Goal: Task Accomplishment & Management: Manage account settings

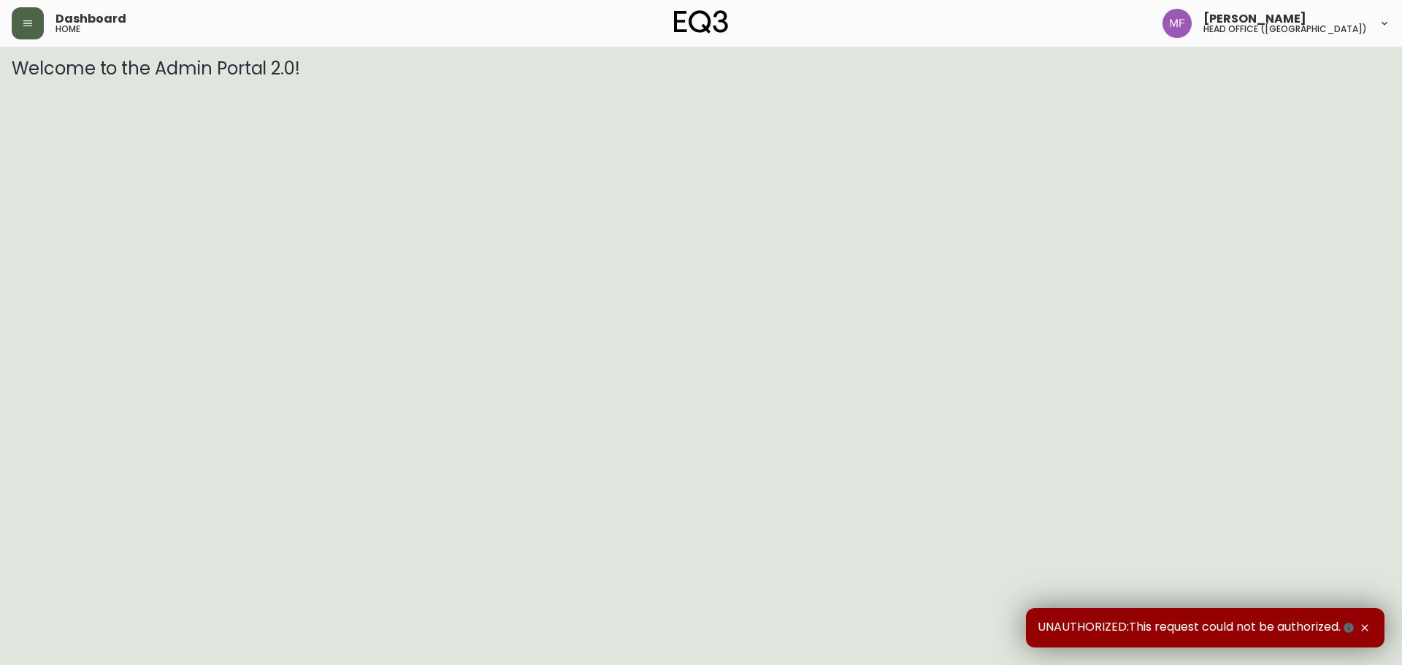
click at [34, 27] on button "button" at bounding box center [28, 23] width 32 height 32
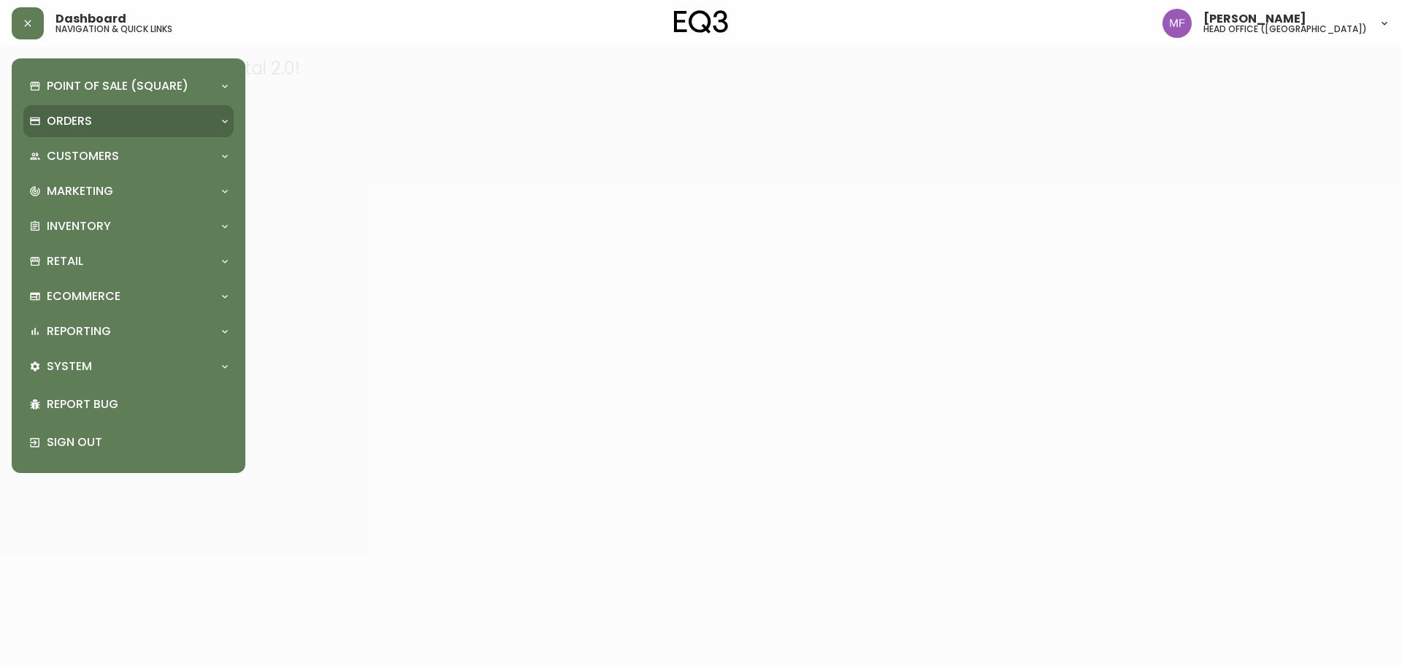
click at [75, 116] on p "Orders" at bounding box center [69, 121] width 45 height 16
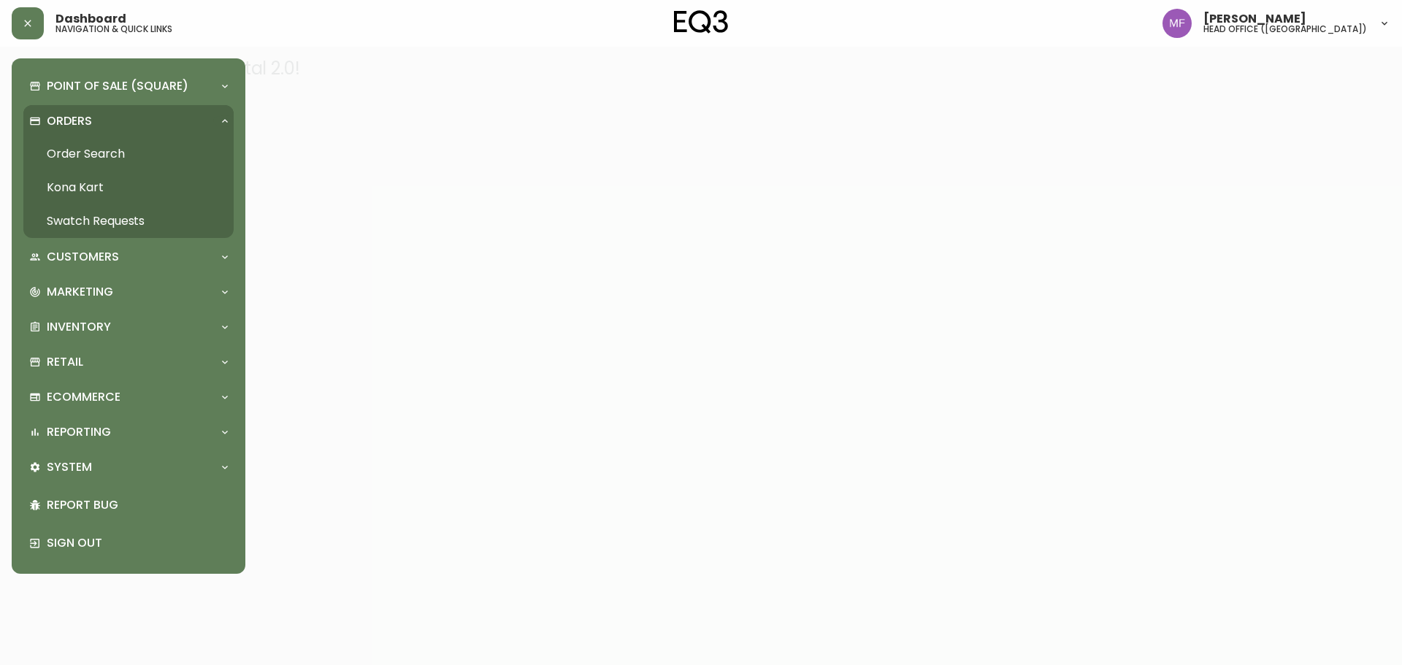
click at [133, 150] on link "Order Search" at bounding box center [128, 154] width 210 height 34
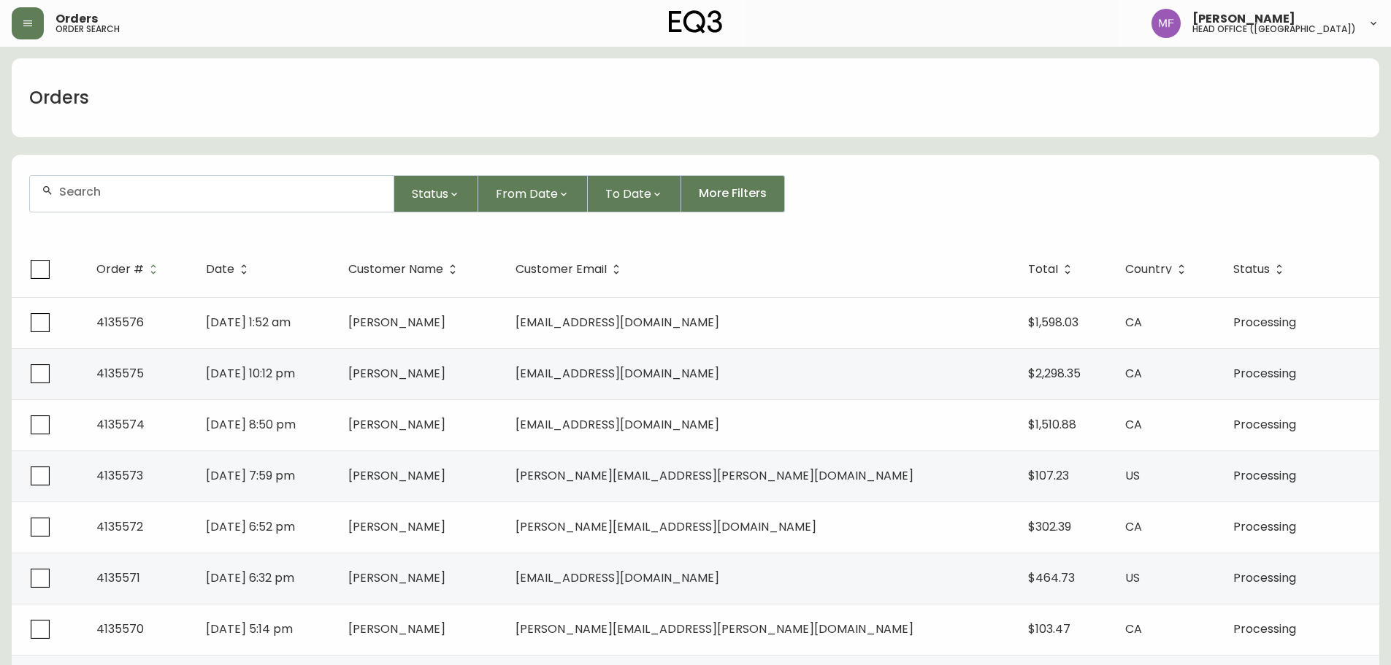
click at [294, 204] on div at bounding box center [212, 194] width 364 height 36
type input "4133844"
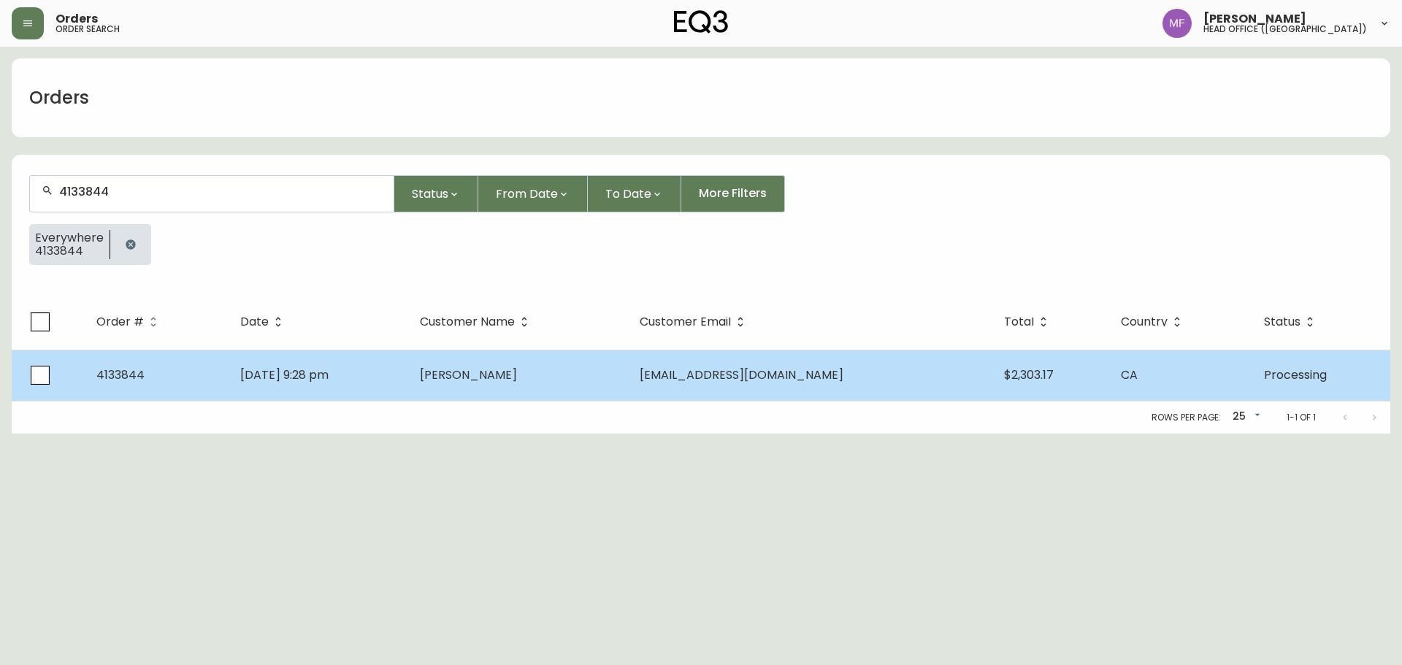
click at [526, 399] on td "Benny Wong" at bounding box center [518, 375] width 220 height 51
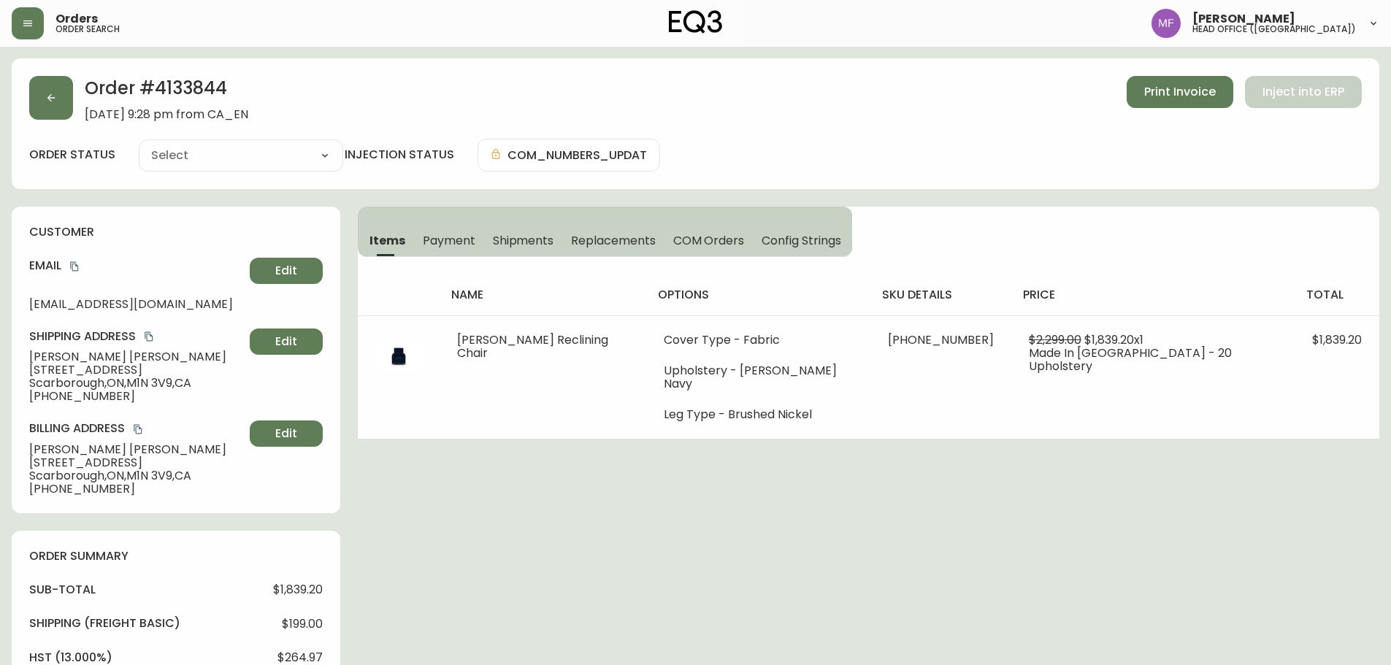
type input "Processing"
select select "PROCESSING"
click at [58, 110] on button "button" at bounding box center [51, 98] width 44 height 44
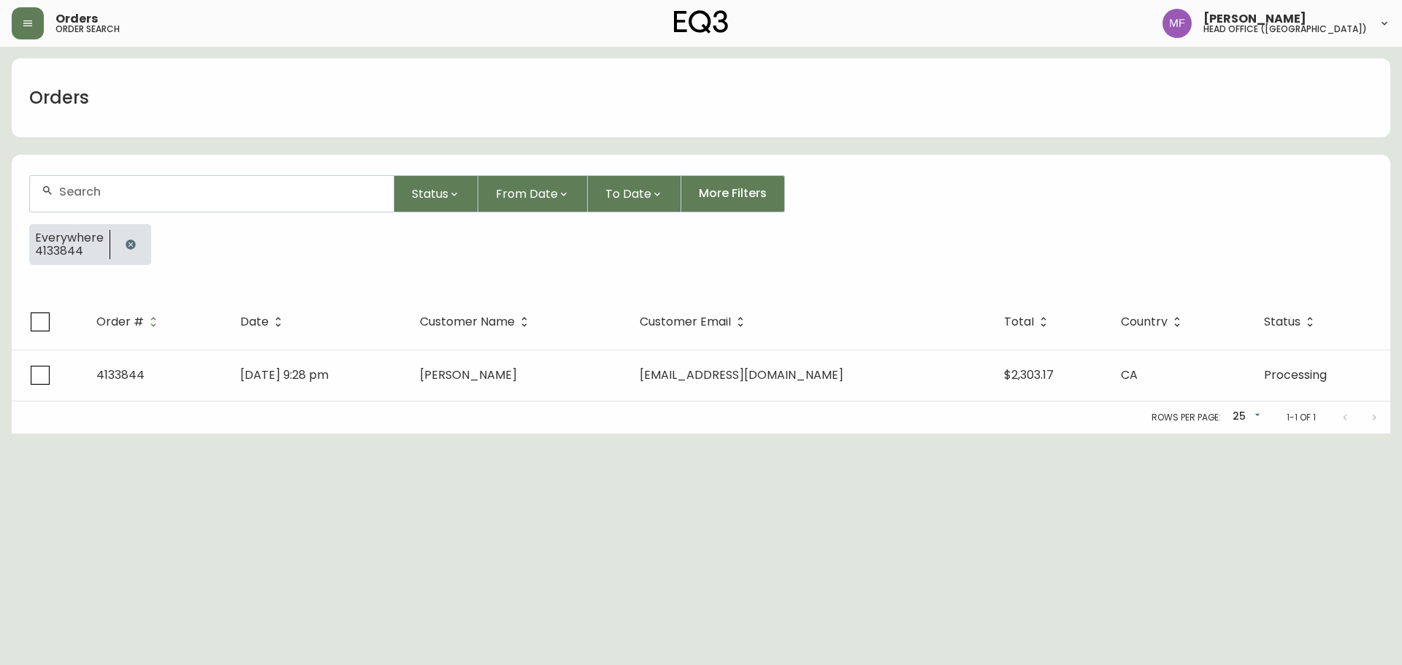
drag, startPoint x: 131, startPoint y: 253, endPoint x: 131, endPoint y: 220, distance: 33.6
click at [131, 253] on button "button" at bounding box center [130, 244] width 29 height 29
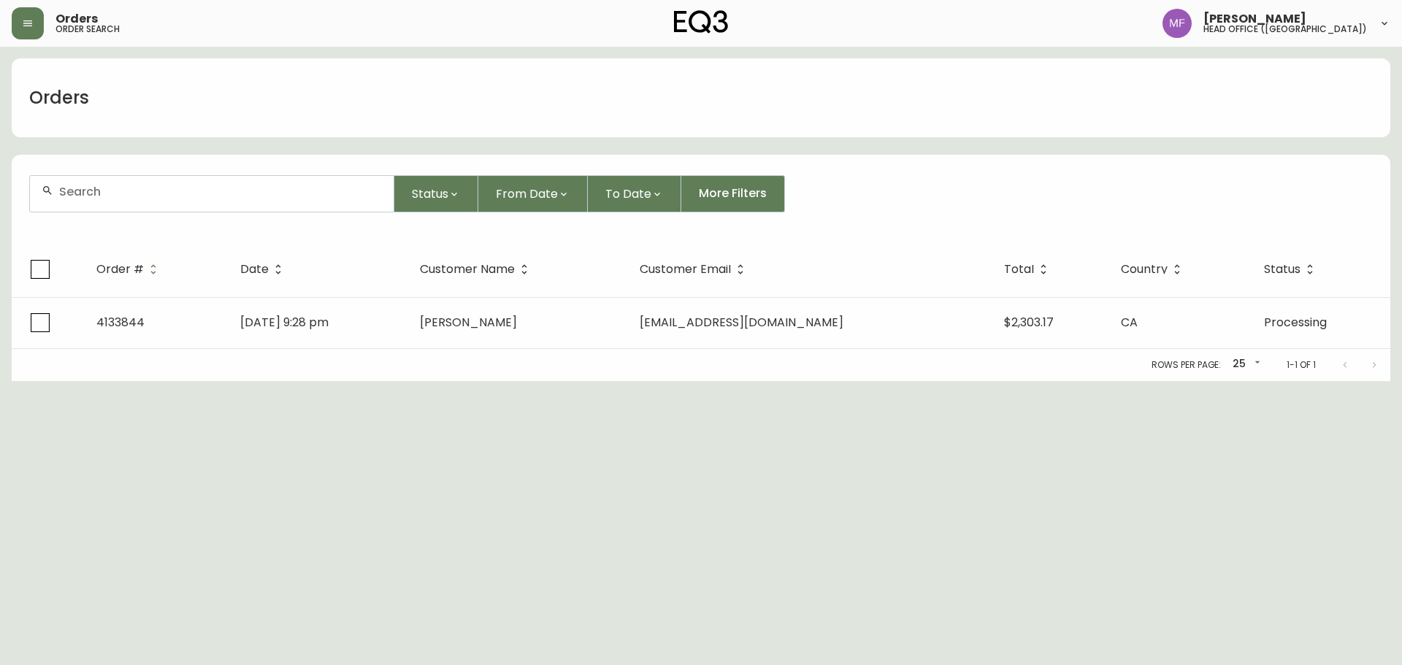
click at [131, 201] on div at bounding box center [212, 194] width 364 height 36
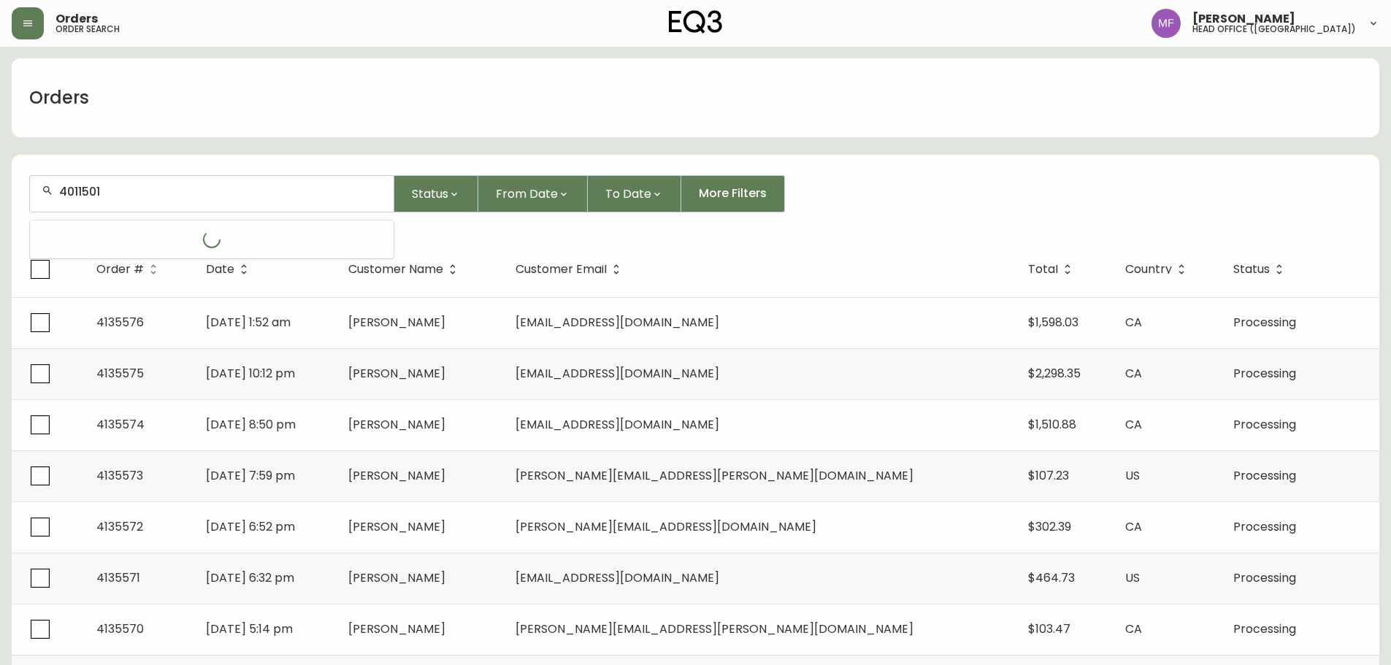
type input "4011501"
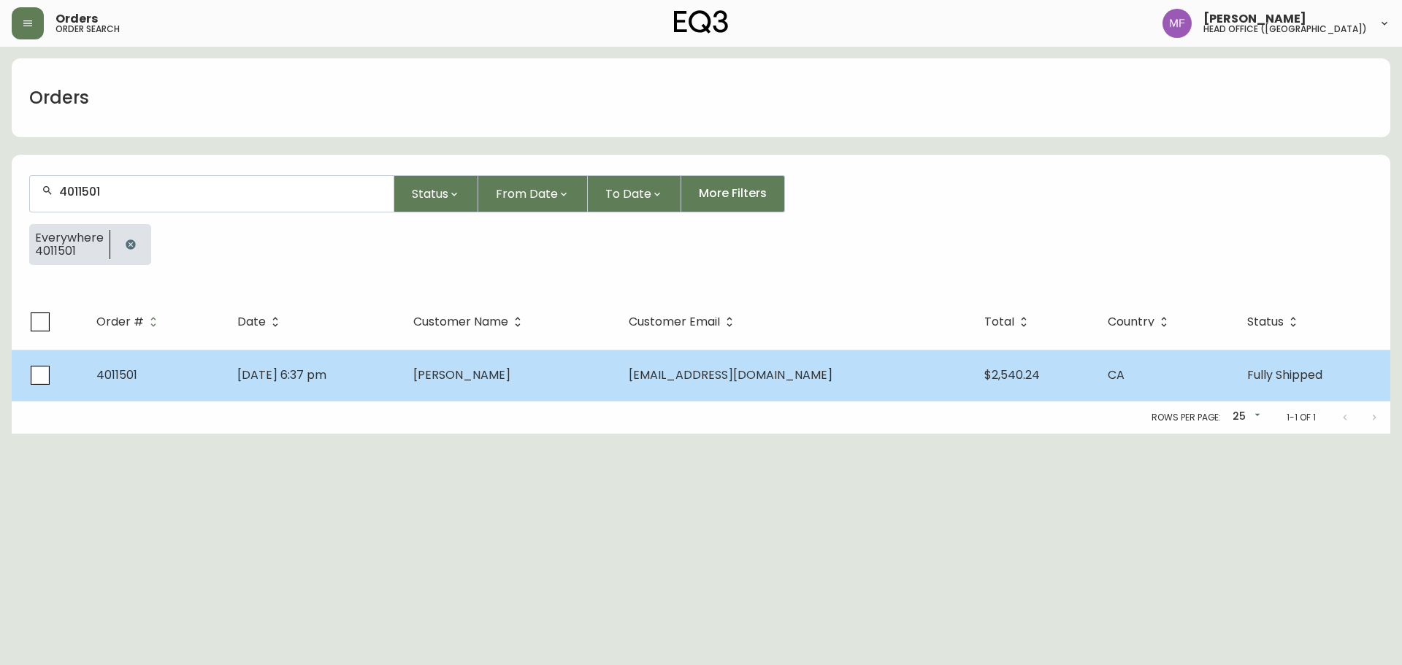
click at [559, 384] on td "Meg Raymond" at bounding box center [509, 375] width 215 height 51
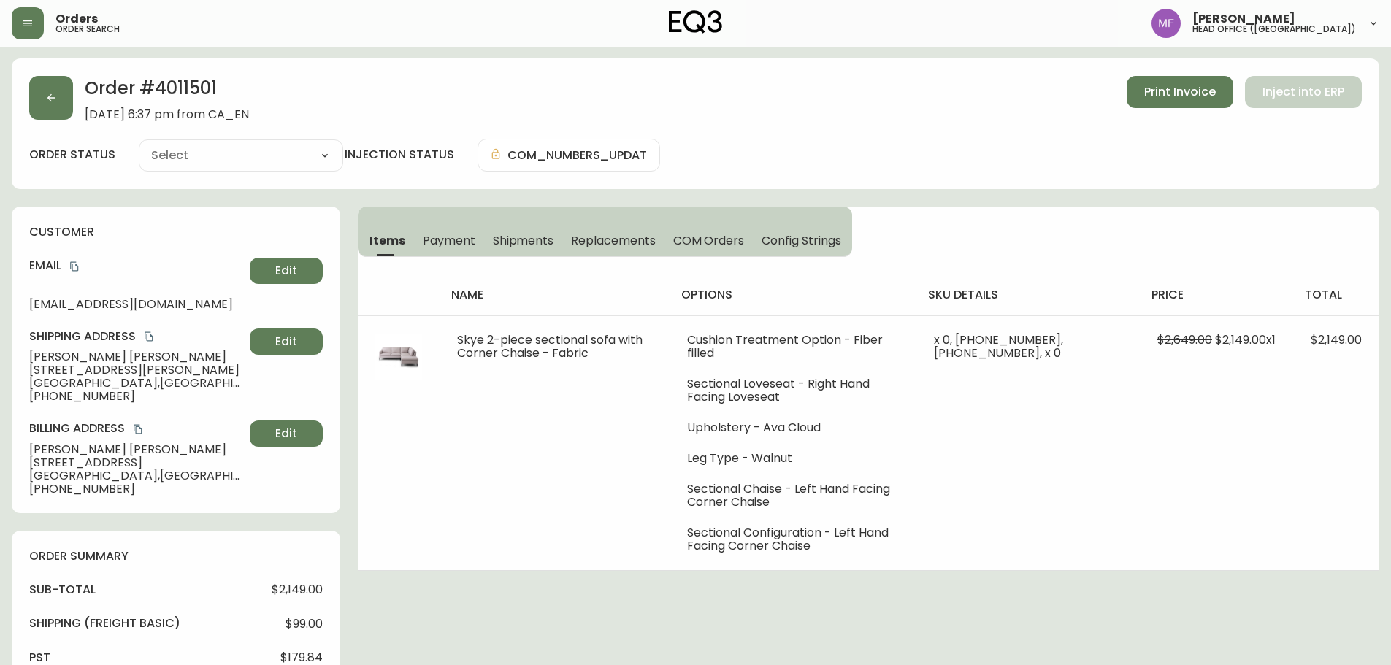
type input "Fully Shipped"
select select "FULLY_SHIPPED"
click at [172, 83] on h2 "Order # 4011501" at bounding box center [167, 92] width 164 height 32
copy h2 "4011501"
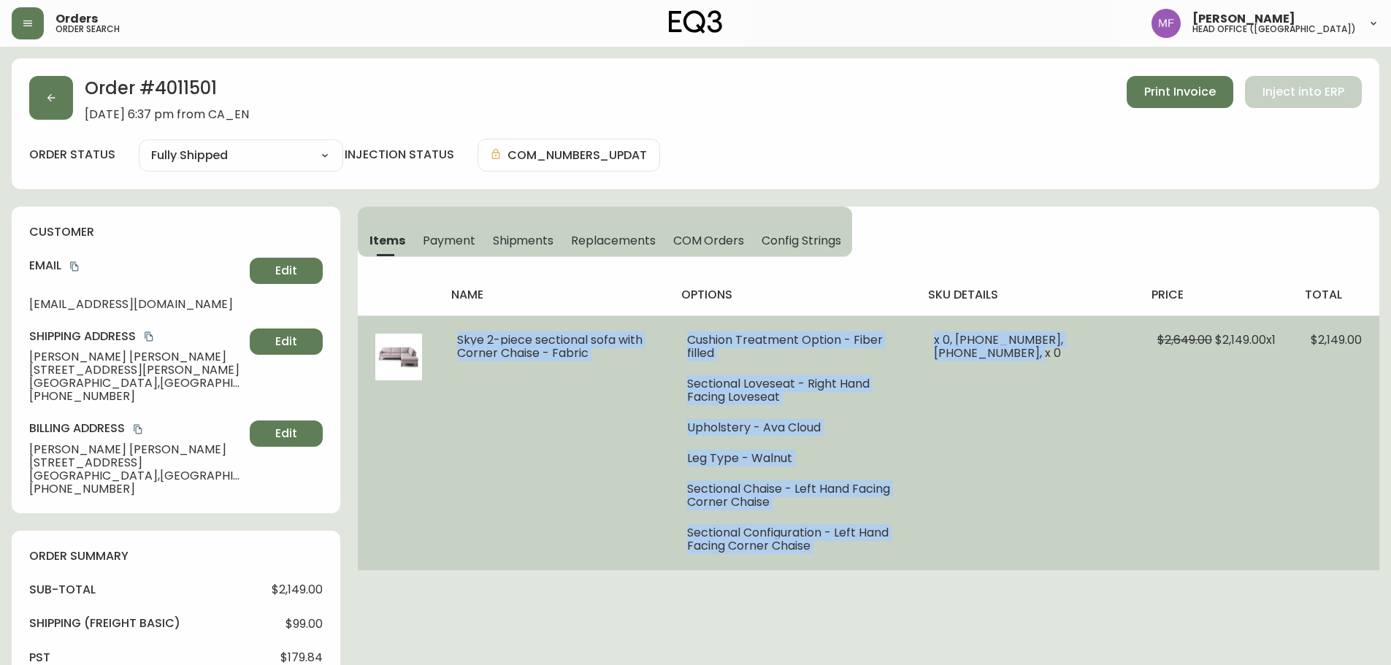
drag, startPoint x: 445, startPoint y: 337, endPoint x: 1087, endPoint y: 366, distance: 641.8
click at [1087, 366] on tr "Skye 2-piece sectional sofa with Corner Chaise - Fabric Cushion Treatment Optio…" at bounding box center [869, 442] width 1022 height 255
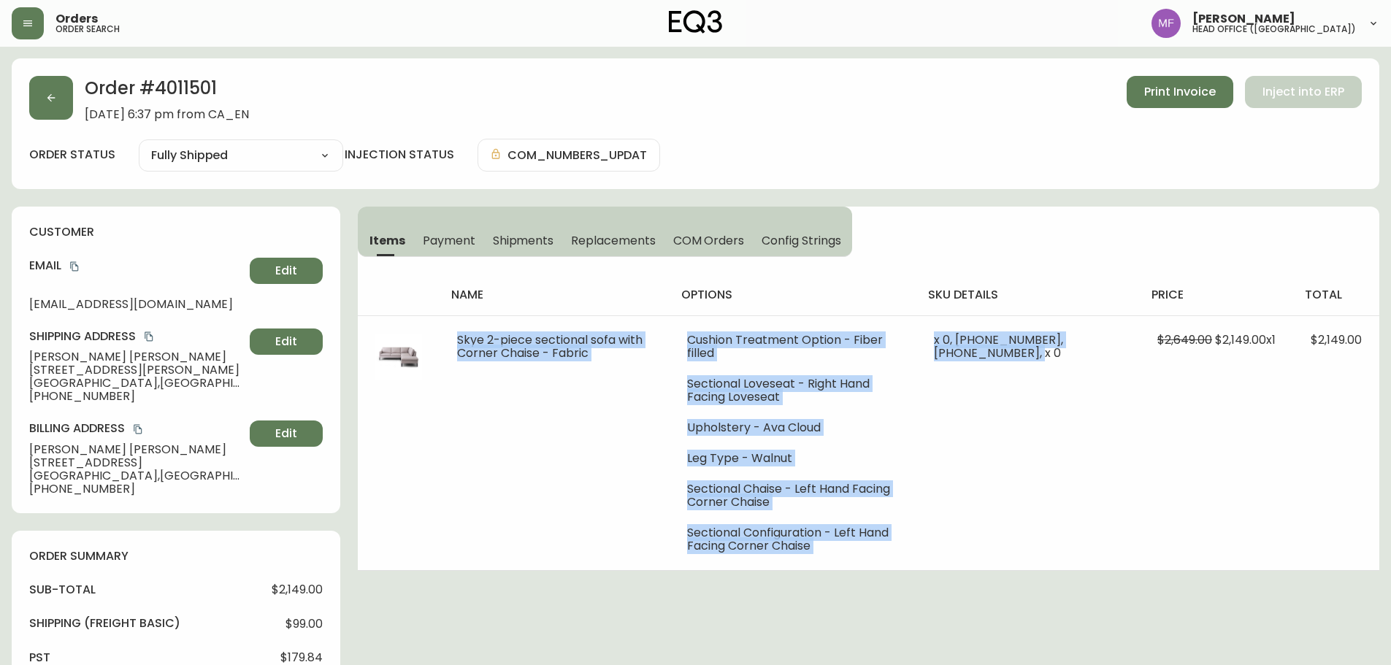
copy tr "Skye 2-piece sectional sofa with Corner Chaise - Fabric Cushion Treatment Optio…"
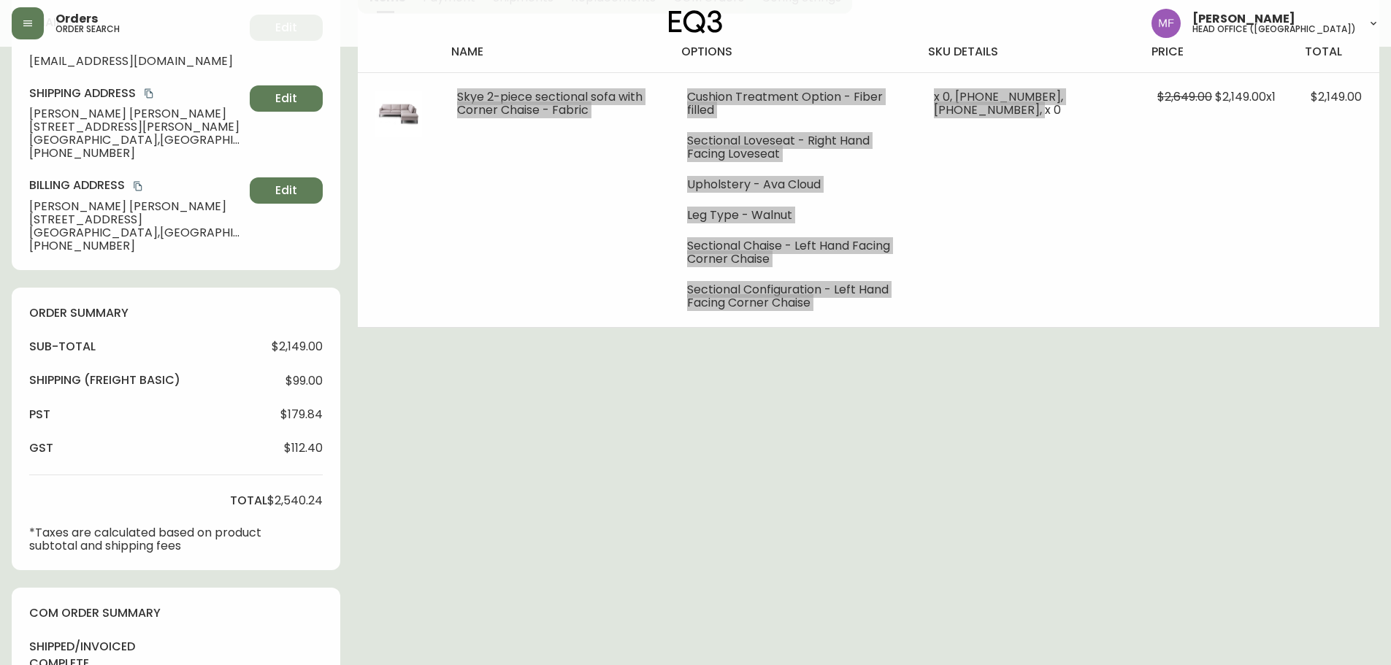
scroll to position [292, 0]
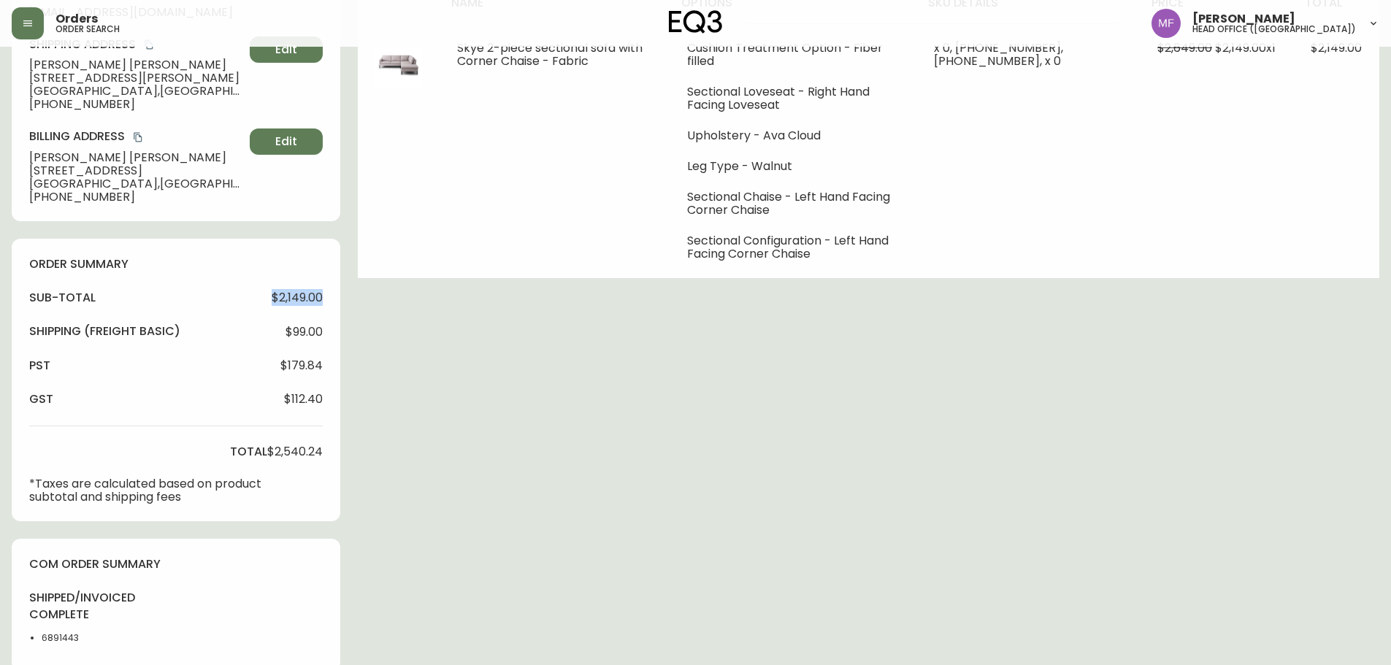
drag, startPoint x: 269, startPoint y: 301, endPoint x: 334, endPoint y: 301, distance: 64.3
click at [334, 301] on div "order summary sub-total $2,149.00 Shipping ( Freight Basic ) $99.00 pst $179.84…" at bounding box center [176, 380] width 329 height 283
copy span "$2,149.00"
click at [961, 491] on div "Order # 4011501 May 20, 2019 at 6:37 pm from CA_EN Print Invoice Inject into ER…" at bounding box center [696, 423] width 1368 height 1314
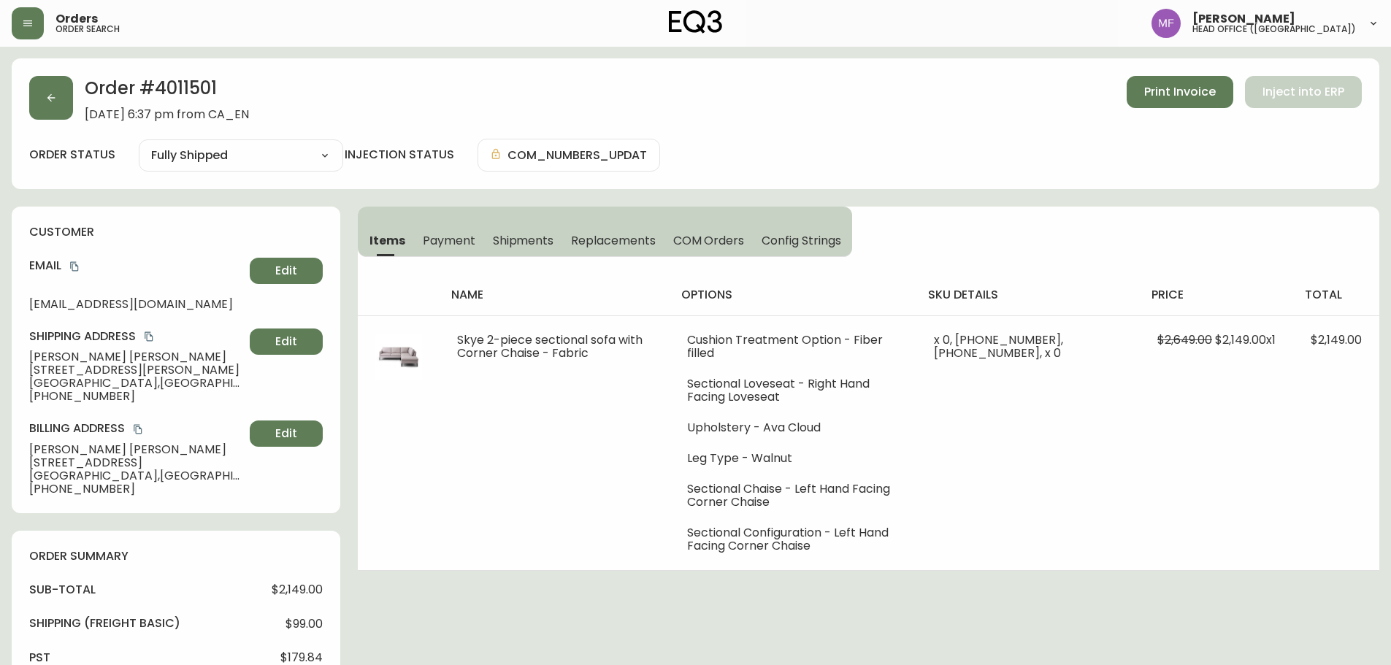
click at [201, 96] on h2 "Order # 4011501" at bounding box center [167, 92] width 164 height 32
copy h2 "4011501"
click at [181, 97] on h2 "Order # 4011501" at bounding box center [167, 92] width 164 height 32
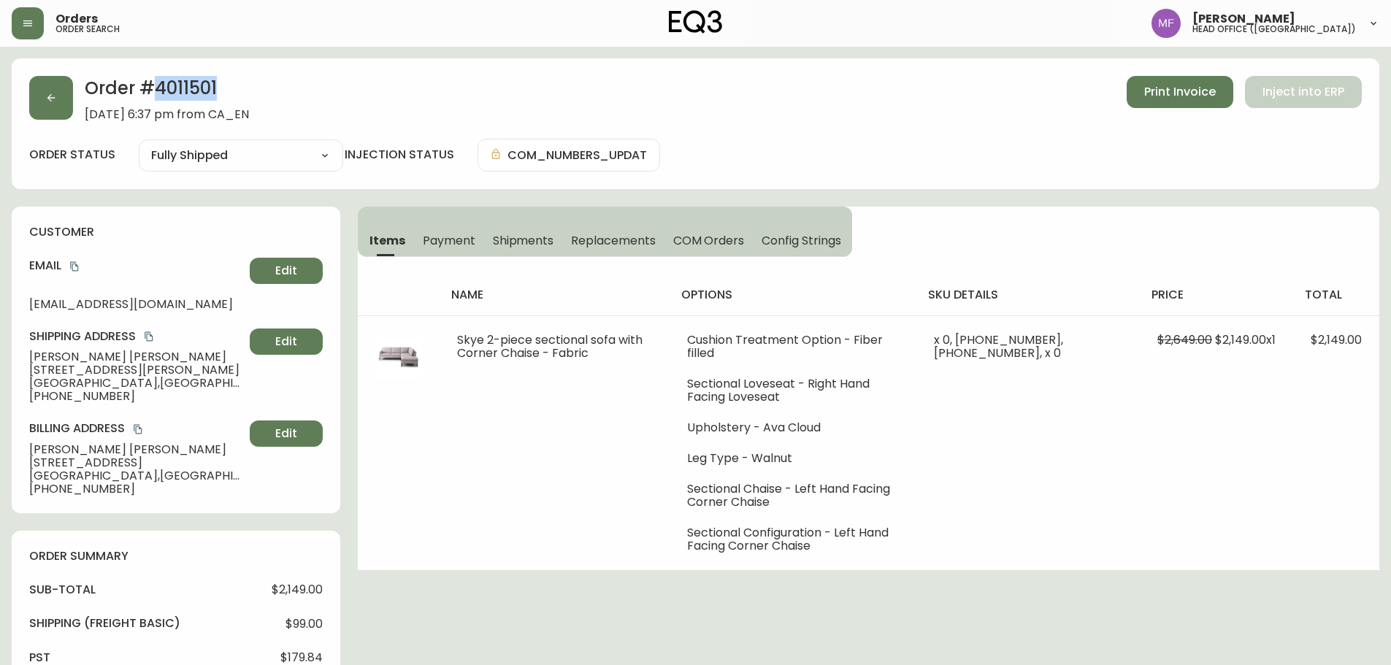
click at [196, 88] on h2 "Order # 4011501" at bounding box center [167, 92] width 164 height 32
click at [76, 269] on icon "copy" at bounding box center [74, 266] width 10 height 10
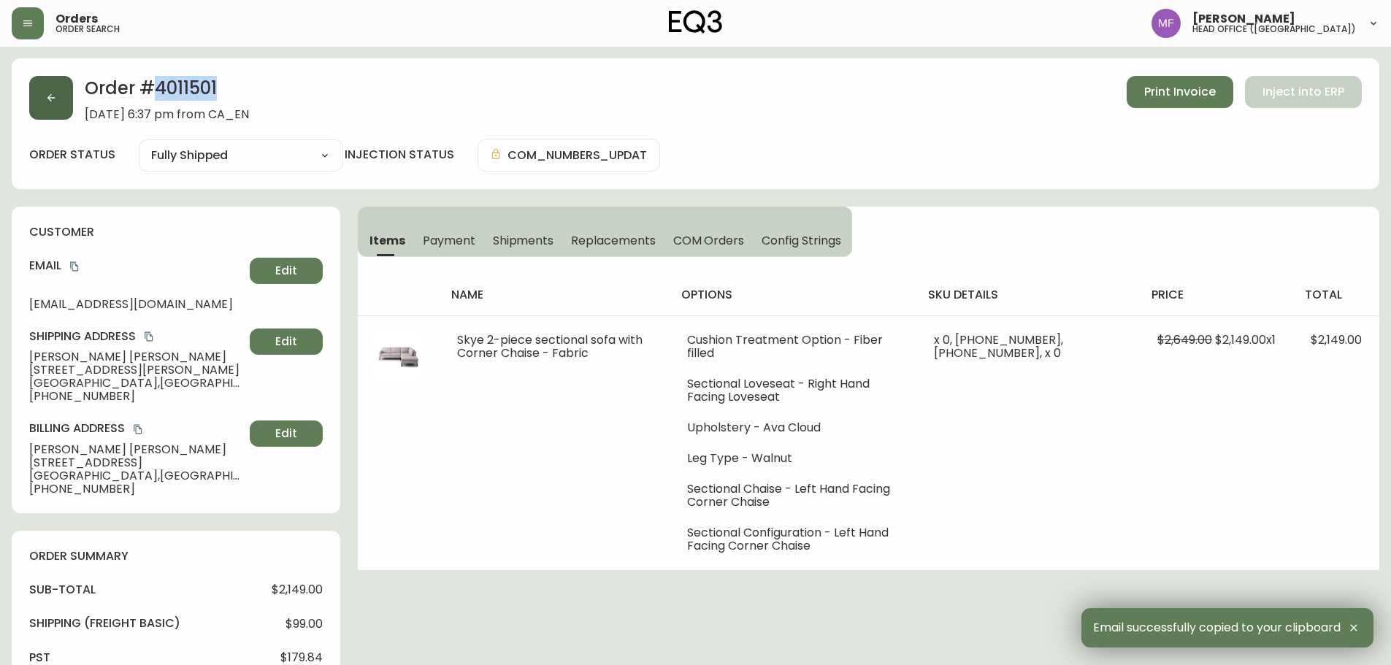
click at [54, 106] on button "button" at bounding box center [51, 98] width 44 height 44
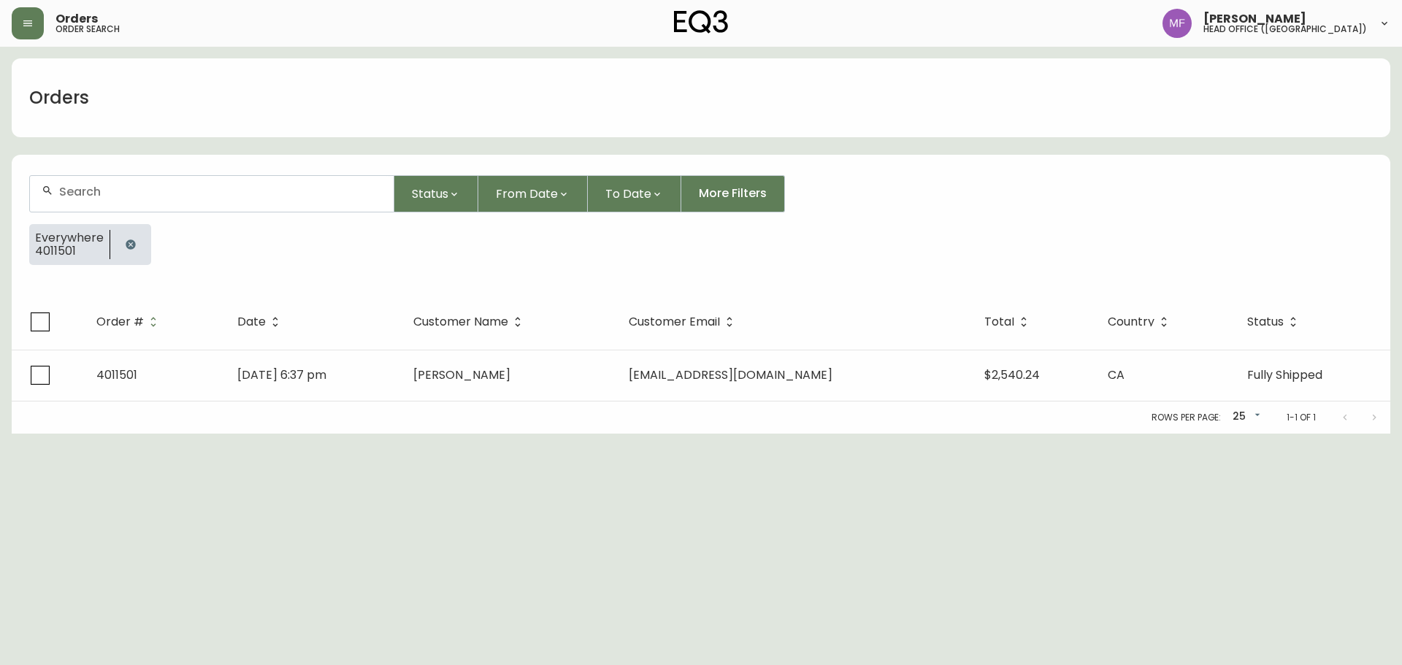
click at [139, 249] on button "button" at bounding box center [130, 244] width 29 height 29
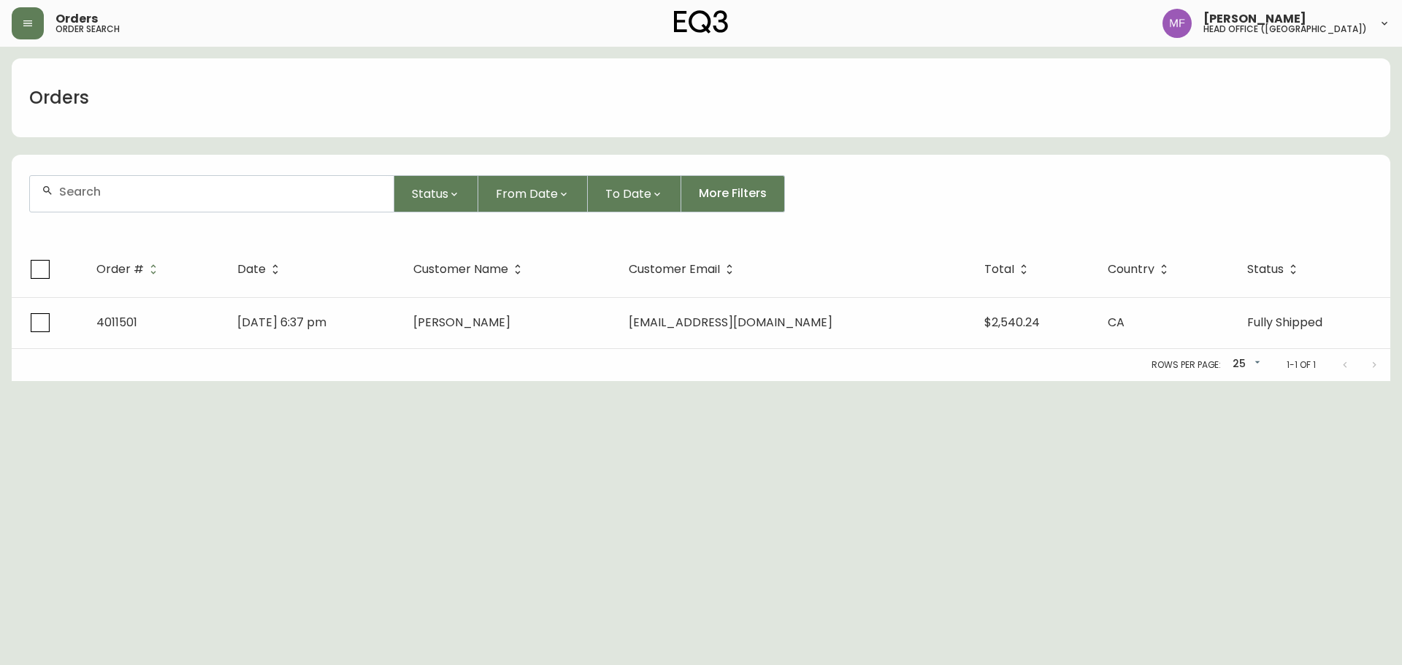
click at [124, 194] on input "text" at bounding box center [220, 192] width 323 height 14
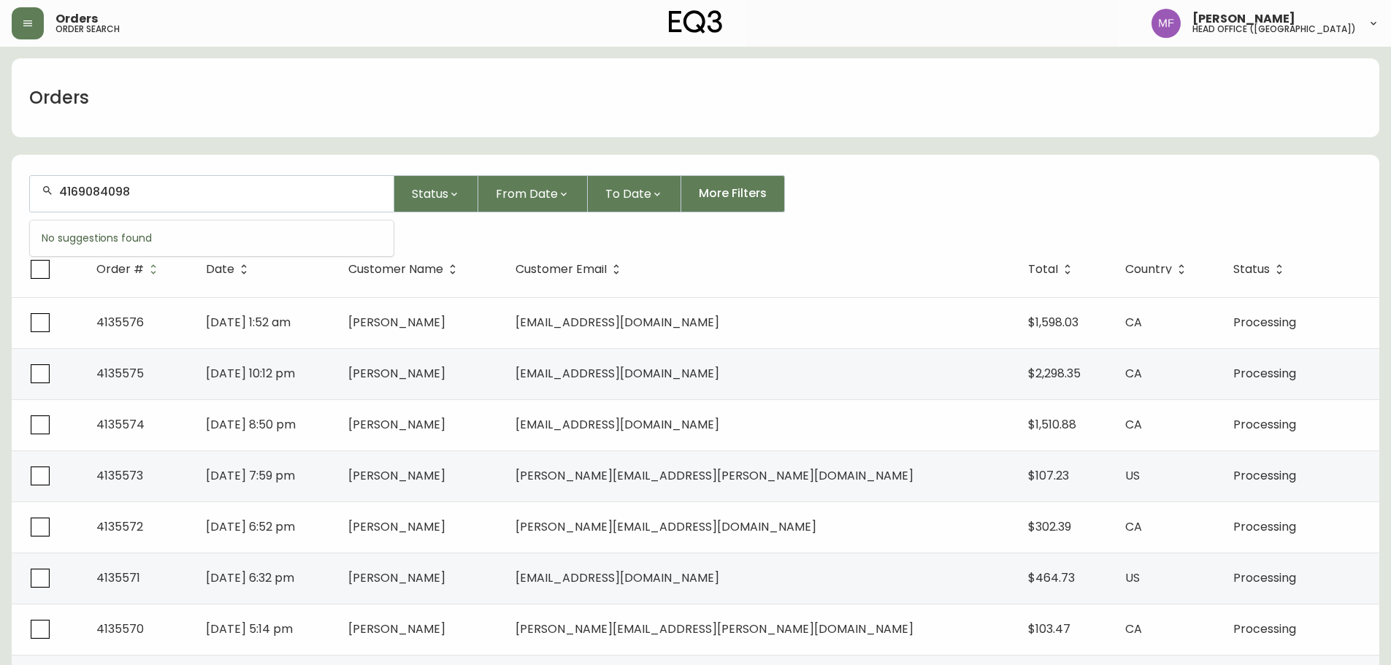
type input "4169084098"
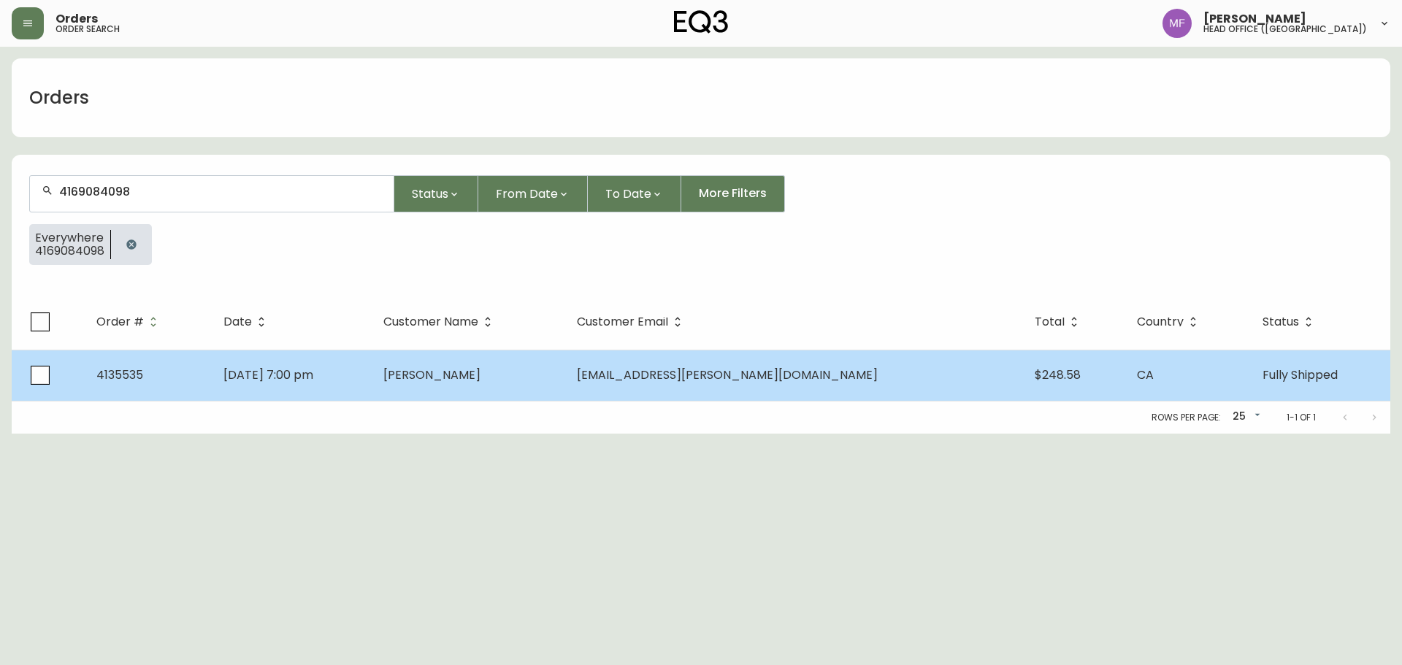
click at [372, 377] on td "Sep 25 2025, 7:00 pm" at bounding box center [292, 375] width 160 height 51
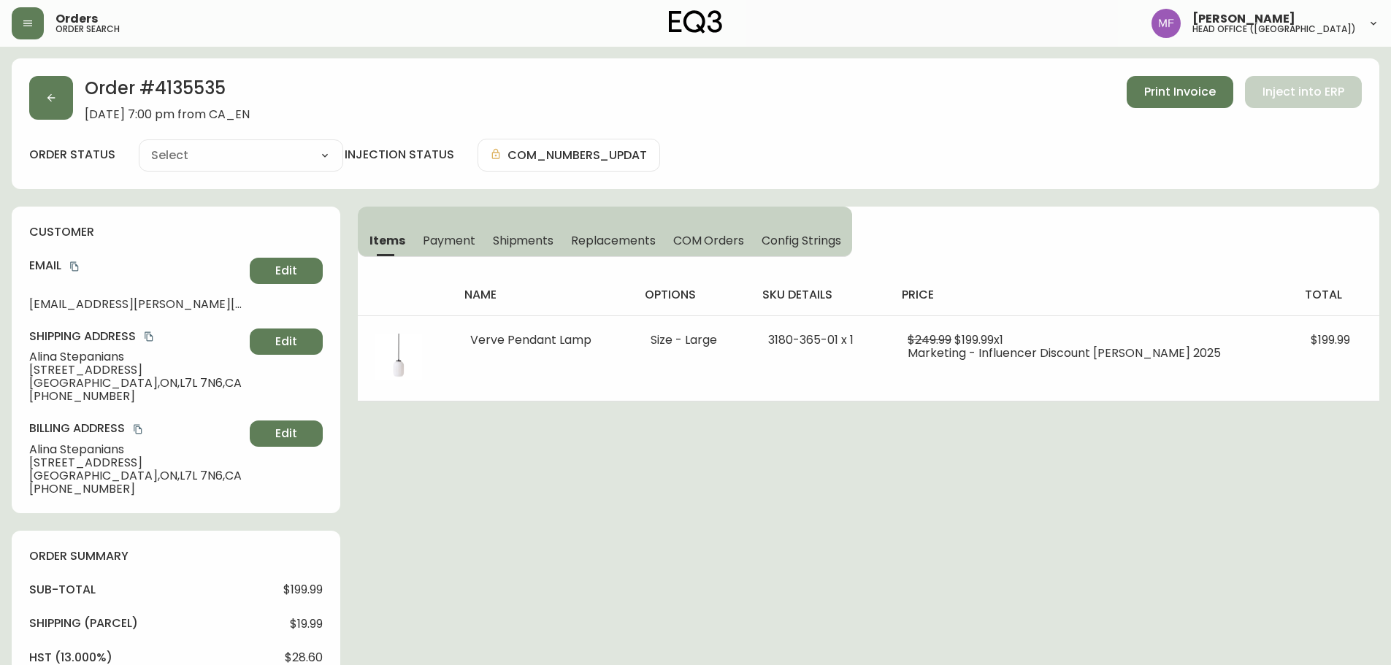
type input "Fully Shipped"
select select "FULLY_SHIPPED"
click at [521, 234] on span "Shipments" at bounding box center [523, 240] width 61 height 15
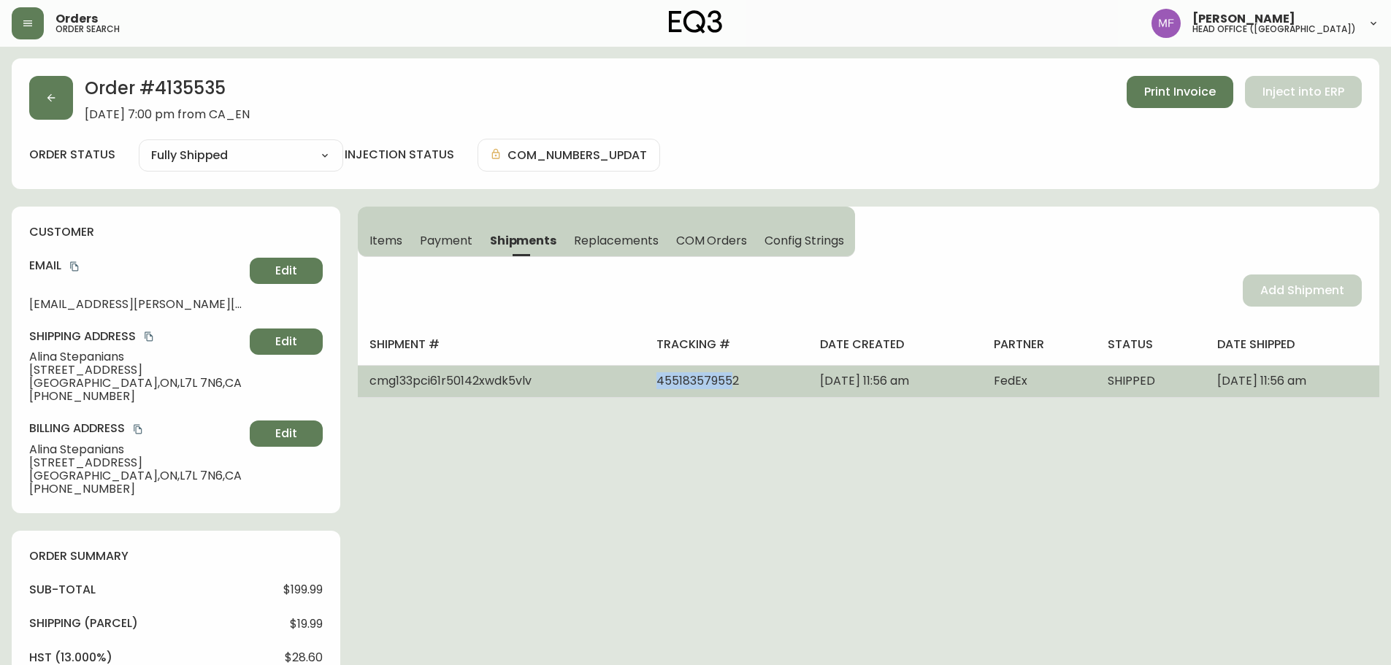
drag, startPoint x: 673, startPoint y: 381, endPoint x: 579, endPoint y: 385, distance: 94.3
click at [579, 385] on tr "cmg133pci61r50142xwdk5vlv 455183579552 September 26, 2025 at 11:56 am FedEx SHI…" at bounding box center [869, 381] width 1022 height 32
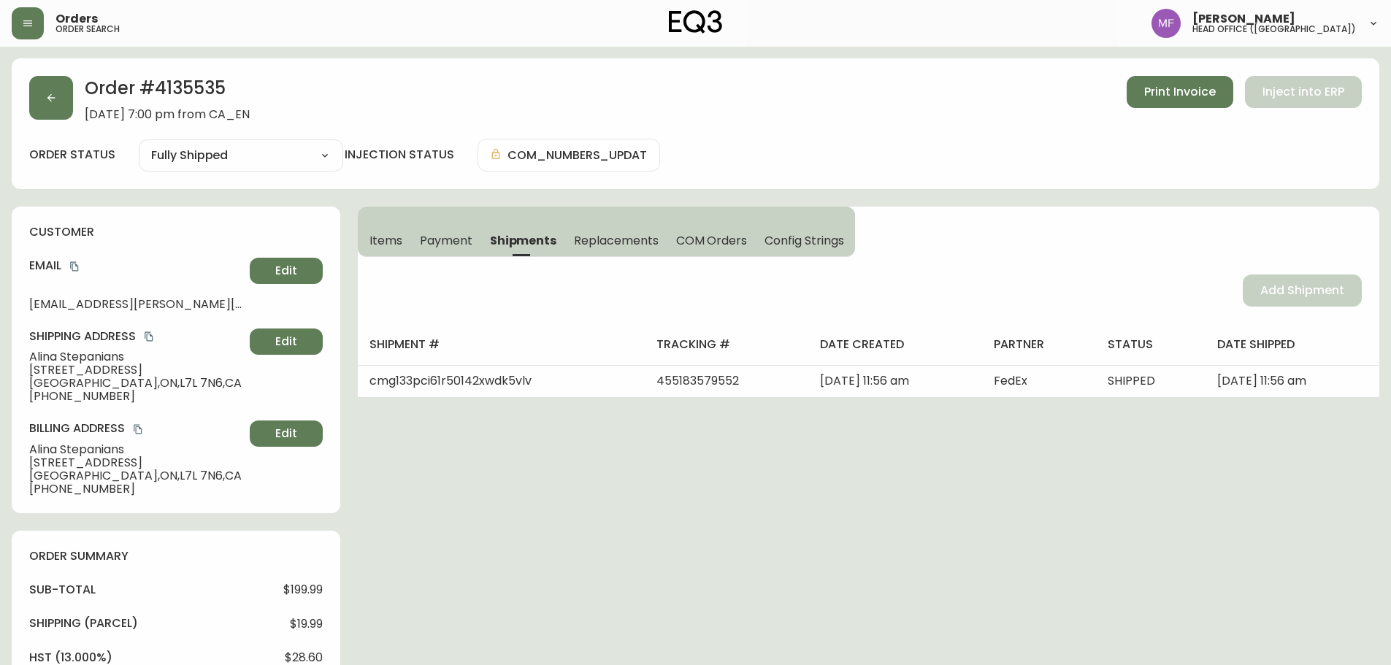
click at [678, 399] on div "Order # 4135535 September 25, 2025 at 7:00 pm from CA_EN Print Invoice Inject i…" at bounding box center [696, 650] width 1368 height 1184
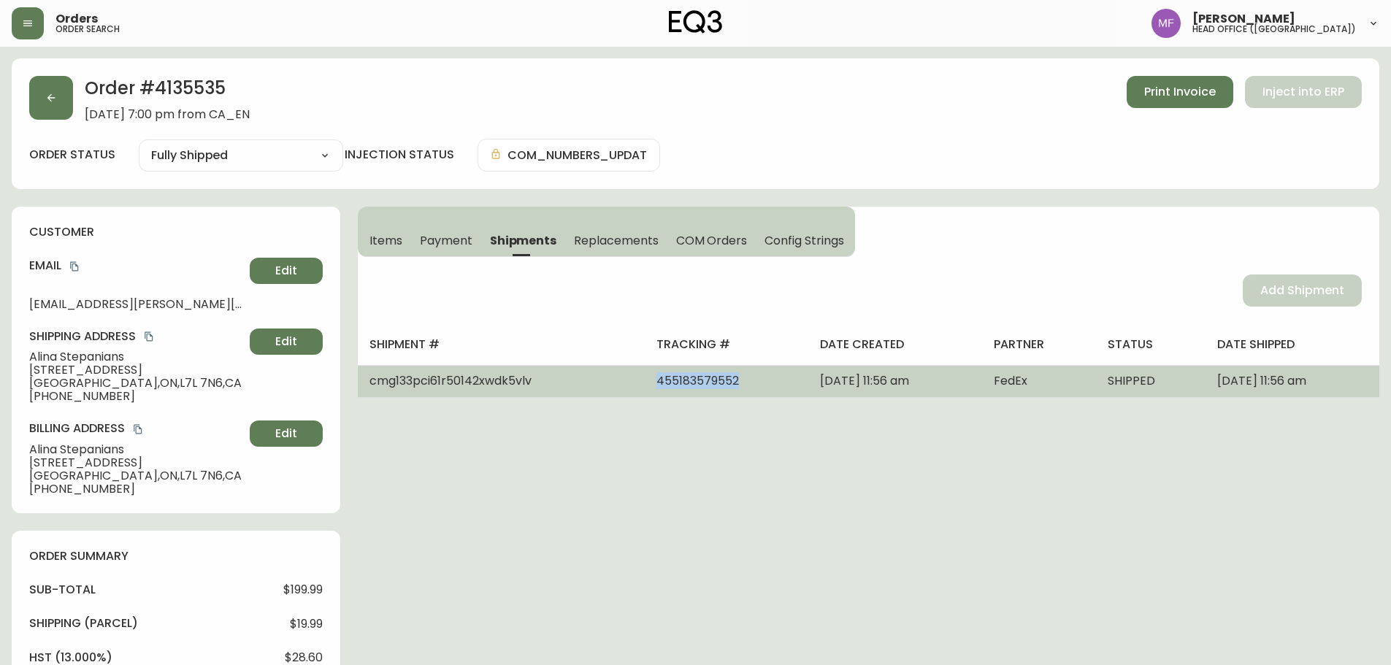
drag, startPoint x: 685, startPoint y: 384, endPoint x: 564, endPoint y: 394, distance: 121.6
click at [564, 394] on tr "cmg133pci61r50142xwdk5vlv 455183579552 September 26, 2025 at 11:56 am FedEx SHI…" at bounding box center [869, 381] width 1022 height 32
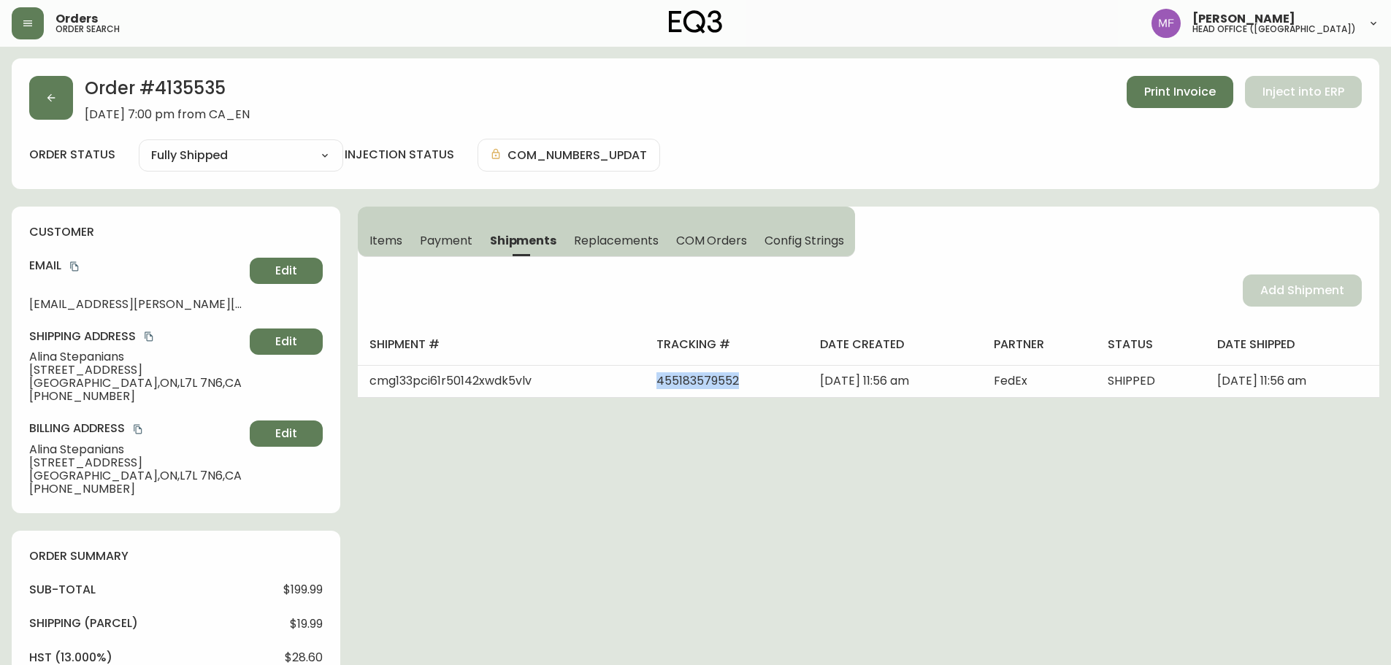
copy tr "455183579552"
click at [42, 89] on button "button" at bounding box center [51, 98] width 44 height 44
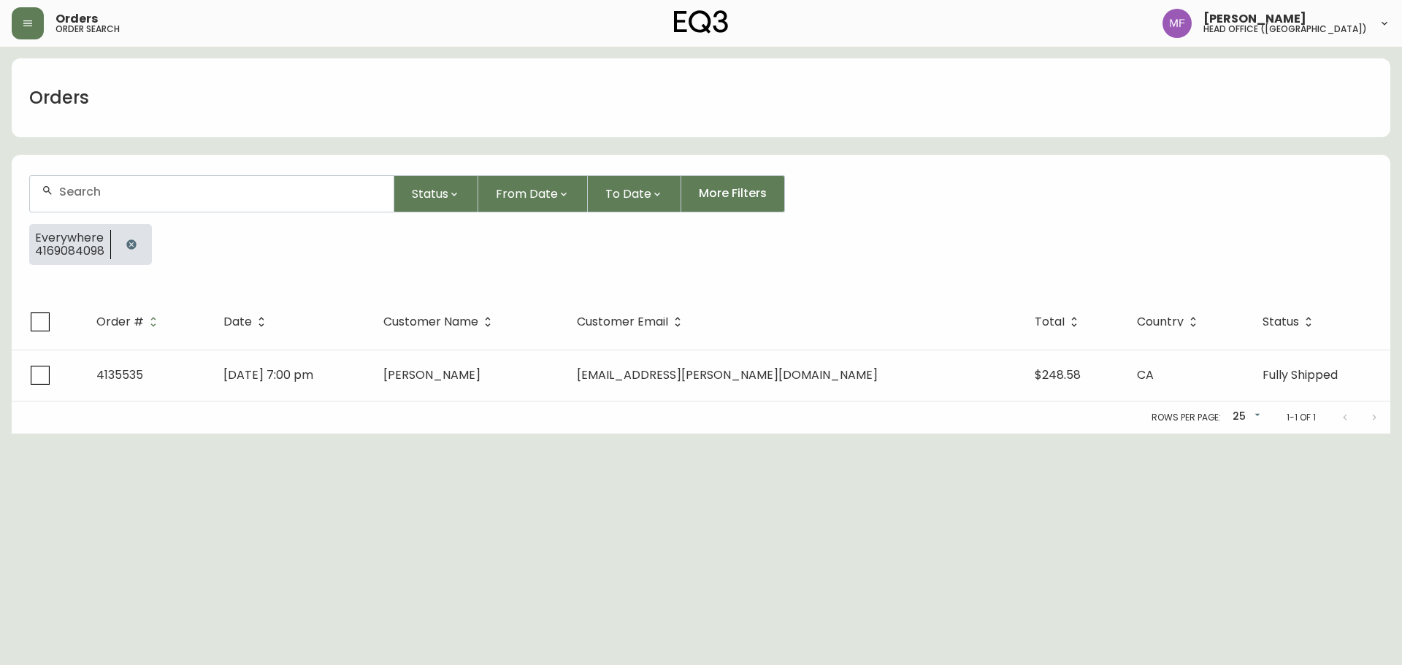
click at [139, 250] on button "button" at bounding box center [131, 244] width 29 height 29
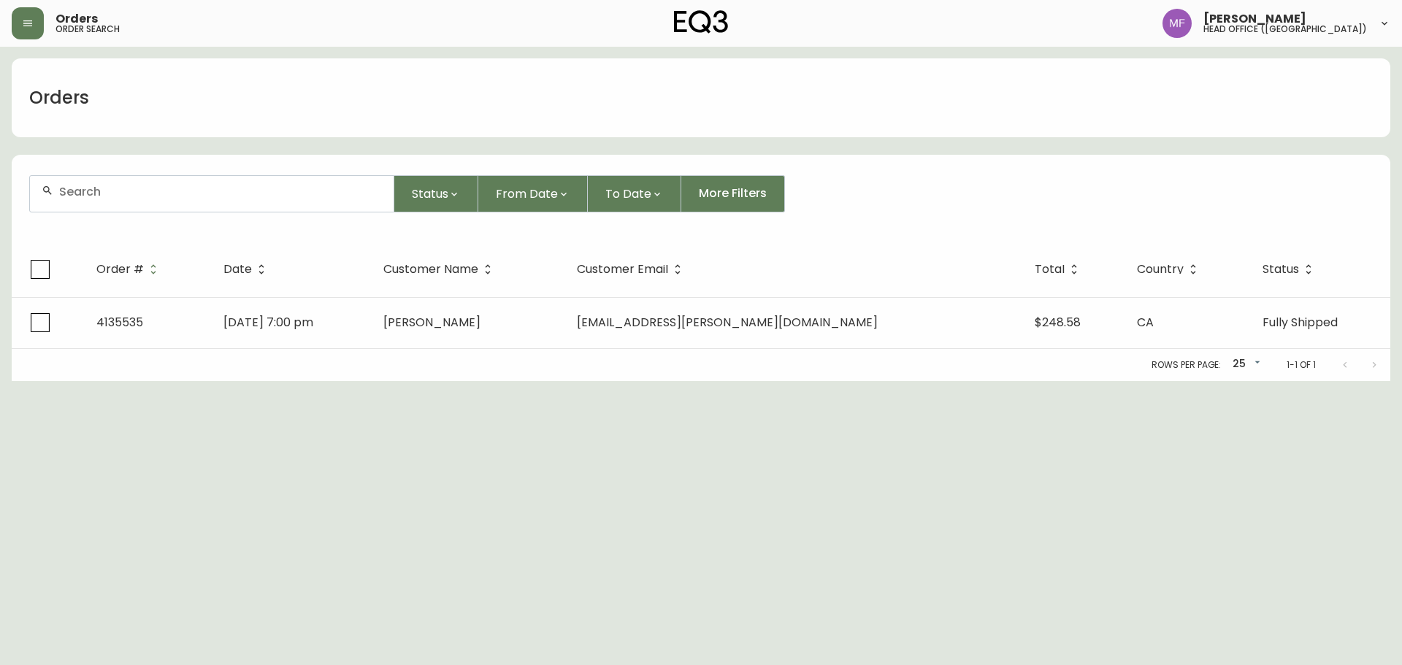
click at [119, 185] on div at bounding box center [212, 194] width 364 height 36
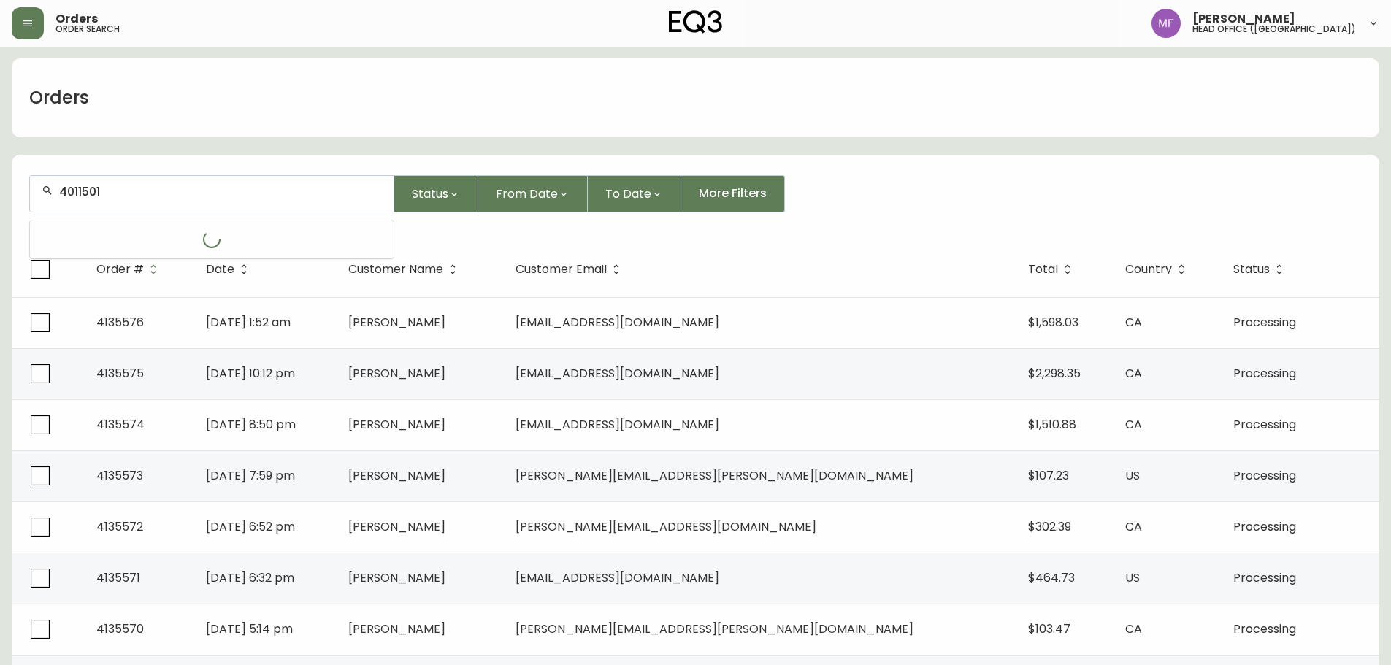
type input "4011501"
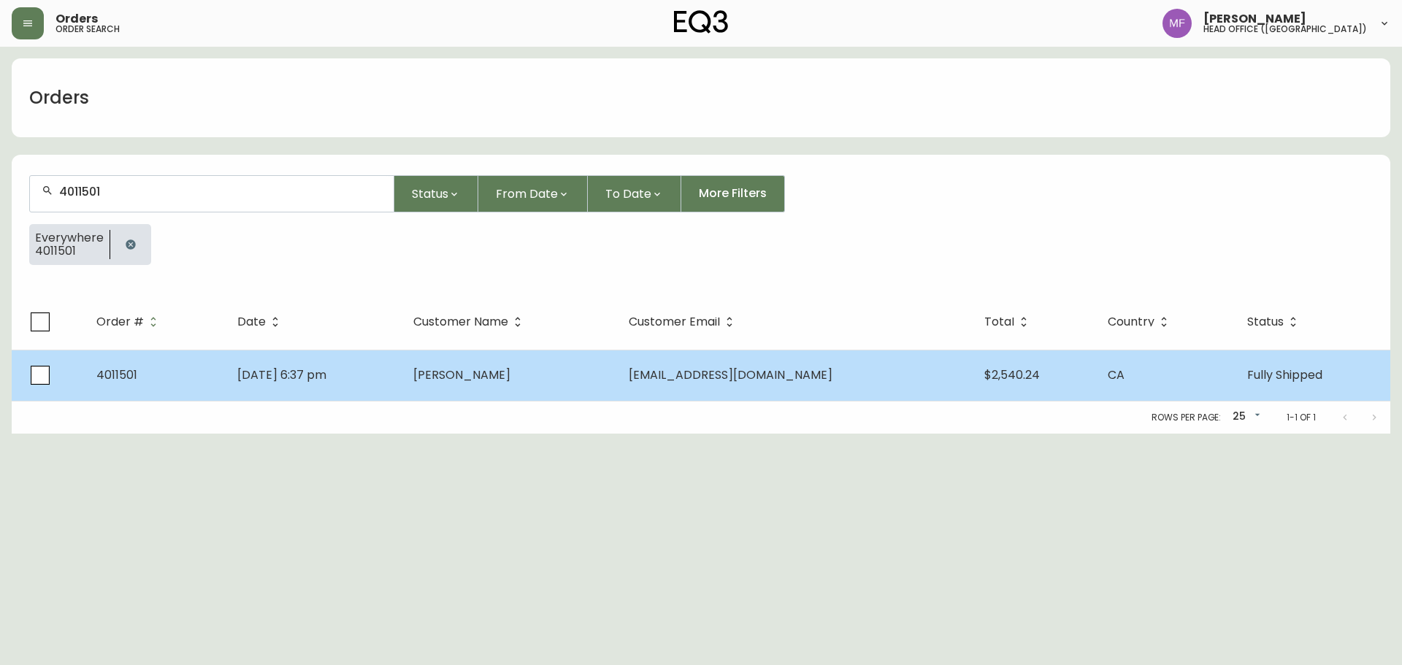
click at [526, 385] on td "Meg Raymond" at bounding box center [509, 375] width 215 height 51
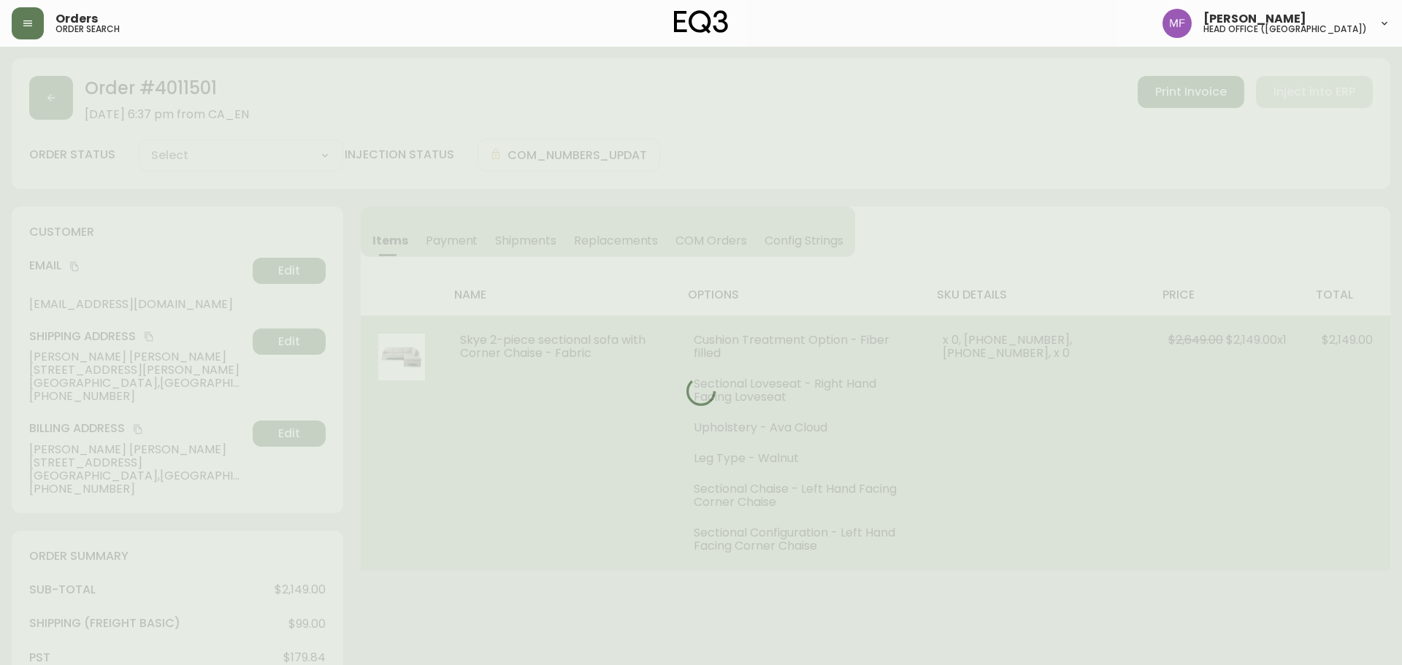
type input "Fully Shipped"
select select "FULLY_SHIPPED"
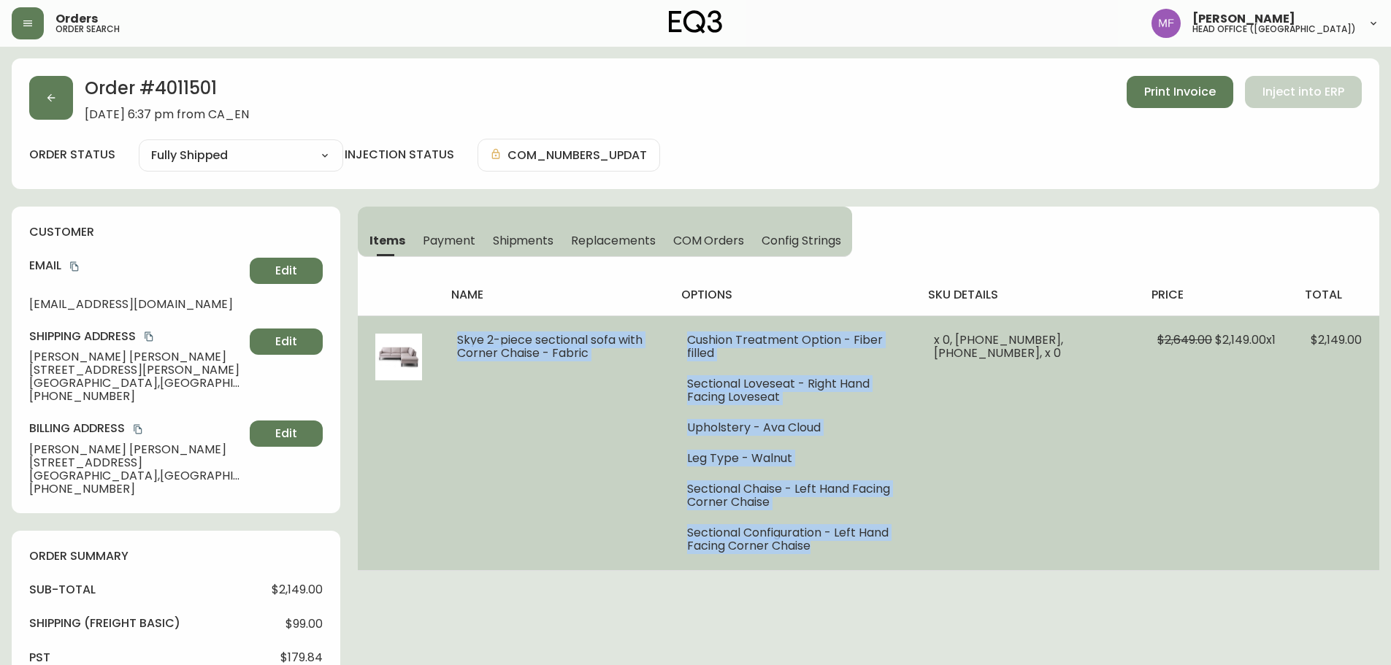
drag, startPoint x: 456, startPoint y: 338, endPoint x: 880, endPoint y: 535, distance: 467.5
click at [880, 535] on tr "Skye 2-piece sectional sofa with Corner Chaise - Fabric Cushion Treatment Optio…" at bounding box center [869, 442] width 1022 height 255
click at [455, 359] on td "Skye 2-piece sectional sofa with Corner Chaise - Fabric" at bounding box center [555, 442] width 230 height 255
drag, startPoint x: 453, startPoint y: 337, endPoint x: 1087, endPoint y: 470, distance: 647.8
click at [1087, 470] on tr "Skye 2-piece sectional sofa with Corner Chaise - Fabric Cushion Treatment Optio…" at bounding box center [869, 442] width 1022 height 255
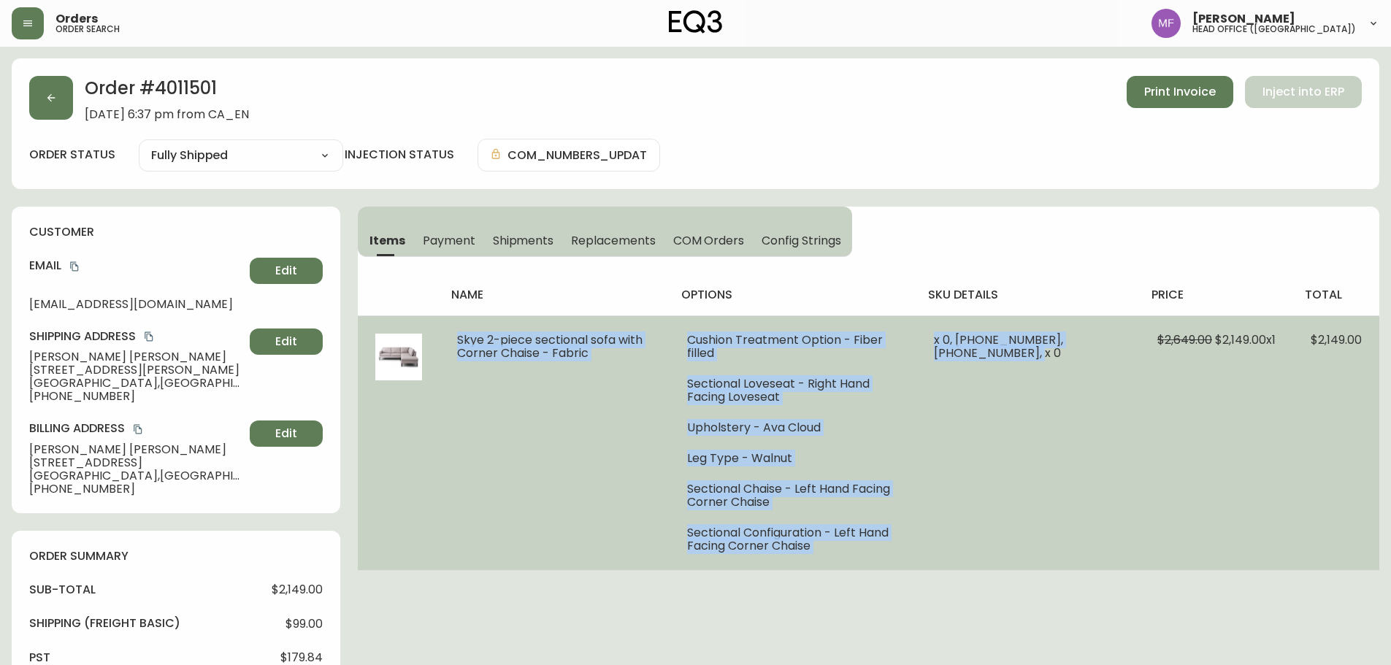
copy tr "Skye 2-piece sectional sofa with Corner Chaise - Fabric Cushion Treatment Optio…"
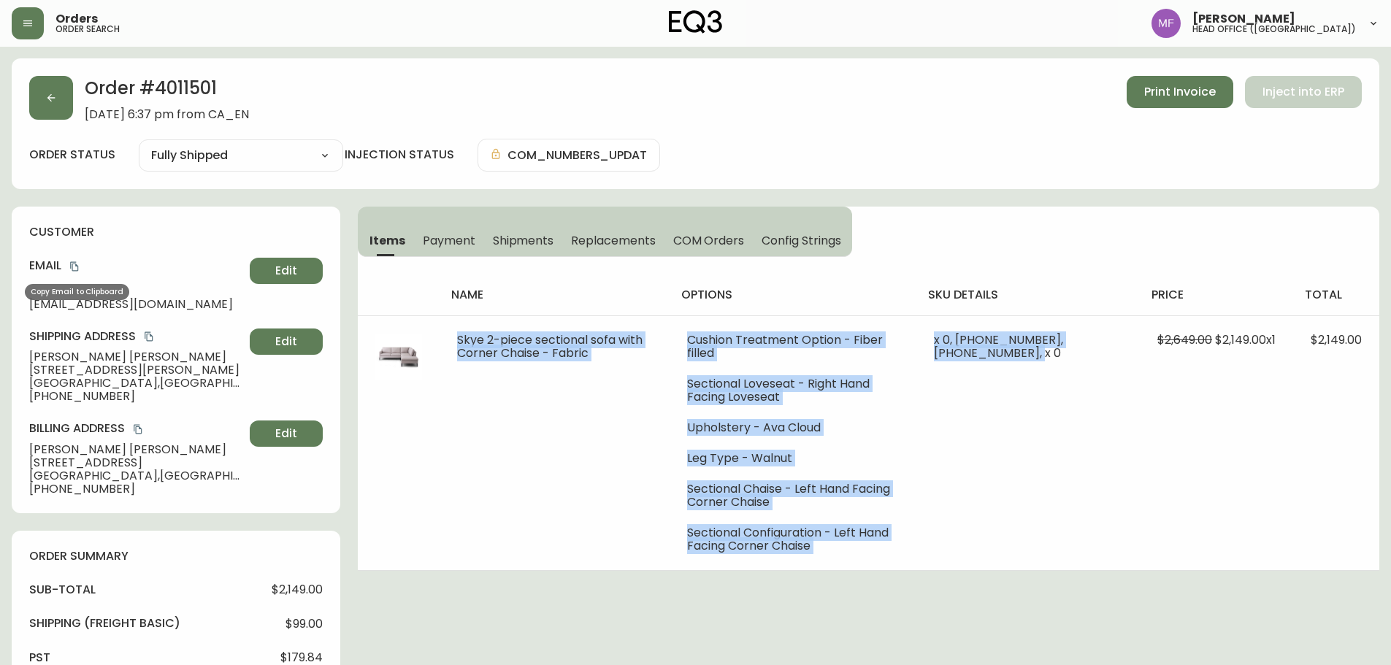
drag, startPoint x: 77, startPoint y: 264, endPoint x: 151, endPoint y: 274, distance: 75.2
click at [77, 264] on icon "copy" at bounding box center [74, 266] width 10 height 10
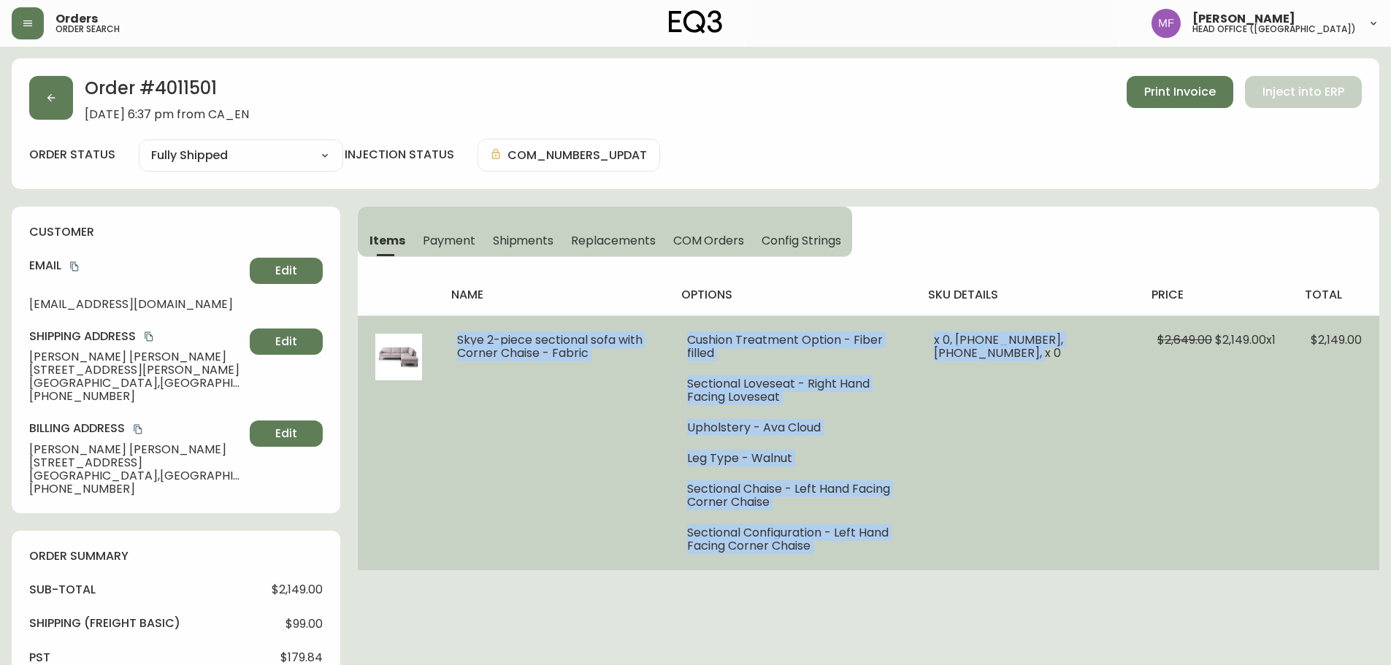
click at [578, 422] on td "Skye 2-piece sectional sofa with Corner Chaise - Fabric" at bounding box center [555, 442] width 230 height 255
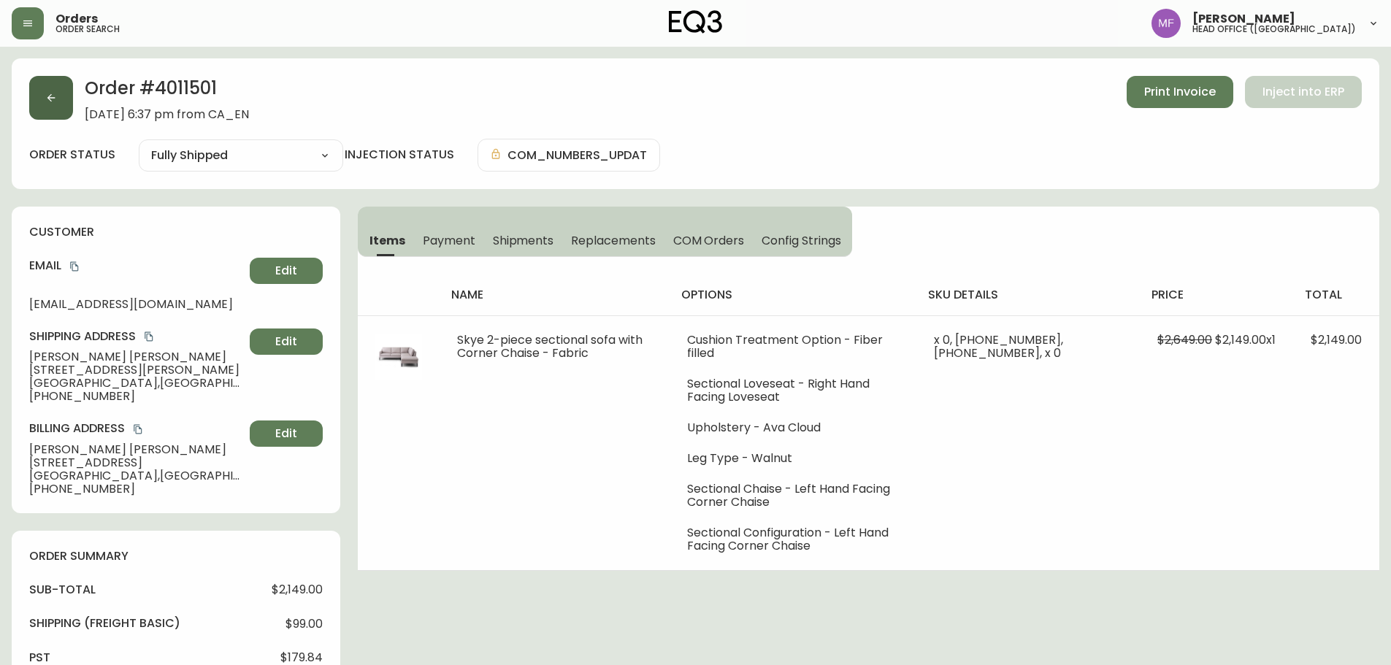
click at [53, 96] on icon "button" at bounding box center [51, 98] width 12 height 12
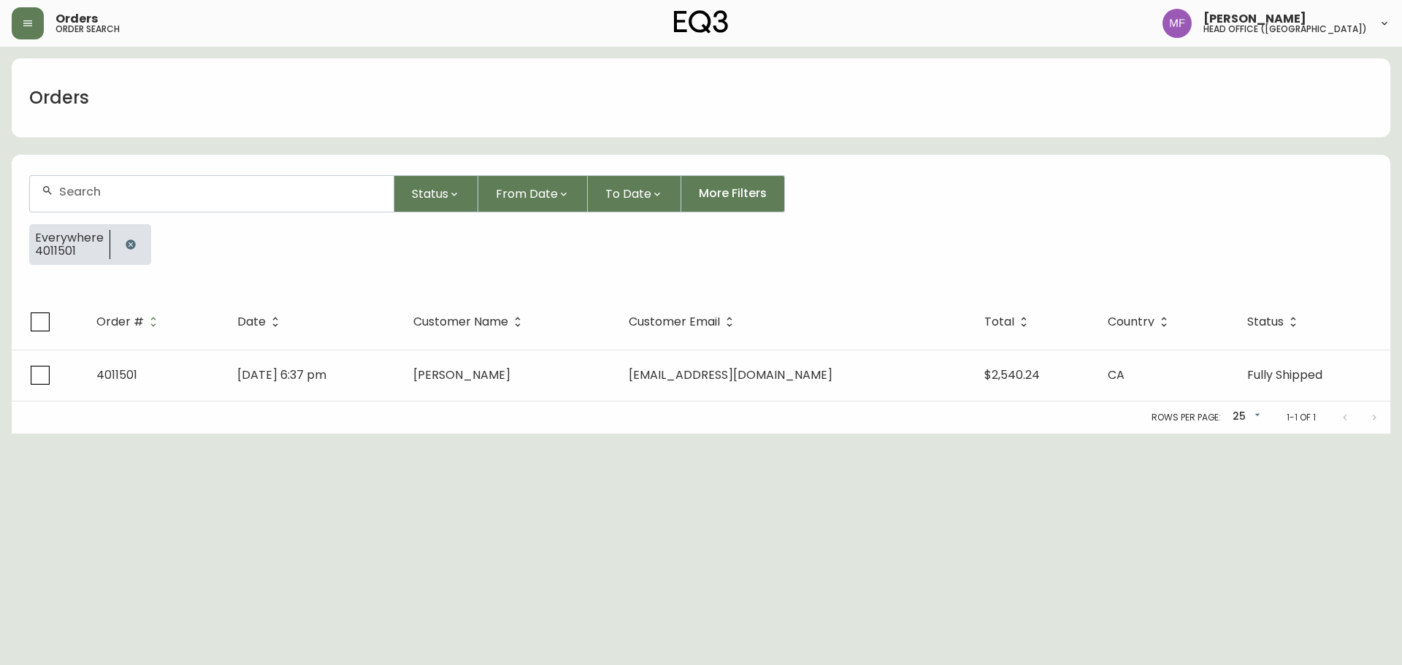
click at [129, 241] on icon "button" at bounding box center [130, 244] width 9 height 9
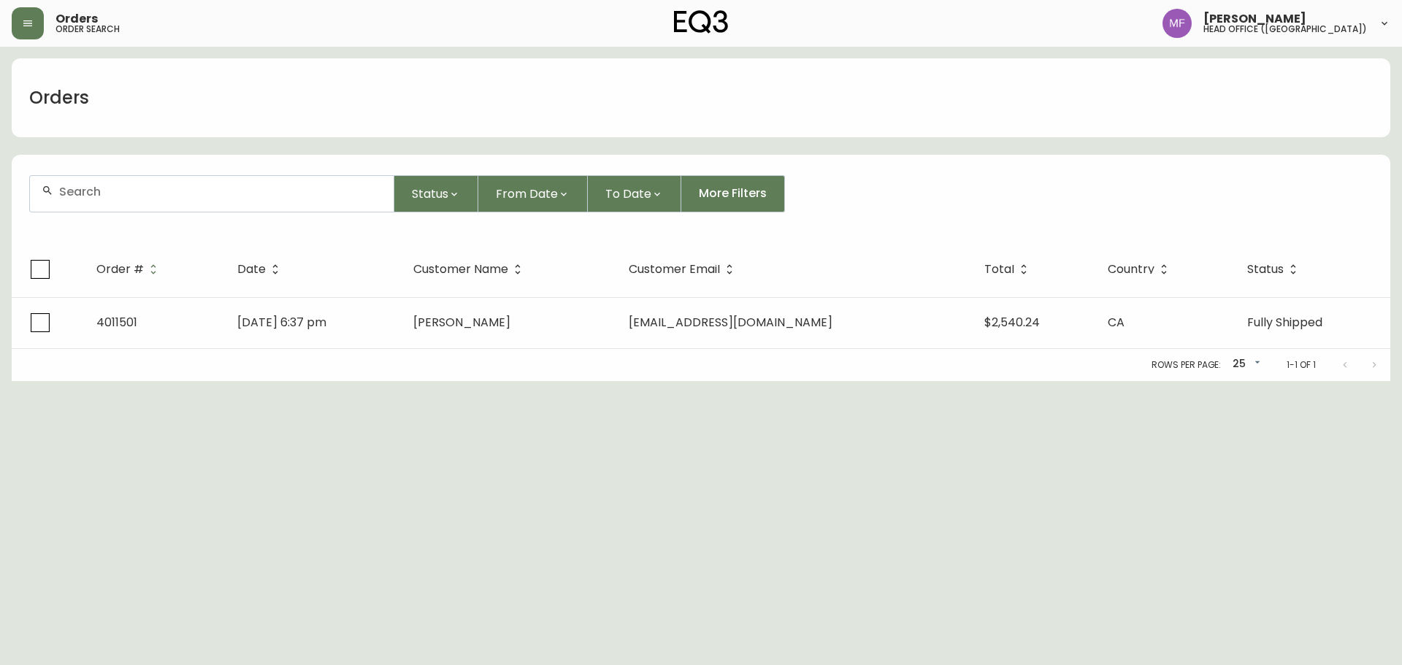
click at [131, 198] on input "text" at bounding box center [220, 192] width 323 height 14
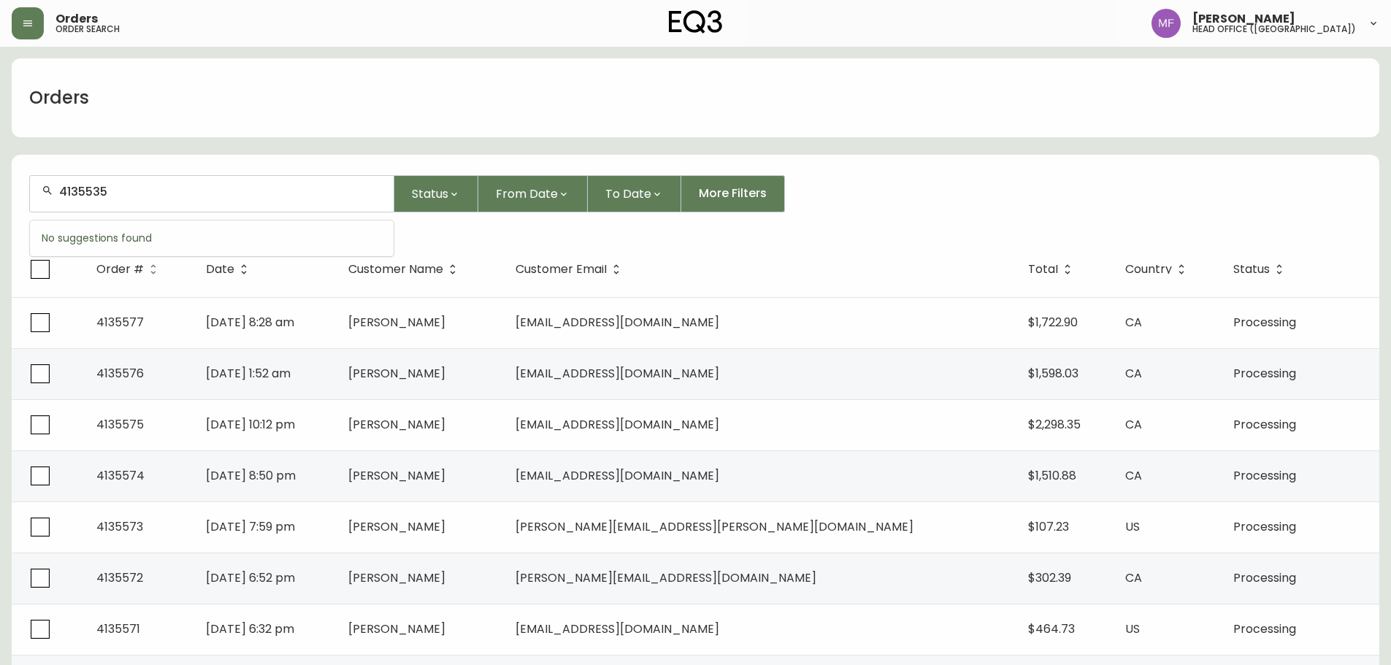
type input "4135535"
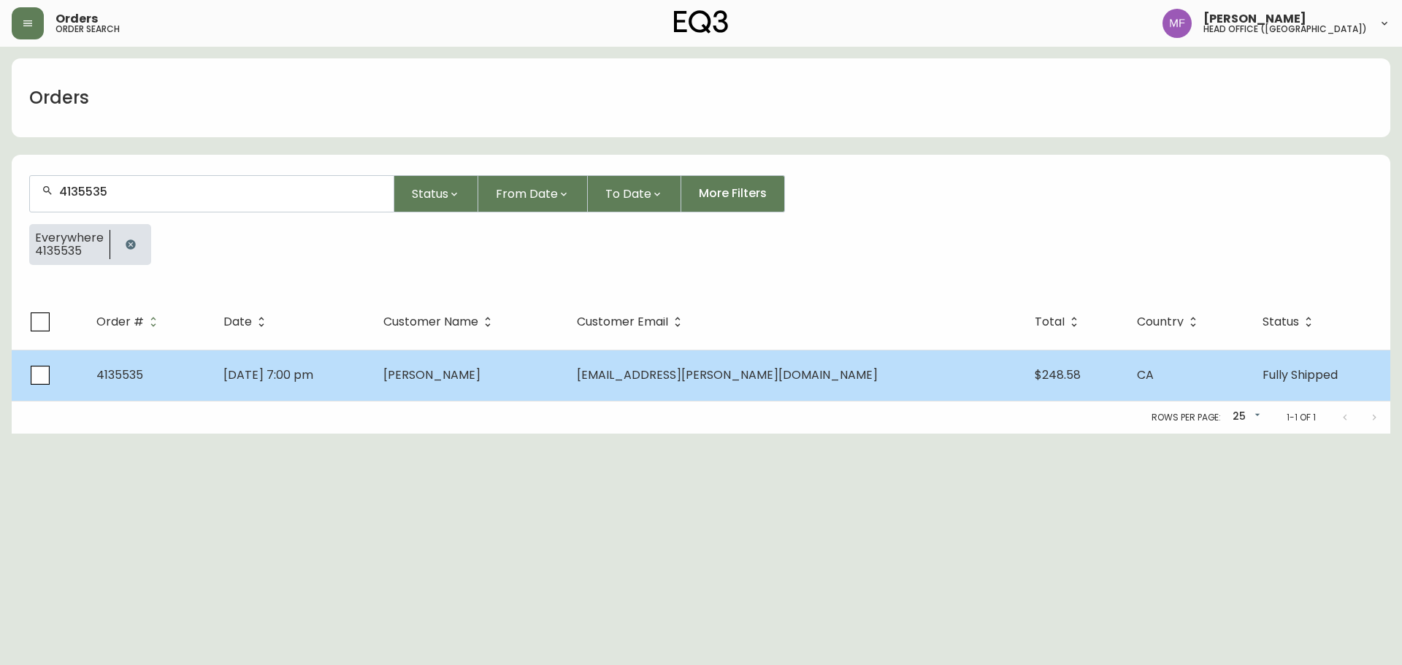
click at [505, 386] on td "Alina Stepanians" at bounding box center [469, 375] width 194 height 51
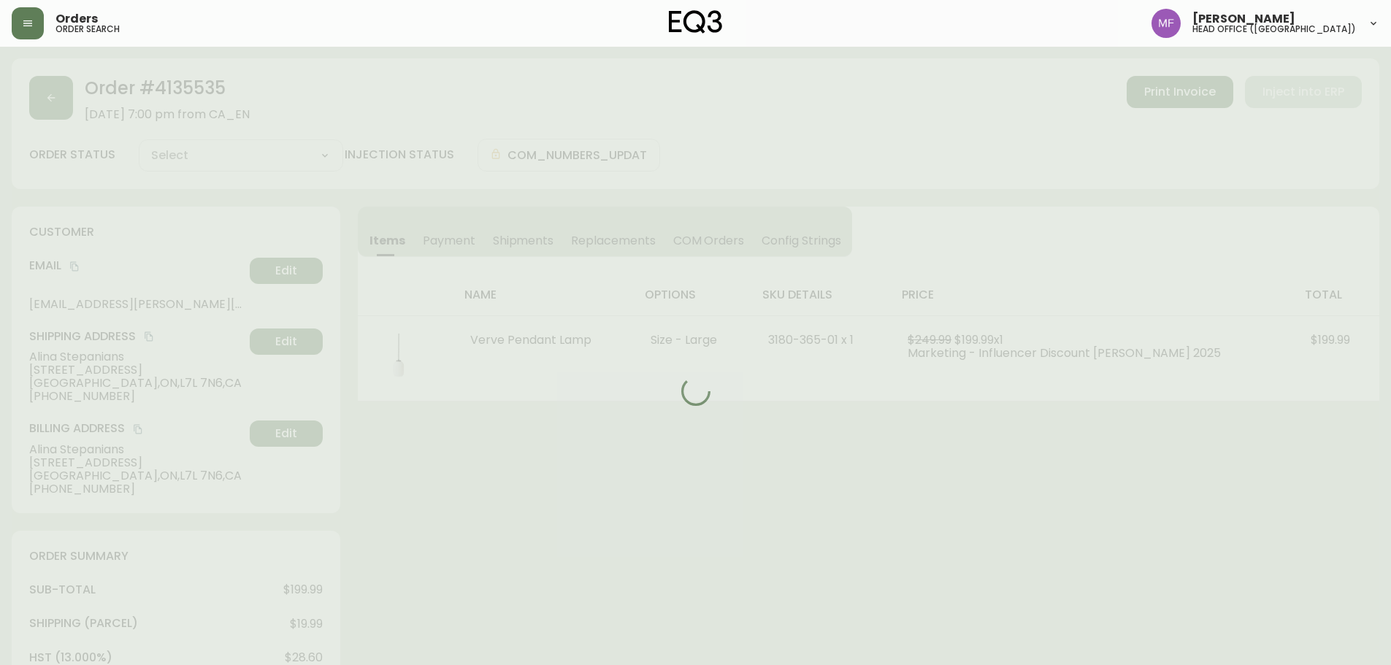
type input "Fully Shipped"
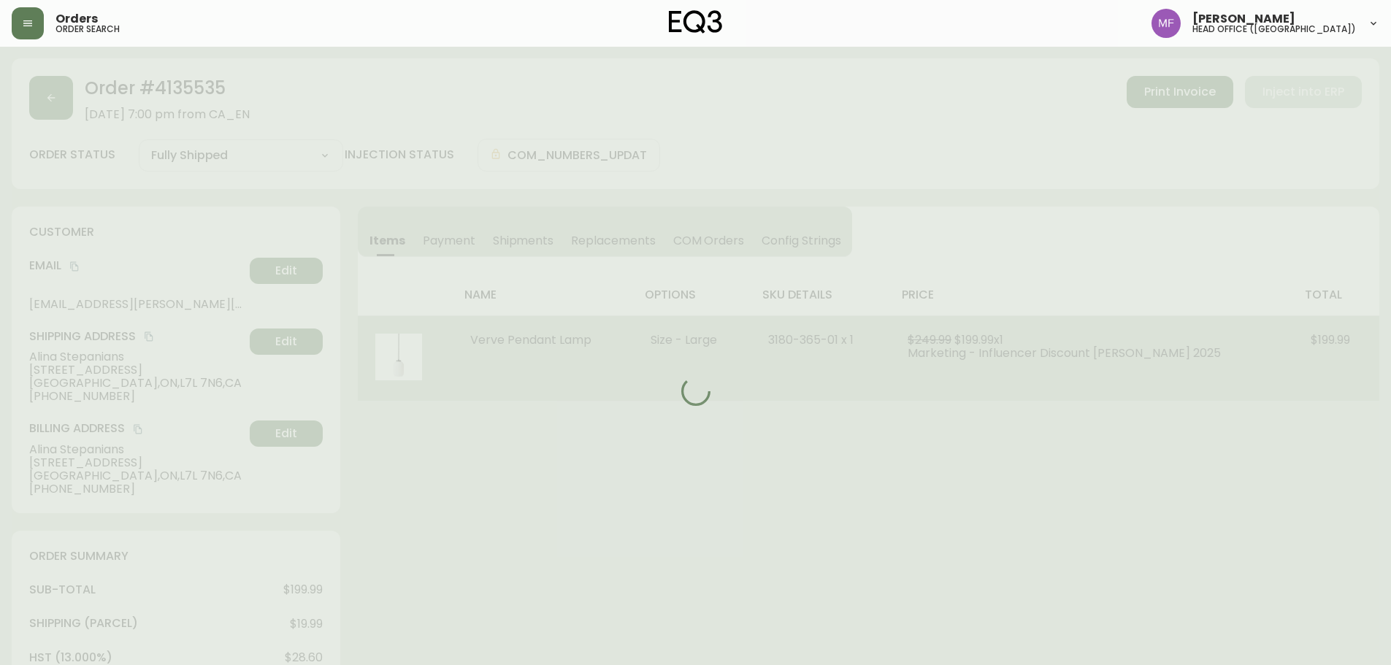
select select "FULLY_SHIPPED"
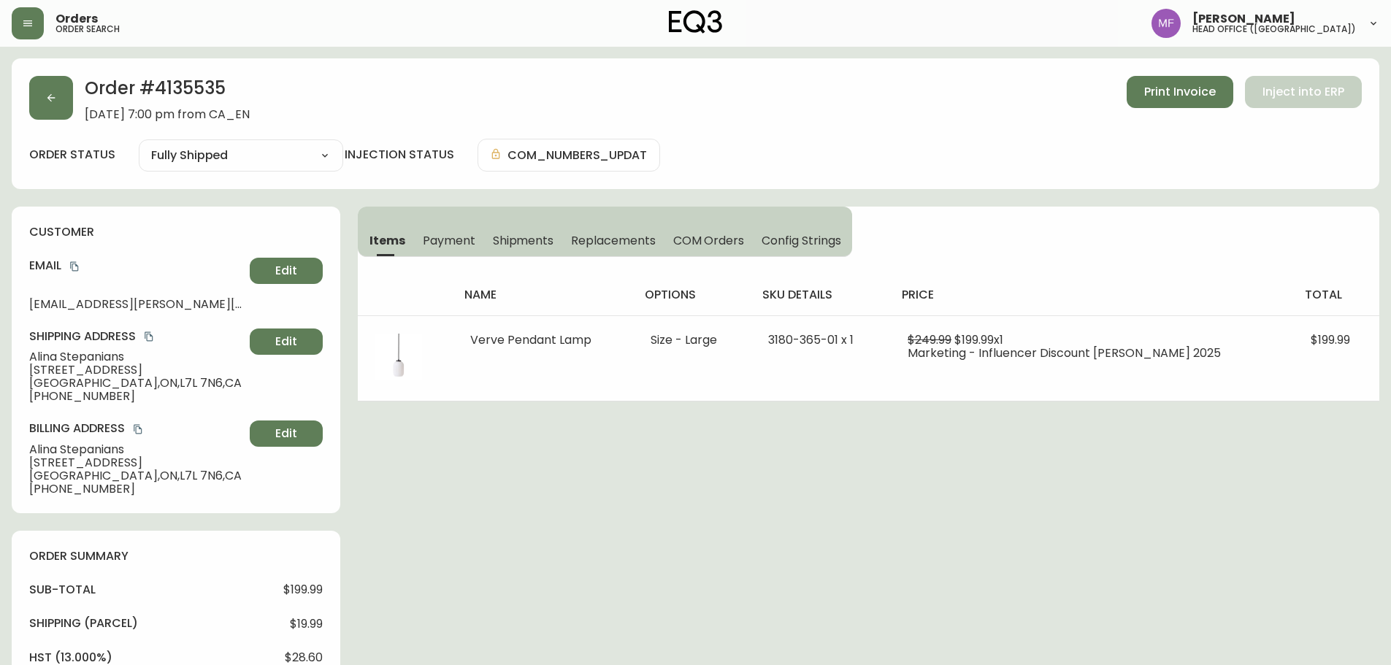
click at [212, 88] on h2 "Order # 4135535" at bounding box center [167, 92] width 165 height 32
copy h2 "4135535"
drag, startPoint x: 75, startPoint y: 264, endPoint x: 334, endPoint y: 229, distance: 261.0
click at [75, 264] on icon "copy" at bounding box center [74, 266] width 8 height 9
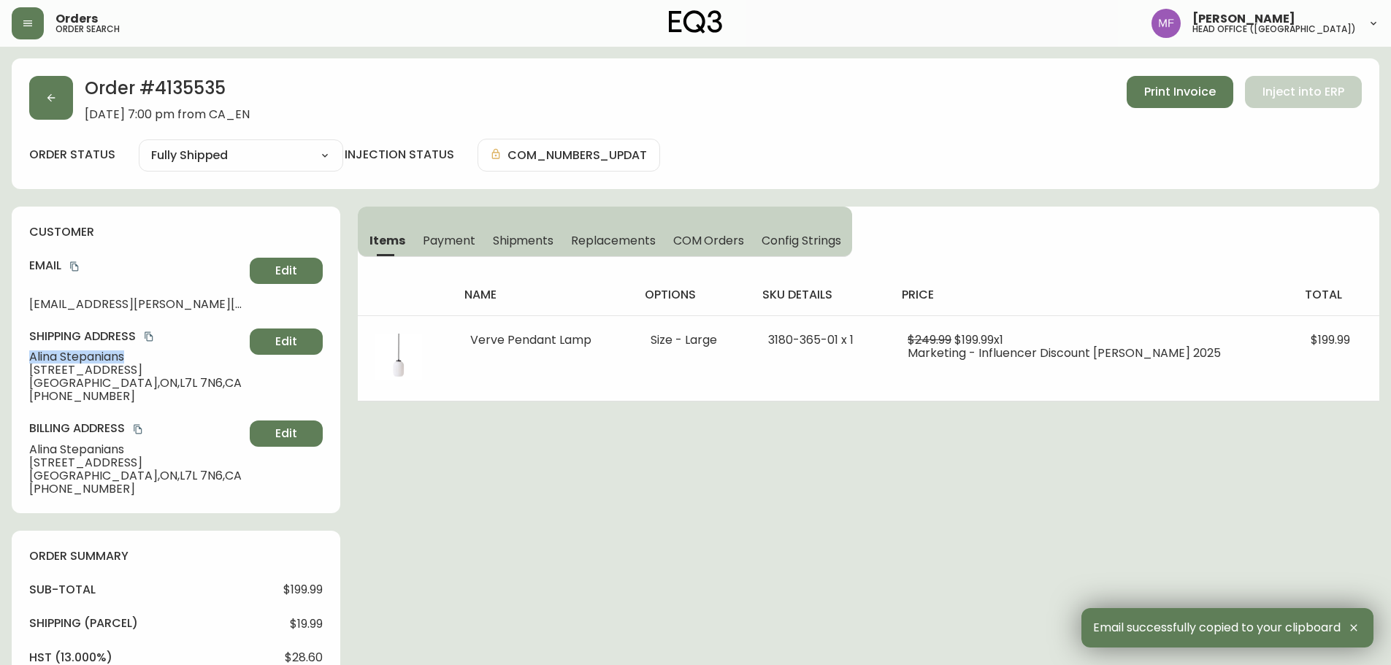
drag, startPoint x: 129, startPoint y: 359, endPoint x: 29, endPoint y: 359, distance: 100.0
click at [29, 359] on span "Alina Stepanians" at bounding box center [136, 357] width 215 height 13
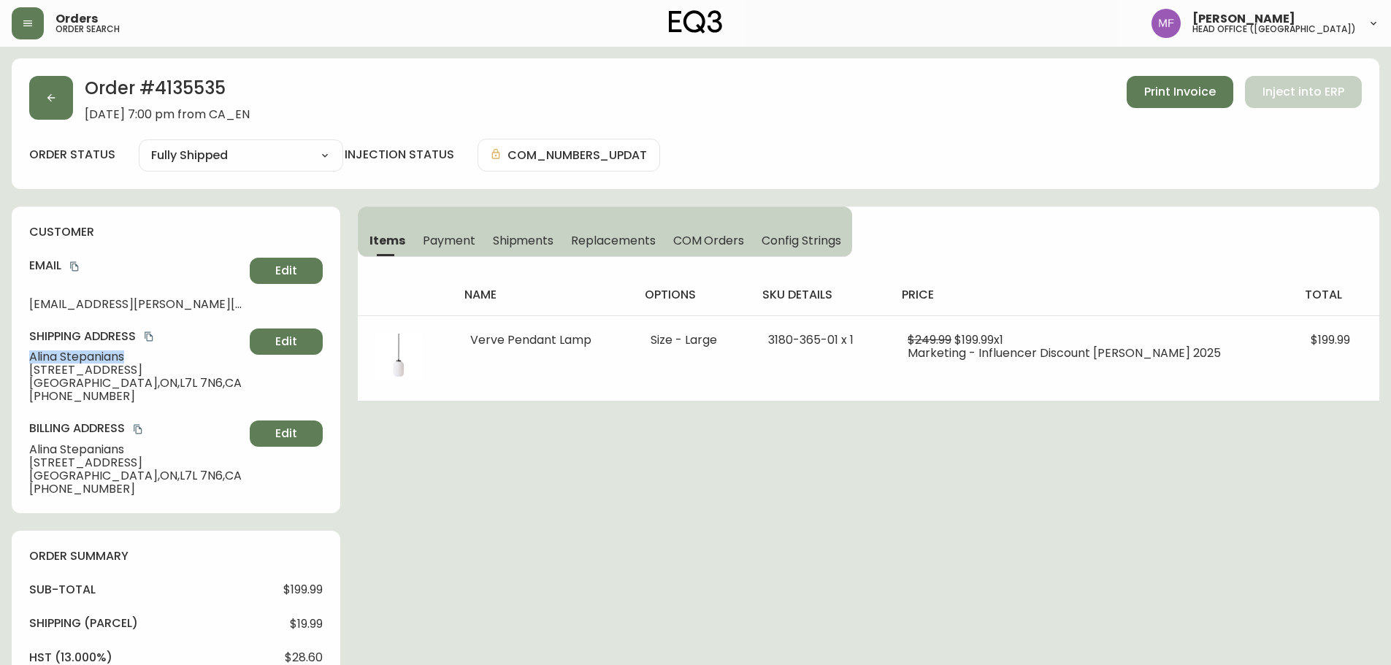
copy span "Alina Stepanians"
click at [201, 83] on h2 "Order # 4135535" at bounding box center [167, 92] width 165 height 32
copy h2 "4135535"
drag, startPoint x: 126, startPoint y: 360, endPoint x: 8, endPoint y: 358, distance: 118.3
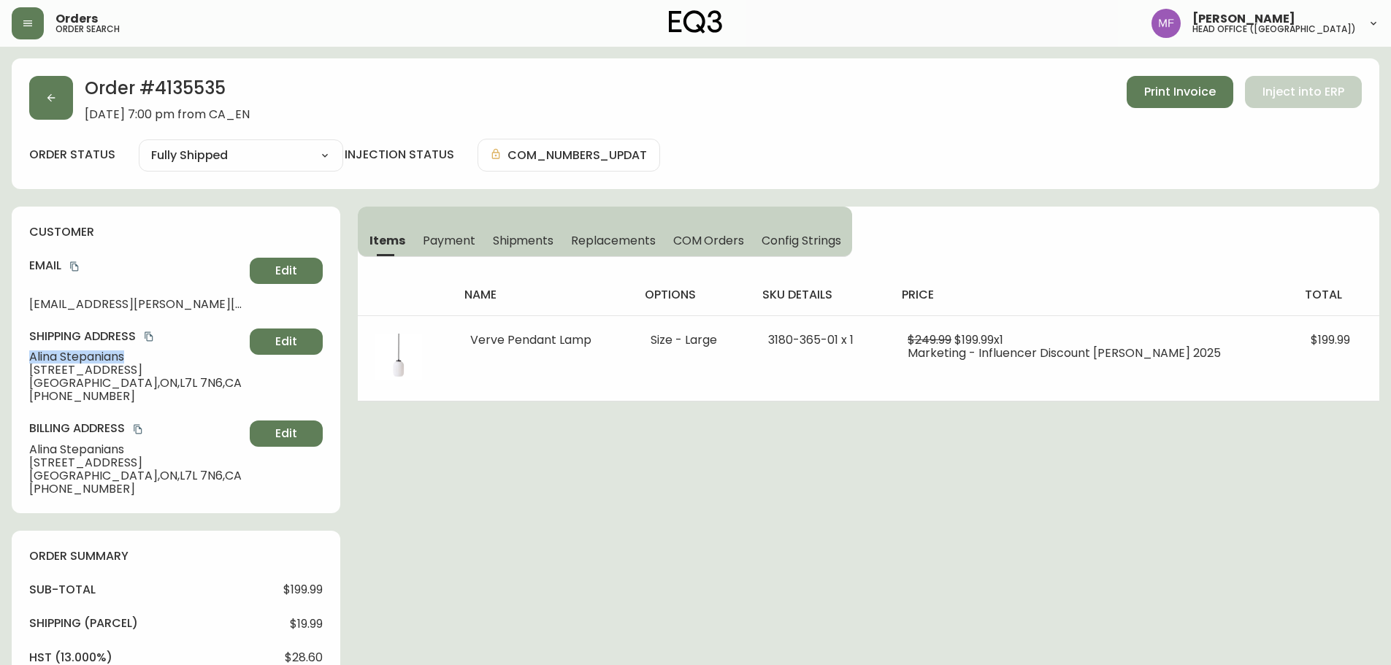
click at [8, 358] on main "Order # 4135535 September 25, 2025 at 7:00 pm from CA_EN Print Invoice Inject i…" at bounding box center [695, 645] width 1391 height 1196
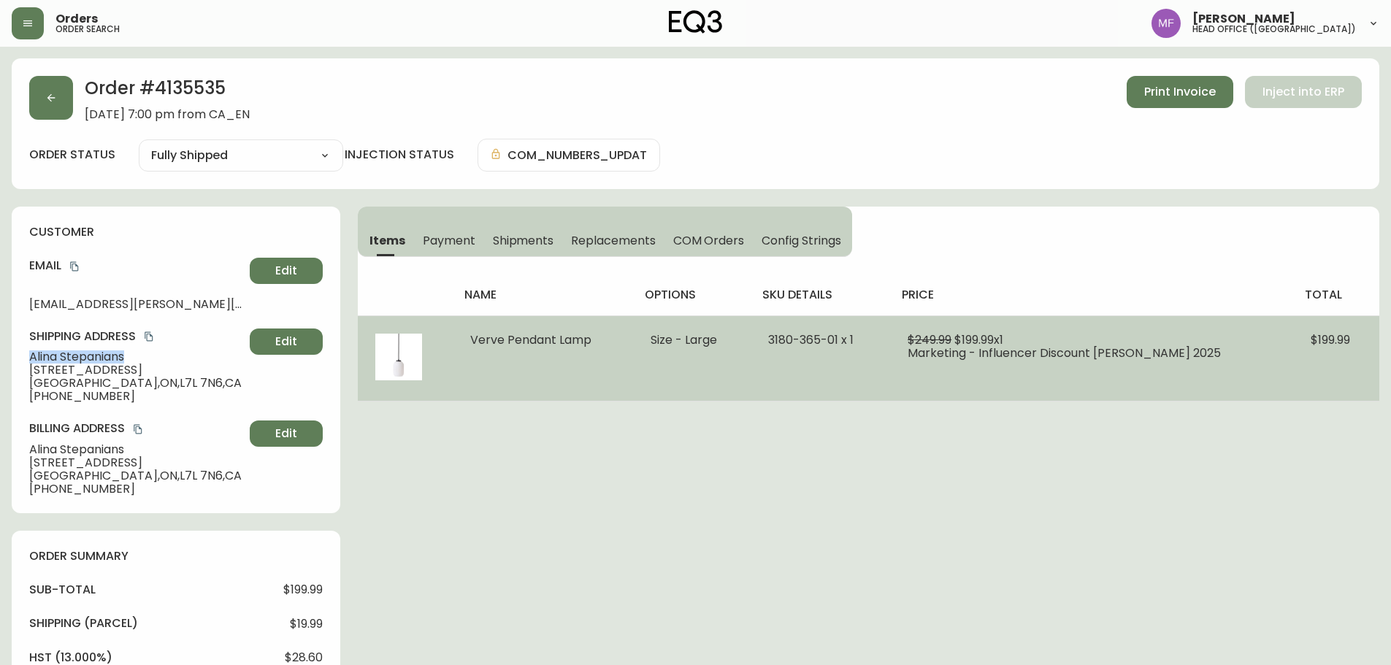
copy span "Alina Stepanians"
drag, startPoint x: 605, startPoint y: 342, endPoint x: 470, endPoint y: 345, distance: 134.4
click at [470, 345] on td "Verve Pendant Lamp" at bounding box center [543, 357] width 181 height 85
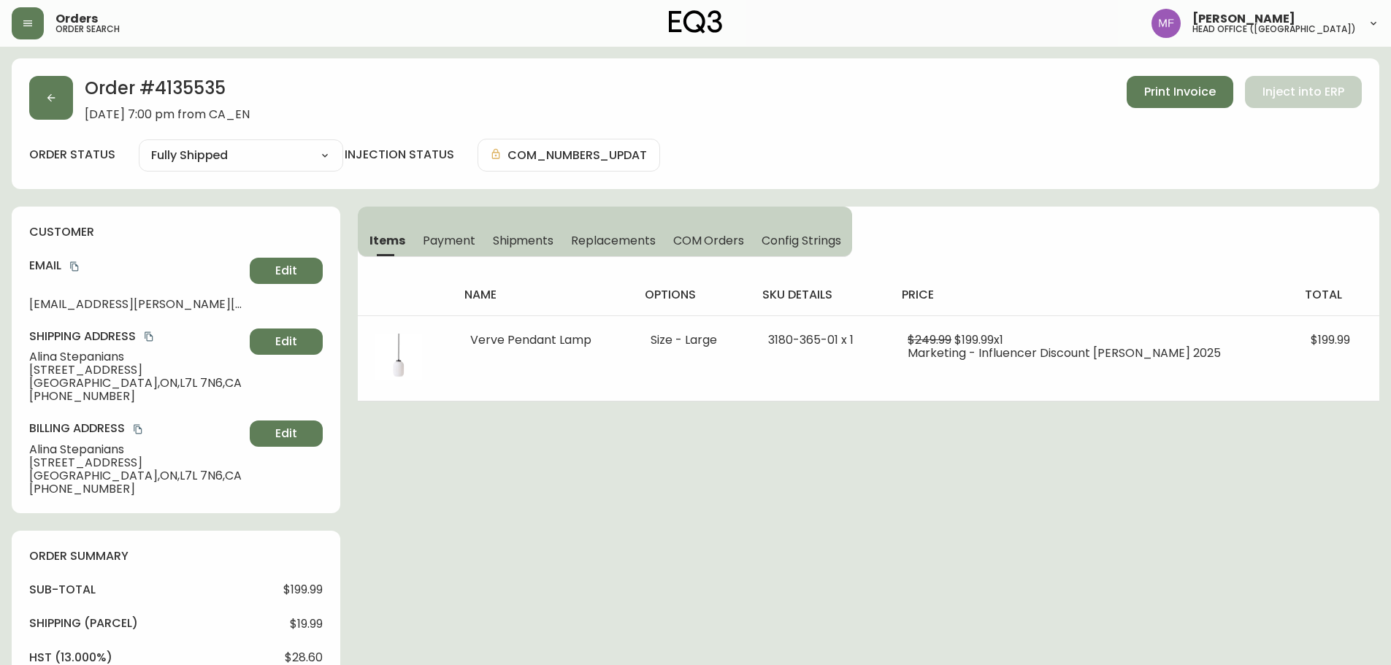
click at [207, 99] on h2 "Order # 4135535" at bounding box center [167, 92] width 165 height 32
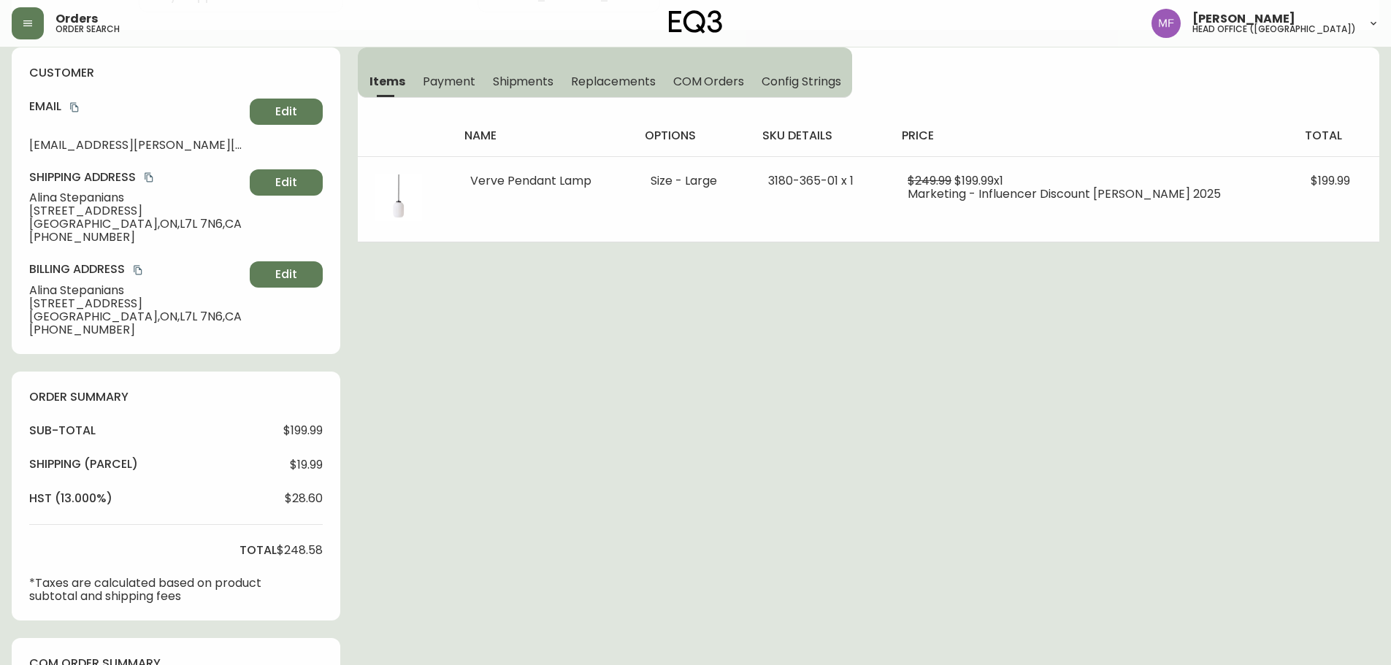
scroll to position [511, 0]
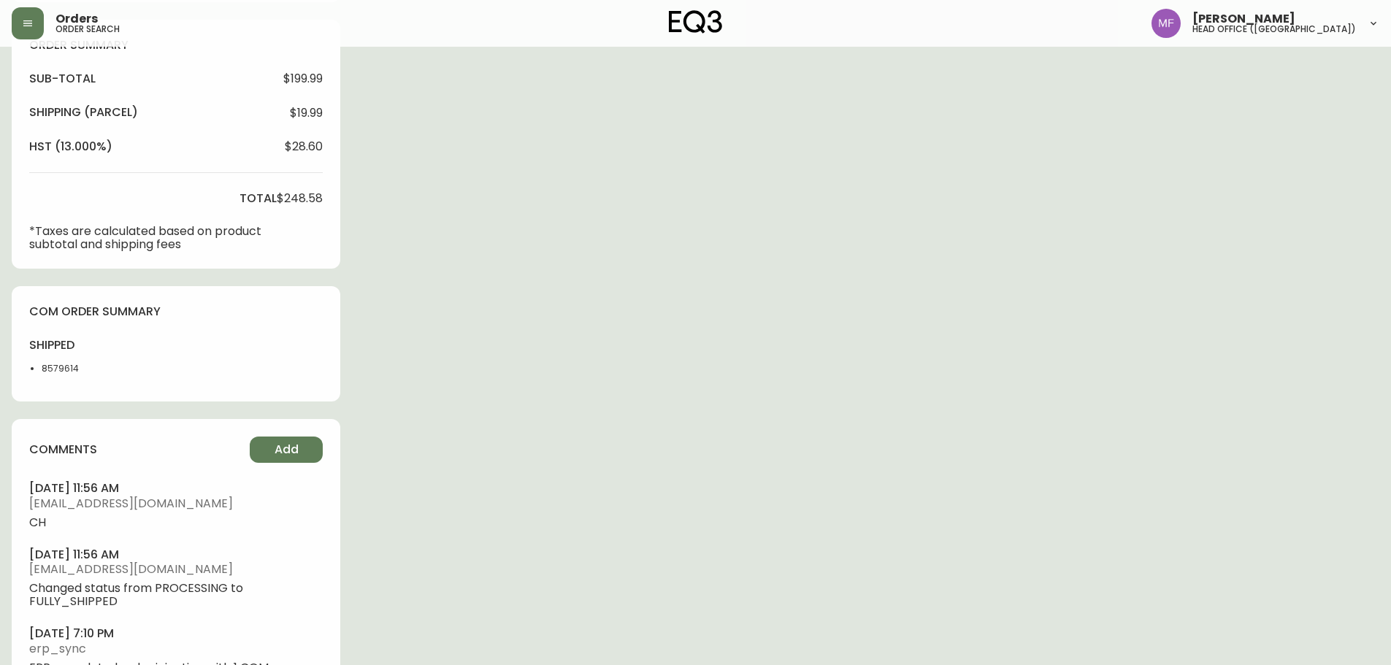
click at [63, 365] on li "8579614" at bounding box center [79, 368] width 74 height 13
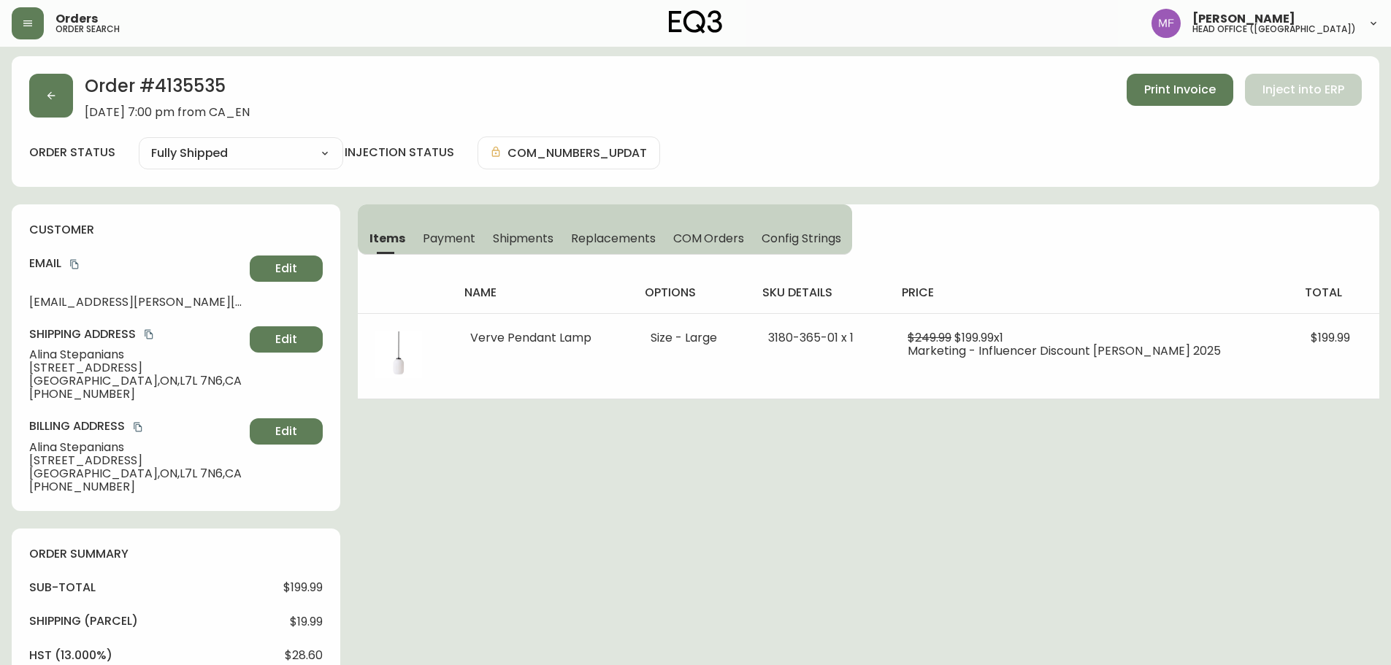
scroll to position [0, 0]
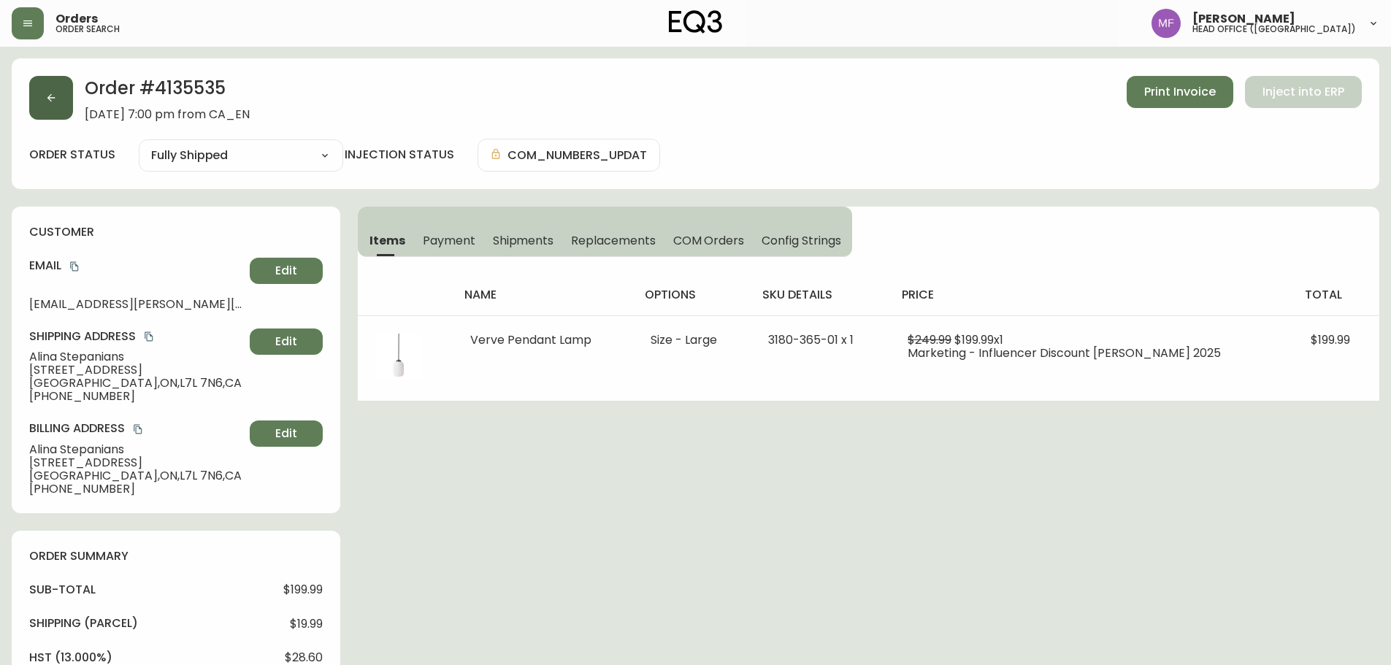
click at [58, 83] on button "button" at bounding box center [51, 98] width 44 height 44
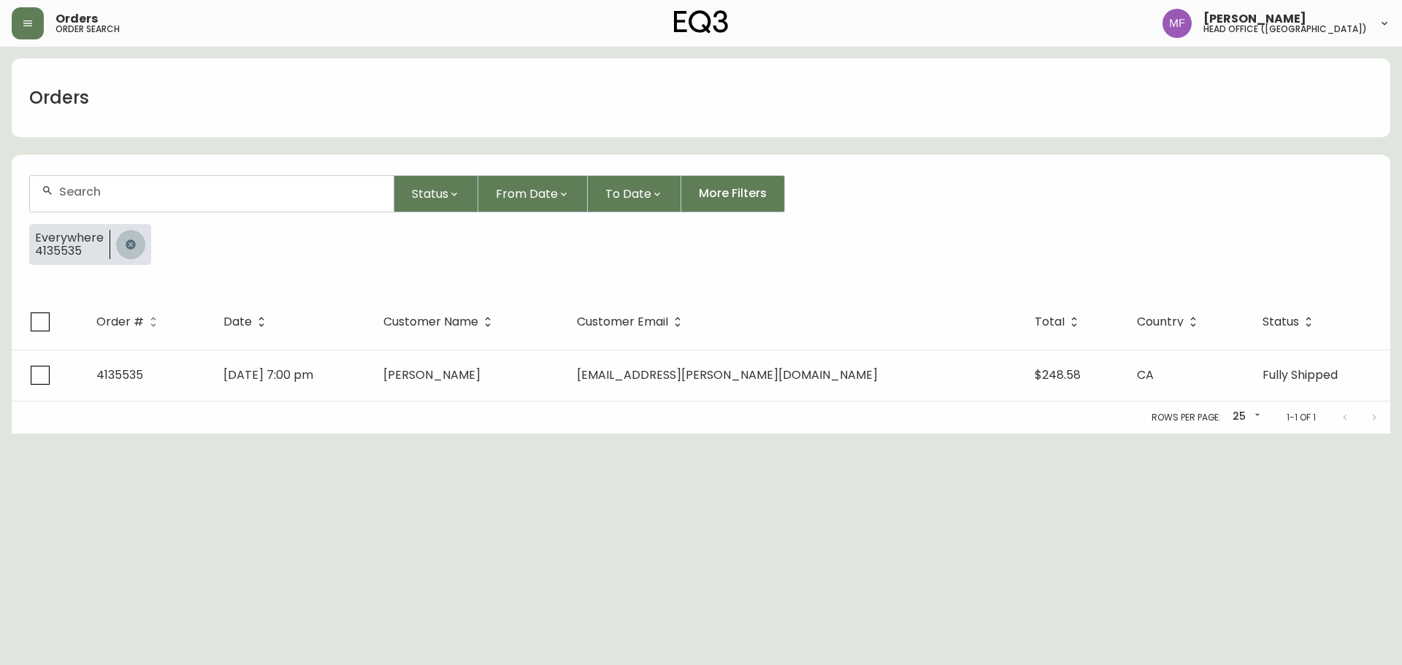
click at [122, 251] on button "button" at bounding box center [130, 244] width 29 height 29
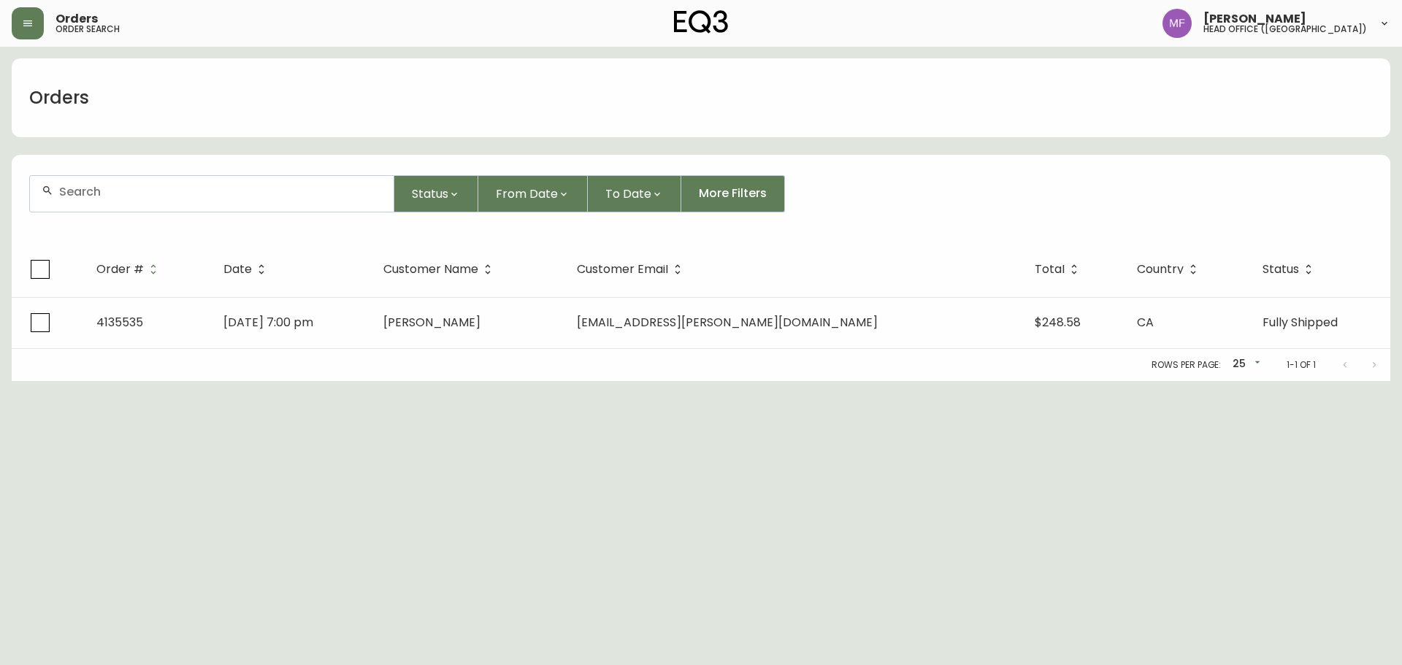
click at [120, 183] on div at bounding box center [212, 194] width 364 height 36
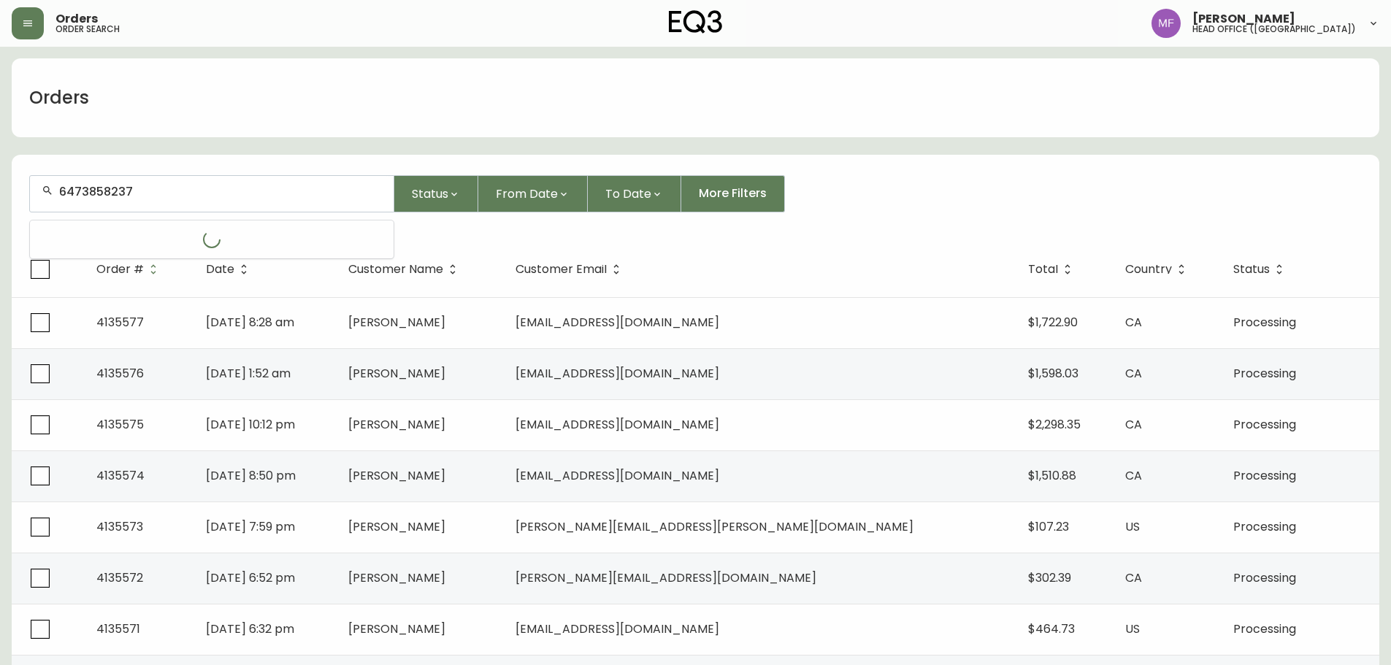
type input "6473858237"
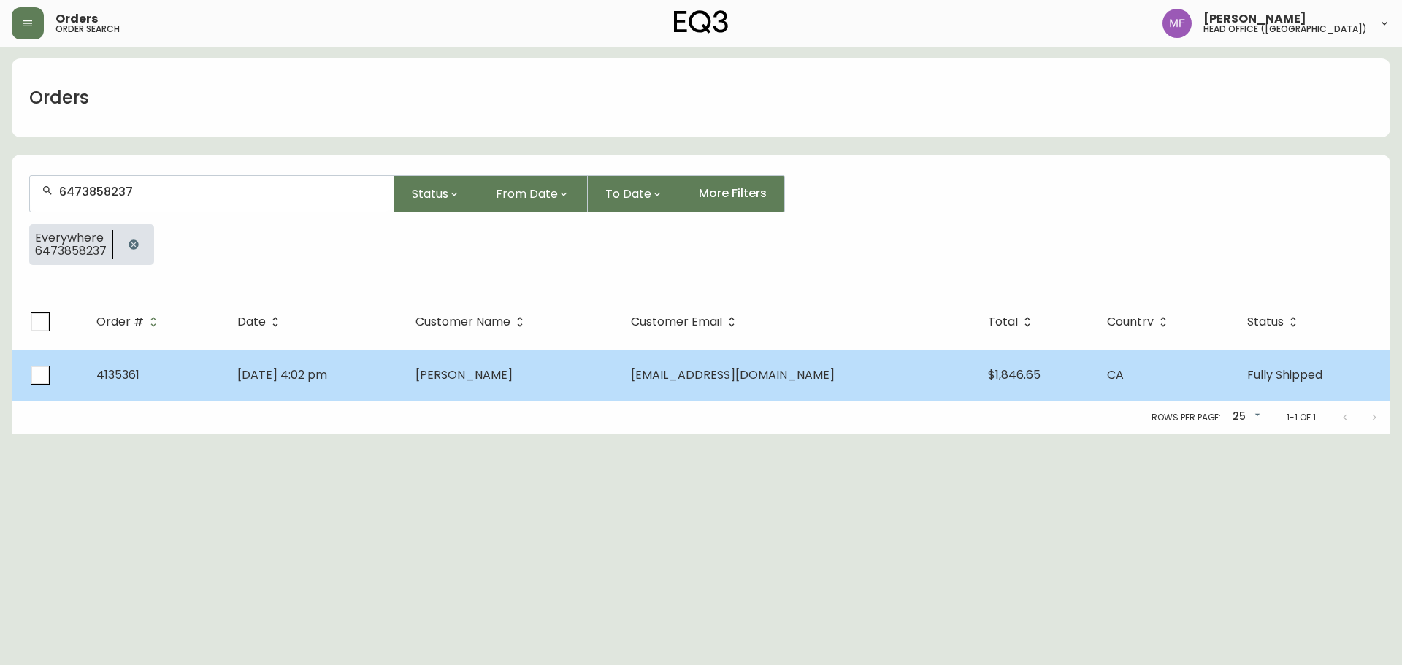
click at [404, 379] on td "Sep 14 2025, 4:02 pm" at bounding box center [315, 375] width 178 height 51
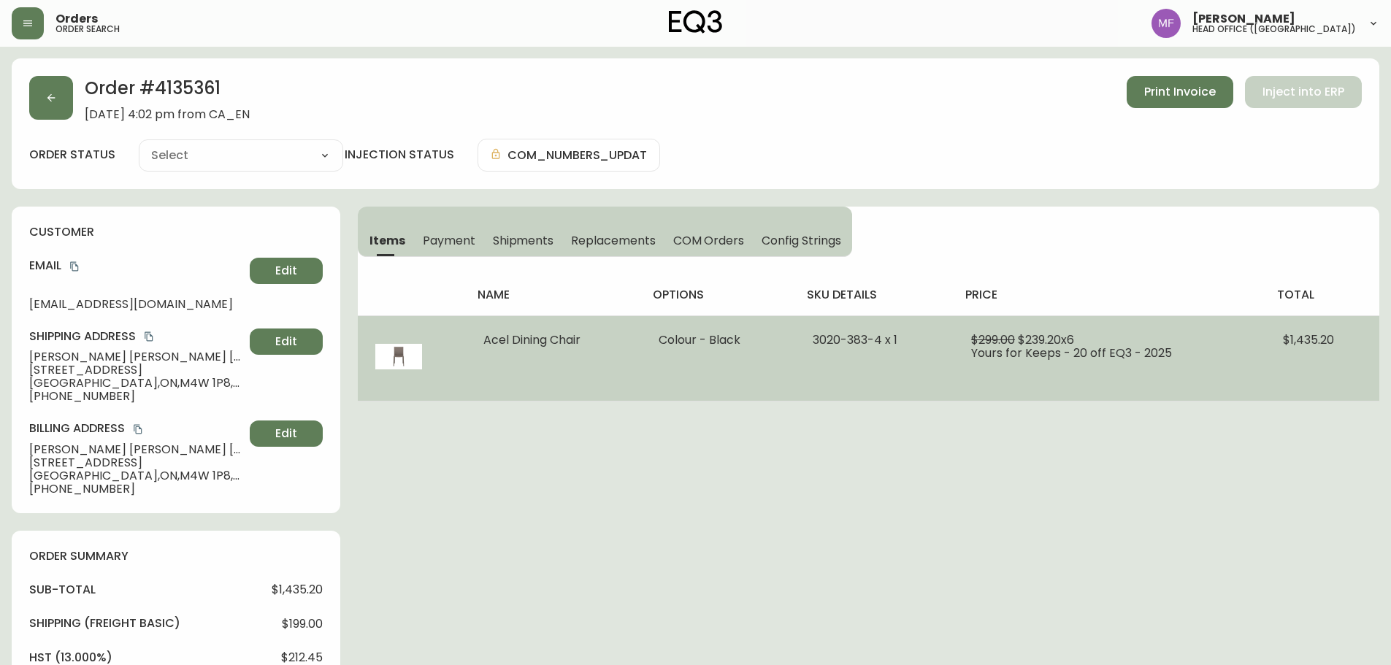
type input "Fully Shipped"
select select "FULLY_SHIPPED"
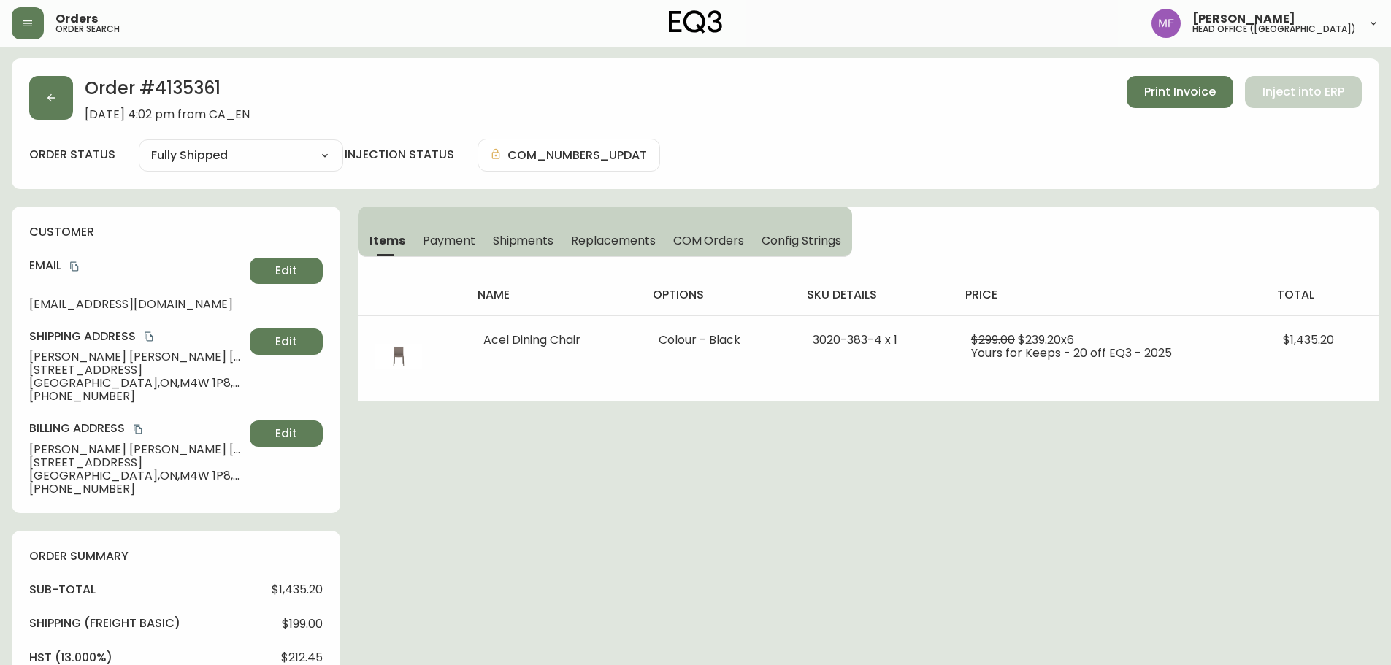
drag, startPoint x: 521, startPoint y: 242, endPoint x: 554, endPoint y: 254, distance: 34.9
click at [521, 242] on span "Shipments" at bounding box center [523, 240] width 61 height 15
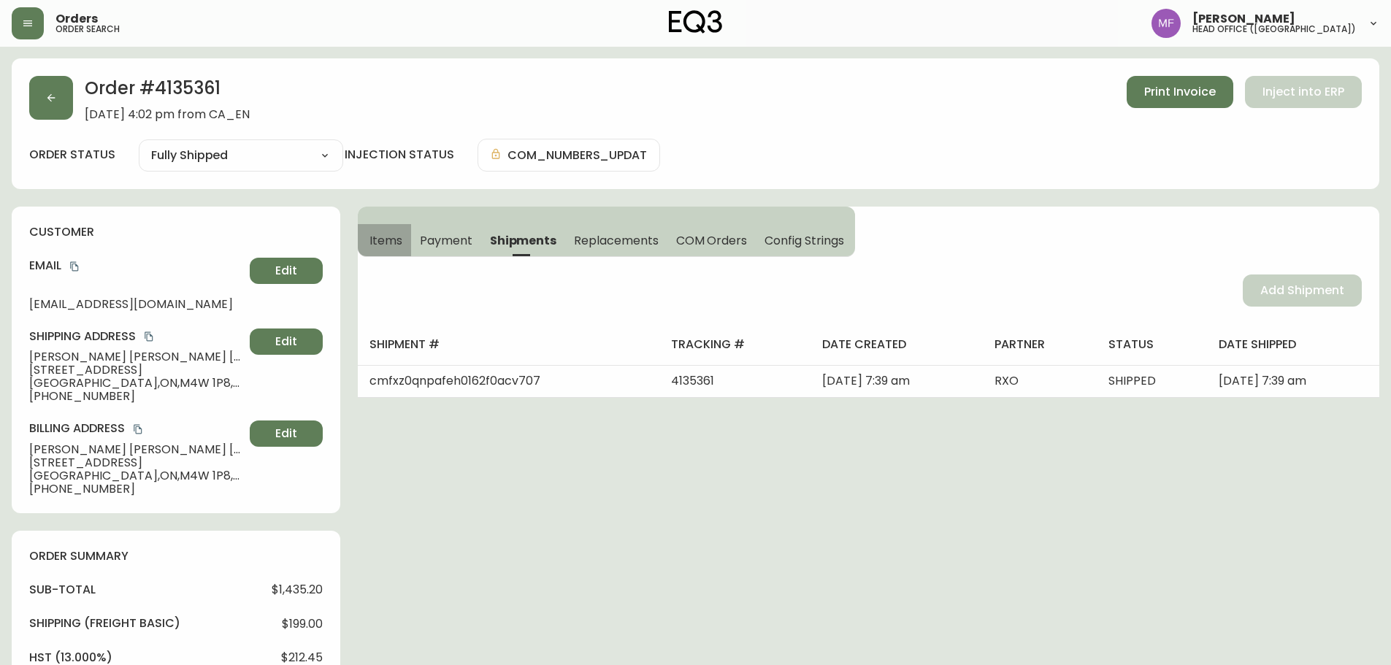
click at [391, 249] on button "Items" at bounding box center [384, 240] width 53 height 32
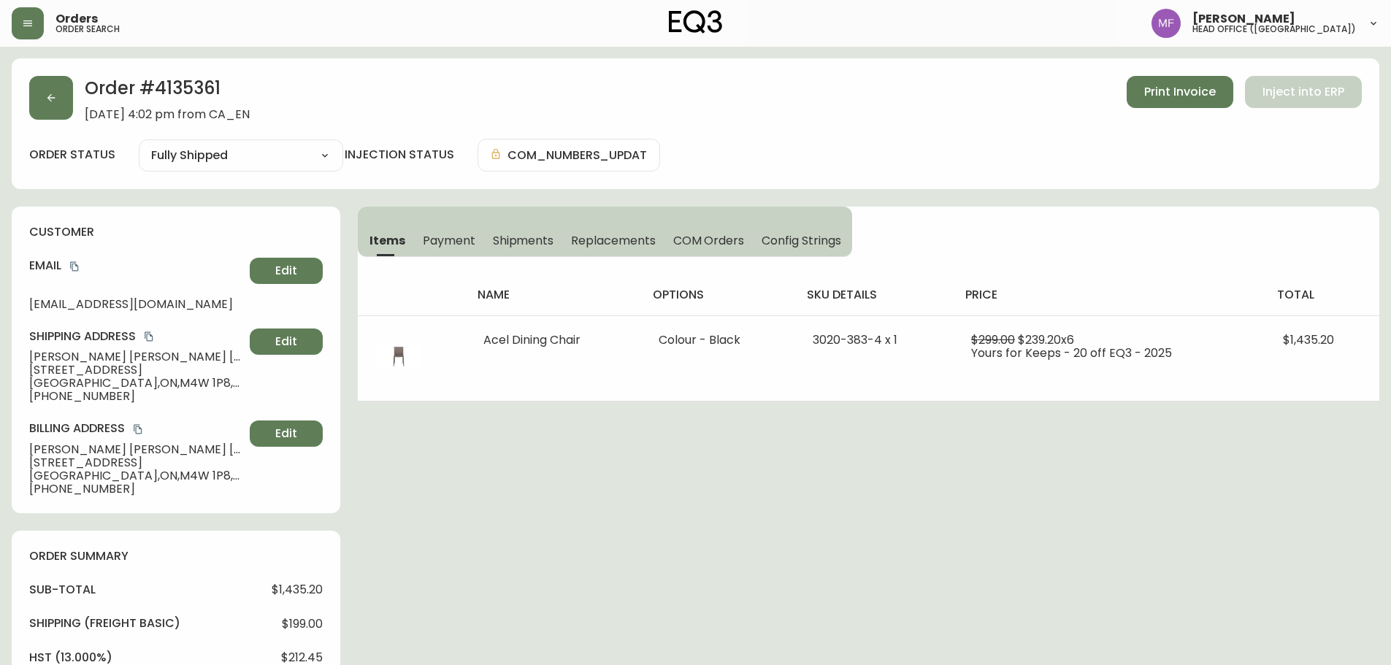
click at [208, 84] on h2 "Order # 4135361" at bounding box center [167, 92] width 165 height 32
drag, startPoint x: 208, startPoint y: 84, endPoint x: 464, endPoint y: 91, distance: 255.7
click at [208, 85] on h2 "Order # 4135361" at bounding box center [167, 92] width 165 height 32
click at [200, 91] on h2 "Order # 4135361" at bounding box center [167, 92] width 165 height 32
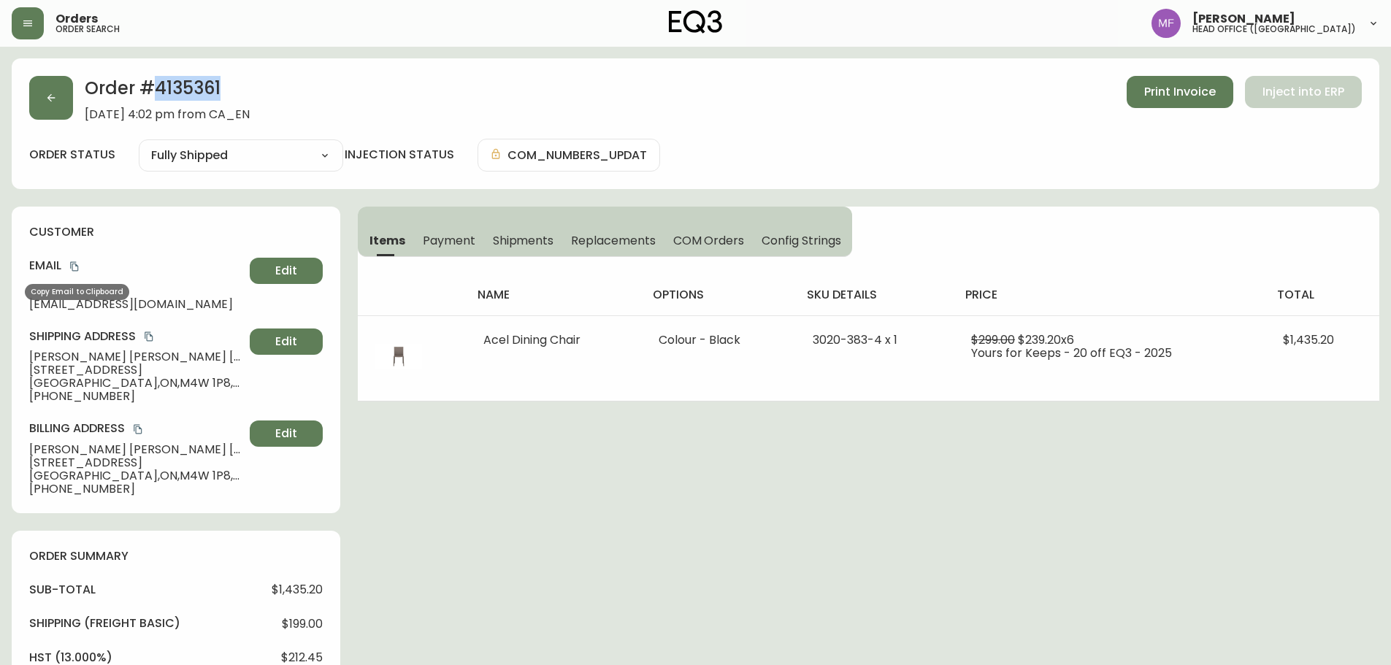
drag, startPoint x: 75, startPoint y: 269, endPoint x: 107, endPoint y: 270, distance: 32.2
click at [75, 269] on icon "copy" at bounding box center [74, 266] width 10 height 10
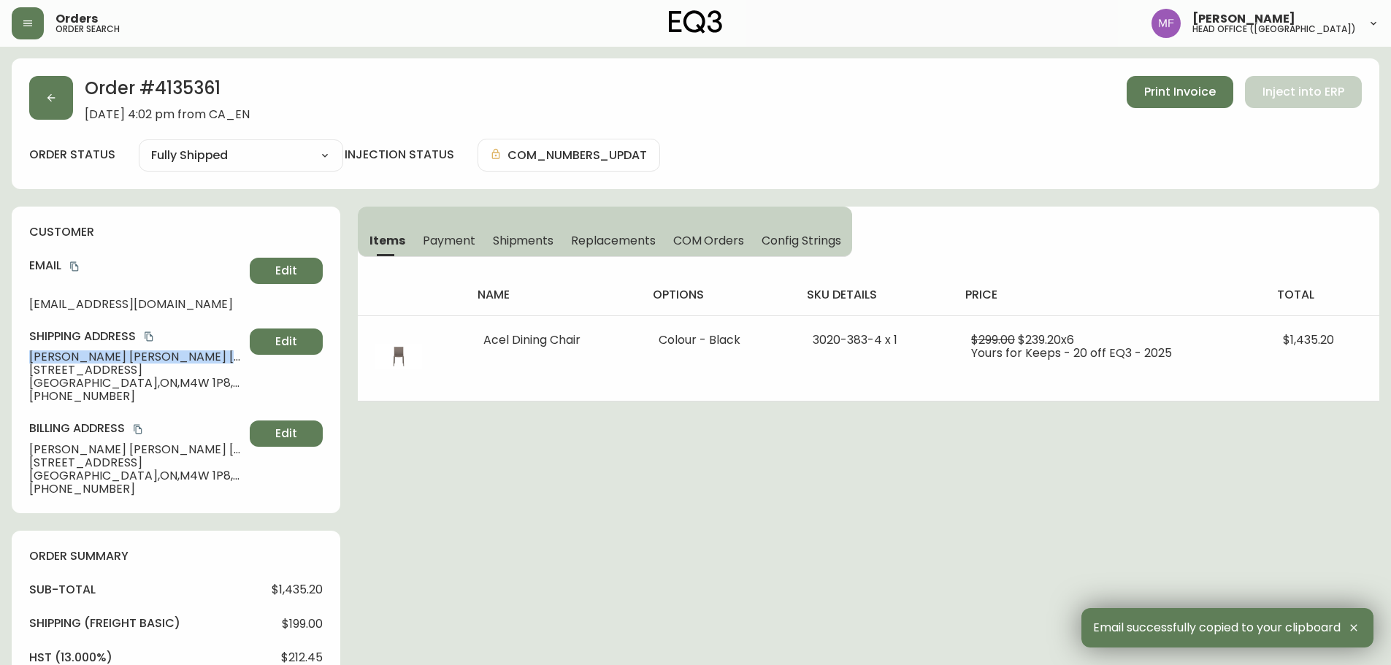
drag, startPoint x: 150, startPoint y: 351, endPoint x: 0, endPoint y: 356, distance: 150.5
click at [0, 356] on main "Order # 4135361 September 14, 2025 at 4:02 pm from CA_EN Print Invoice Inject i…" at bounding box center [695, 620] width 1391 height 1146
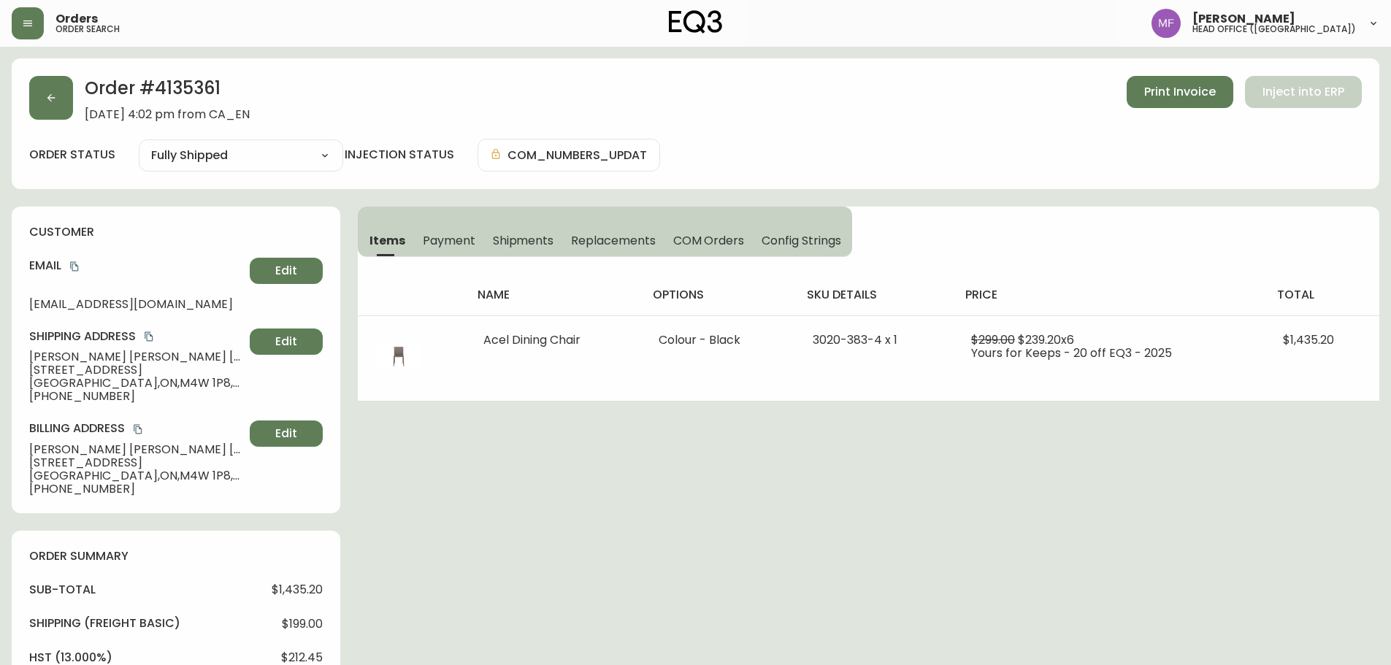
click at [173, 85] on h2 "Order # 4135361" at bounding box center [167, 92] width 165 height 32
drag, startPoint x: 154, startPoint y: 356, endPoint x: 9, endPoint y: 356, distance: 144.6
click at [9, 356] on main "Order # 4135361 September 14, 2025 at 4:02 pm from CA_EN Print Invoice Inject i…" at bounding box center [695, 620] width 1391 height 1146
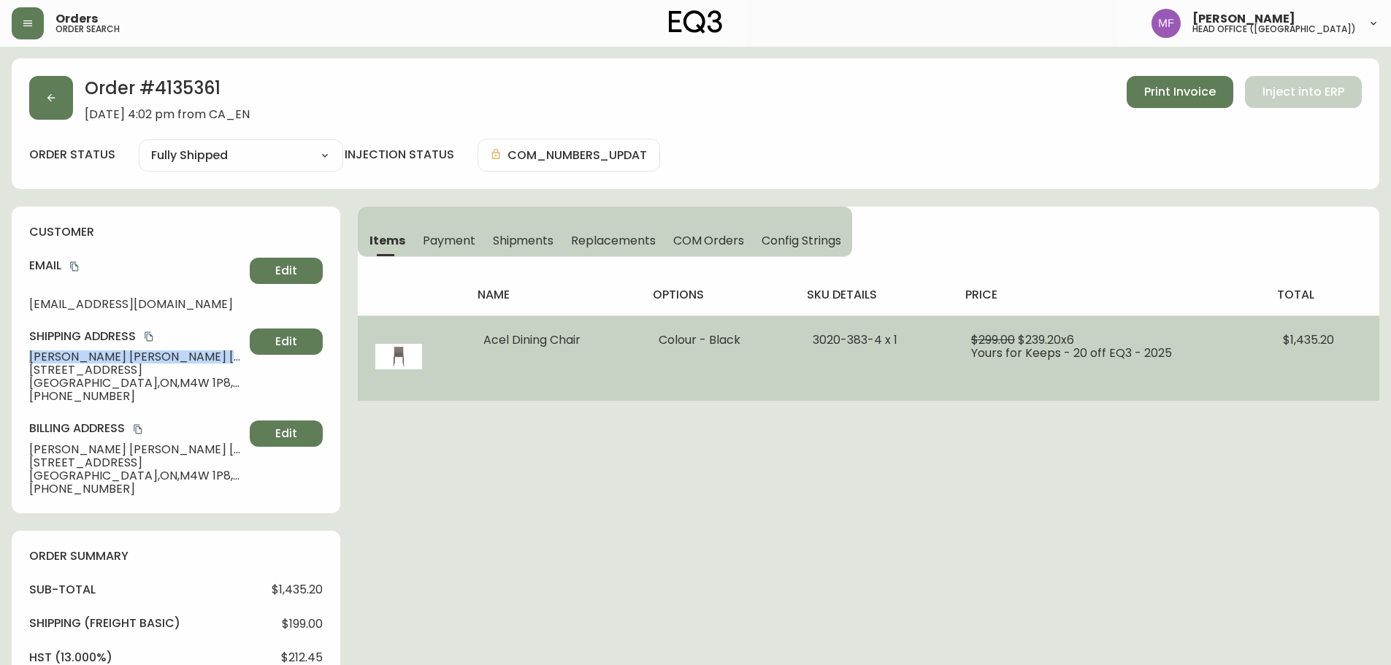
drag, startPoint x: 583, startPoint y: 343, endPoint x: 480, endPoint y: 346, distance: 103.0
click at [480, 346] on td "Acel Dining Chair" at bounding box center [553, 357] width 175 height 85
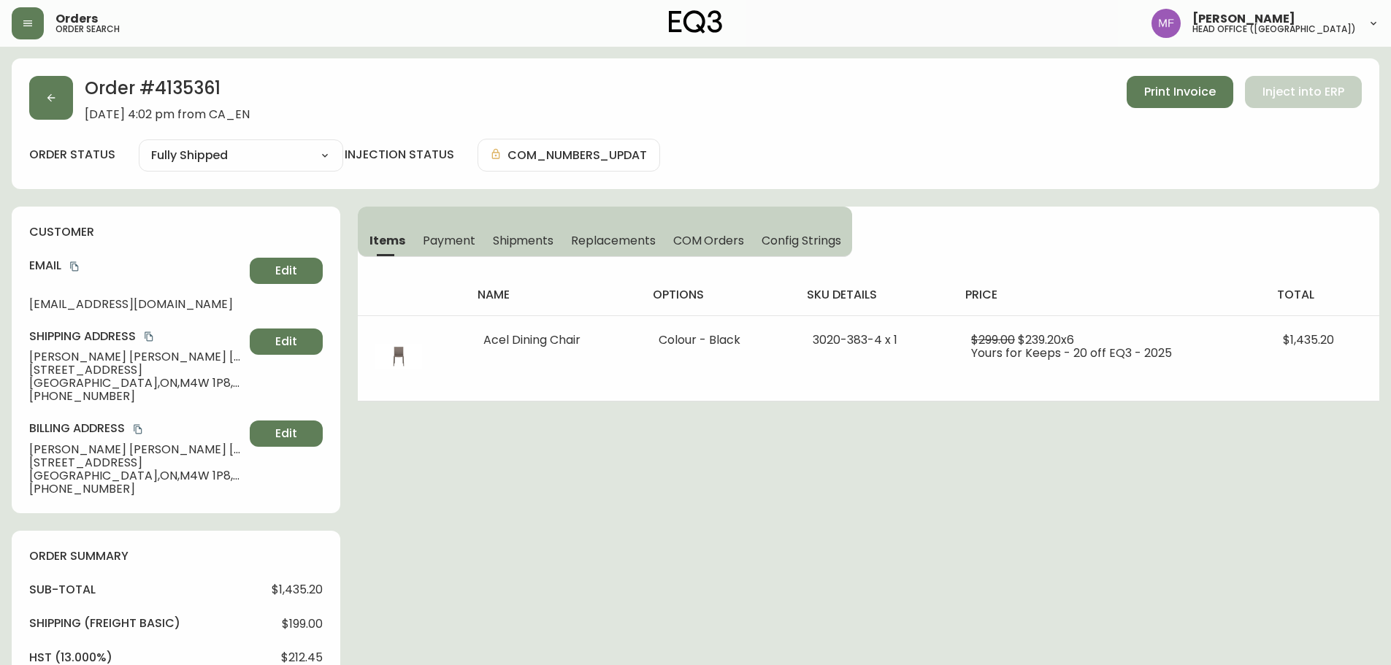
click at [185, 77] on h2 "Order # 4135361" at bounding box center [167, 92] width 165 height 32
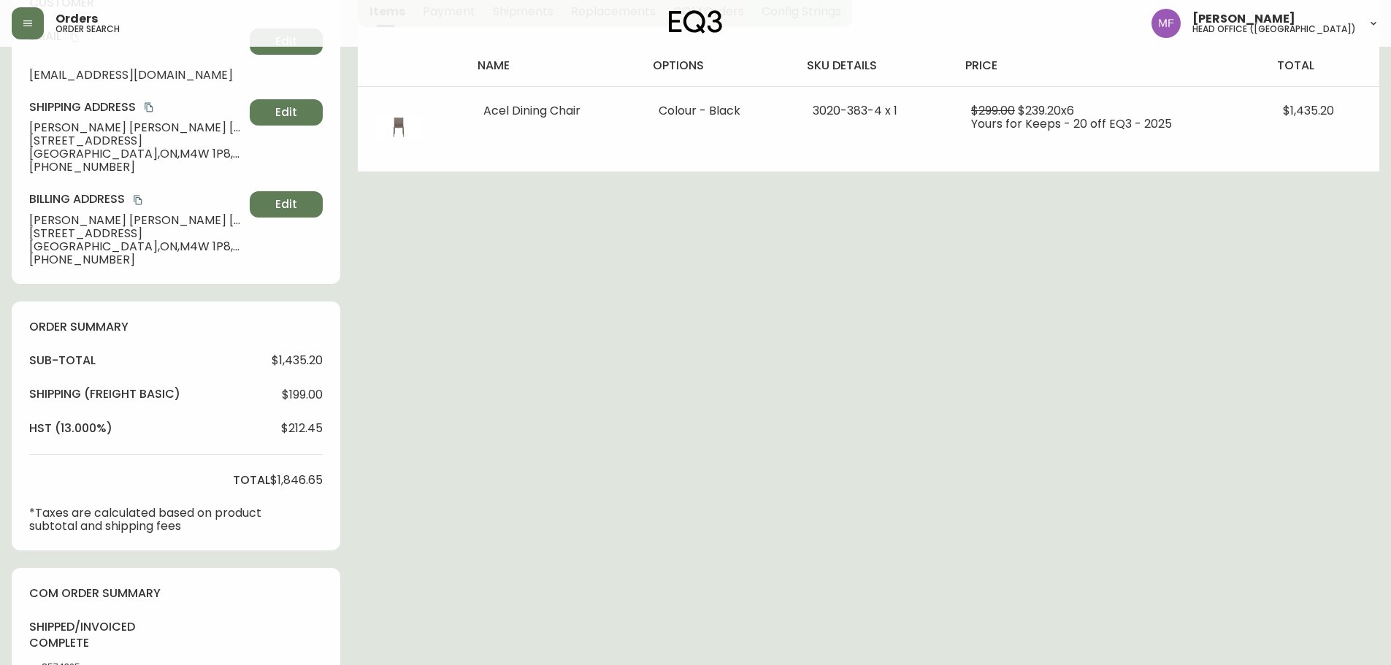
scroll to position [511, 0]
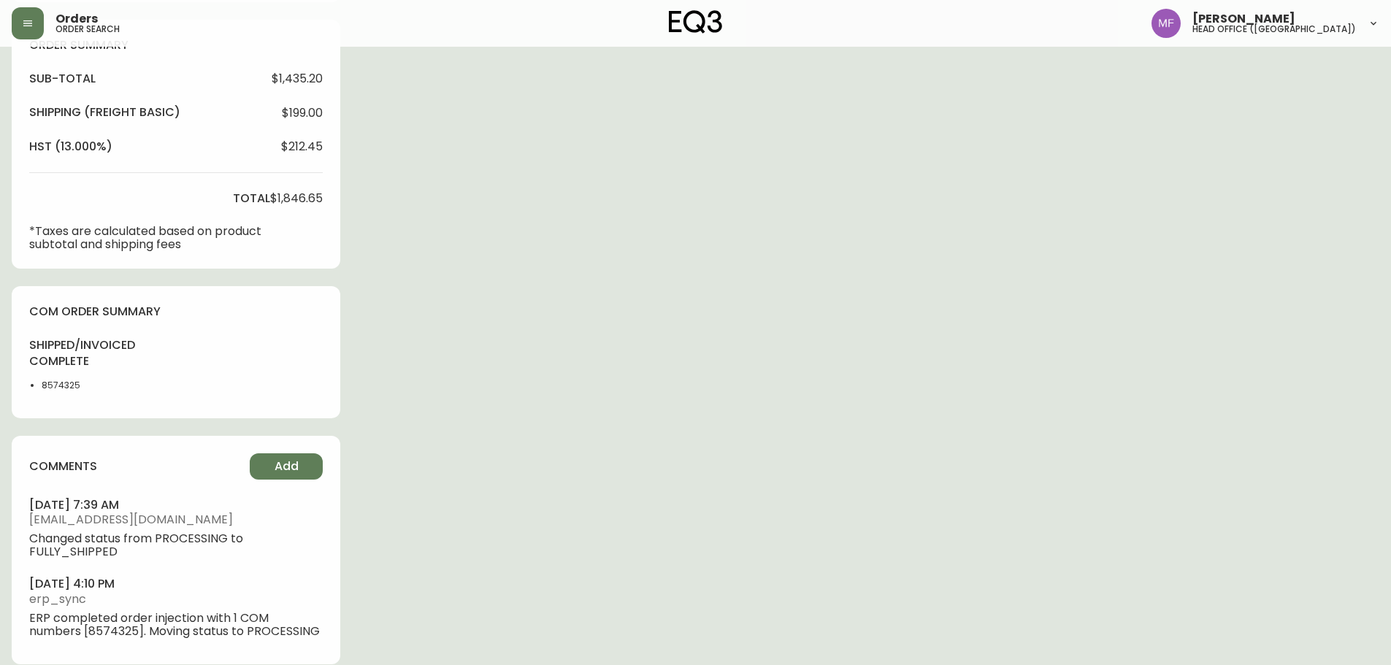
click at [68, 373] on div "shipped/invoiced complete 8574325" at bounding box center [72, 369] width 86 height 64
click at [66, 387] on li "8574325" at bounding box center [79, 385] width 74 height 13
click at [697, 384] on div "Order # 4135361 September 14, 2025 at 4:02 pm from CA_EN Print Invoice Inject i…" at bounding box center [696, 114] width 1368 height 1135
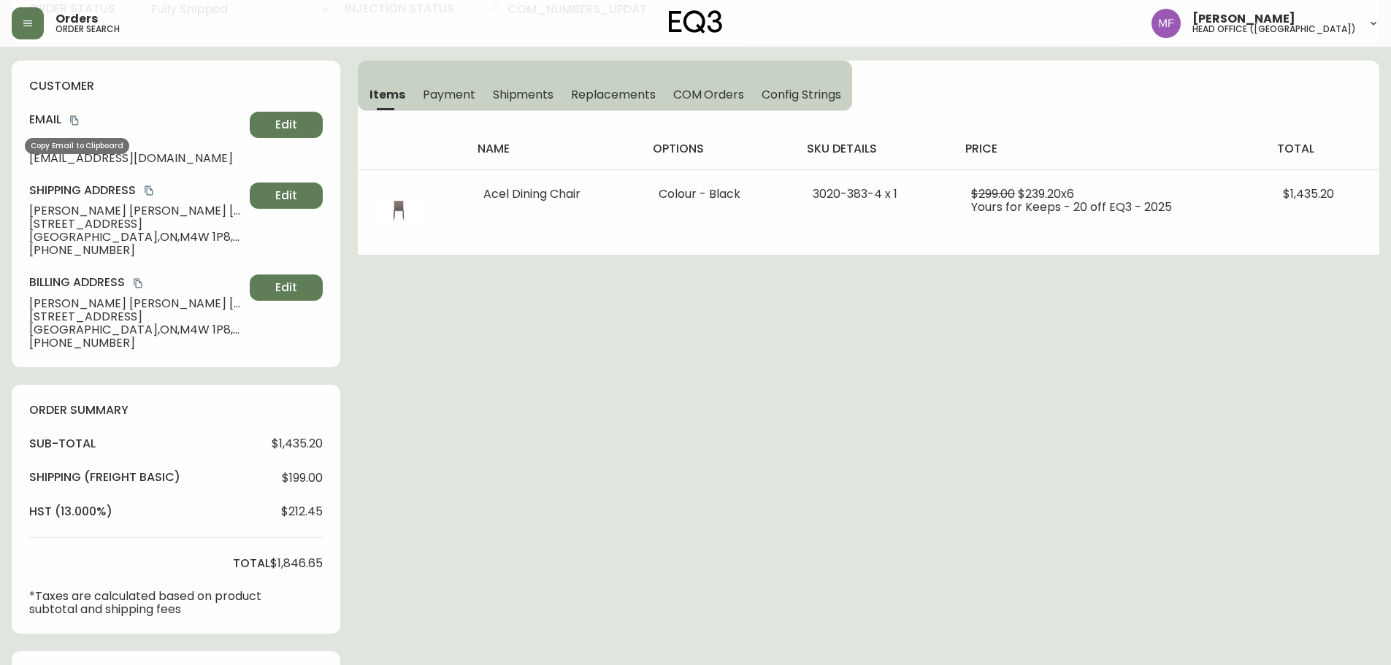
click at [75, 120] on icon "copy" at bounding box center [74, 120] width 10 height 10
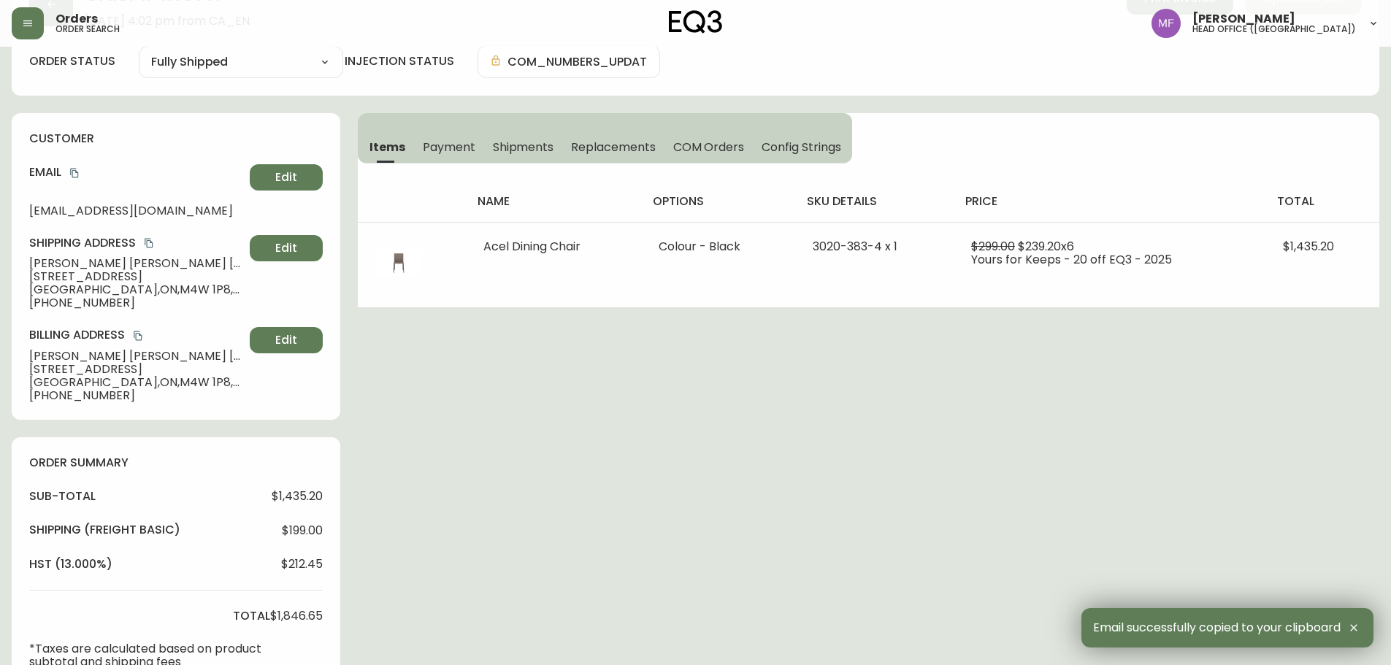
scroll to position [0, 0]
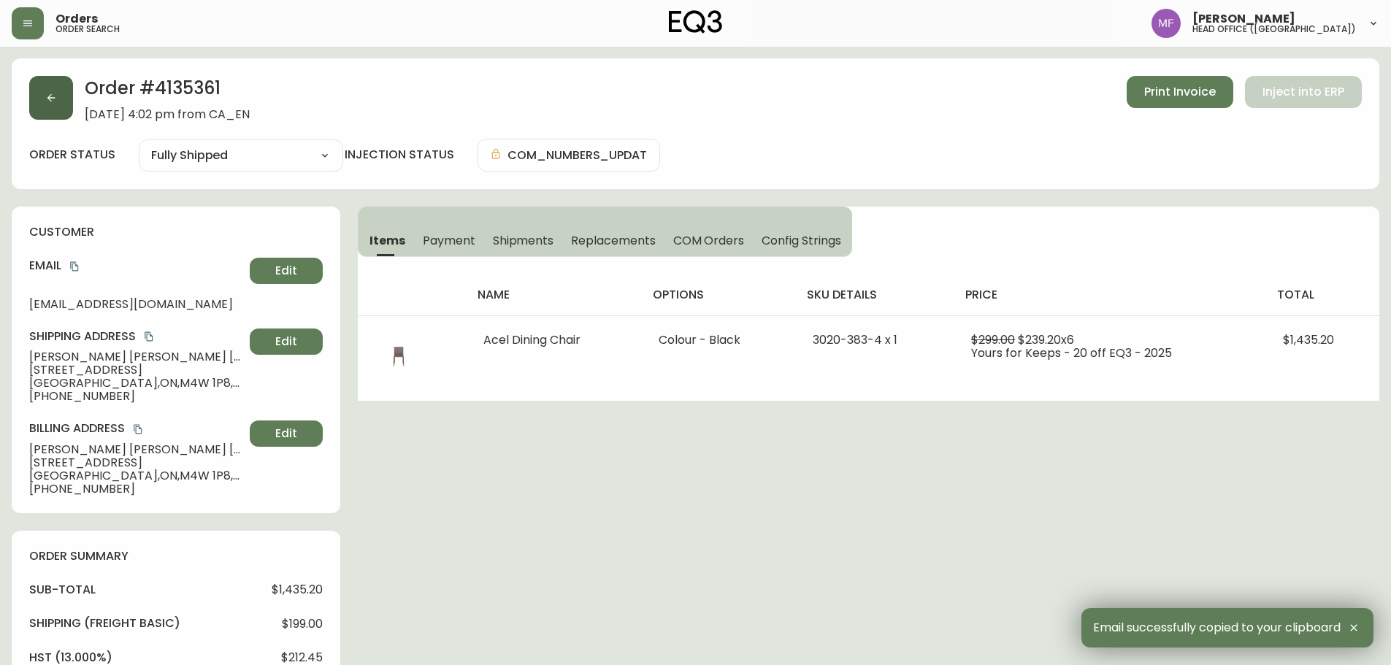
click at [59, 109] on button "button" at bounding box center [51, 98] width 44 height 44
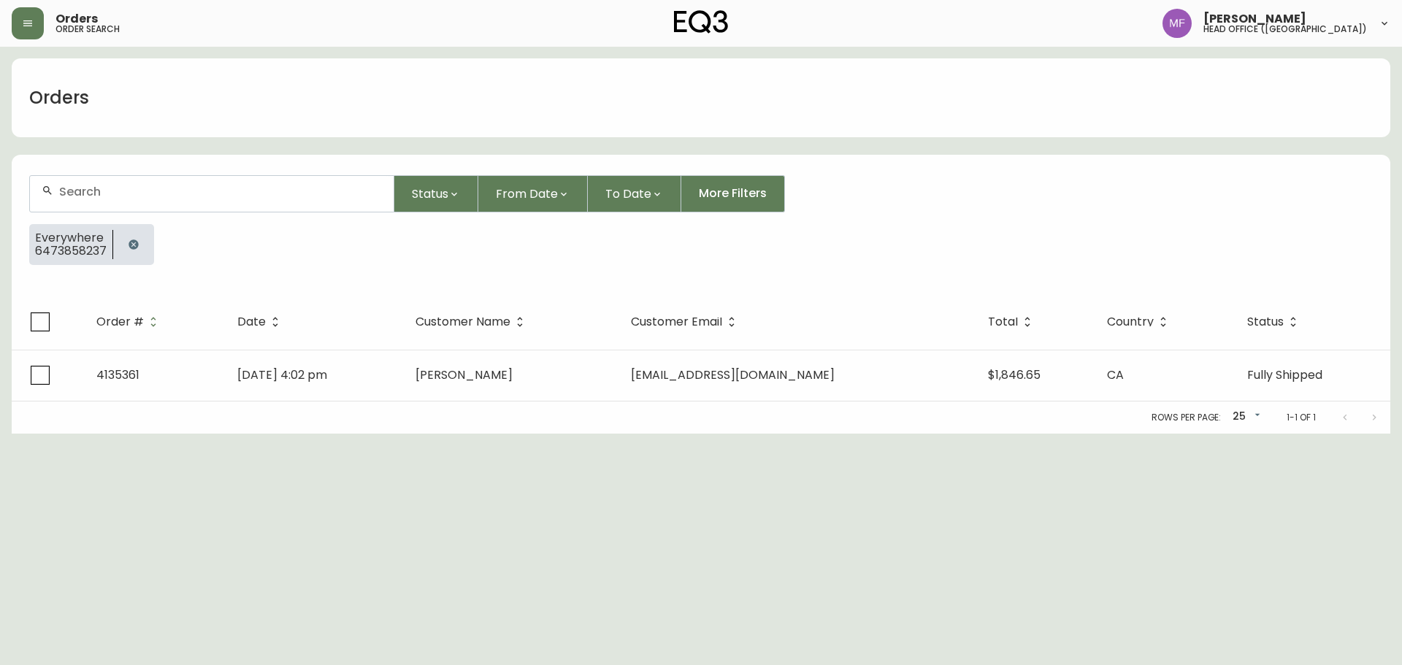
click at [134, 245] on icon "button" at bounding box center [133, 244] width 9 height 9
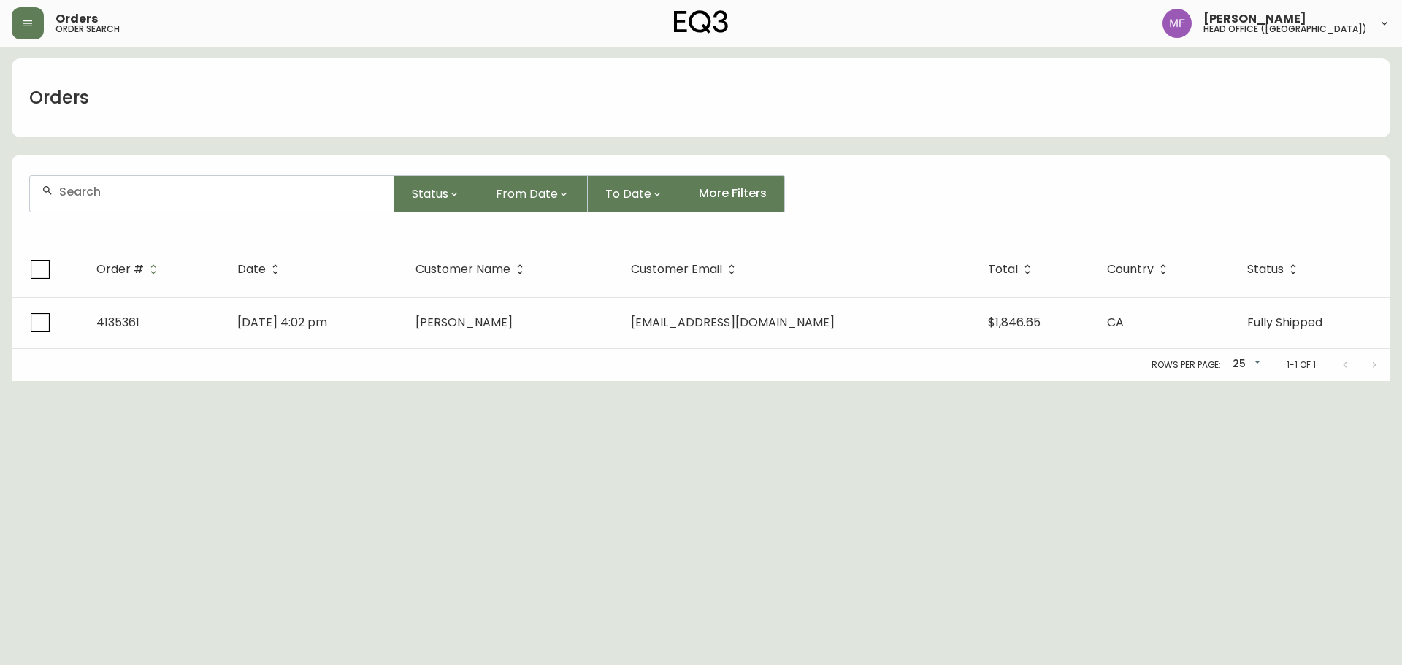
click at [129, 201] on div at bounding box center [212, 194] width 364 height 36
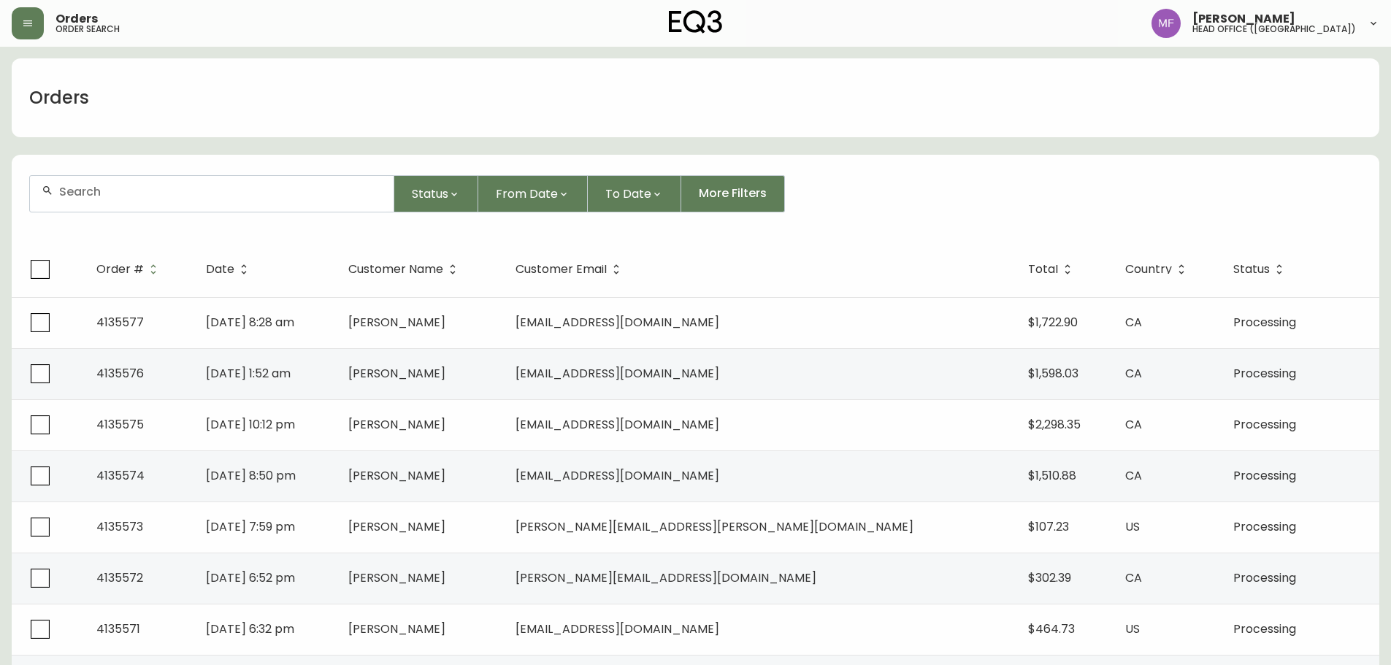
paste input "4135355"
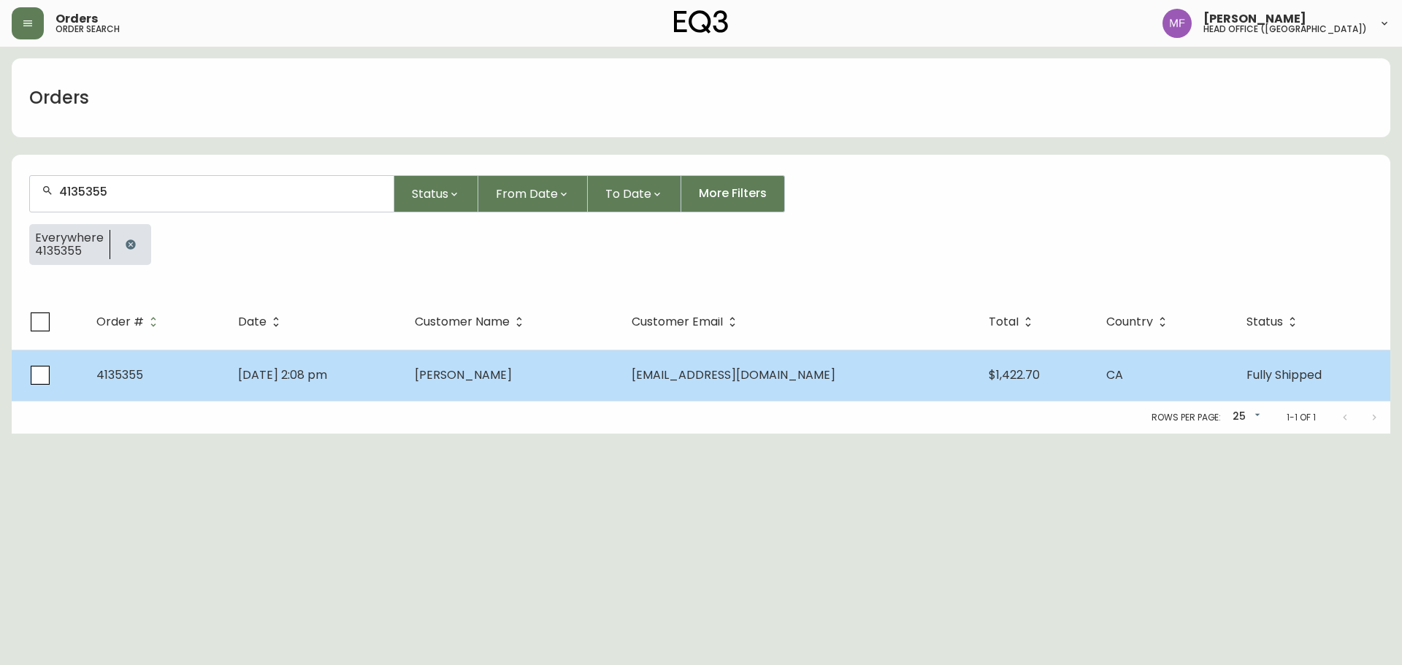
type input "4135355"
click at [512, 382] on span "Sharon Laplante" at bounding box center [463, 375] width 97 height 17
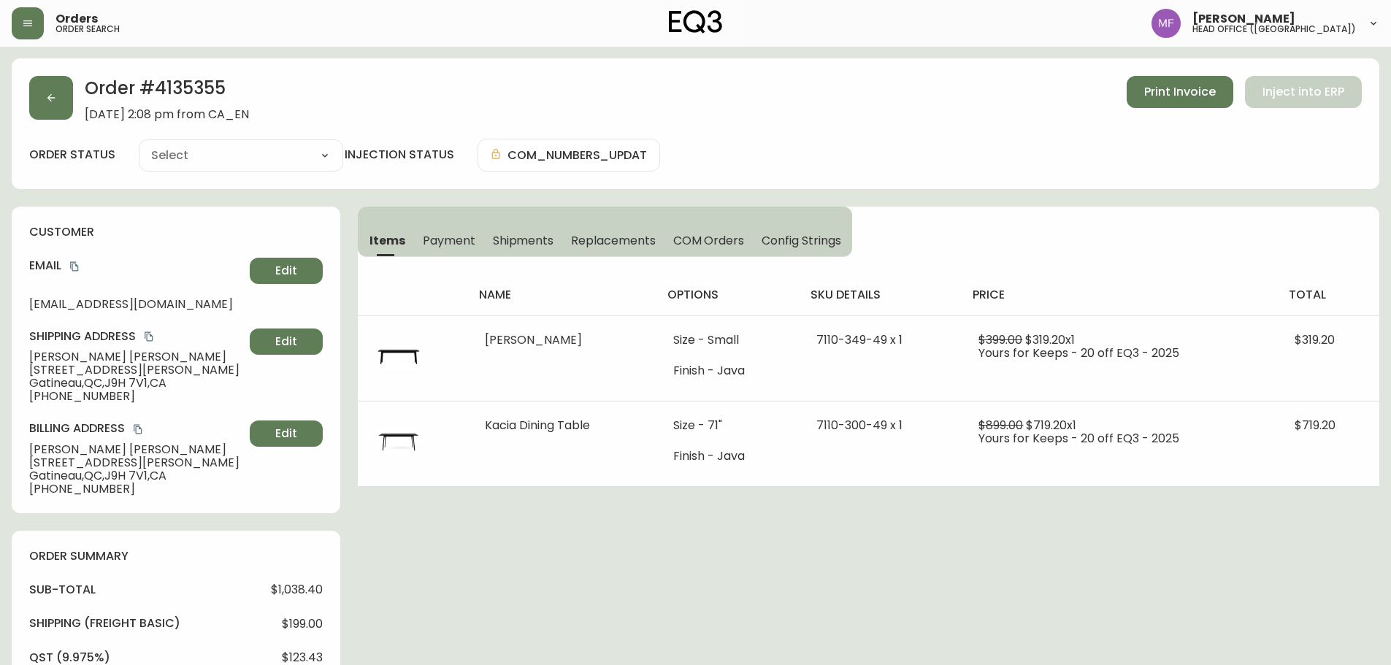
type input "Fully Shipped"
select select "FULLY_SHIPPED"
click at [532, 240] on span "Shipments" at bounding box center [523, 240] width 61 height 15
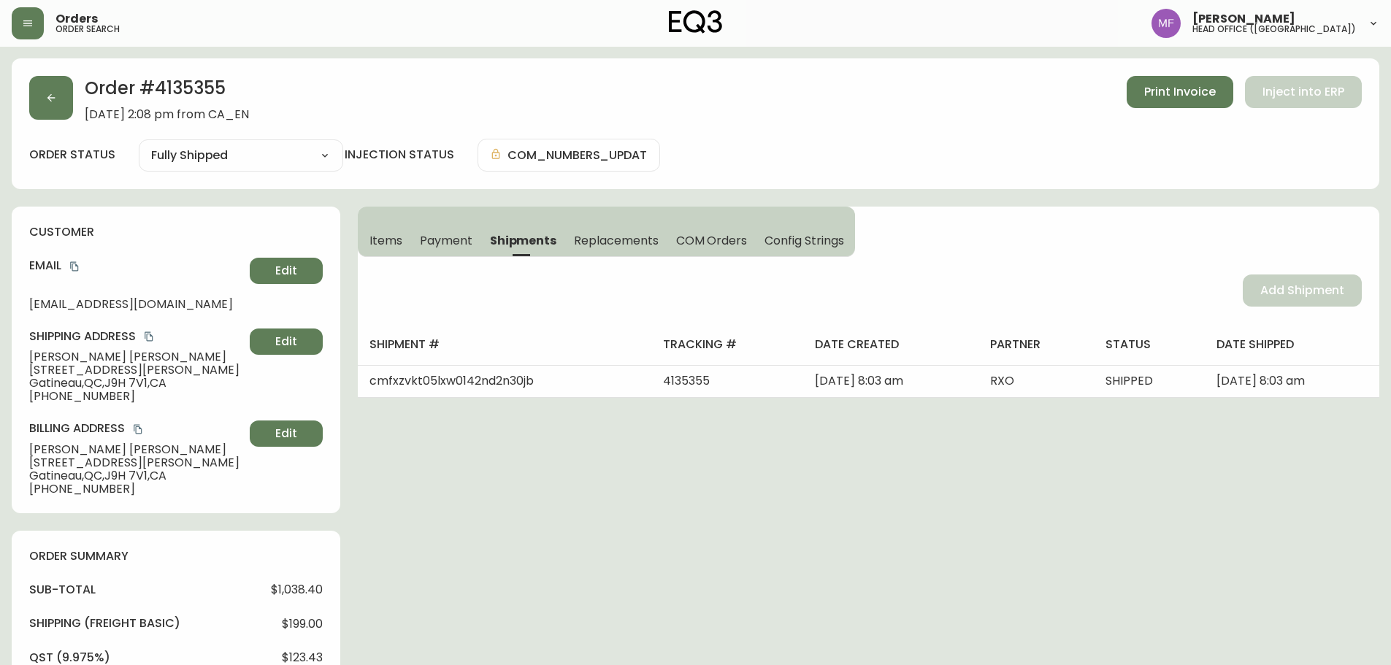
click at [396, 231] on button "Items" at bounding box center [384, 240] width 53 height 32
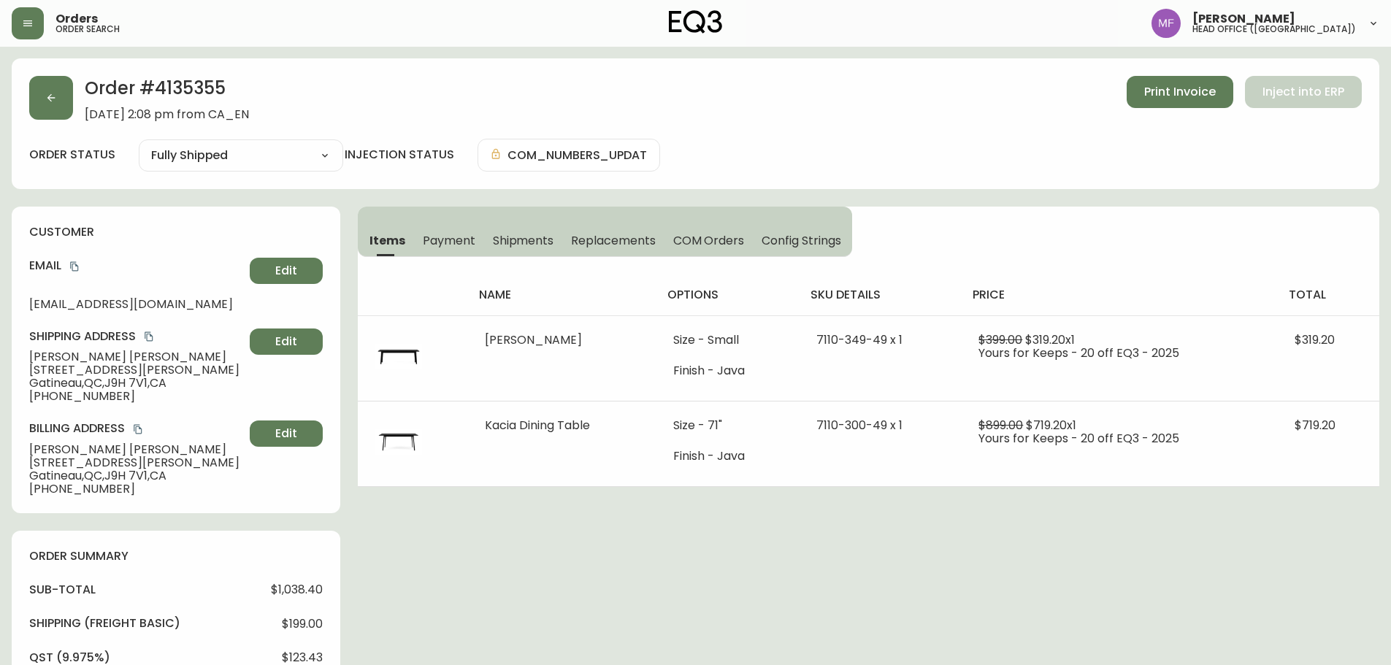
click at [207, 91] on h2 "Order # 4135355" at bounding box center [167, 92] width 164 height 32
click at [60, 102] on button "button" at bounding box center [51, 98] width 44 height 44
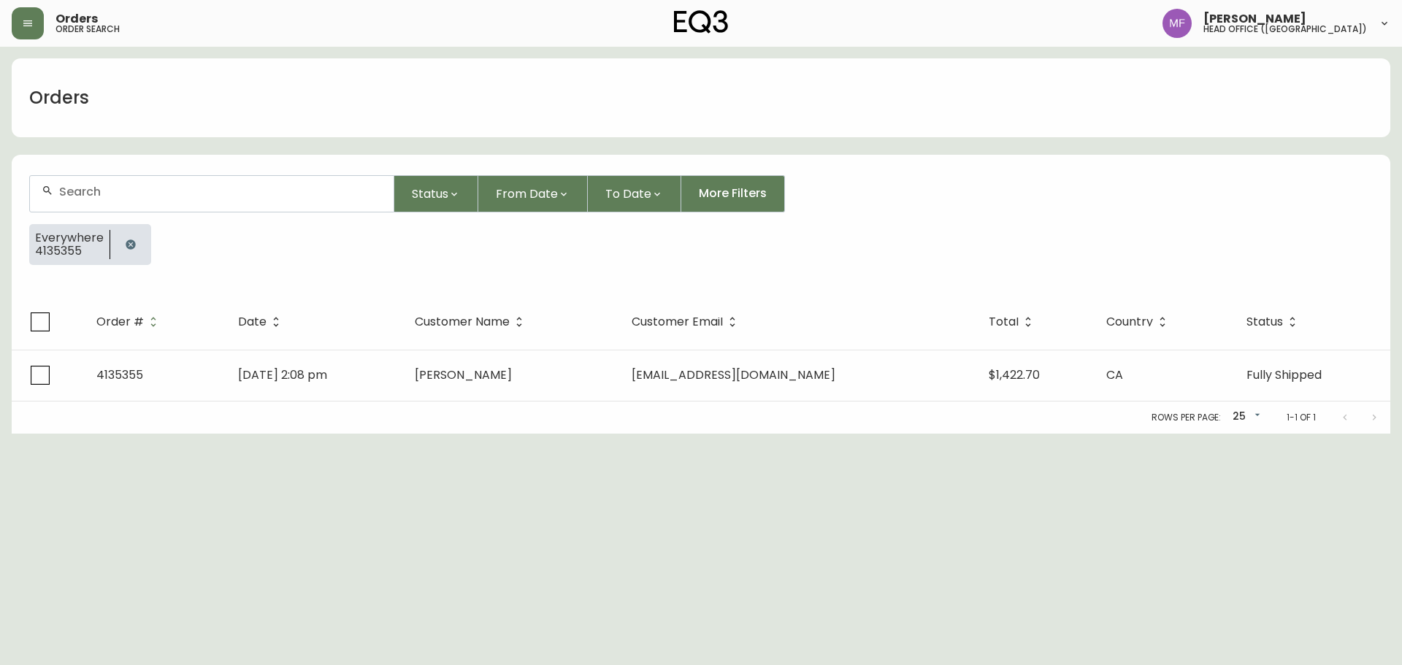
click at [135, 240] on button "button" at bounding box center [130, 244] width 29 height 29
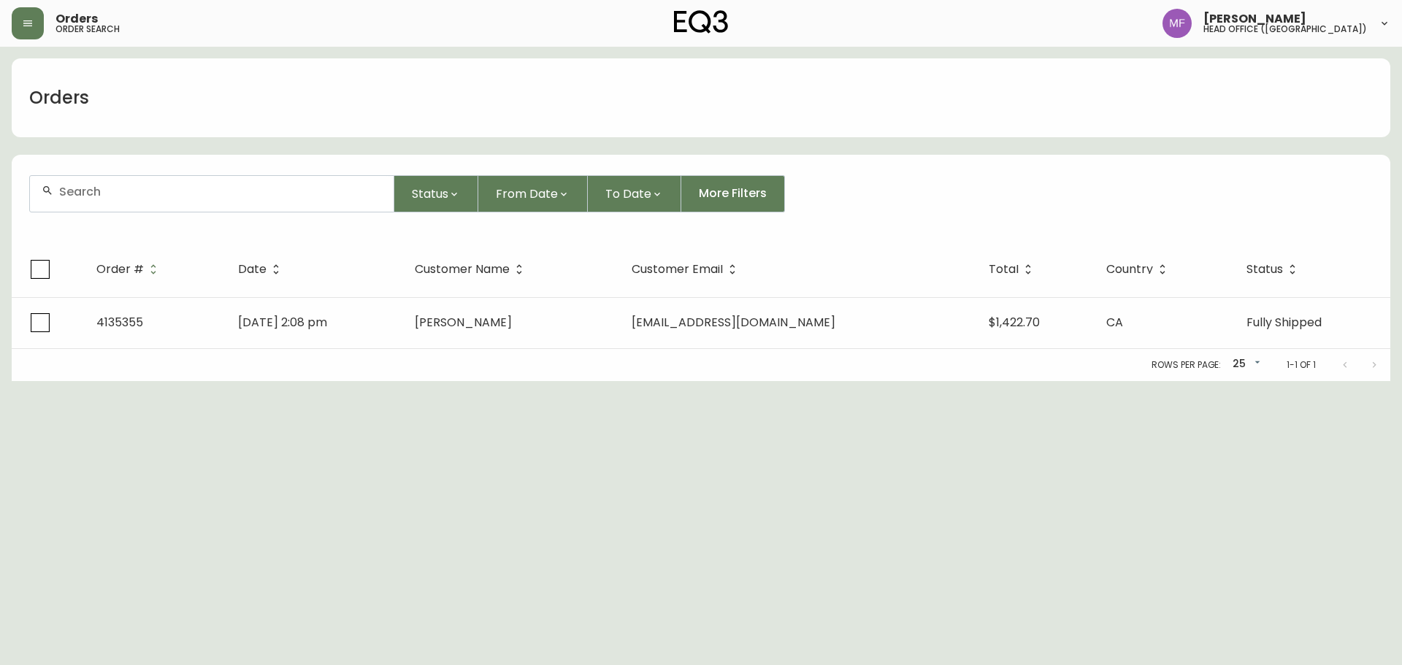
drag, startPoint x: 130, startPoint y: 213, endPoint x: 130, endPoint y: 205, distance: 8.0
click at [130, 211] on form "Status From Date To Date More Filters" at bounding box center [701, 200] width 1379 height 84
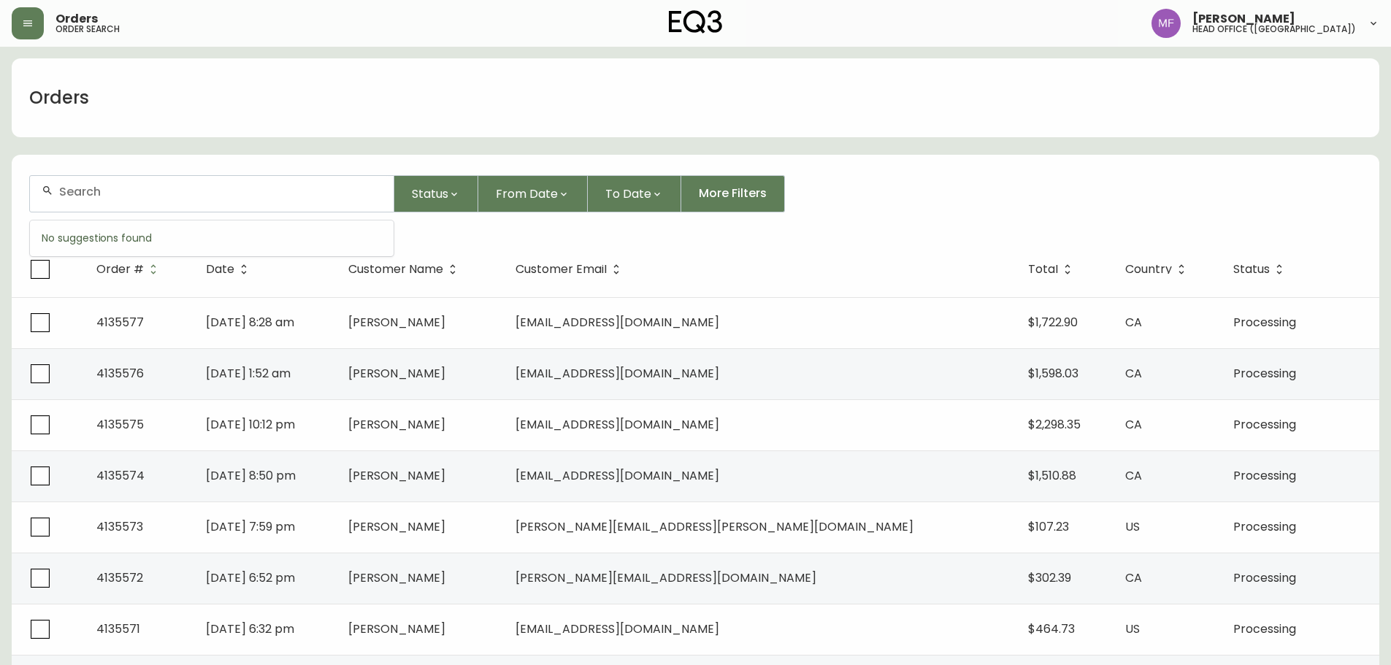
click at [118, 194] on input "text" at bounding box center [220, 192] width 323 height 14
paste input "rpastuzenko@gmail.com"
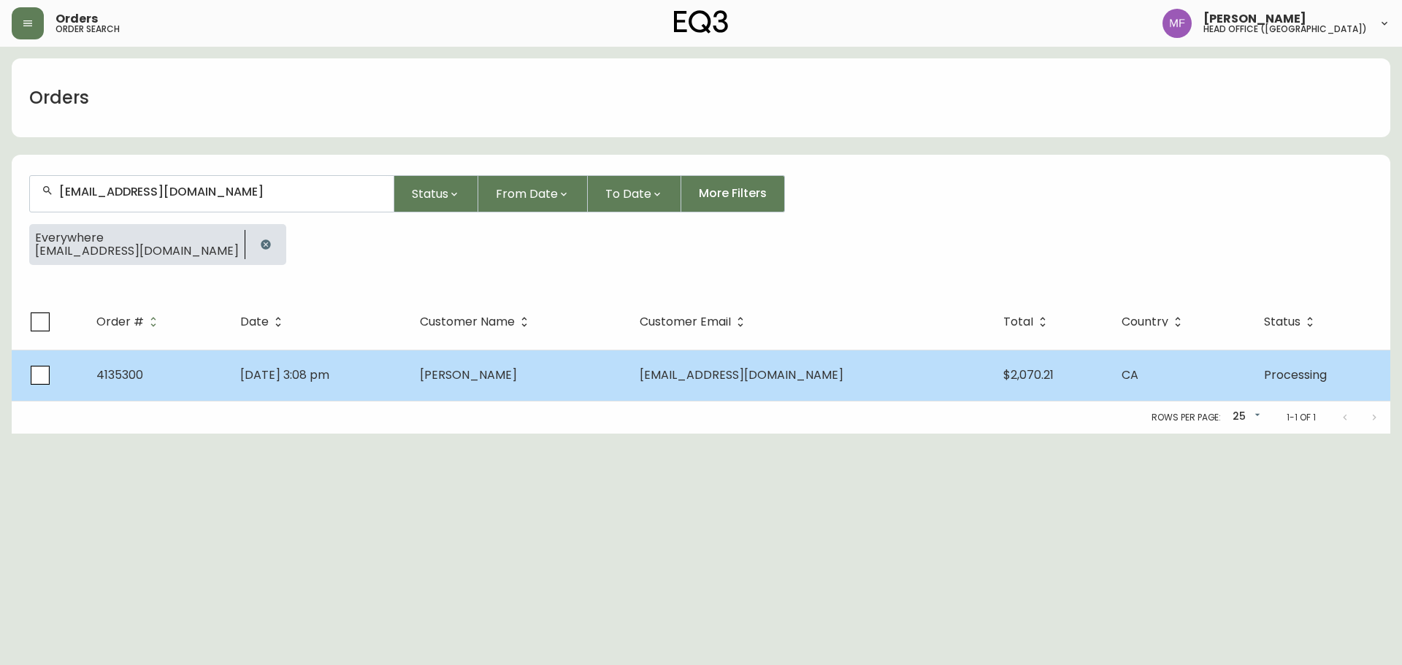
type input "rpastuzenko@gmail.com"
click at [517, 372] on span "RON PASTUZENKO" at bounding box center [468, 375] width 97 height 17
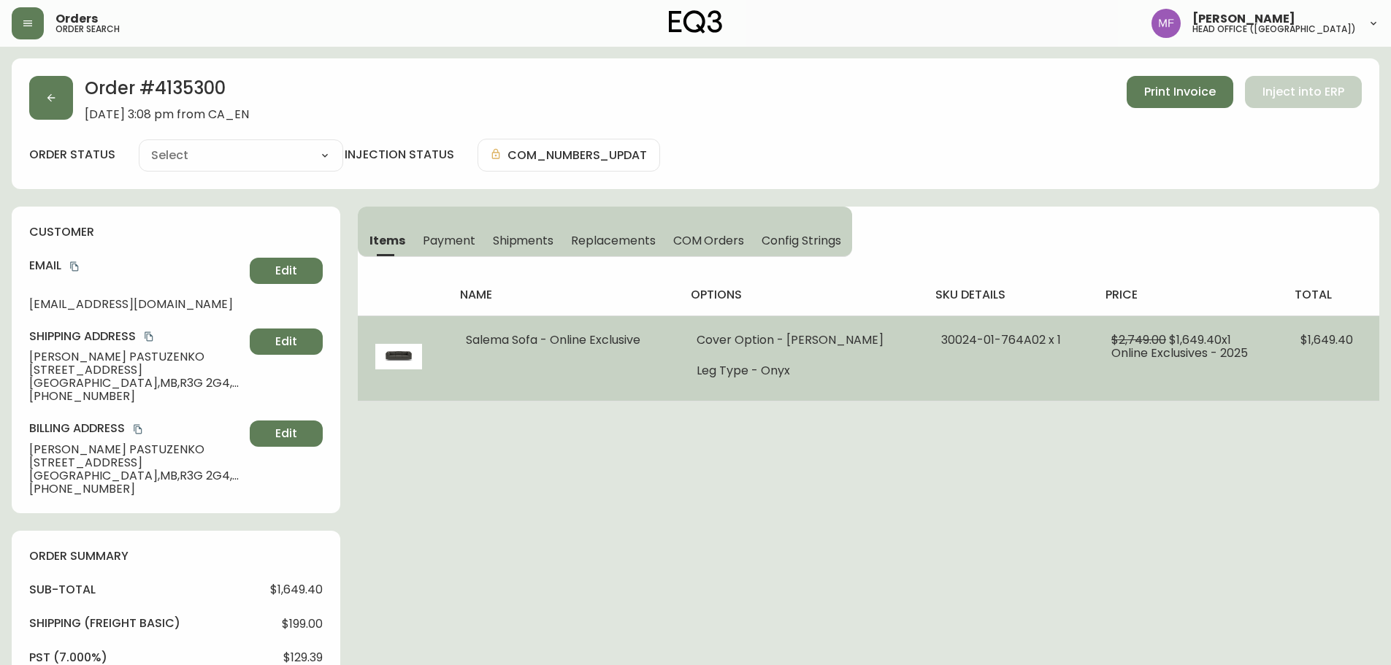
type input "Processing"
select select "PROCESSING"
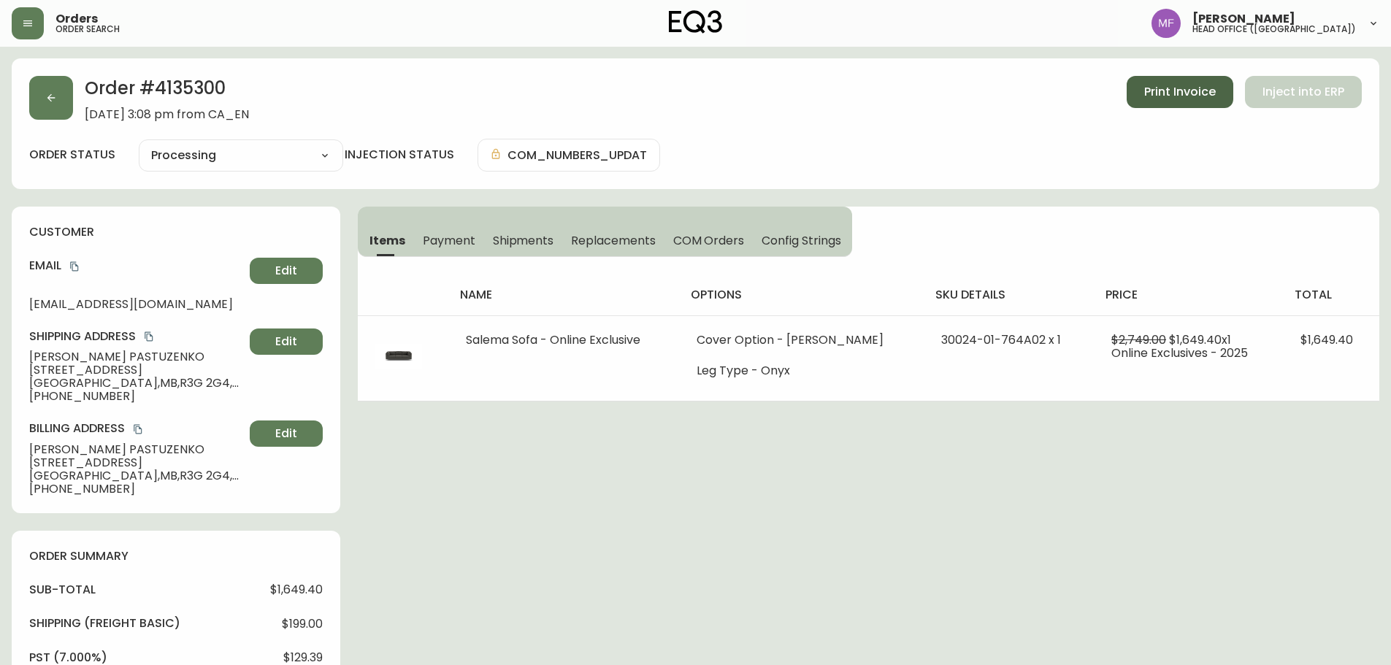
click at [1166, 95] on span "Print Invoice" at bounding box center [1180, 92] width 72 height 16
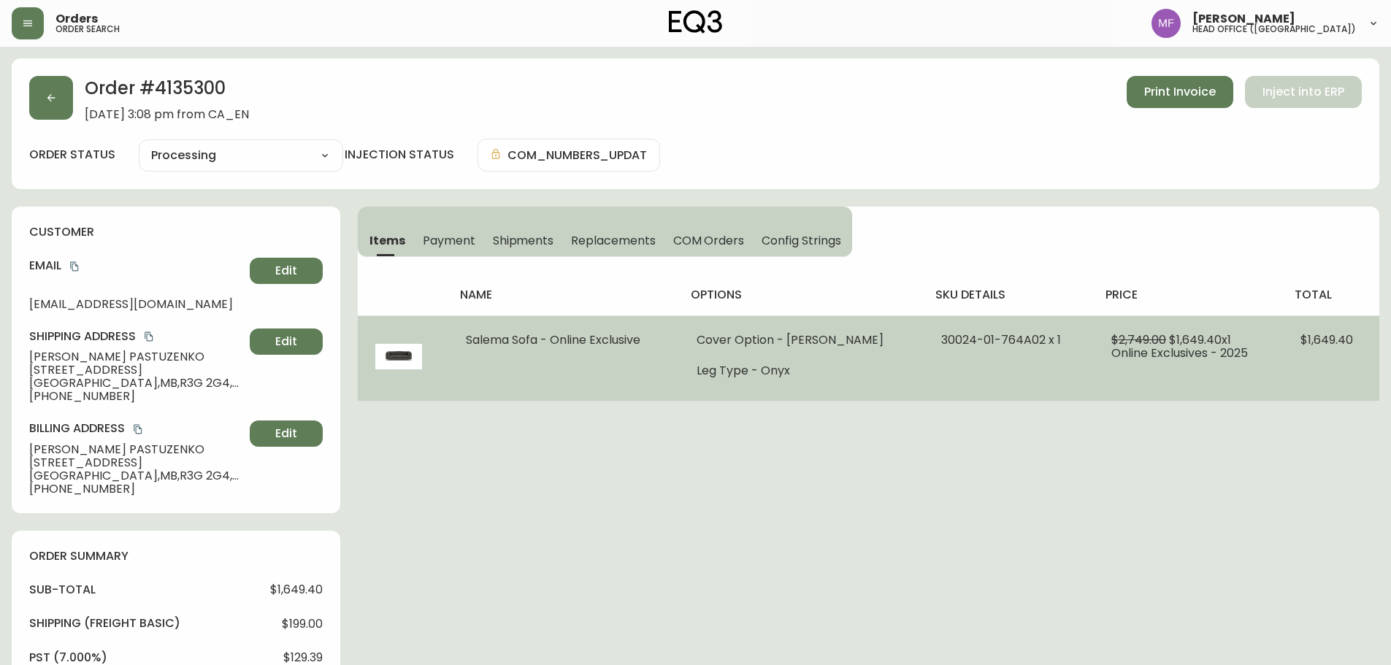
drag, startPoint x: 456, startPoint y: 341, endPoint x: 647, endPoint y: 342, distance: 191.3
click at [650, 344] on td "Salema Sofa - Online Exclusive" at bounding box center [563, 357] width 231 height 85
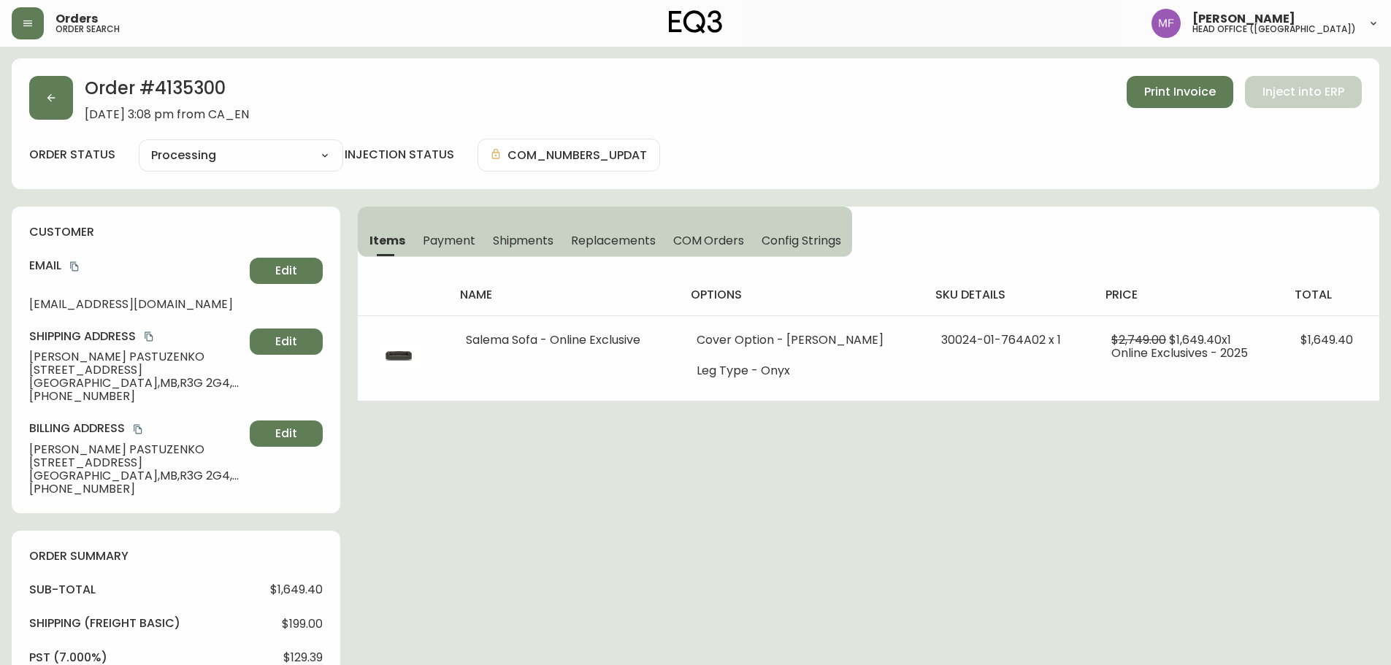
click at [1006, 423] on div "Order # 4135300 September 12, 2025 at 3:08 pm from CA_EN Print Invoice Inject i…" at bounding box center [696, 594] width 1368 height 1073
click at [180, 90] on h2 "Order # 4135300" at bounding box center [167, 92] width 164 height 32
click at [130, 358] on span "RON PASTUZENKO" at bounding box center [136, 357] width 215 height 13
click at [183, 88] on h2 "Order # 4135300" at bounding box center [167, 92] width 164 height 32
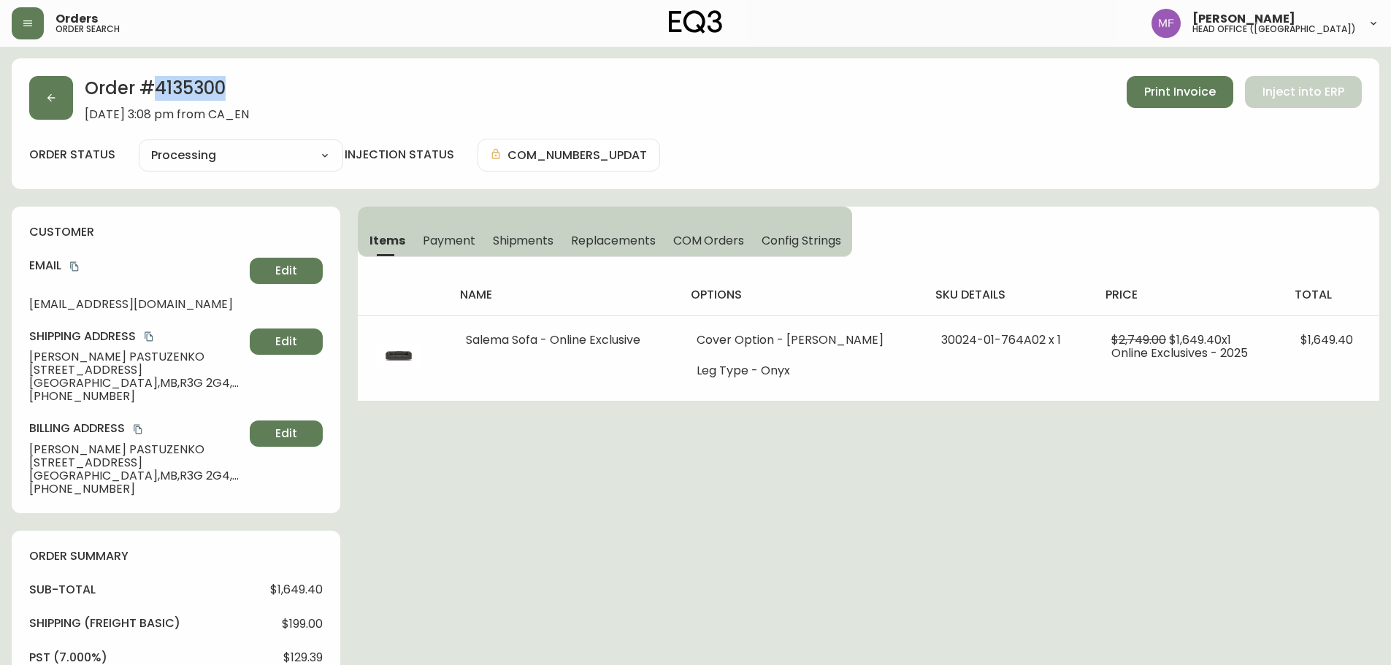
click at [183, 88] on h2 "Order # 4135300" at bounding box center [167, 92] width 164 height 32
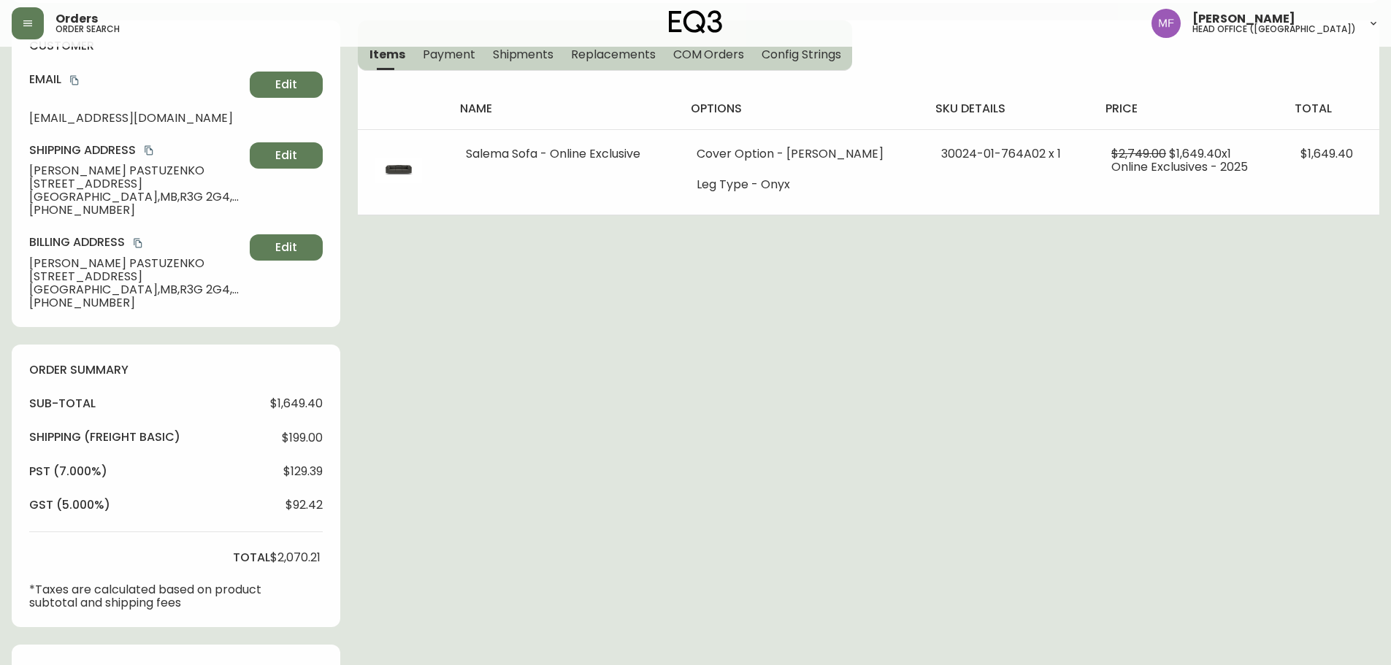
scroll to position [466, 0]
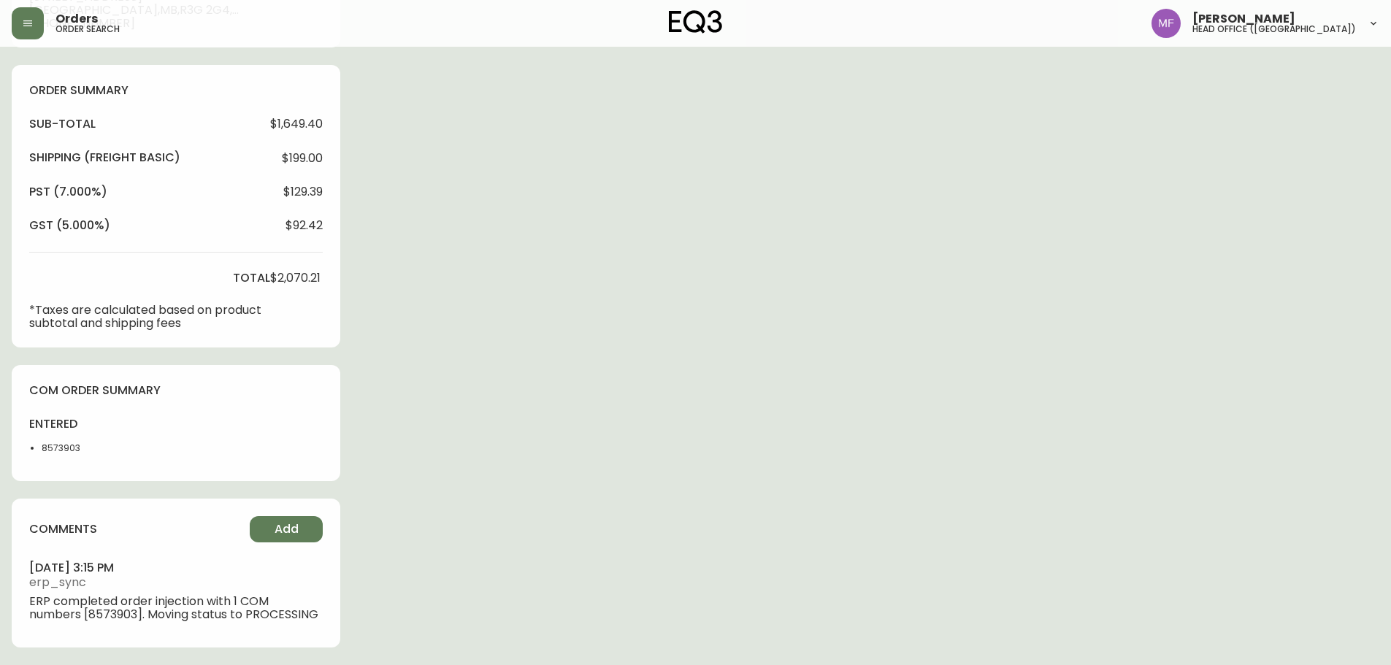
click at [65, 451] on li "8573903" at bounding box center [79, 448] width 74 height 13
click at [582, 364] on div "Order # 4135300 September 12, 2025 at 3:08 pm from CA_EN Print Invoice Inject i…" at bounding box center [696, 129] width 1368 height 1073
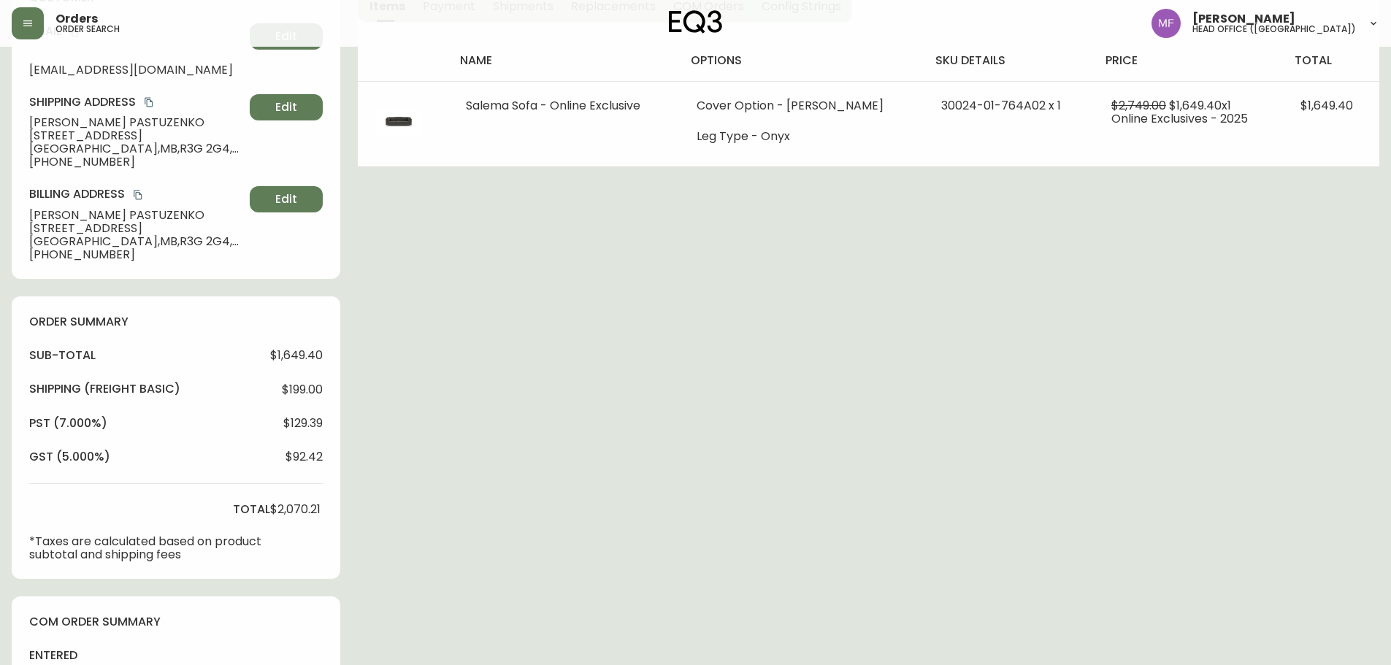
scroll to position [28, 0]
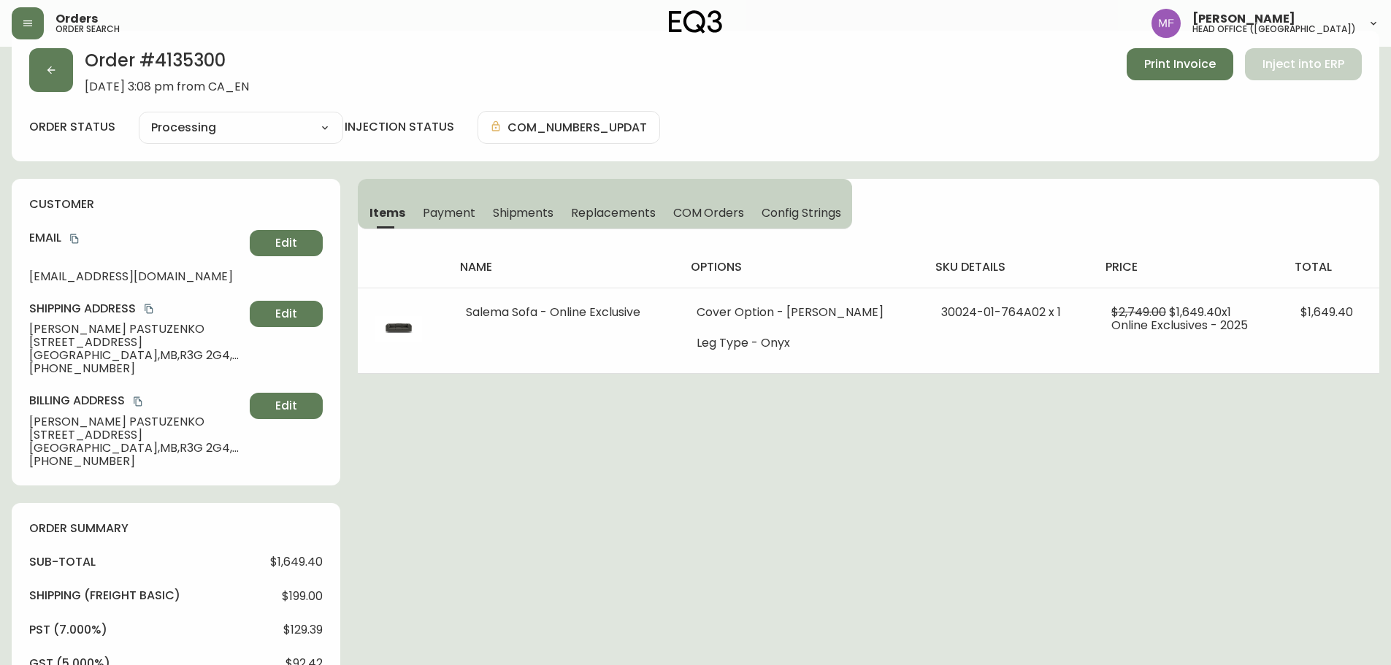
drag, startPoint x: 375, startPoint y: 214, endPoint x: 954, endPoint y: 240, distance: 579.6
click at [375, 214] on span "Items" at bounding box center [387, 212] width 36 height 15
click at [189, 50] on h2 "Order # 4135300" at bounding box center [167, 64] width 164 height 32
click at [1133, 58] on button "Print Invoice" at bounding box center [1180, 64] width 107 height 32
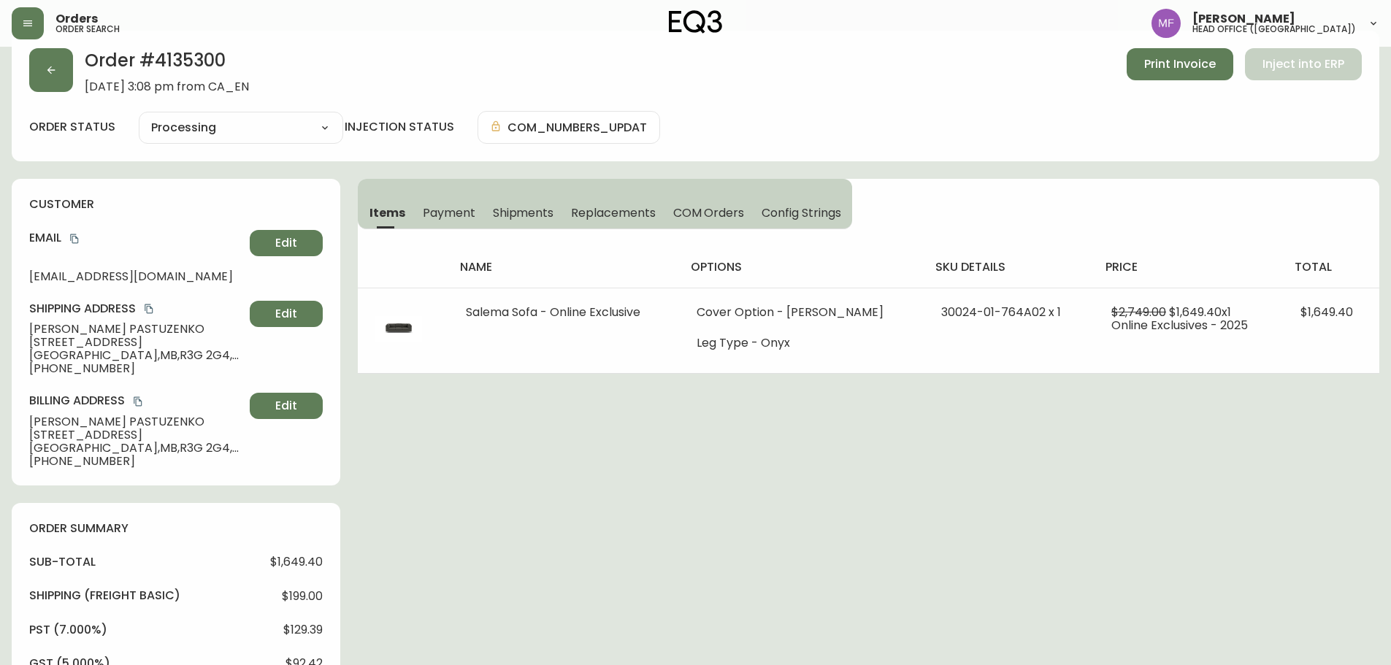
drag, startPoint x: 1173, startPoint y: 421, endPoint x: 786, endPoint y: 184, distance: 453.6
click at [1173, 421] on div "Order # 4135300 September 12, 2025 at 3:08 pm from CA_EN Print Invoice Inject i…" at bounding box center [696, 567] width 1368 height 1073
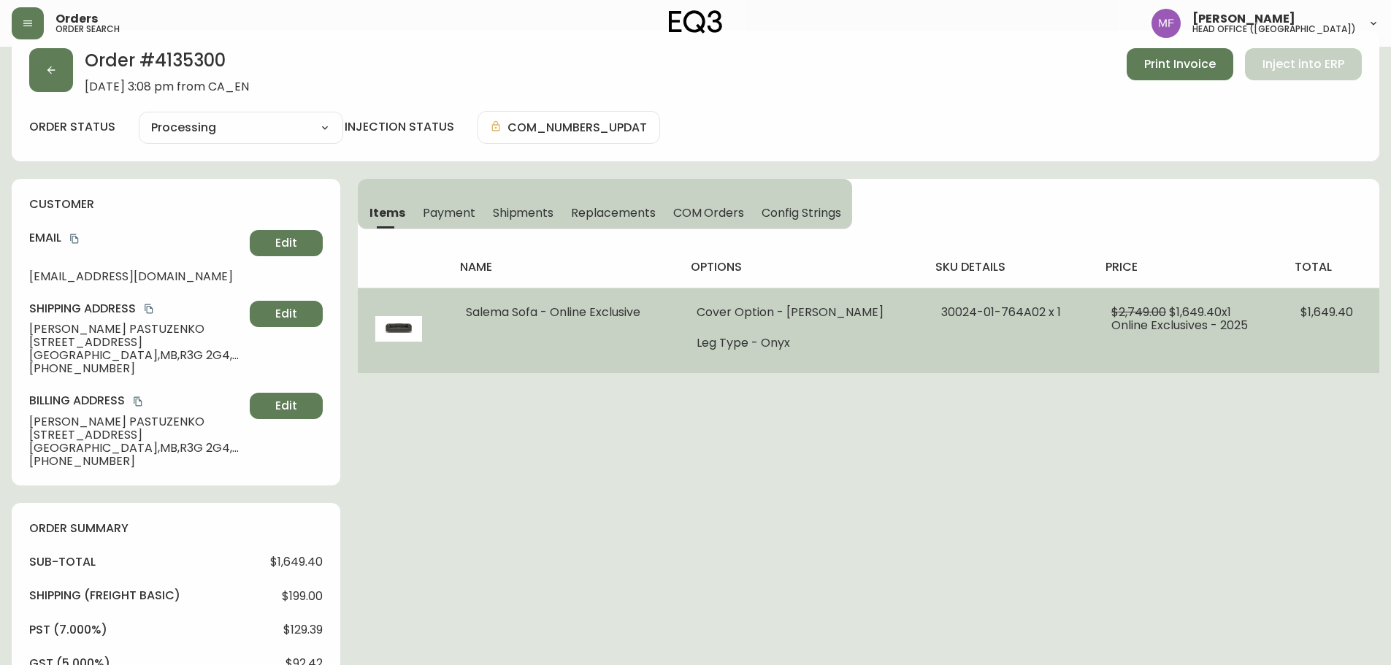
drag, startPoint x: 470, startPoint y: 318, endPoint x: 645, endPoint y: 315, distance: 174.5
click at [640, 315] on span "Salema Sofa - Online Exclusive" at bounding box center [553, 312] width 175 height 17
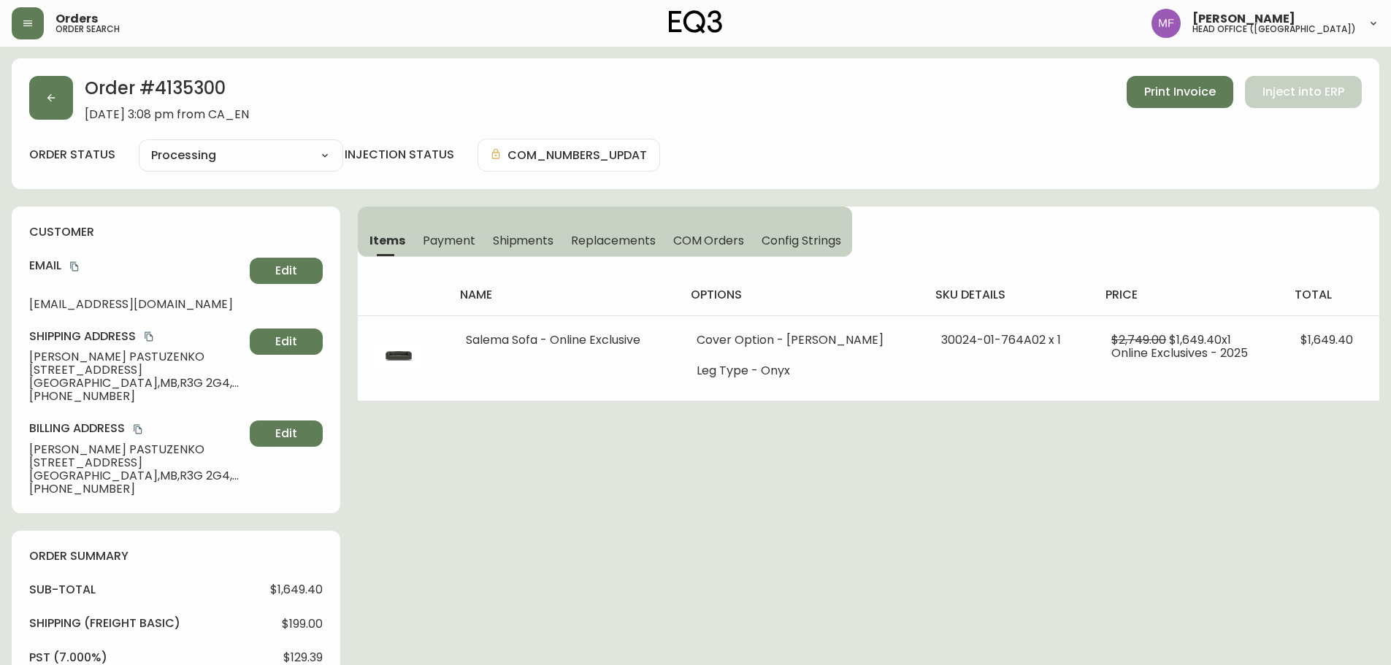
click at [562, 518] on div "Order # 4135300 September 12, 2025 at 3:08 pm from CA_EN Print Invoice Inject i…" at bounding box center [696, 594] width 1368 height 1073
click at [69, 104] on button "button" at bounding box center [51, 98] width 44 height 44
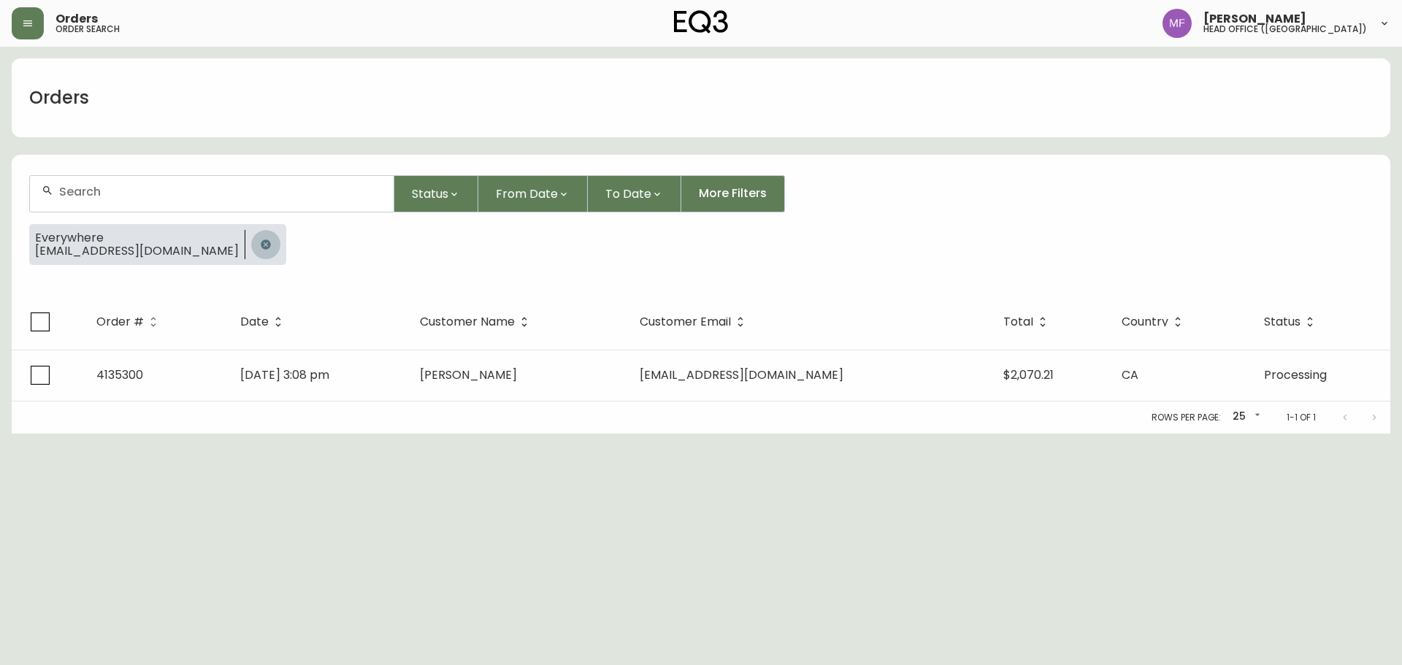
click at [251, 241] on button "button" at bounding box center [265, 244] width 29 height 29
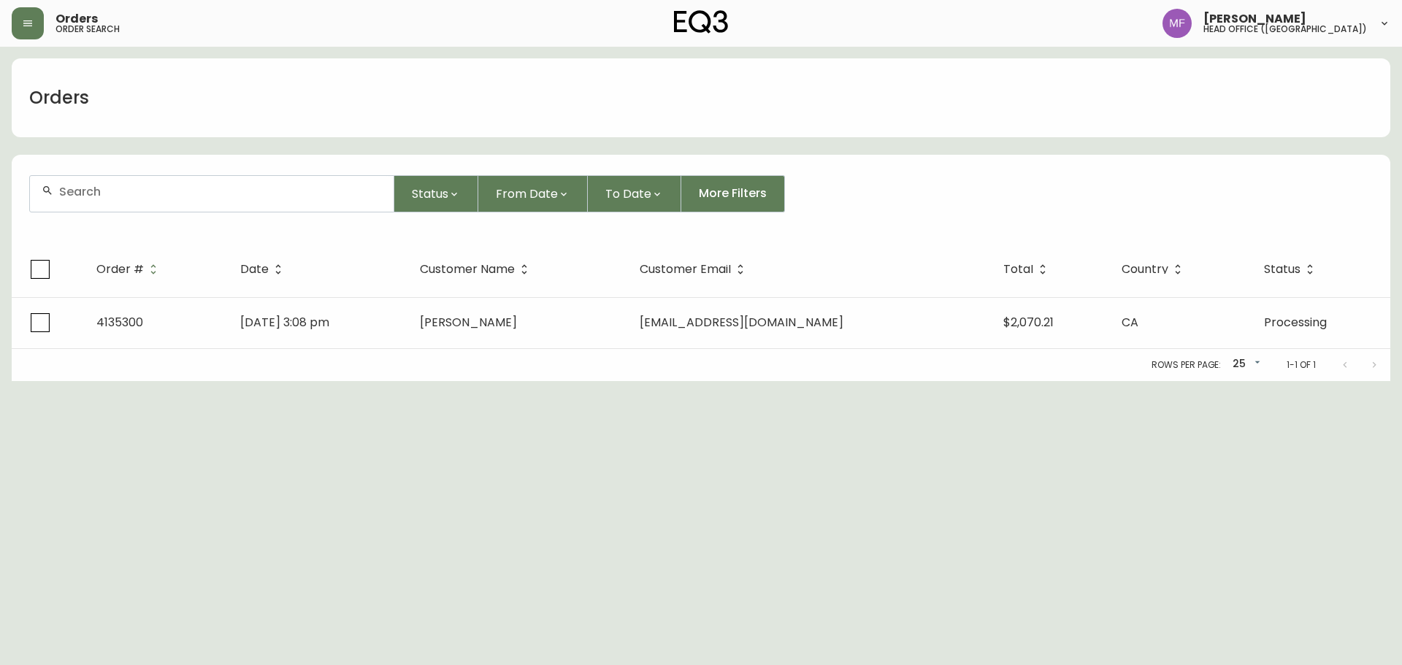
click at [199, 204] on div at bounding box center [212, 194] width 364 height 36
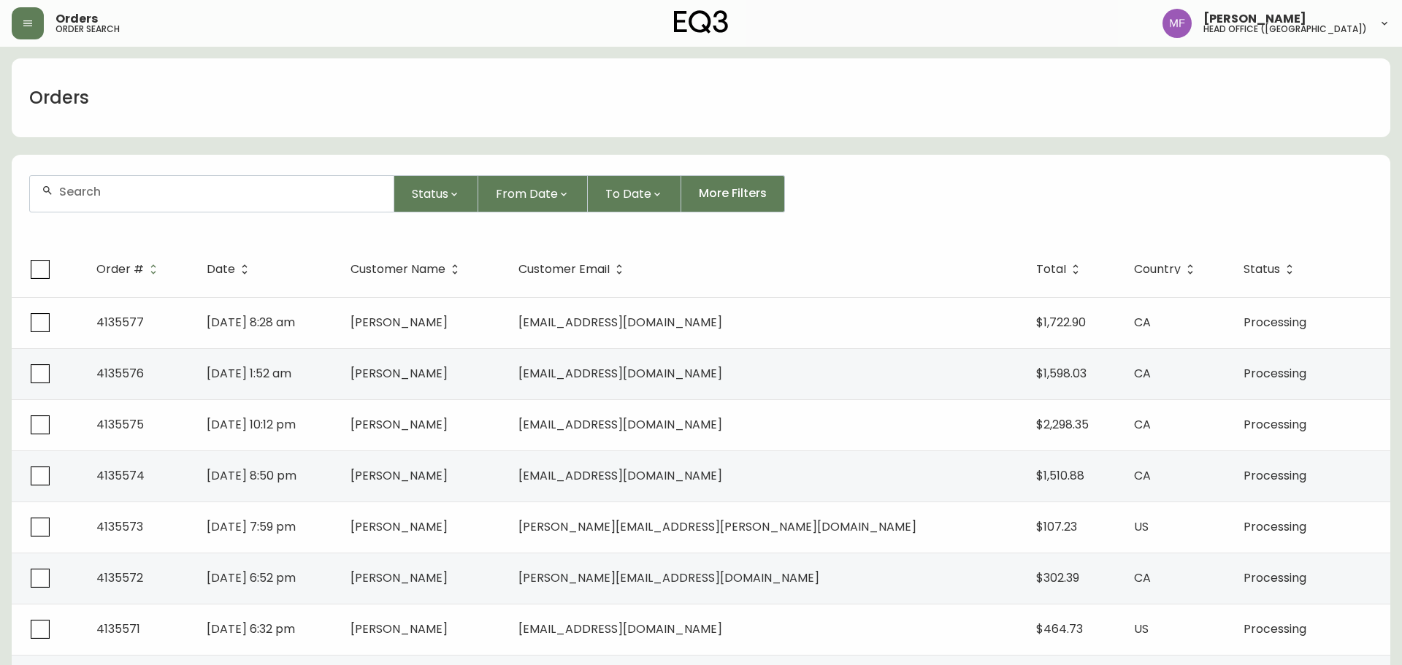
paste input "4135262"
type input "4135262"
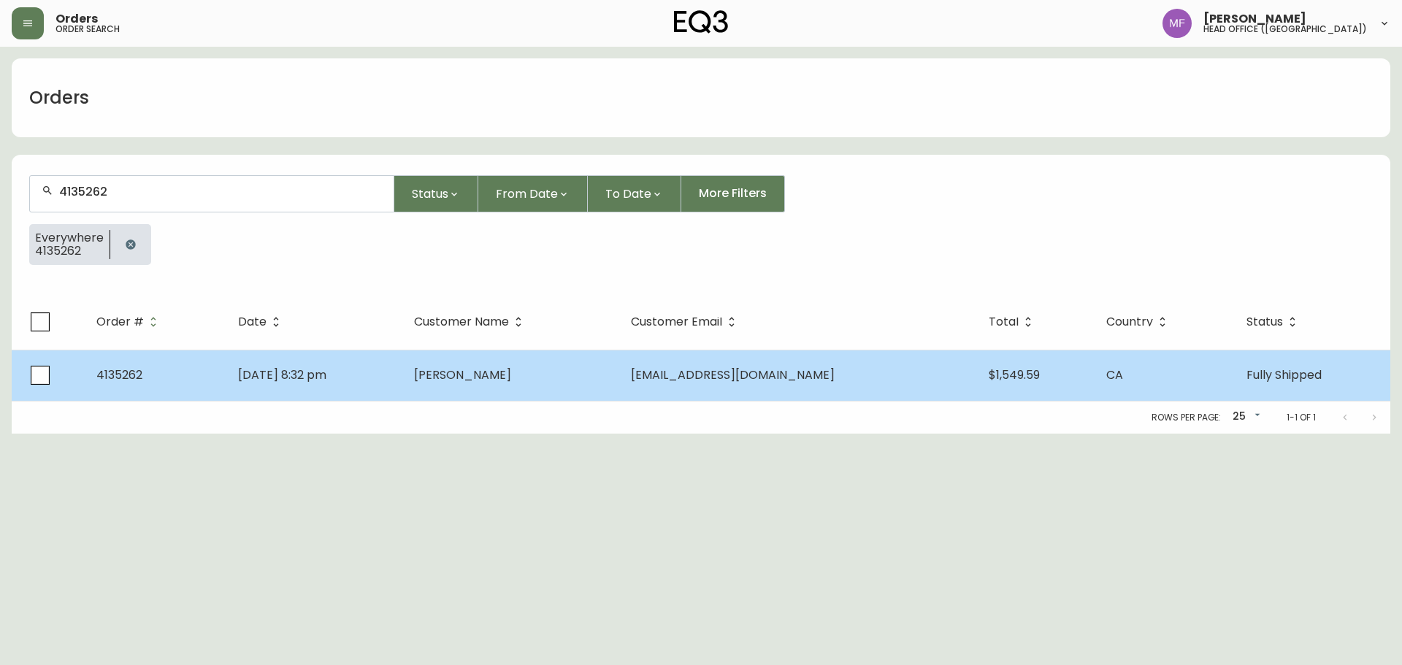
click at [511, 378] on span "Jennifer Pappas" at bounding box center [462, 375] width 97 height 17
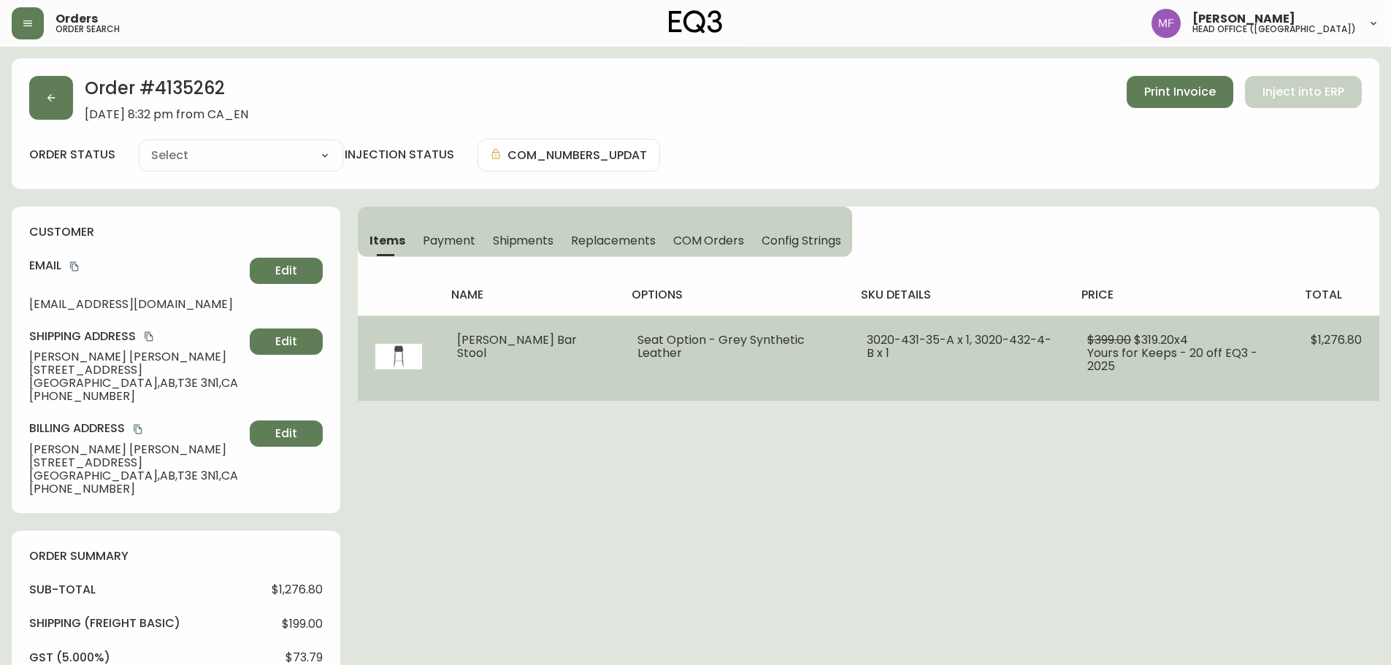
type input "Fully Shipped"
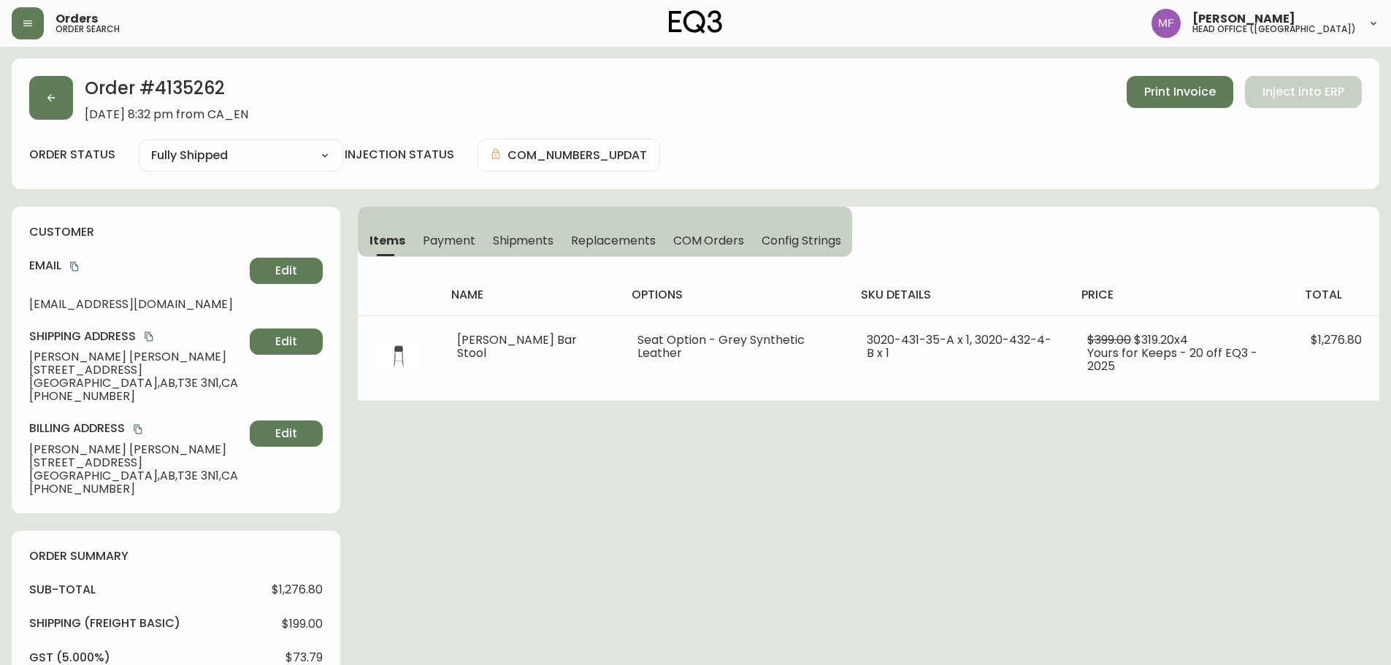
select select "FULLY_SHIPPED"
click at [543, 242] on span "Shipments" at bounding box center [523, 240] width 61 height 15
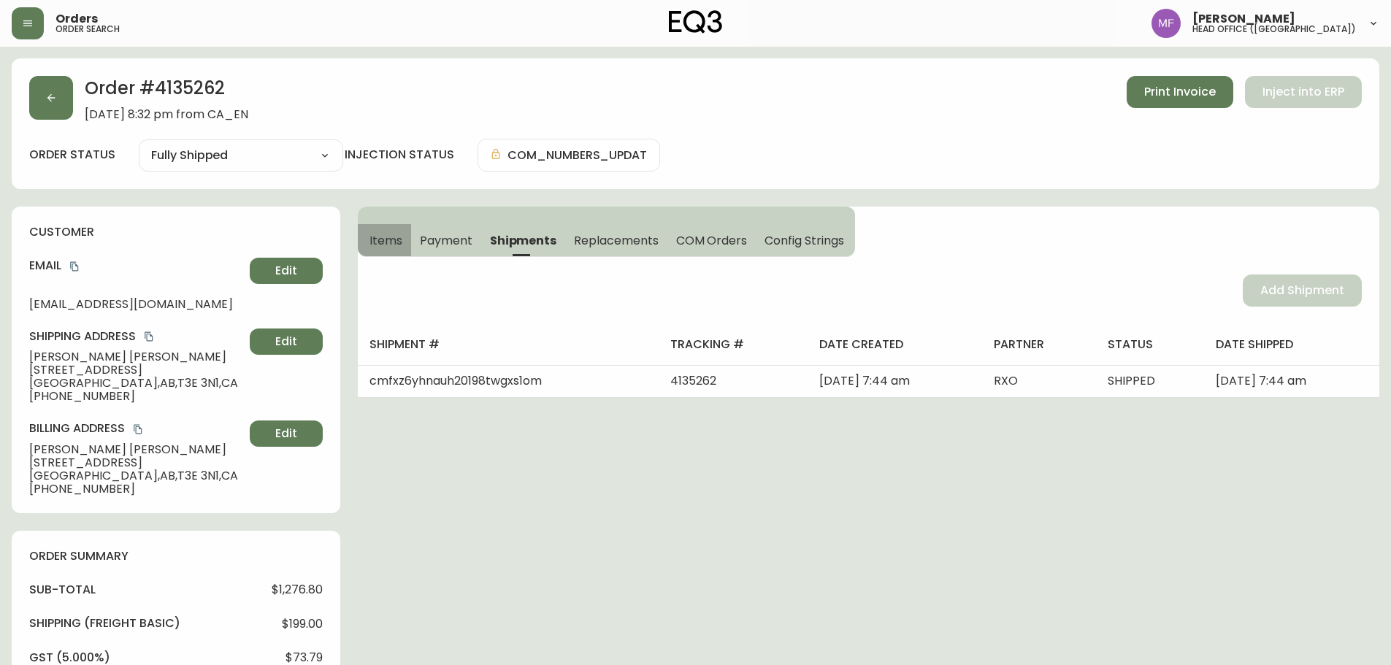
click at [380, 233] on span "Items" at bounding box center [385, 240] width 33 height 15
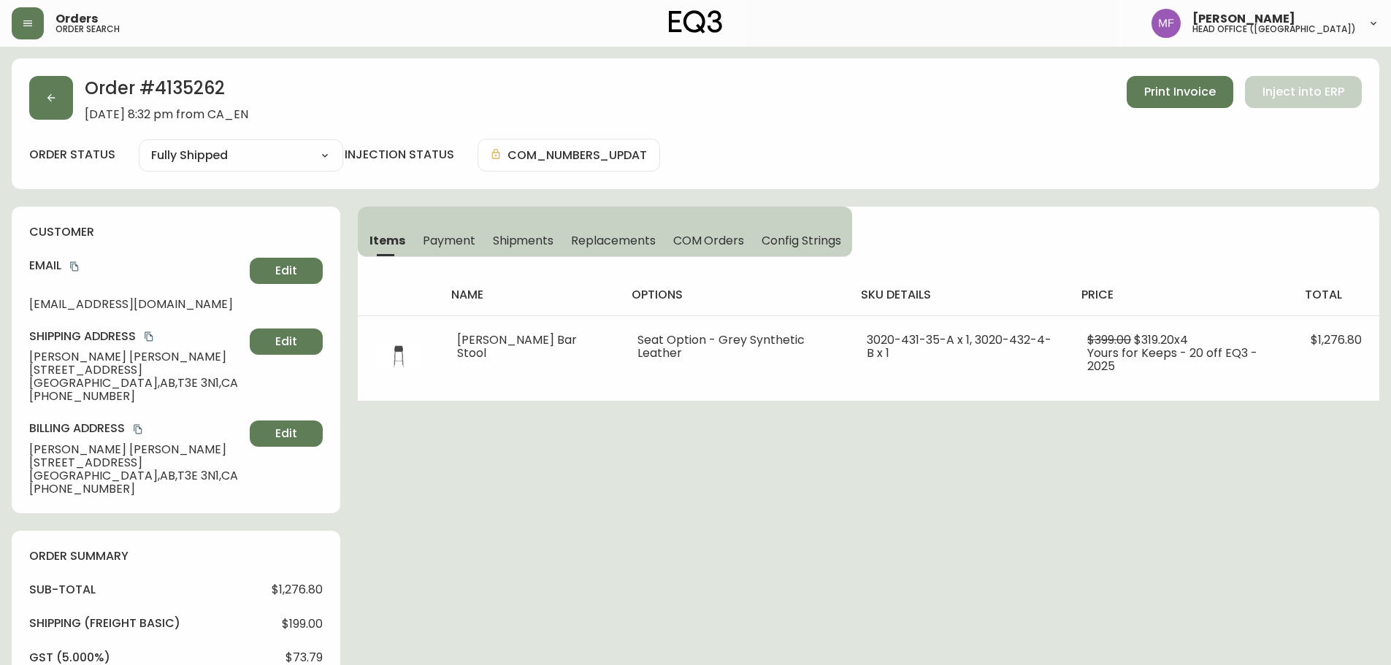
click at [199, 93] on h2 "Order # 4135262" at bounding box center [167, 92] width 164 height 32
click at [175, 82] on h2 "Order # 4135262" at bounding box center [167, 92] width 164 height 32
drag, startPoint x: 129, startPoint y: 358, endPoint x: 9, endPoint y: 356, distance: 120.5
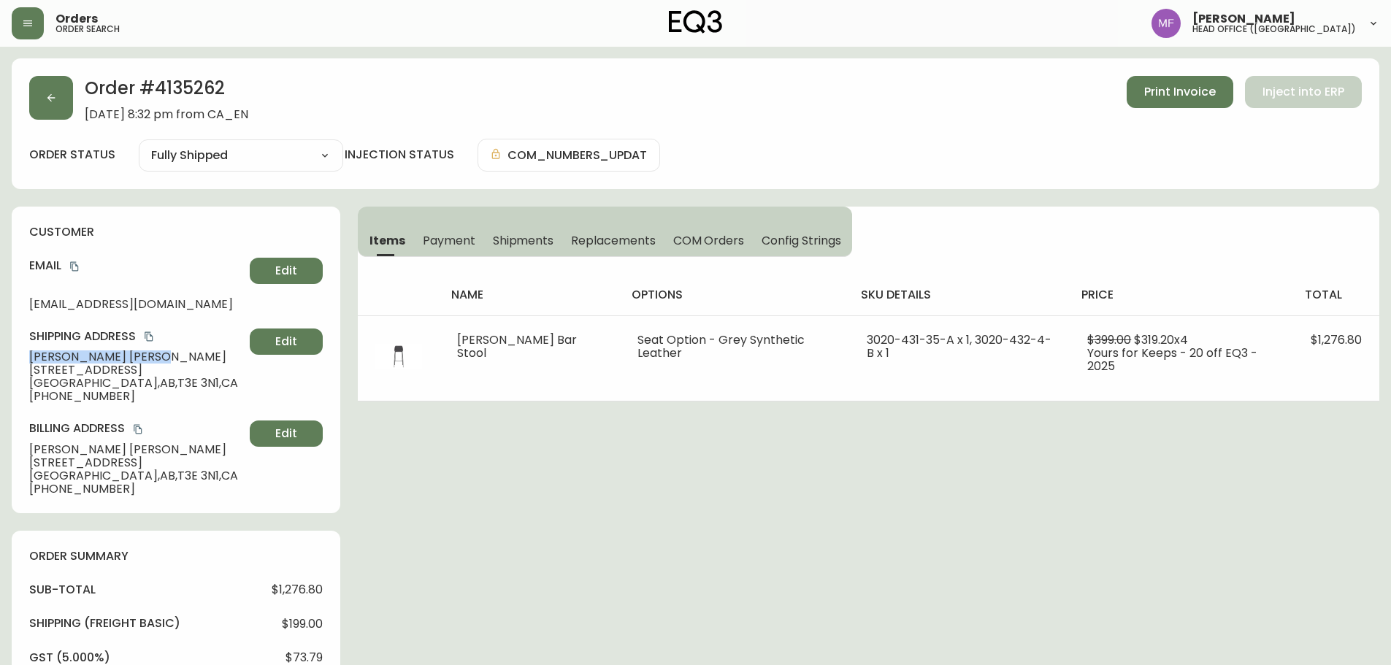
click at [9, 356] on main "Order # 4135262 September 10, 2025 at 8:32 pm from CA_EN Print Invoice Inject i…" at bounding box center [695, 620] width 1391 height 1146
click at [181, 96] on h2 "Order # 4135262" at bounding box center [167, 92] width 164 height 32
click at [182, 96] on h2 "Order # 4135262" at bounding box center [167, 92] width 164 height 32
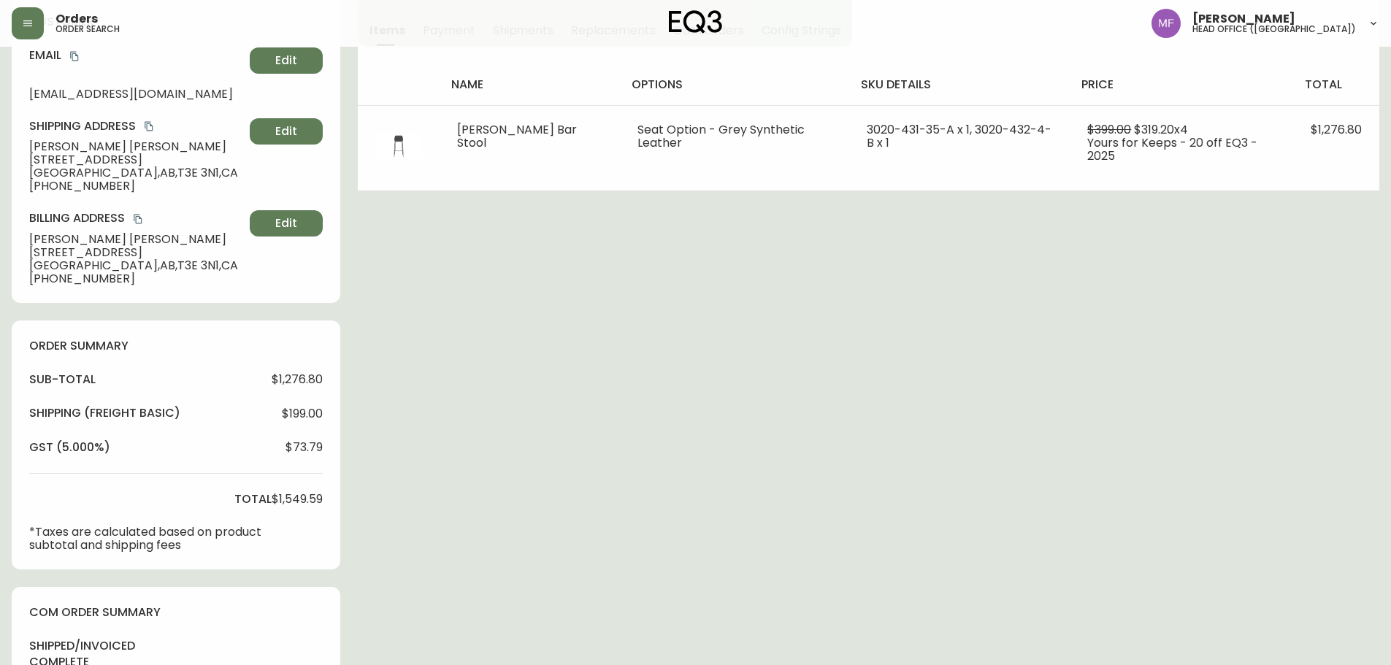
scroll to position [511, 0]
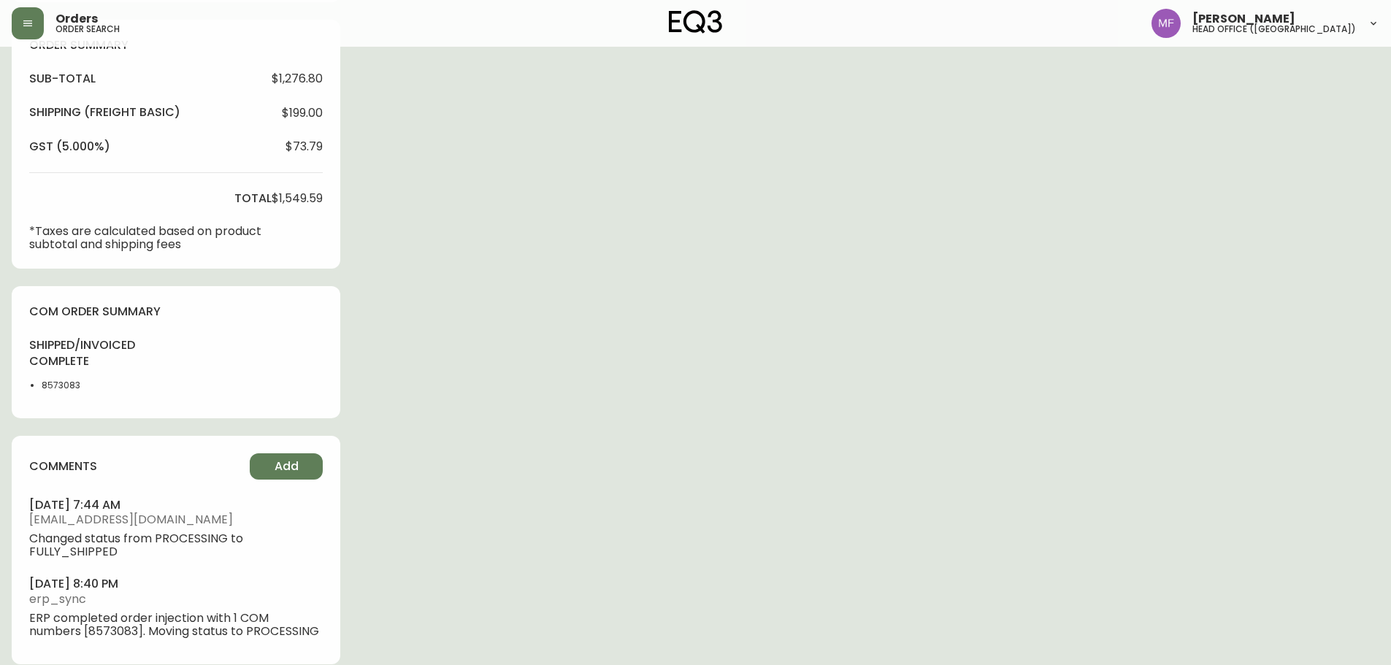
click at [65, 394] on div "shipped/invoiced complete 8573083" at bounding box center [72, 369] width 86 height 64
click at [651, 371] on div "Order # 4135262 September 10, 2025 at 8:32 pm from CA_EN Print Invoice Inject i…" at bounding box center [696, 114] width 1368 height 1135
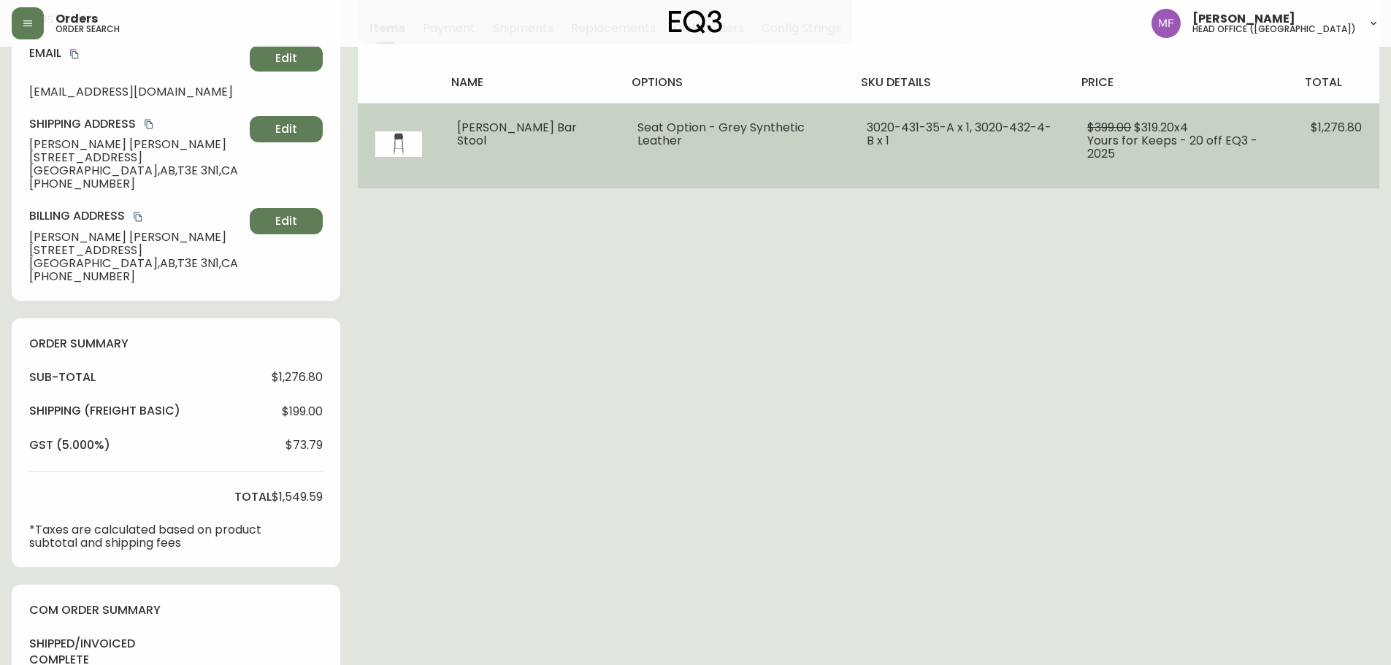
scroll to position [0, 0]
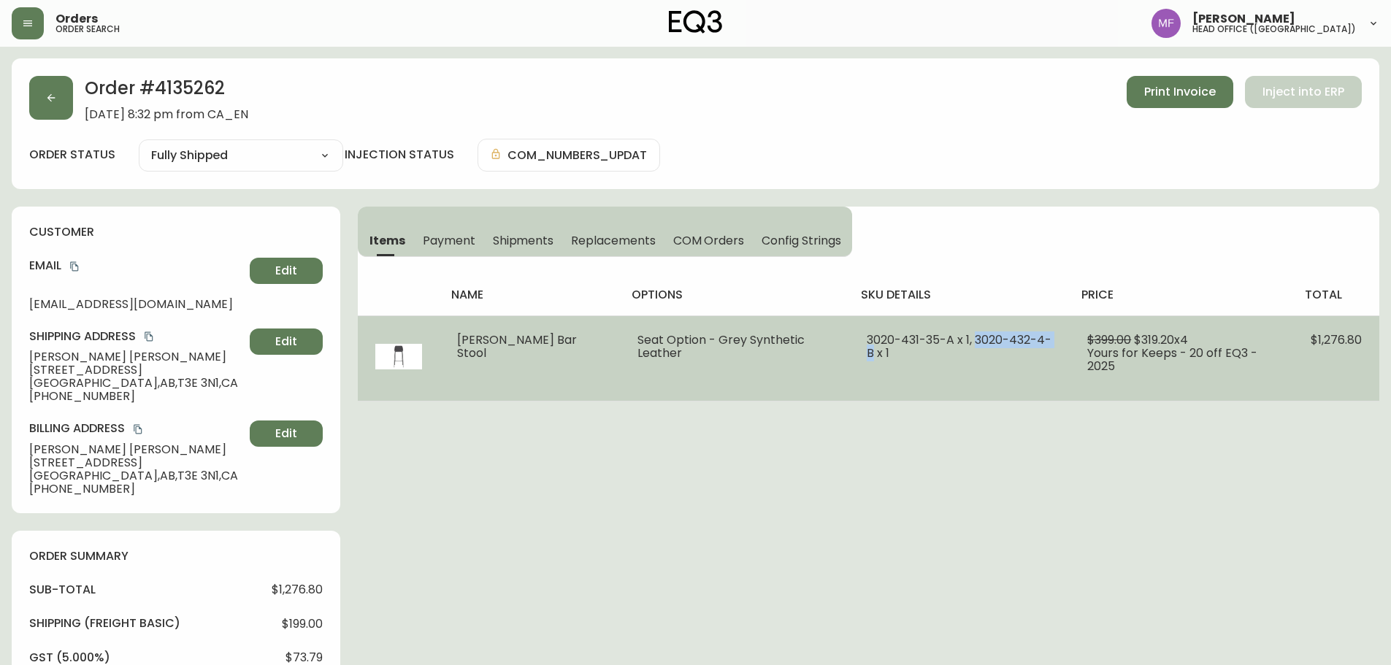
drag, startPoint x: 935, startPoint y: 337, endPoint x: 1016, endPoint y: 337, distance: 81.8
click at [1016, 337] on span "3020-431-35-A x 1, 3020-432-4-B x 1" at bounding box center [959, 347] width 185 height 30
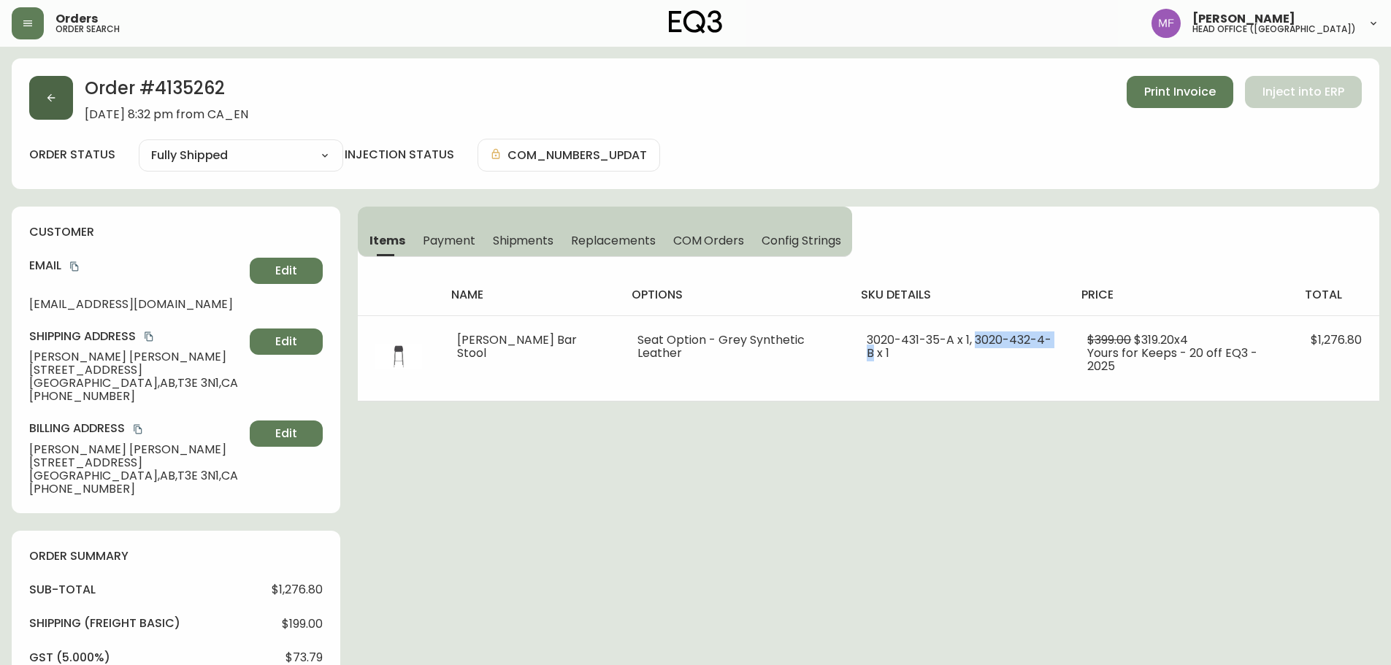
click at [50, 92] on icon "button" at bounding box center [51, 98] width 12 height 12
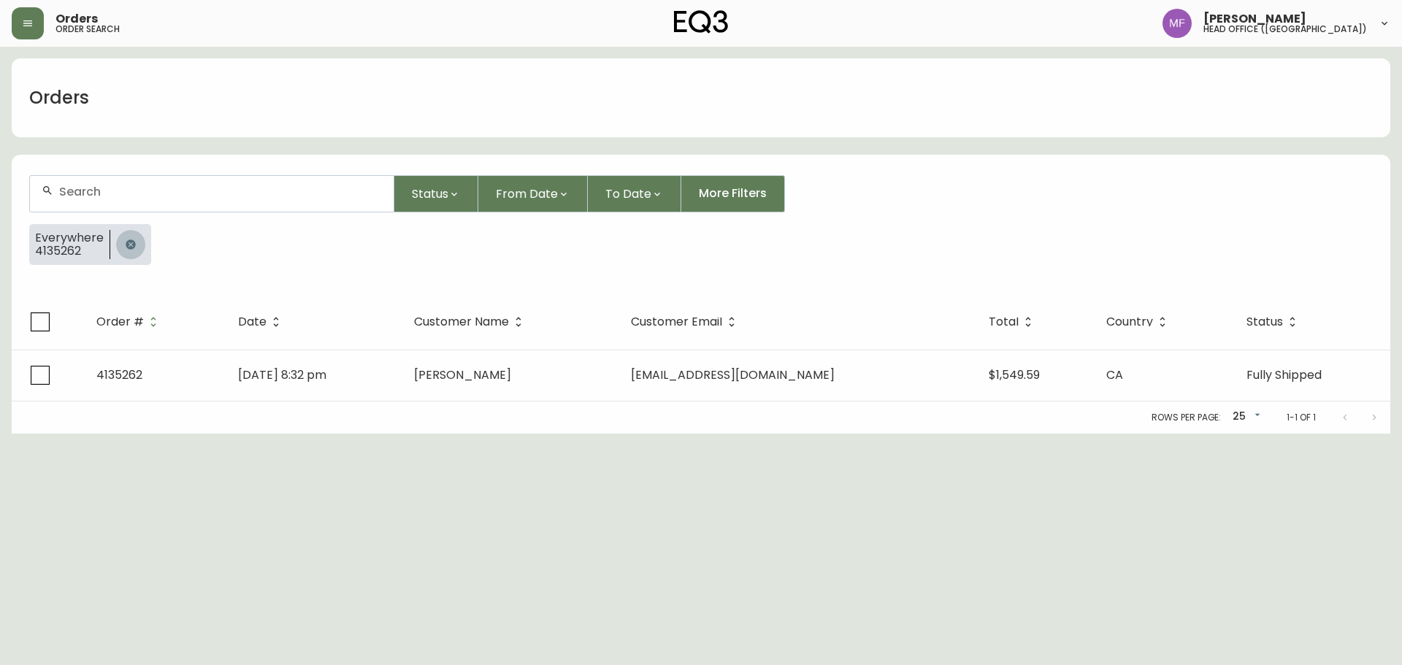
click at [137, 242] on button "button" at bounding box center [130, 244] width 29 height 29
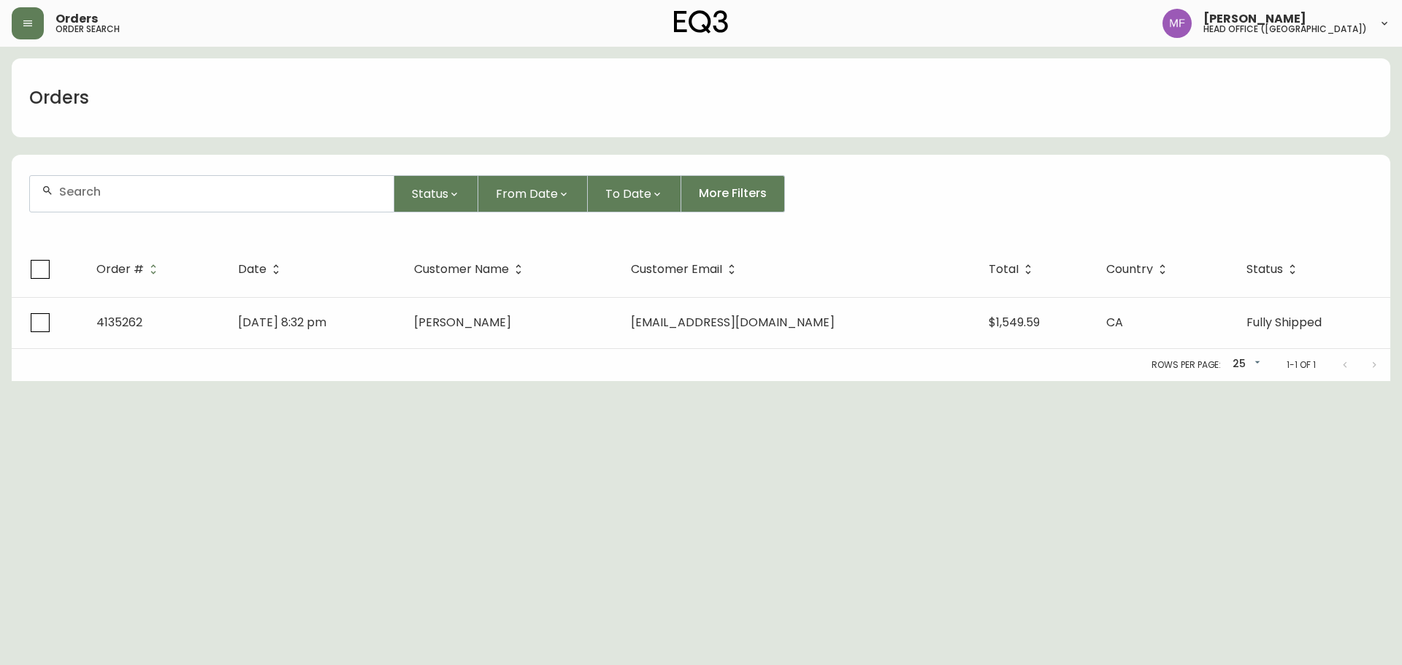
click at [120, 200] on div at bounding box center [212, 194] width 364 height 36
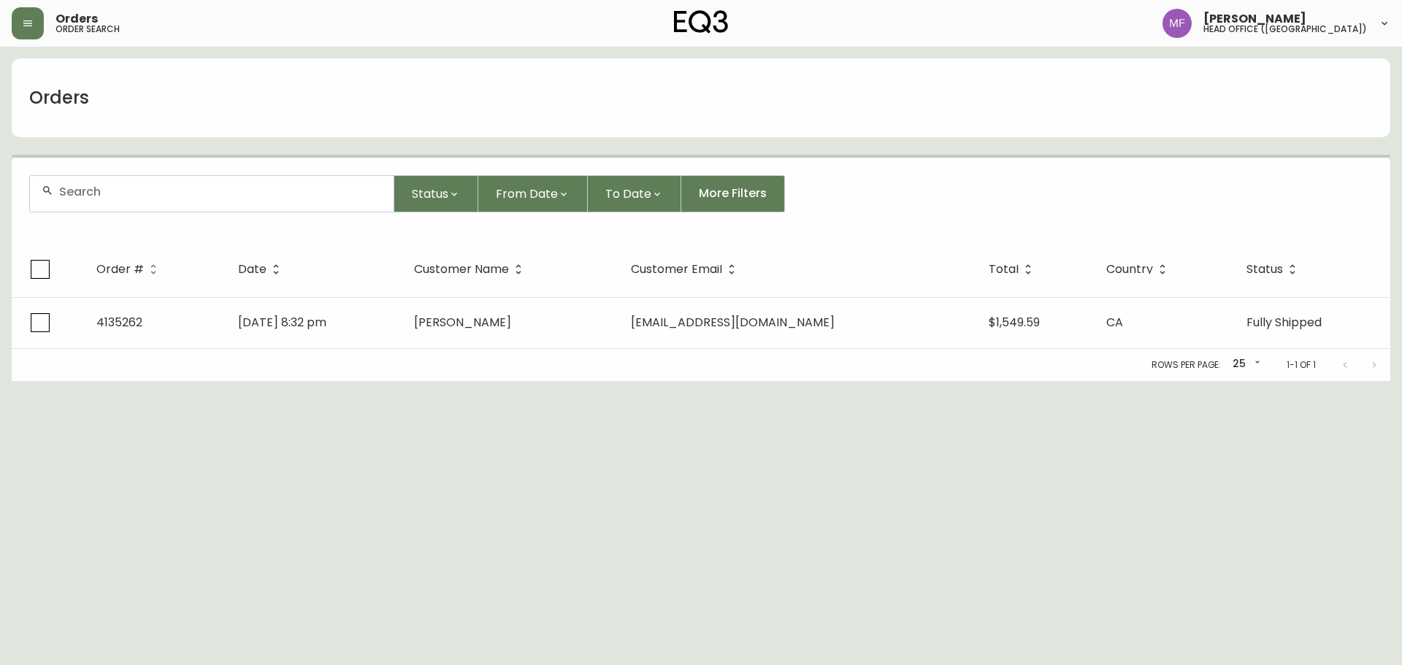
paste input "tnwartist@gmail.com"
type input "tnwartist@gmail.com"
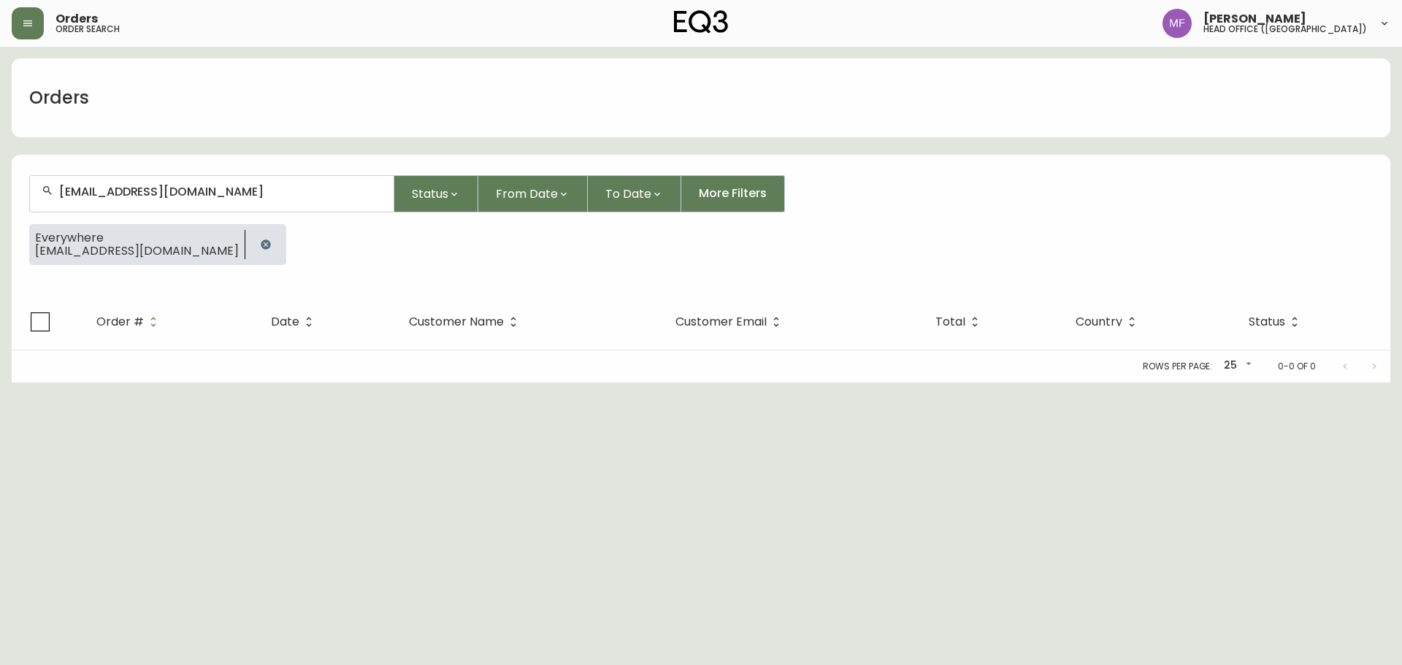
click at [245, 226] on div at bounding box center [265, 244] width 41 height 41
click at [251, 235] on button "button" at bounding box center [265, 244] width 29 height 29
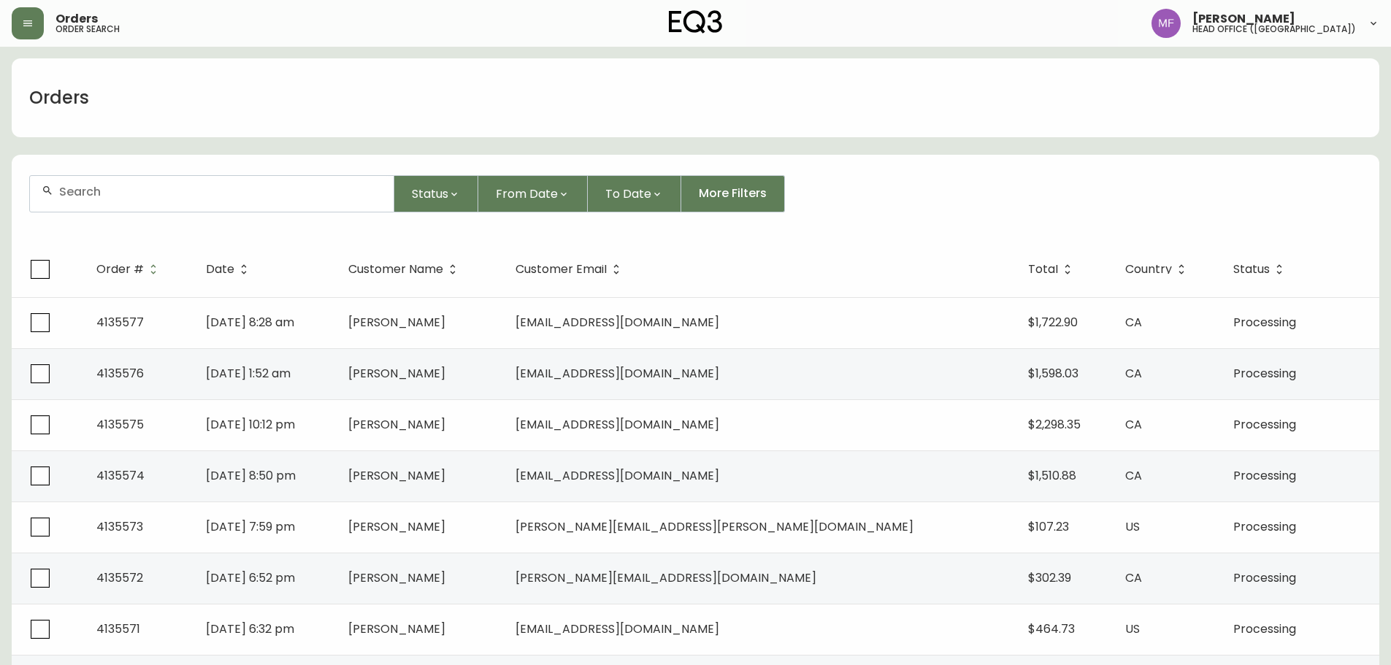
click at [216, 198] on input "text" at bounding box center [220, 192] width 323 height 14
type input "4135040"
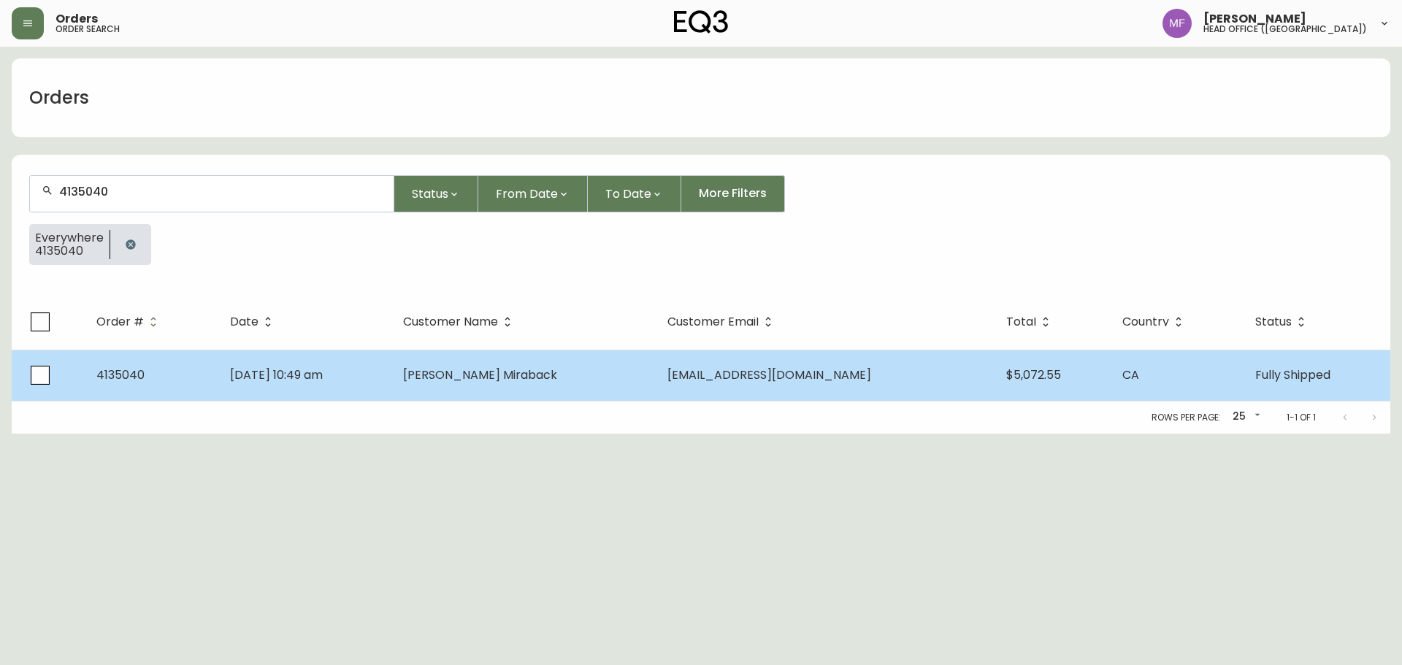
click at [496, 380] on span "[PERSON_NAME] Miraback" at bounding box center [480, 375] width 154 height 17
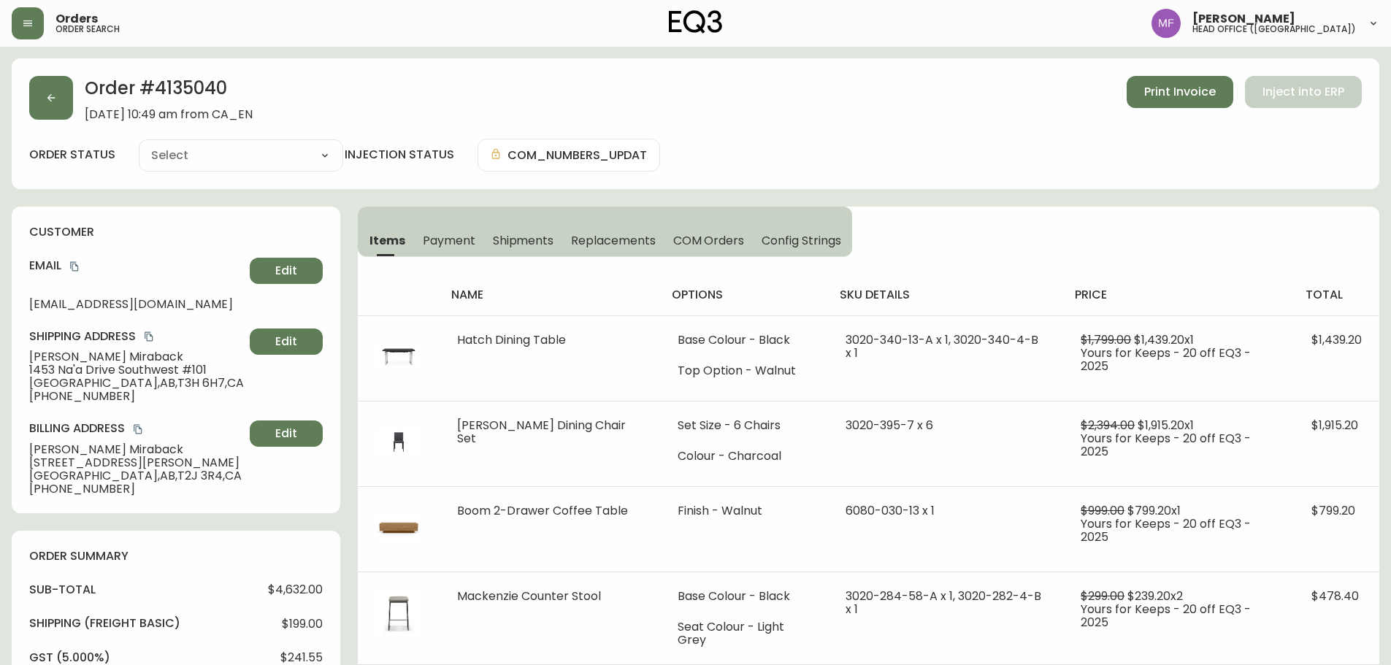
type input "Fully Shipped"
select select "FULLY_SHIPPED"
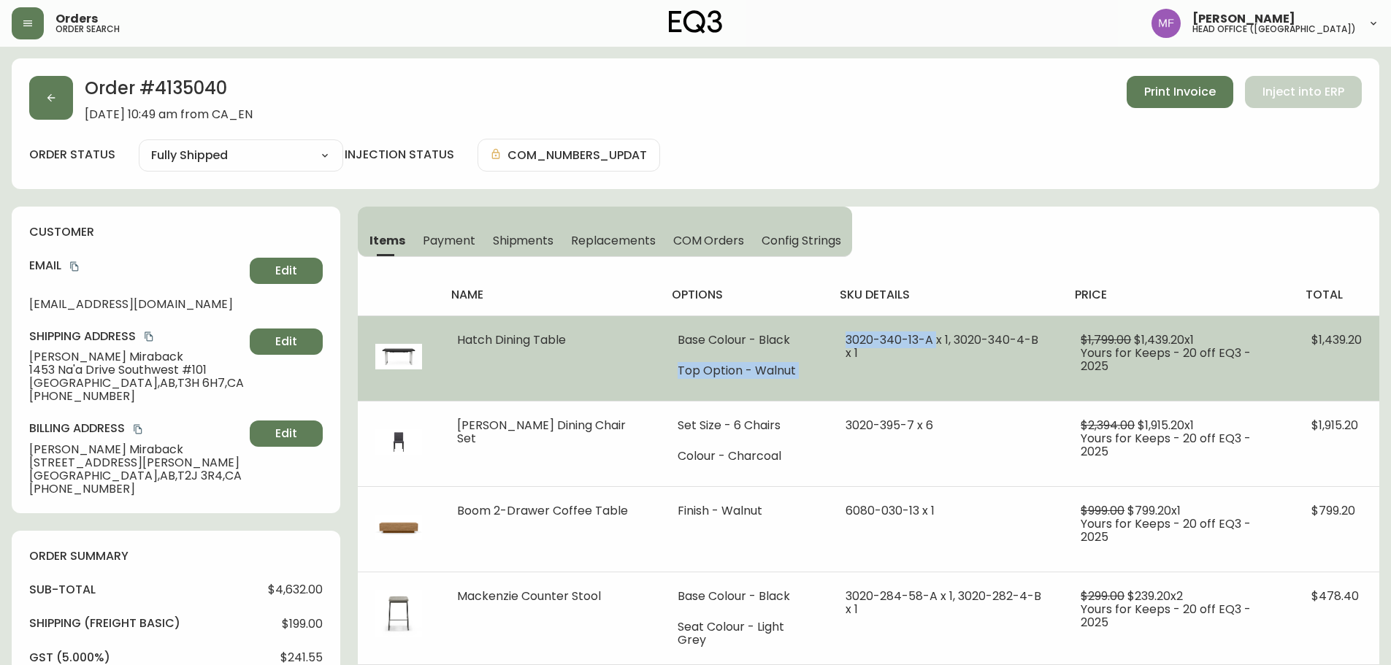
drag, startPoint x: 922, startPoint y: 342, endPoint x: 811, endPoint y: 346, distance: 111.8
click at [811, 346] on tr "Hatch Dining Table Base Colour - Black Top Option - Walnut 3020-340-13-A x 1, 3…" at bounding box center [869, 357] width 1022 height 85
click at [828, 375] on td "3020-340-13-A x 1, 3020-340-4-B x 1" at bounding box center [946, 357] width 236 height 85
drag, startPoint x: 831, startPoint y: 340, endPoint x: 921, endPoint y: 340, distance: 89.8
click at [921, 340] on td "3020-340-13-A x 1, 3020-340-4-B x 1" at bounding box center [946, 357] width 236 height 85
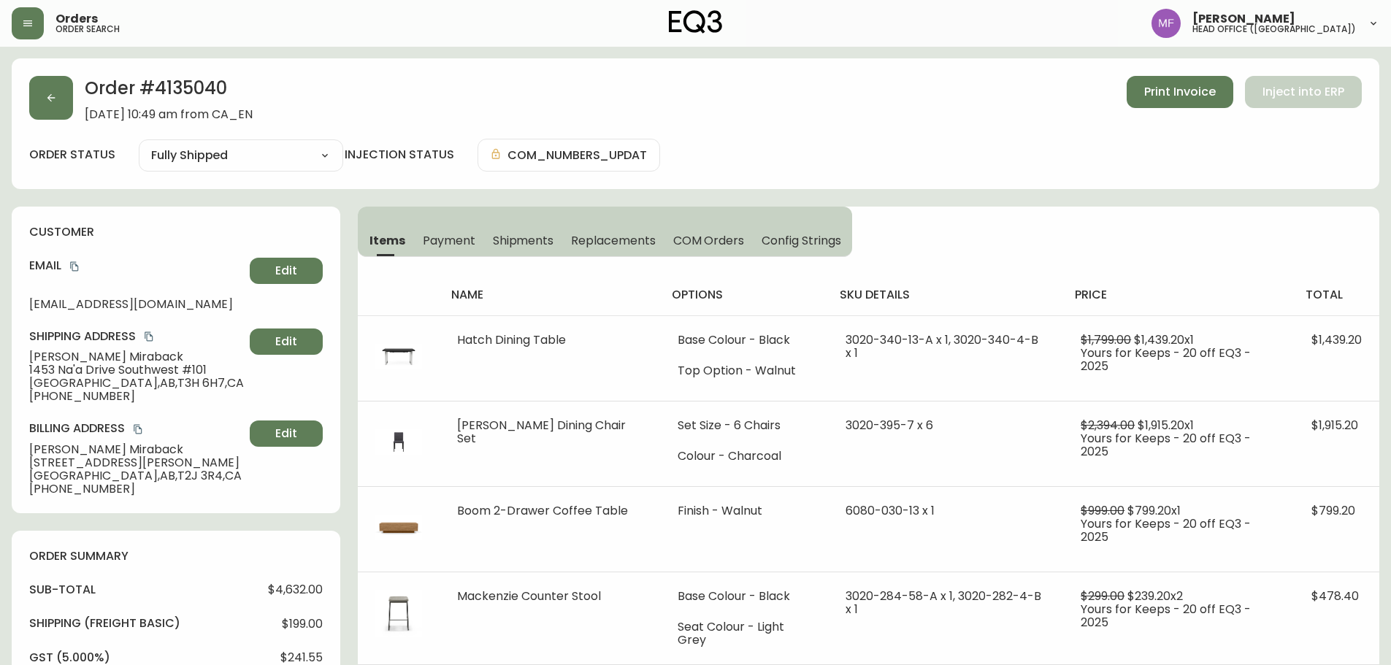
click at [165, 95] on h2 "Order # 4135040" at bounding box center [169, 92] width 168 height 32
click at [192, 91] on h2 "Order # 4135040" at bounding box center [169, 92] width 168 height 32
click at [204, 89] on h2 "Order # 4135040" at bounding box center [169, 92] width 168 height 32
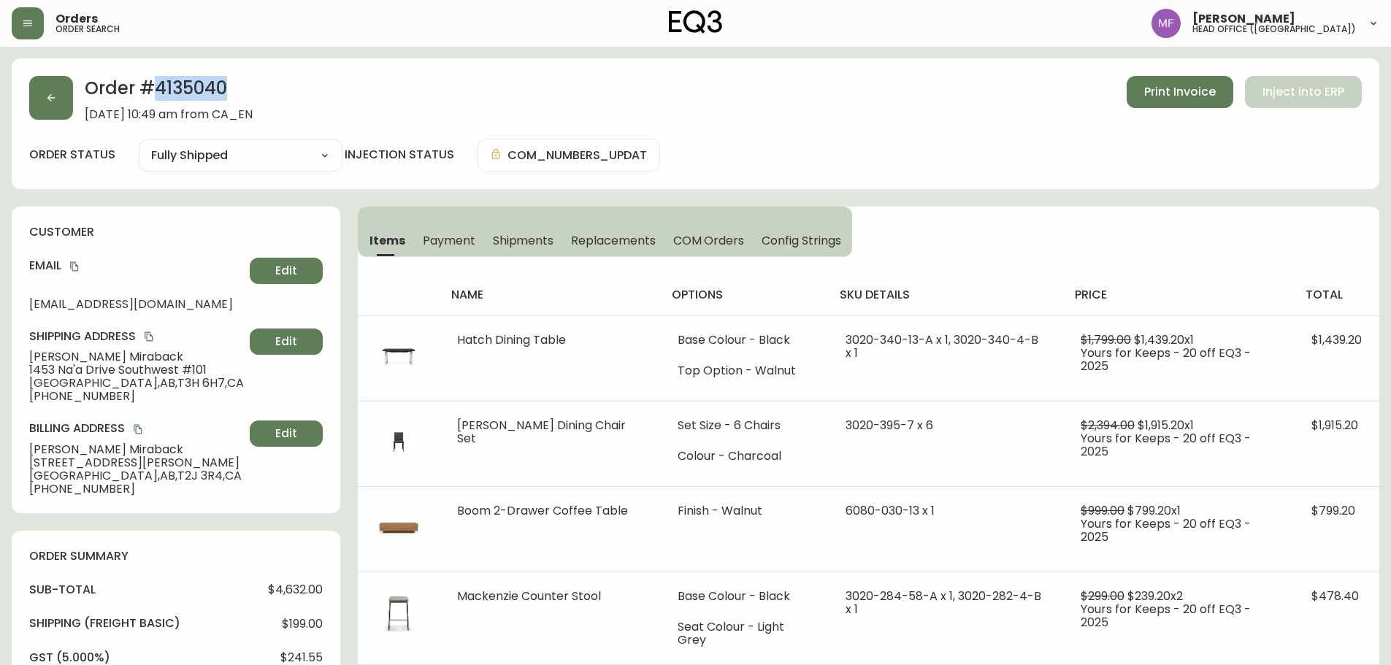
click at [204, 89] on h2 "Order # 4135040" at bounding box center [169, 92] width 168 height 32
click at [74, 268] on icon "copy" at bounding box center [74, 266] width 10 height 10
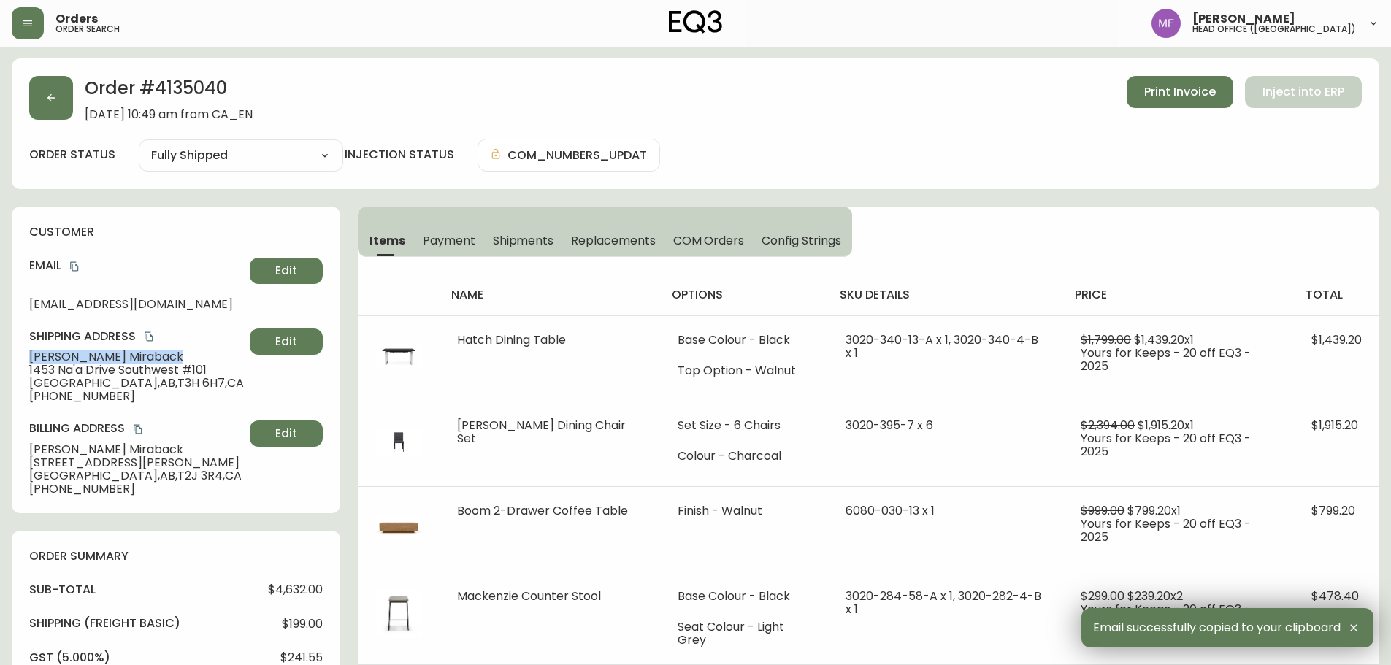
drag, startPoint x: 119, startPoint y: 358, endPoint x: 24, endPoint y: 359, distance: 94.9
click at [24, 359] on div "customer Email dungeon_wagoner.9t@icloud.com Edit Shipping Address Cruz Mirabac…" at bounding box center [176, 360] width 329 height 307
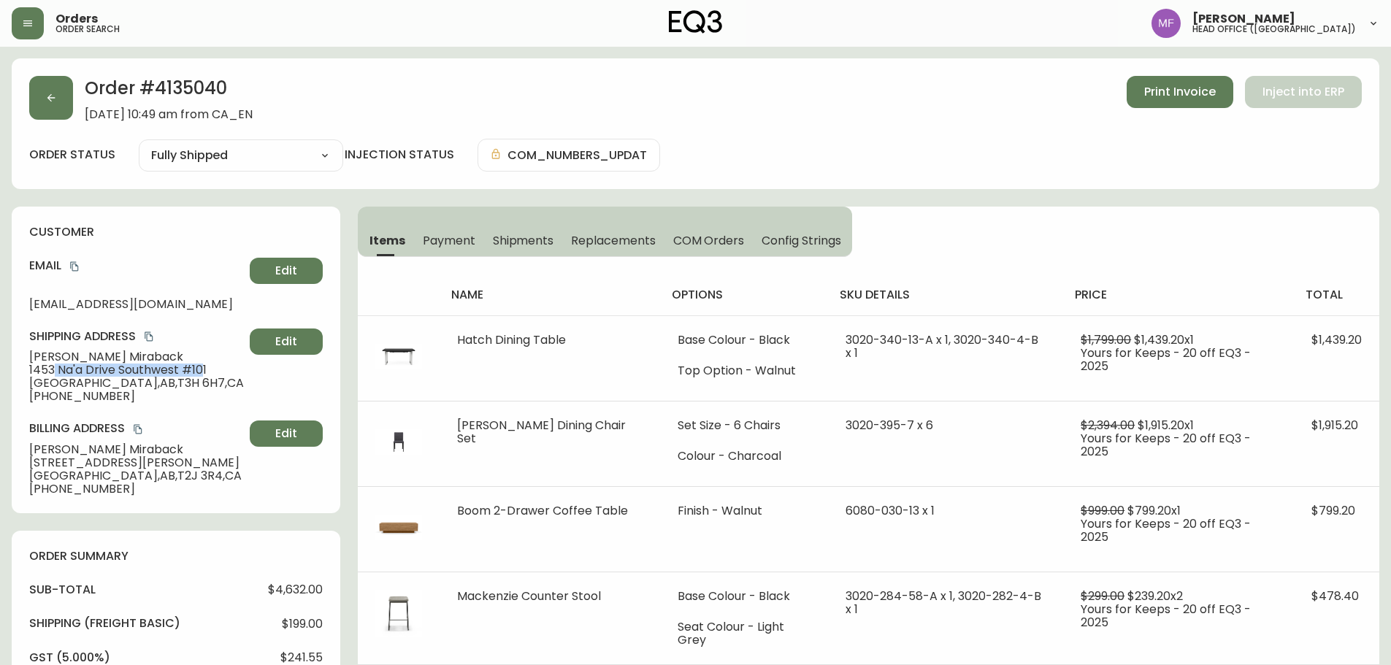
drag, startPoint x: 204, startPoint y: 370, endPoint x: 52, endPoint y: 369, distance: 152.6
click at [52, 369] on span "1453 Na'a Drive Southwest #101" at bounding box center [136, 370] width 215 height 13
click at [179, 377] on span "Calgary , AB , T3H 6H7 , CA" at bounding box center [136, 383] width 215 height 13
drag, startPoint x: 212, startPoint y: 368, endPoint x: 23, endPoint y: 369, distance: 189.1
click at [23, 369] on div "customer Email dungeon_wagoner.9t@icloud.com Edit Shipping Address Cruz Mirabac…" at bounding box center [176, 360] width 329 height 307
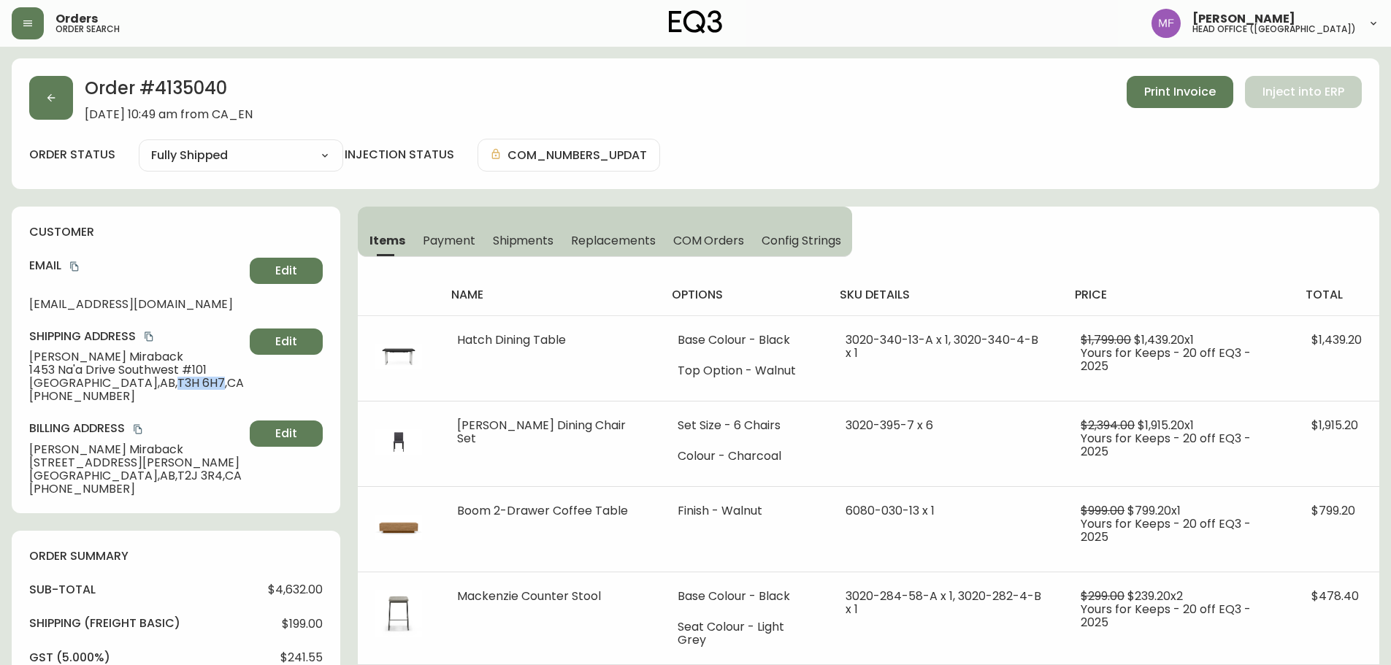
drag, startPoint x: 102, startPoint y: 382, endPoint x: 145, endPoint y: 379, distance: 43.2
click at [145, 379] on span "Calgary , AB , T3H 6H7 , CA" at bounding box center [136, 383] width 215 height 13
drag, startPoint x: 110, startPoint y: 397, endPoint x: 49, endPoint y: 402, distance: 61.6
click at [49, 402] on span "[PHONE_NUMBER]" at bounding box center [136, 396] width 215 height 13
click at [53, 399] on span "[PHONE_NUMBER]" at bounding box center [136, 396] width 215 height 13
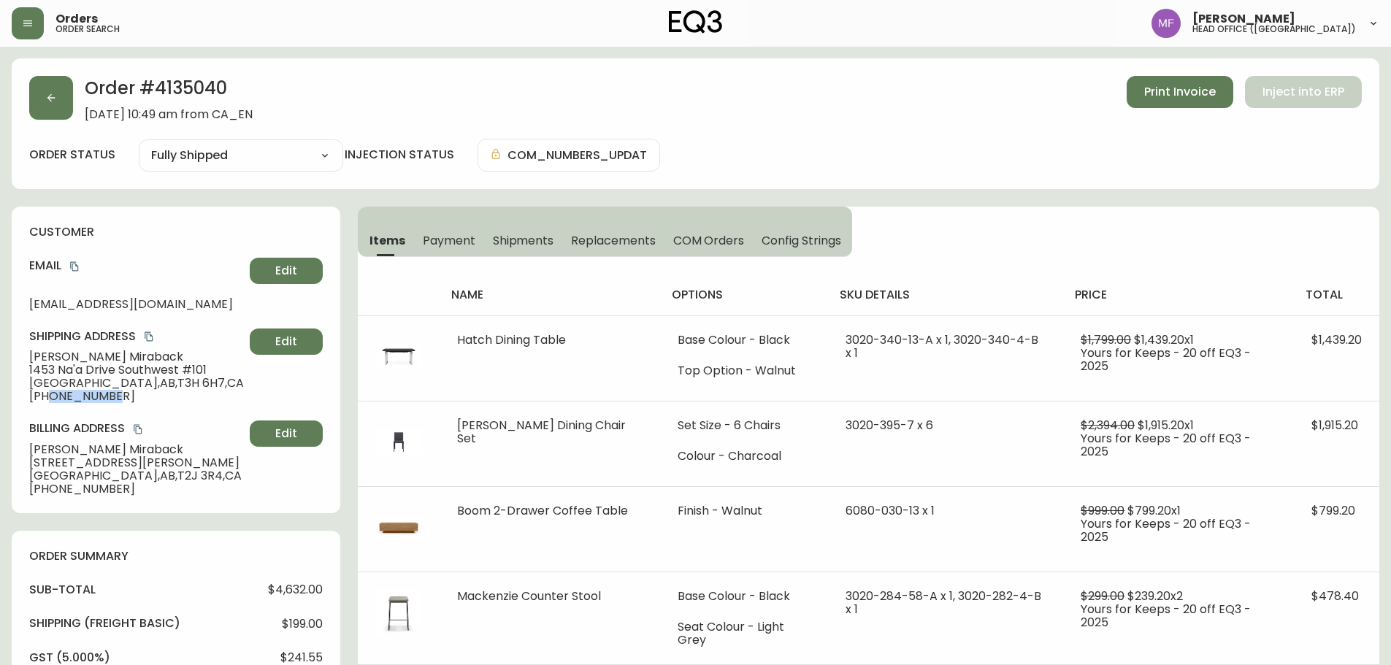
click at [47, 394] on span "[PHONE_NUMBER]" at bounding box center [136, 396] width 215 height 13
drag, startPoint x: 42, startPoint y: 400, endPoint x: 131, endPoint y: 393, distance: 89.4
click at [131, 393] on span "[PHONE_NUMBER]" at bounding box center [136, 396] width 215 height 13
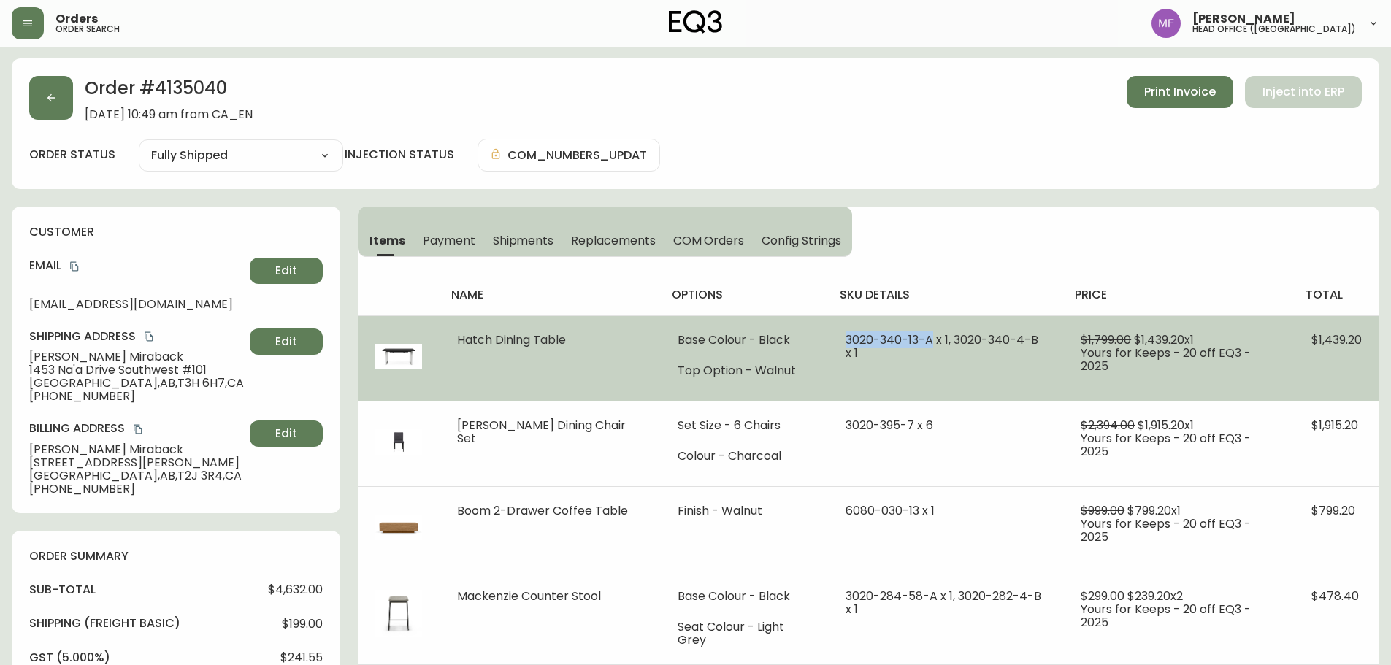
drag, startPoint x: 832, startPoint y: 339, endPoint x: 918, endPoint y: 340, distance: 85.4
click at [918, 340] on span "3020-340-13-A x 1, 3020-340-4-B x 1" at bounding box center [942, 347] width 193 height 30
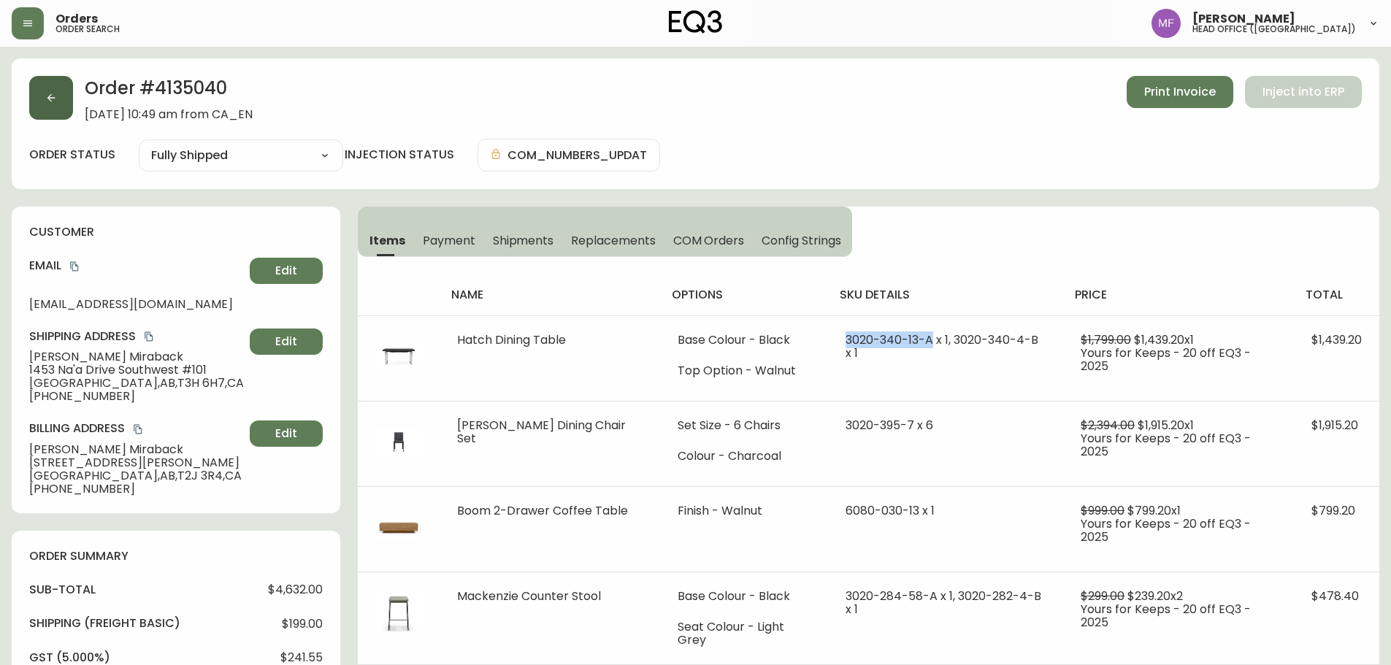
click at [45, 113] on button "button" at bounding box center [51, 98] width 44 height 44
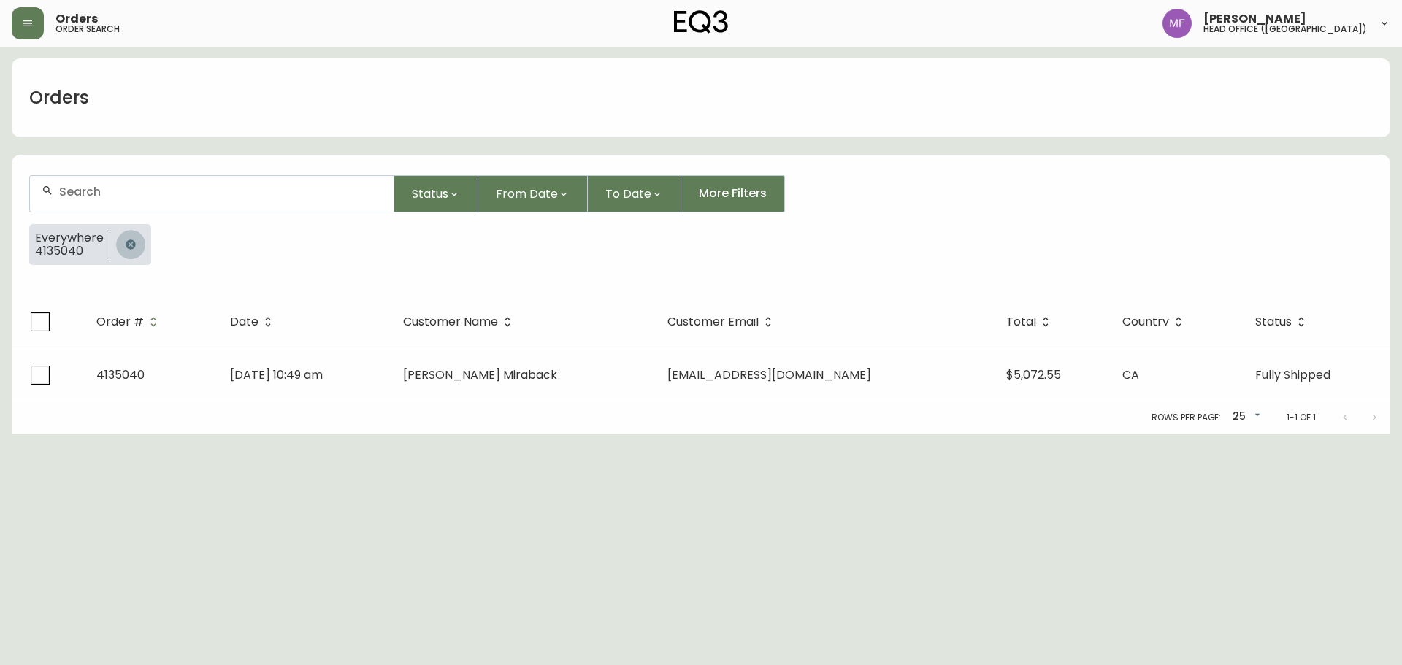
click at [135, 240] on button "button" at bounding box center [130, 244] width 29 height 29
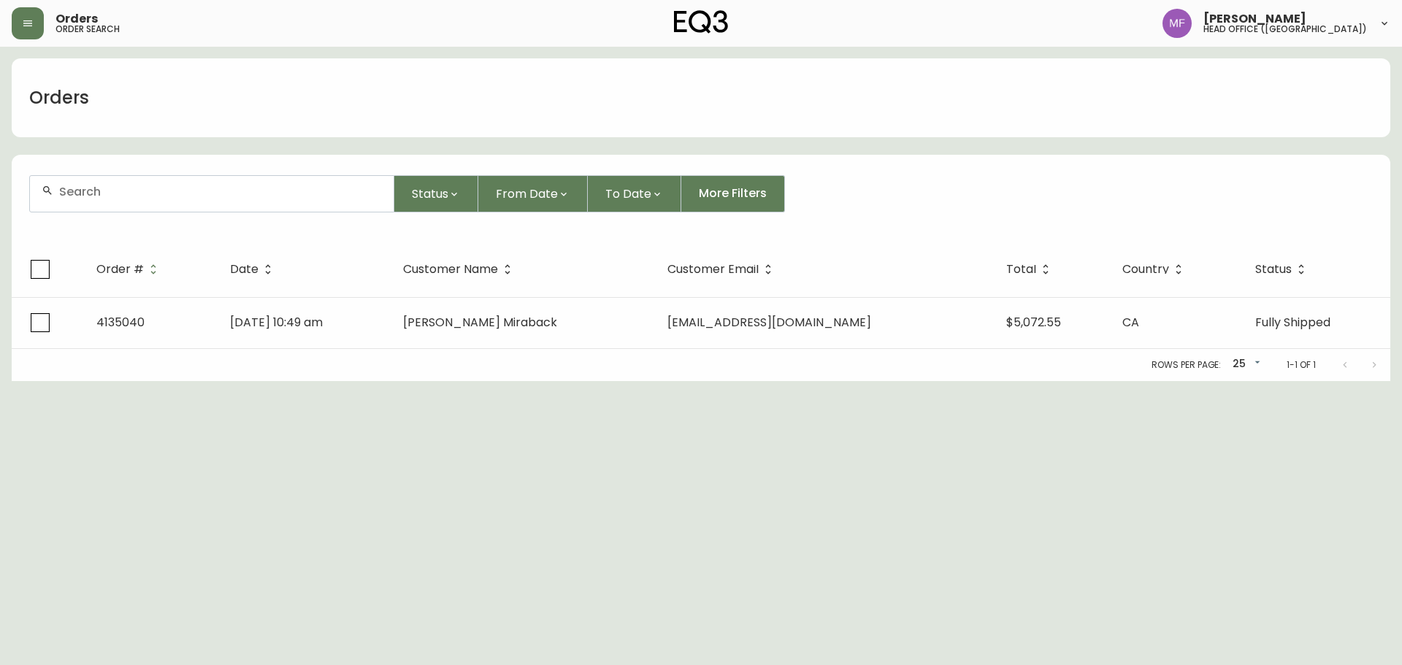
click at [102, 189] on input "text" at bounding box center [220, 192] width 323 height 14
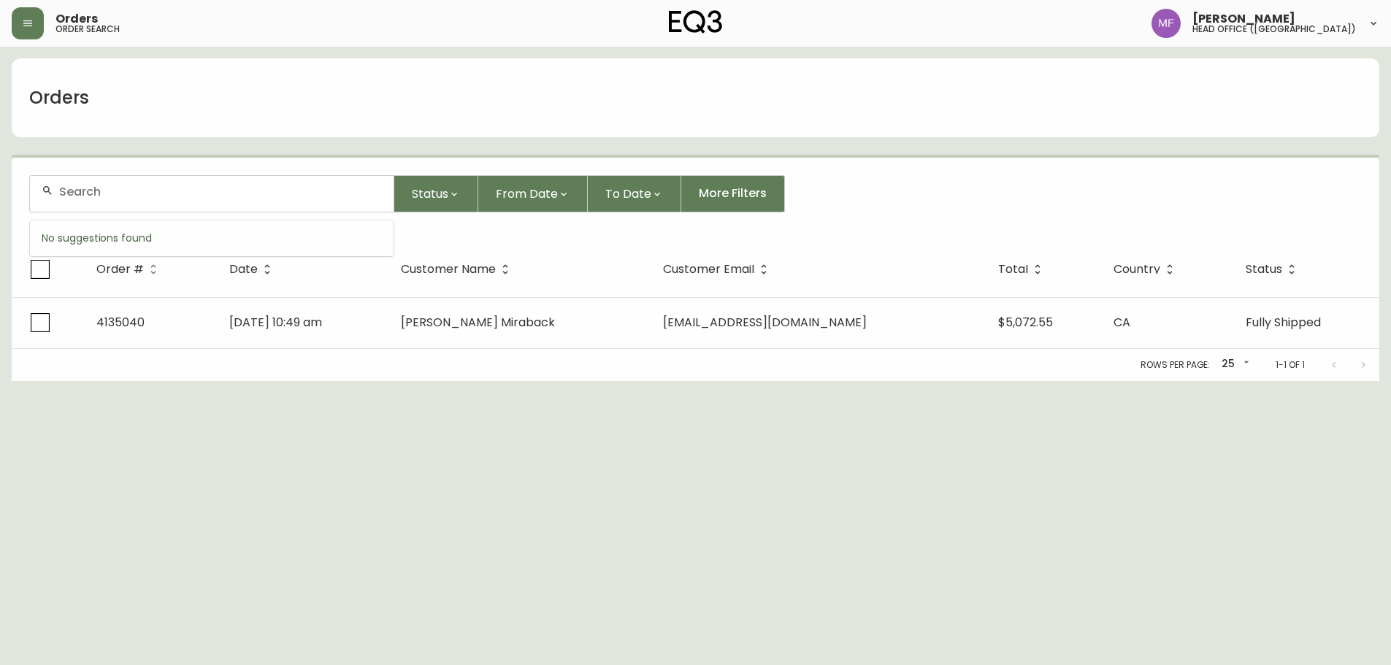
paste input "4032541"
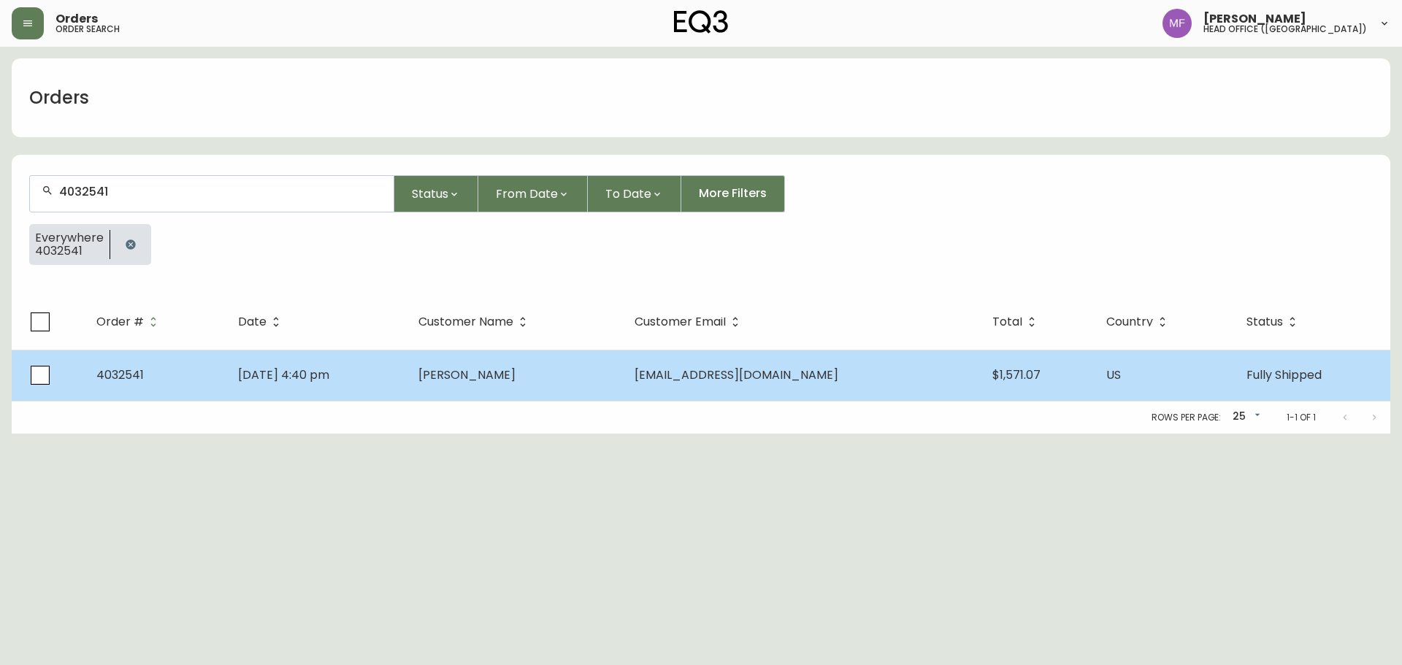
type input "4032541"
click at [516, 383] on span "Paige Gormley" at bounding box center [466, 375] width 97 height 17
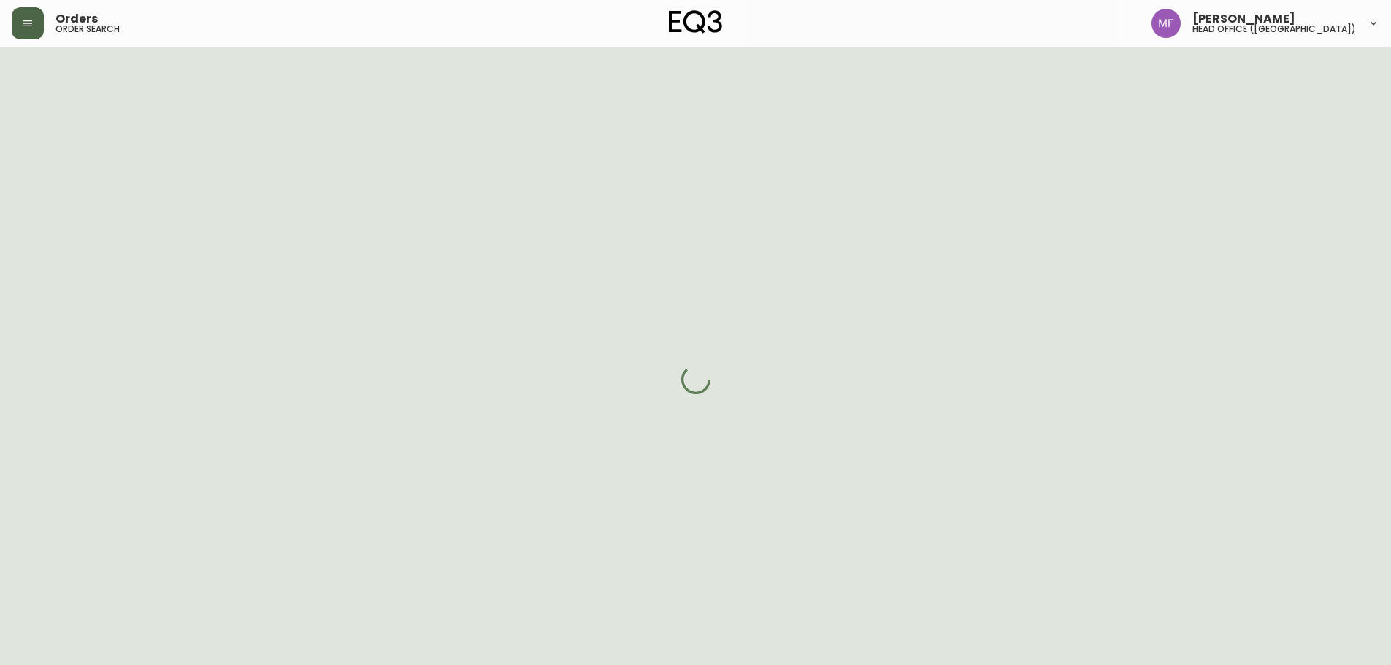
click at [18, 20] on button "button" at bounding box center [28, 23] width 32 height 32
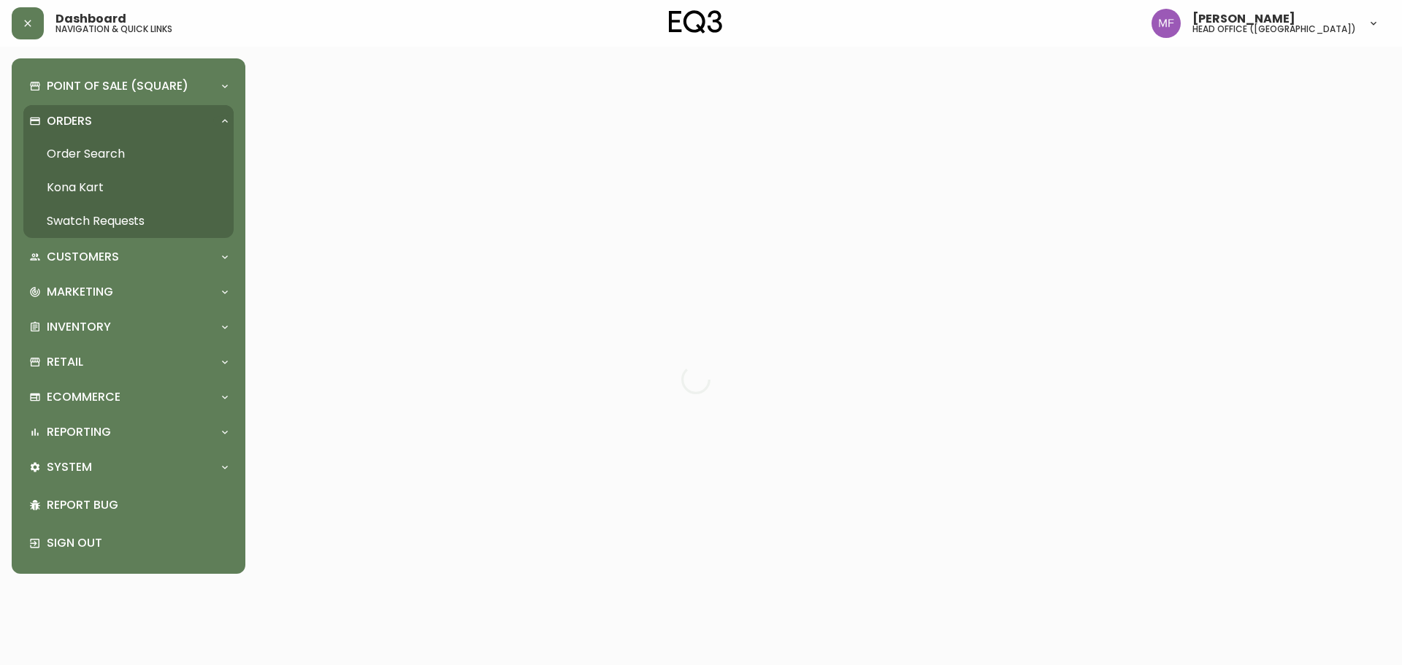
click at [120, 150] on link "Order Search" at bounding box center [128, 154] width 210 height 34
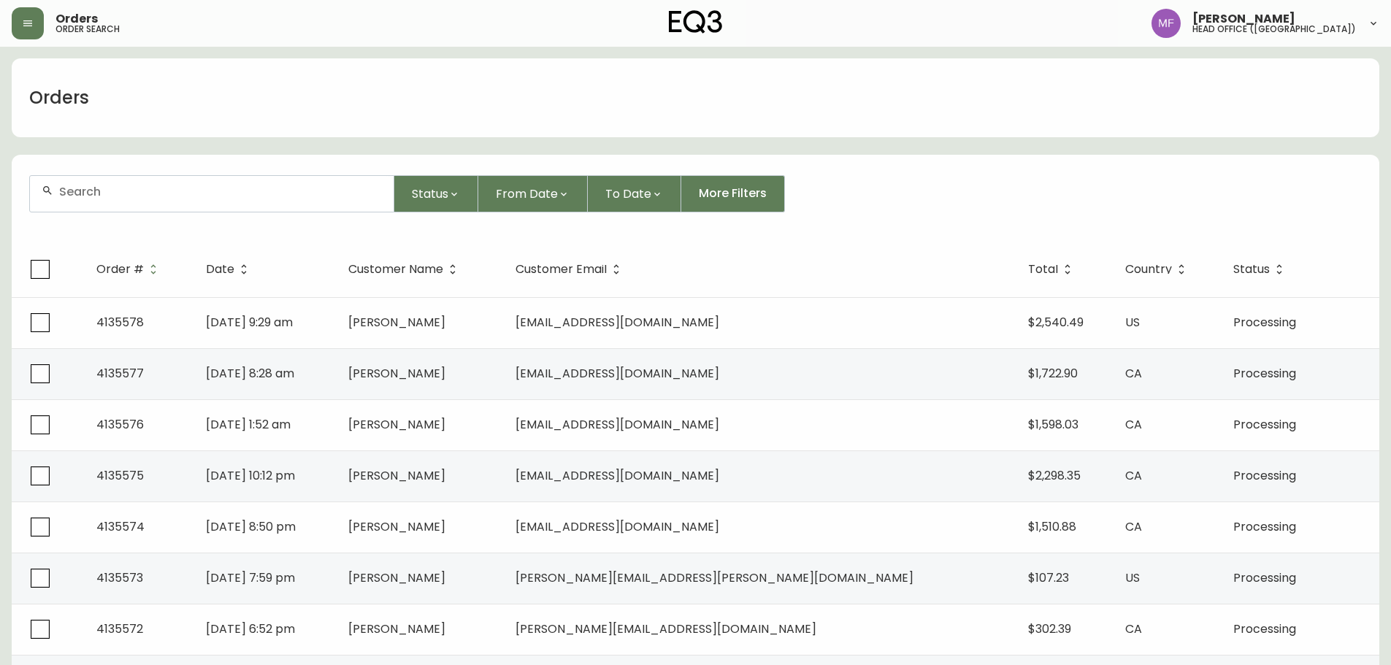
click at [196, 196] on input "text" at bounding box center [220, 192] width 323 height 14
paste input "4032541"
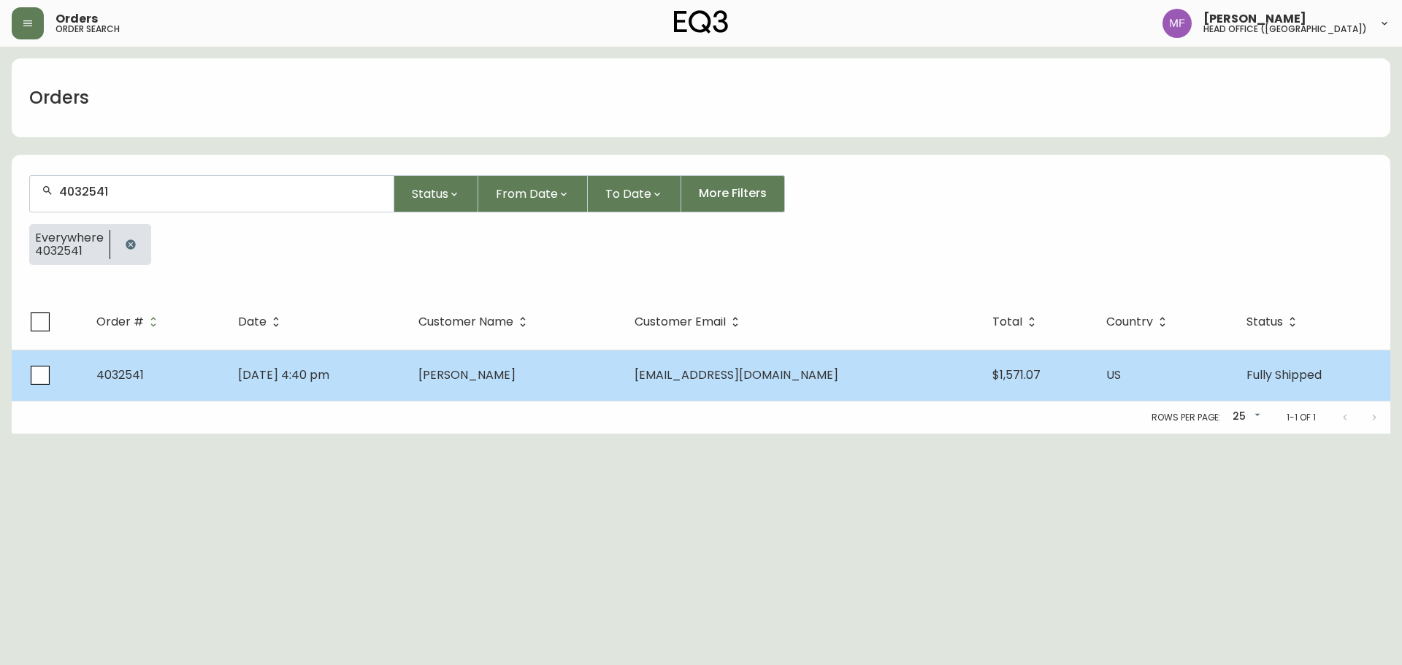
type input "4032541"
click at [407, 365] on td "May 31 2020, 4:40 pm" at bounding box center [316, 375] width 180 height 51
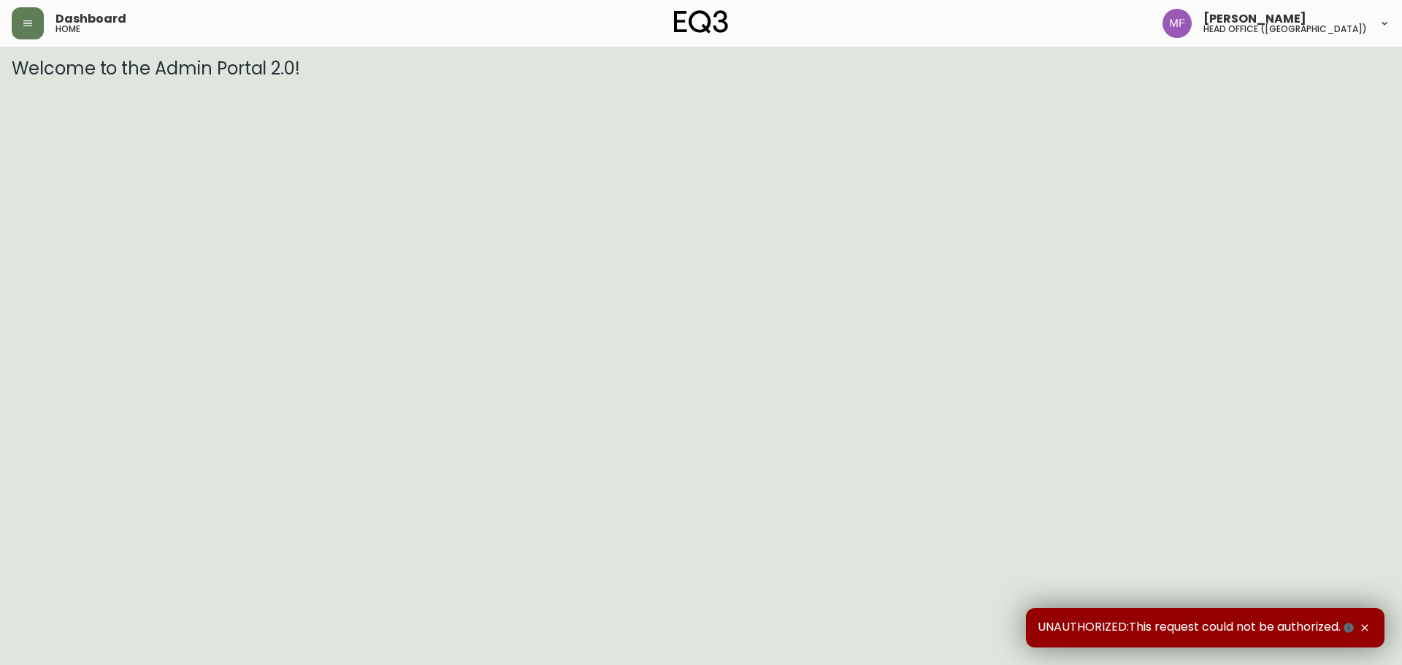
click at [29, 41] on div "Dashboard home Marie Fungo head office (canada)" at bounding box center [701, 23] width 1379 height 47
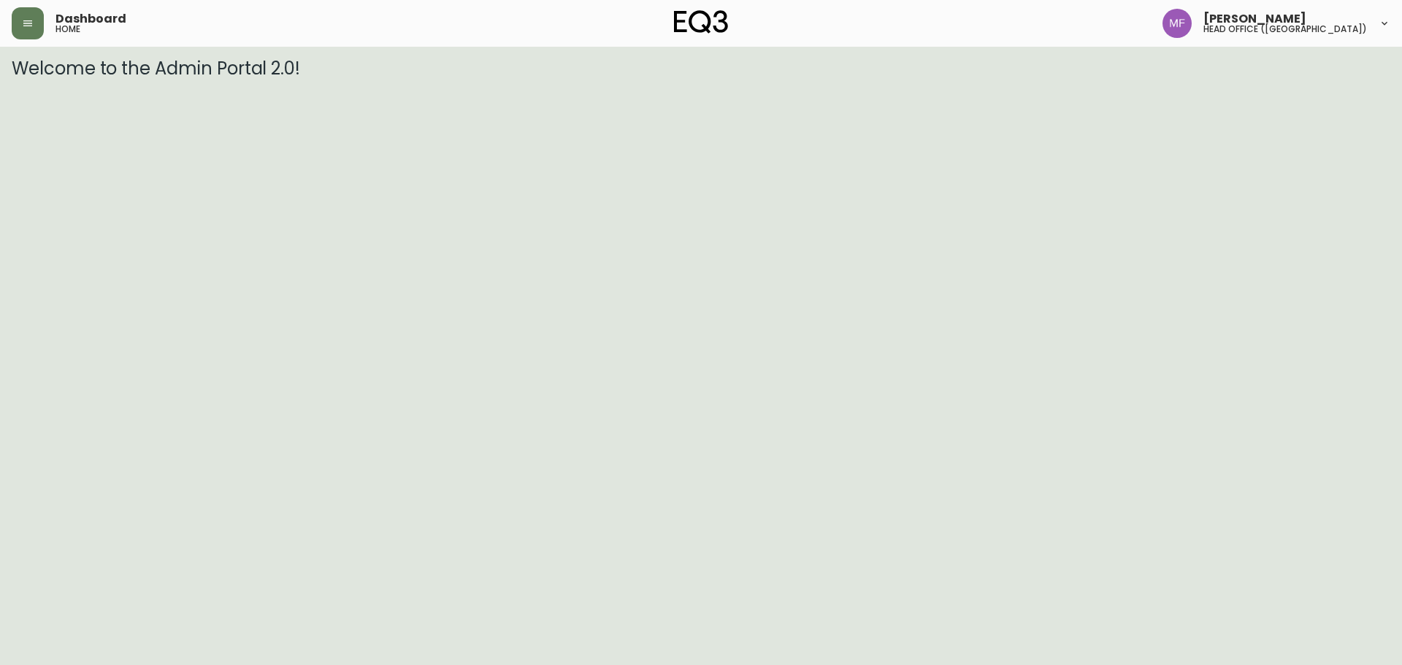
click at [11, 16] on header "Dashboard home Marie Fungo head office (canada)" at bounding box center [701, 23] width 1402 height 47
click at [24, 24] on icon "button" at bounding box center [28, 24] width 12 height 12
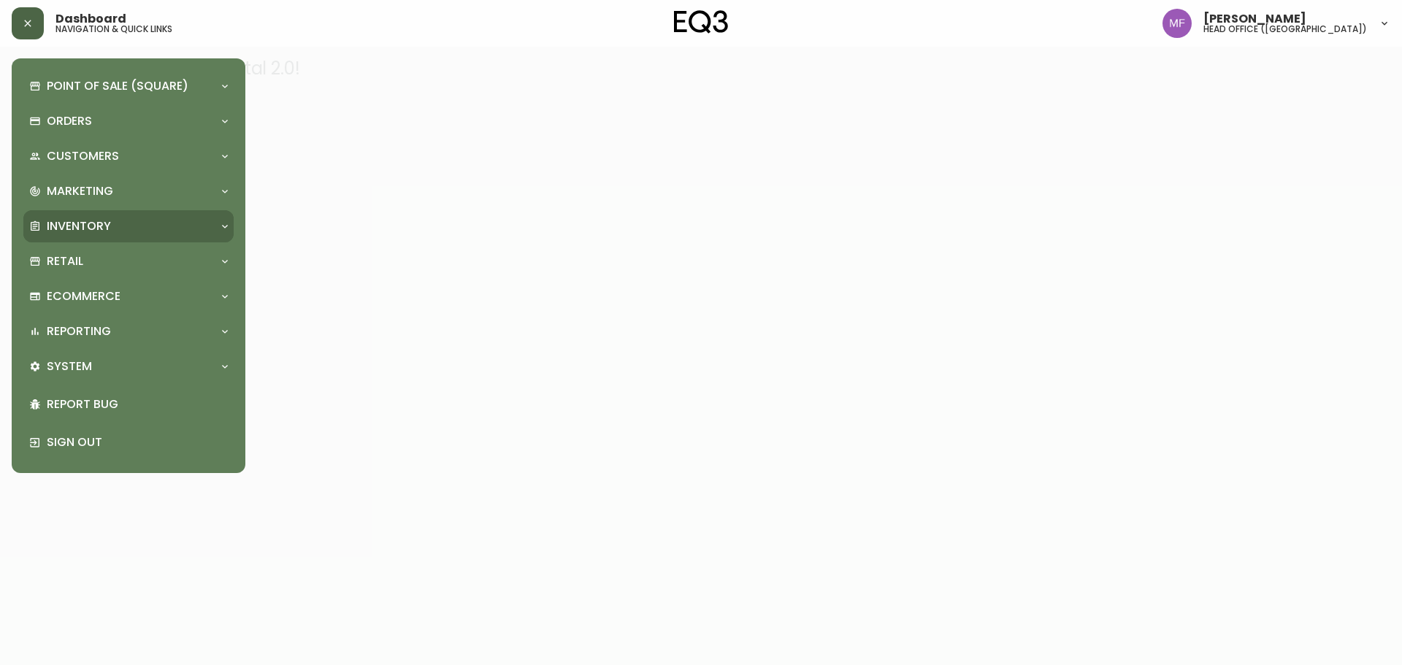
click at [142, 227] on div "Inventory" at bounding box center [121, 226] width 184 height 16
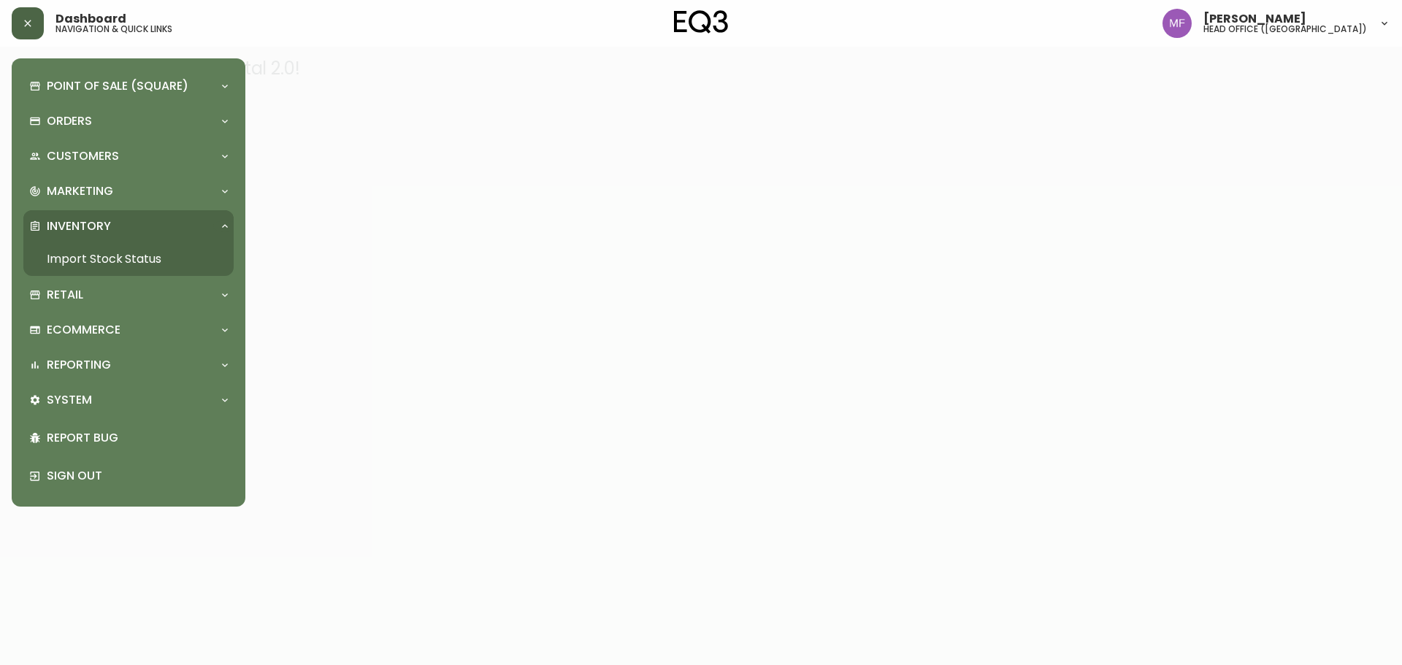
drag, startPoint x: 207, startPoint y: 264, endPoint x: 121, endPoint y: 108, distance: 177.5
click at [207, 264] on link "Import Stock Status" at bounding box center [128, 259] width 210 height 34
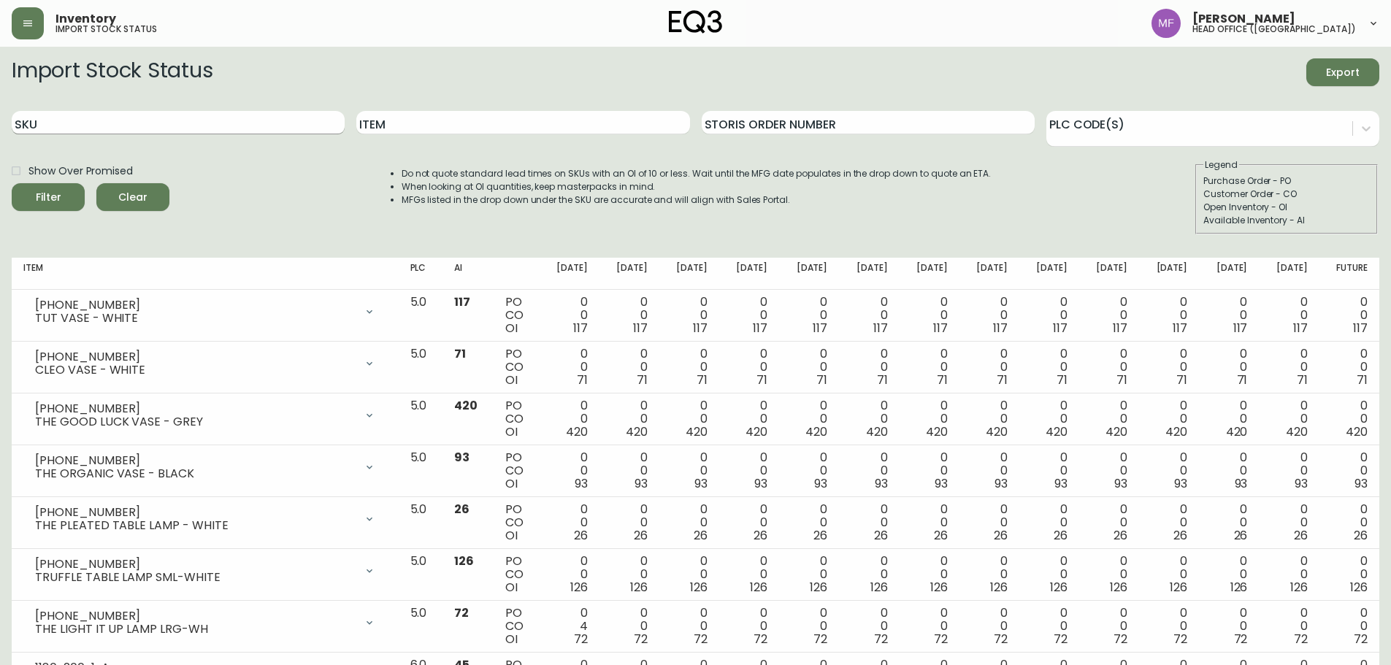
click at [210, 125] on input "SKU" at bounding box center [178, 122] width 333 height 23
paste input "3020-340-13-A"
type input "3020-340-13-A"
click at [12, 183] on button "Filter" at bounding box center [48, 197] width 73 height 28
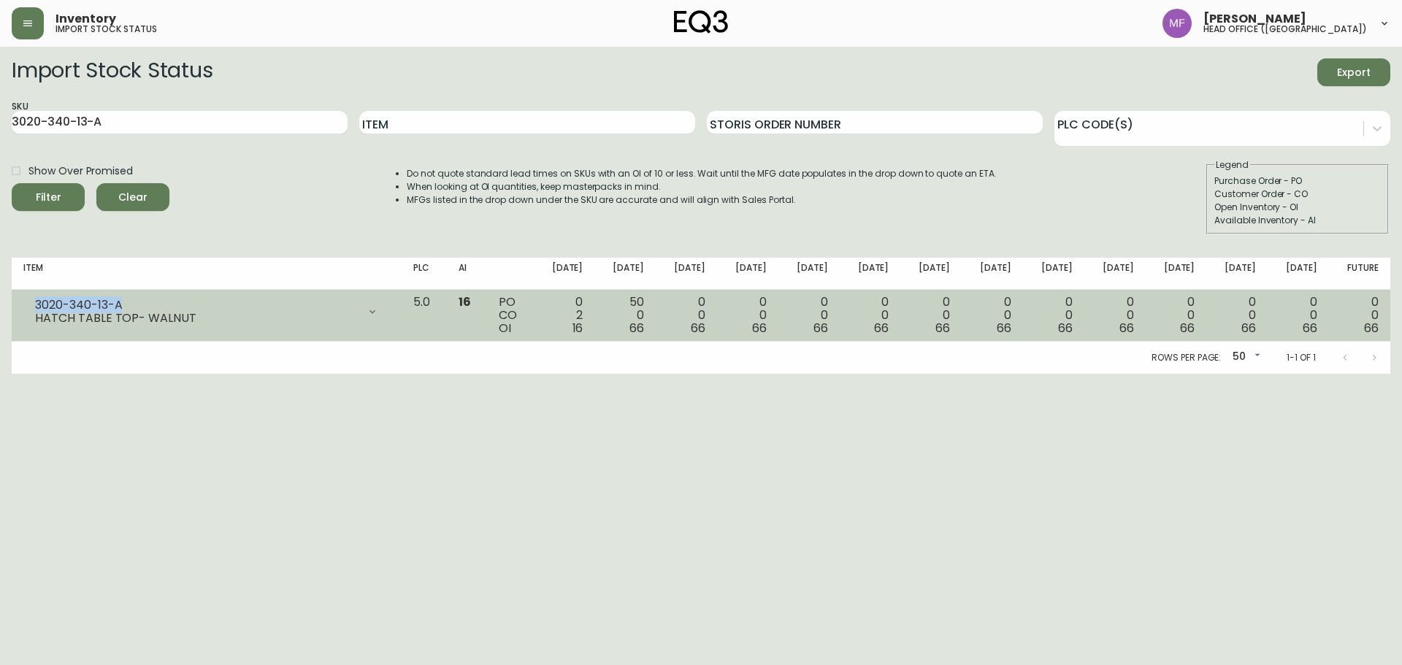
drag, startPoint x: 134, startPoint y: 305, endPoint x: 22, endPoint y: 305, distance: 111.7
click at [22, 305] on td "3020-340-13-A HATCH TABLE TOP- WALNUT Opening Balance 18 ( Sep 29, 2025 ) Custo…" at bounding box center [207, 316] width 390 height 52
copy div "3020-340-13-A"
drag, startPoint x: 199, startPoint y: 315, endPoint x: 28, endPoint y: 324, distance: 170.4
click at [28, 324] on div "3020-340-13-A HATCH TABLE TOP- WALNUT" at bounding box center [206, 312] width 367 height 32
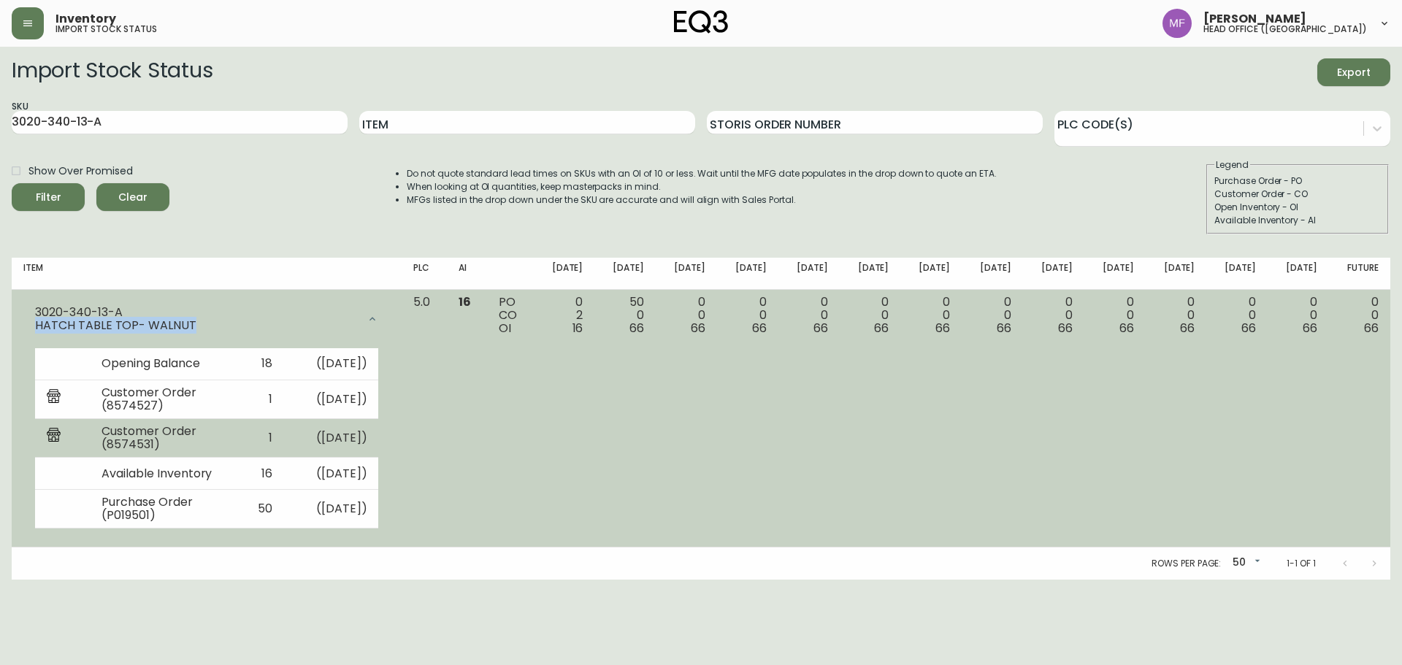
copy div "HATCH TABLE TOP- WALNUT"
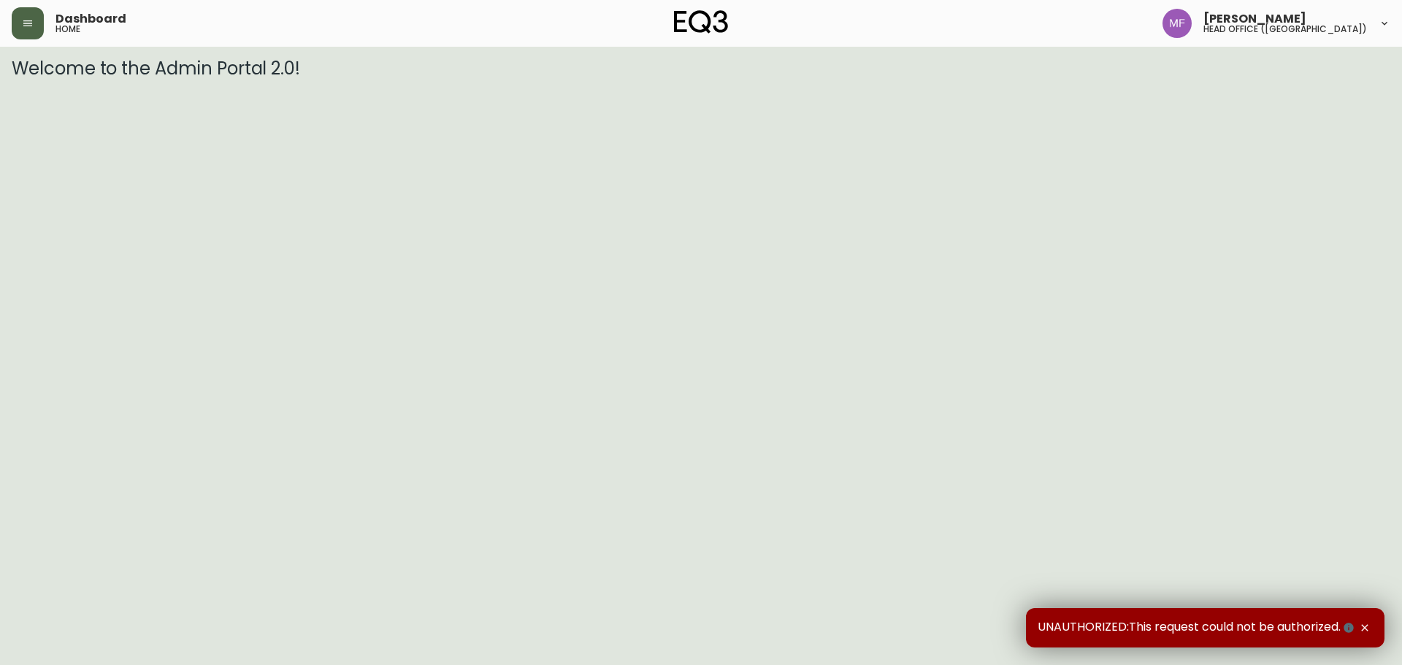
click at [32, 18] on icon "button" at bounding box center [28, 24] width 12 height 12
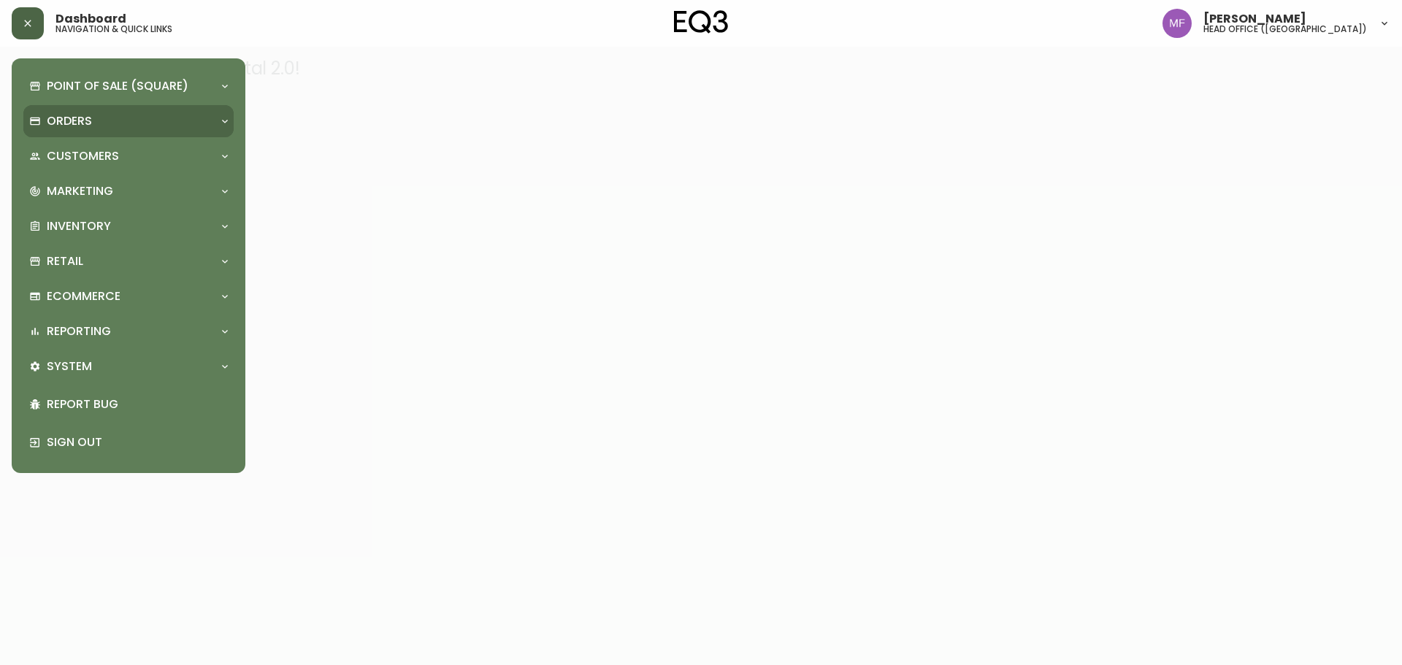
click at [65, 128] on p "Orders" at bounding box center [69, 121] width 45 height 16
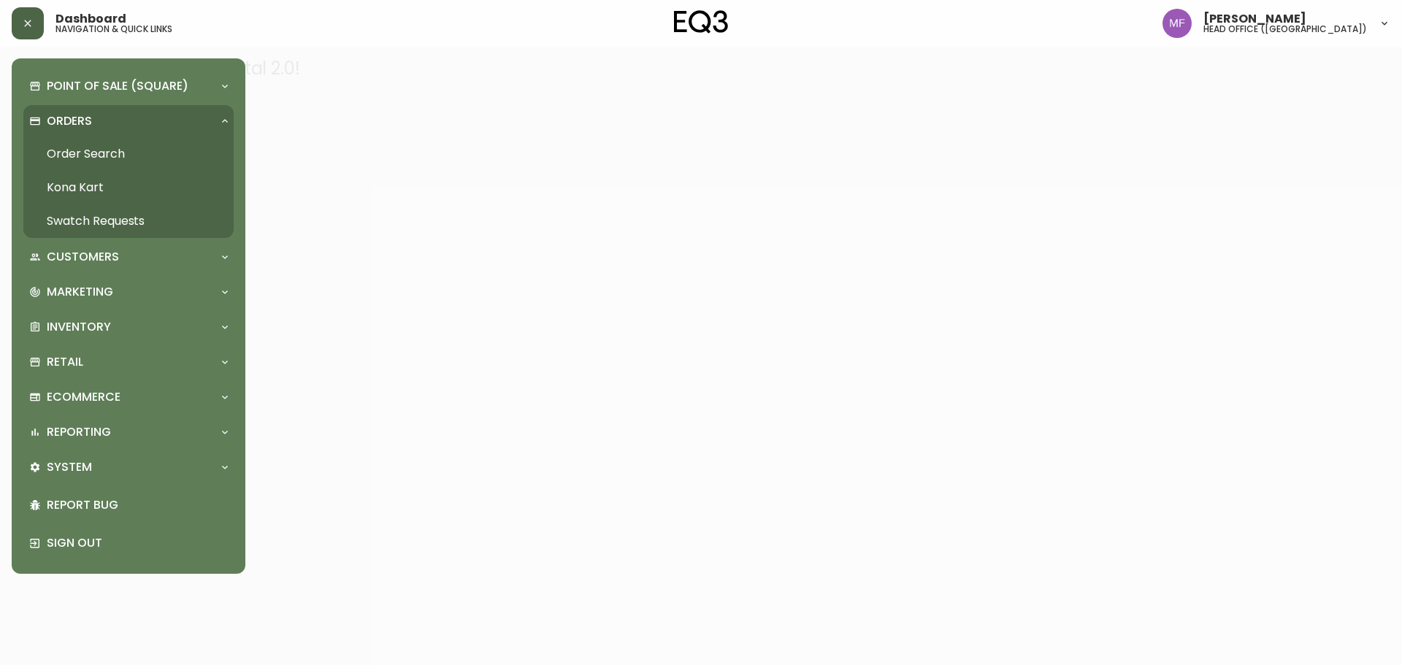
click at [109, 151] on link "Order Search" at bounding box center [128, 154] width 210 height 34
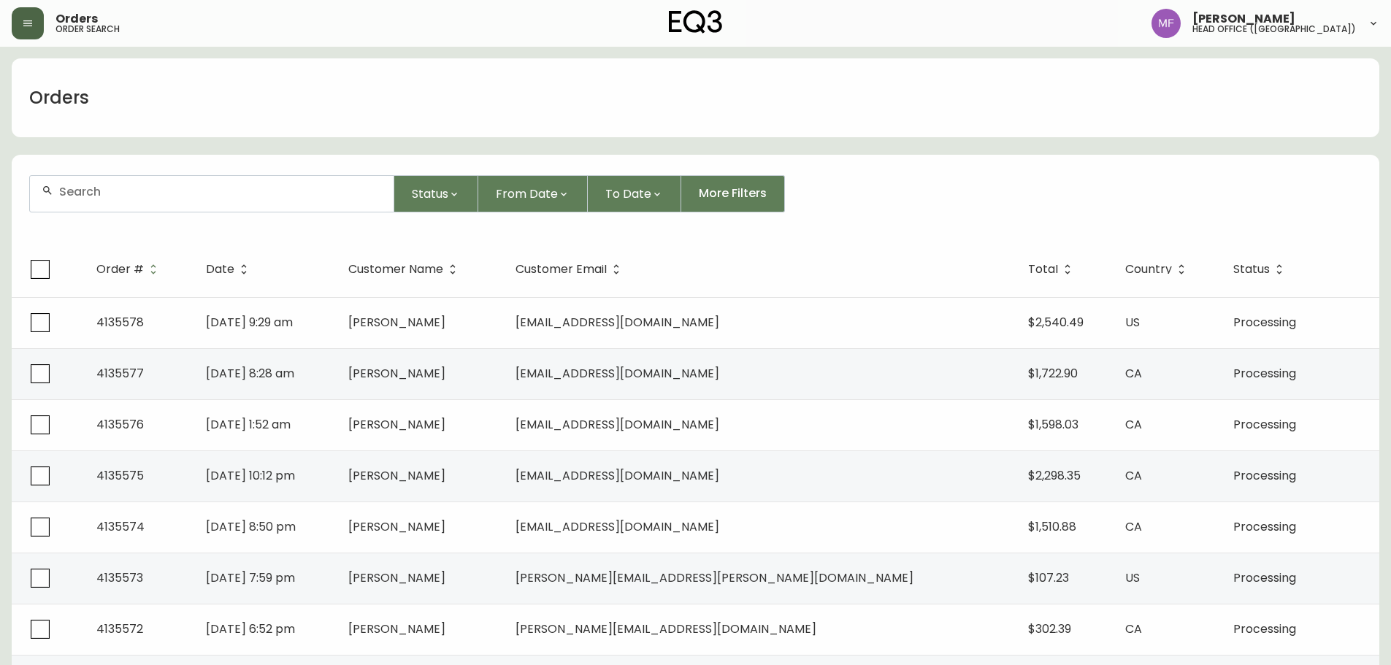
click at [164, 180] on div at bounding box center [212, 194] width 364 height 36
type input "4032541"
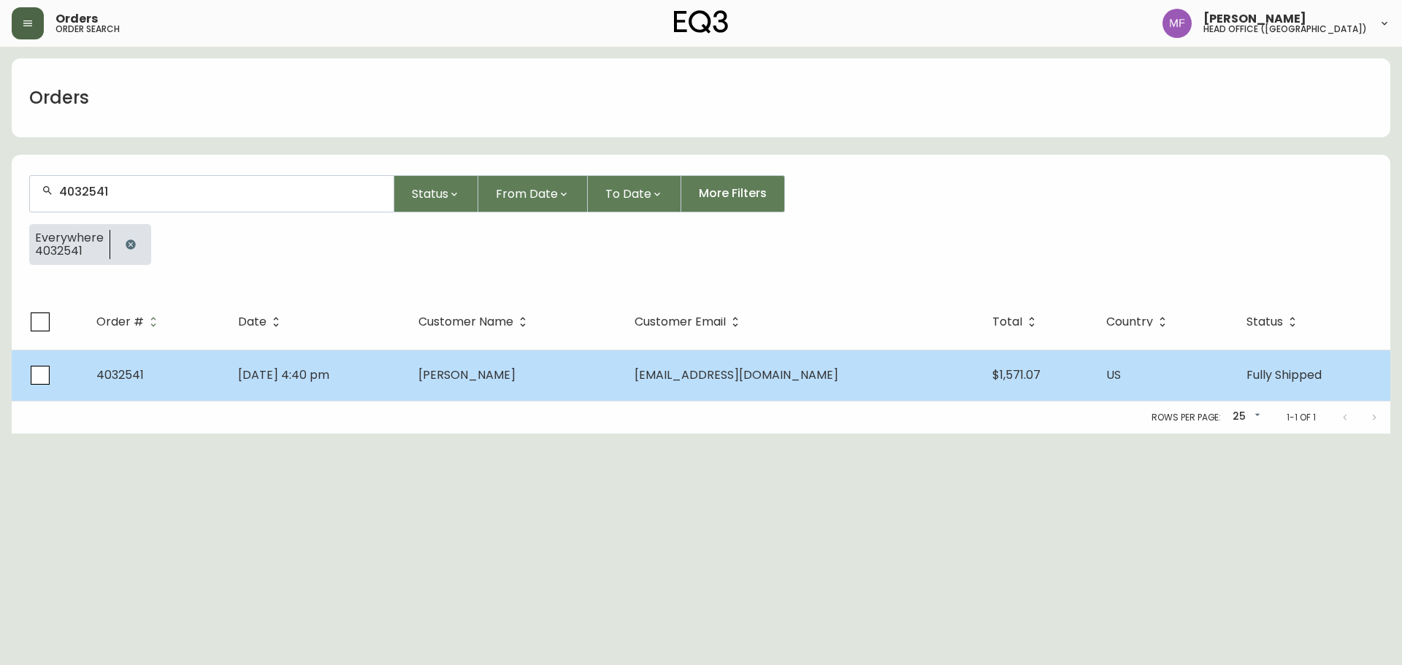
click at [506, 374] on span "[PERSON_NAME]" at bounding box center [466, 375] width 97 height 17
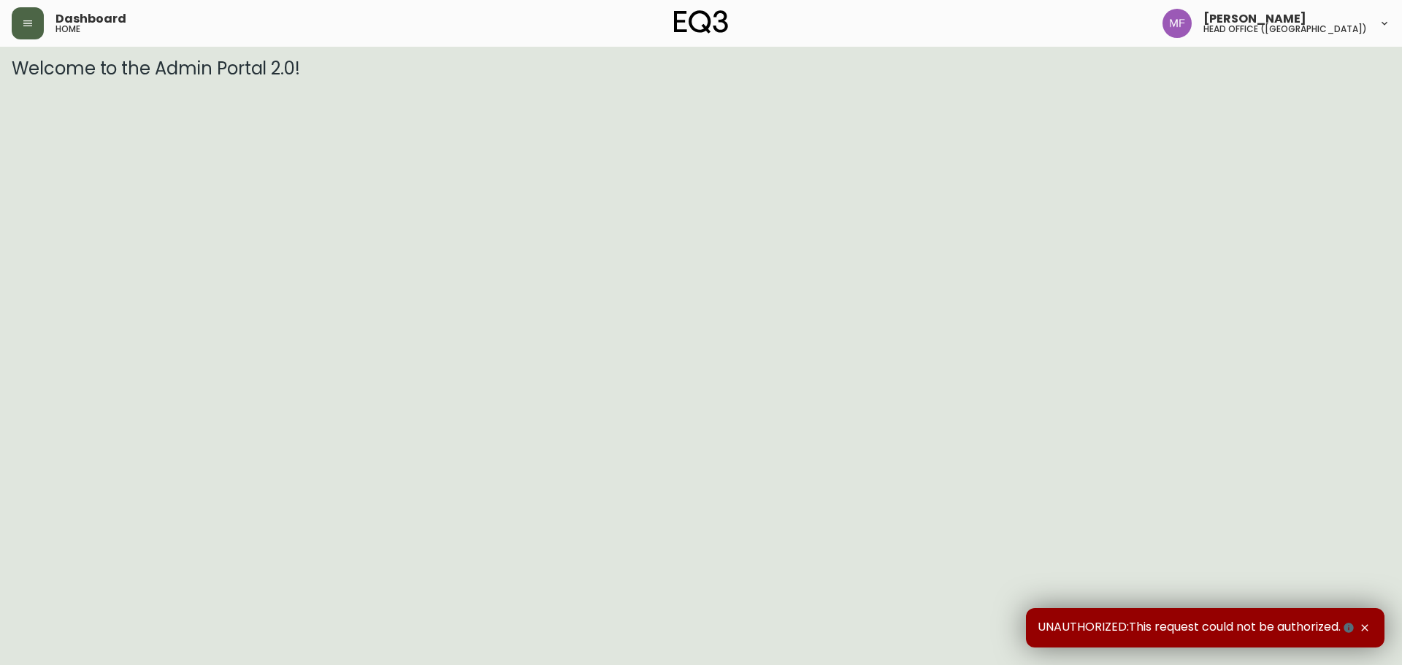
click at [28, 13] on button "button" at bounding box center [28, 23] width 32 height 32
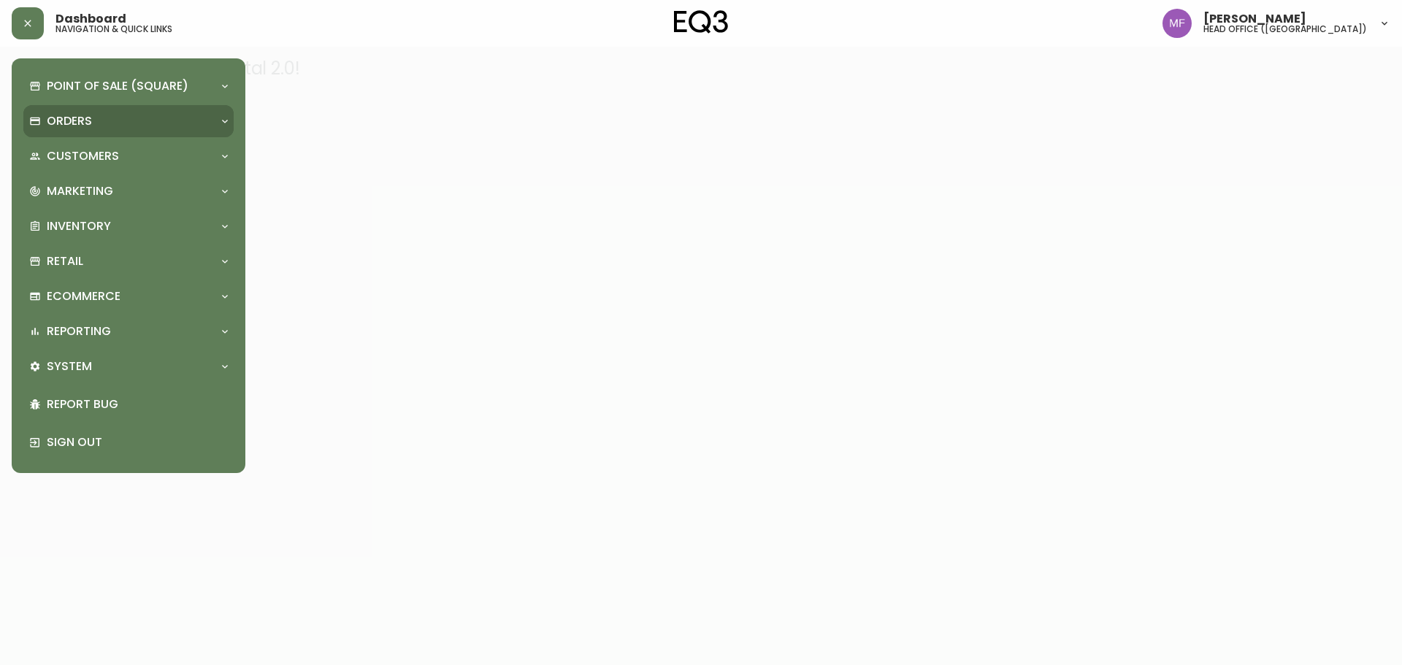
click at [66, 119] on p "Orders" at bounding box center [69, 121] width 45 height 16
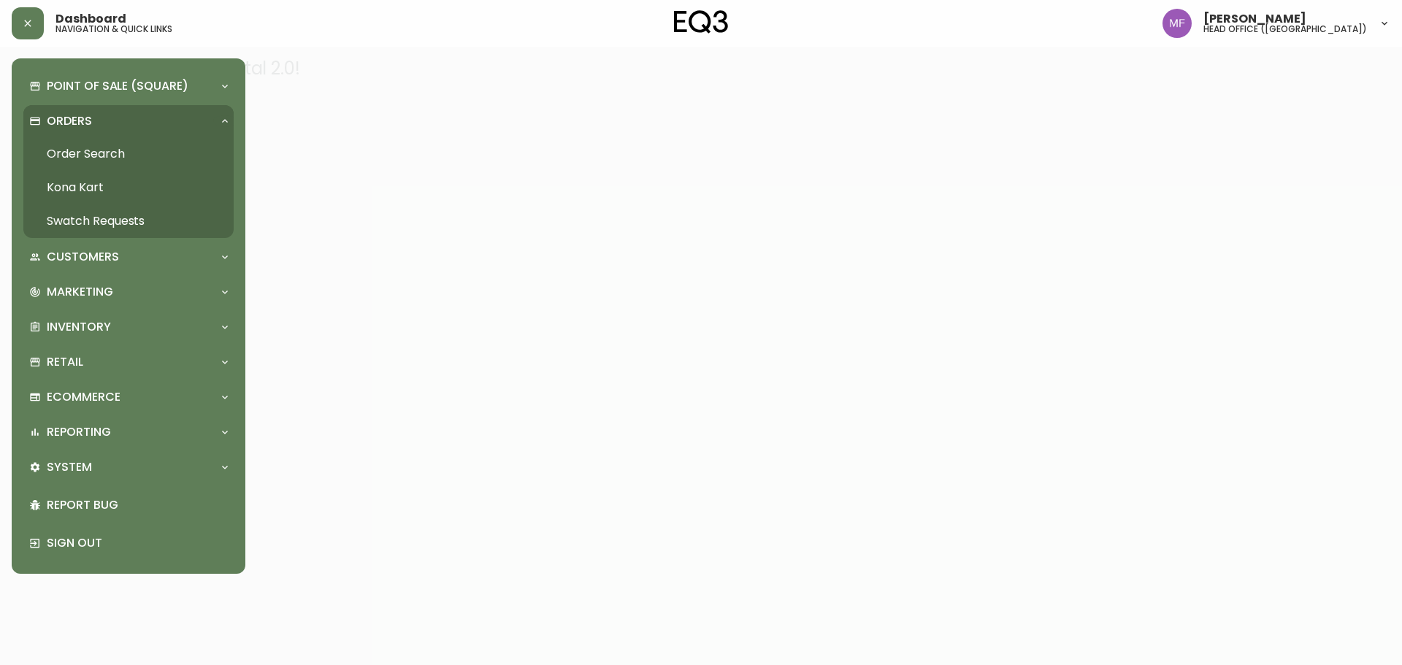
click at [142, 164] on link "Order Search" at bounding box center [128, 154] width 210 height 34
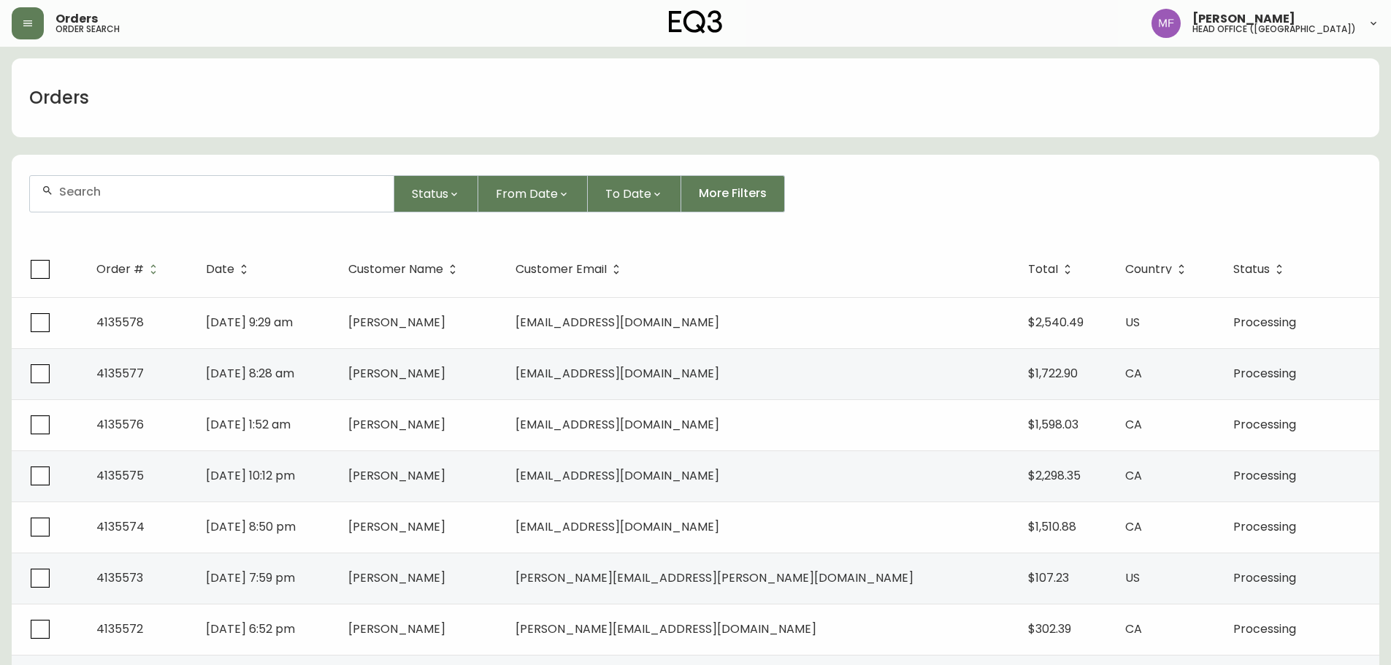
click at [237, 202] on div at bounding box center [212, 194] width 364 height 36
type input "4032541"
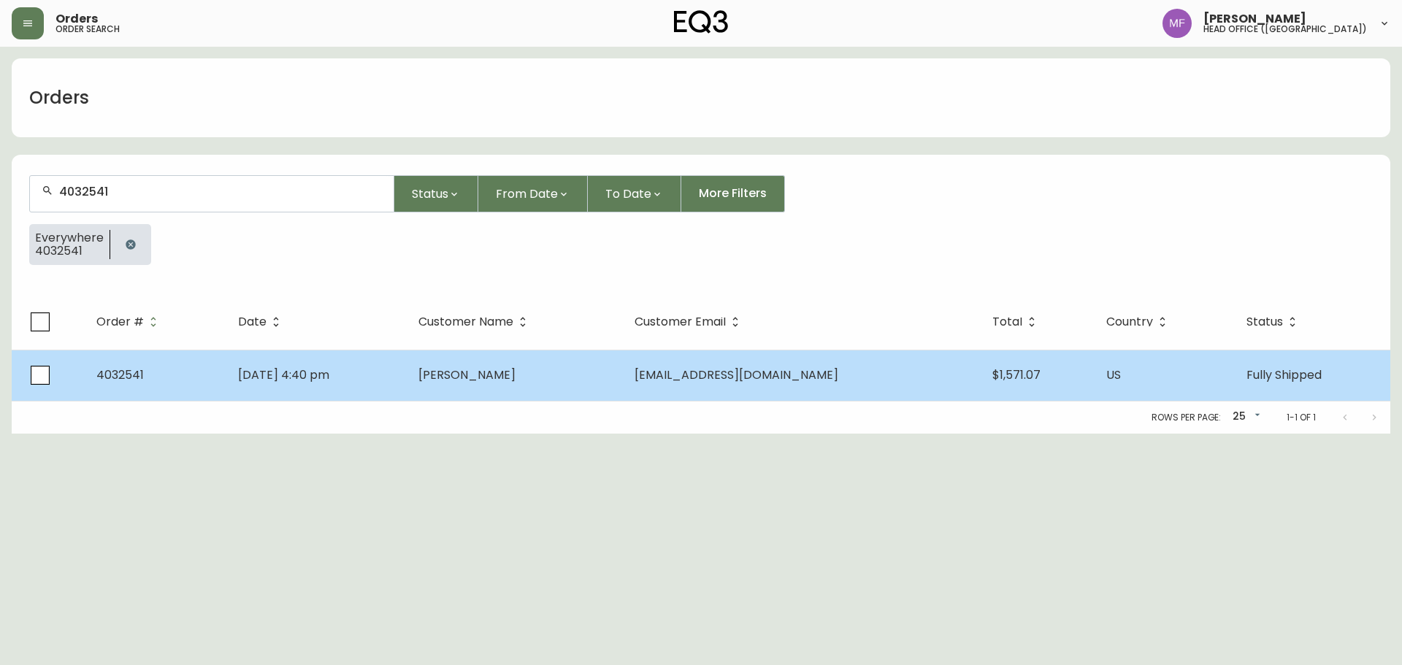
click at [407, 364] on td "May 31 2020, 4:40 pm" at bounding box center [316, 375] width 180 height 51
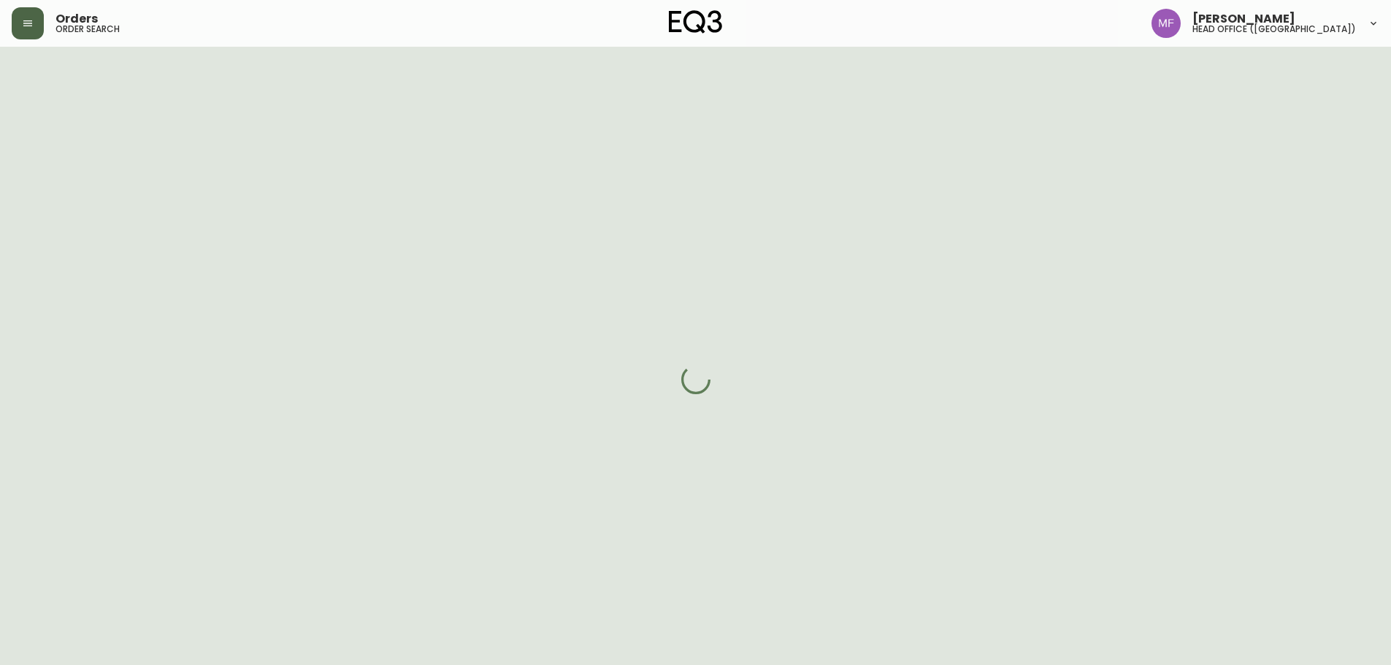
click at [21, 34] on button "button" at bounding box center [28, 23] width 32 height 32
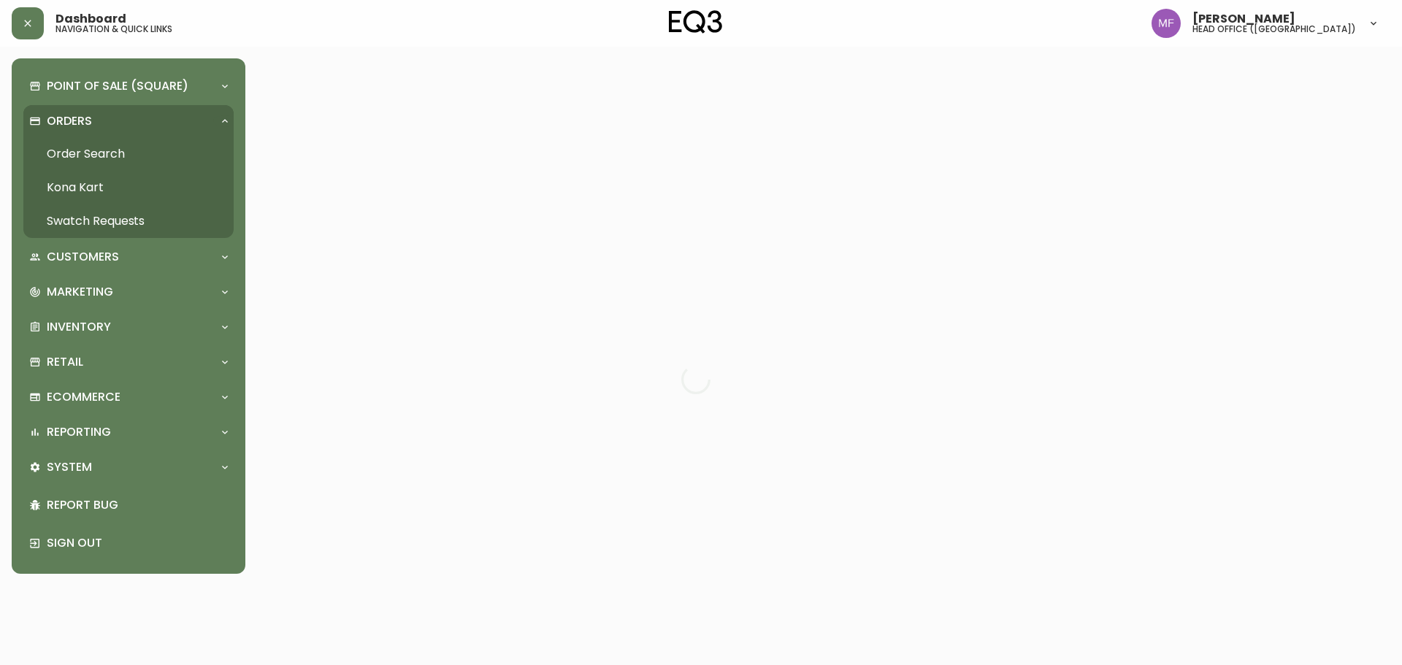
click at [71, 151] on link "Order Search" at bounding box center [128, 154] width 210 height 34
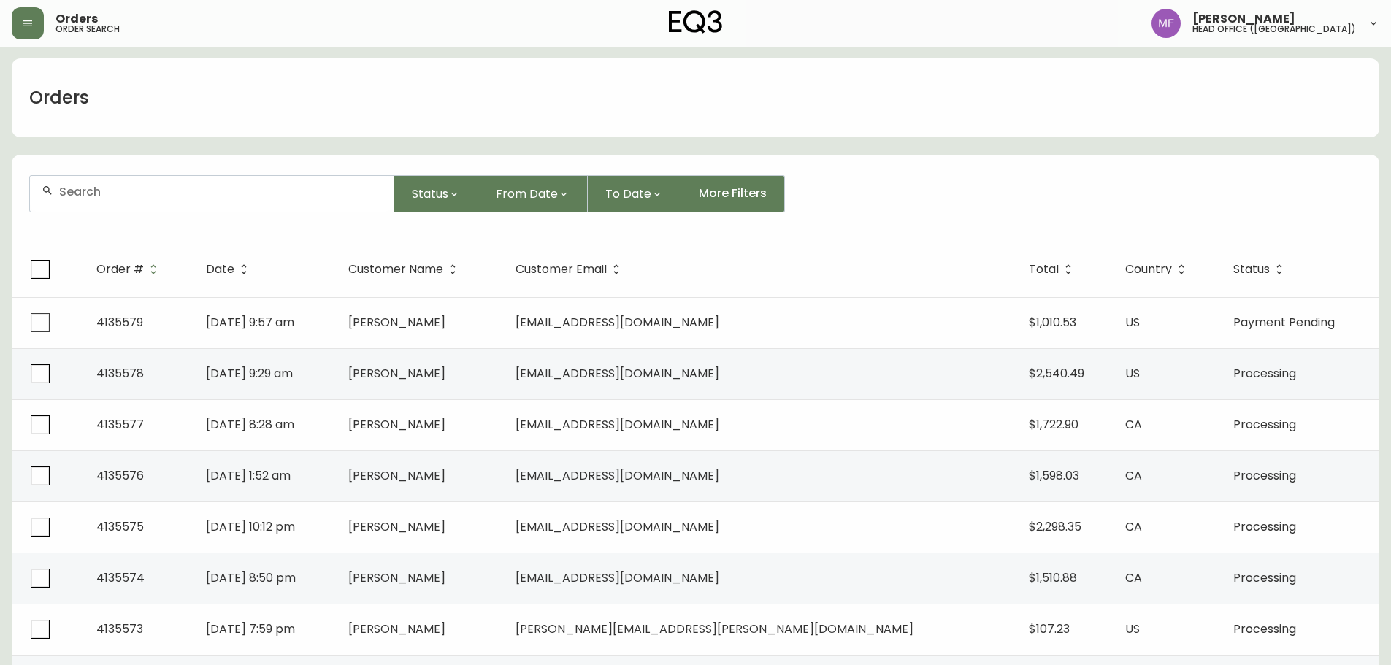
click at [124, 198] on input "text" at bounding box center [220, 192] width 323 height 14
paste input "4123645"
type input "4123645"
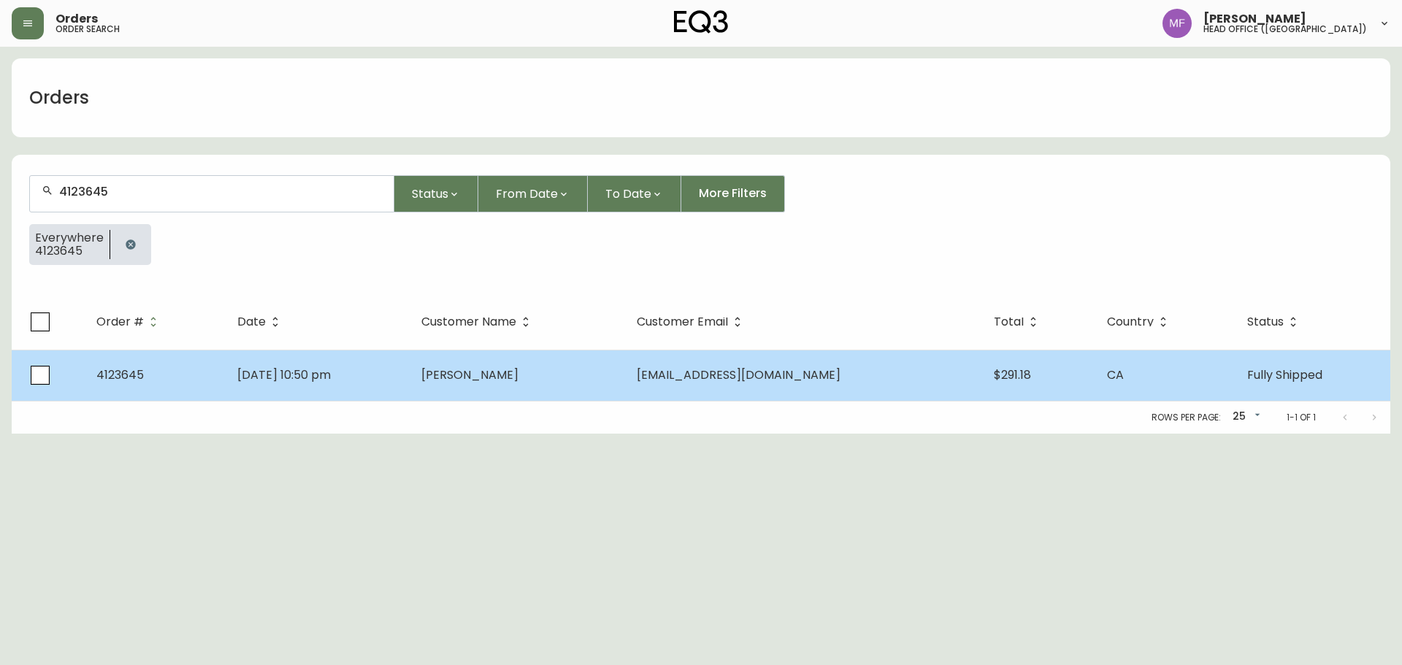
click at [470, 383] on td "Amanda Turcato" at bounding box center [517, 375] width 215 height 51
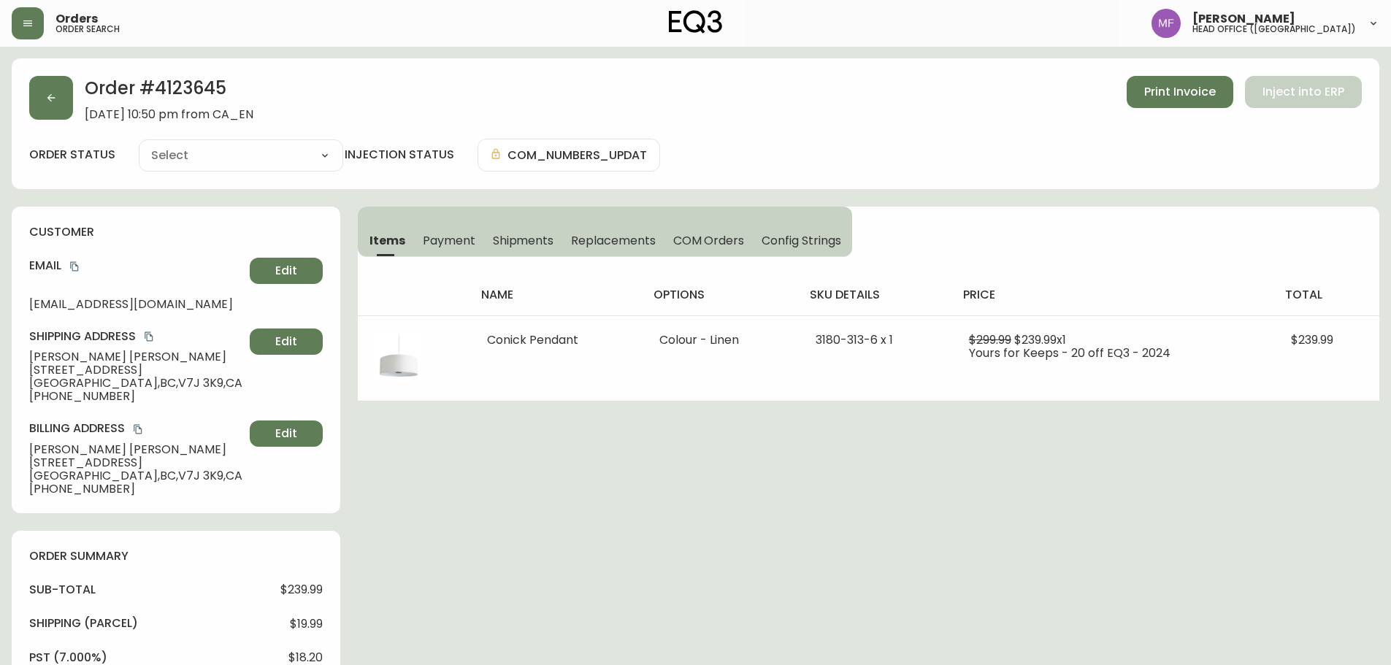
type input "Fully Shipped"
select select "FULLY_SHIPPED"
click at [635, 245] on span "Replacements" at bounding box center [613, 240] width 84 height 15
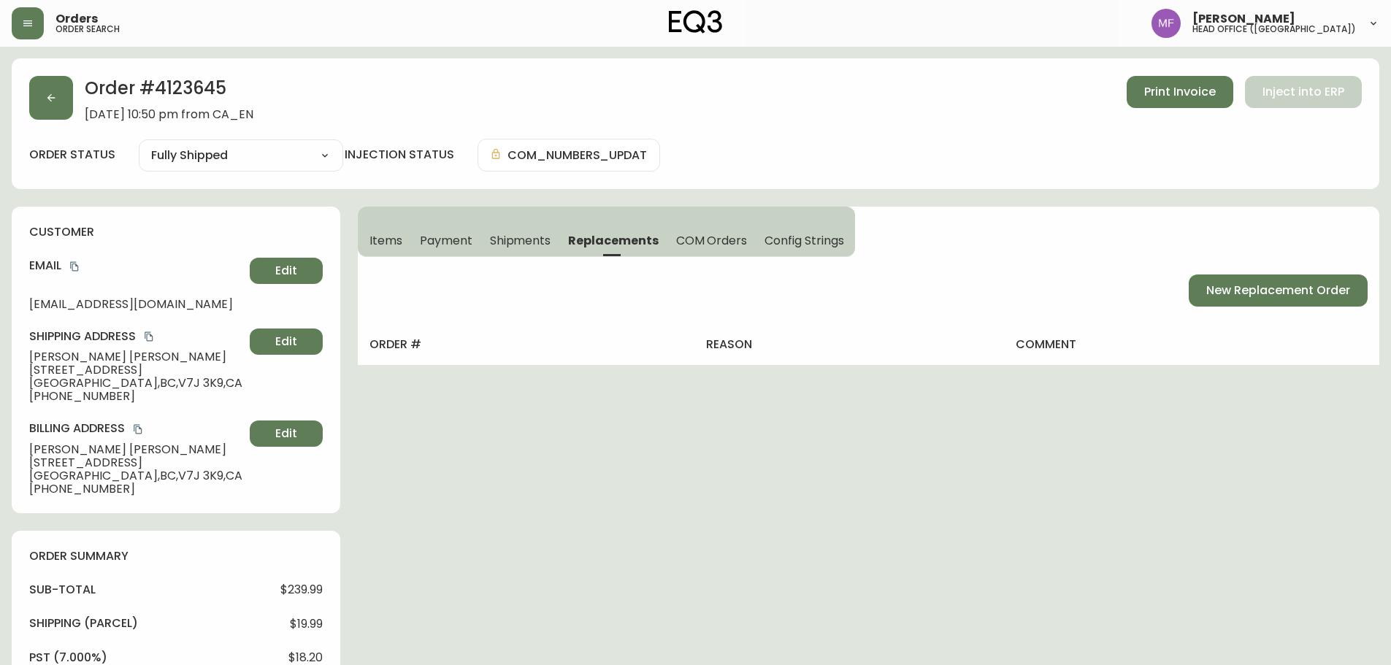
click at [528, 250] on button "Shipments" at bounding box center [520, 240] width 79 height 32
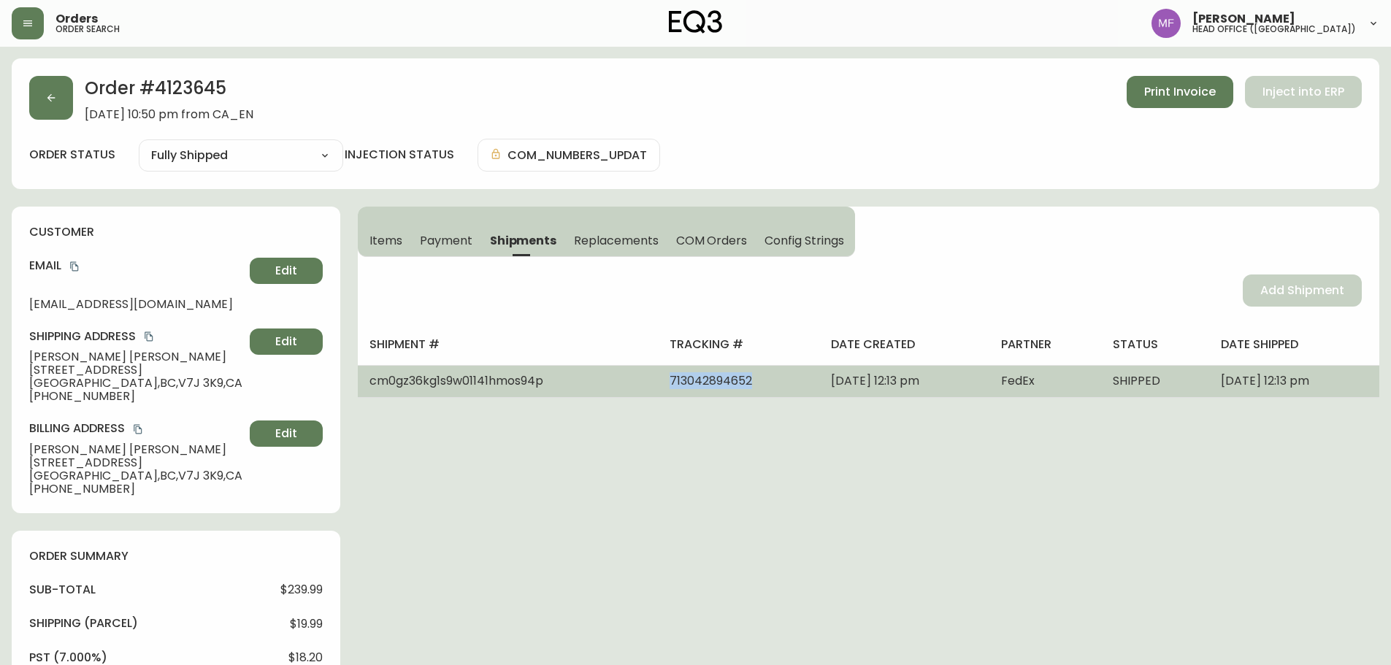
drag, startPoint x: 709, startPoint y: 388, endPoint x: 613, endPoint y: 389, distance: 96.4
click at [658, 389] on td "713042894652" at bounding box center [738, 381] width 161 height 32
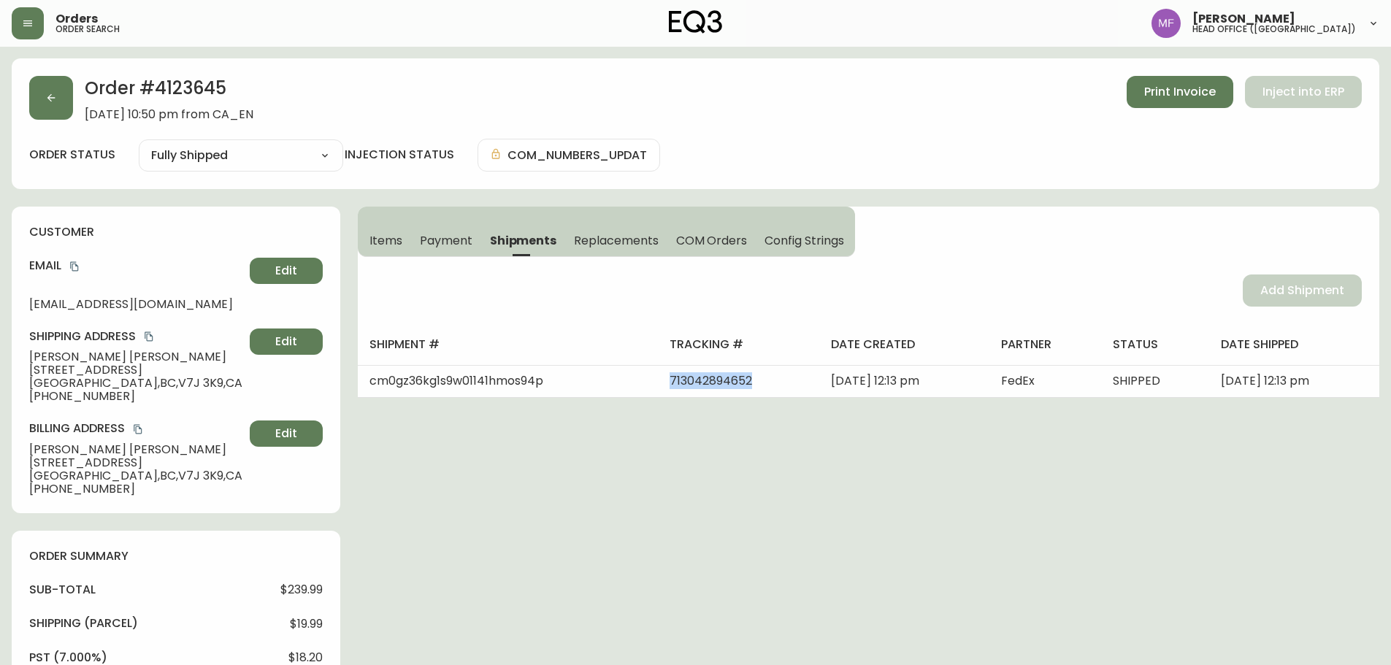
copy span "713042894652"
click at [178, 99] on h2 "Order # 4123645" at bounding box center [169, 92] width 169 height 32
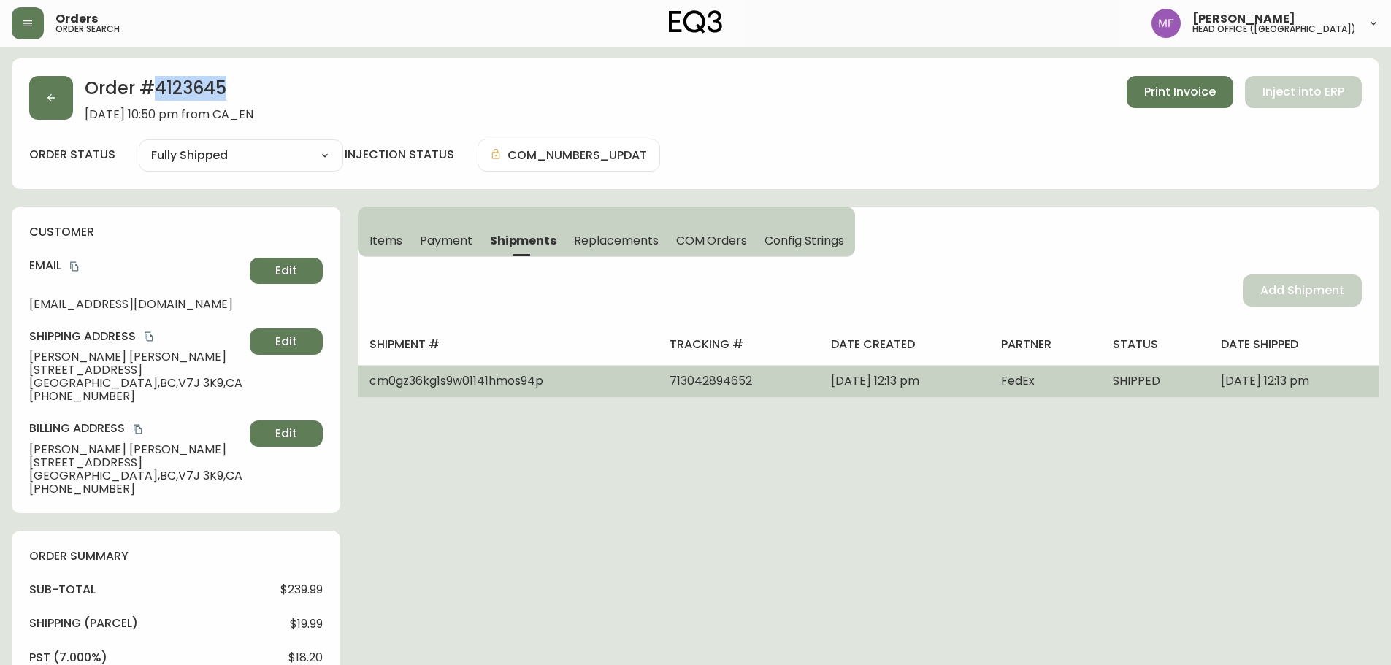
copy h2 "4123645"
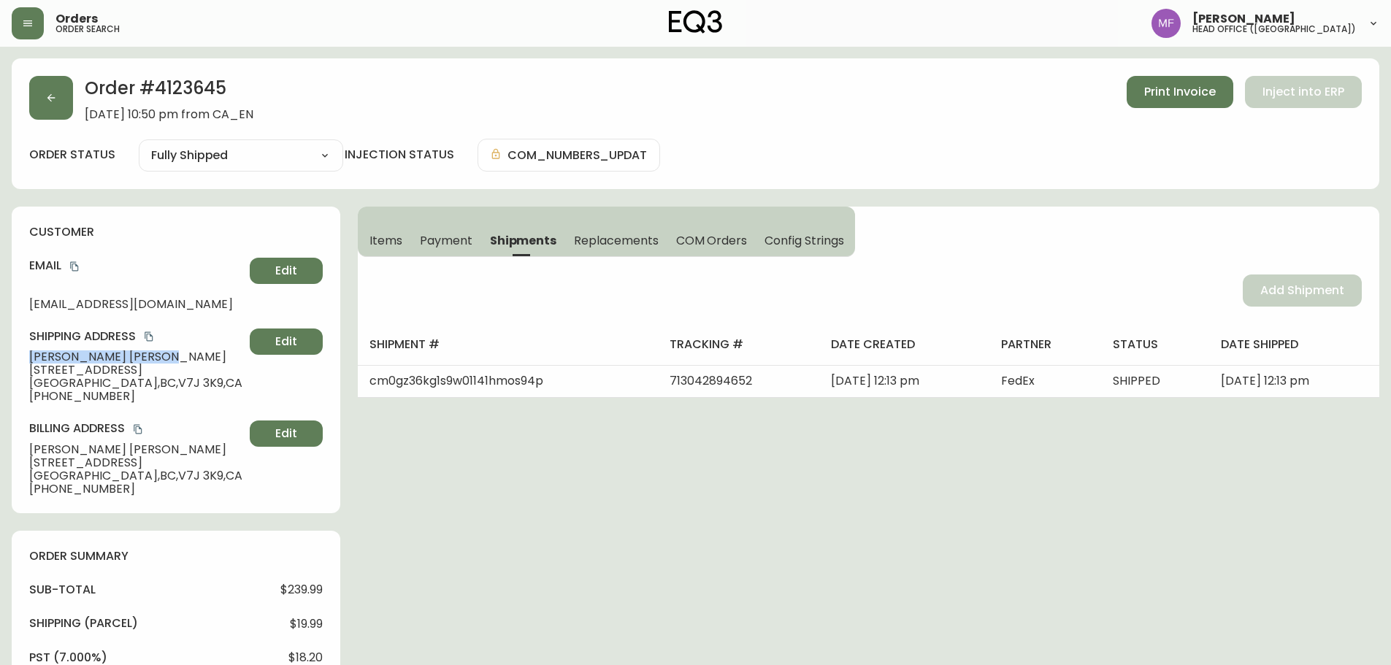
drag, startPoint x: 137, startPoint y: 357, endPoint x: 0, endPoint y: 359, distance: 137.3
copy span "Amanda Turcato"
click at [388, 247] on span "Items" at bounding box center [385, 240] width 33 height 15
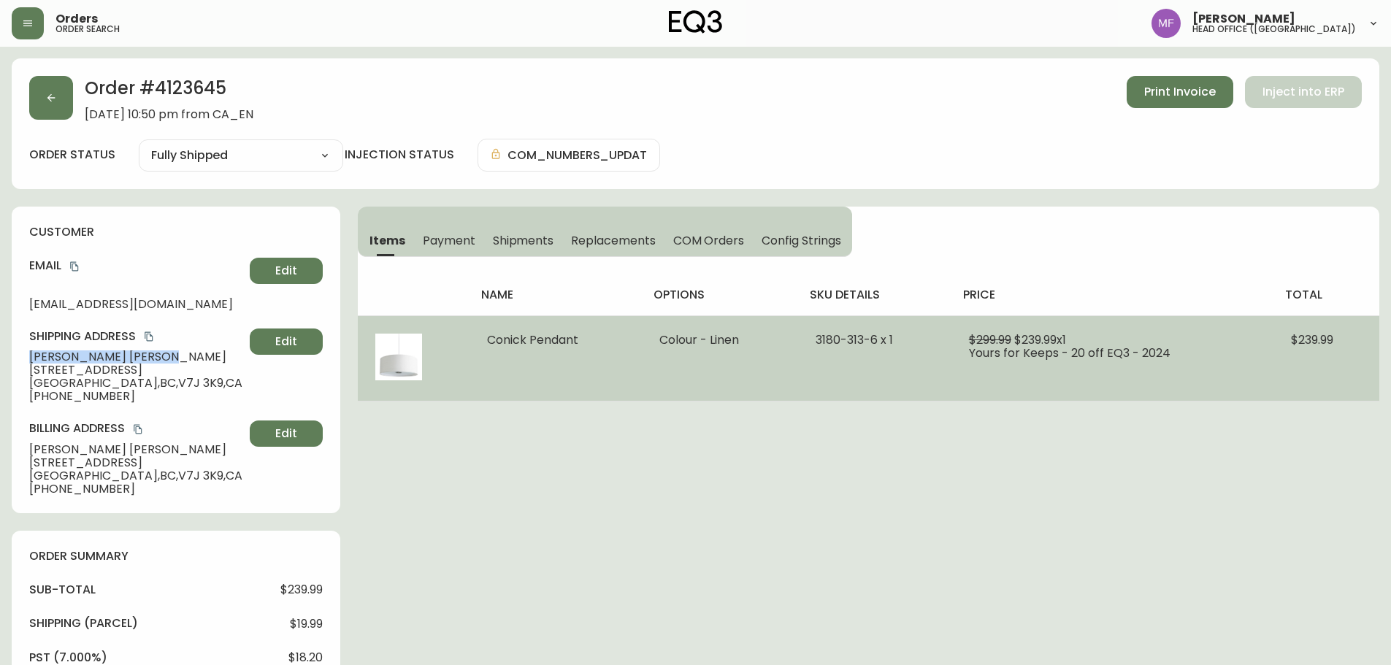
drag, startPoint x: 586, startPoint y: 343, endPoint x: 467, endPoint y: 342, distance: 118.3
click at [467, 342] on tr "Conick Pendant Colour - Linen 3180-313-6 x 1 $299.99 $239.99 x 1 Yours for Keep…" at bounding box center [869, 357] width 1022 height 85
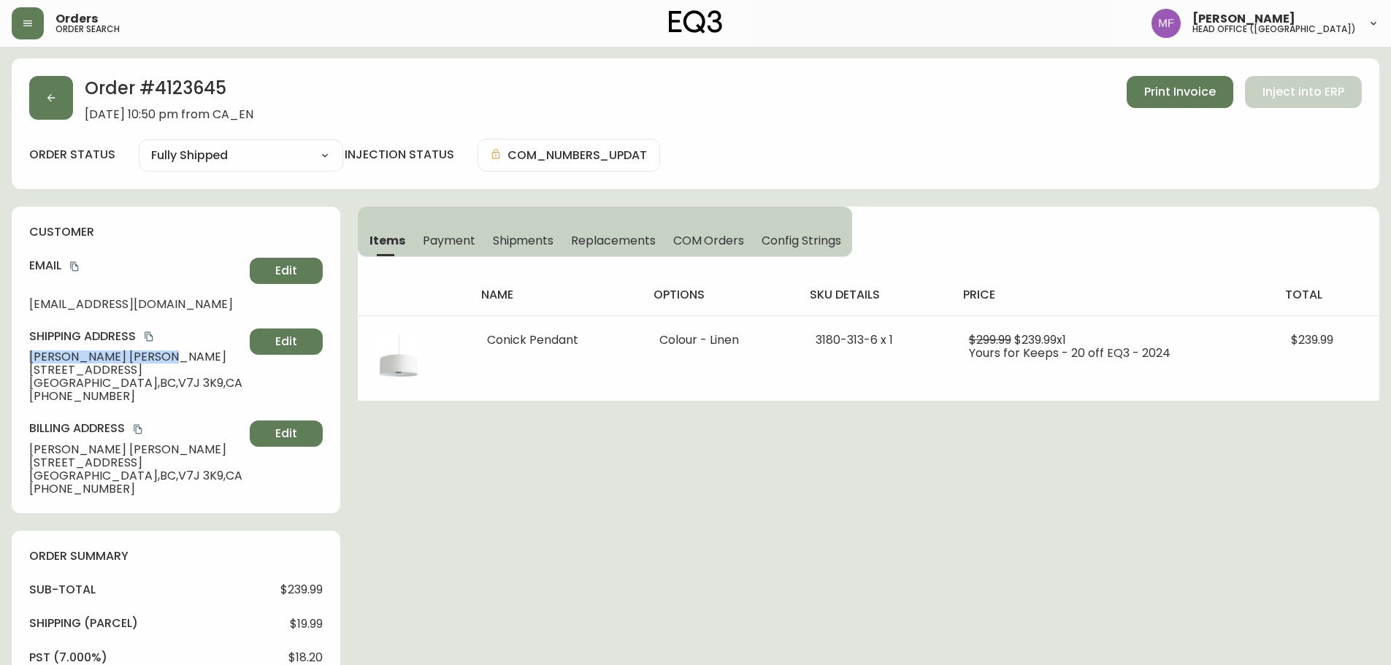
copy tr "Conick Pendant"
click at [192, 102] on h2 "Order # 4123645" at bounding box center [169, 92] width 169 height 32
copy h2 "4123645"
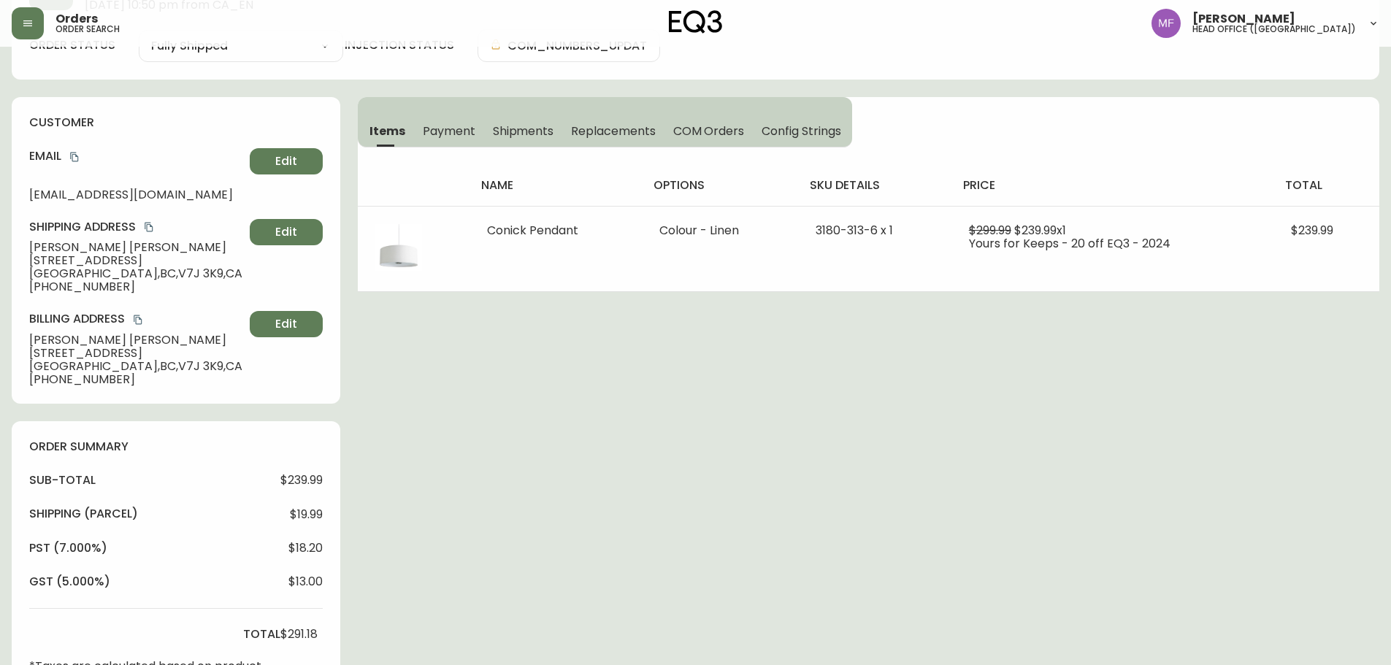
scroll to position [438, 0]
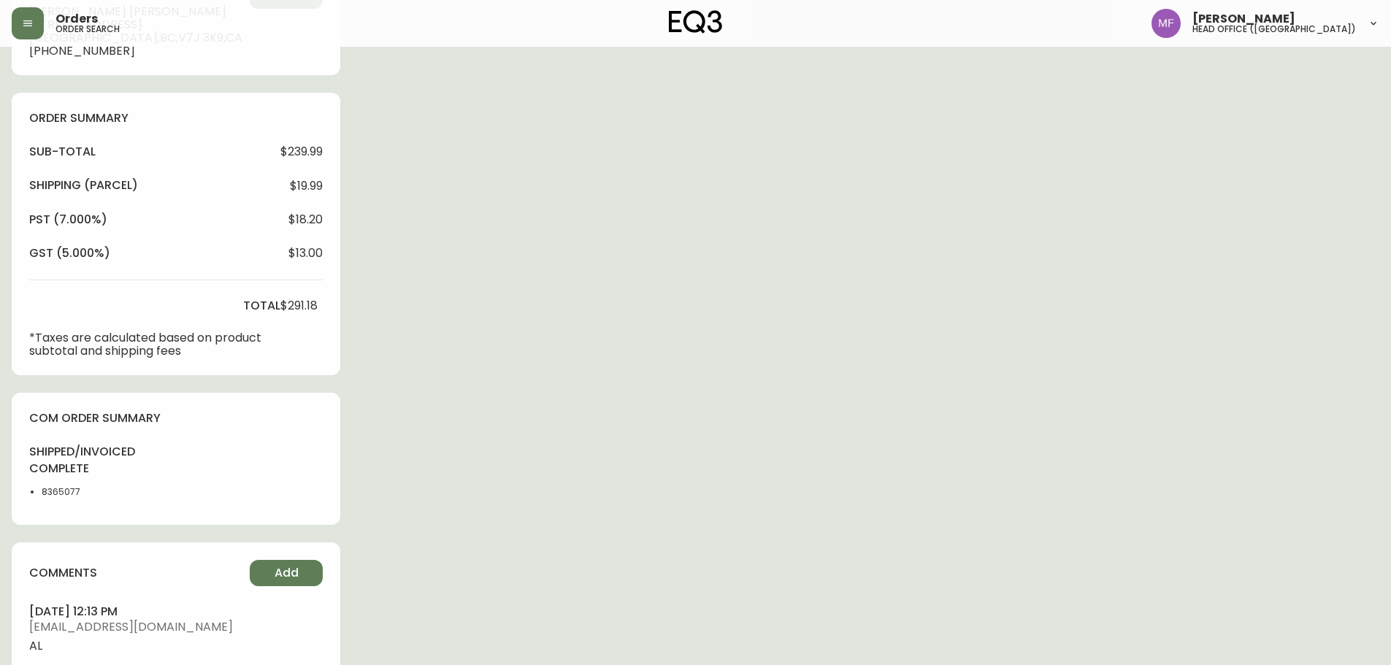
click at [58, 492] on li "8365077" at bounding box center [79, 492] width 74 height 13
copy li "8365077"
click at [723, 445] on div "Order # 4123645 August 28, 2024 at 10:50 pm from CA_EN Print Invoice Inject int…" at bounding box center [696, 277] width 1368 height 1314
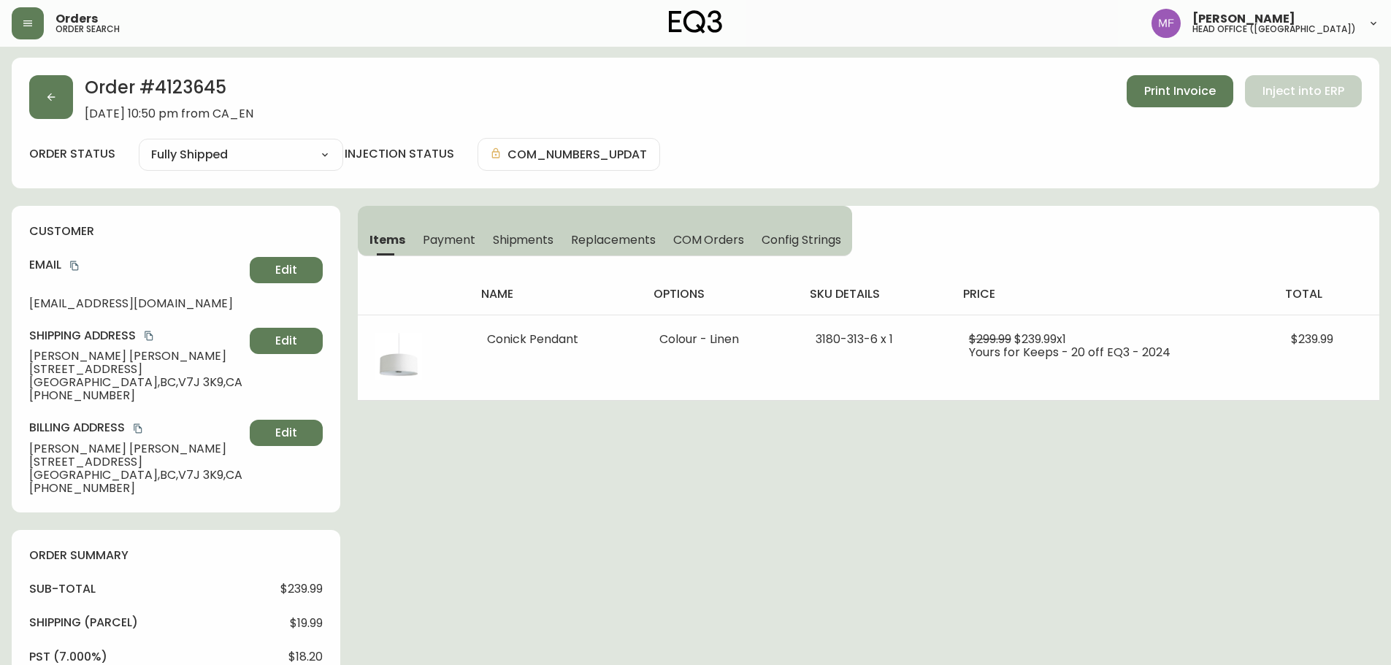
scroll to position [0, 0]
click at [530, 231] on button "Shipments" at bounding box center [523, 240] width 79 height 32
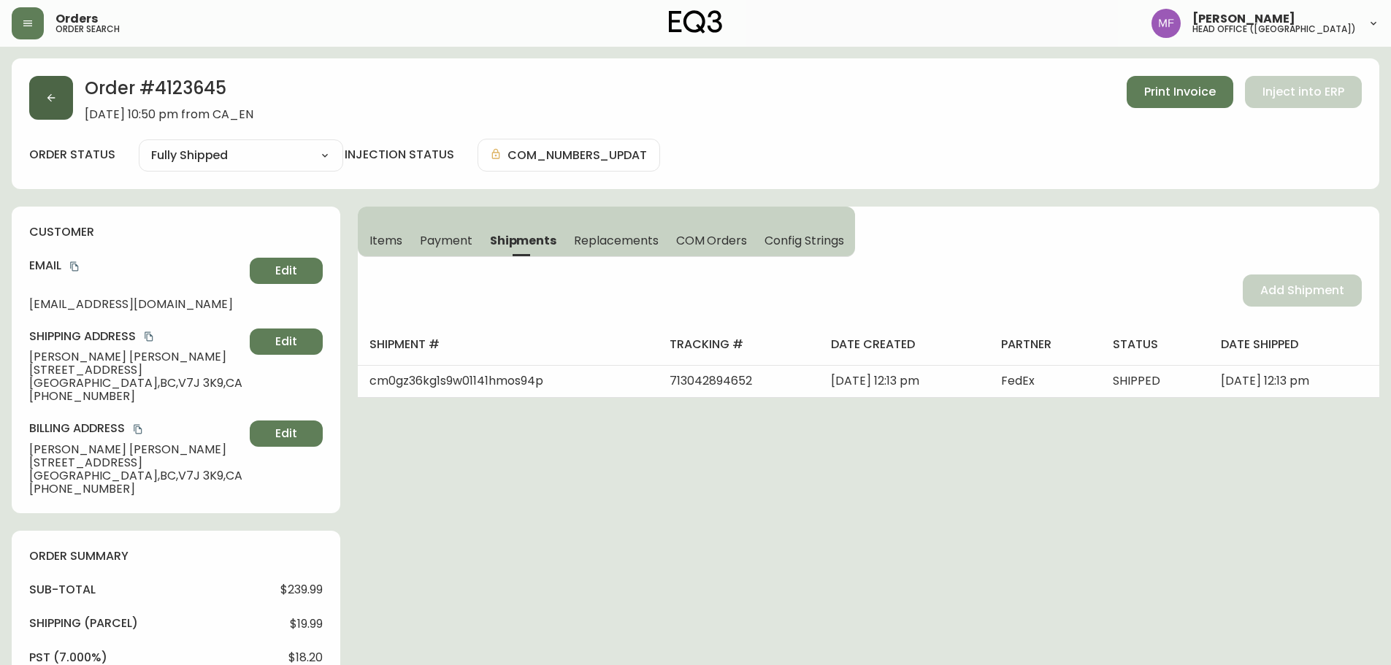
click at [56, 108] on button "button" at bounding box center [51, 98] width 44 height 44
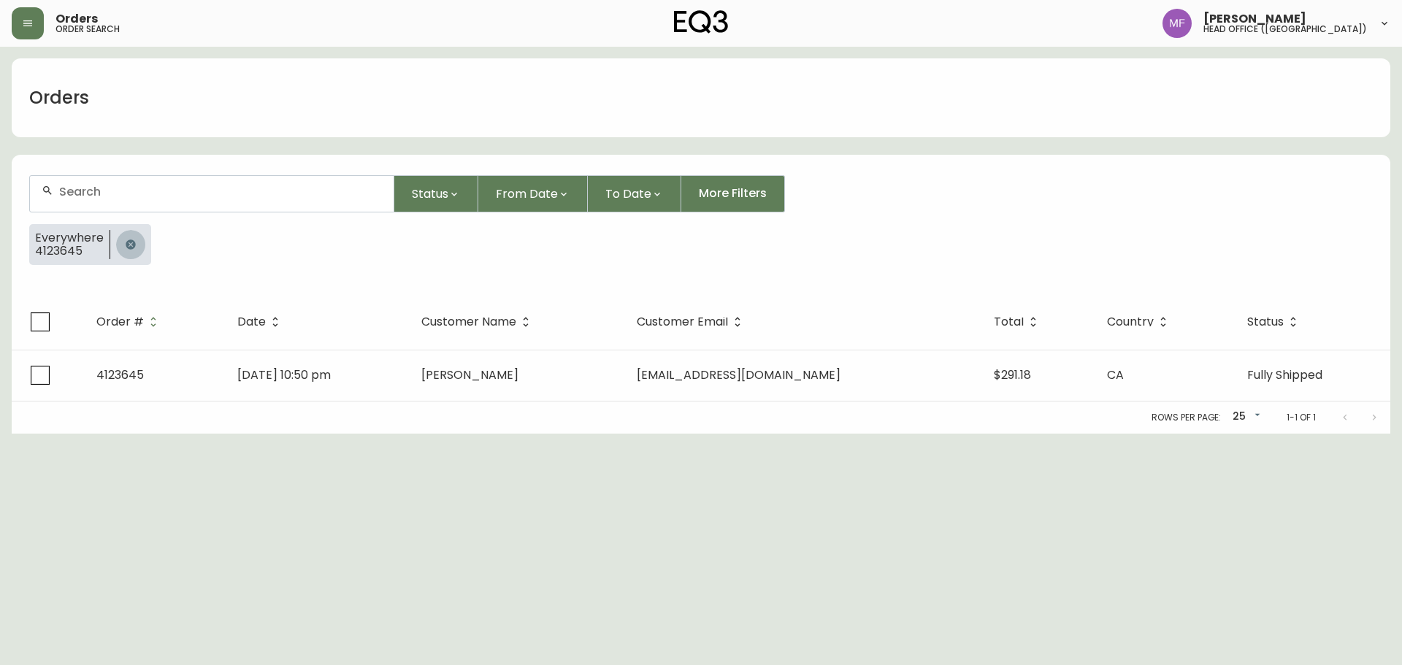
click at [122, 245] on button "button" at bounding box center [130, 244] width 29 height 29
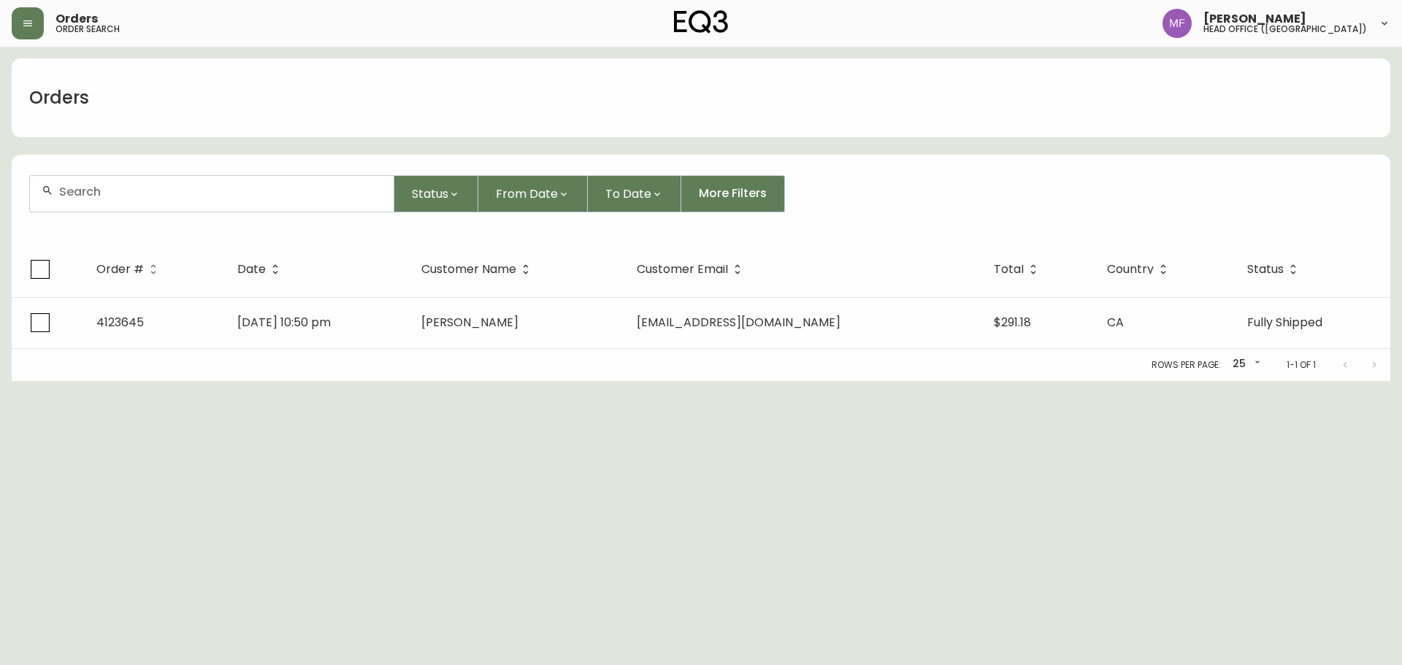
click at [119, 205] on div at bounding box center [212, 194] width 364 height 36
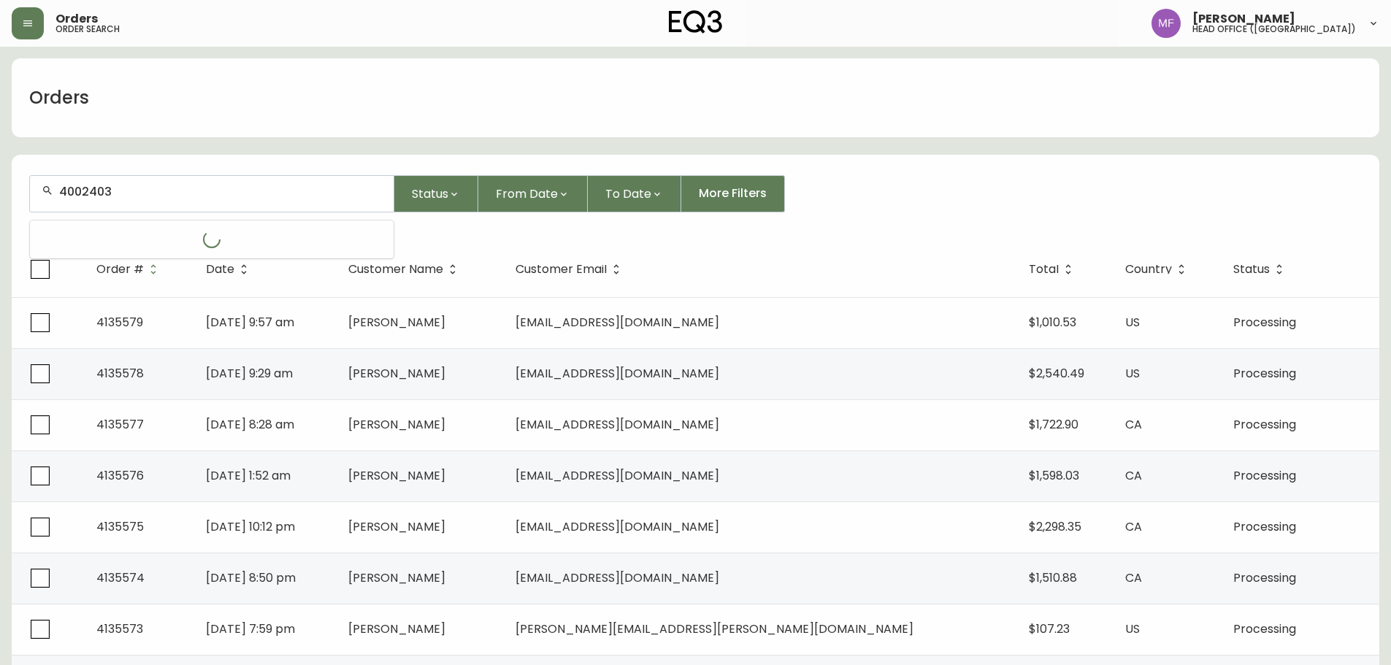
type input "4002403"
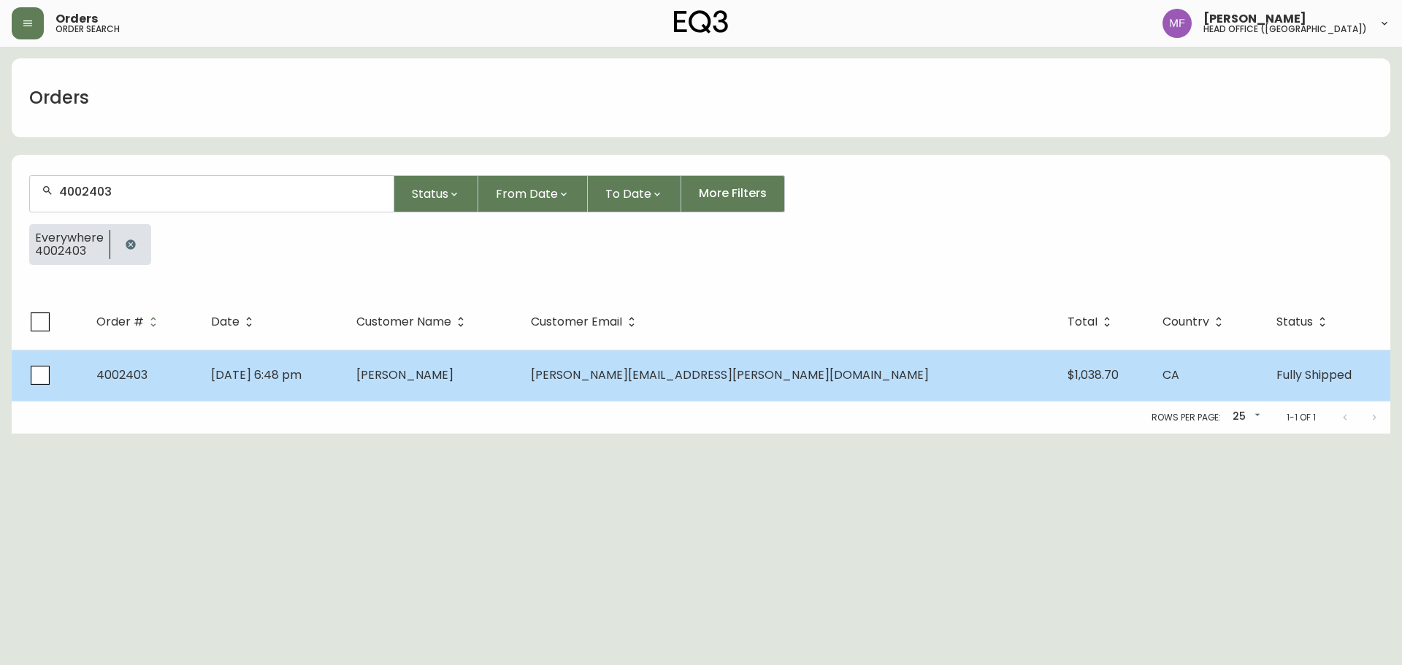
click at [514, 361] on td "Erica Edwards" at bounding box center [432, 375] width 175 height 51
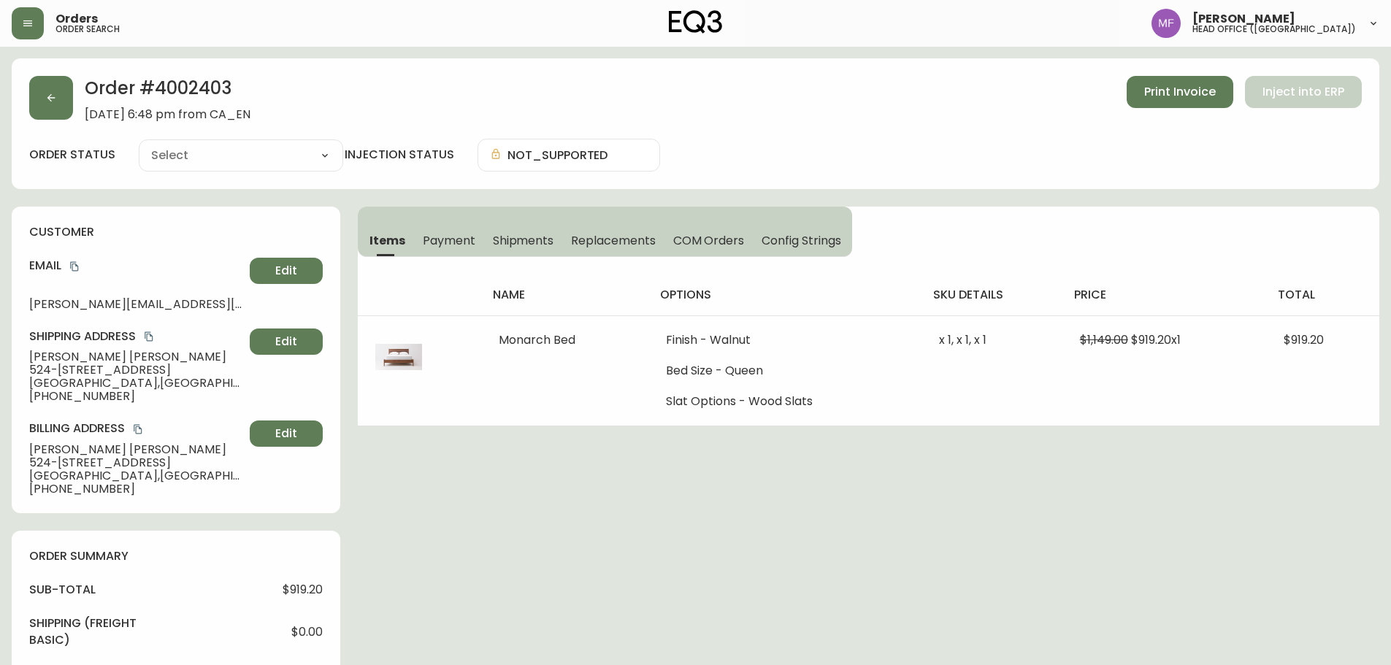
type input "Fully Shipped"
select select "FULLY_SHIPPED"
drag, startPoint x: 459, startPoint y: 628, endPoint x: 461, endPoint y: 610, distance: 18.3
click at [459, 628] on div "Order # 4002403 November 24, 2018 at 6:48 pm from CA_EN Print Invoice Inject in…" at bounding box center [696, 610] width 1368 height 1104
click at [66, 102] on button "button" at bounding box center [51, 98] width 44 height 44
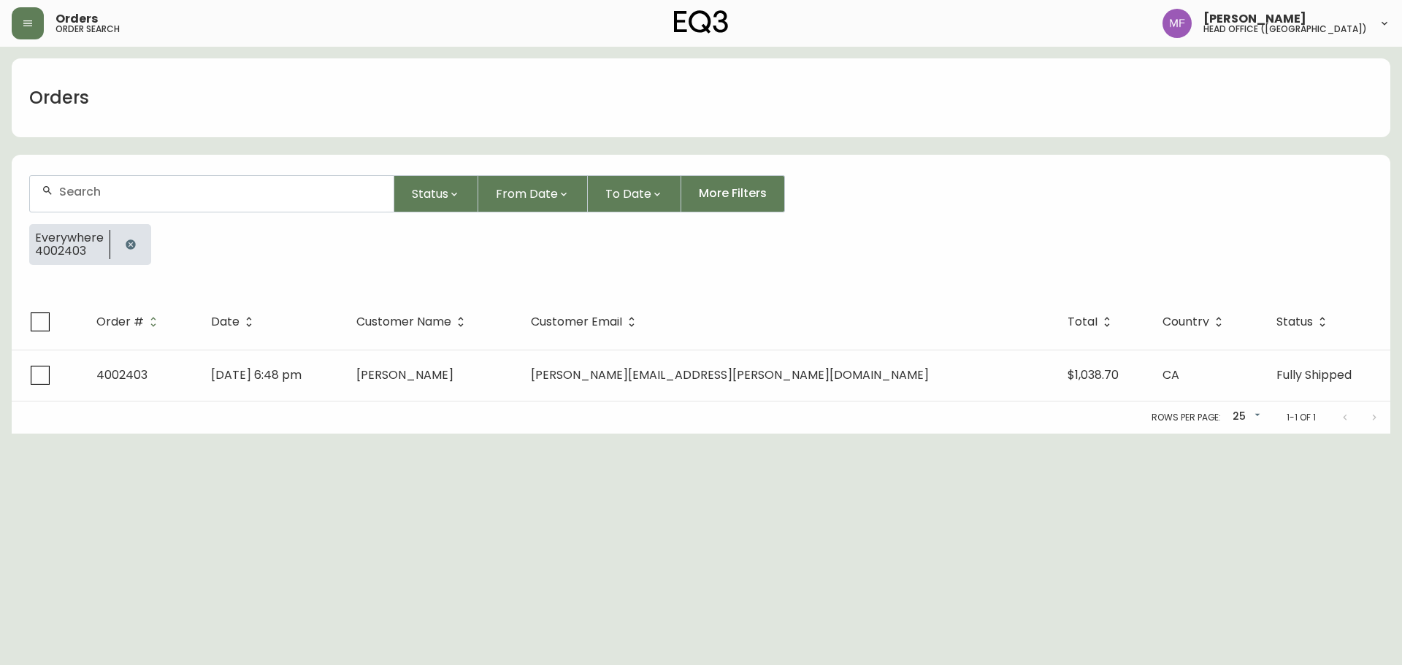
click at [131, 242] on icon "button" at bounding box center [130, 244] width 9 height 9
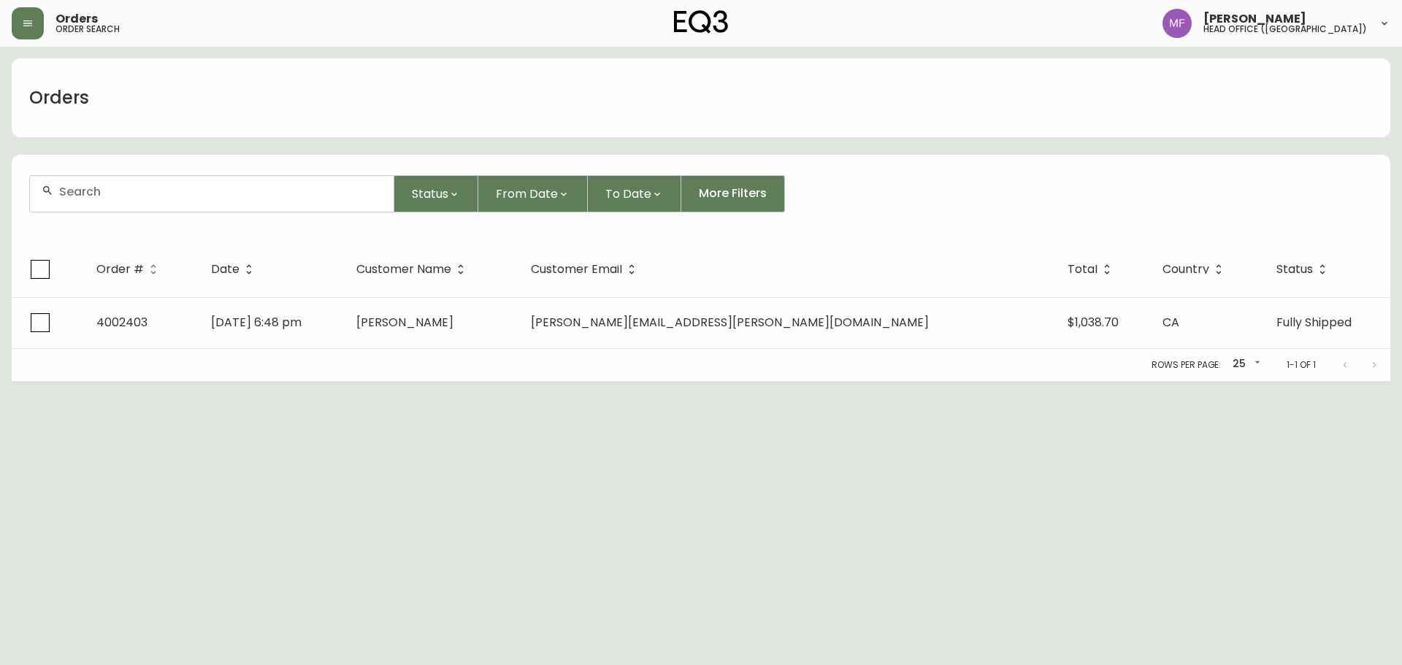
click at [118, 207] on div at bounding box center [212, 194] width 364 height 36
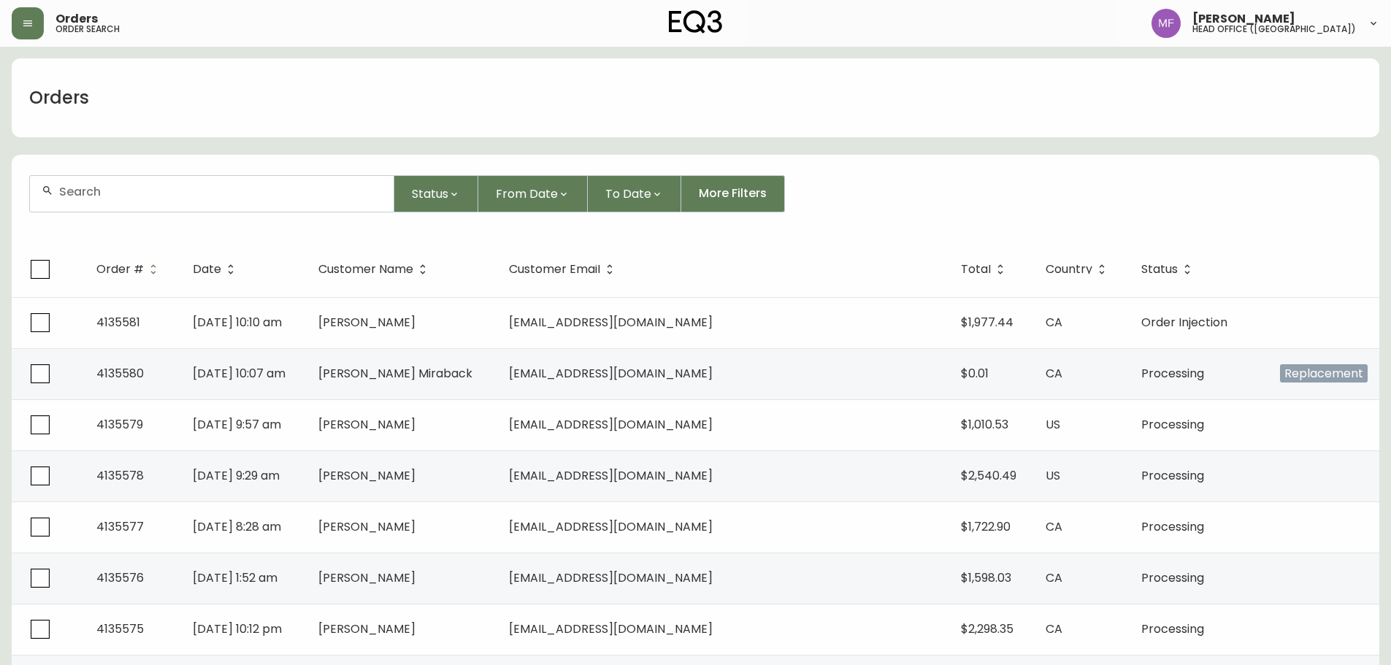
paste input "4133883"
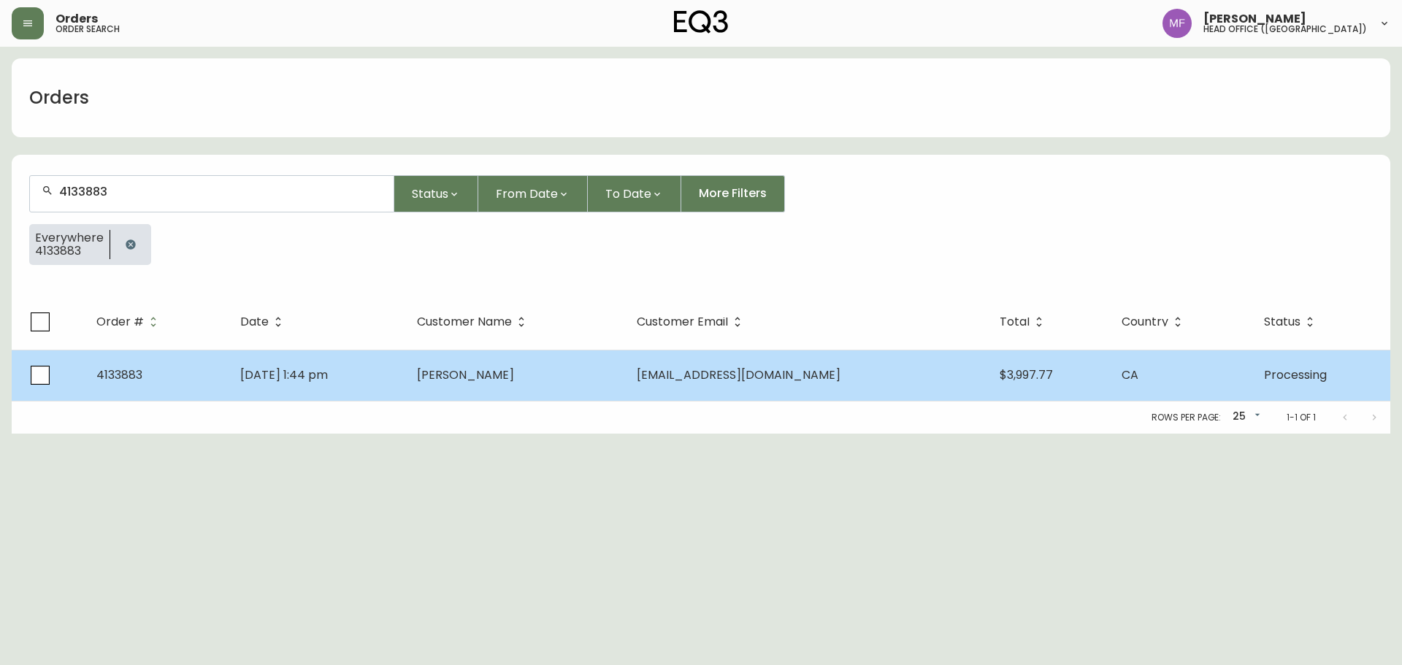
type input "4133883"
click at [470, 383] on td "Taylor Napier" at bounding box center [514, 375] width 219 height 51
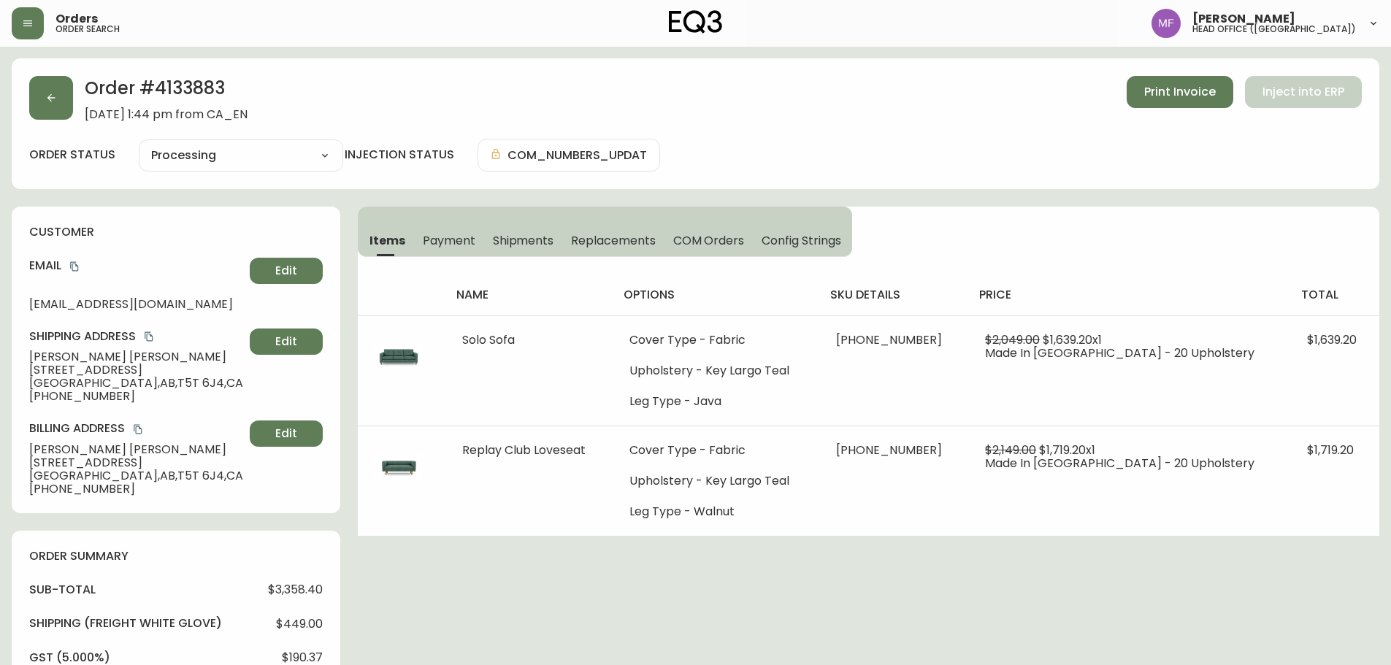
type input "Processing"
select select "PROCESSING"
click at [180, 80] on h2 "Order # 4133883" at bounding box center [166, 92] width 163 height 32
copy h2 "4133883"
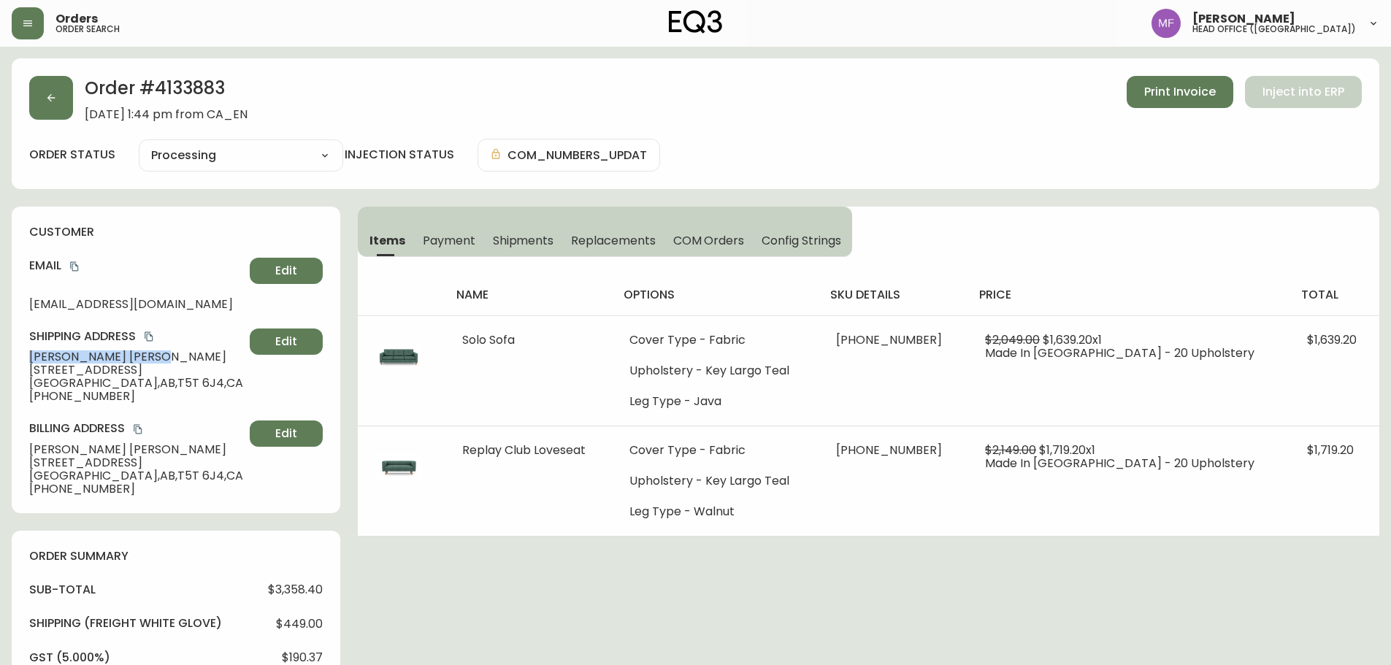
drag, startPoint x: 116, startPoint y: 361, endPoint x: 9, endPoint y: 359, distance: 107.4
click at [9, 359] on main "Order # 4133883 June 29, 2025 at 1:44 pm from CA_EN Print Invoice Inject into E…" at bounding box center [695, 580] width 1391 height 1067
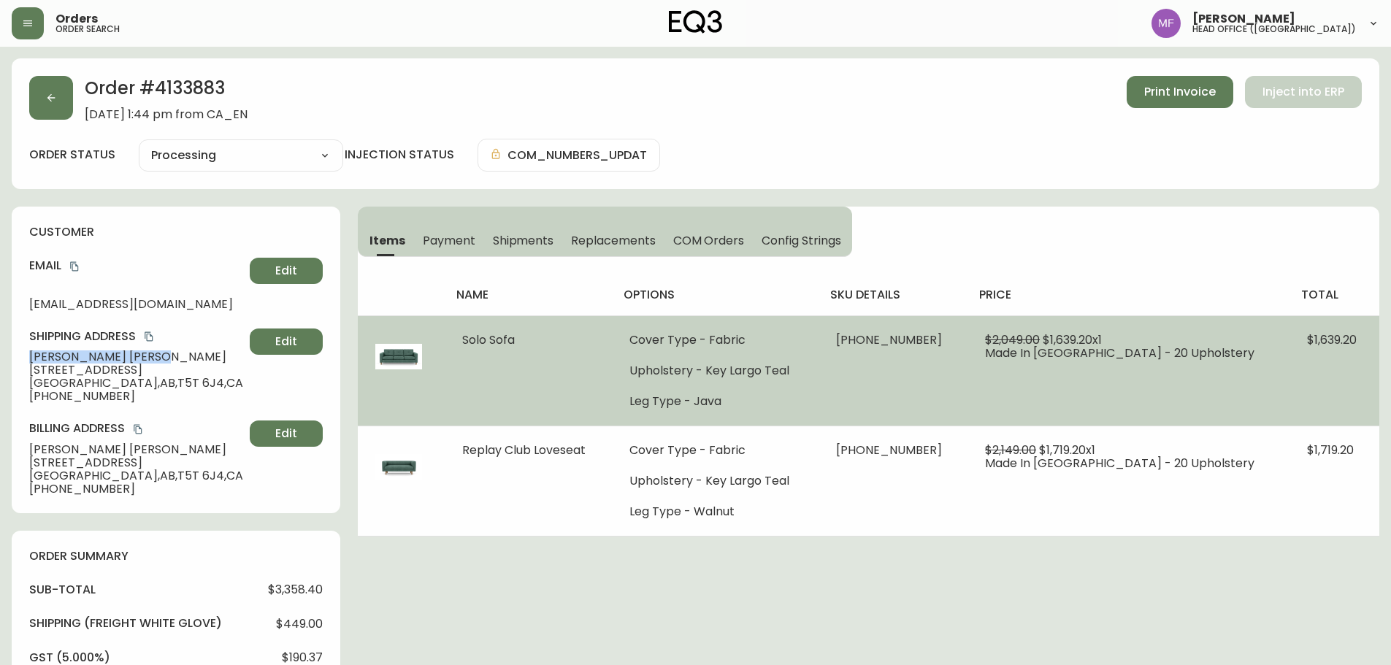
copy span "Taylor Napier"
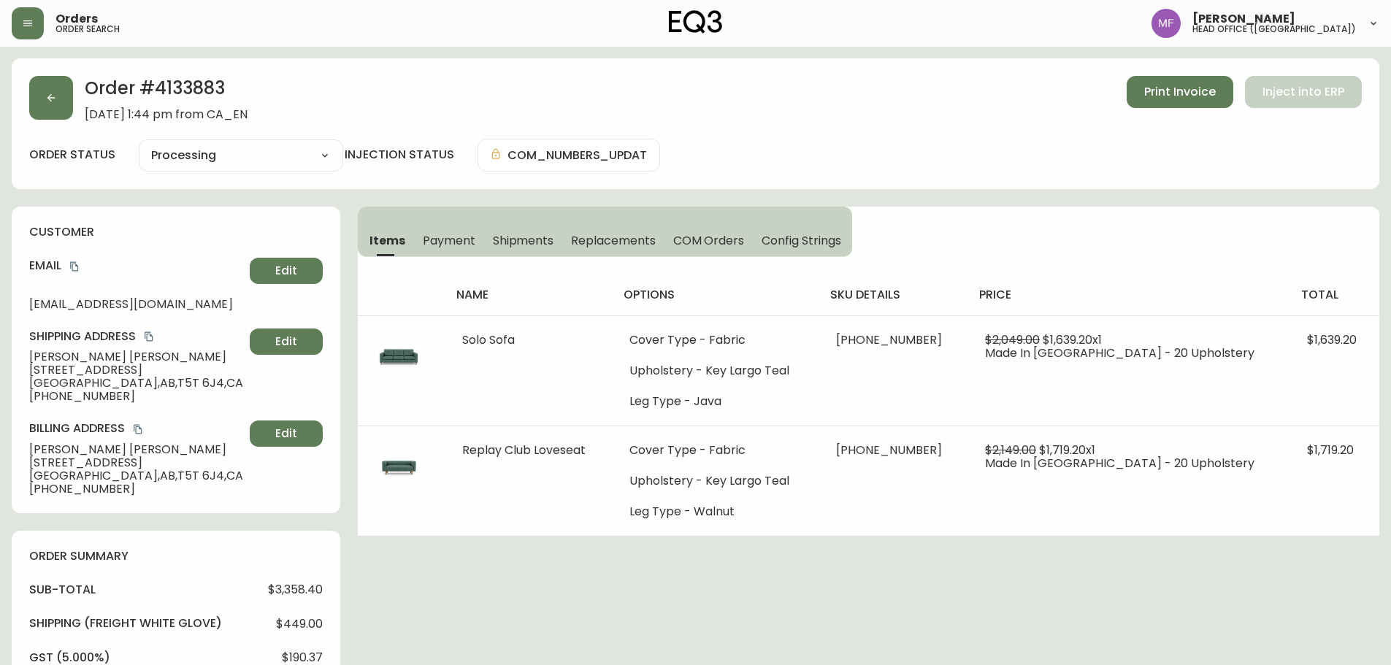
click at [199, 98] on h2 "Order # 4133883" at bounding box center [166, 92] width 163 height 32
copy h2 "4133883"
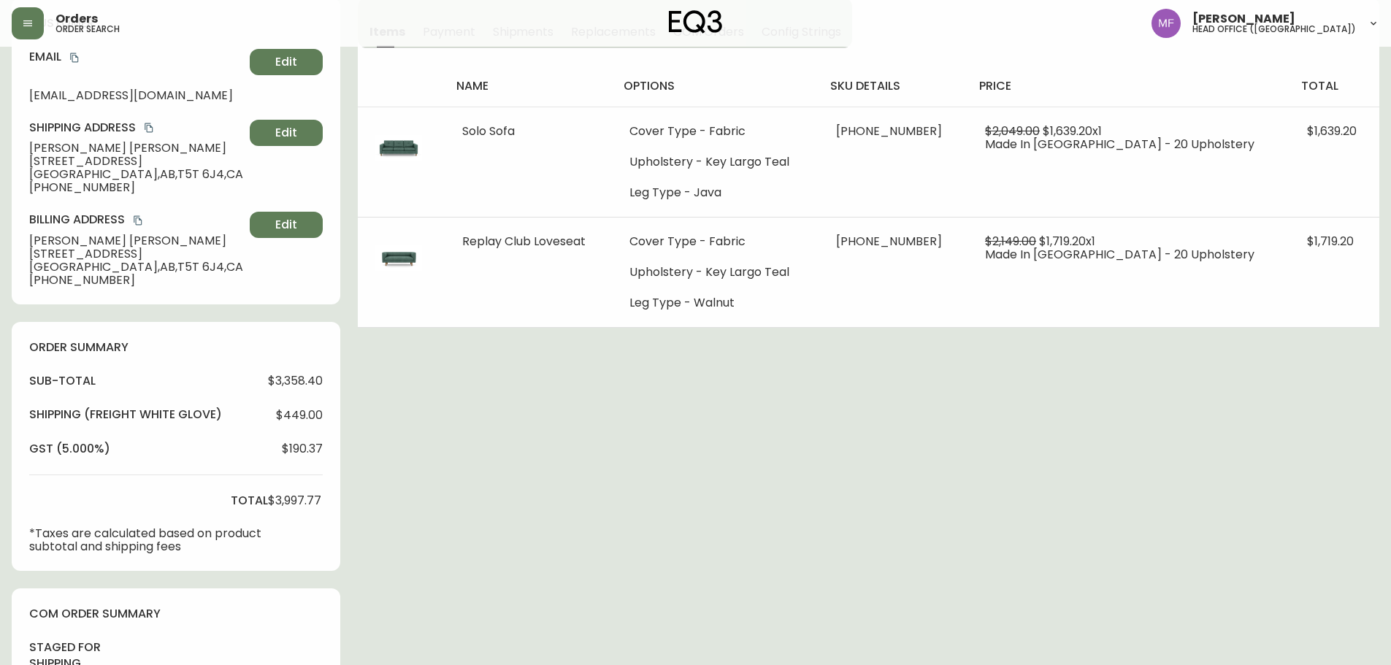
scroll to position [448, 0]
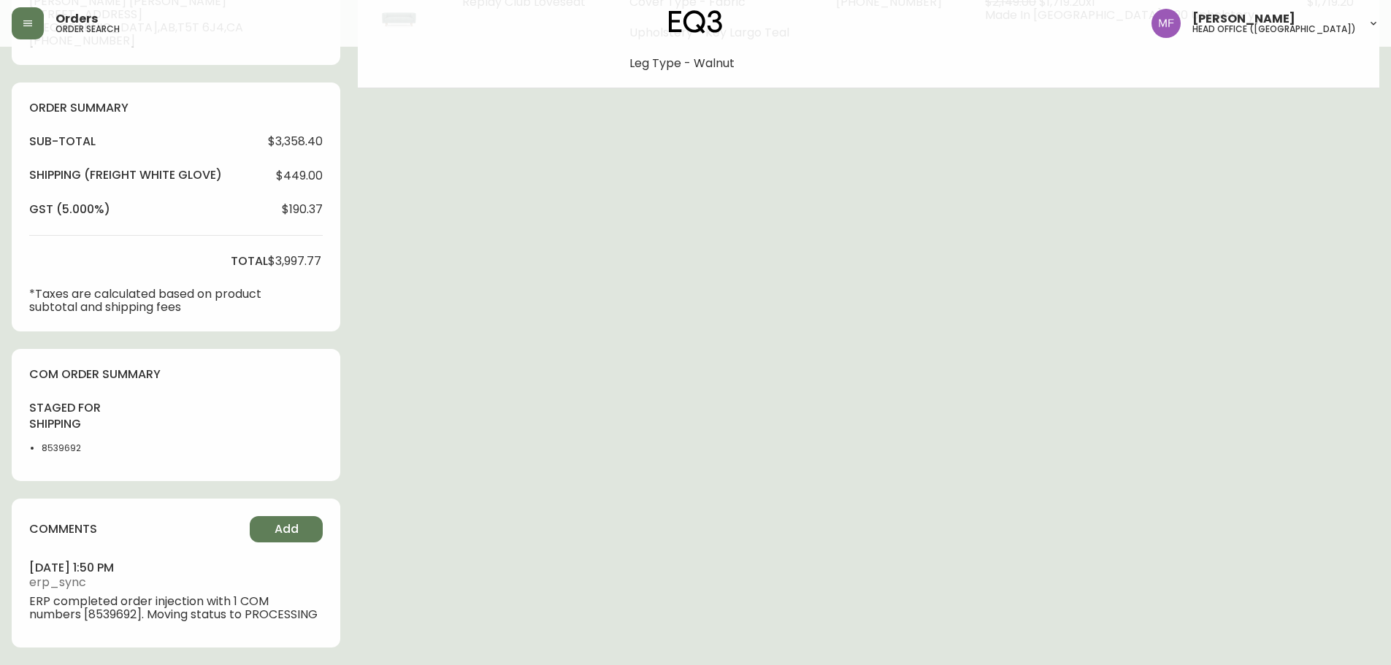
click at [60, 446] on li "8539692" at bounding box center [79, 448] width 74 height 13
copy li "8539692"
click at [873, 325] on div "Order # 4133883 June 29, 2025 at 1:44 pm from CA_EN Print Invoice Inject into E…" at bounding box center [696, 137] width 1368 height 1055
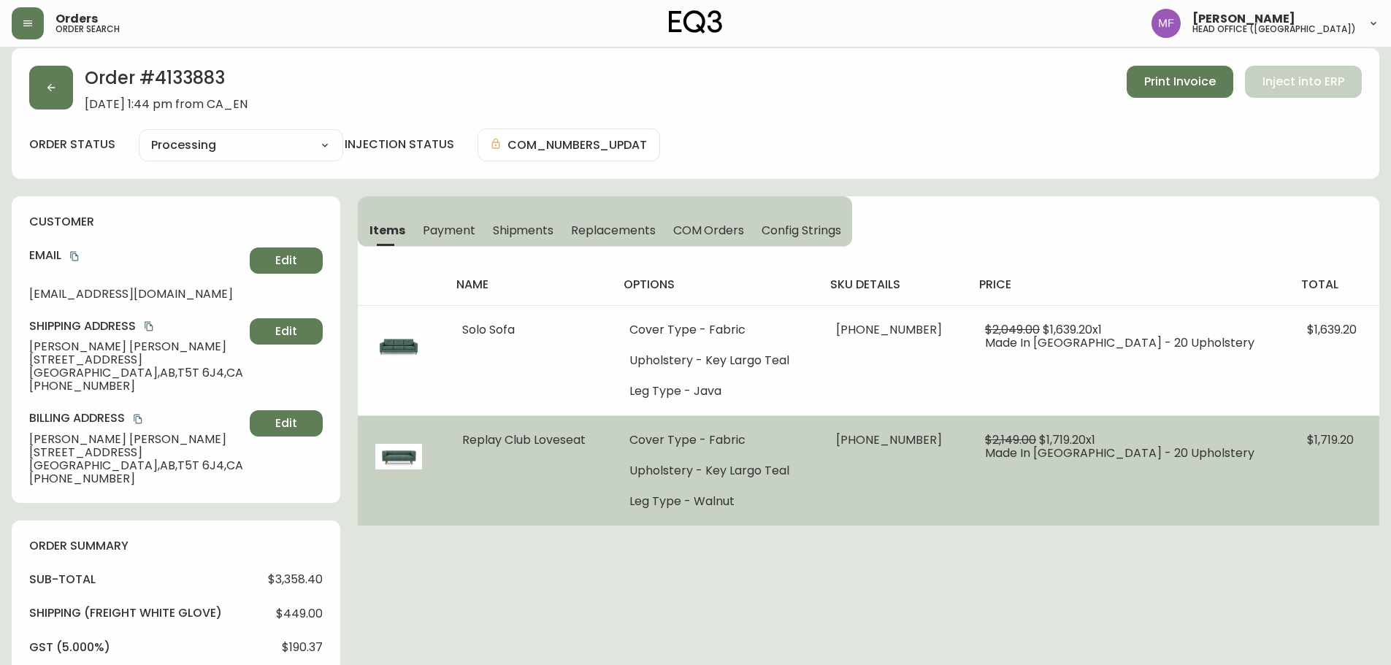
click at [968, 478] on td "30147-03 x 1" at bounding box center [893, 470] width 149 height 110
click at [1023, 507] on td "$2,149.00 $1,719.20 x 1 Made In Canada - 20 Upholstery" at bounding box center [1129, 470] width 322 height 110
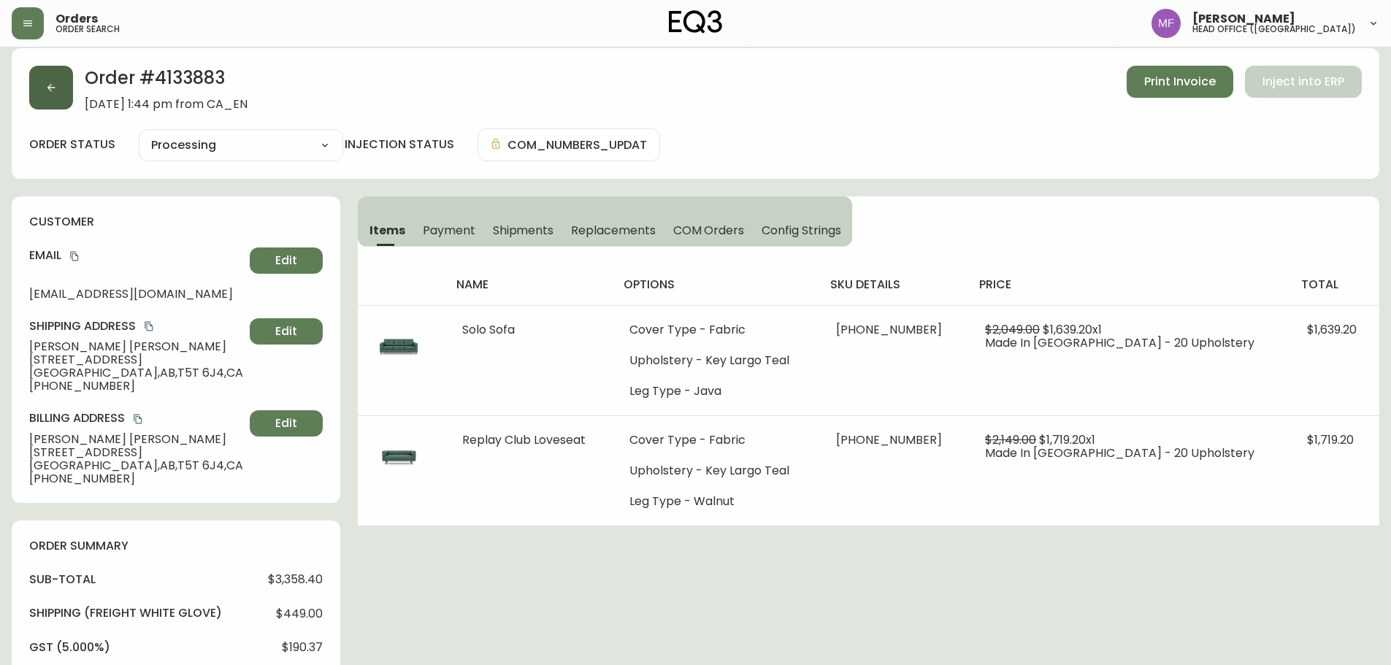
click at [55, 99] on button "button" at bounding box center [51, 88] width 44 height 44
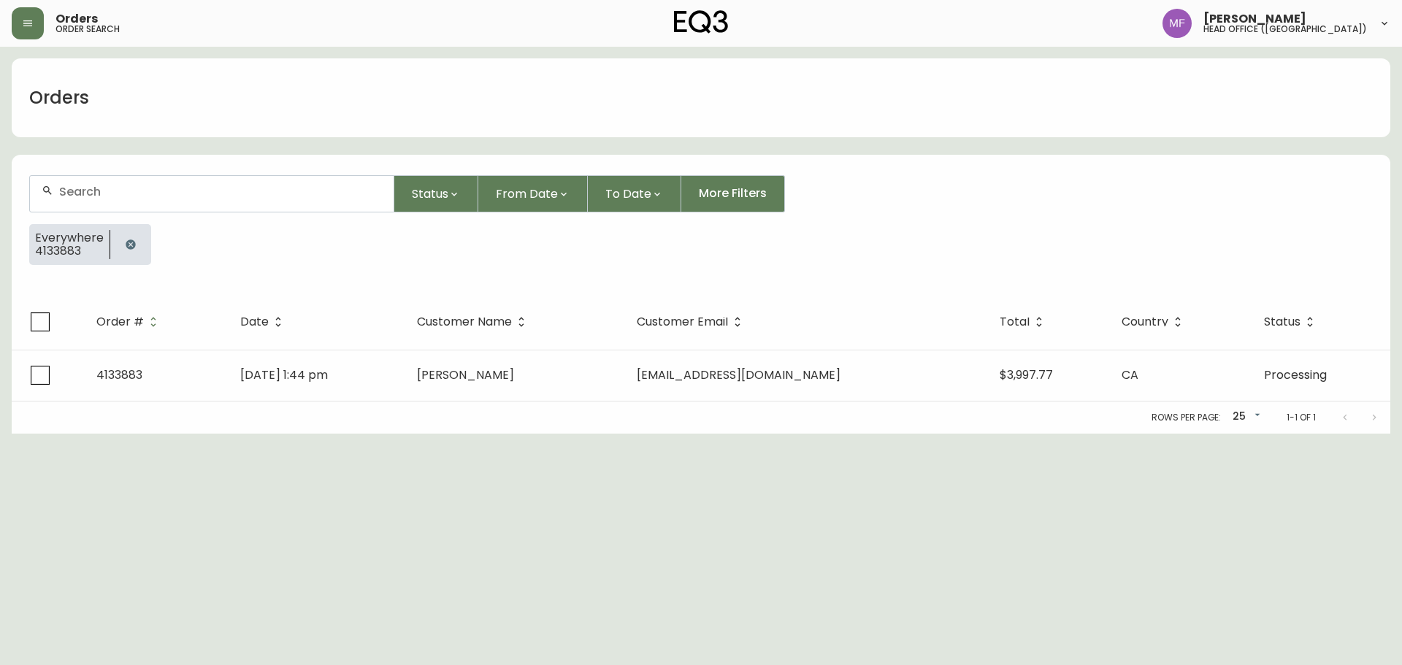
click at [136, 240] on button "button" at bounding box center [130, 244] width 29 height 29
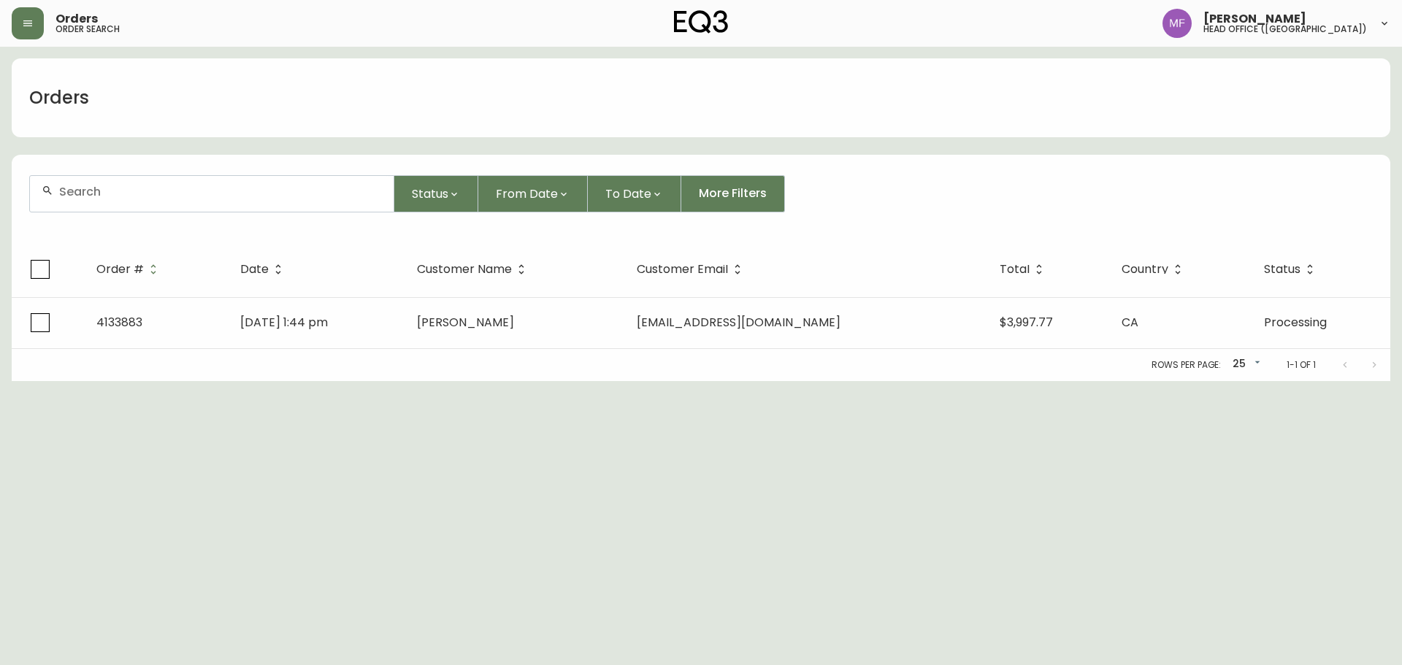
click at [117, 205] on div at bounding box center [212, 194] width 364 height 36
paste input "4135473"
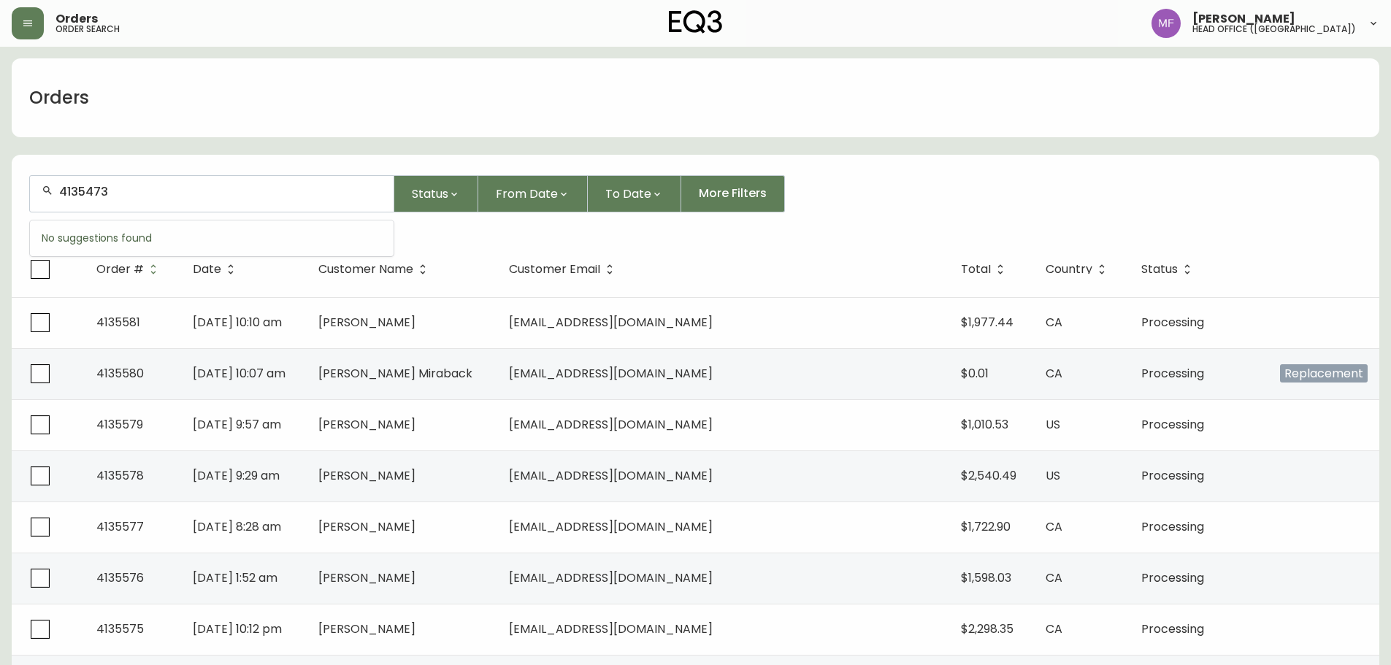
type input "4135473"
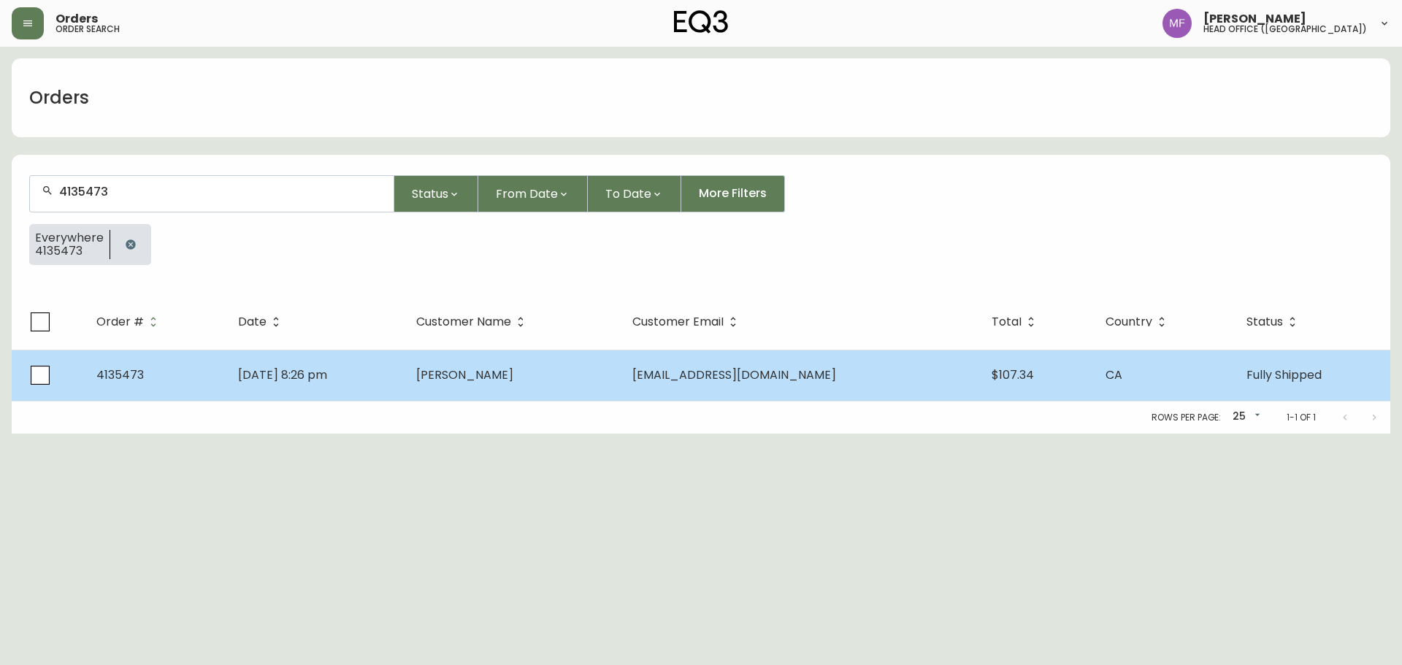
click at [394, 377] on td "Sep 19 2025, 8:26 pm" at bounding box center [314, 375] width 177 height 51
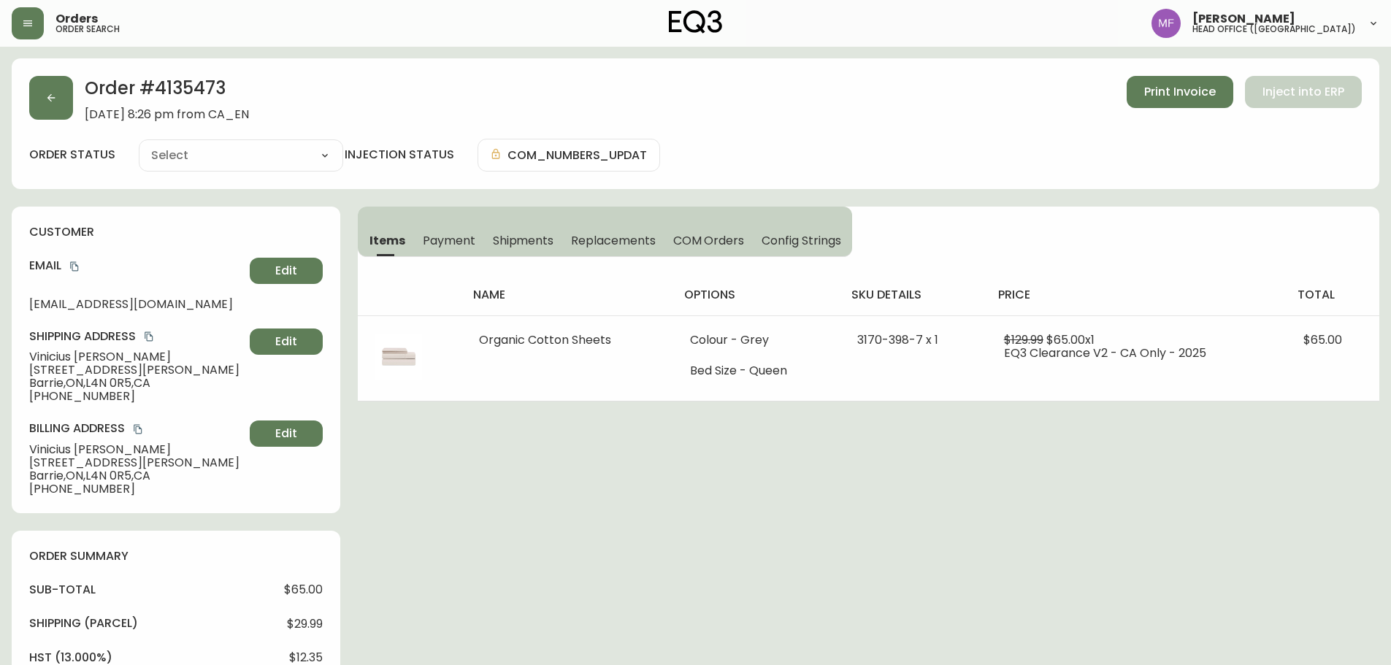
type input "Fully Shipped"
select select "FULLY_SHIPPED"
click at [550, 233] on span "Shipments" at bounding box center [523, 240] width 61 height 15
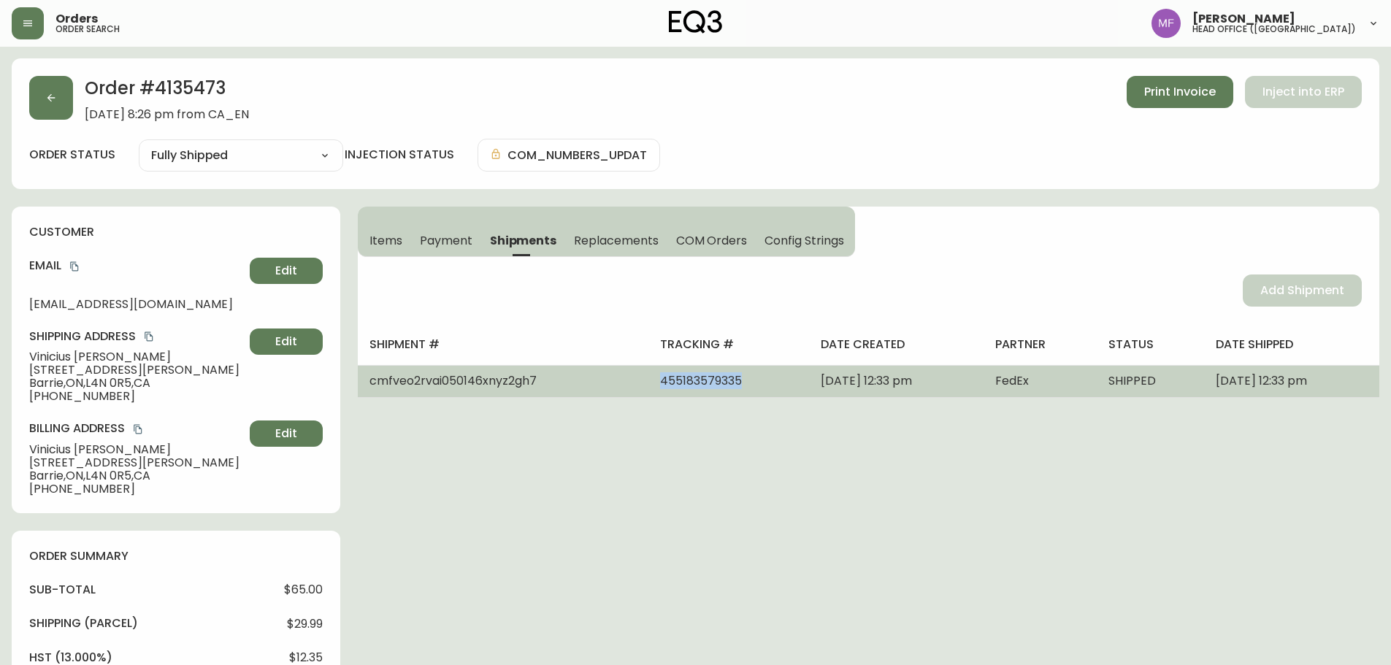
drag, startPoint x: 697, startPoint y: 386, endPoint x: 601, endPoint y: 391, distance: 96.5
click at [648, 391] on td "455183579335" at bounding box center [728, 381] width 161 height 32
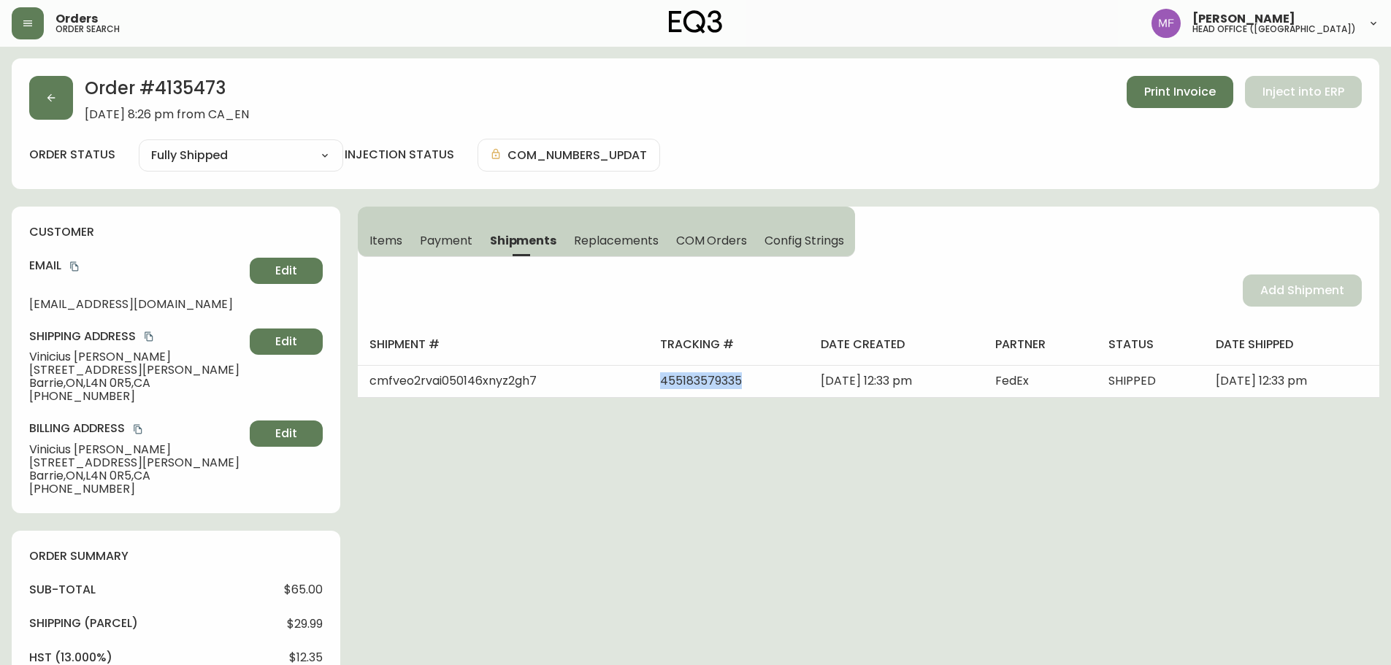
click at [194, 89] on h2 "Order # 4135473" at bounding box center [167, 92] width 164 height 32
drag, startPoint x: 123, startPoint y: 355, endPoint x: 27, endPoint y: 357, distance: 95.7
click at [26, 356] on div "customer Email viniciusacmauro@gmail.com Edit Shipping Address Vinicius Mauro 1…" at bounding box center [176, 360] width 329 height 307
drag, startPoint x: 373, startPoint y: 237, endPoint x: 397, endPoint y: 253, distance: 28.4
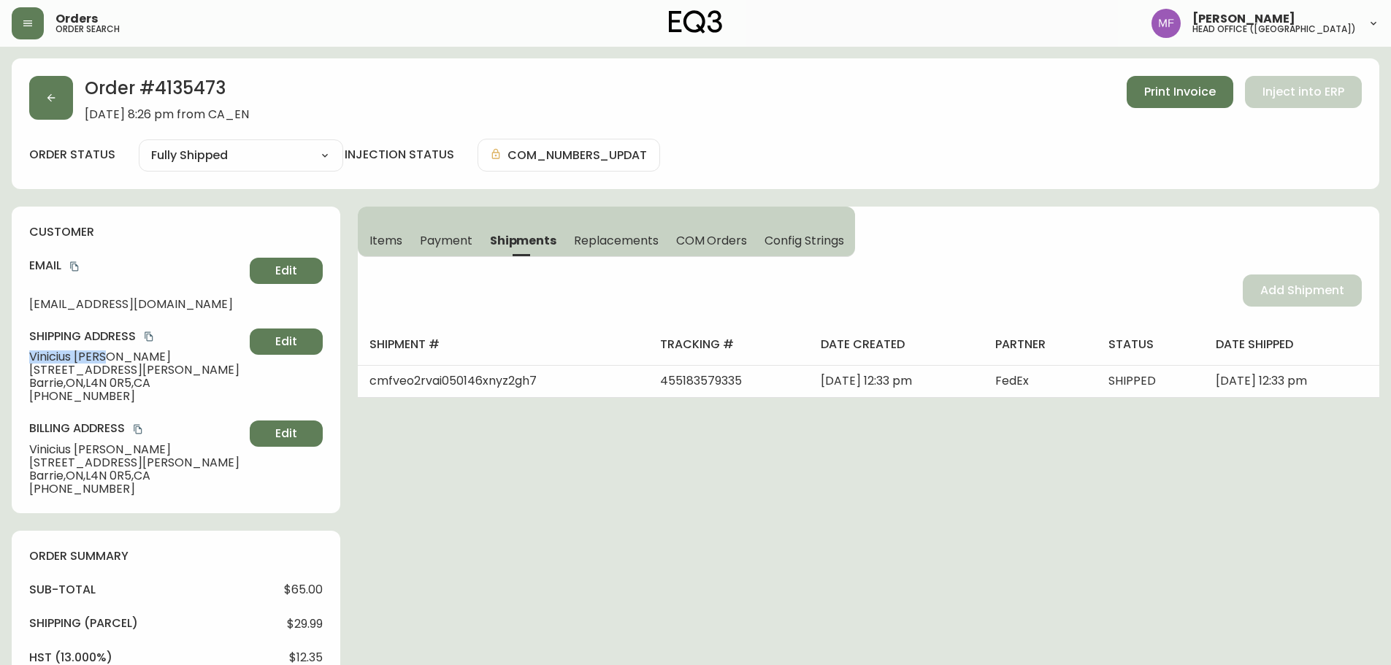
click at [373, 237] on span "Items" at bounding box center [385, 240] width 33 height 15
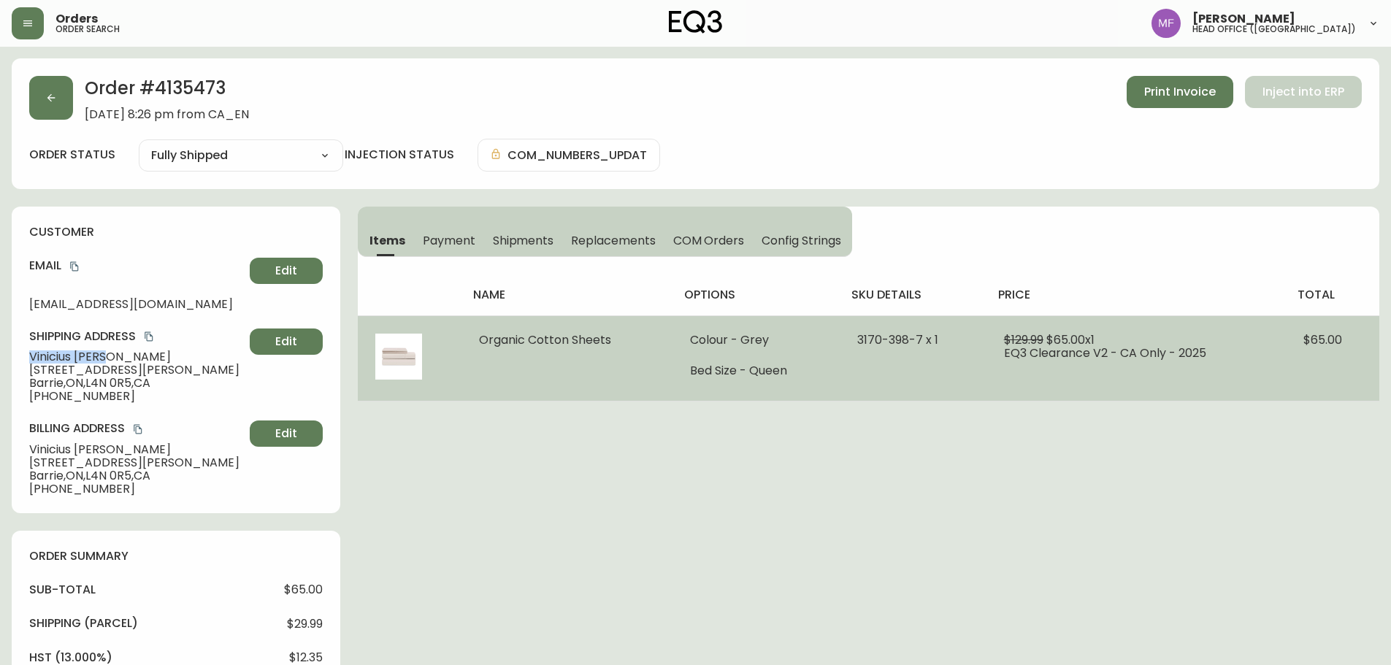
drag, startPoint x: 611, startPoint y: 347, endPoint x: 475, endPoint y: 348, distance: 136.6
click at [475, 348] on td "Organic Cotton Sheets" at bounding box center [567, 357] width 211 height 85
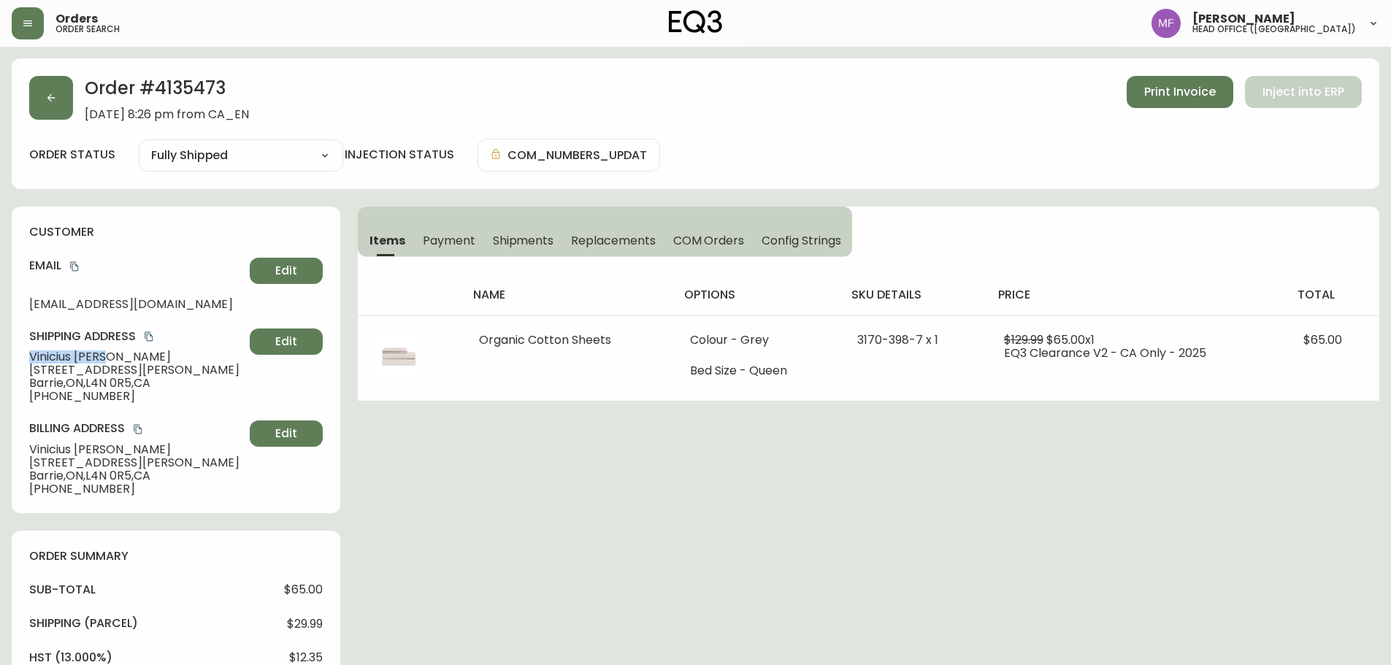
click at [212, 98] on h2 "Order # 4135473" at bounding box center [167, 92] width 164 height 32
click at [651, 562] on div "Order # 4135473 September 19, 2025 at 8:26 pm from CA_EN Print Invoice Inject i…" at bounding box center [696, 658] width 1368 height 1200
click at [67, 102] on button "button" at bounding box center [51, 98] width 44 height 44
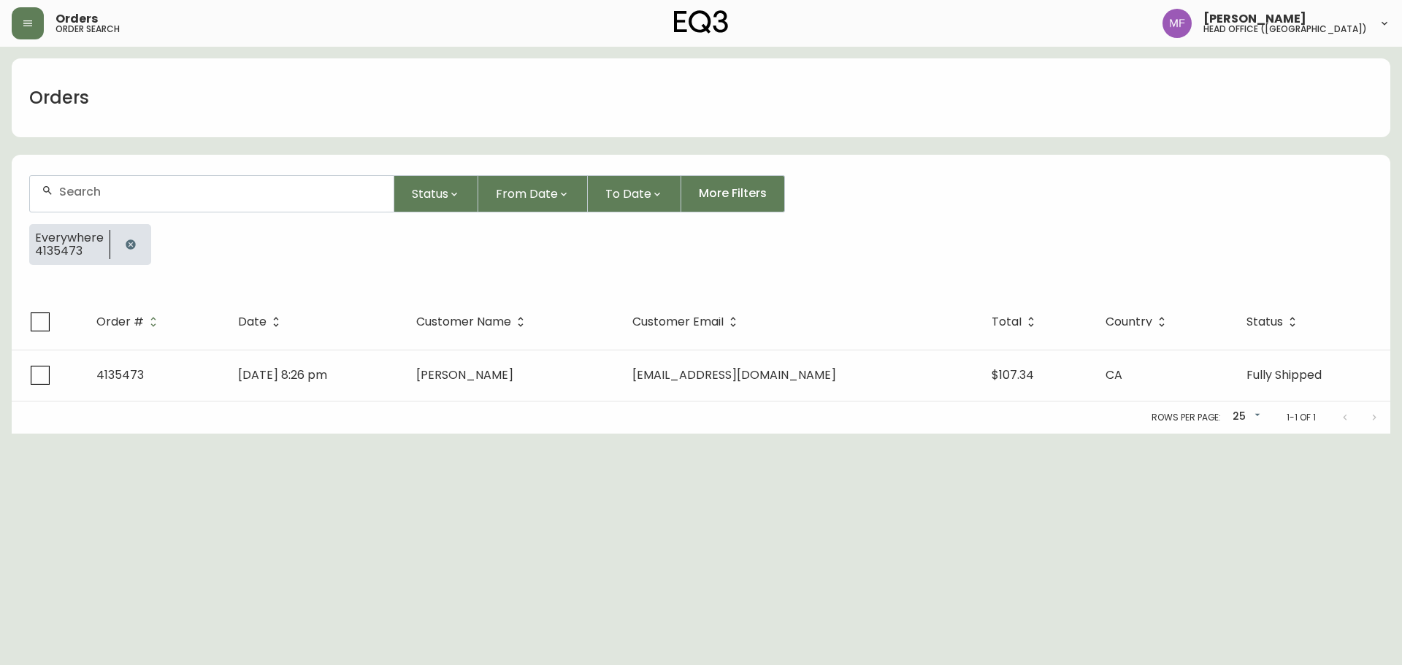
click at [134, 235] on button "button" at bounding box center [130, 244] width 29 height 29
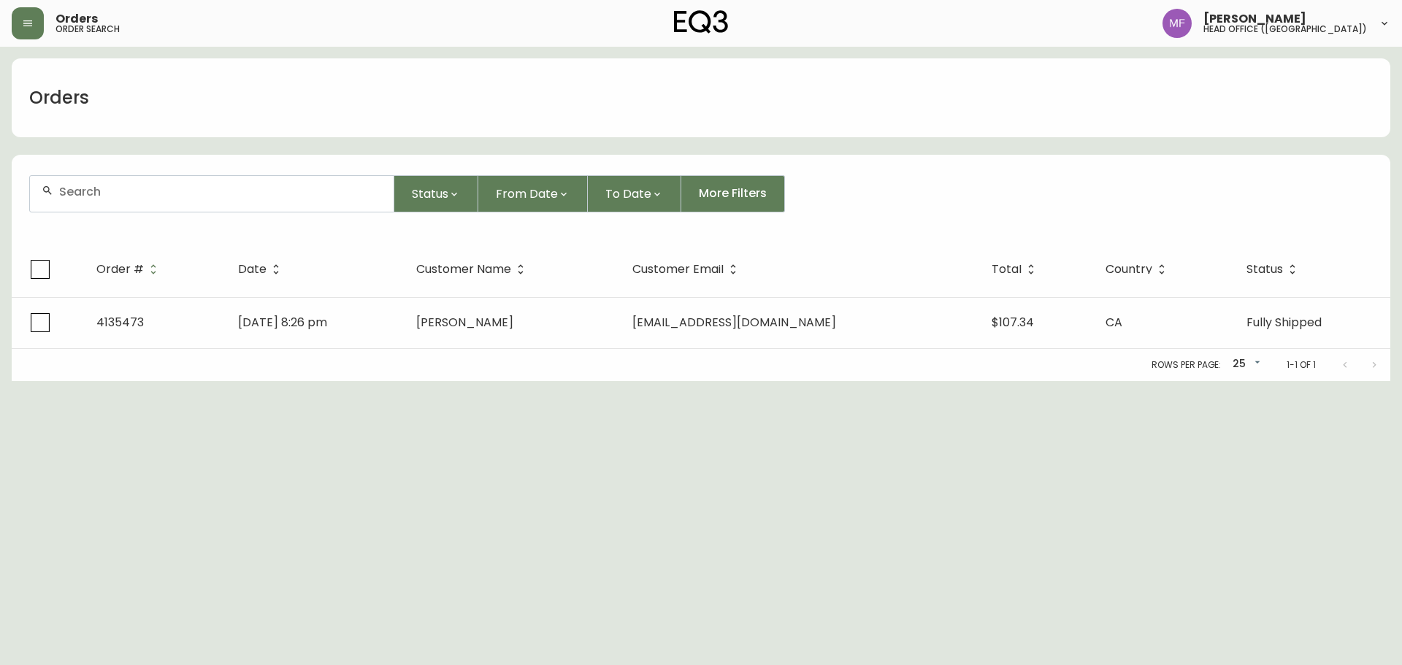
click at [130, 196] on input "text" at bounding box center [220, 192] width 323 height 14
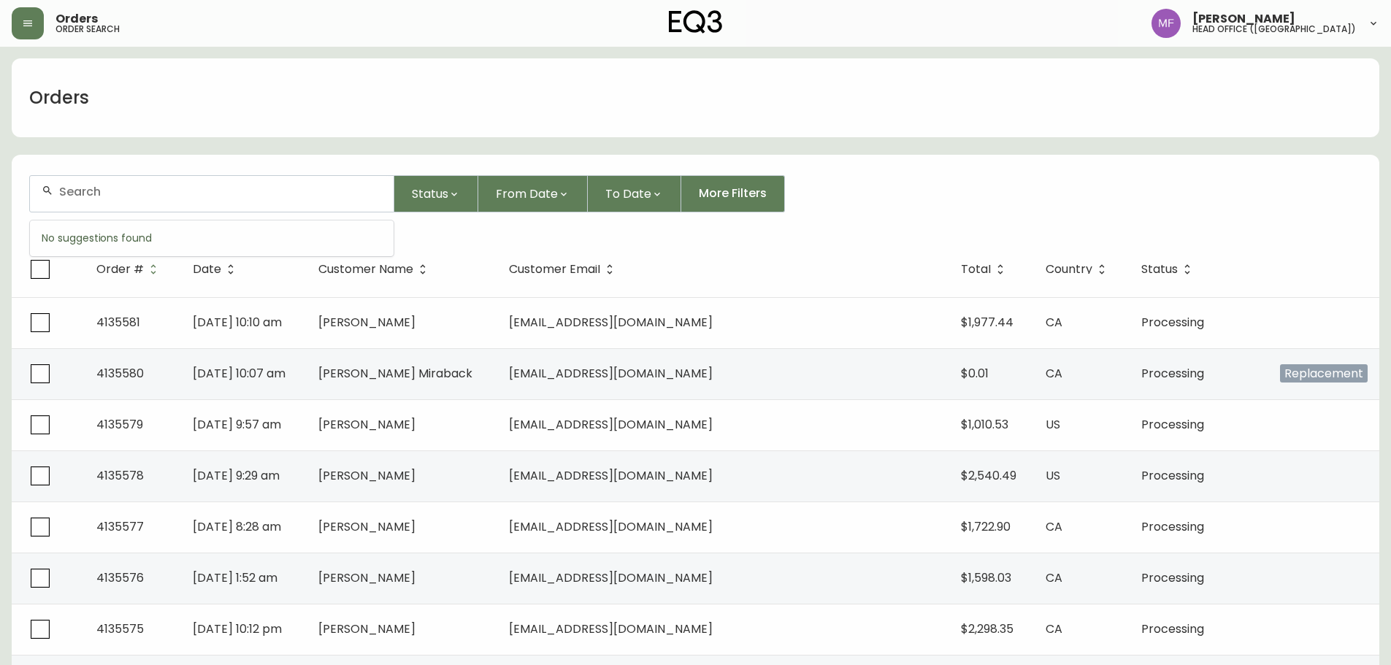
paste input "4135003"
type input "4135003"
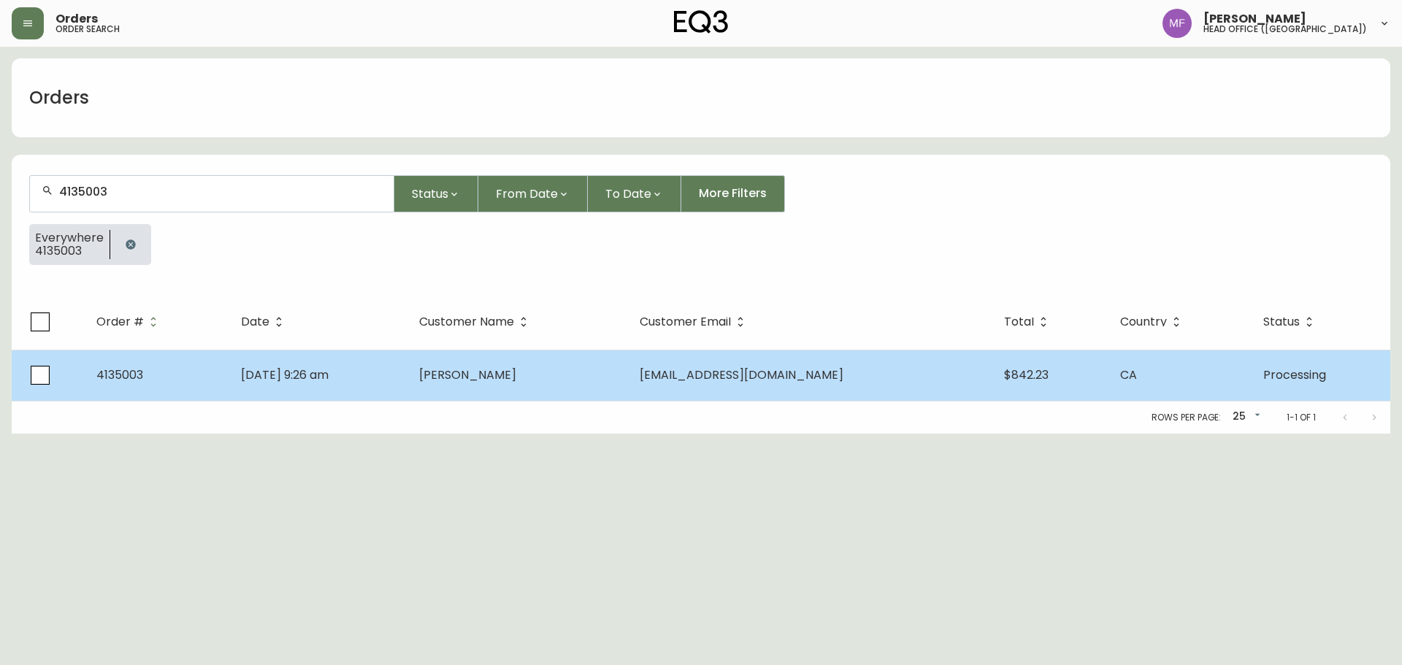
click at [407, 359] on td "Sep 01 2025, 9:26 am" at bounding box center [318, 375] width 178 height 51
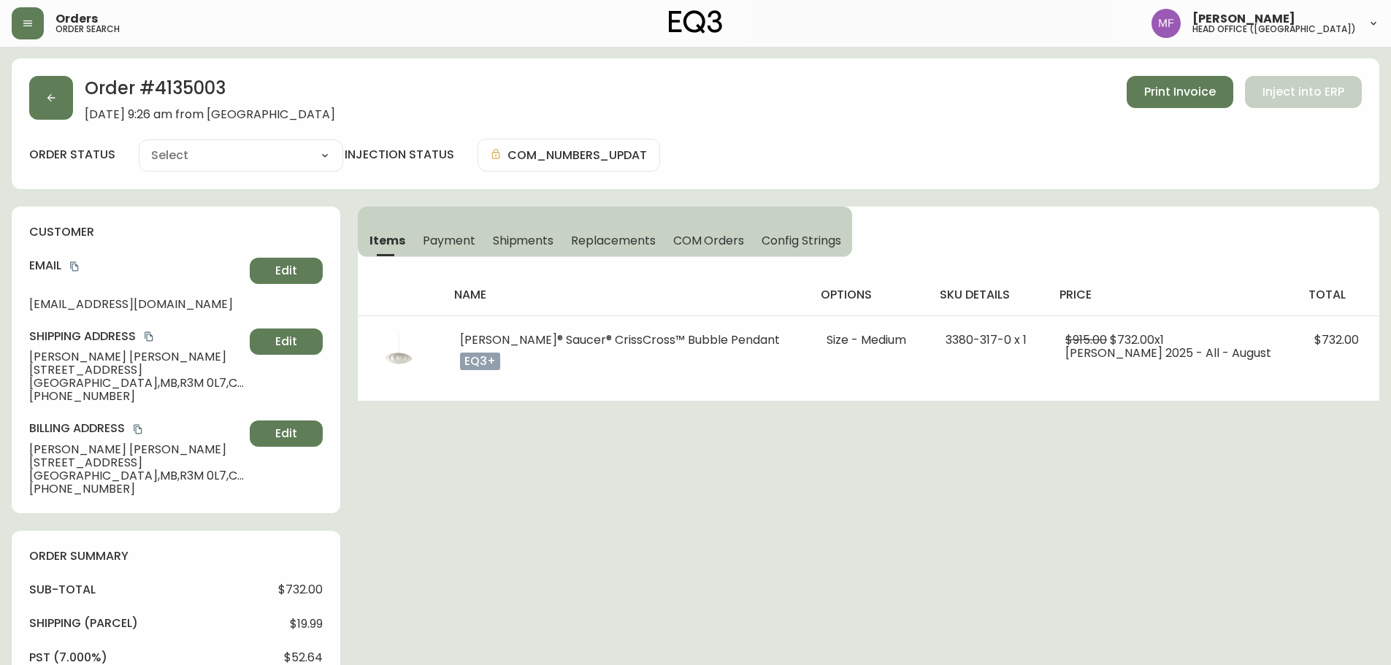
type input "Processing"
select select "PROCESSING"
drag, startPoint x: 136, startPoint y: 359, endPoint x: 23, endPoint y: 359, distance: 112.5
click at [23, 359] on div "customer Email adpopescu16@gmail.com Edit Shipping Address Andra Popescu 160 Ya…" at bounding box center [176, 360] width 329 height 307
click at [204, 91] on h2 "Order # 4135003" at bounding box center [210, 92] width 250 height 32
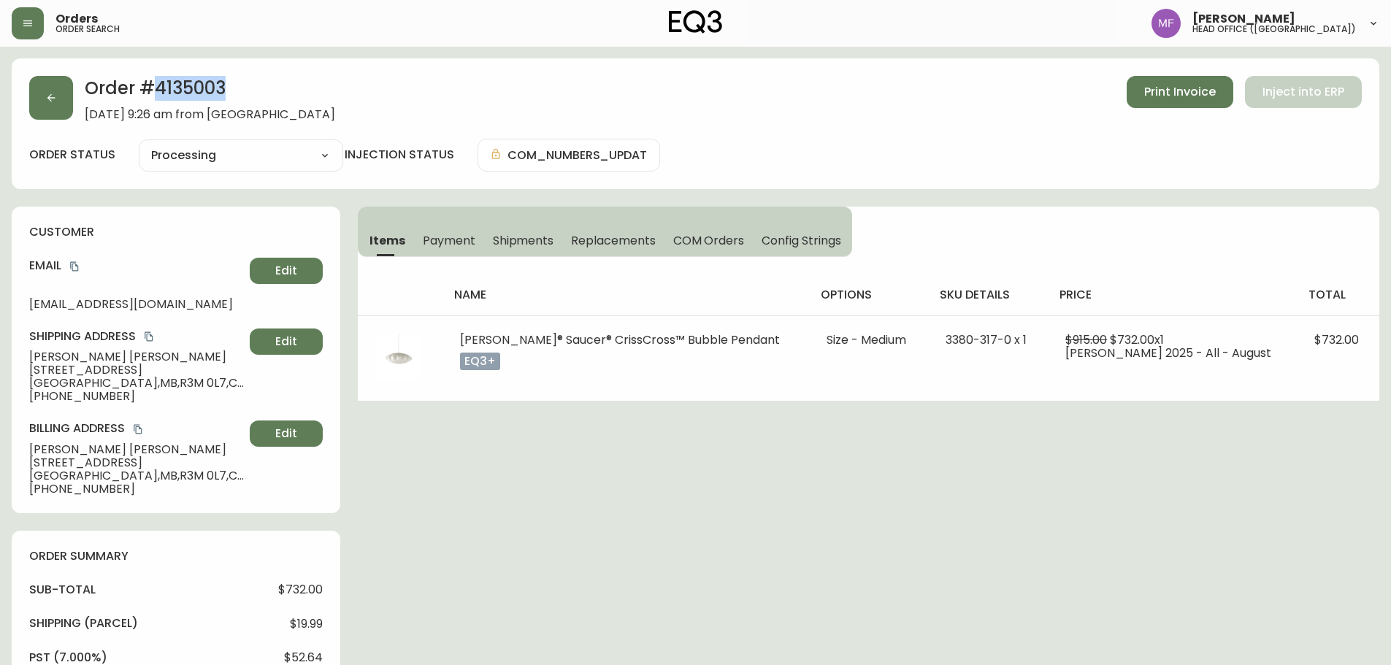
click at [204, 91] on h2 "Order # 4135003" at bounding box center [210, 92] width 250 height 32
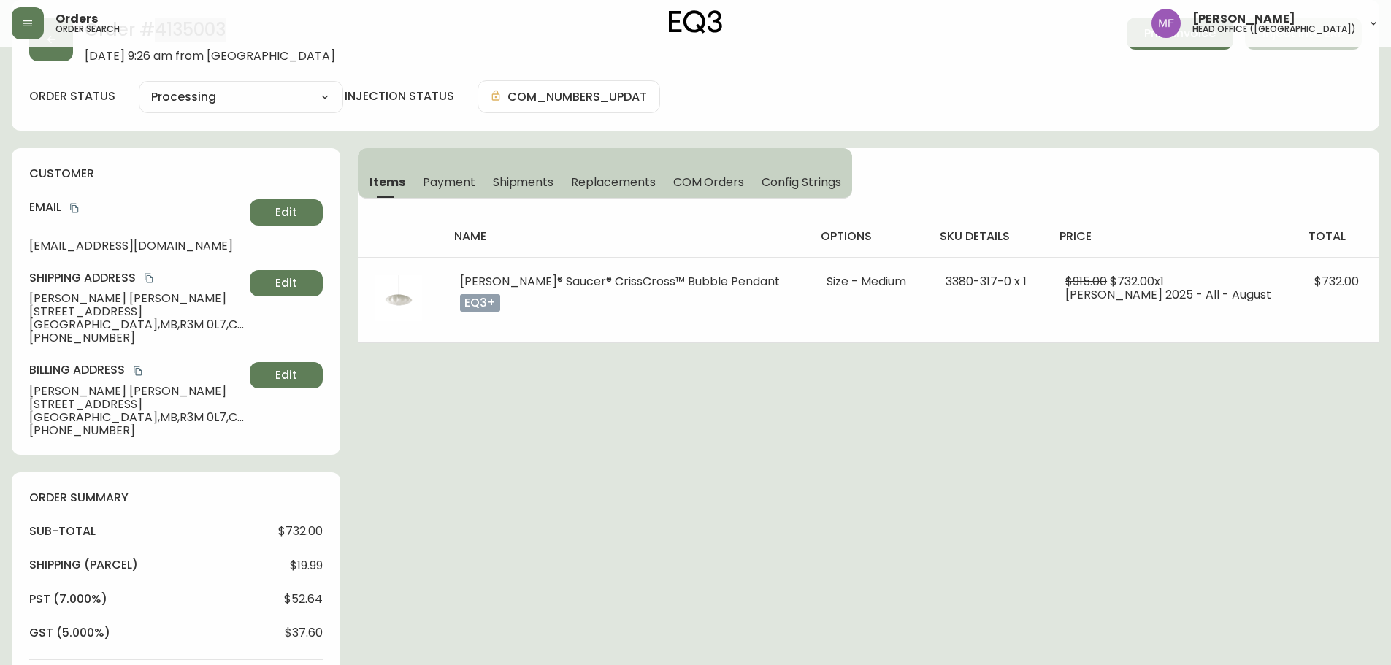
scroll to position [511, 0]
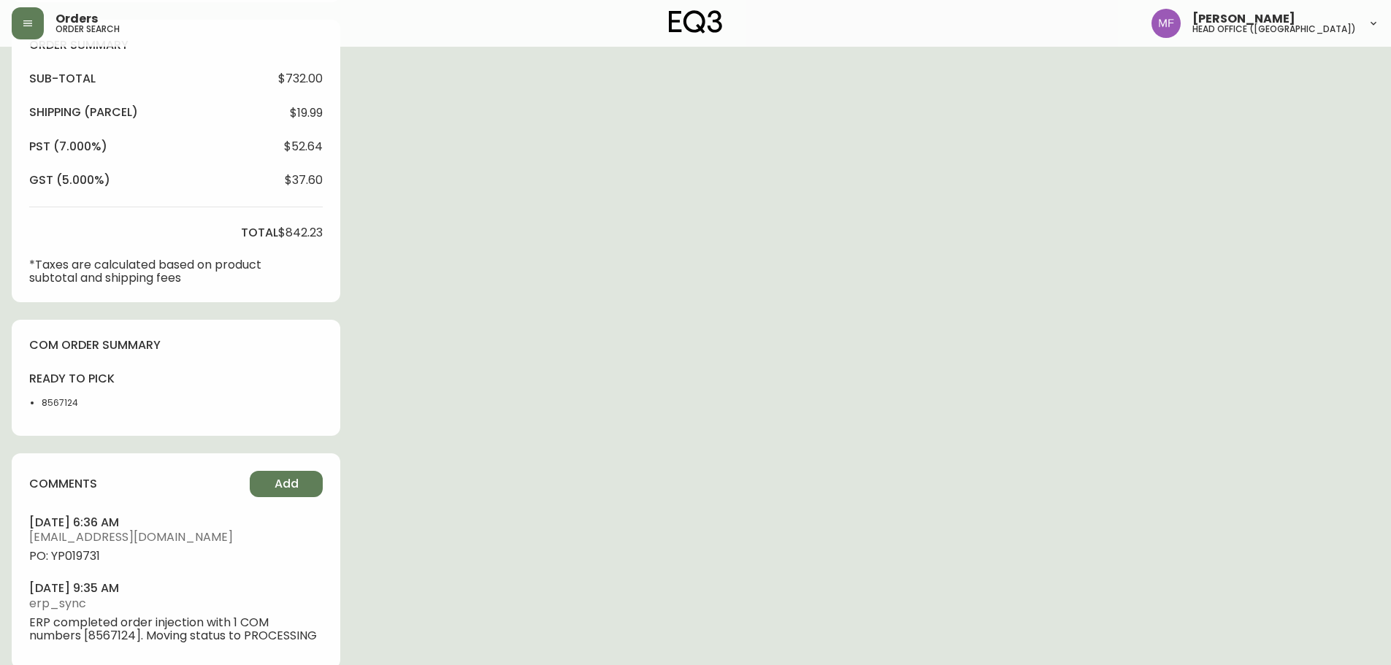
click at [45, 407] on li "8567124" at bounding box center [79, 403] width 74 height 13
click at [964, 421] on div "Order # 4135003 September 1, 2025 at 9:26 am from CA_EN Print Invoice Inject in…" at bounding box center [696, 116] width 1368 height 1139
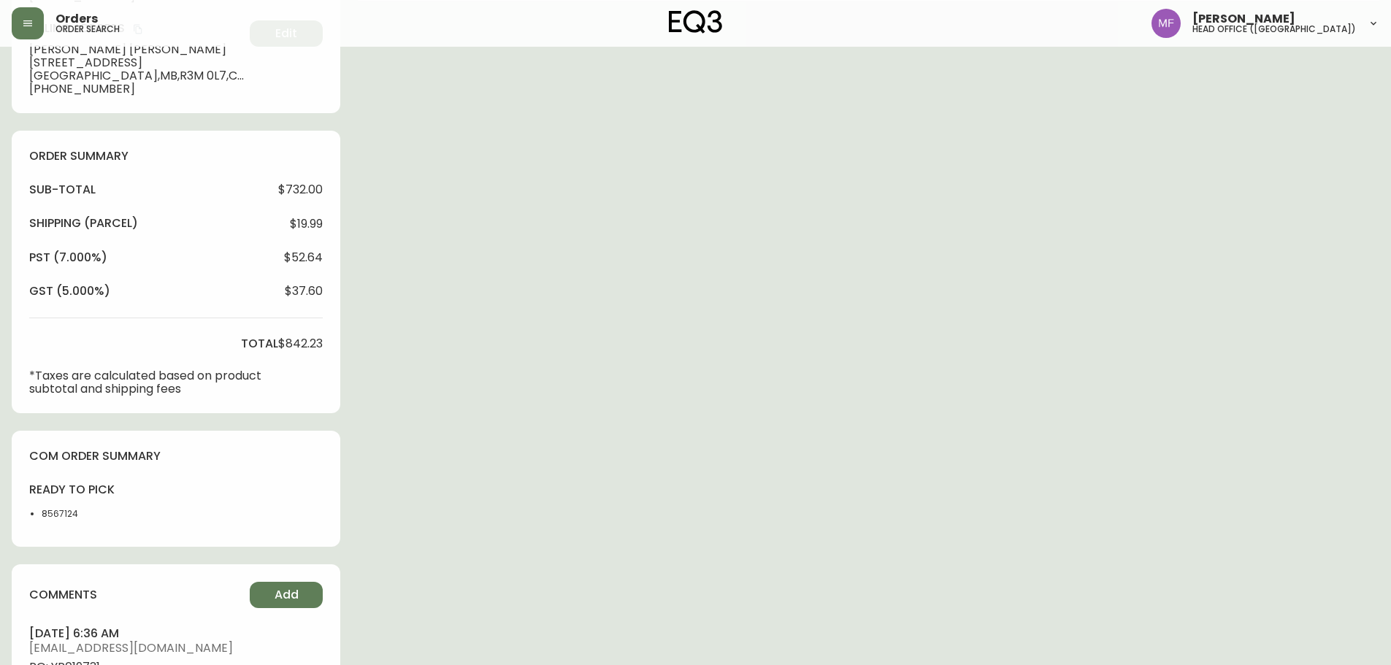
scroll to position [0, 0]
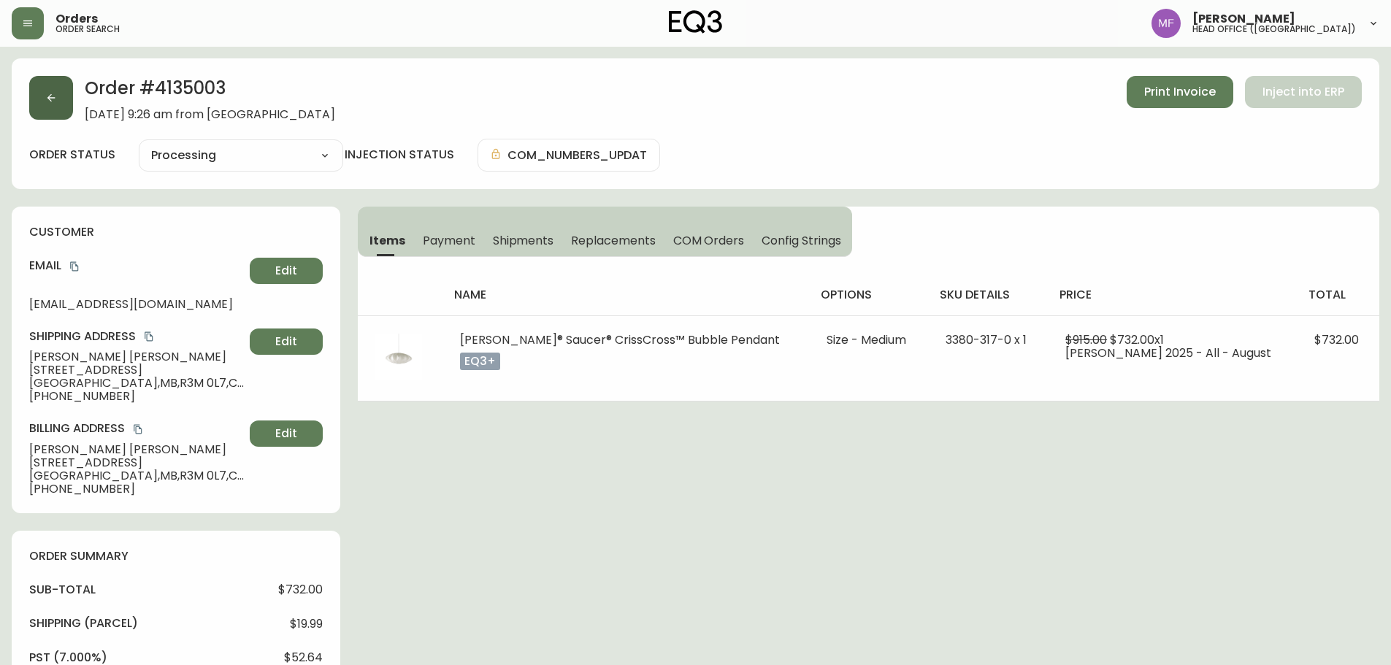
click at [55, 110] on button "button" at bounding box center [51, 98] width 44 height 44
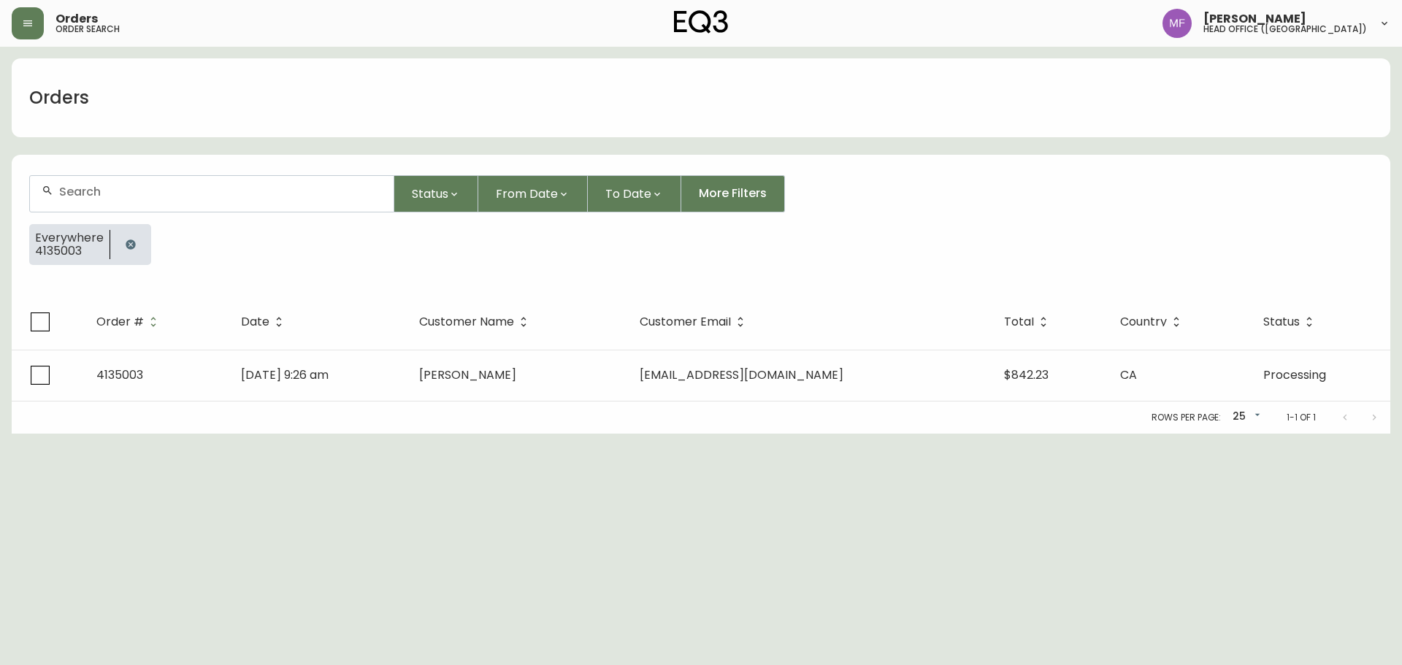
click at [134, 256] on button "button" at bounding box center [130, 244] width 29 height 29
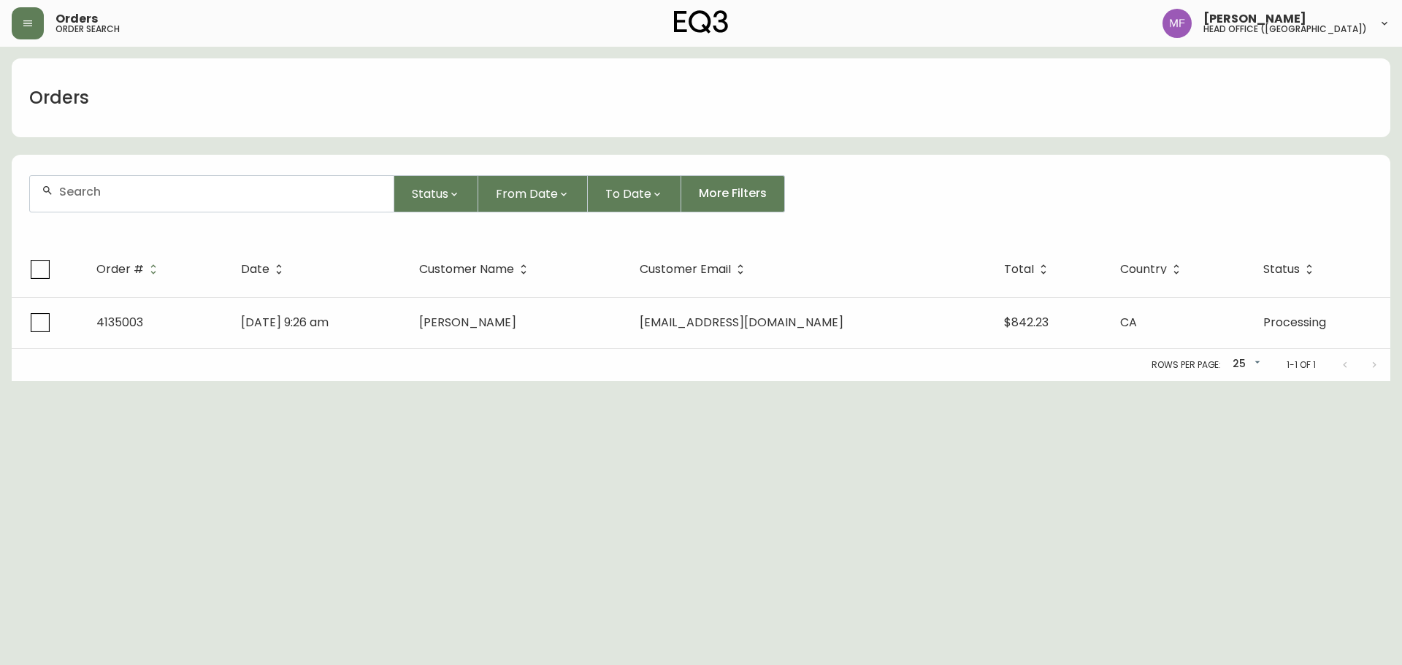
click at [128, 204] on div at bounding box center [212, 194] width 364 height 36
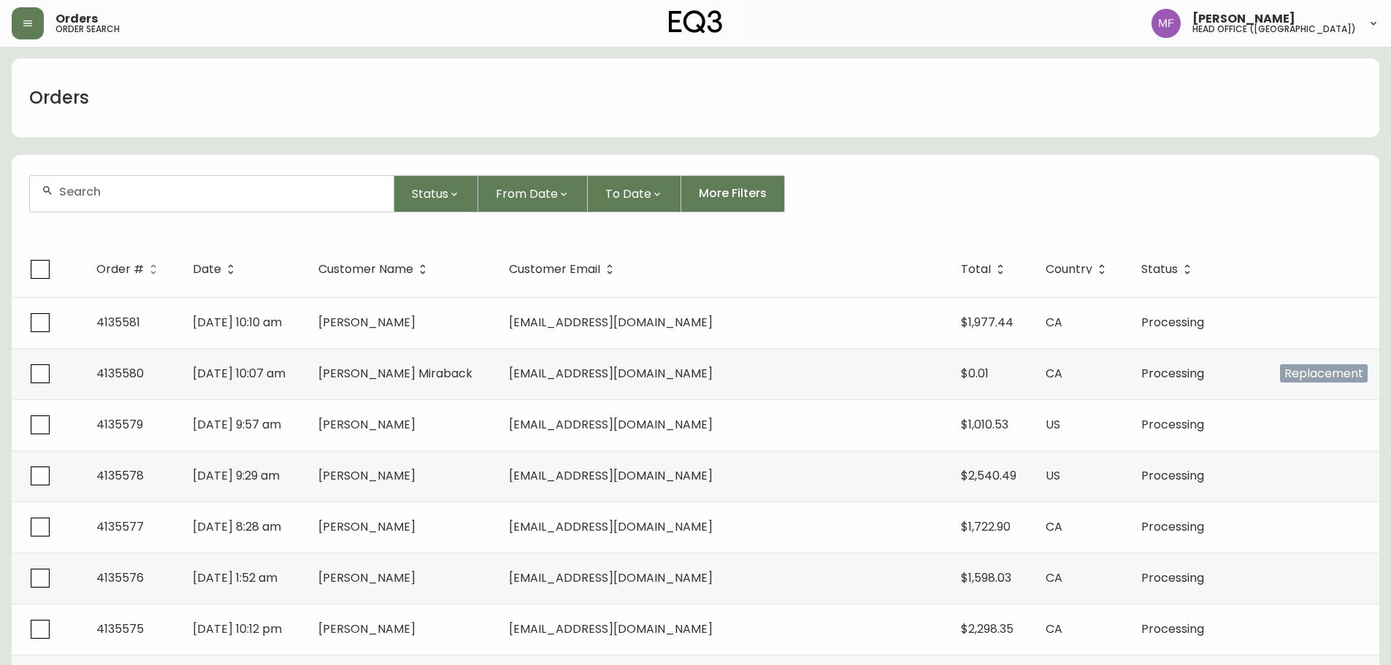
paste input "4123990"
type input "4123990"
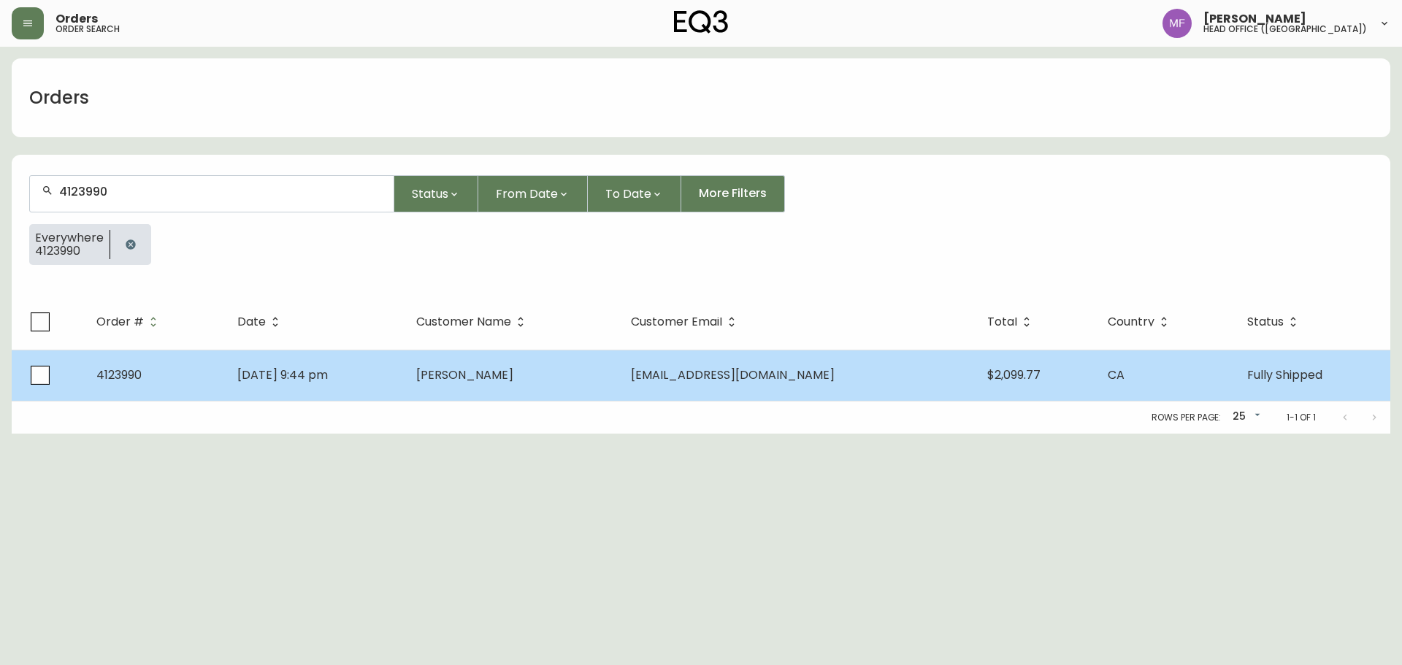
click at [550, 387] on td "Gonzalo Falcon" at bounding box center [512, 375] width 215 height 51
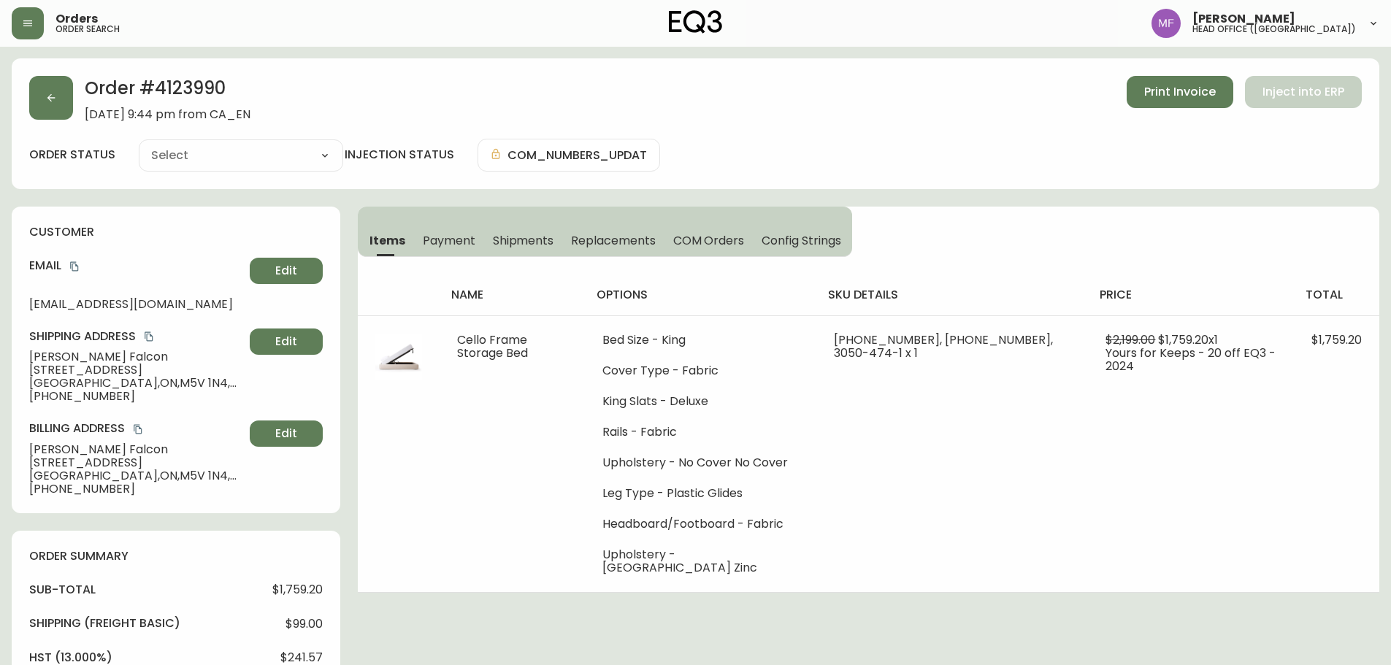
type input "Fully Shipped"
select select "FULLY_SHIPPED"
click at [532, 248] on span "Shipments" at bounding box center [523, 240] width 61 height 15
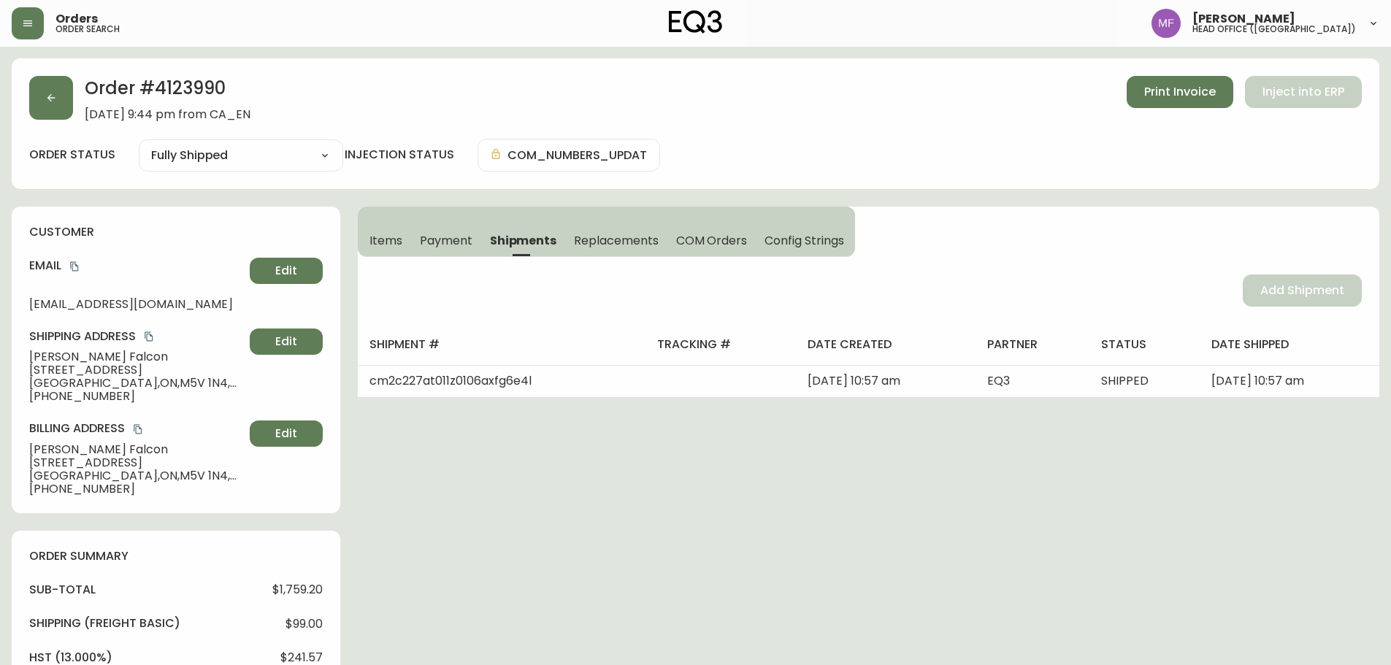
click at [372, 245] on span "Items" at bounding box center [385, 240] width 33 height 15
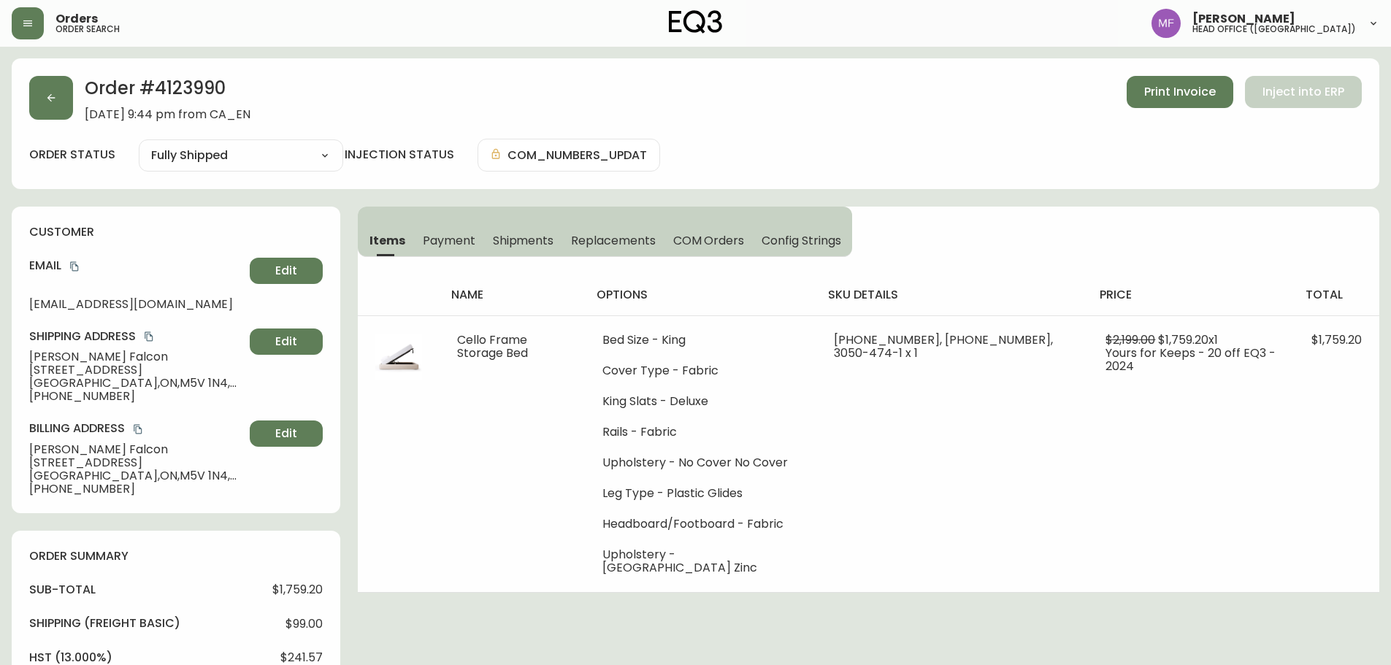
click at [196, 79] on h2 "Order # 4123990" at bounding box center [168, 92] width 166 height 32
drag, startPoint x: 121, startPoint y: 352, endPoint x: 0, endPoint y: 357, distance: 121.3
click at [0, 357] on main "Order # 4123990 September 2, 2024 at 9:44 pm from CA_EN Print Invoice Inject in…" at bounding box center [695, 673] width 1391 height 1252
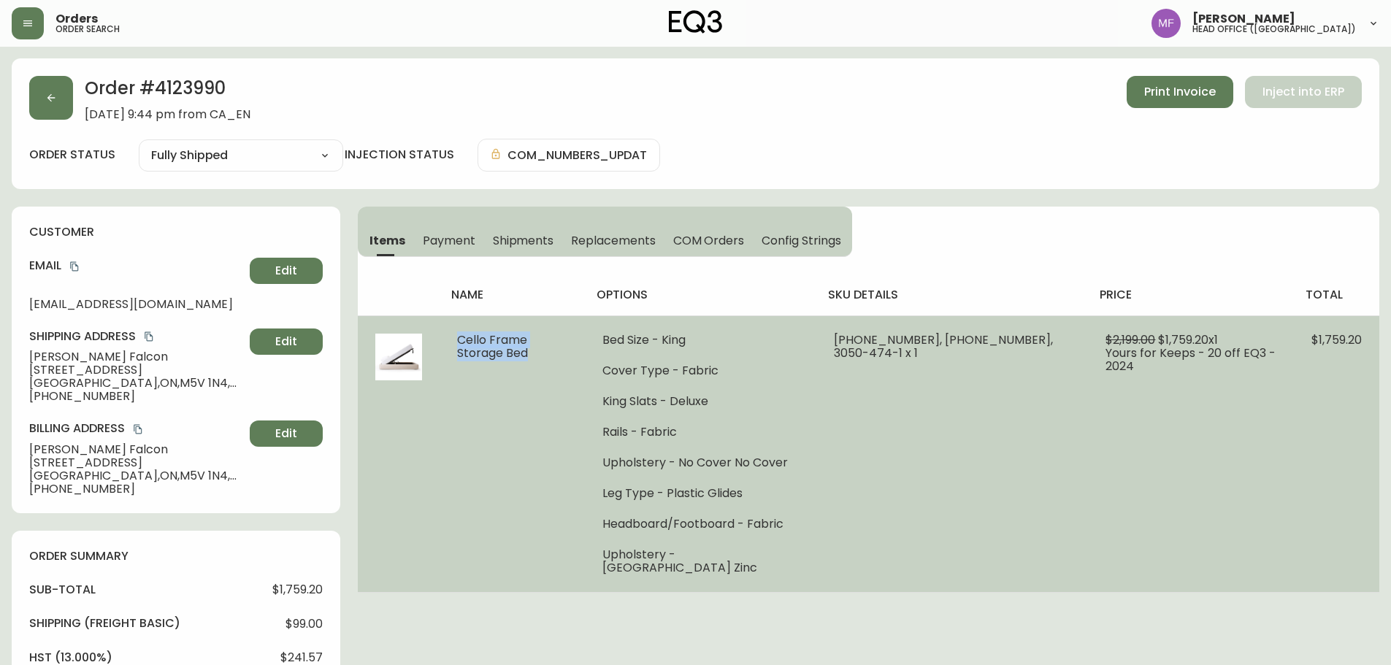
drag, startPoint x: 513, startPoint y: 359, endPoint x: 446, endPoint y: 334, distance: 71.6
click at [446, 334] on td "Cello Frame Storage Bed" at bounding box center [512, 453] width 145 height 277
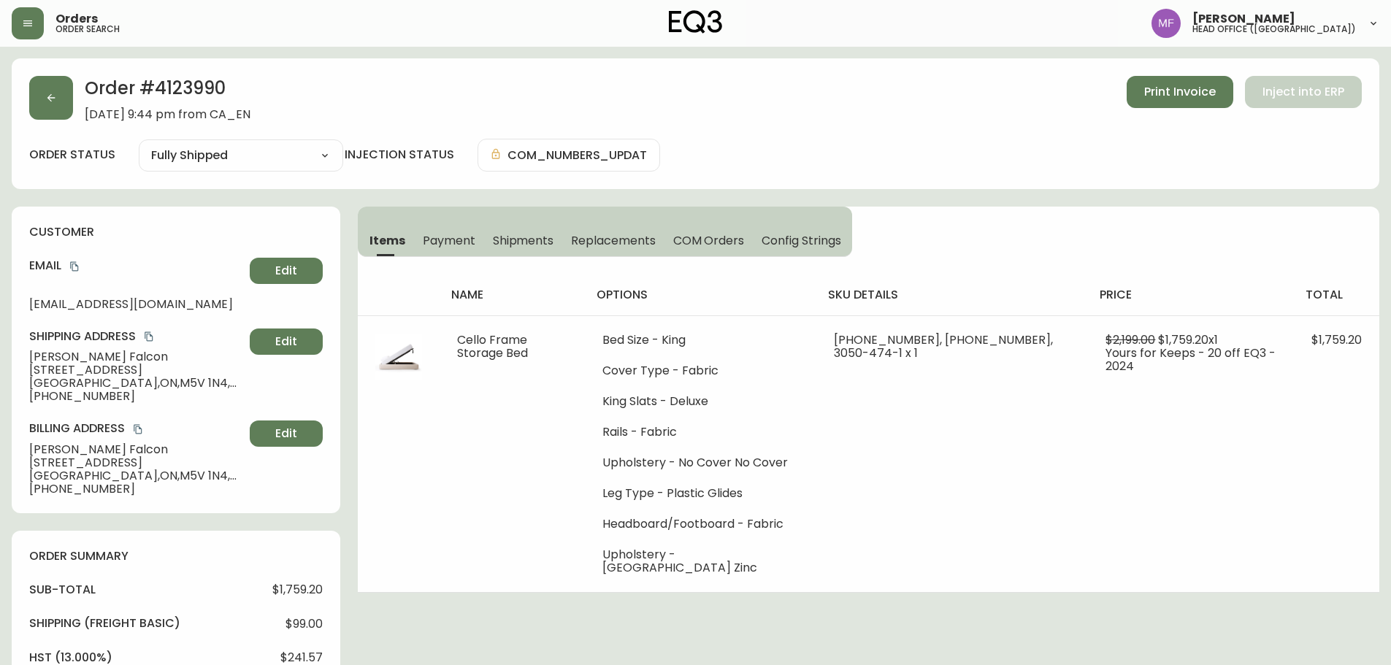
click at [199, 89] on h2 "Order # 4123990" at bounding box center [168, 92] width 166 height 32
click at [191, 88] on h2 "Order # 4123990" at bounding box center [168, 92] width 166 height 32
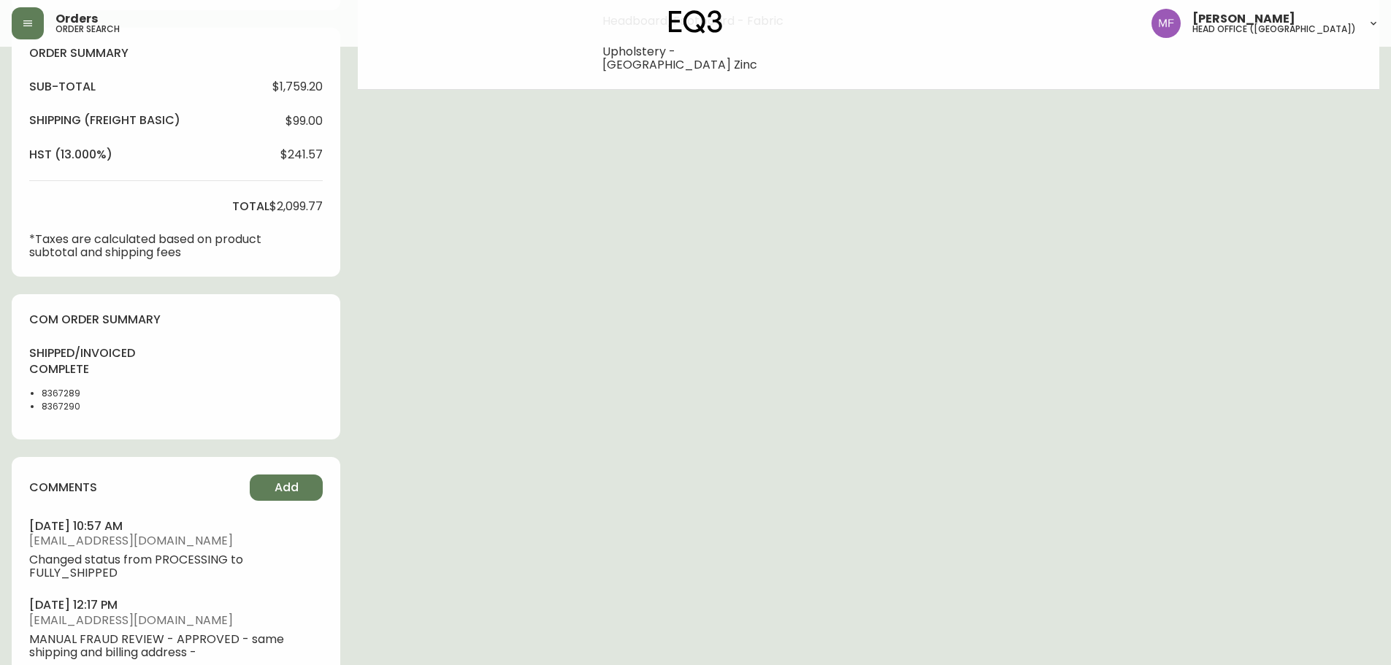
scroll to position [511, 0]
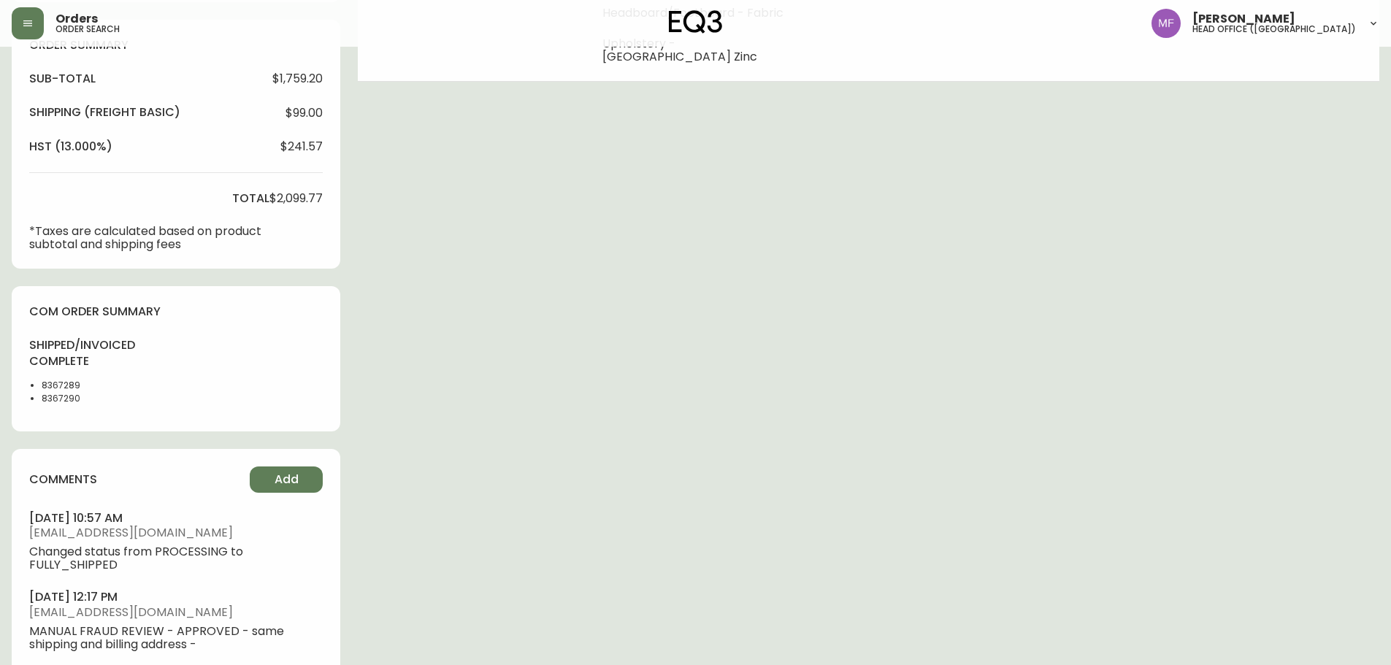
click at [56, 388] on li "8367289" at bounding box center [79, 385] width 74 height 13
click at [632, 349] on div "Order # 4123990 September 2, 2024 at 9:44 pm from CA_EN Print Invoice Inject in…" at bounding box center [696, 167] width 1368 height 1240
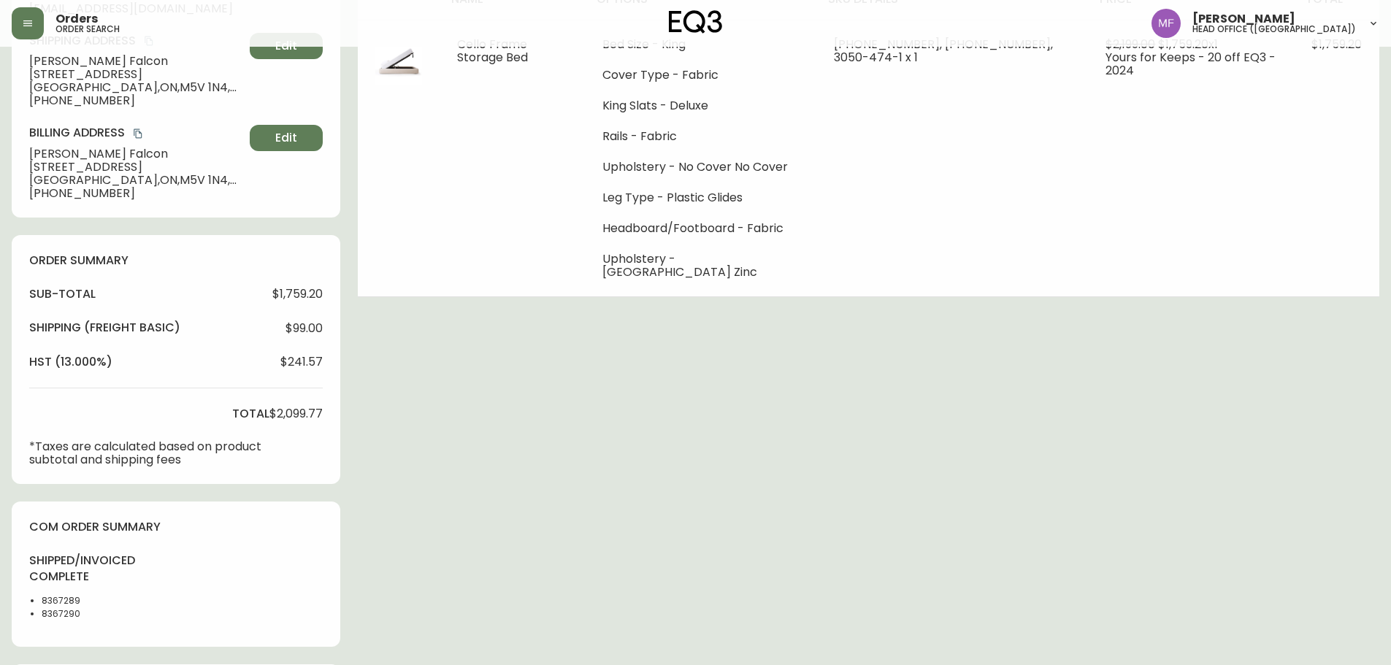
scroll to position [0, 0]
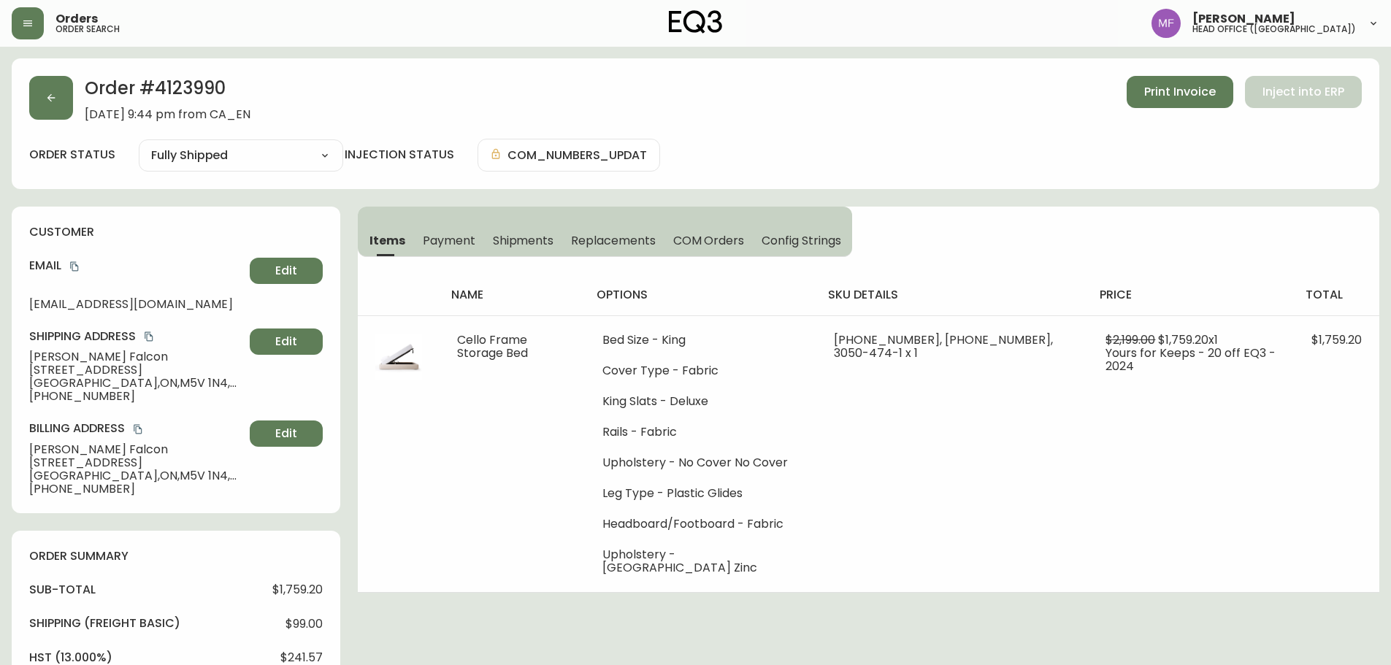
click at [528, 233] on span "Shipments" at bounding box center [523, 240] width 61 height 15
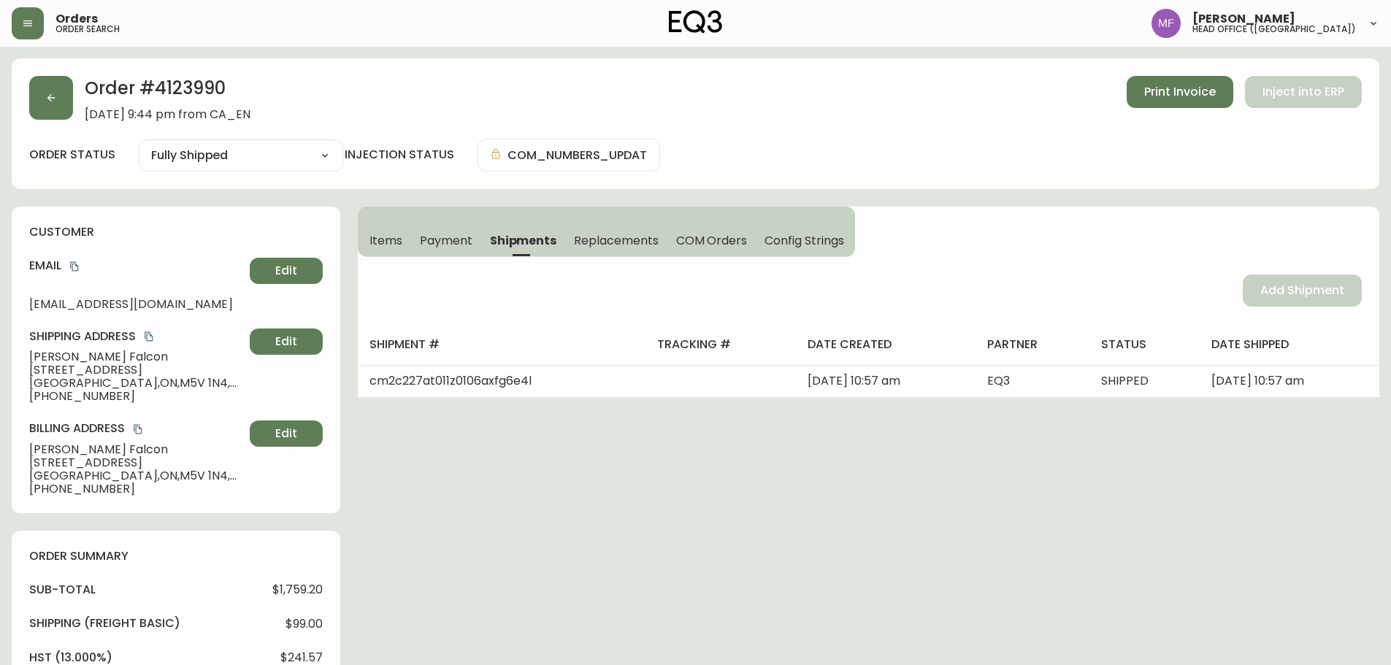
click at [391, 239] on span "Items" at bounding box center [385, 240] width 33 height 15
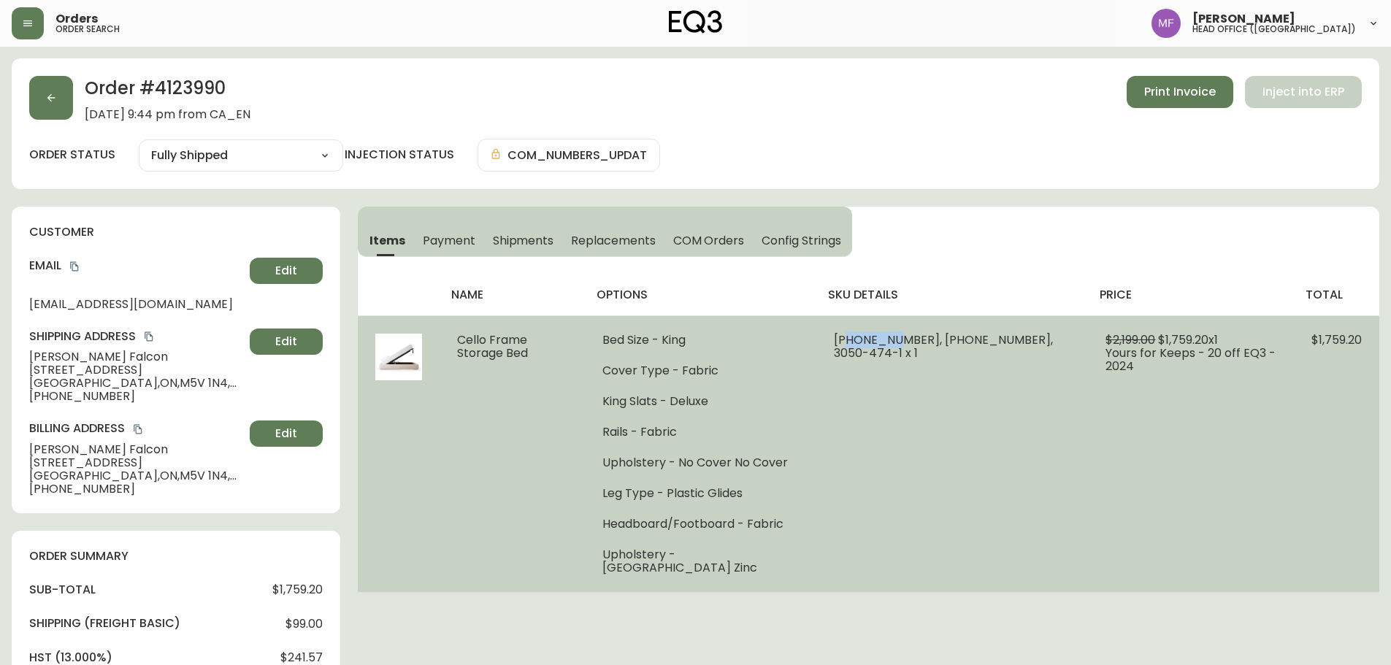
drag, startPoint x: 895, startPoint y: 340, endPoint x: 852, endPoint y: 337, distance: 42.5
click at [852, 337] on span "31162-50 x 1, 31162-53 x 1, 3050-474-1 x 1" at bounding box center [943, 347] width 219 height 30
drag, startPoint x: 832, startPoint y: 342, endPoint x: 878, endPoint y: 351, distance: 47.4
click at [878, 351] on td "31162-50 x 1, 31162-53 x 1, 3050-474-1 x 1" at bounding box center [952, 453] width 272 height 277
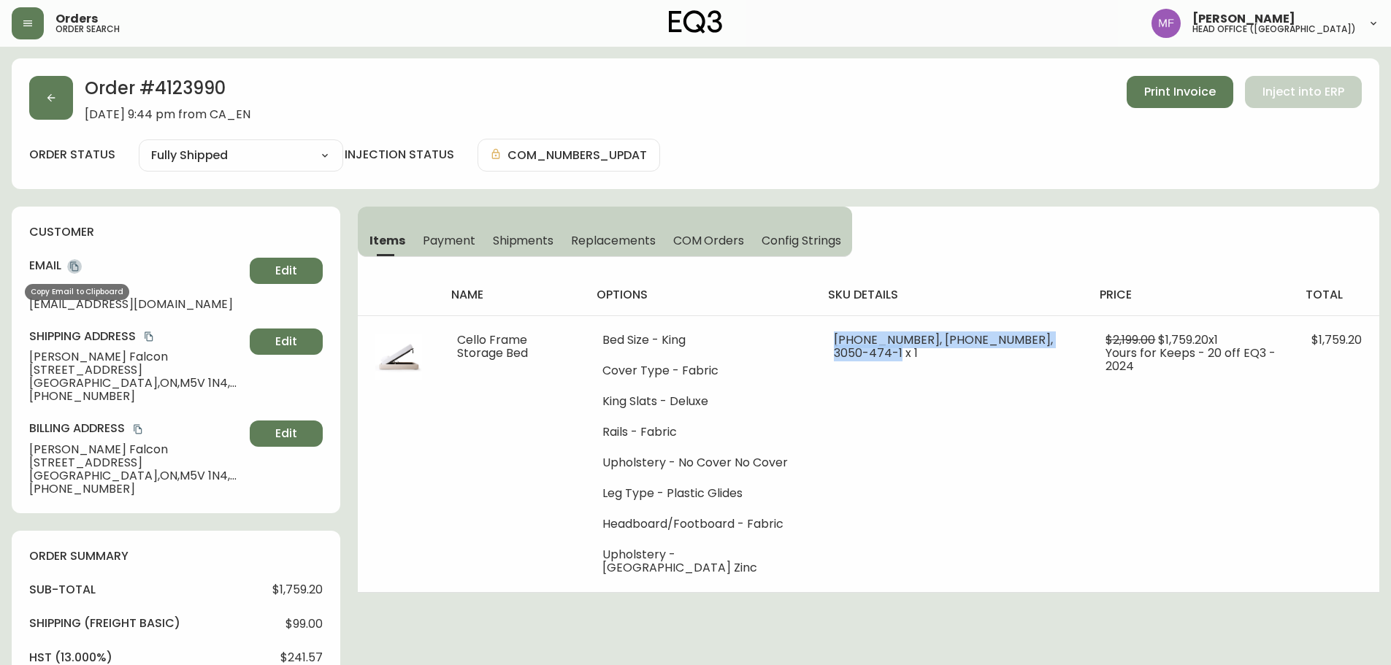
click at [72, 264] on icon "copy" at bounding box center [74, 266] width 10 height 10
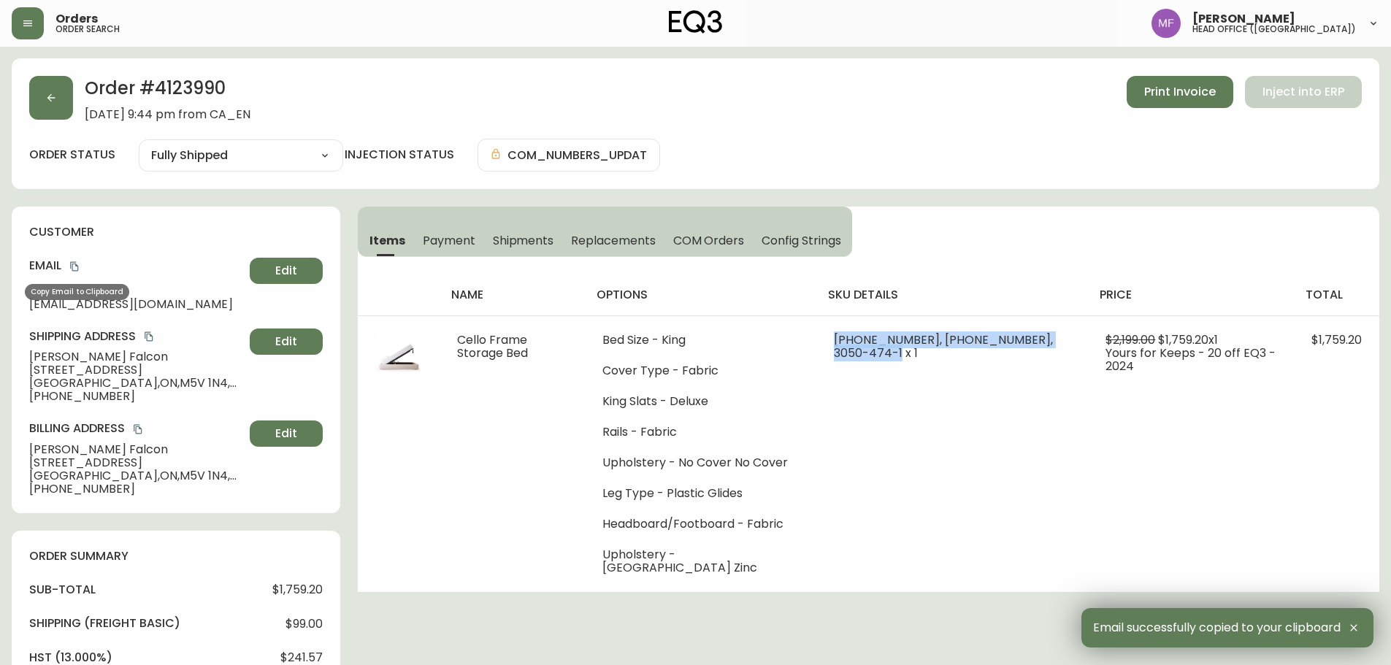
drag, startPoint x: 77, startPoint y: 268, endPoint x: 106, endPoint y: 263, distance: 29.7
click at [77, 268] on icon "copy" at bounding box center [74, 266] width 10 height 10
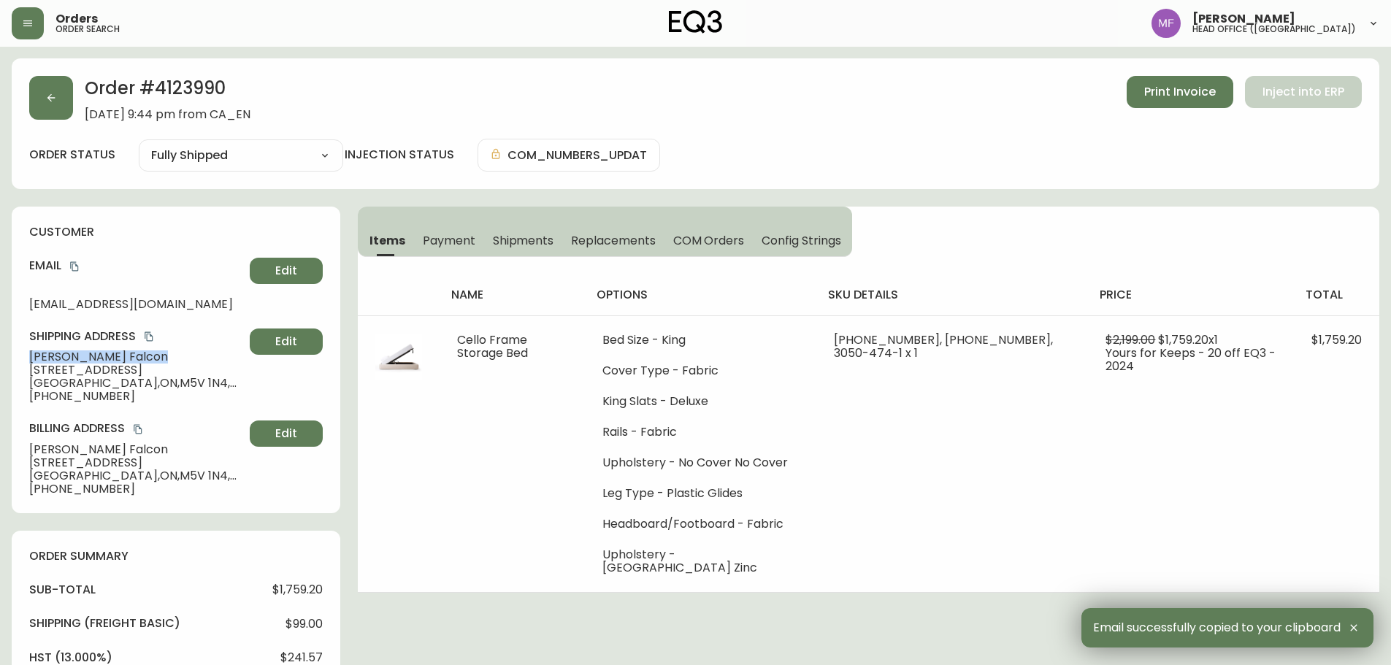
drag, startPoint x: 120, startPoint y: 360, endPoint x: 18, endPoint y: 355, distance: 101.6
click at [18, 355] on div "customer Email gonzalofalcon07@gmail.com Edit Shipping Address Gonzalo Falcon 7…" at bounding box center [176, 360] width 329 height 307
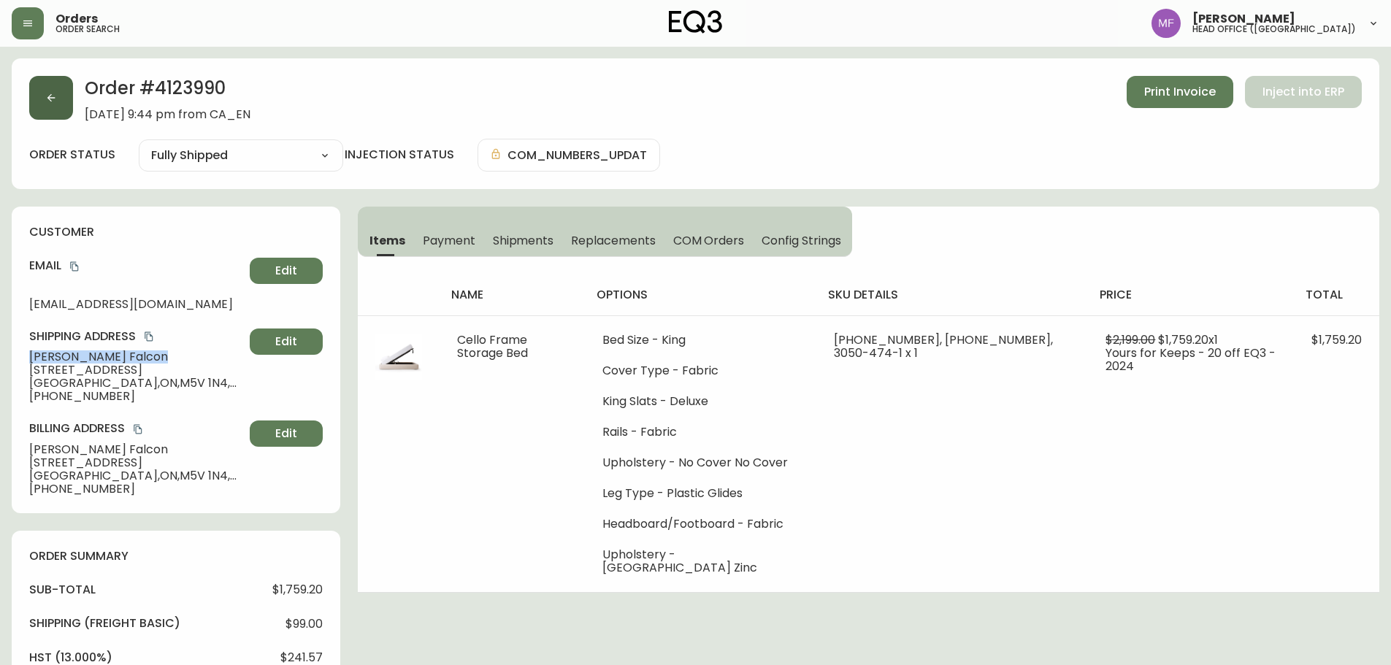
click at [47, 88] on button "button" at bounding box center [51, 98] width 44 height 44
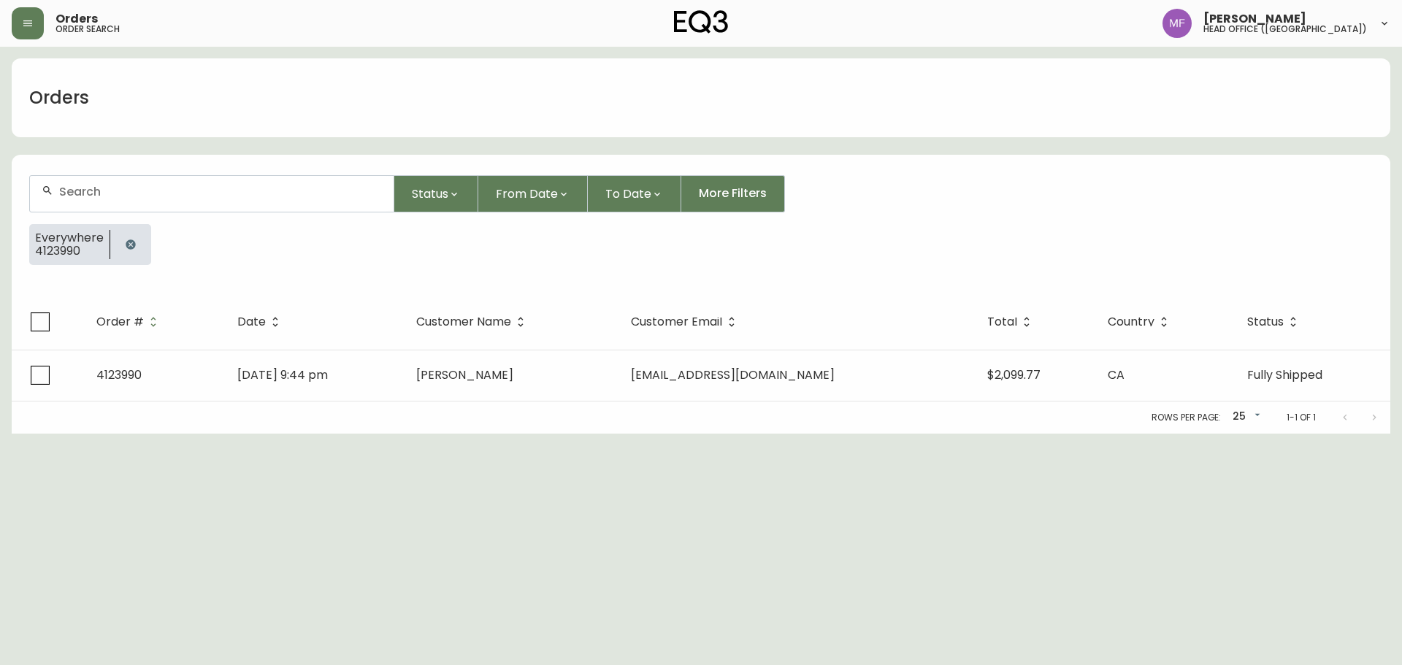
click at [119, 251] on button "button" at bounding box center [130, 244] width 29 height 29
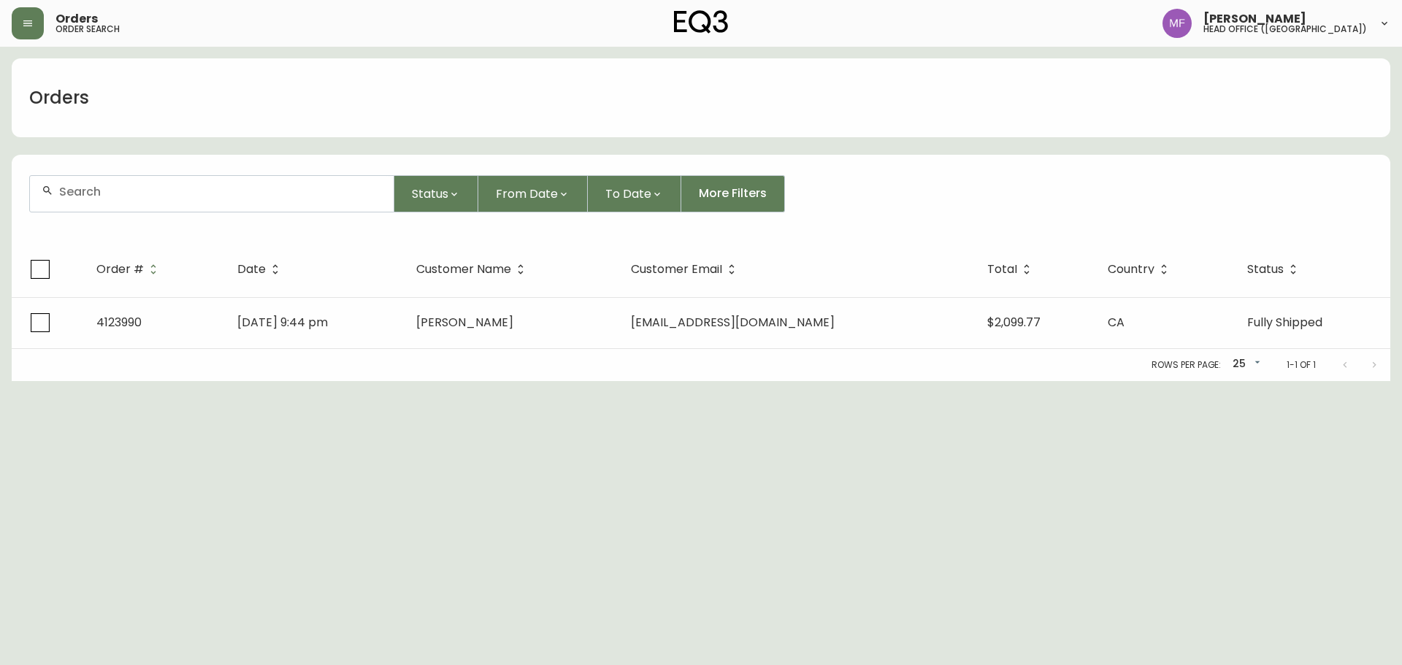
click at [120, 199] on div at bounding box center [212, 194] width 364 height 36
paste input "4134932"
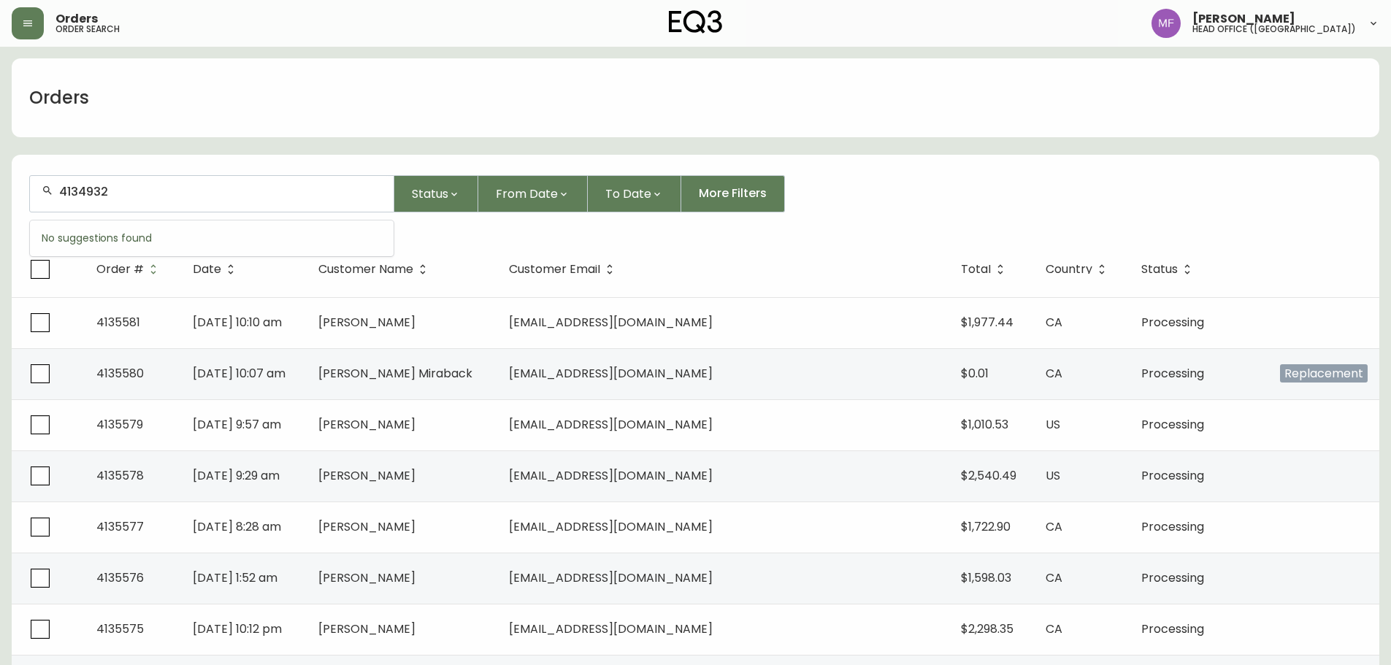
type input "4134932"
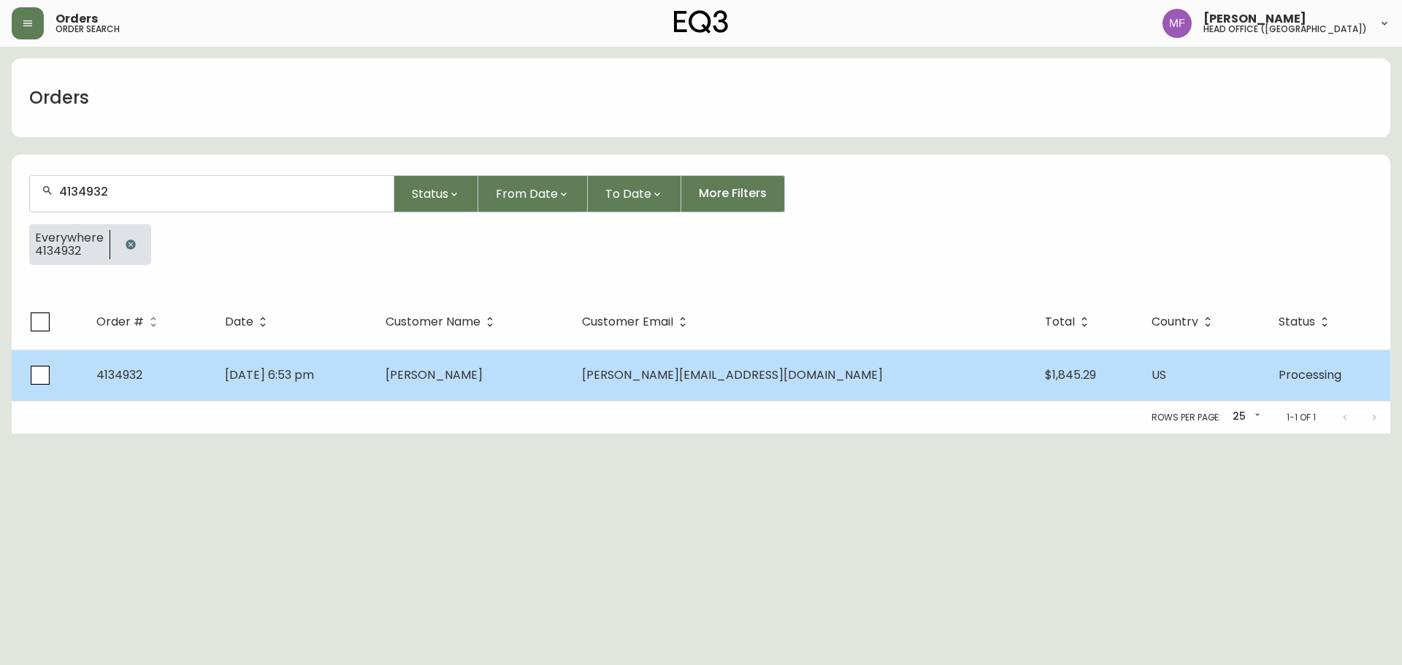
click at [314, 368] on span "Aug 29 2025, 6:53 pm" at bounding box center [269, 375] width 89 height 17
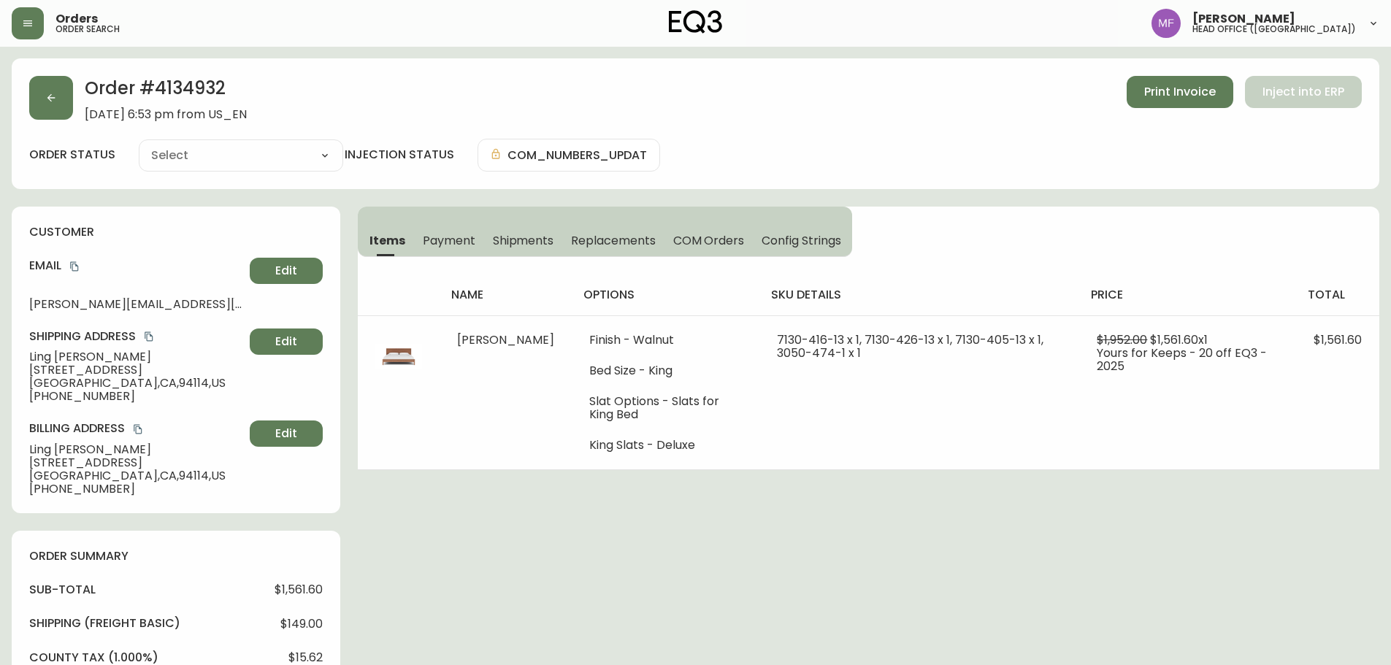
type input "Processing"
select select "PROCESSING"
click at [34, 110] on button "button" at bounding box center [51, 98] width 44 height 44
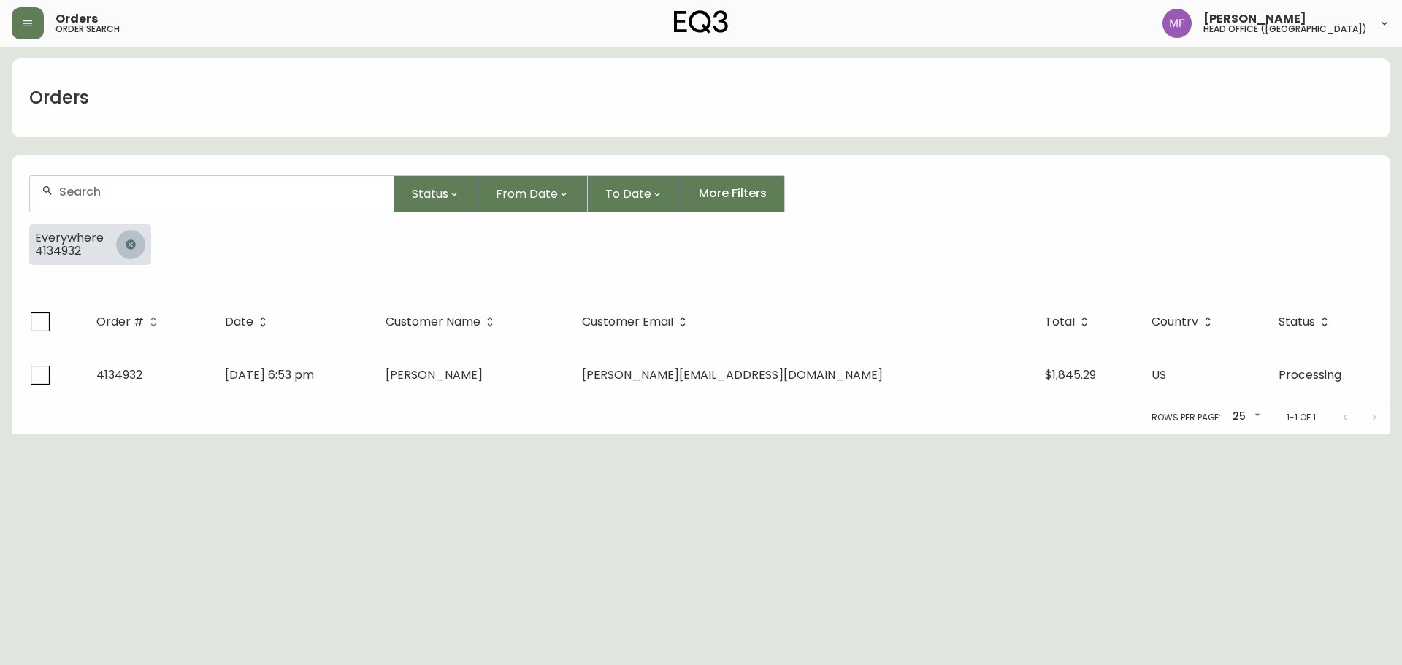
click at [136, 240] on button "button" at bounding box center [130, 244] width 29 height 29
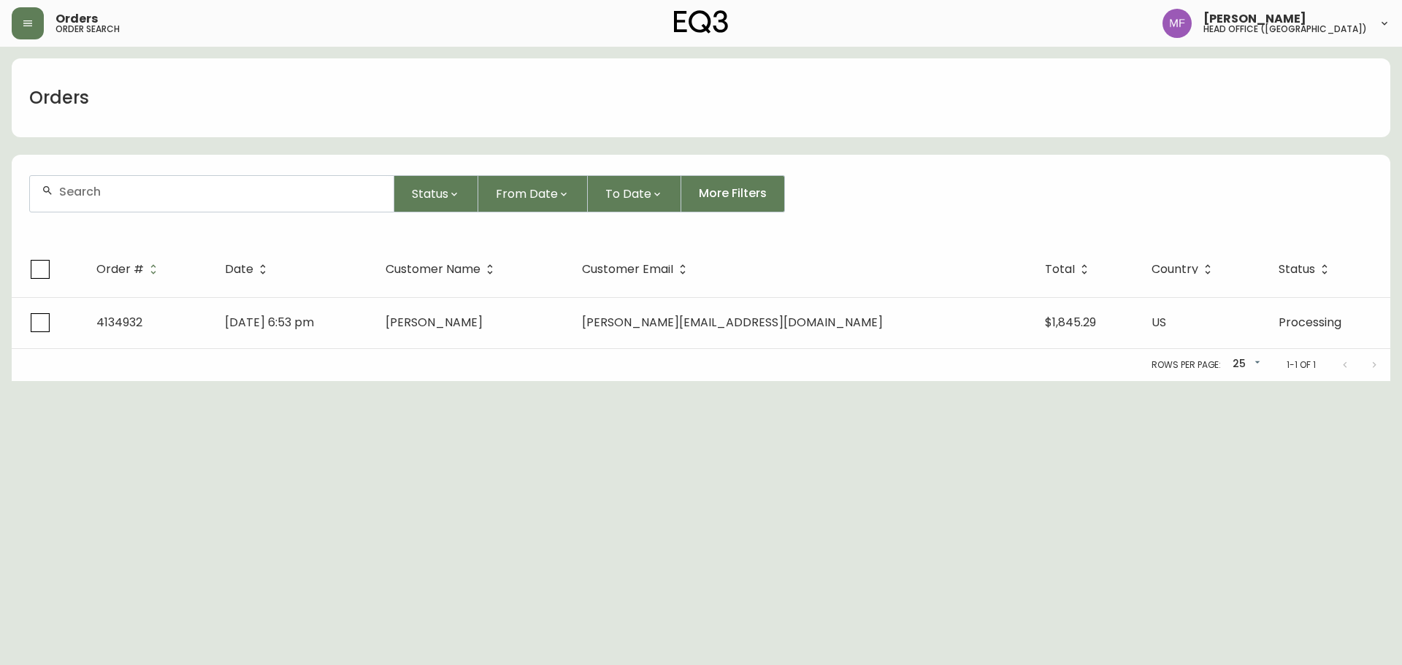
click at [131, 204] on div at bounding box center [212, 194] width 364 height 36
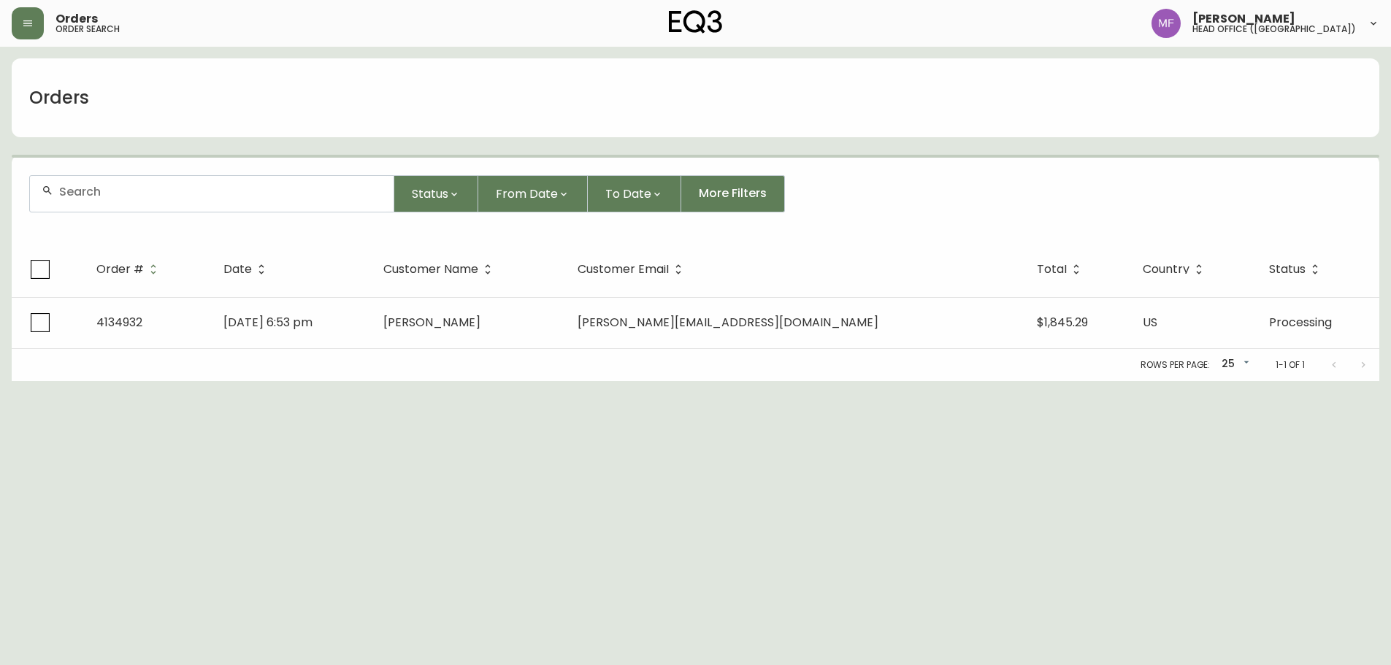
paste input "4135355"
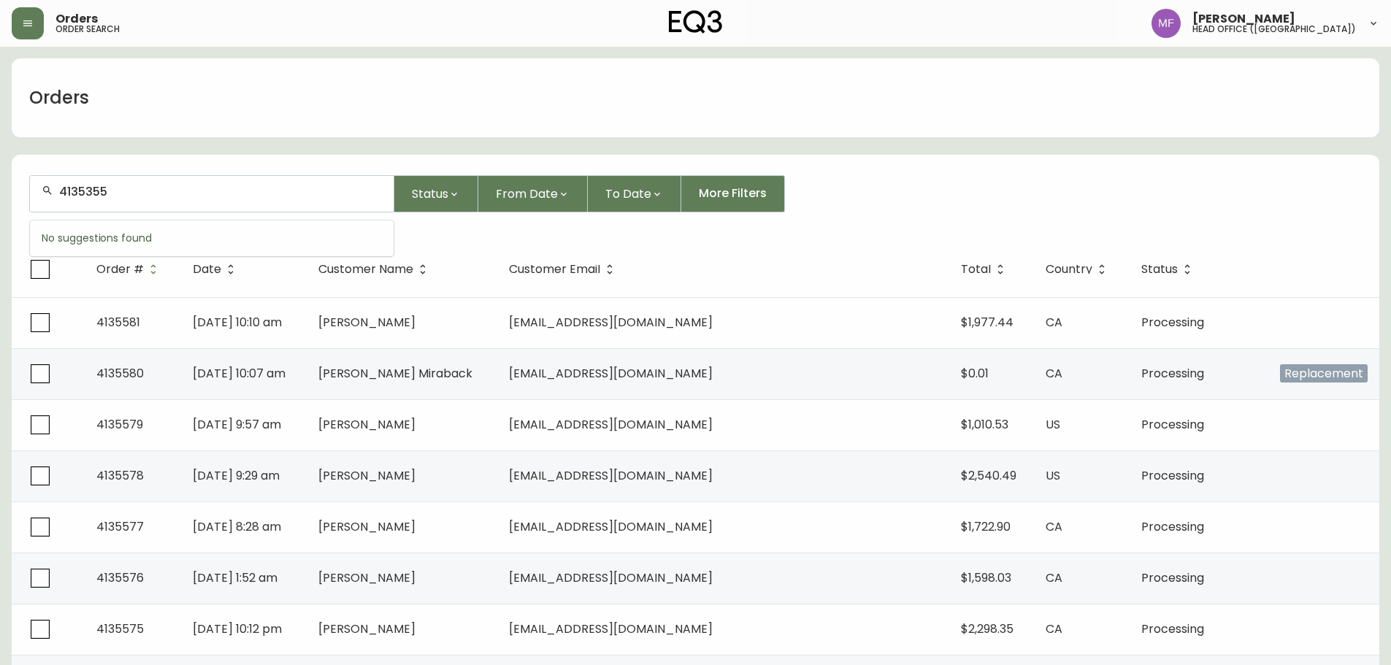
type input "4135355"
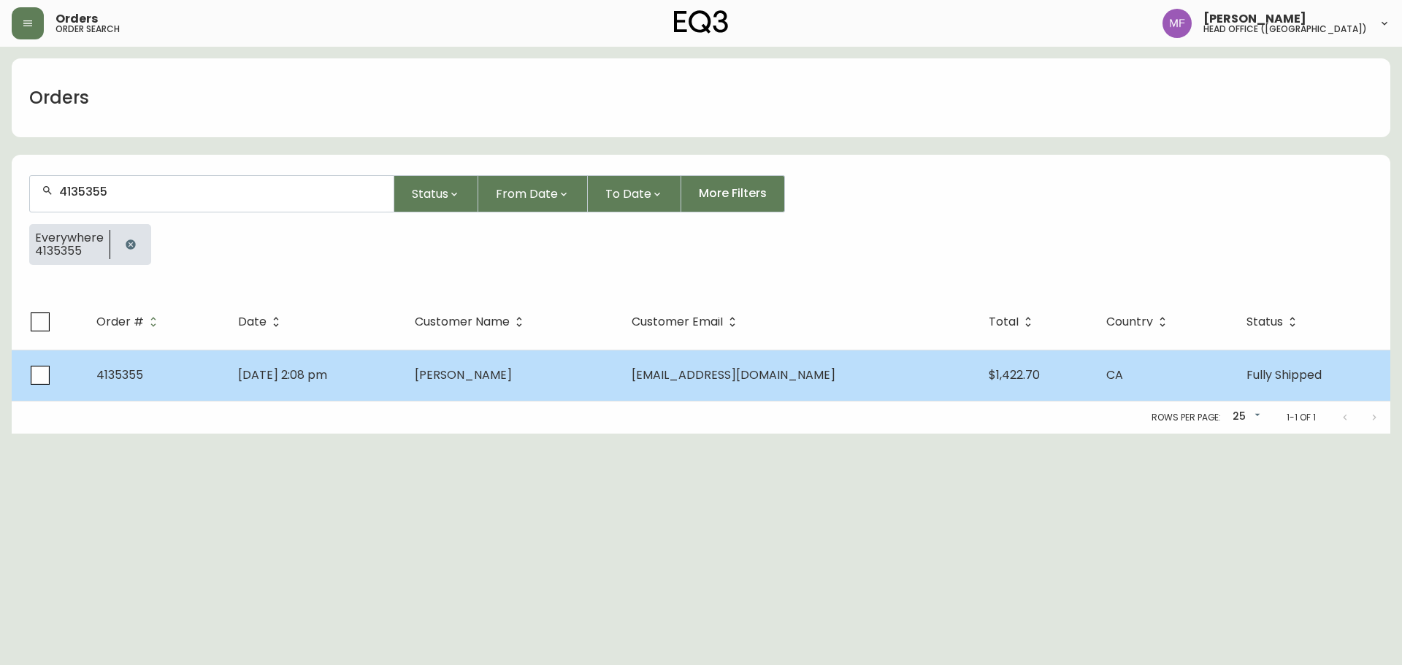
click at [459, 387] on td "Sharon Laplante" at bounding box center [511, 375] width 216 height 51
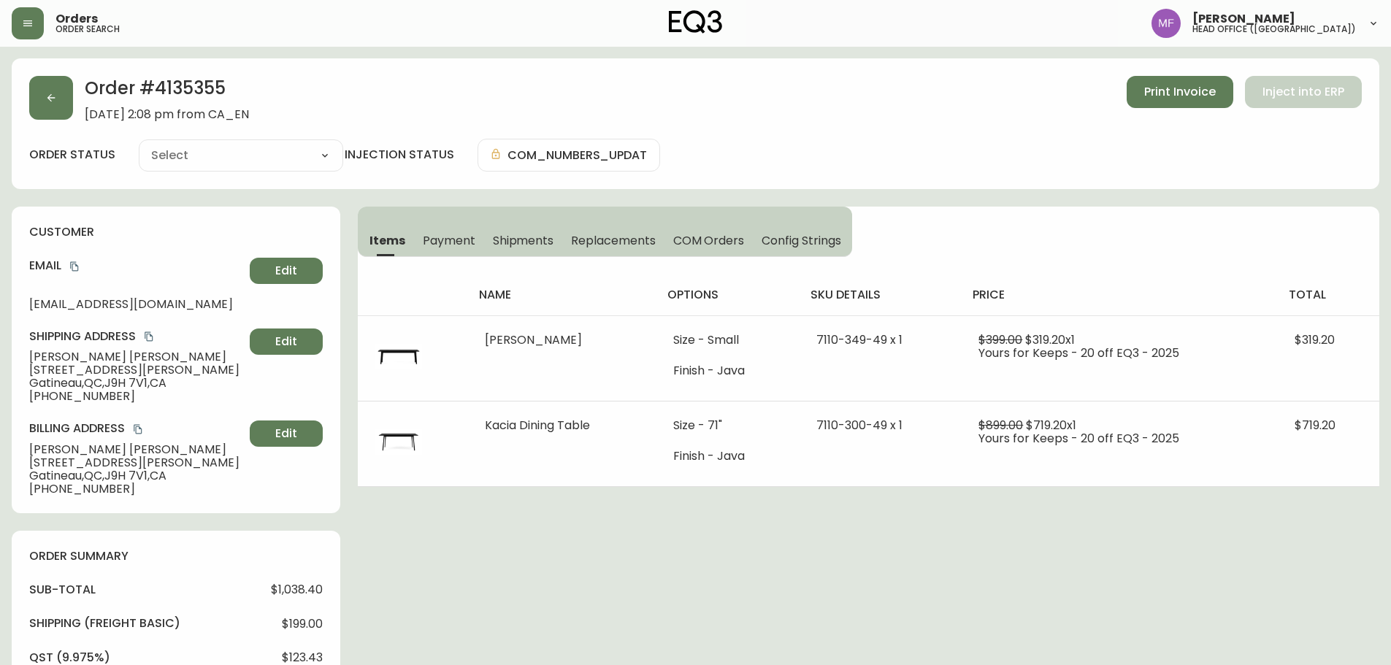
type input "Fully Shipped"
select select "FULLY_SHIPPED"
click at [531, 237] on span "Shipments" at bounding box center [523, 240] width 61 height 15
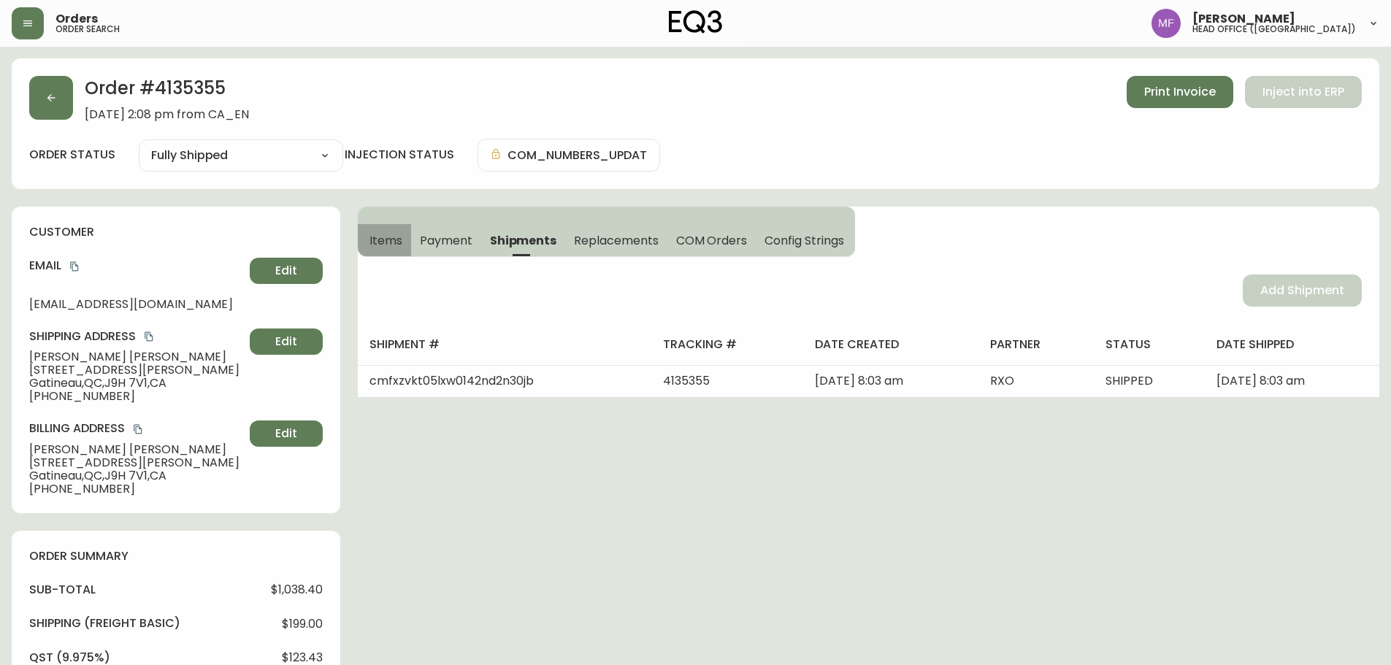
click at [378, 240] on span "Items" at bounding box center [385, 240] width 33 height 15
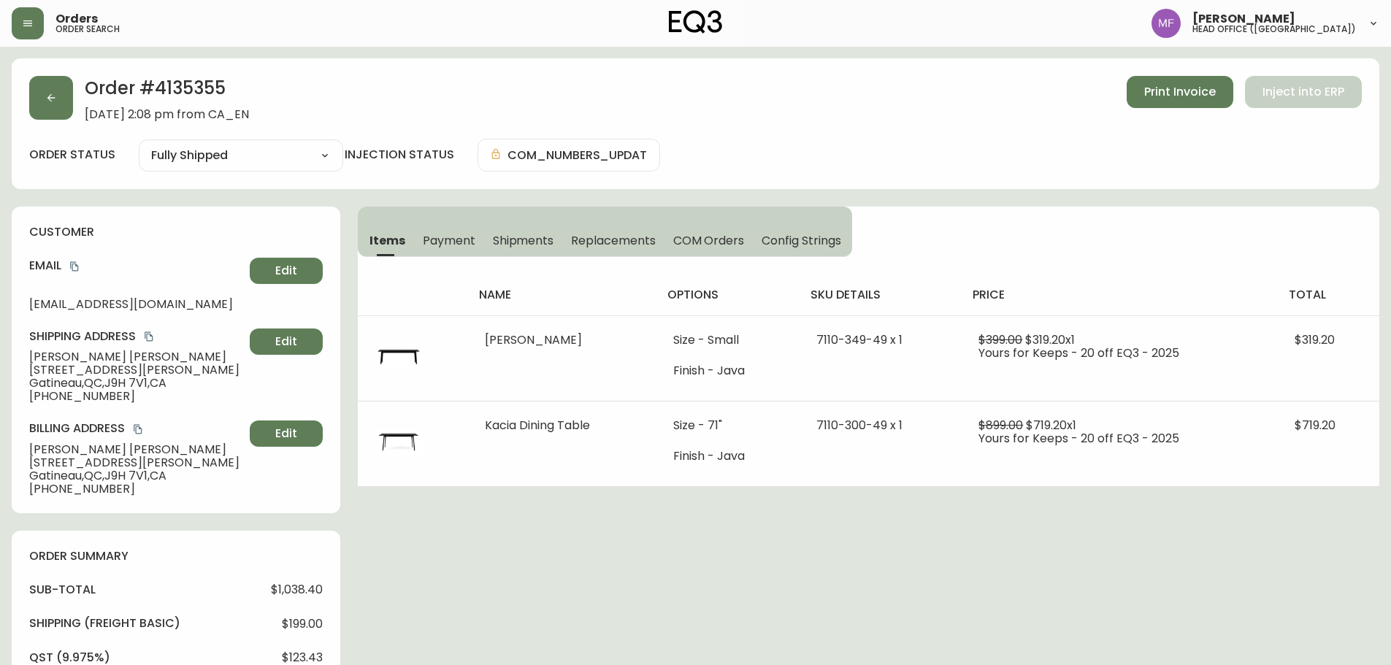
click at [186, 104] on h2 "Order # 4135355" at bounding box center [167, 92] width 164 height 32
click at [216, 78] on h2 "Order # 4135355" at bounding box center [167, 92] width 164 height 32
click at [195, 92] on h2 "Order # 4135355" at bounding box center [167, 92] width 164 height 32
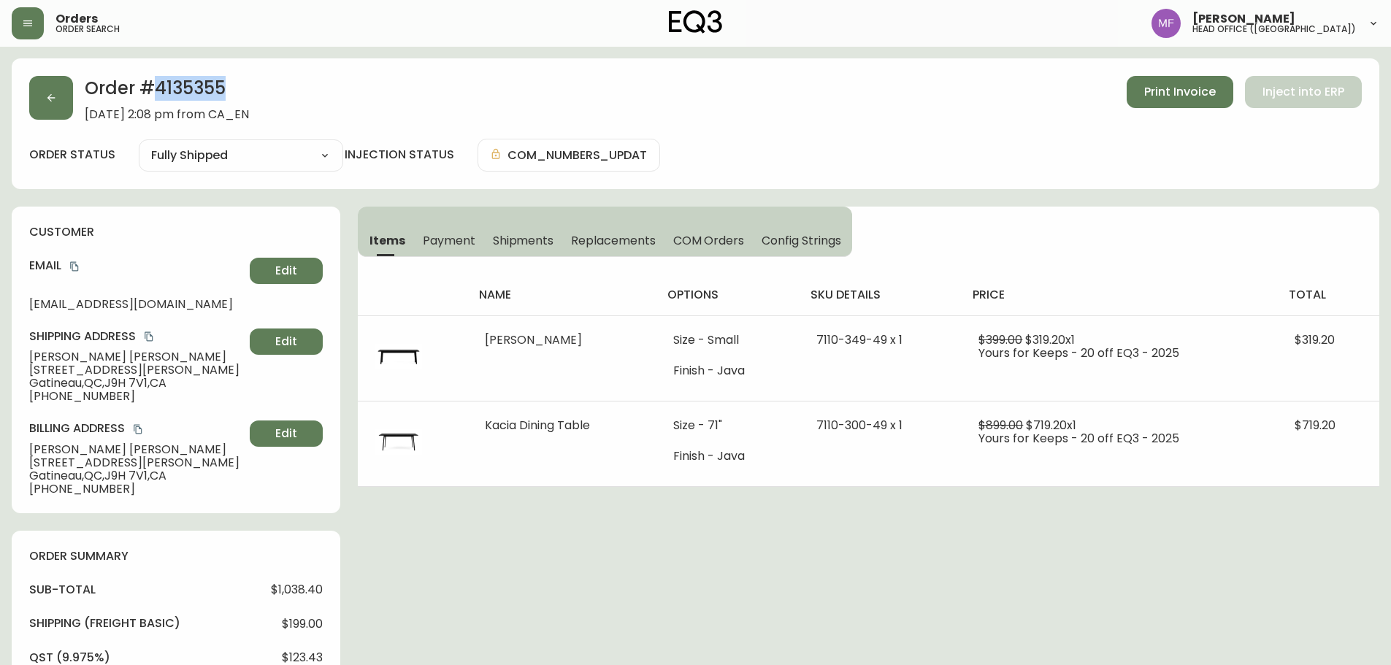
click at [195, 92] on h2 "Order # 4135355" at bounding box center [167, 92] width 164 height 32
drag, startPoint x: 135, startPoint y: 356, endPoint x: 17, endPoint y: 355, distance: 118.3
click at [17, 355] on div "customer Email nurselaplante@gmail.com Edit Shipping Address Sharon Laplante 38…" at bounding box center [176, 360] width 329 height 307
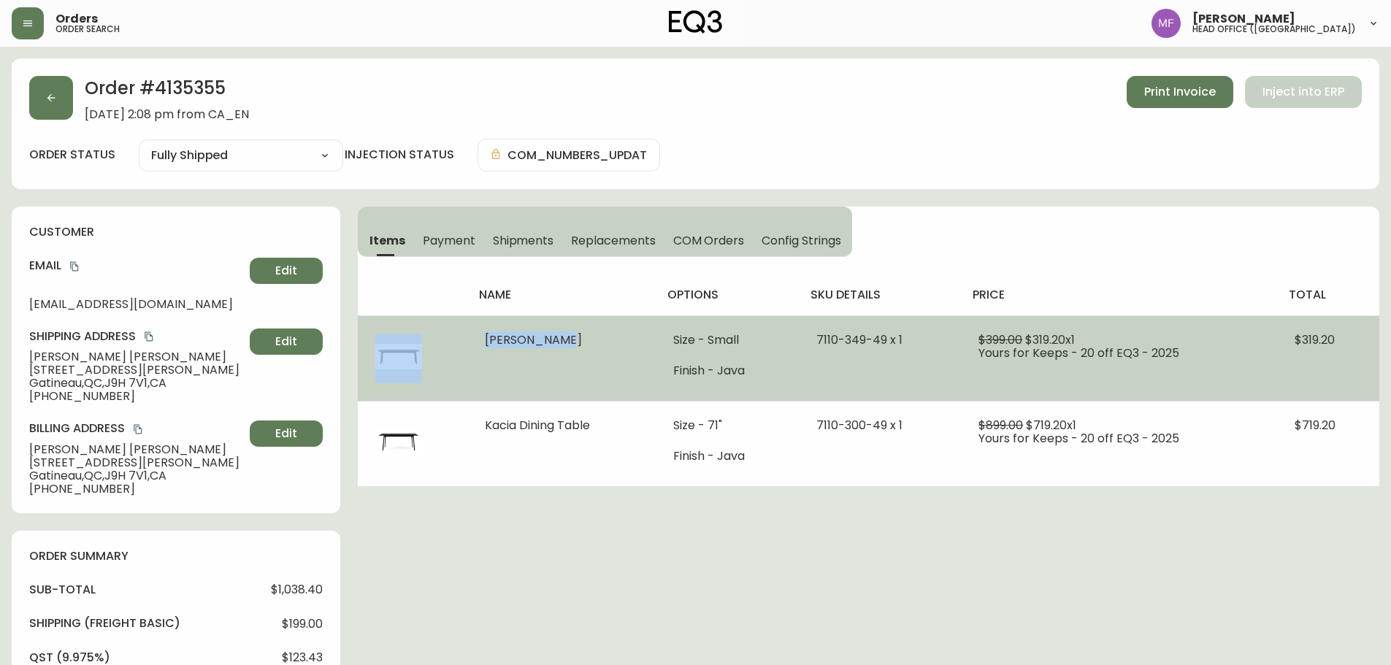
drag, startPoint x: 577, startPoint y: 343, endPoint x: 461, endPoint y: 343, distance: 116.1
click at [461, 343] on tr "Kacia Bench Size - Small Finish - Java 7110-349-49 x 1 $399.00 $319.20 x 1 Your…" at bounding box center [869, 357] width 1022 height 85
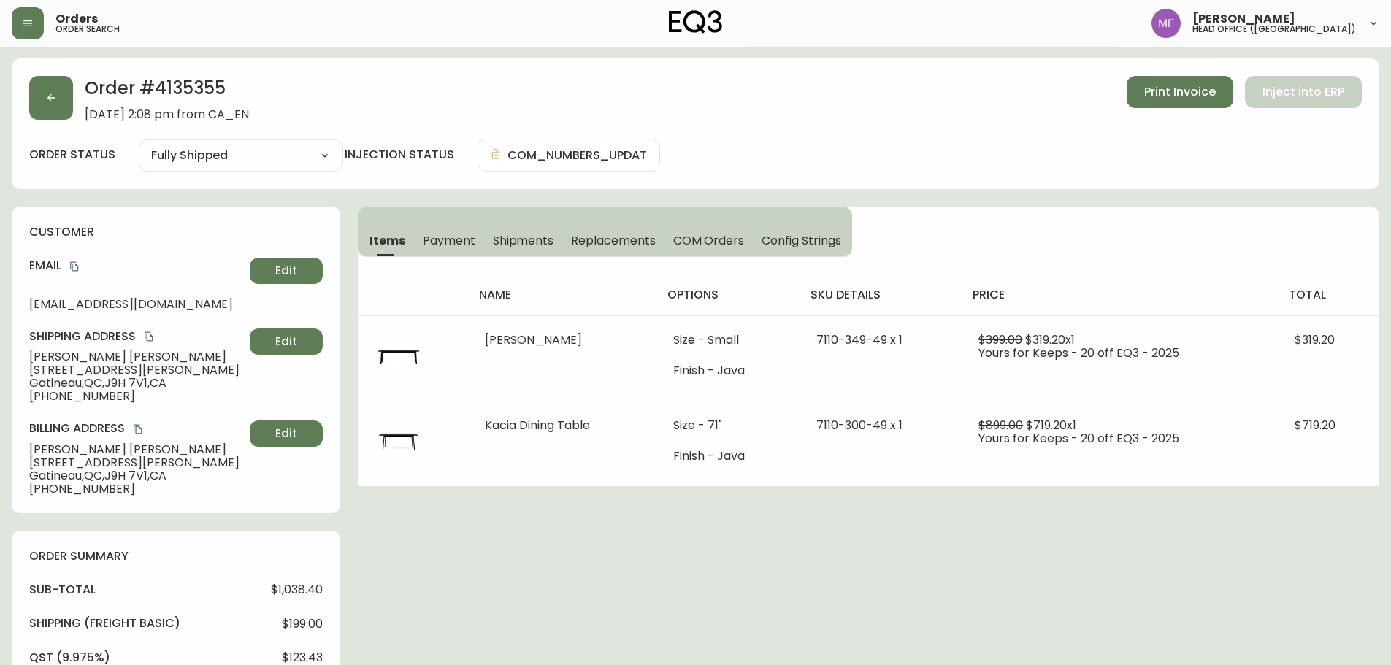
click at [189, 87] on h2 "Order # 4135355" at bounding box center [167, 92] width 164 height 32
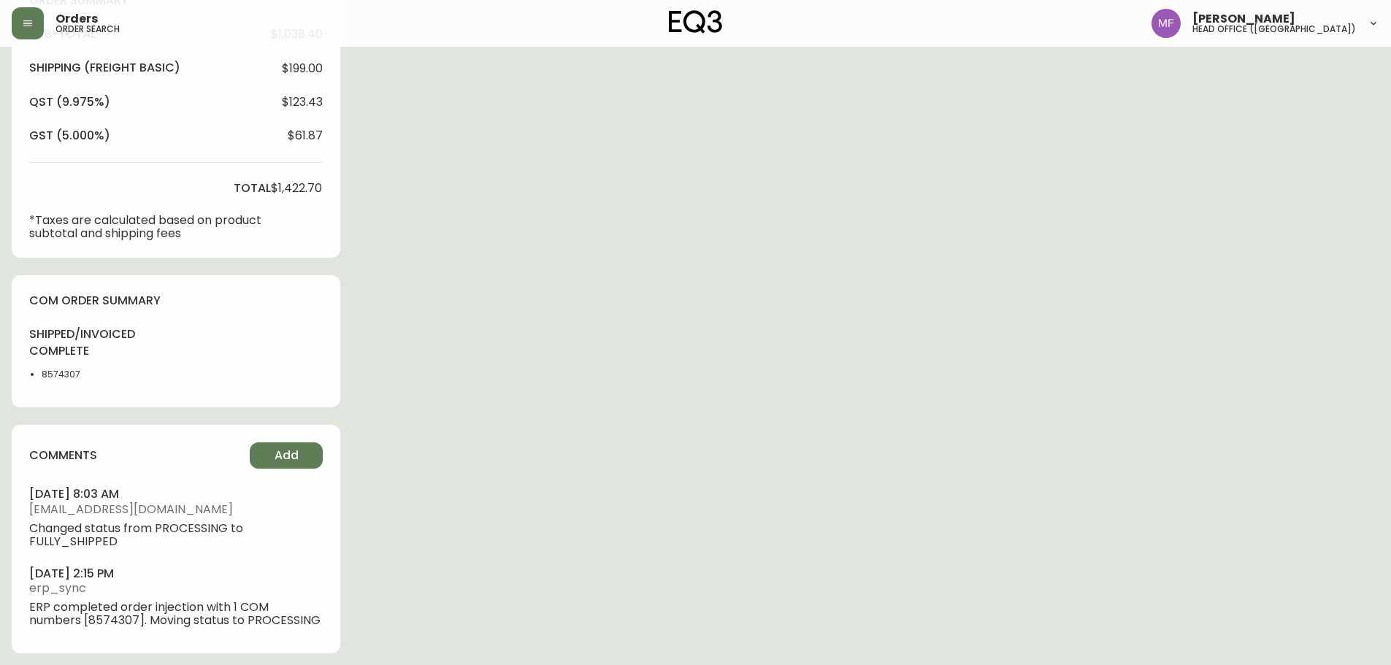
scroll to position [562, 0]
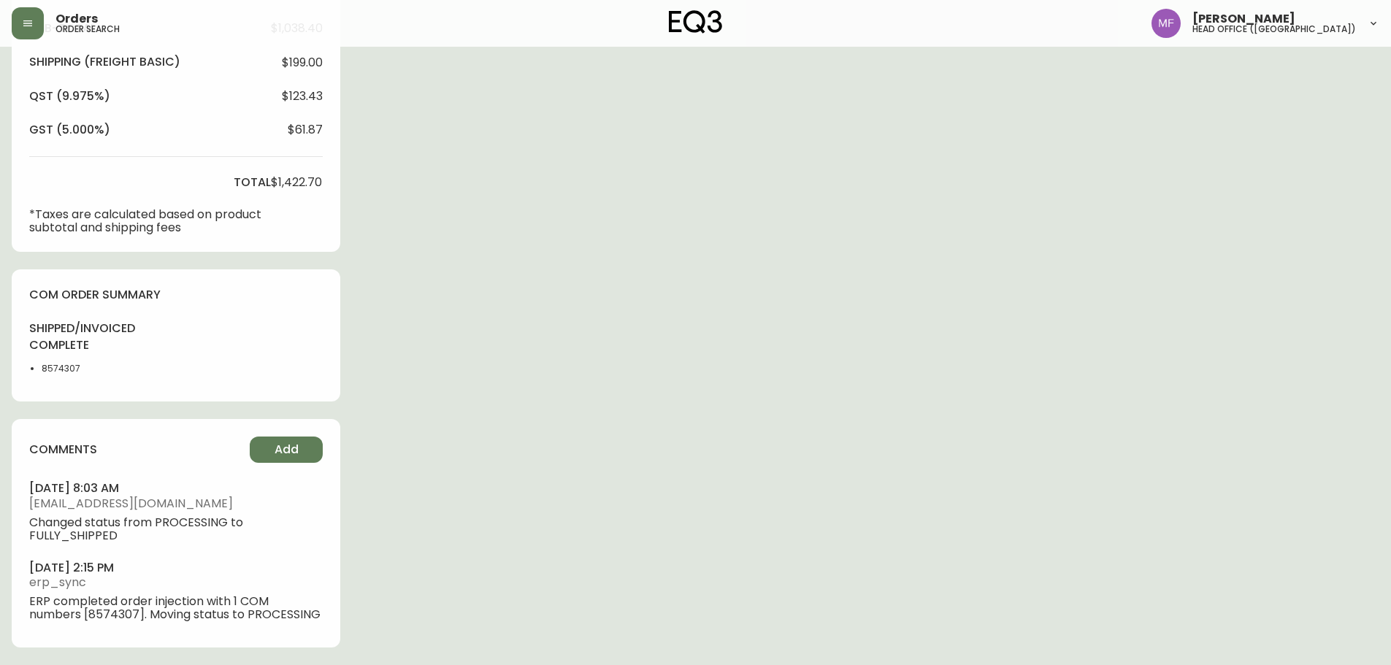
click at [39, 361] on div "shipped/invoiced complete 8574307" at bounding box center [72, 353] width 86 height 64
click at [632, 325] on div "Order # 4135355 September 14, 2025 at 2:08 pm from CA_EN Print Invoice Inject i…" at bounding box center [696, 81] width 1368 height 1168
click at [852, 252] on div "Order # 4135355 September 14, 2025 at 2:08 pm from CA_EN Print Invoice Inject i…" at bounding box center [696, 81] width 1368 height 1168
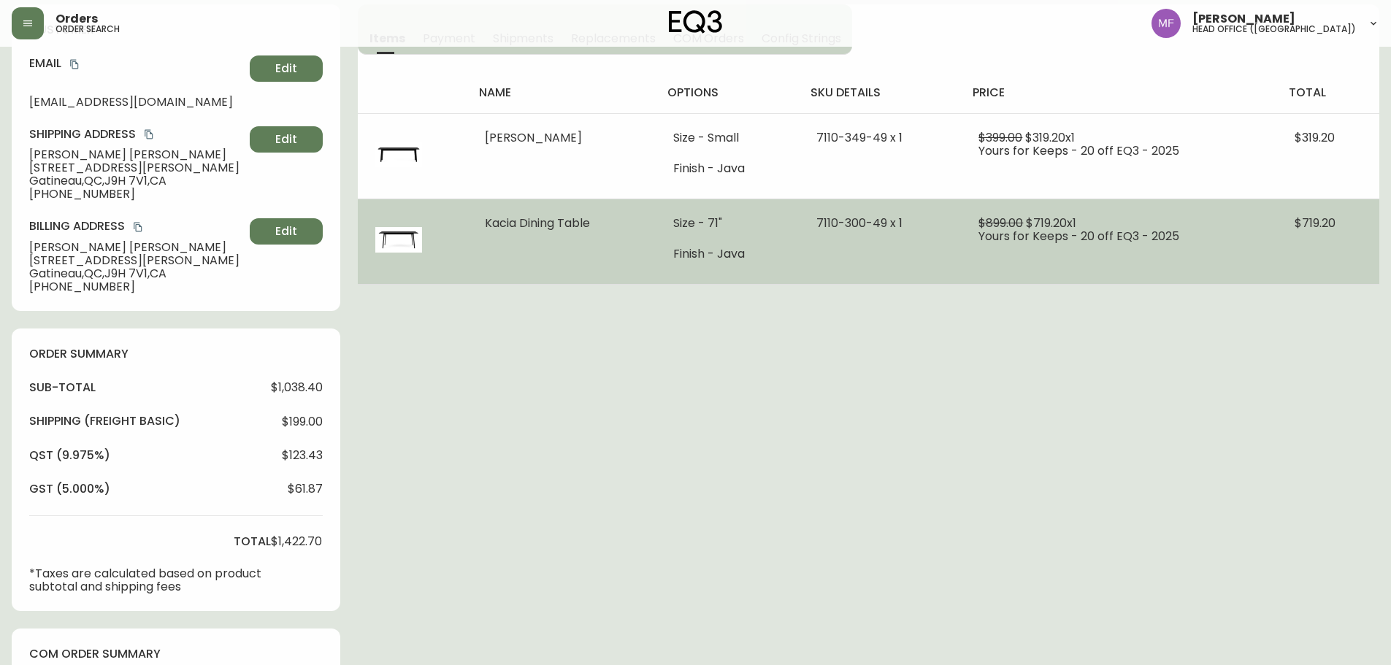
scroll to position [196, 0]
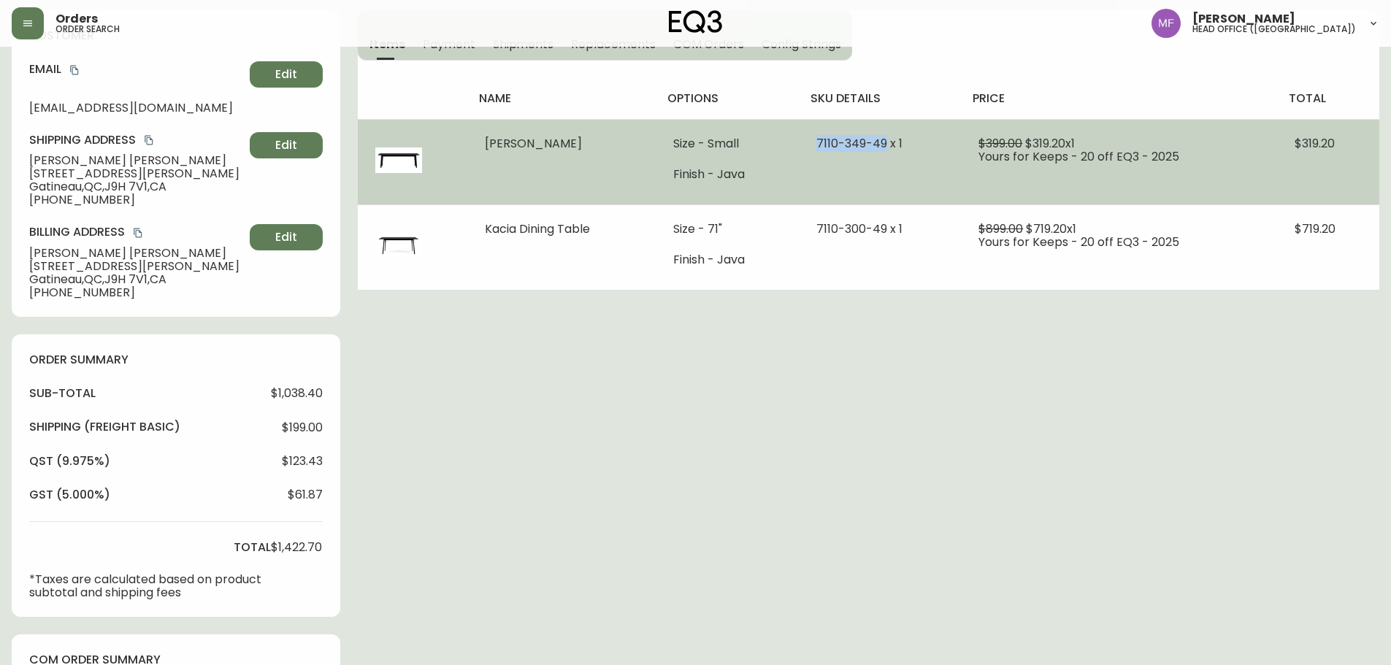
drag, startPoint x: 819, startPoint y: 142, endPoint x: 890, endPoint y: 145, distance: 71.6
click at [890, 145] on td "7110-349-49 x 1" at bounding box center [880, 161] width 163 height 85
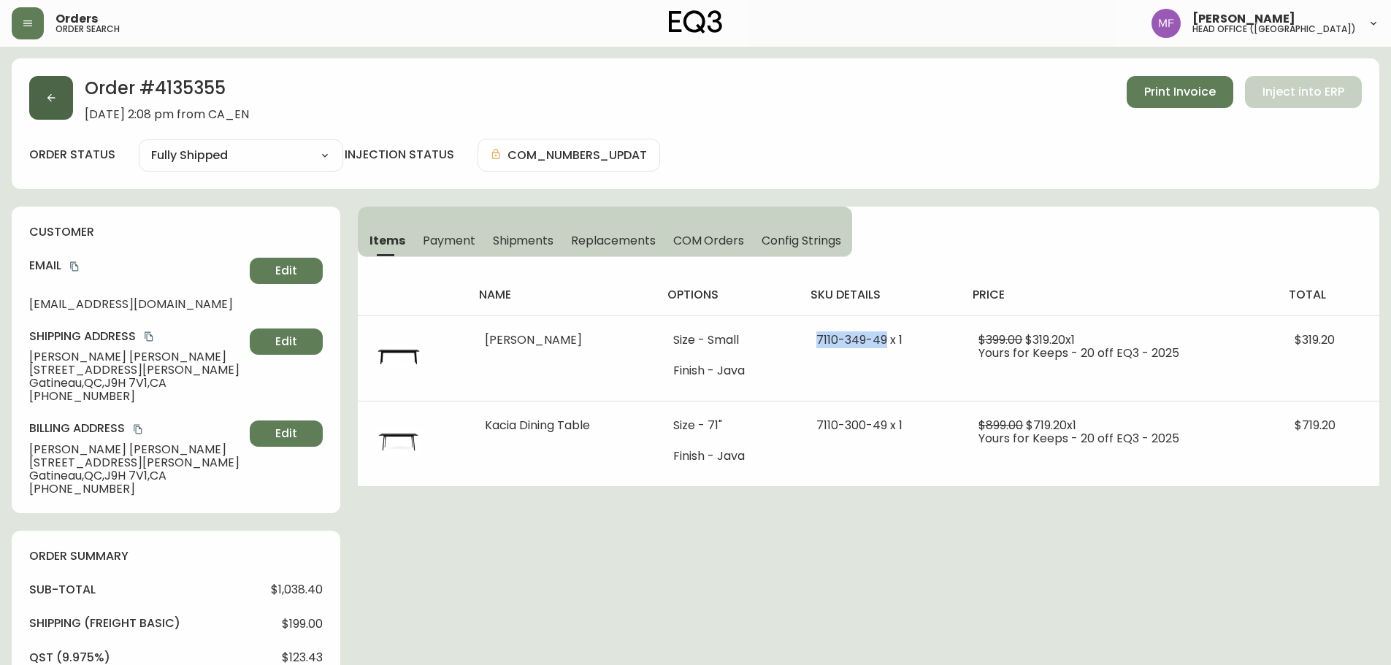
click at [63, 103] on button "button" at bounding box center [51, 98] width 44 height 44
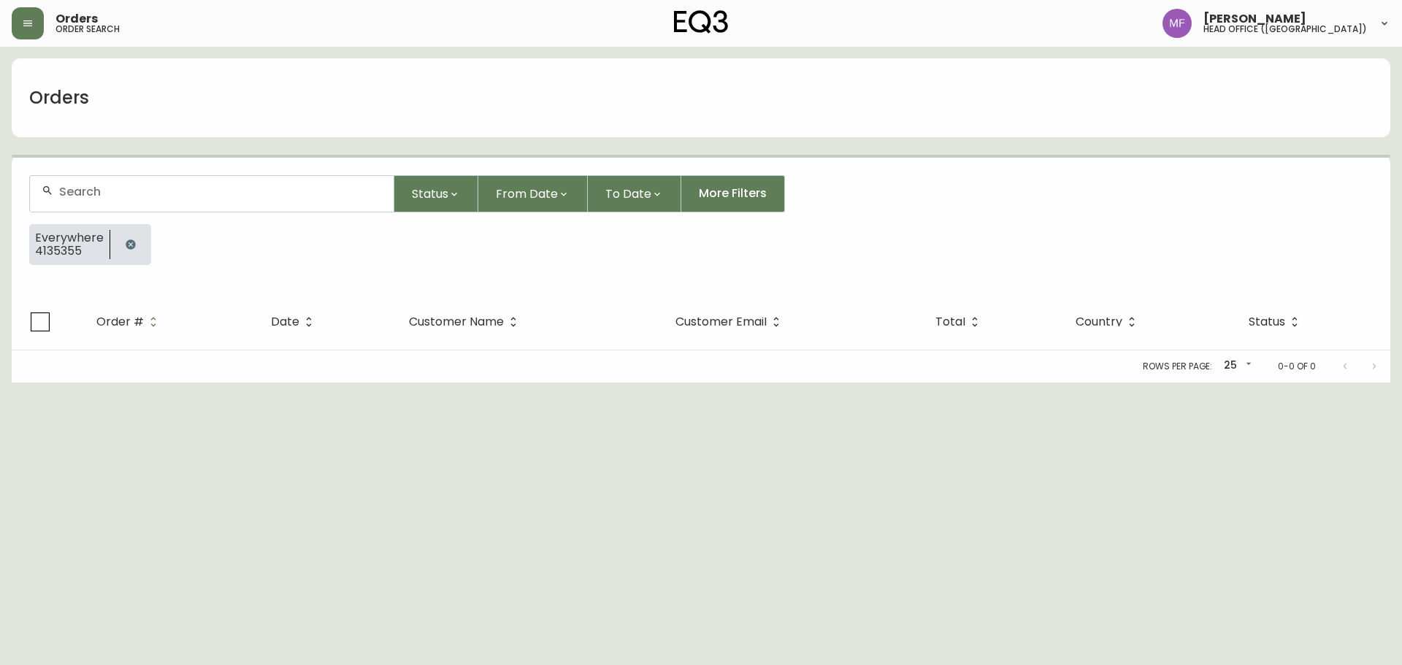
click at [134, 237] on button "button" at bounding box center [130, 244] width 29 height 29
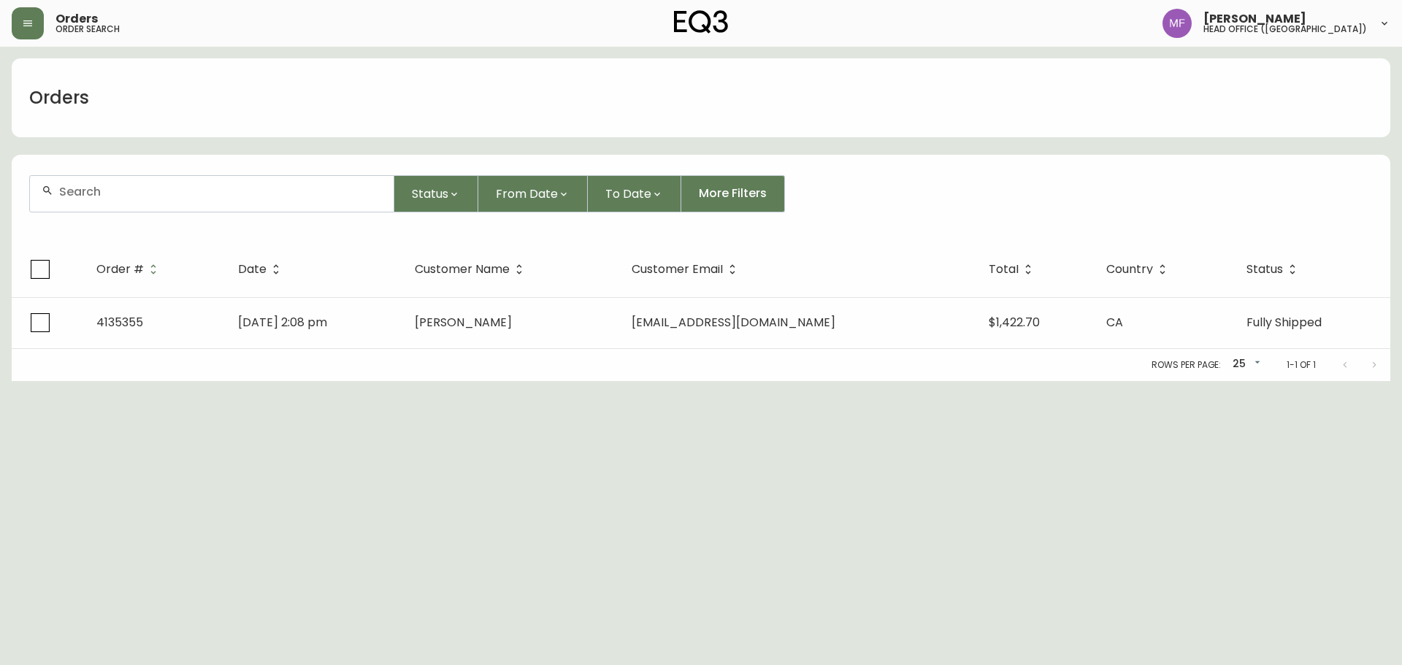
click at [133, 202] on div at bounding box center [212, 194] width 364 height 36
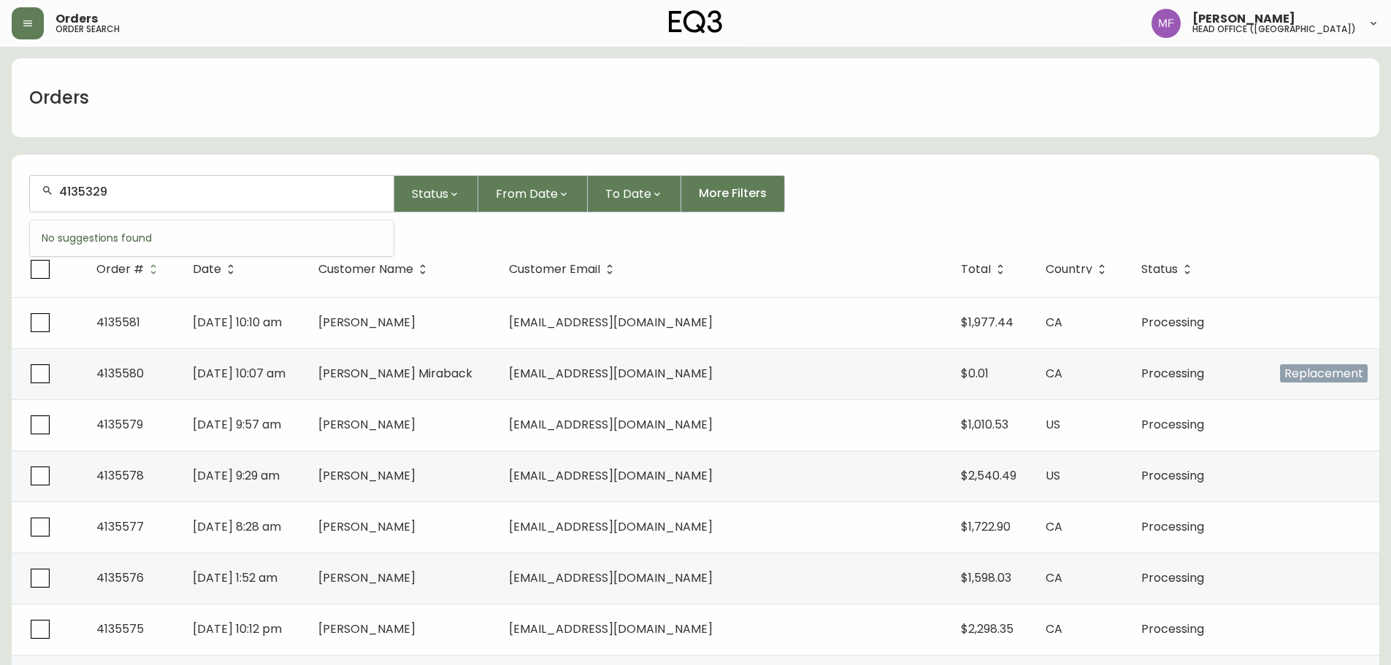
type input "4135329"
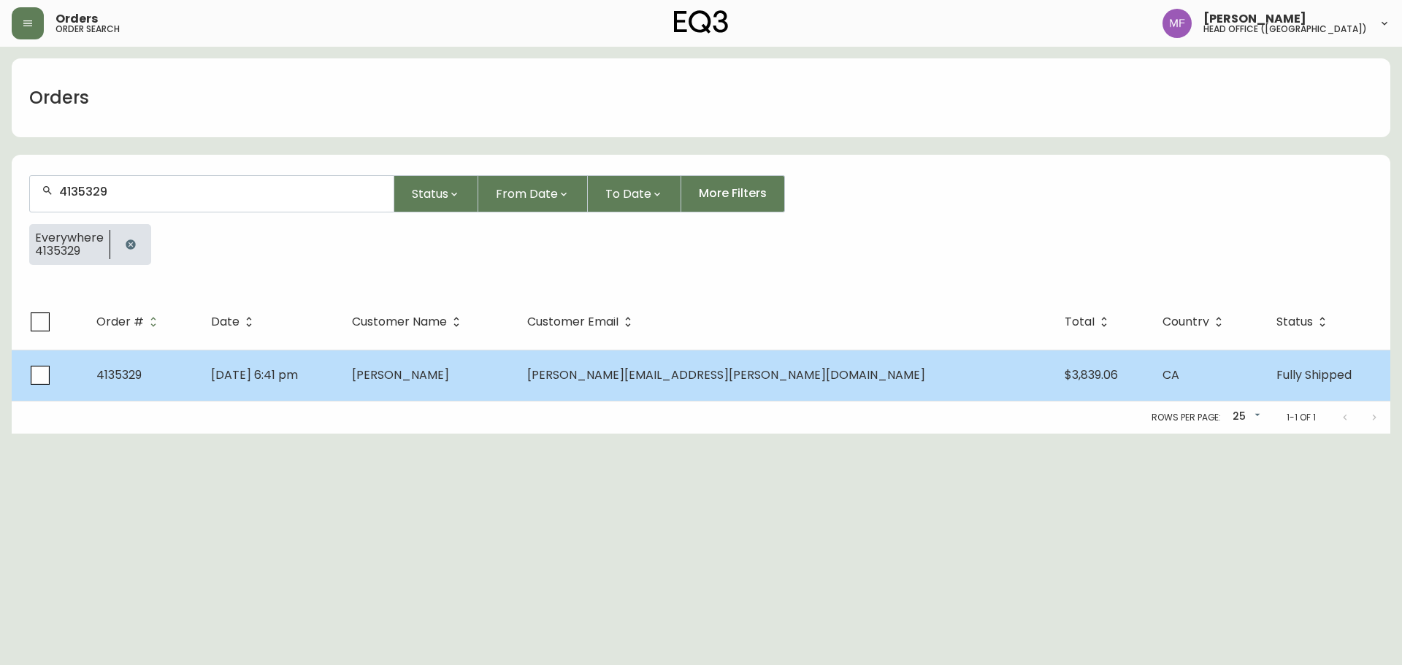
click at [499, 400] on td "Patrick Travers" at bounding box center [427, 375] width 175 height 51
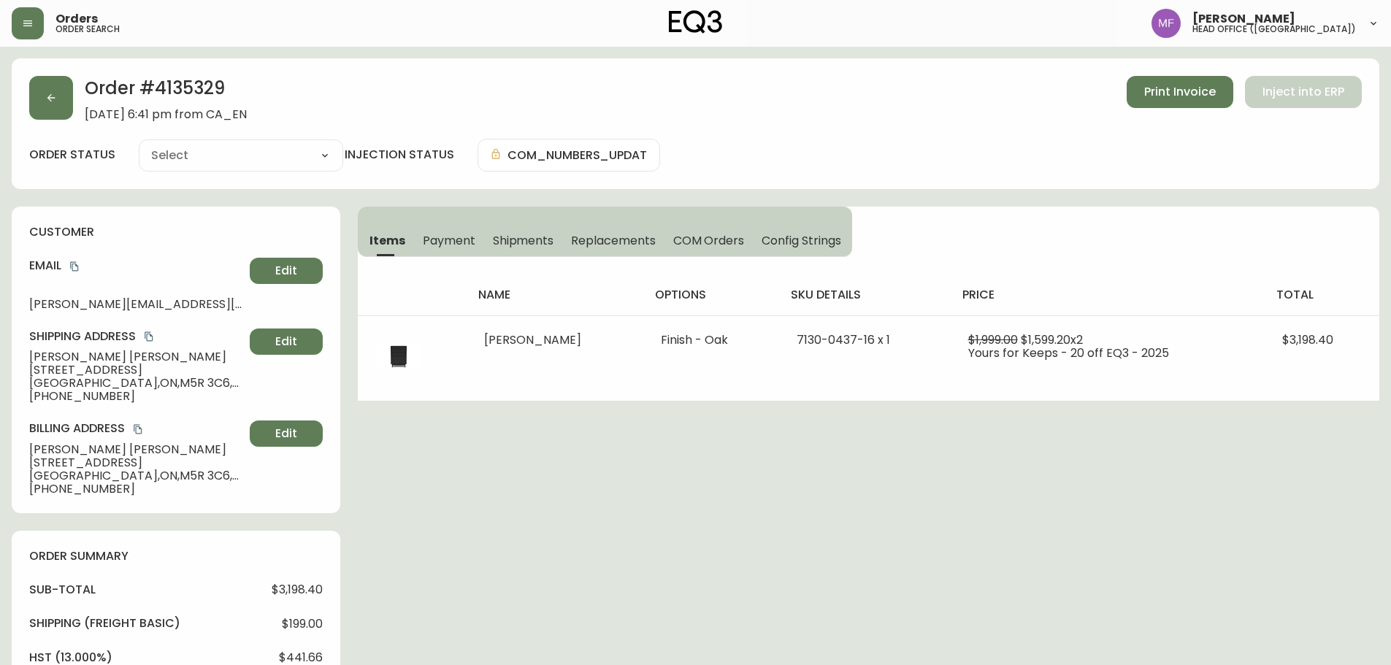
type input "Fully Shipped"
select select "FULLY_SHIPPED"
click at [958, 452] on div "Order # 4135329 September 13, 2025 at 6:41 pm from CA_EN Print Invoice Inject i…" at bounding box center [696, 625] width 1368 height 1135
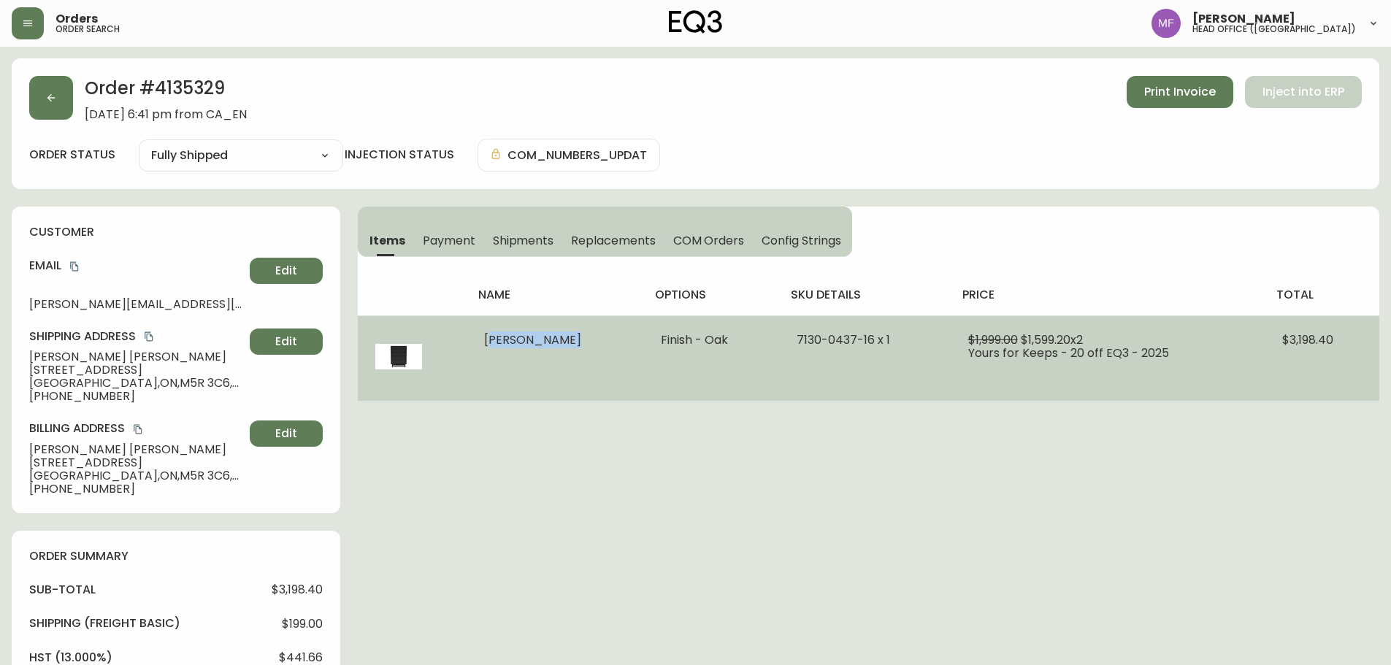
drag, startPoint x: 568, startPoint y: 347, endPoint x: 482, endPoint y: 351, distance: 86.3
click at [482, 351] on td "Marcel Chest" at bounding box center [555, 357] width 176 height 85
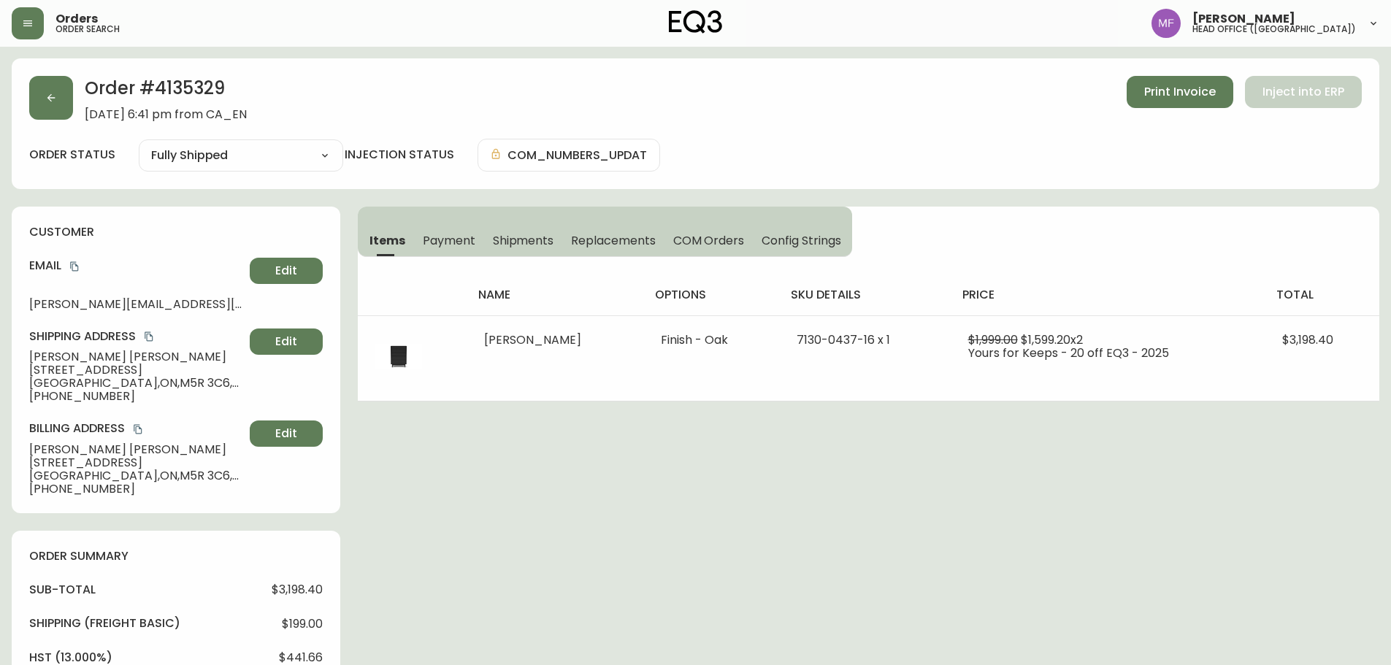
click at [210, 96] on h2 "Order # 4135329" at bounding box center [166, 92] width 162 height 32
click at [54, 98] on icon "button" at bounding box center [51, 98] width 8 height 8
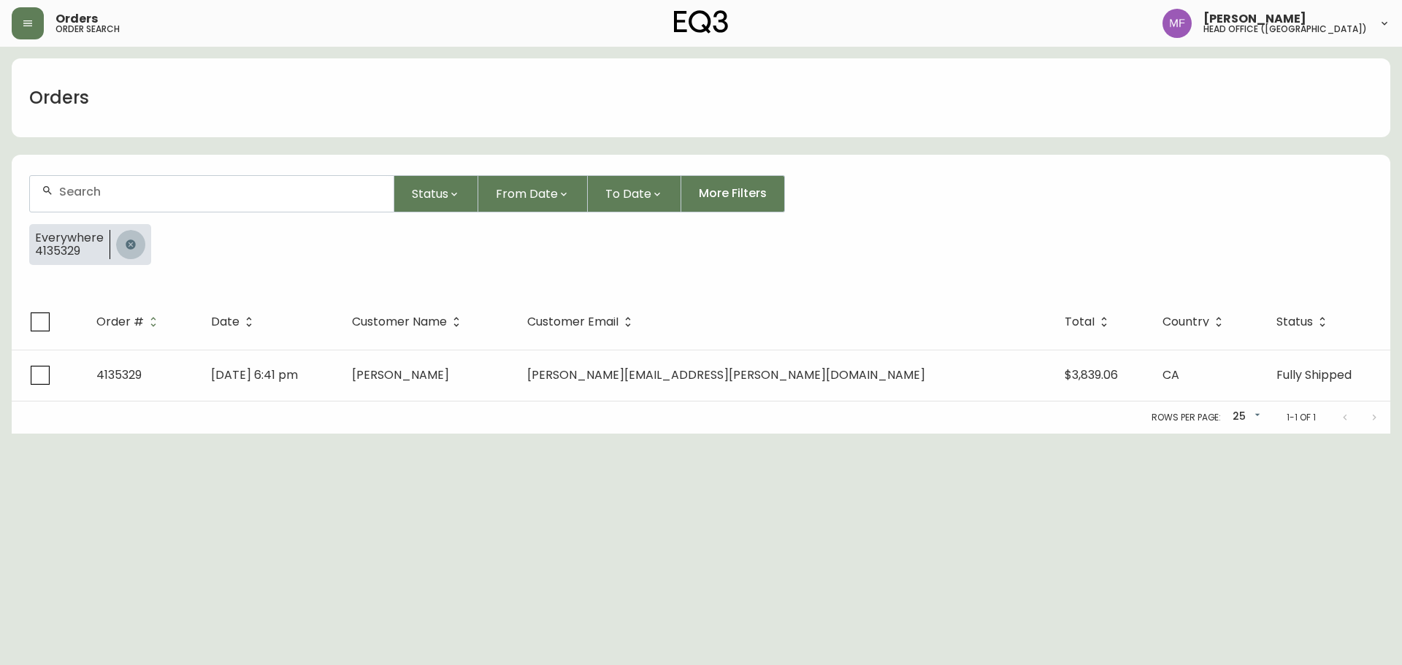
click at [128, 241] on icon "button" at bounding box center [131, 245] width 12 height 12
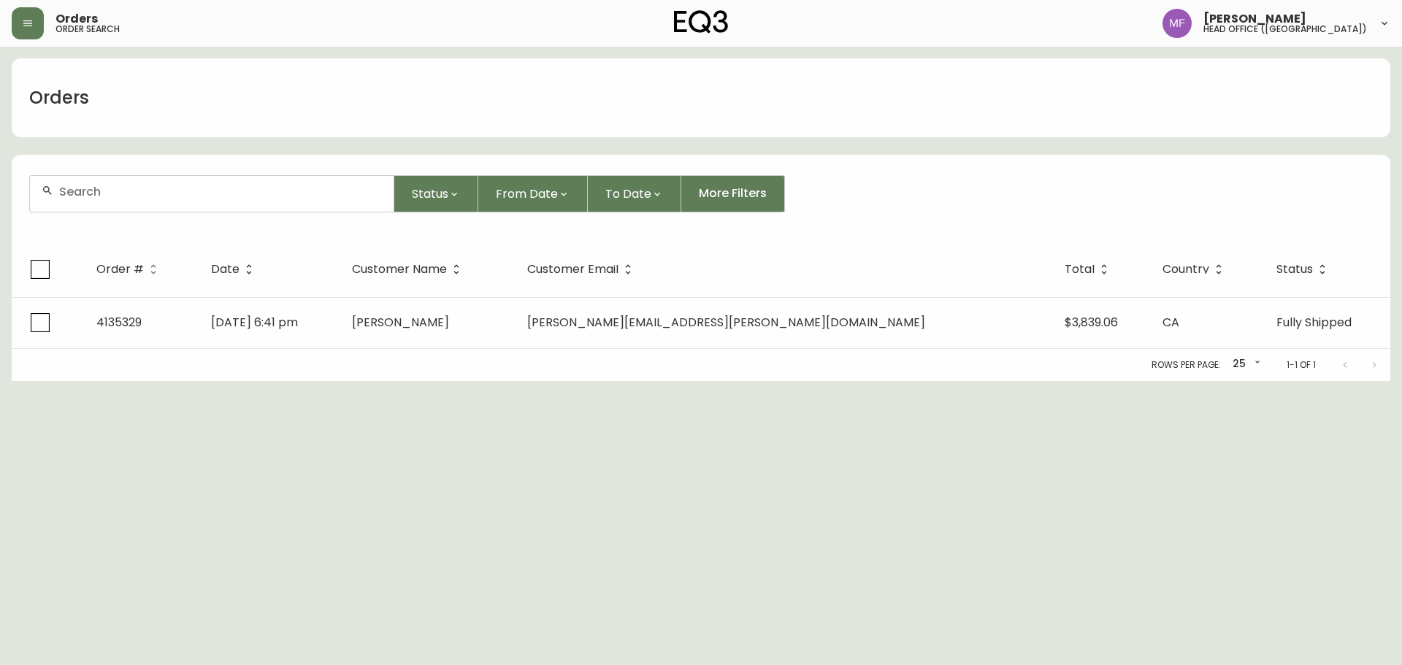
click at [116, 196] on input "text" at bounding box center [220, 192] width 323 height 14
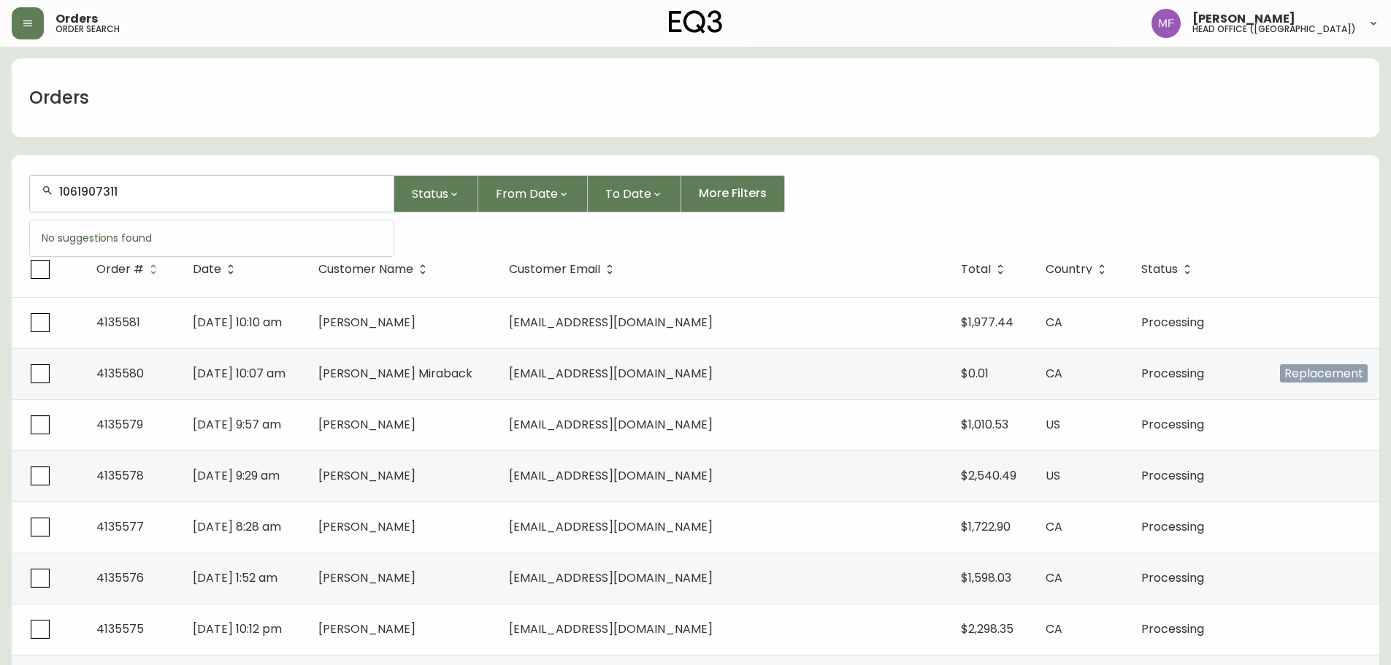
type input "1061907311"
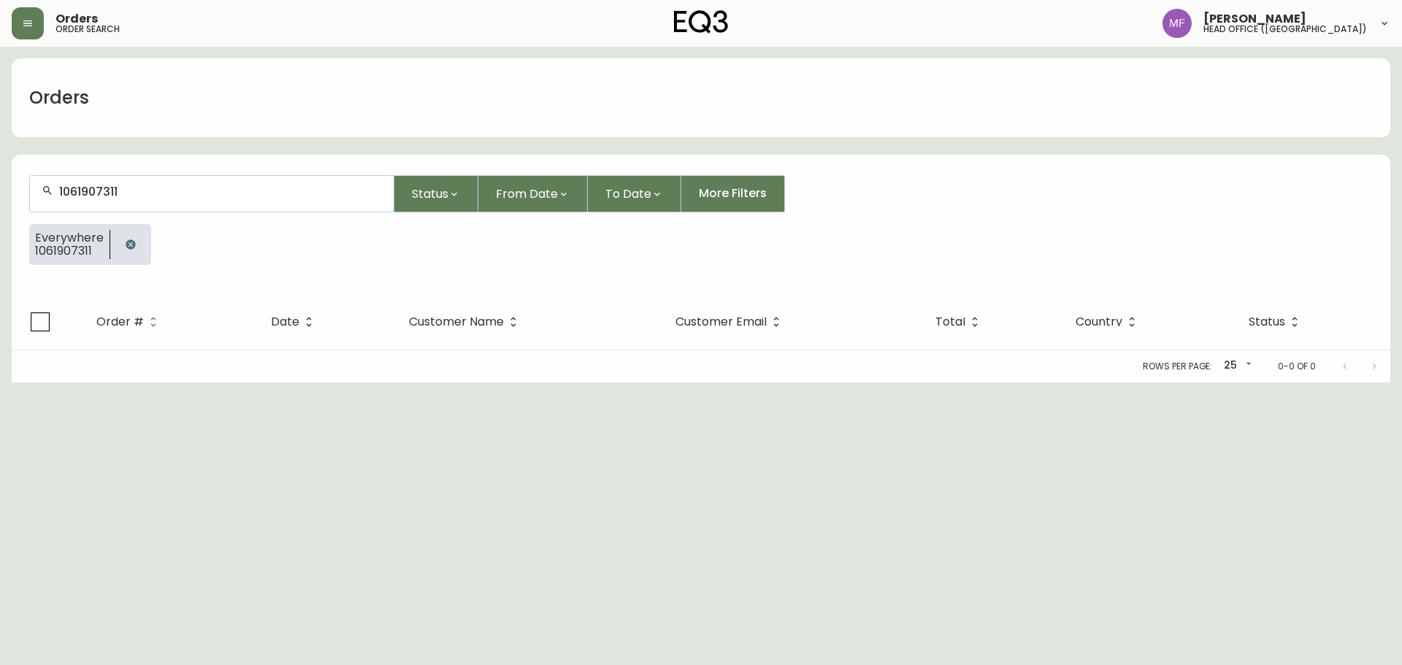
click at [132, 237] on button "button" at bounding box center [130, 244] width 29 height 29
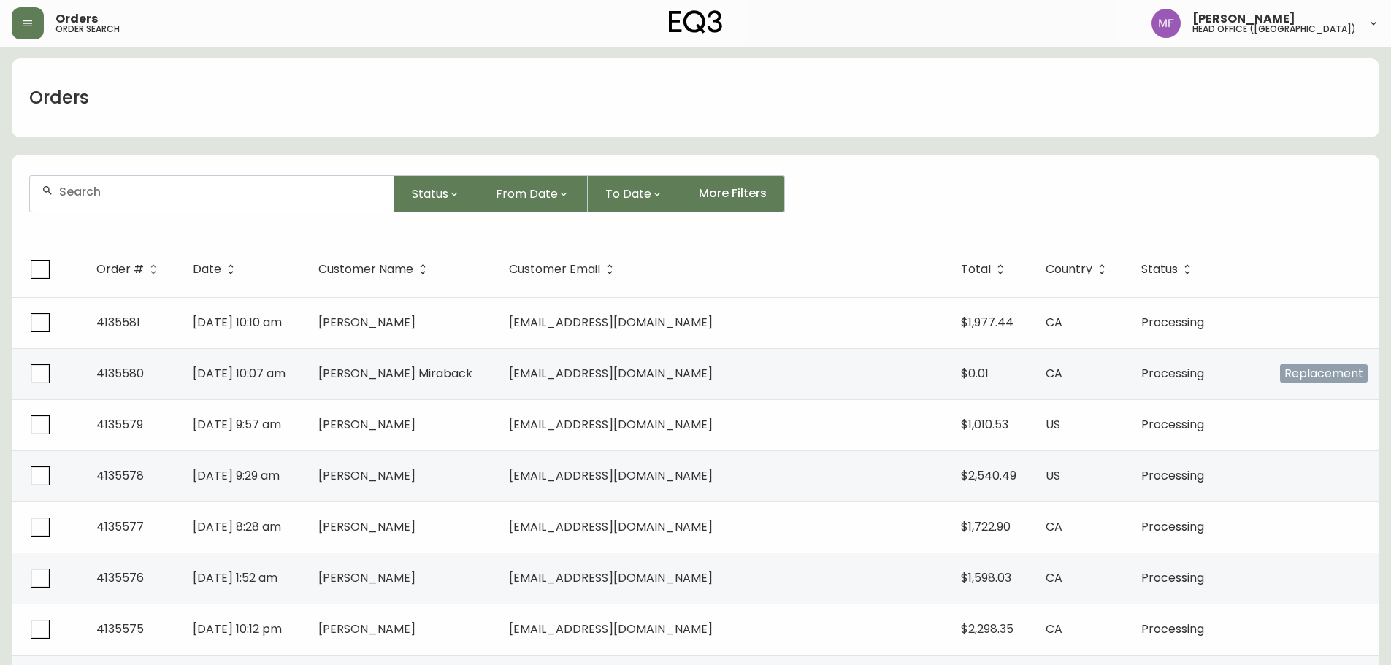
click at [107, 195] on input "text" at bounding box center [220, 192] width 323 height 14
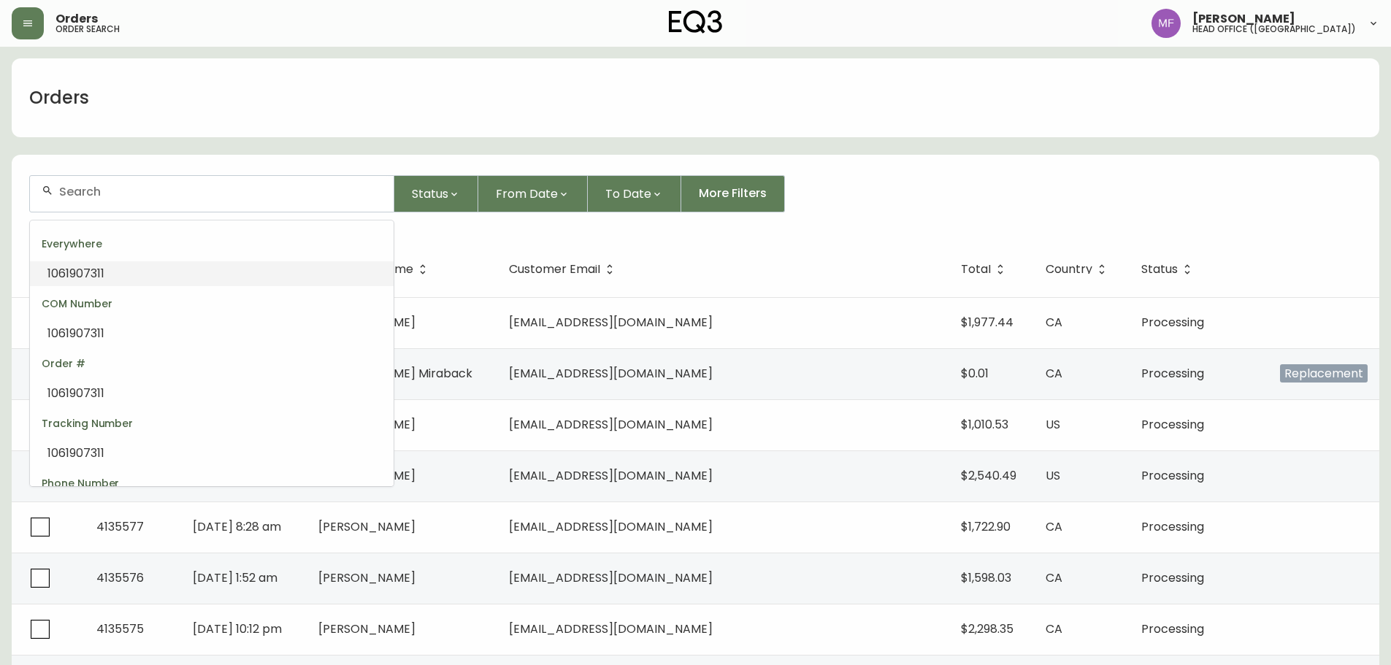
paste input "4133741"
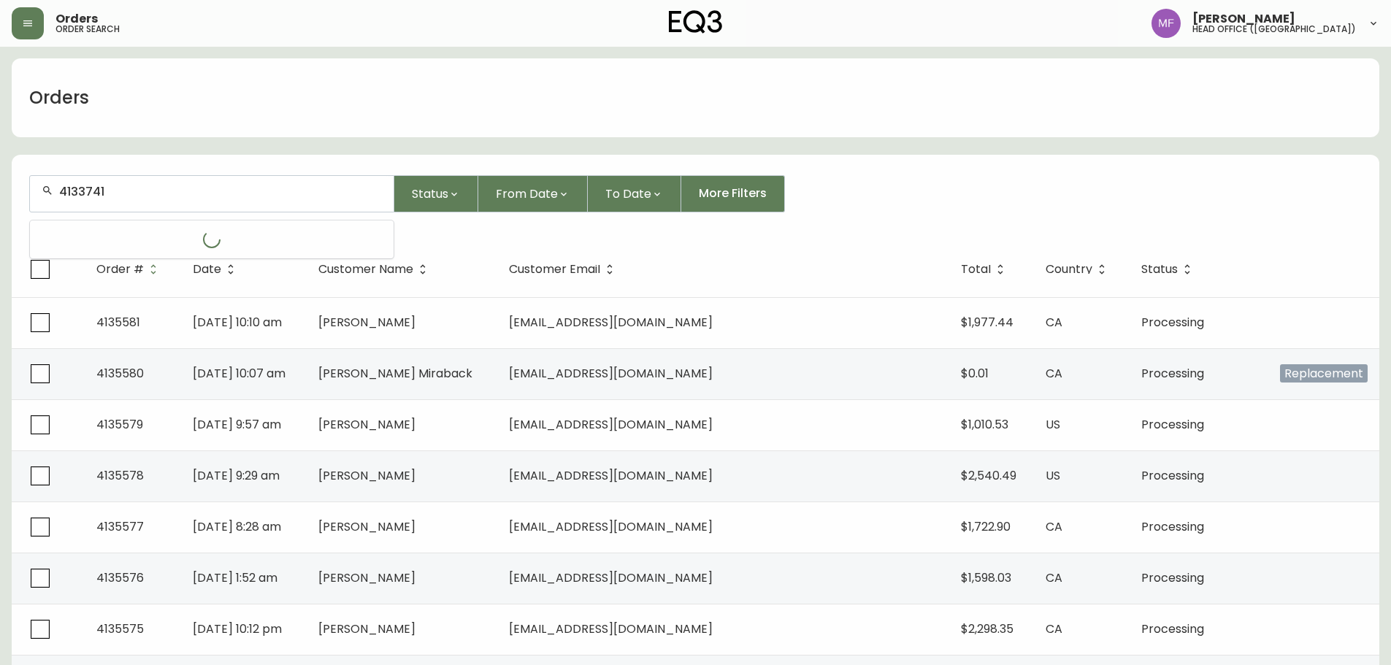
type input "4133741"
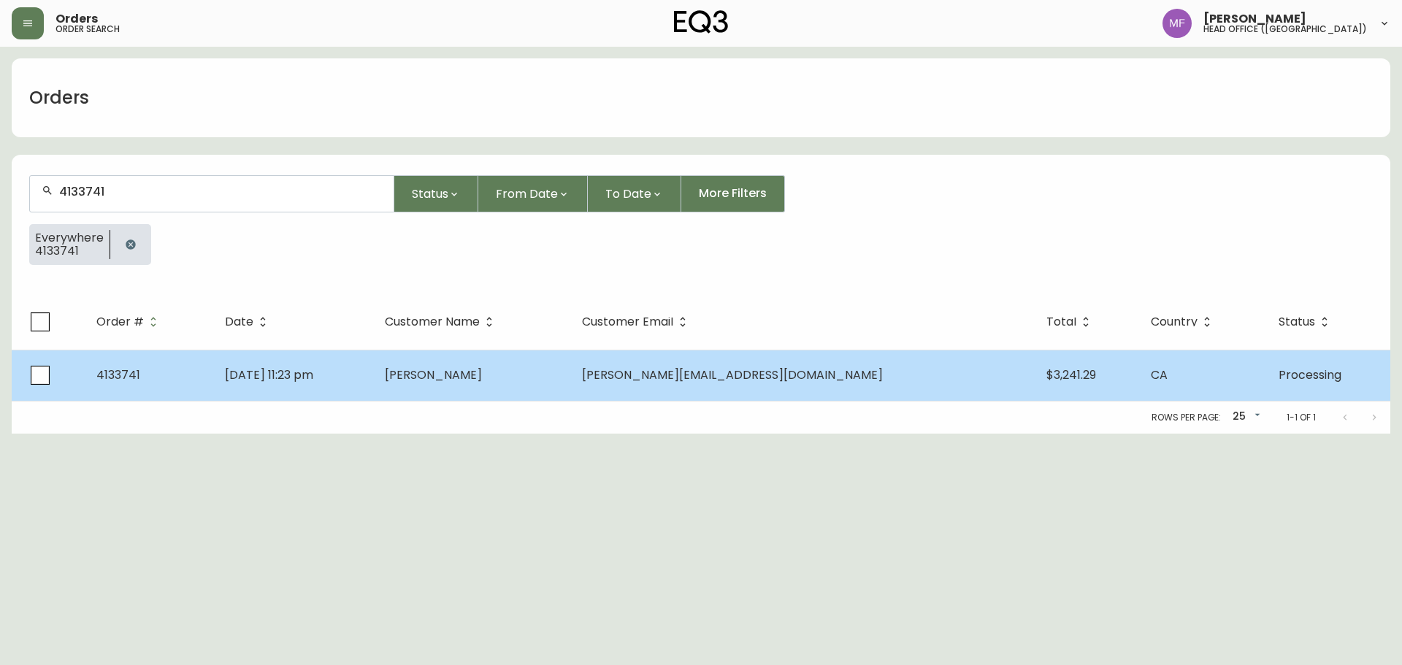
click at [359, 364] on td "Jun 17 2025, 11:23 pm" at bounding box center [293, 375] width 160 height 51
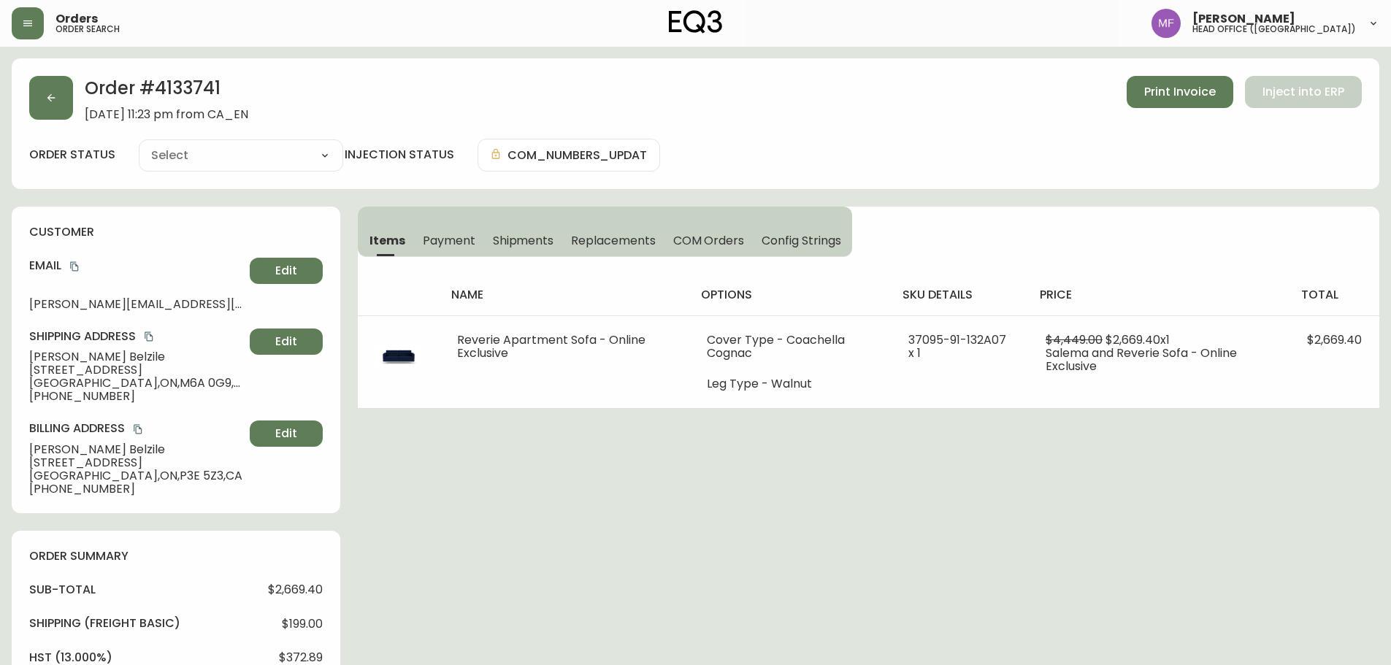
type input "Processing"
select select "PROCESSING"
click at [200, 88] on h2 "Order # 4133741" at bounding box center [167, 92] width 164 height 32
drag, startPoint x: 111, startPoint y: 359, endPoint x: 9, endPoint y: 356, distance: 102.3
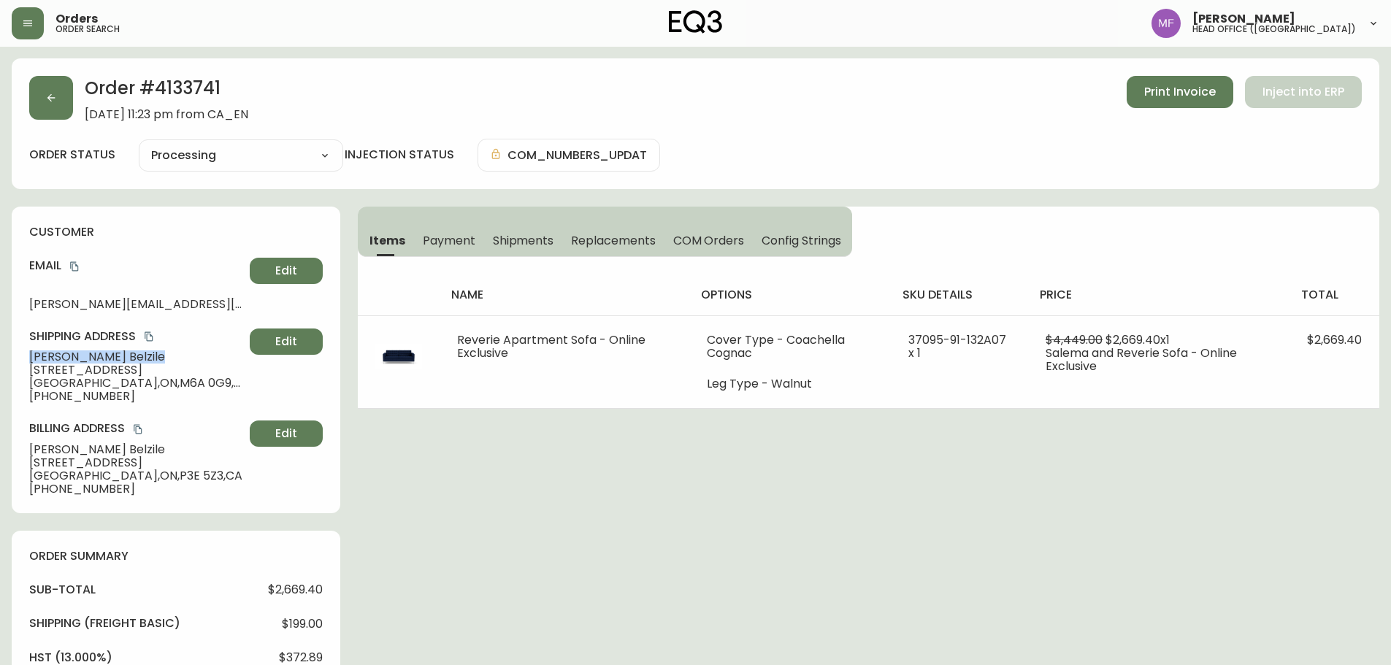
click at [9, 356] on main "Order # 4133741 June 17, 2025 at 11:23 pm from CA_EN Print Invoice Inject into …" at bounding box center [695, 631] width 1391 height 1169
click at [183, 87] on h2 "Order # 4133741" at bounding box center [167, 92] width 164 height 32
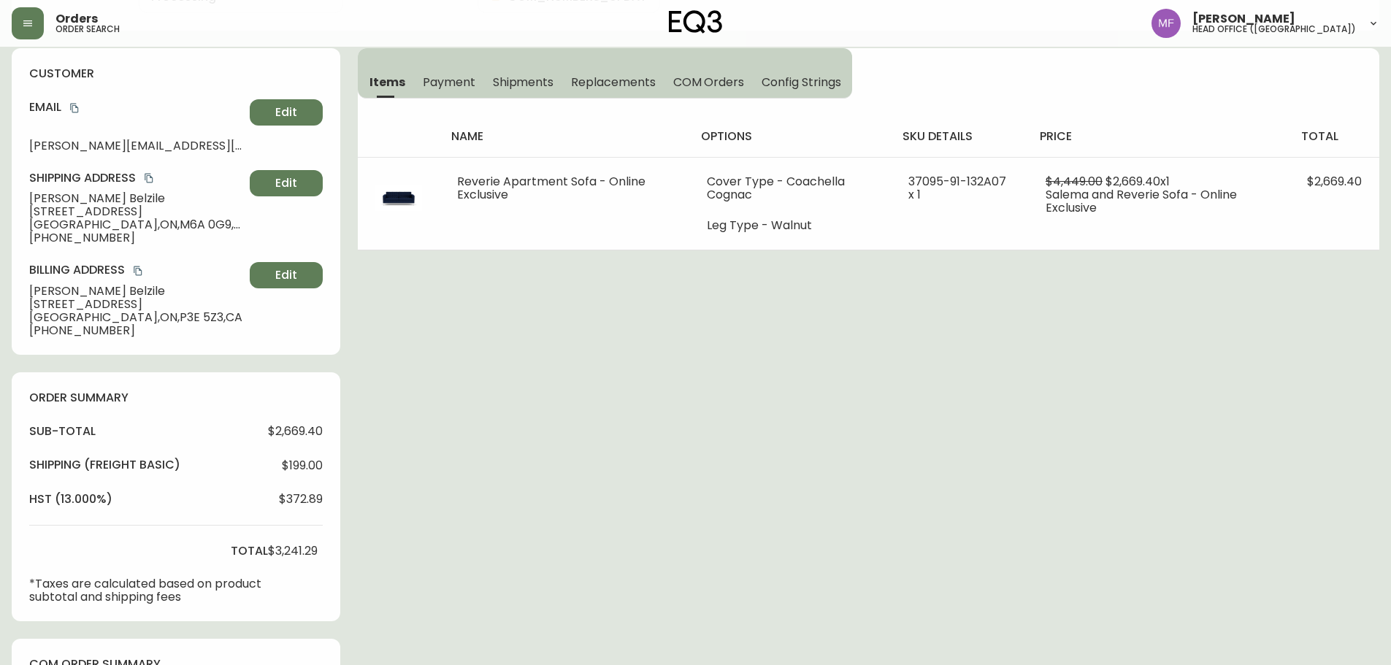
scroll to position [511, 0]
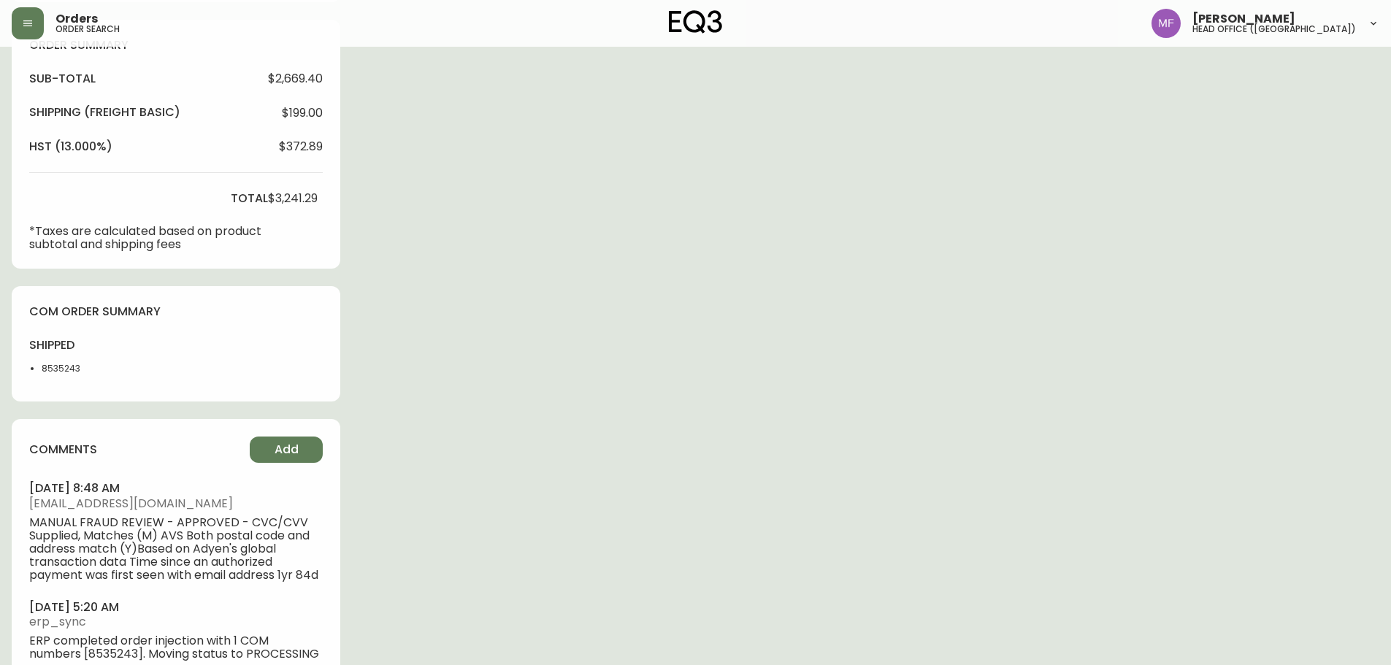
click at [45, 367] on li "8535243" at bounding box center [79, 368] width 74 height 13
click at [770, 441] on div "Order # 4133741 June 17, 2025 at 11:23 pm from CA_EN Print Invoice Inject into …" at bounding box center [696, 125] width 1368 height 1157
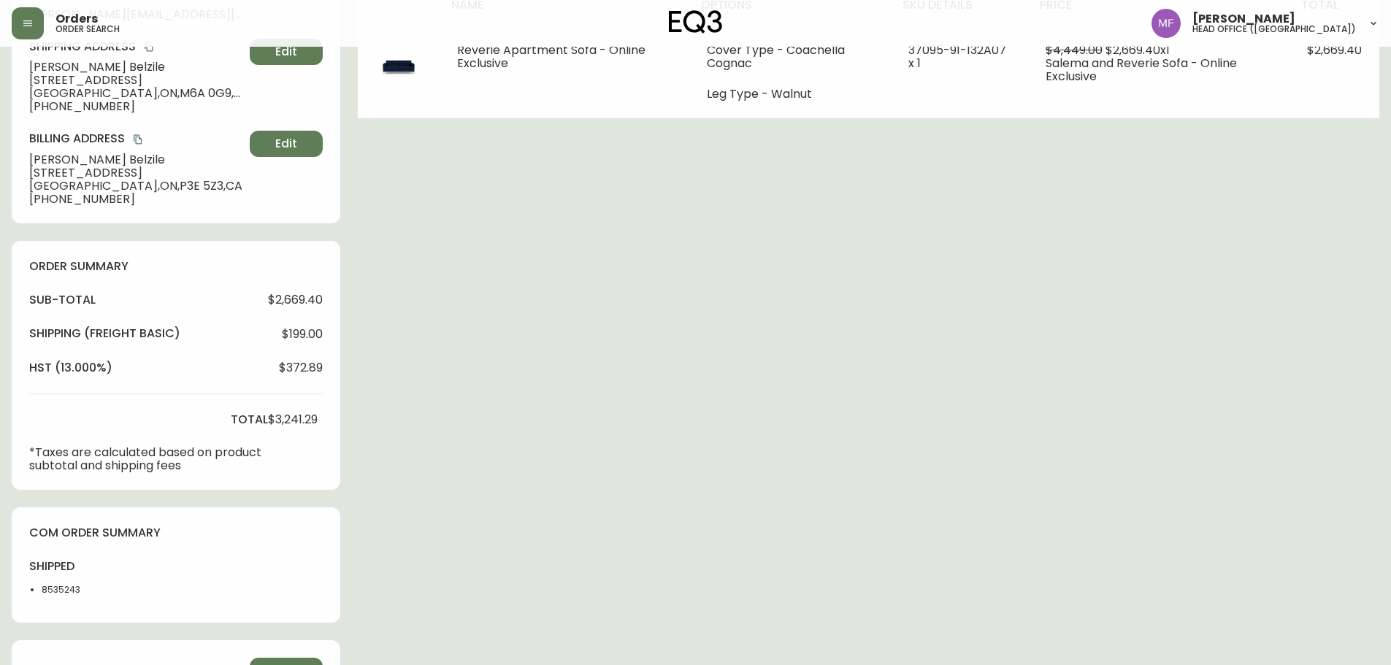
scroll to position [0, 0]
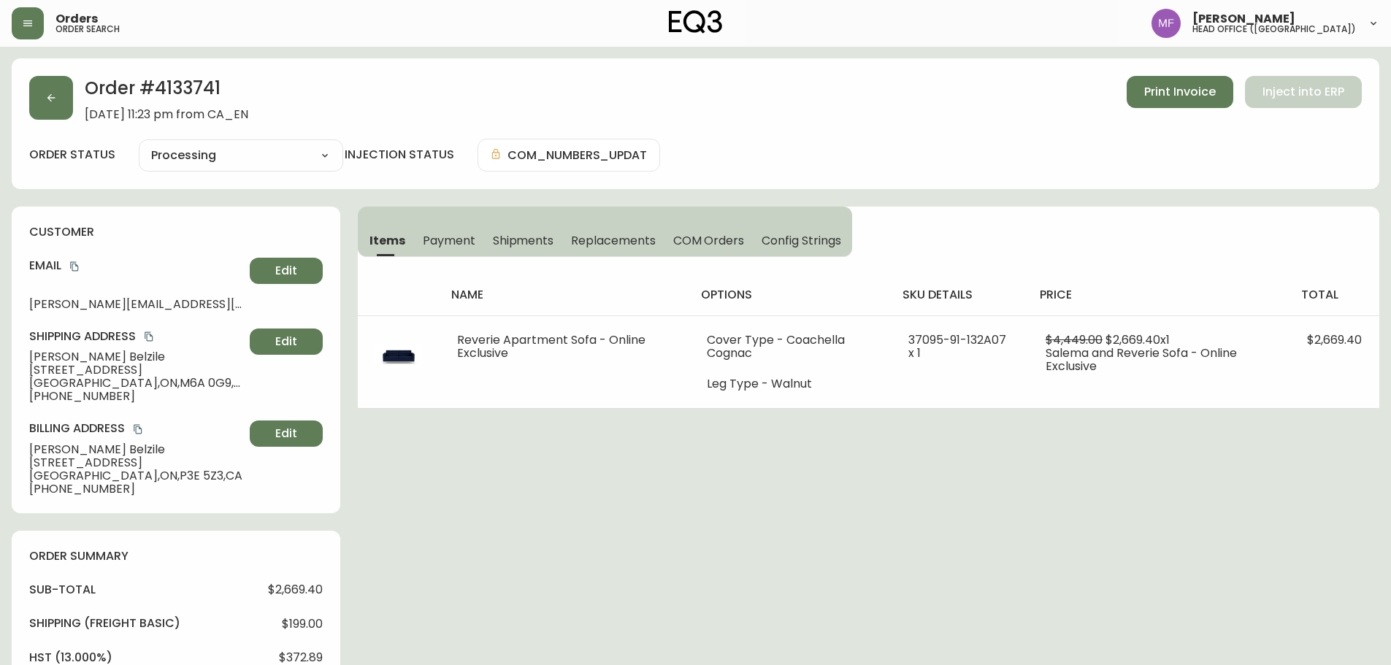
click at [176, 104] on h2 "Order # 4133741" at bounding box center [167, 92] width 164 height 32
click at [979, 509] on div "Order # 4133741 June 17, 2025 at 11:23 pm from CA_EN Print Invoice Inject into …" at bounding box center [696, 636] width 1368 height 1157
click at [904, 463] on div "Order # 4133741 June 17, 2025 at 11:23 pm from CA_EN Print Invoice Inject into …" at bounding box center [696, 636] width 1368 height 1157
click at [66, 107] on button "button" at bounding box center [51, 98] width 44 height 44
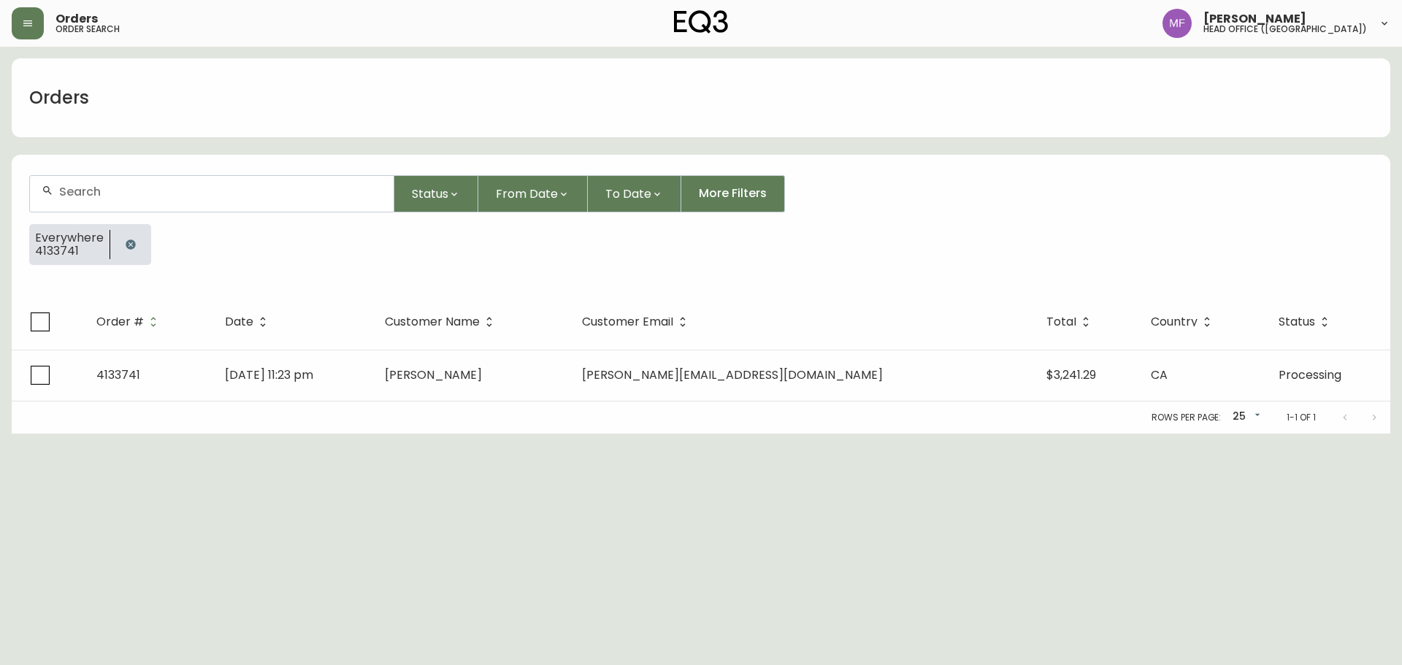
click at [126, 234] on div at bounding box center [130, 244] width 41 height 41
click at [123, 238] on button "button" at bounding box center [130, 244] width 29 height 29
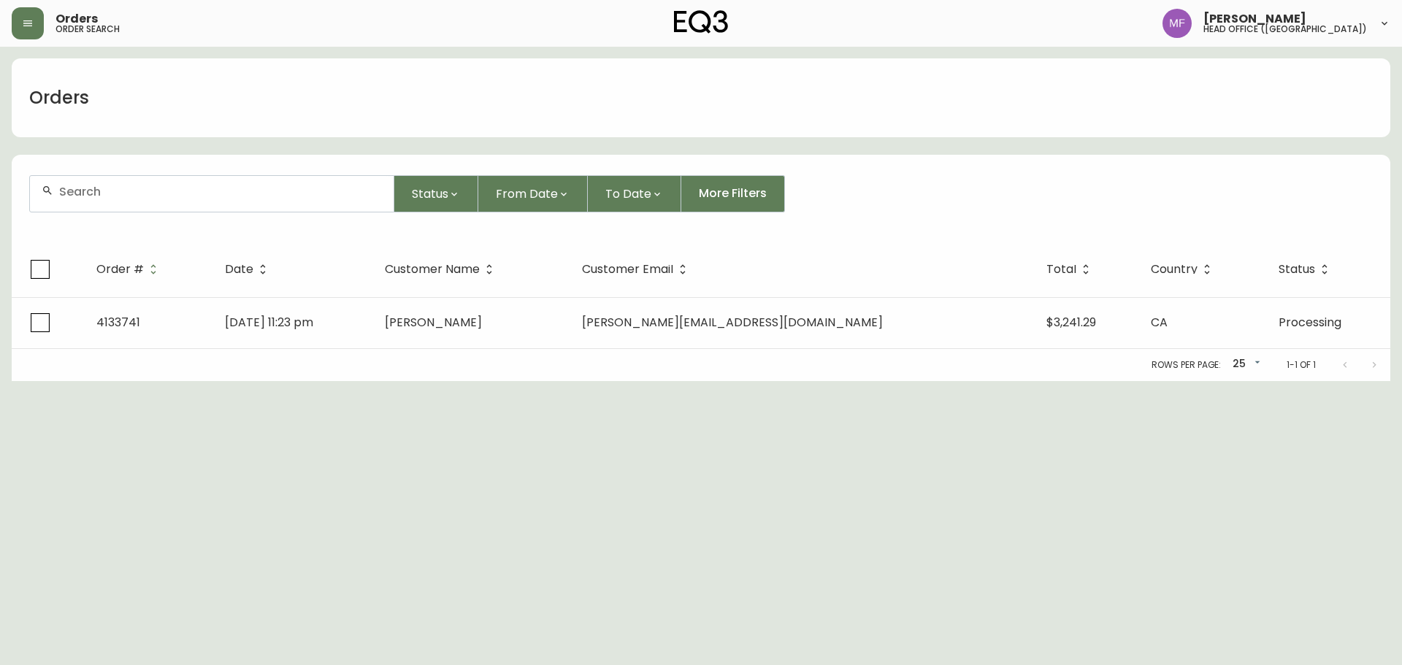
click at [120, 189] on input "text" at bounding box center [220, 192] width 323 height 14
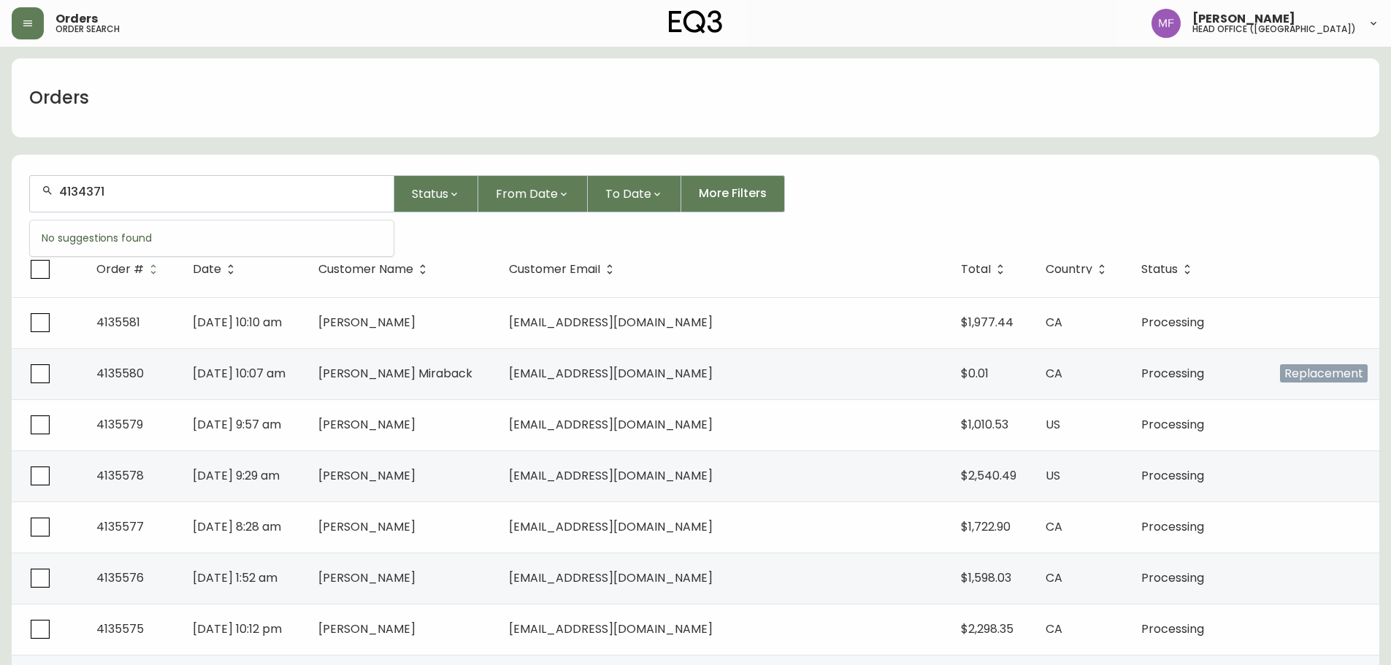
type input "4134371"
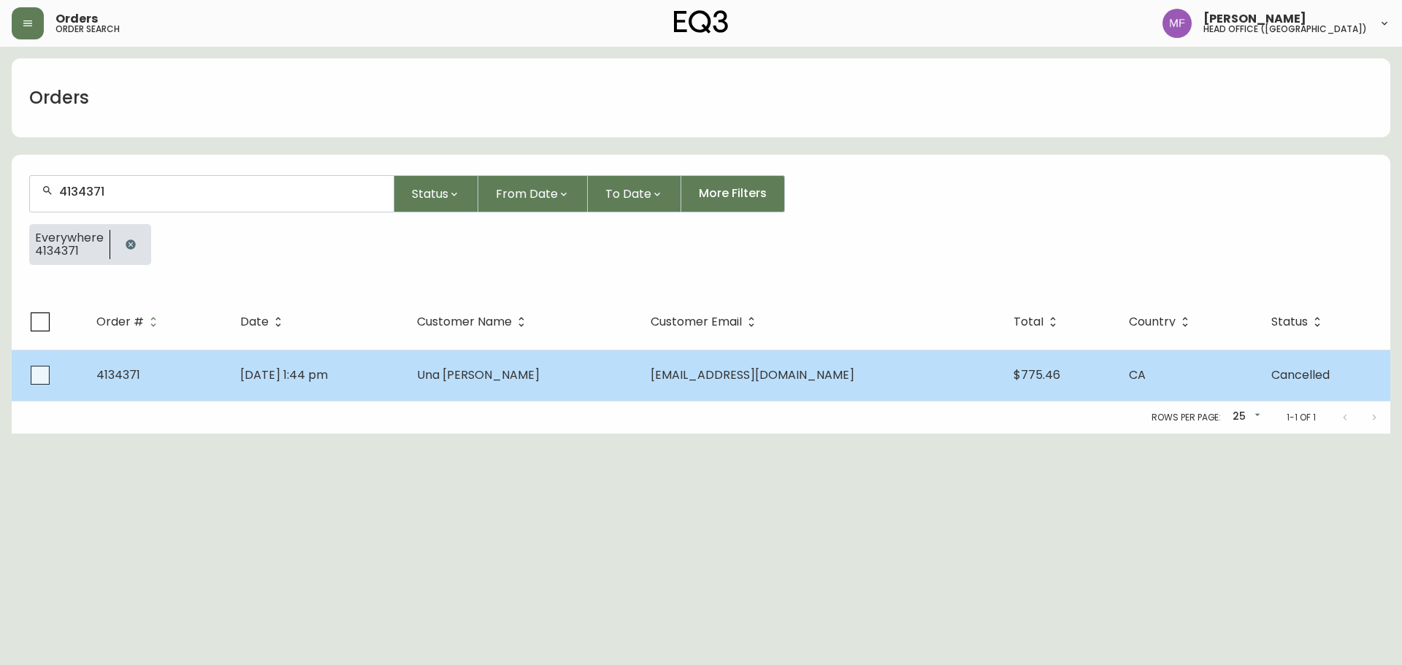
click at [321, 372] on span "Jul 28 2025, 1:44 pm" at bounding box center [284, 375] width 88 height 17
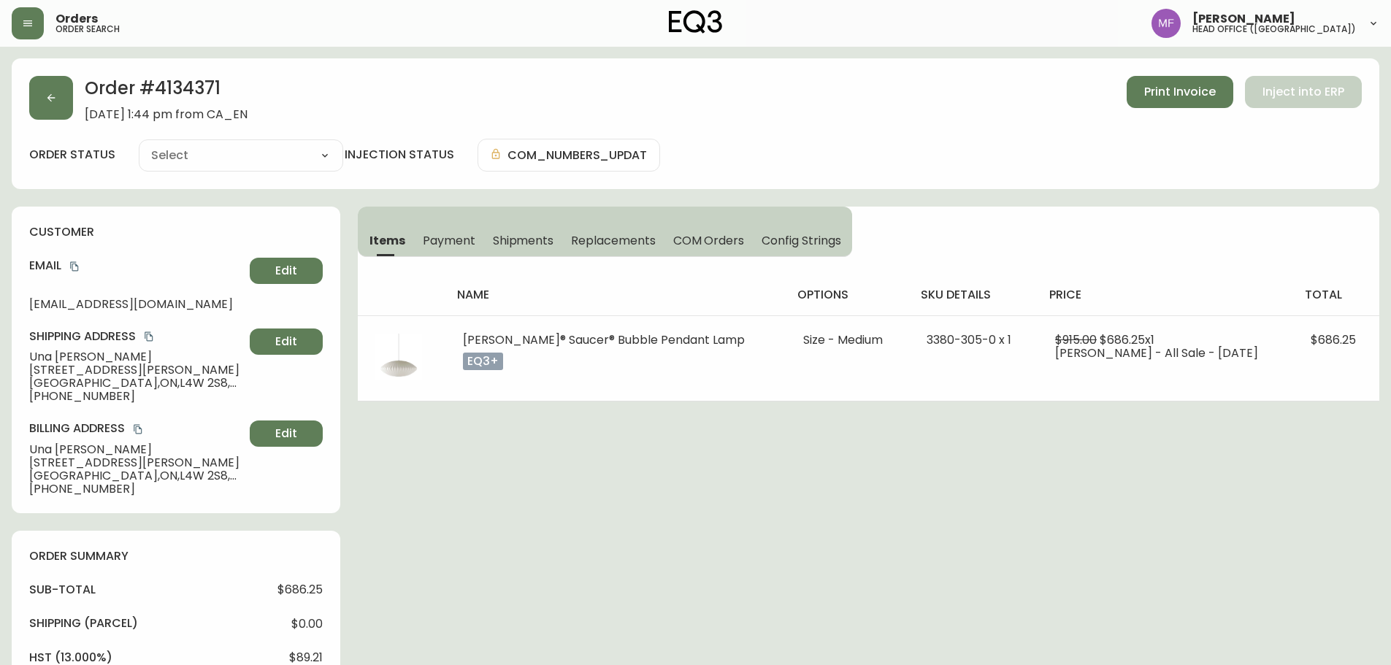
type input "Cancelled"
select select "CANCELLED"
click at [192, 96] on h2 "Order # 4134371" at bounding box center [166, 92] width 163 height 32
drag, startPoint x: 150, startPoint y: 355, endPoint x: 18, endPoint y: 354, distance: 132.2
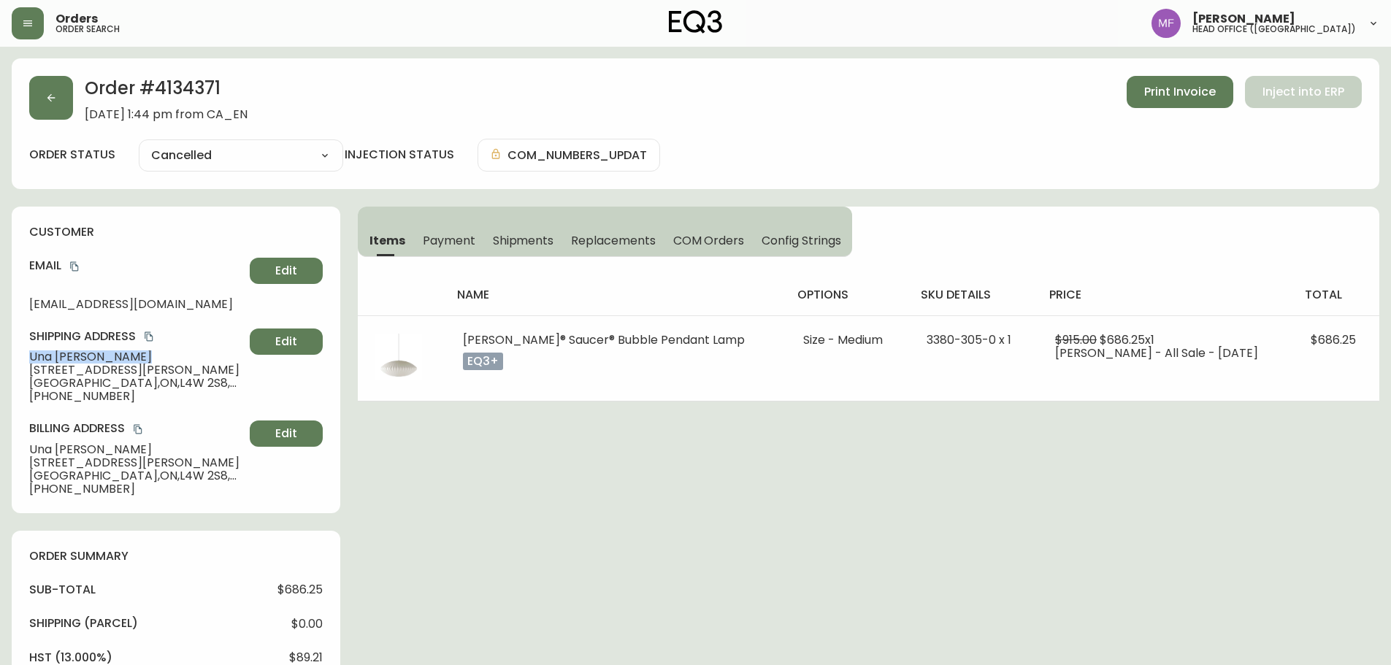
click at [18, 354] on div "customer Email unamehta@gmail.com Edit Shipping Address Una Esden-Tempski 2120 …" at bounding box center [176, 360] width 329 height 307
click at [59, 96] on button "button" at bounding box center [51, 98] width 44 height 44
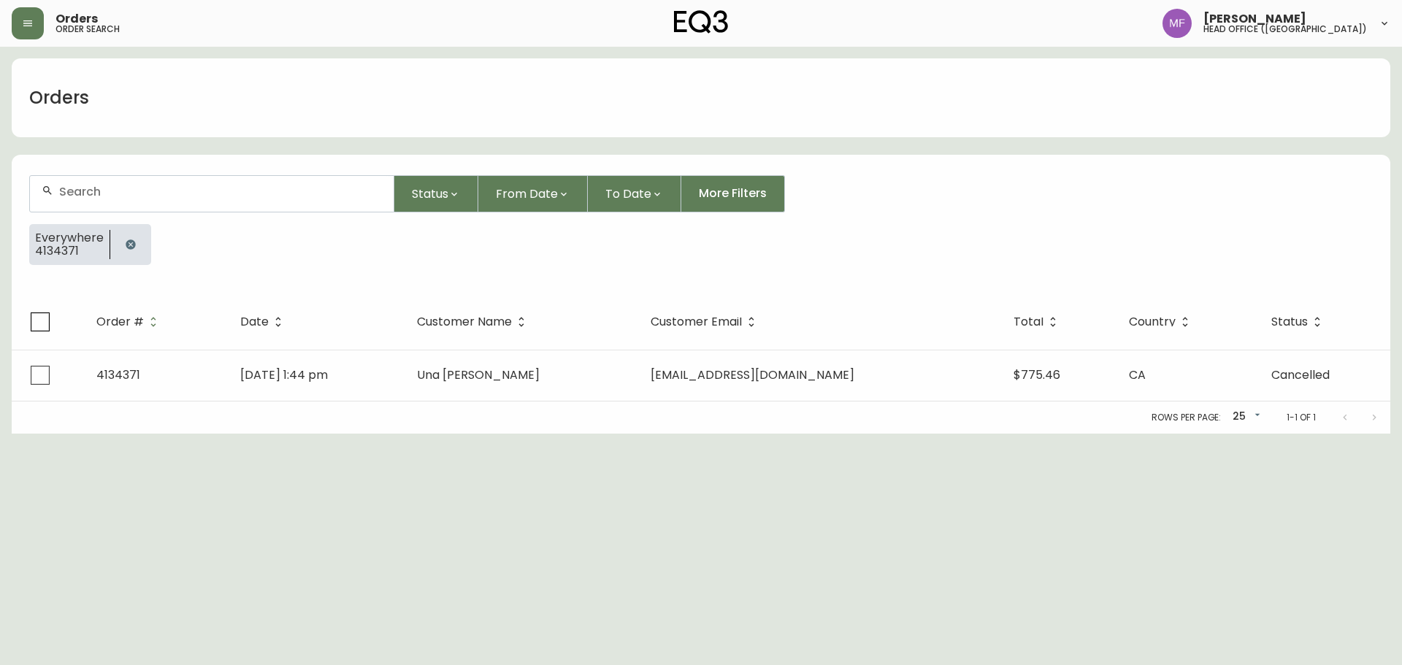
click at [137, 247] on button "button" at bounding box center [130, 244] width 29 height 29
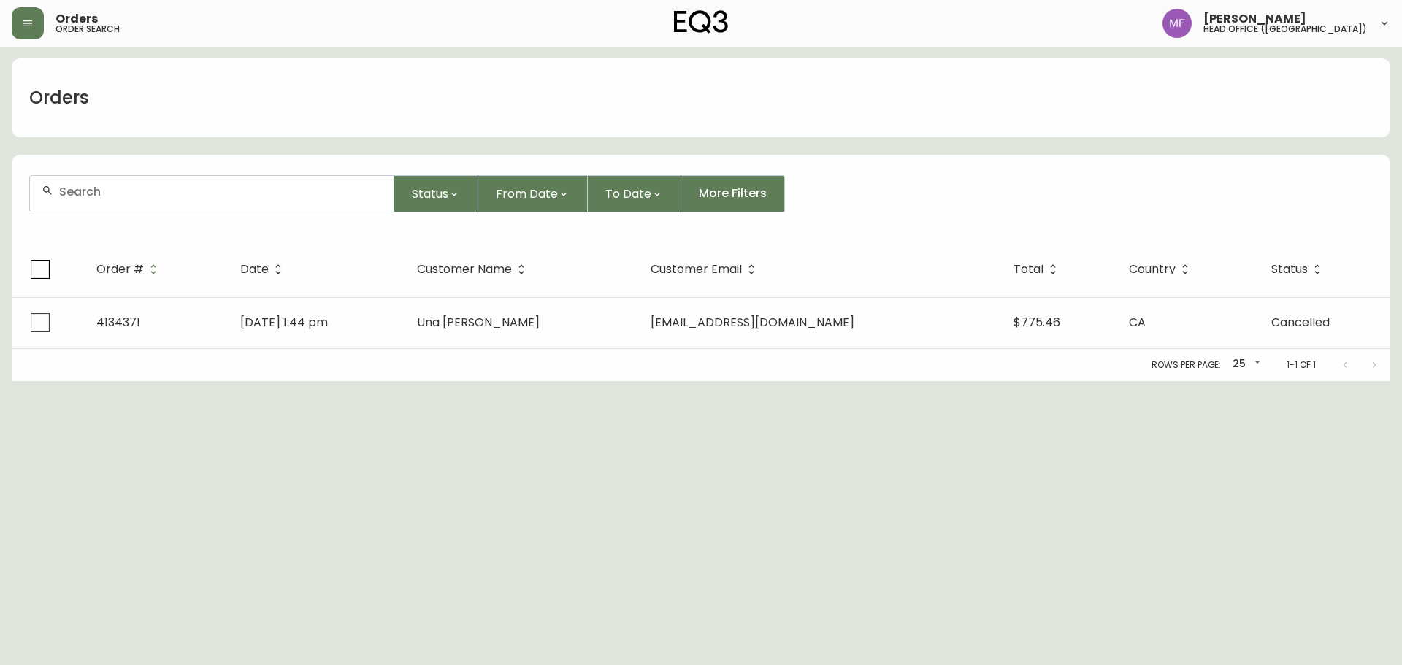
click at [120, 199] on div at bounding box center [212, 194] width 364 height 36
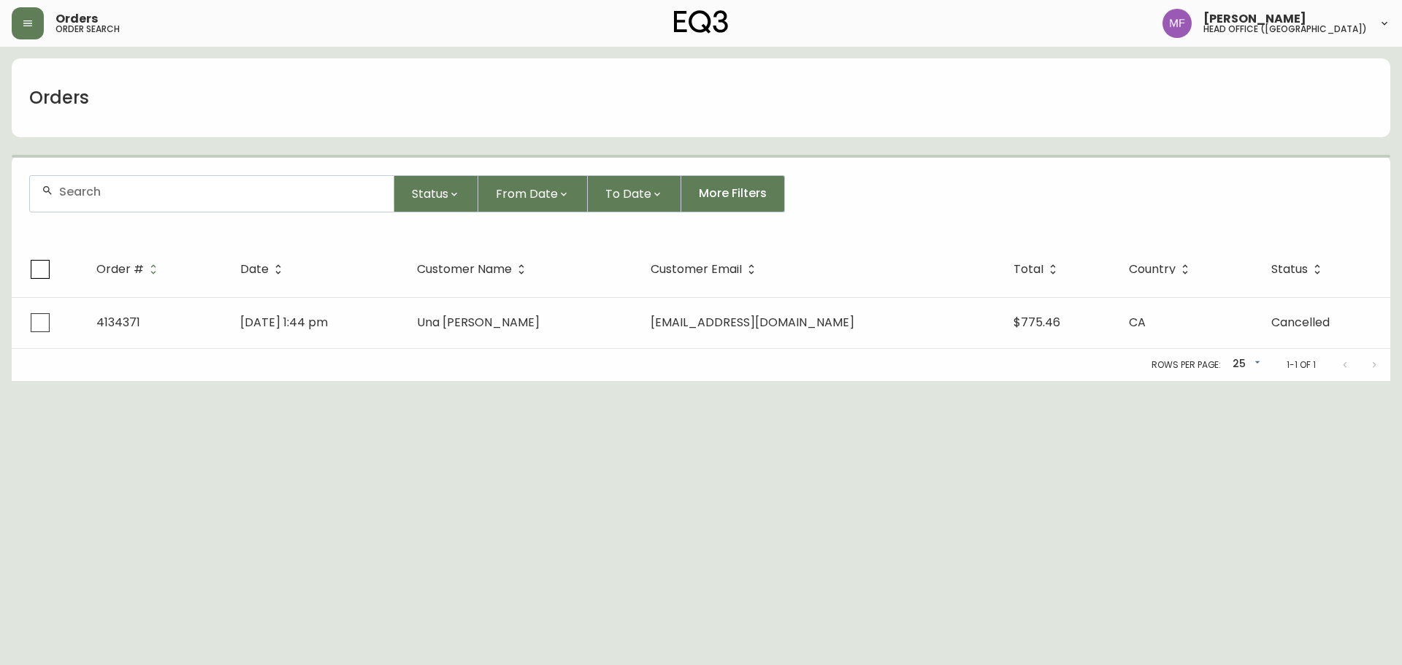
paste input "4135355"
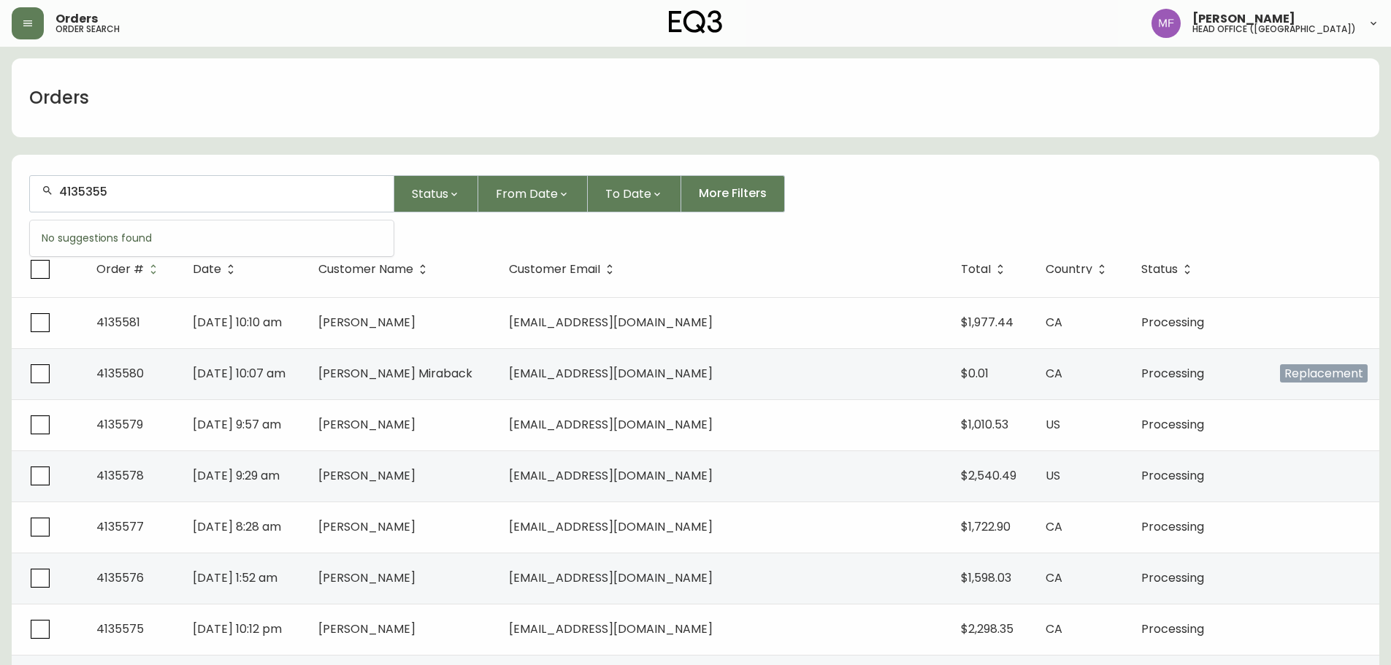
type input "4135355"
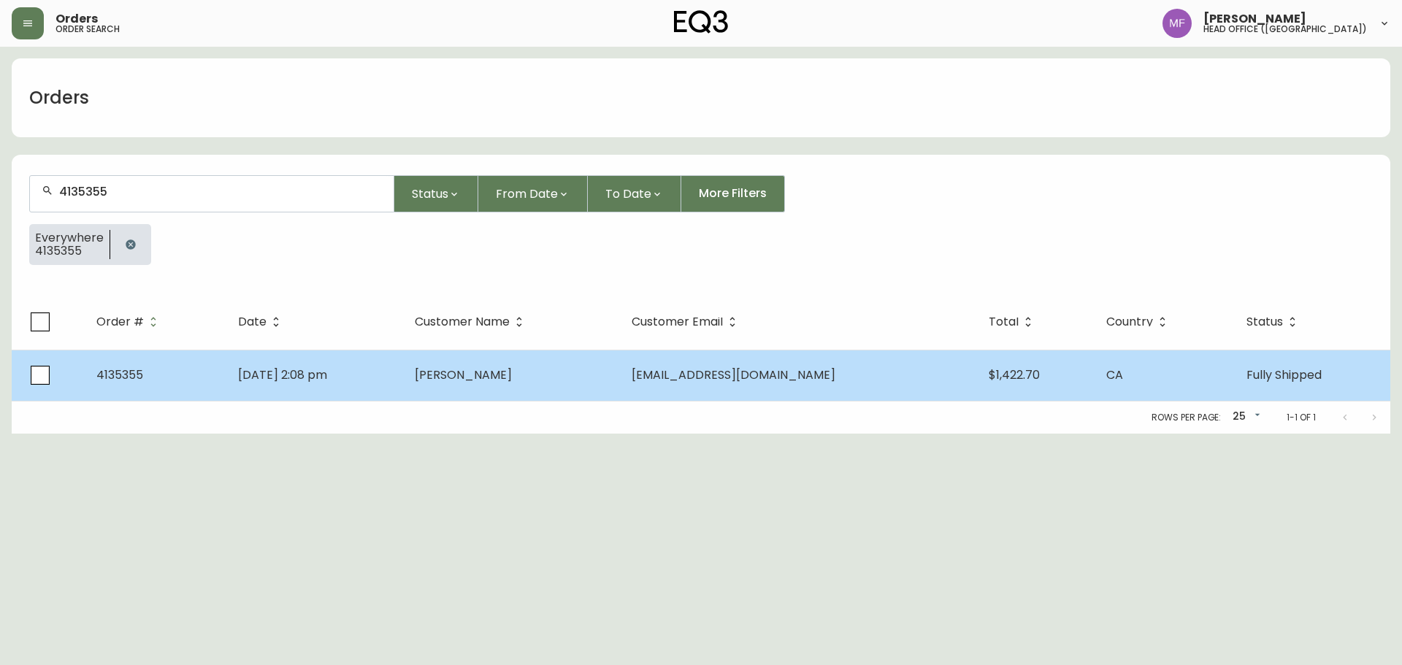
click at [459, 400] on td "Sharon Laplante" at bounding box center [511, 375] width 216 height 51
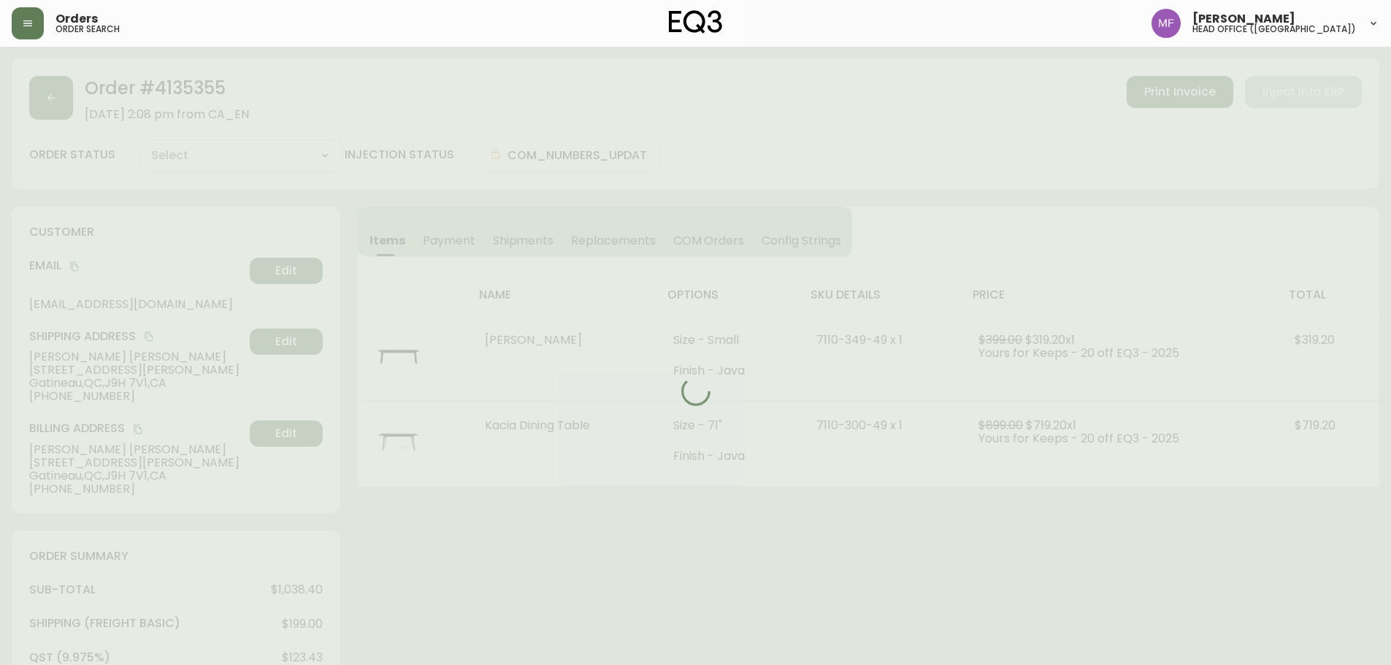
type input "Fully Shipped"
select select "FULLY_SHIPPED"
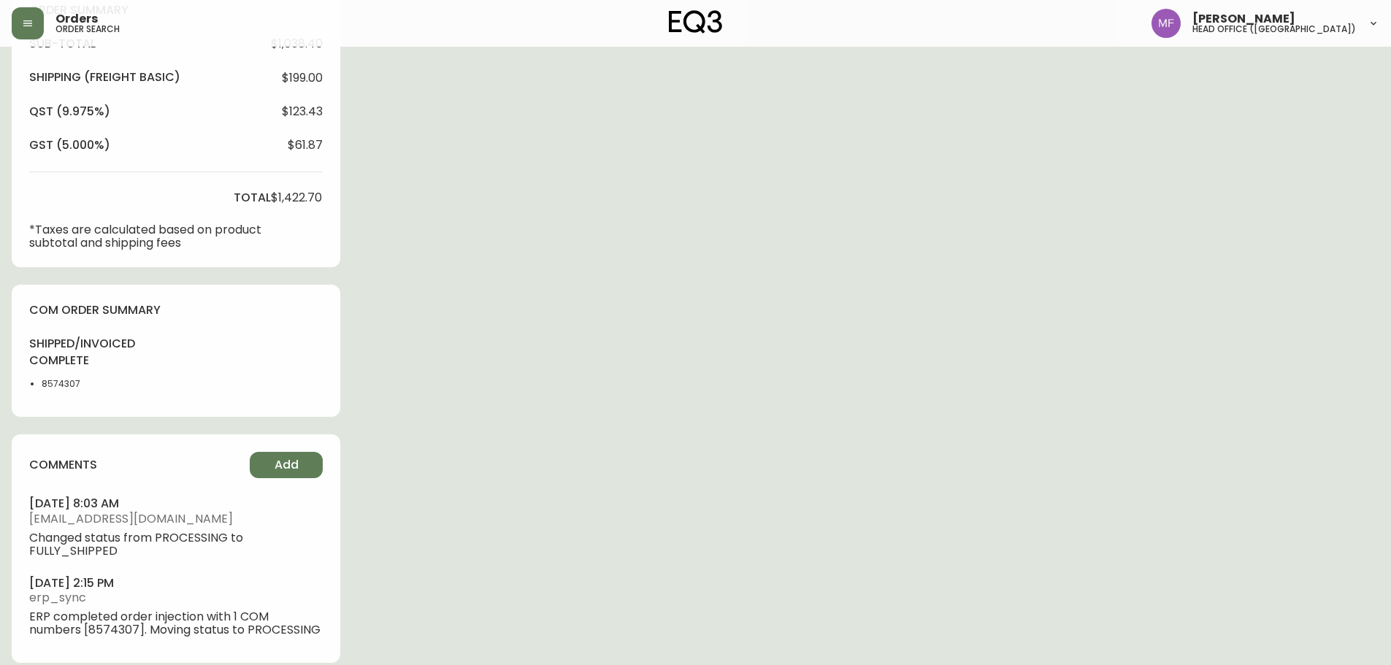
scroll to position [562, 0]
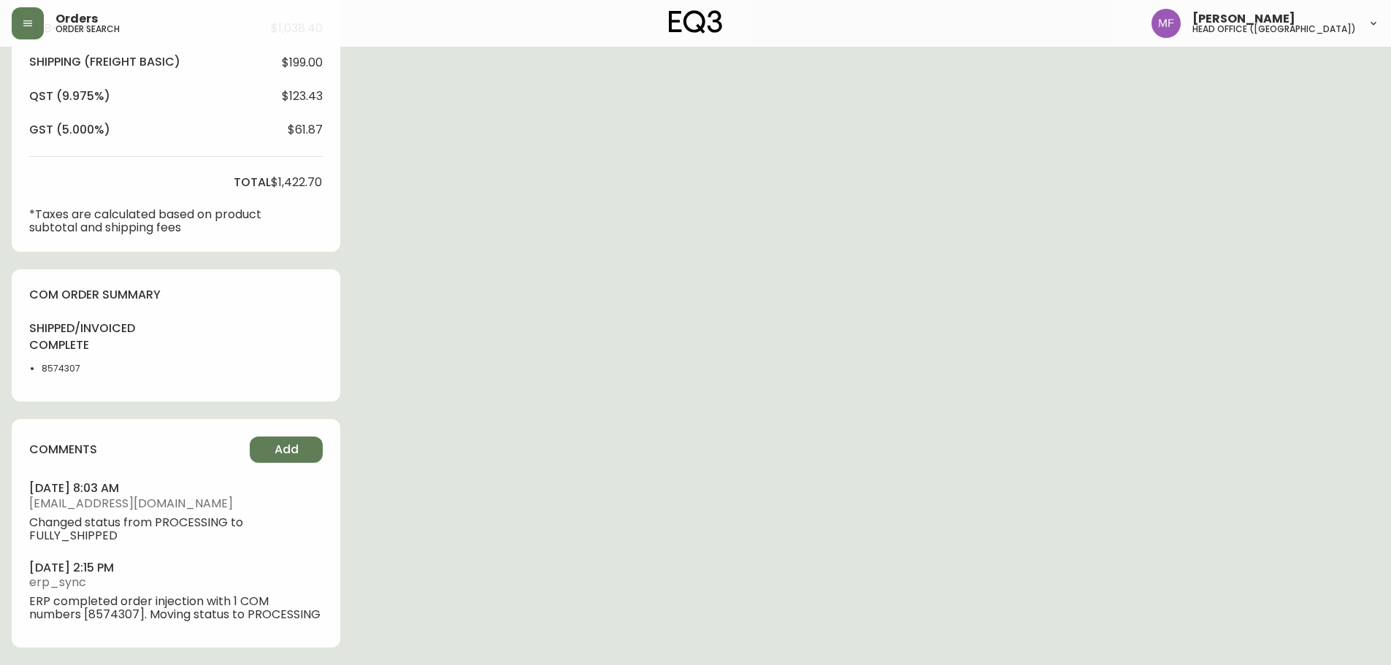
click at [57, 373] on li "8574307" at bounding box center [79, 368] width 74 height 13
click at [670, 366] on div "Order # 4135355 September 14, 2025 at 2:08 pm from CA_EN Print Invoice Inject i…" at bounding box center [696, 81] width 1368 height 1168
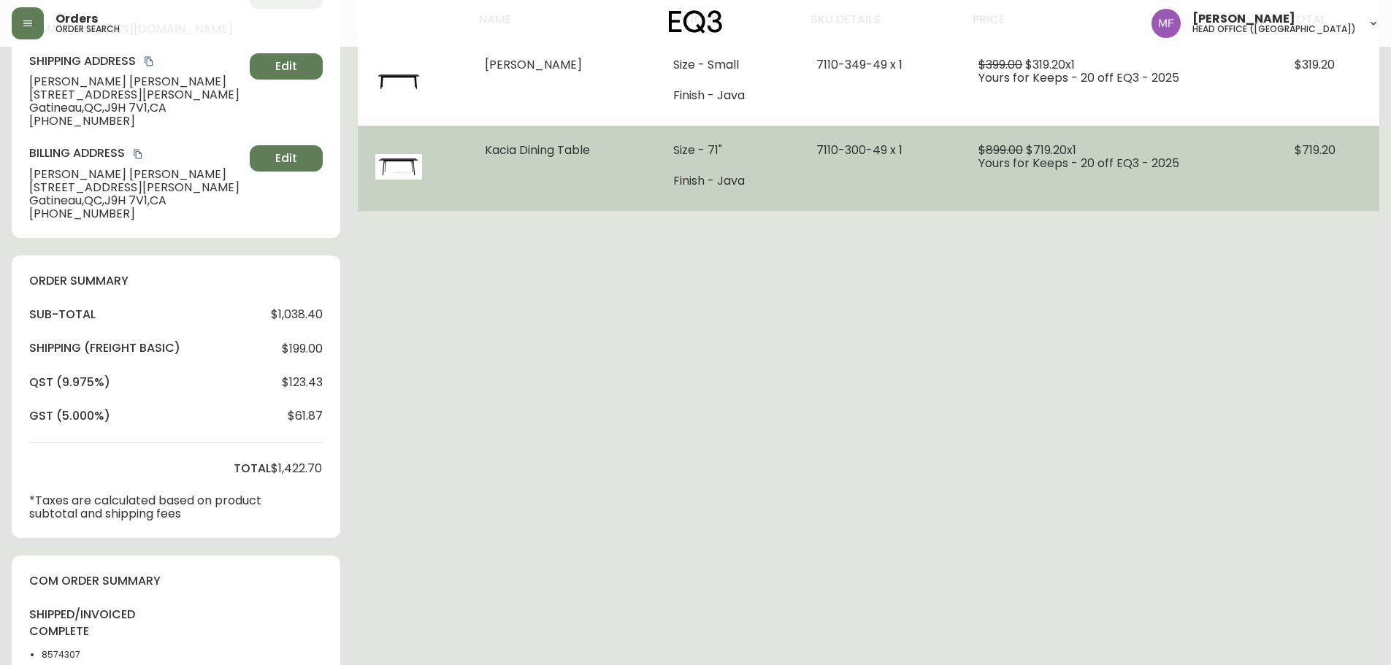
scroll to position [123, 0]
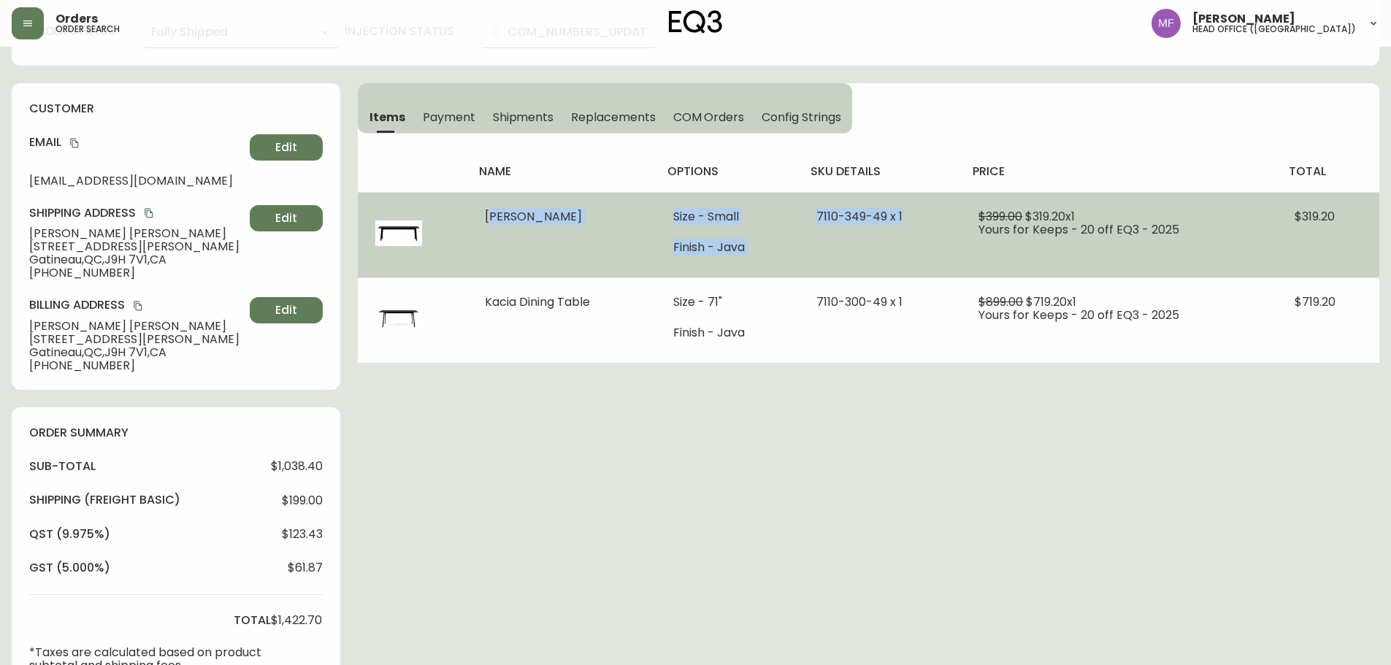
drag, startPoint x: 470, startPoint y: 218, endPoint x: 926, endPoint y: 216, distance: 455.7
click at [926, 216] on tr "Kacia Bench Size - Small Finish - Java 7110-349-49 x 1 $399.00 $319.20 x 1 Your…" at bounding box center [869, 234] width 1022 height 85
drag, startPoint x: 149, startPoint y: 212, endPoint x: 647, endPoint y: 228, distance: 498.3
click at [149, 212] on icon "copy" at bounding box center [149, 213] width 10 height 10
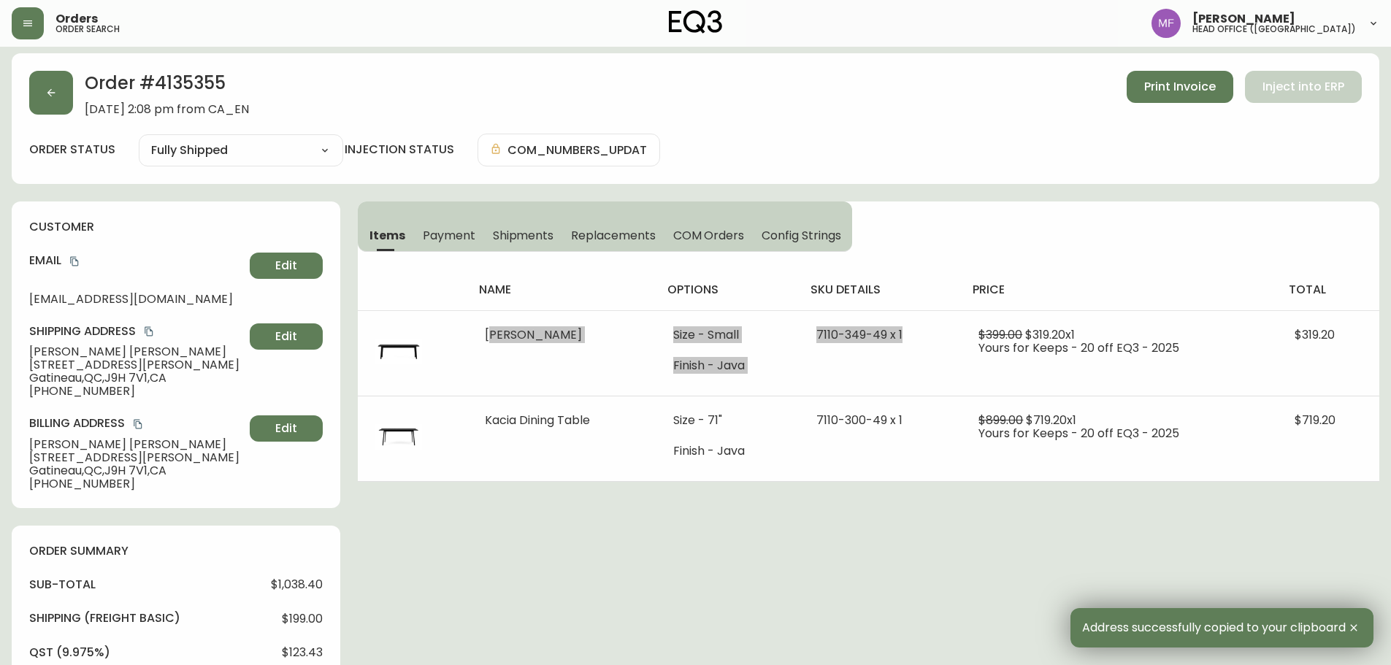
scroll to position [0, 0]
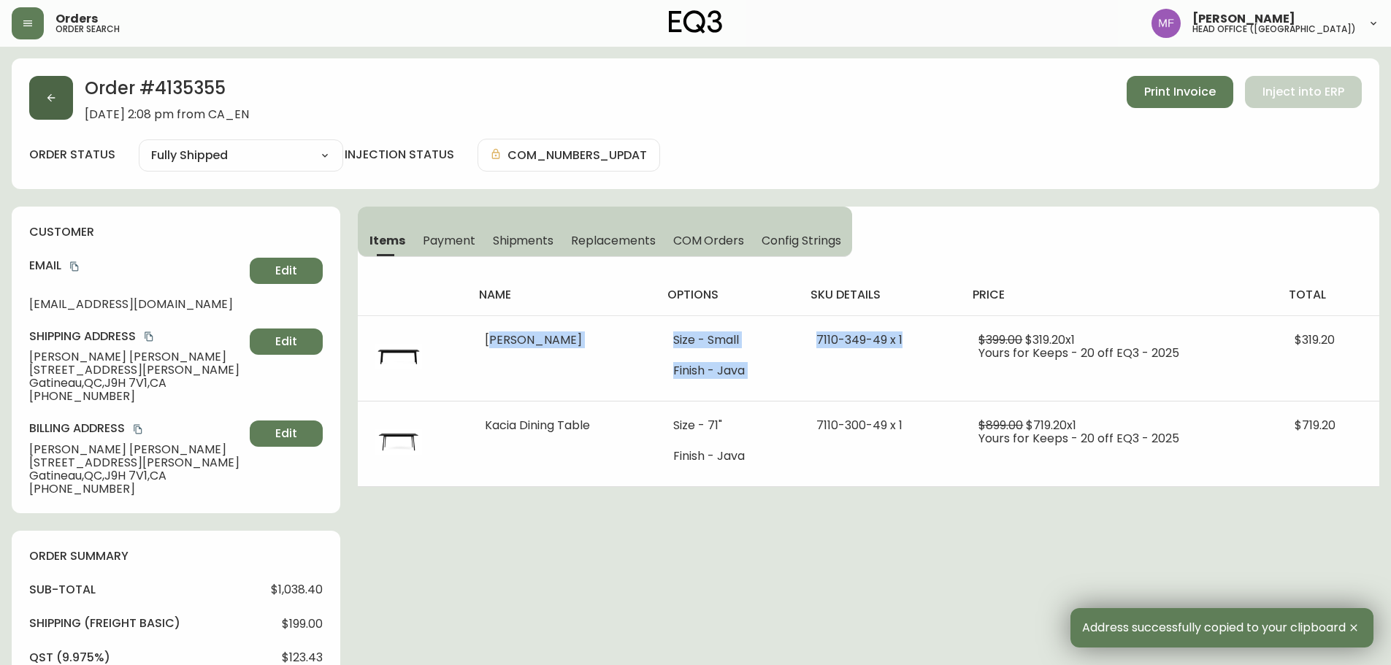
click at [55, 109] on button "button" at bounding box center [51, 98] width 44 height 44
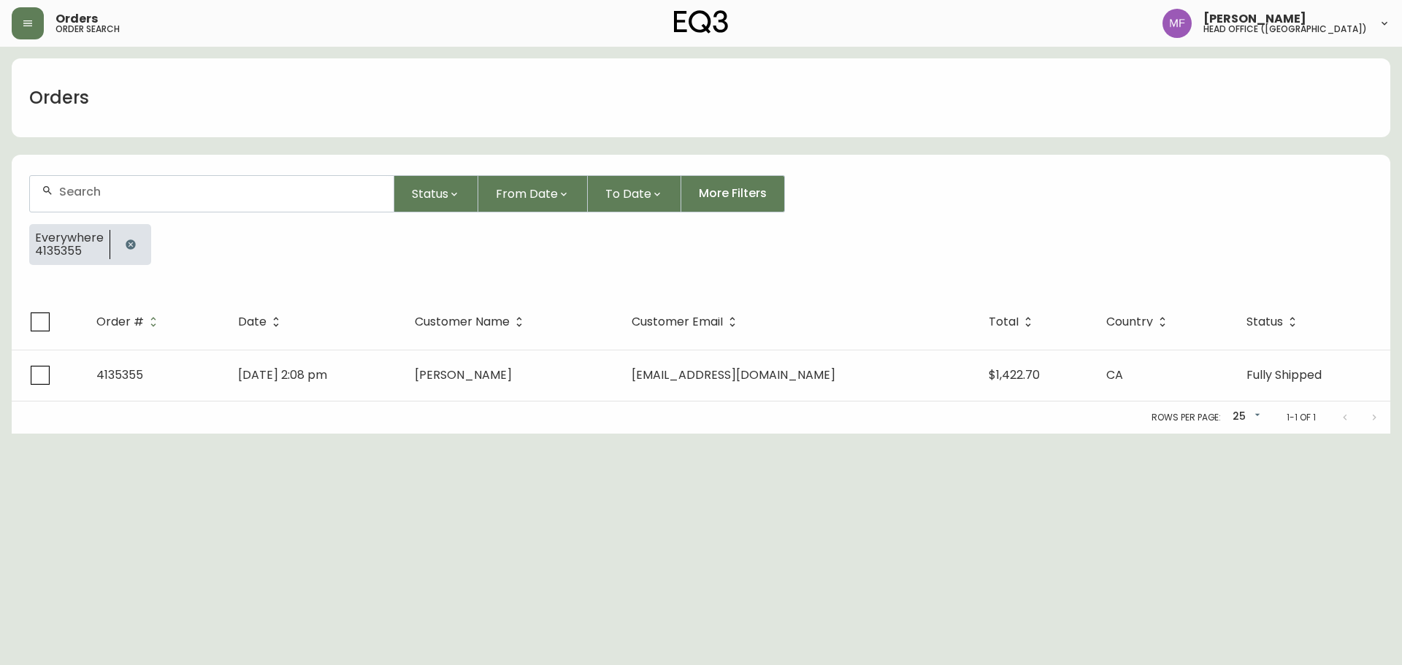
click at [144, 247] on div at bounding box center [130, 244] width 41 height 41
click at [130, 243] on icon "button" at bounding box center [131, 245] width 12 height 12
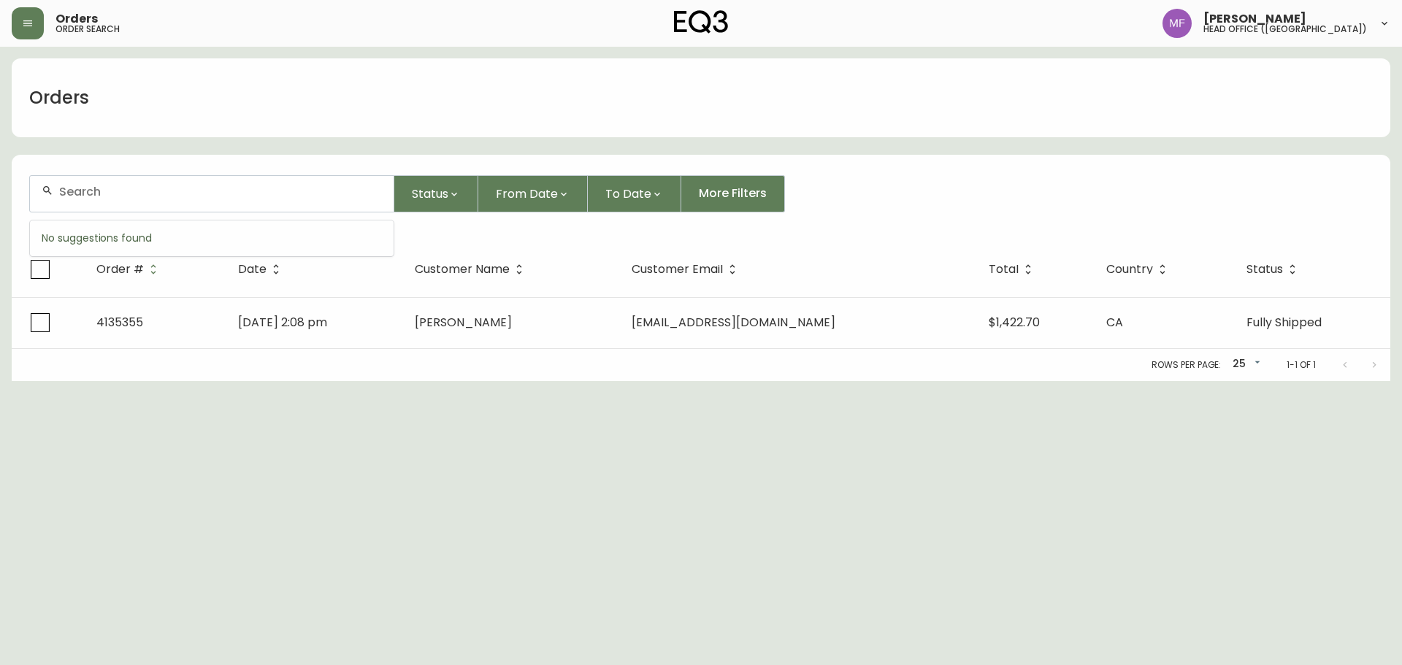
click at [119, 194] on input "text" at bounding box center [220, 192] width 323 height 14
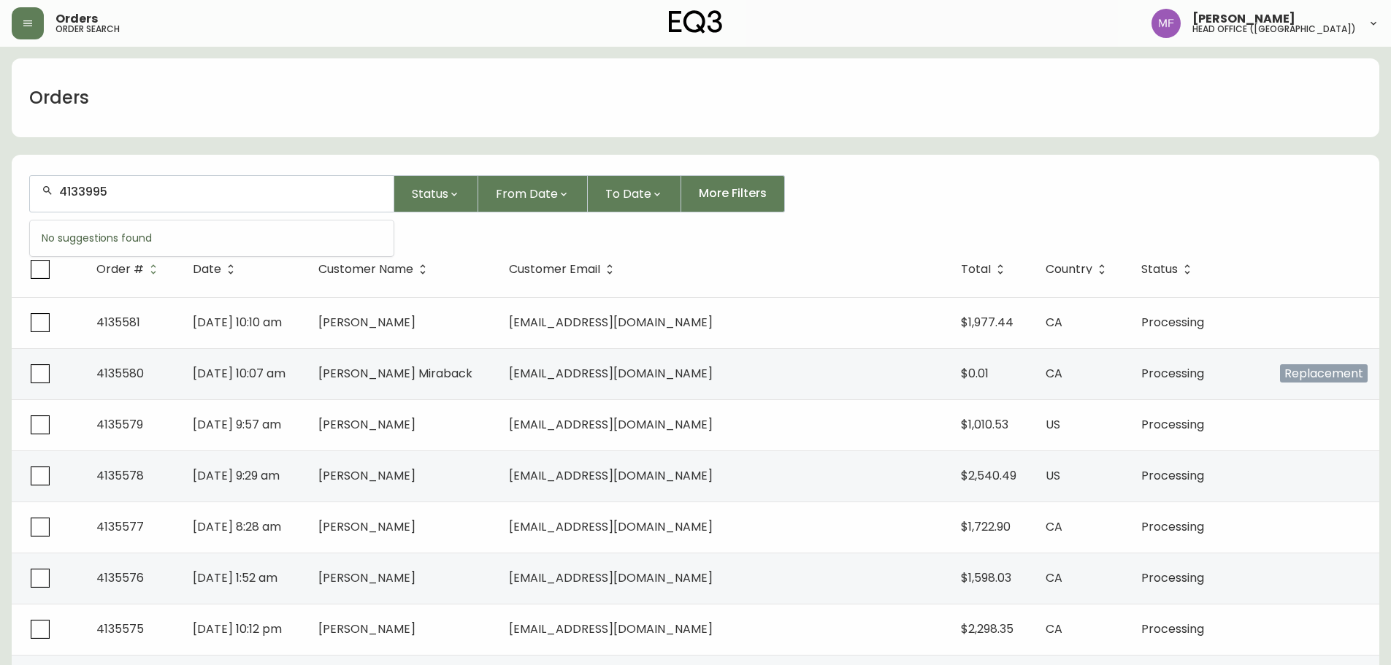
type input "4133995"
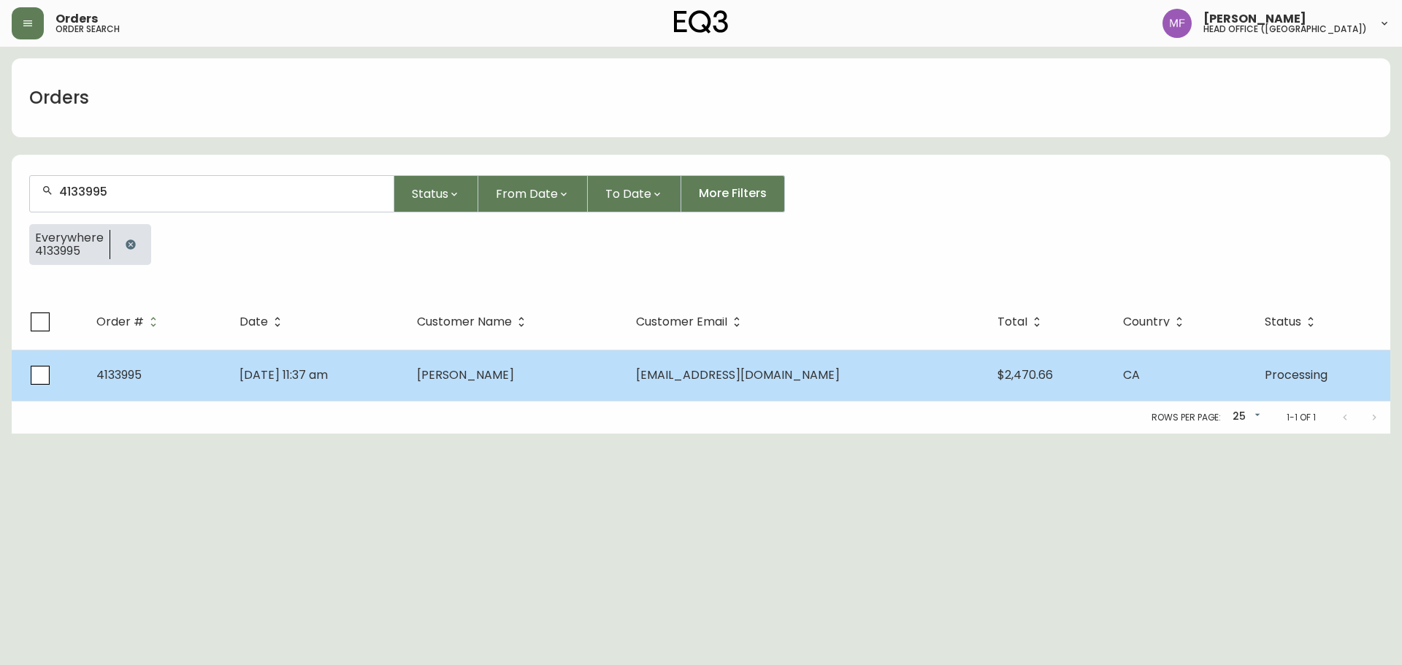
click at [406, 369] on td "Jul 06 2025, 11:37 am" at bounding box center [317, 375] width 178 height 51
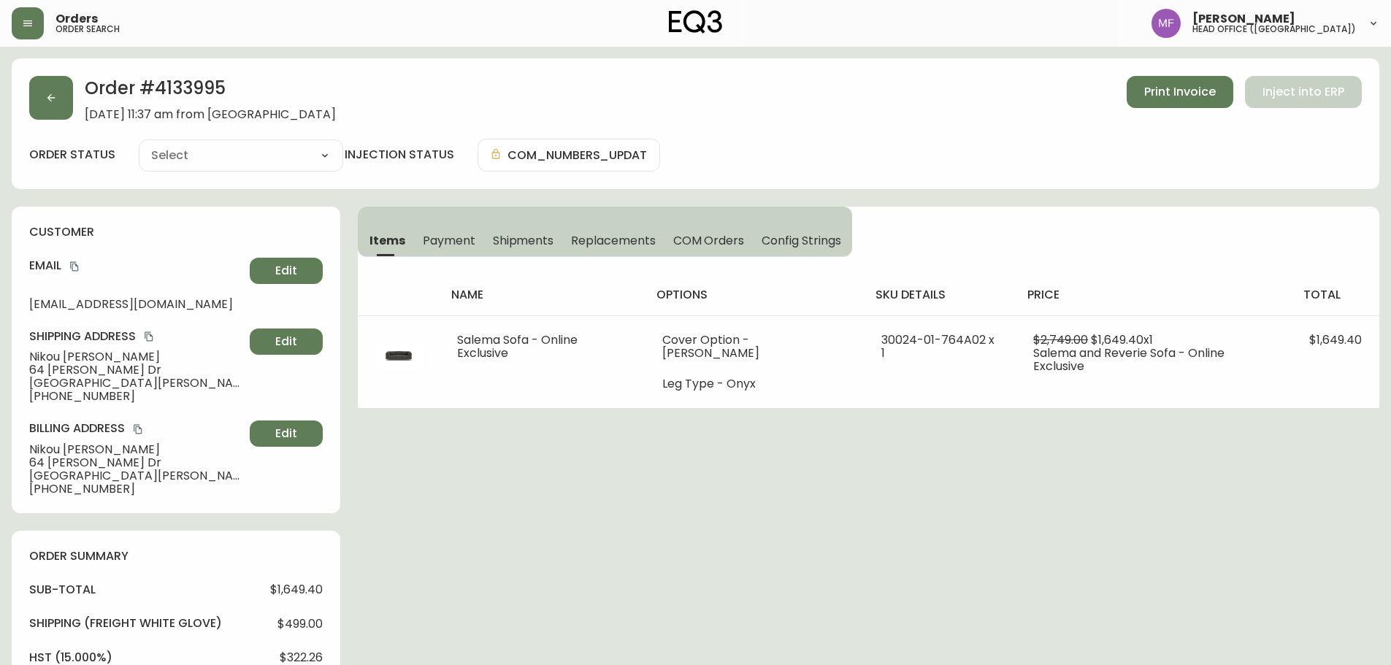
type input "Processing"
select select "PROCESSING"
click at [204, 97] on h2 "Order # 4133995" at bounding box center [210, 92] width 251 height 32
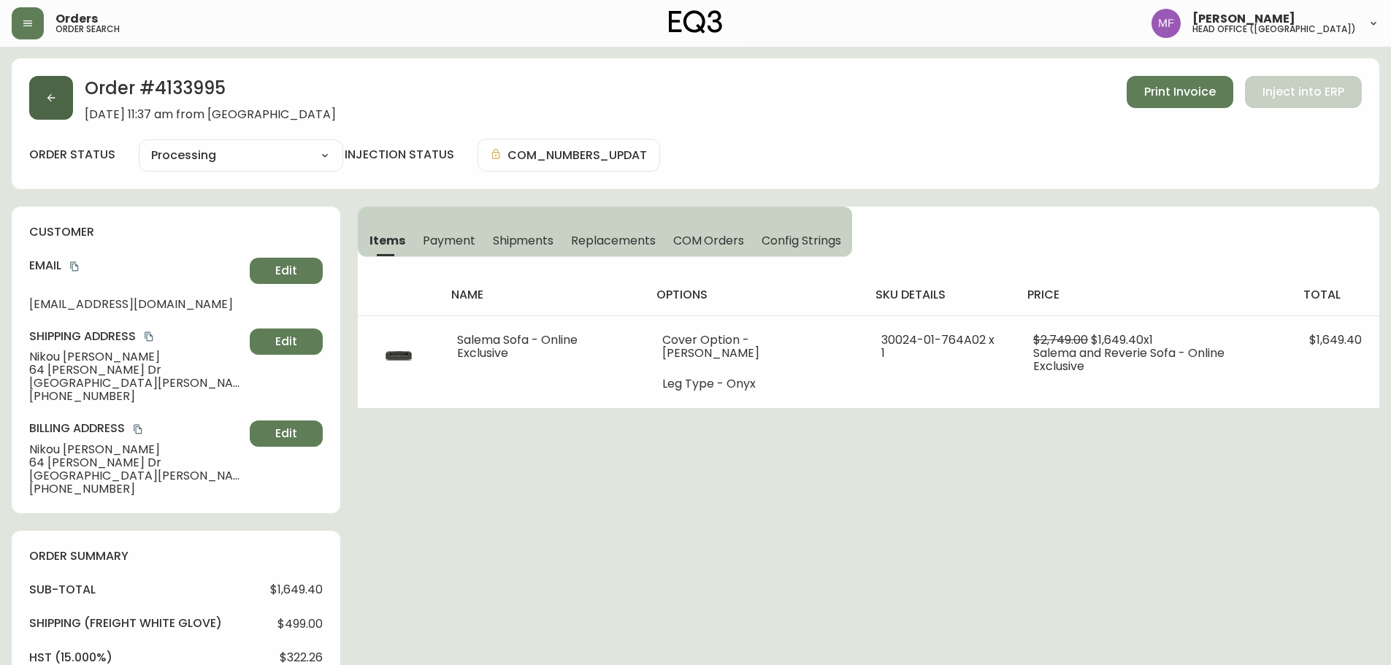
click at [39, 95] on button "button" at bounding box center [51, 98] width 44 height 44
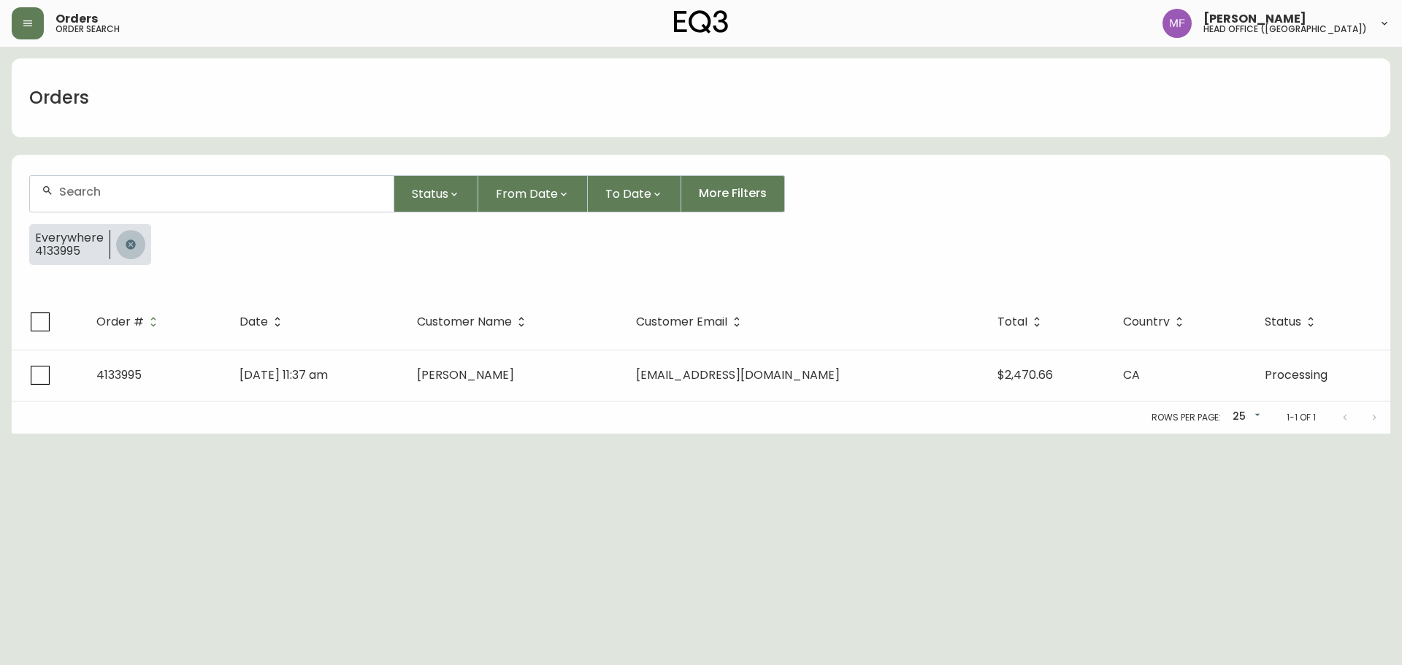
click at [120, 242] on button "button" at bounding box center [130, 244] width 29 height 29
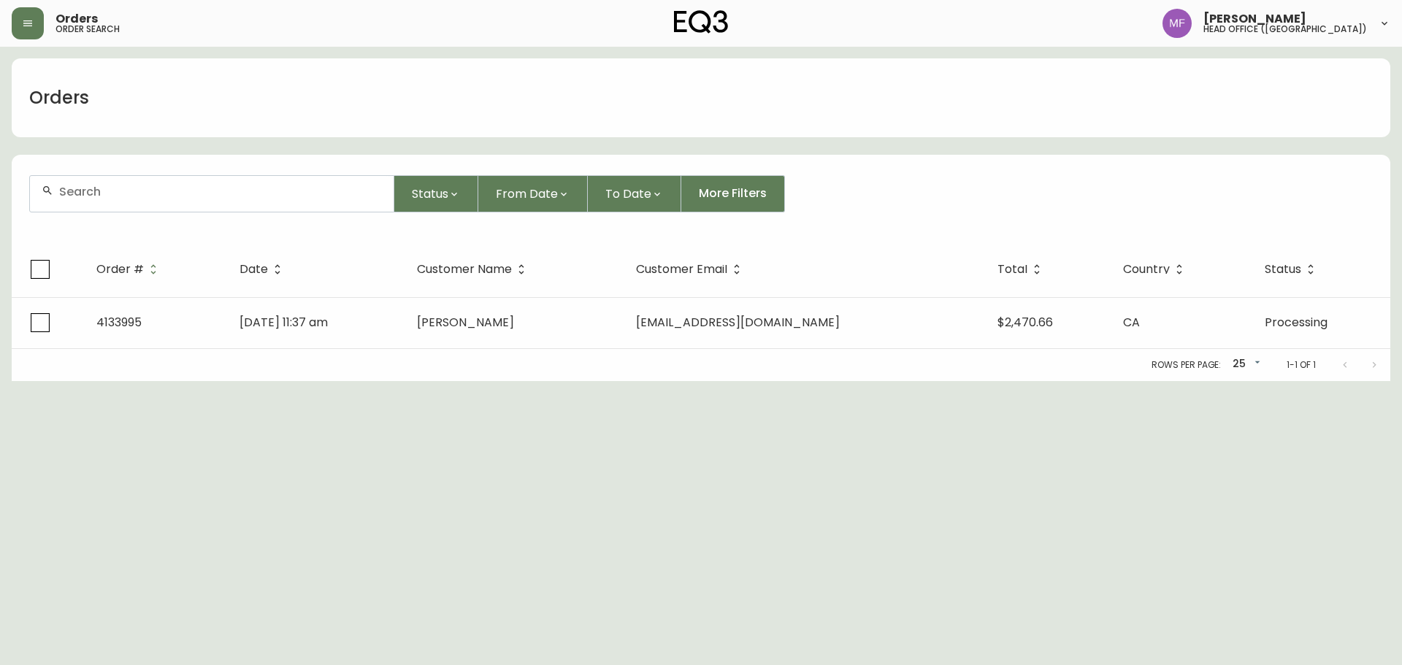
click at [115, 204] on div at bounding box center [212, 194] width 364 height 36
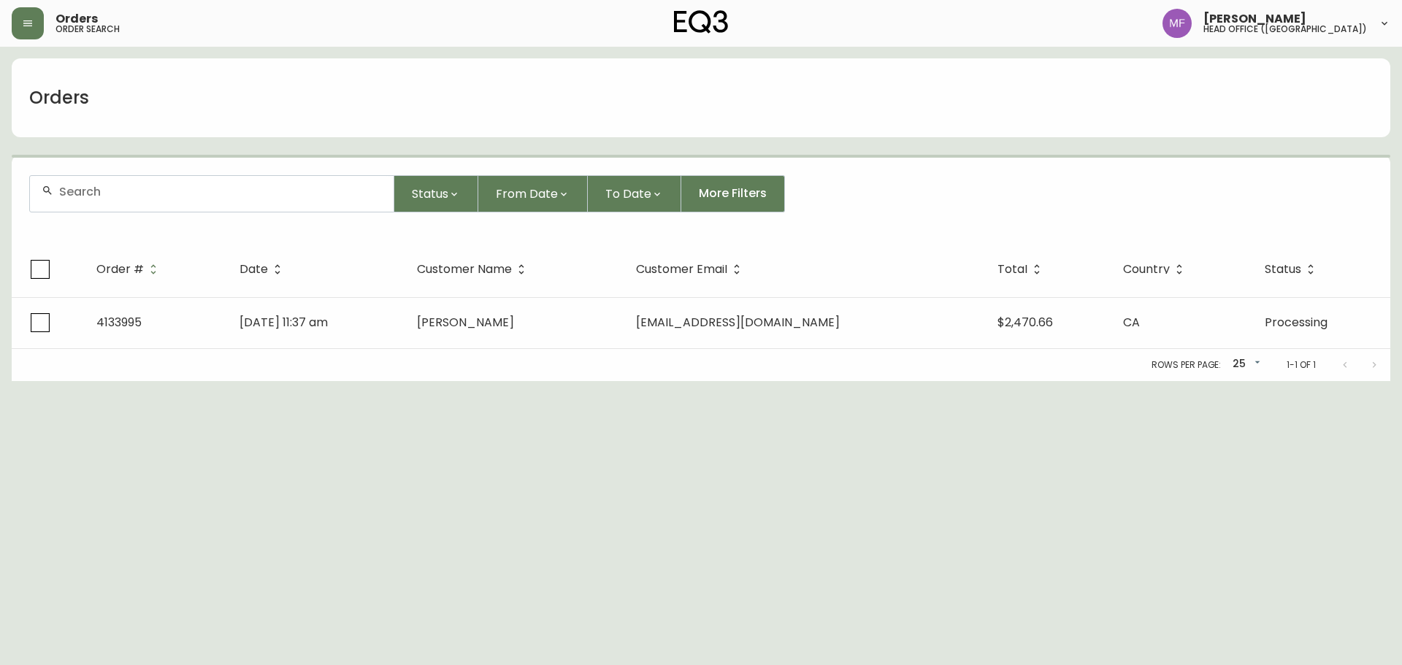
paste input "4133844"
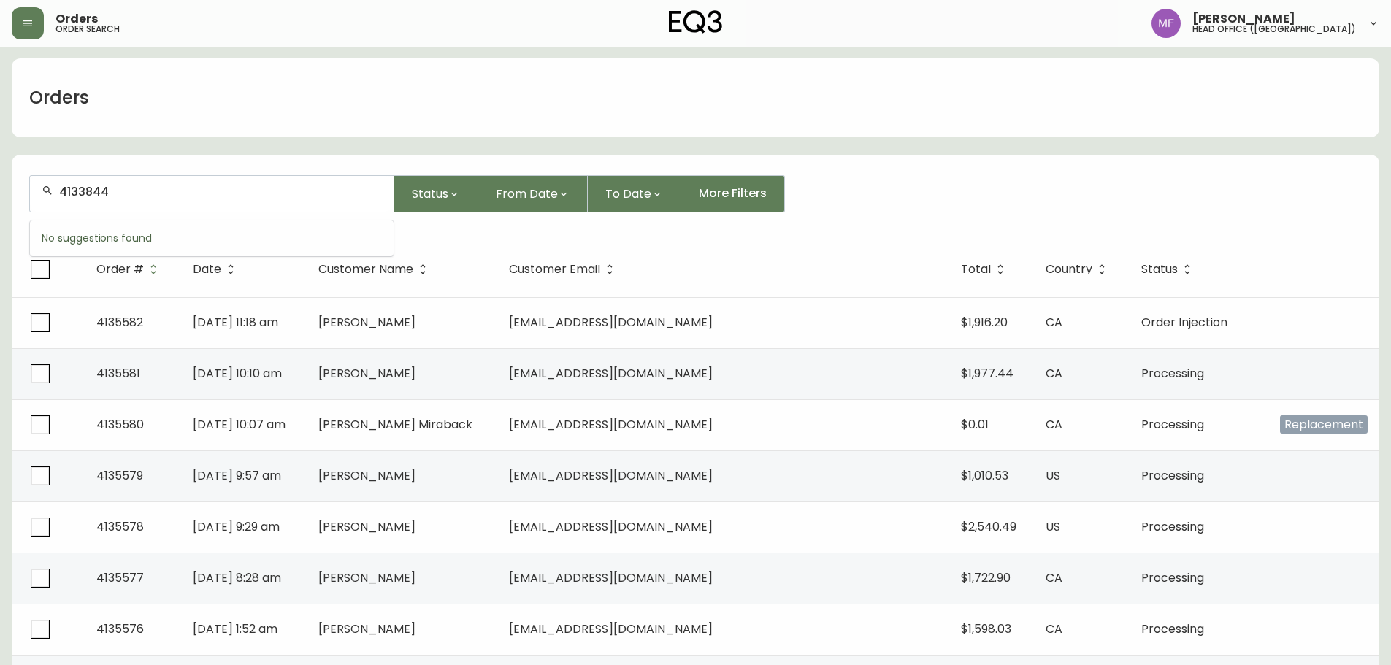
type input "4133844"
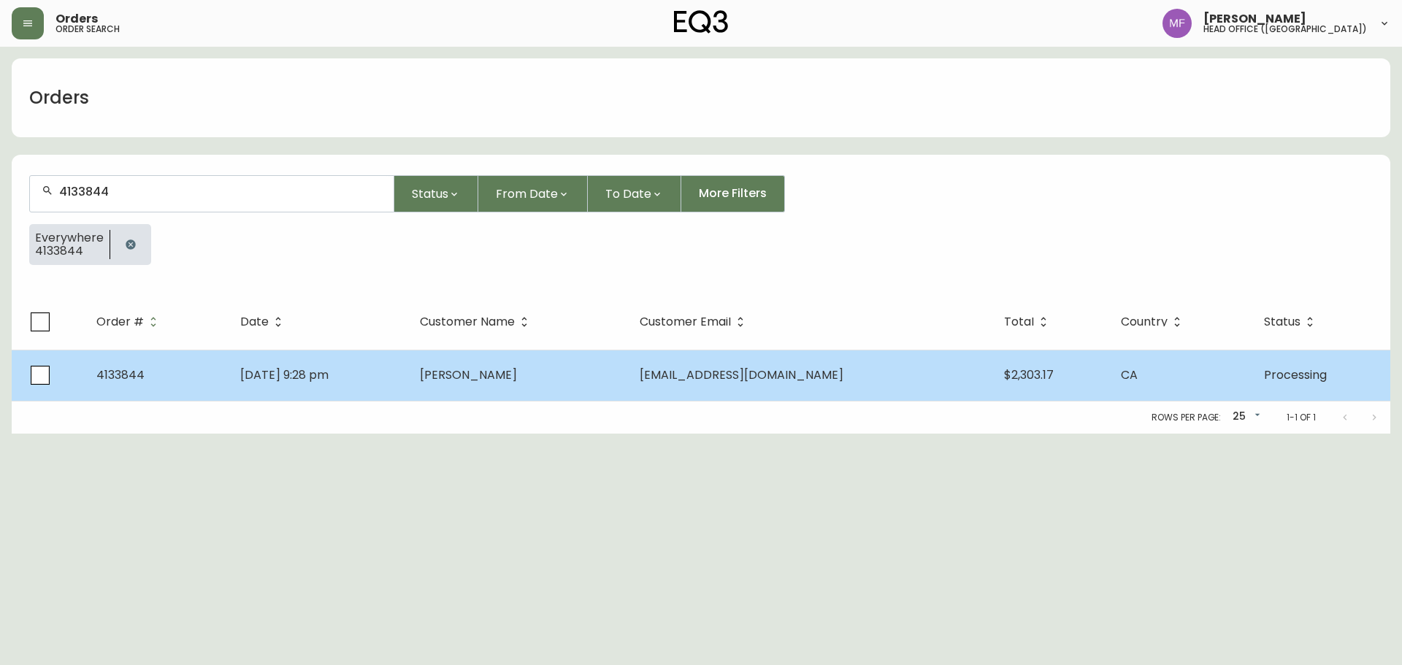
click at [407, 394] on td "Jun 26 2025, 9:28 pm" at bounding box center [318, 375] width 179 height 51
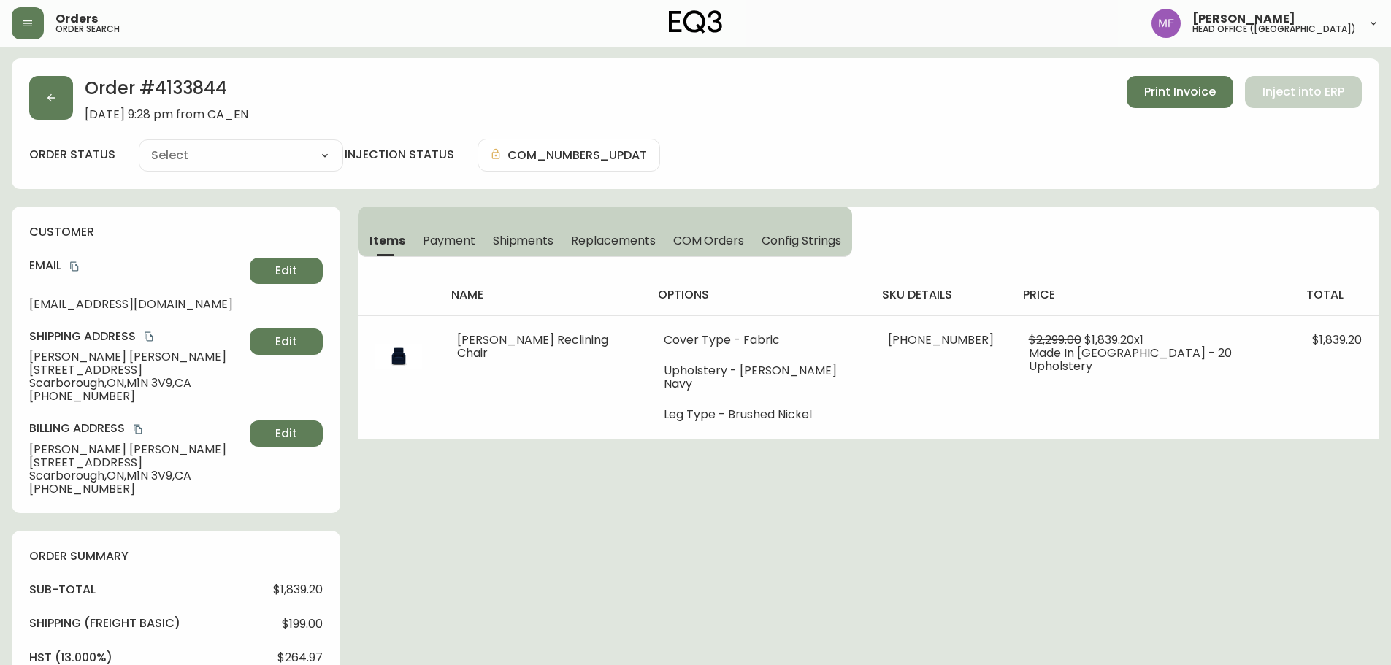
type input "Processing"
select select "PROCESSING"
click at [59, 107] on button "button" at bounding box center [51, 98] width 44 height 44
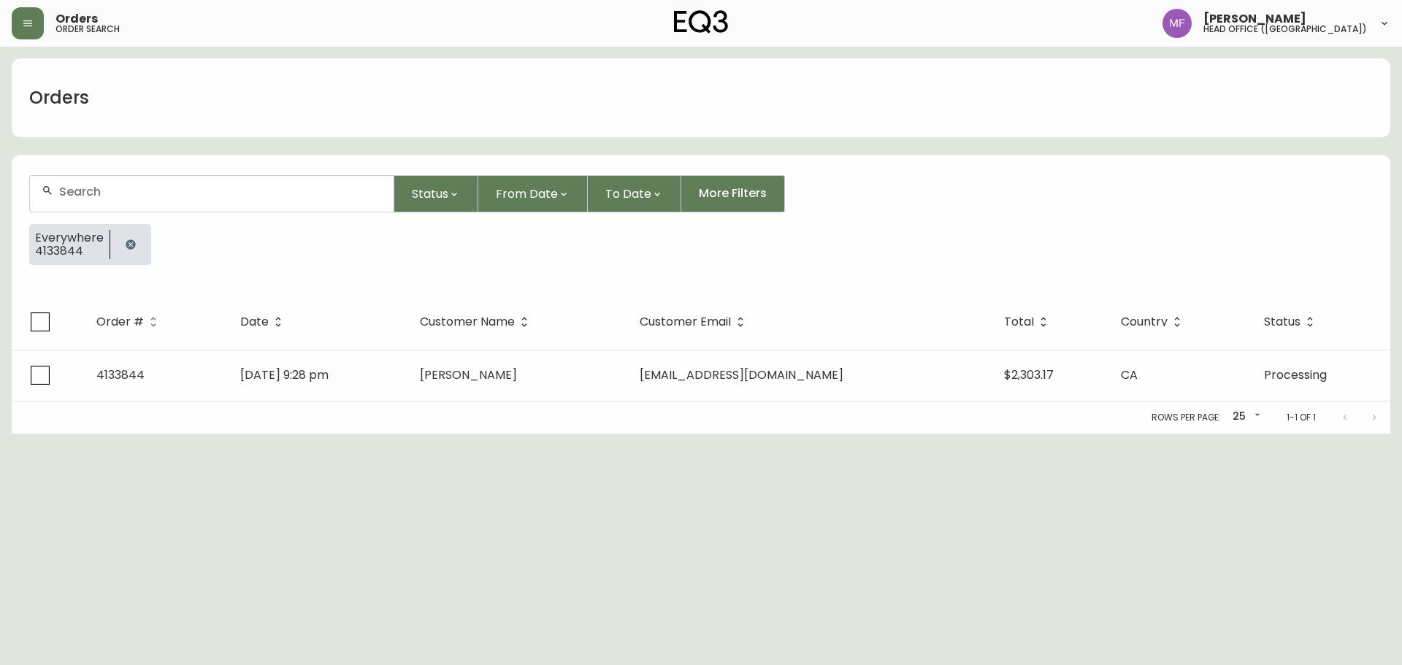
click at [126, 243] on icon "button" at bounding box center [130, 244] width 9 height 9
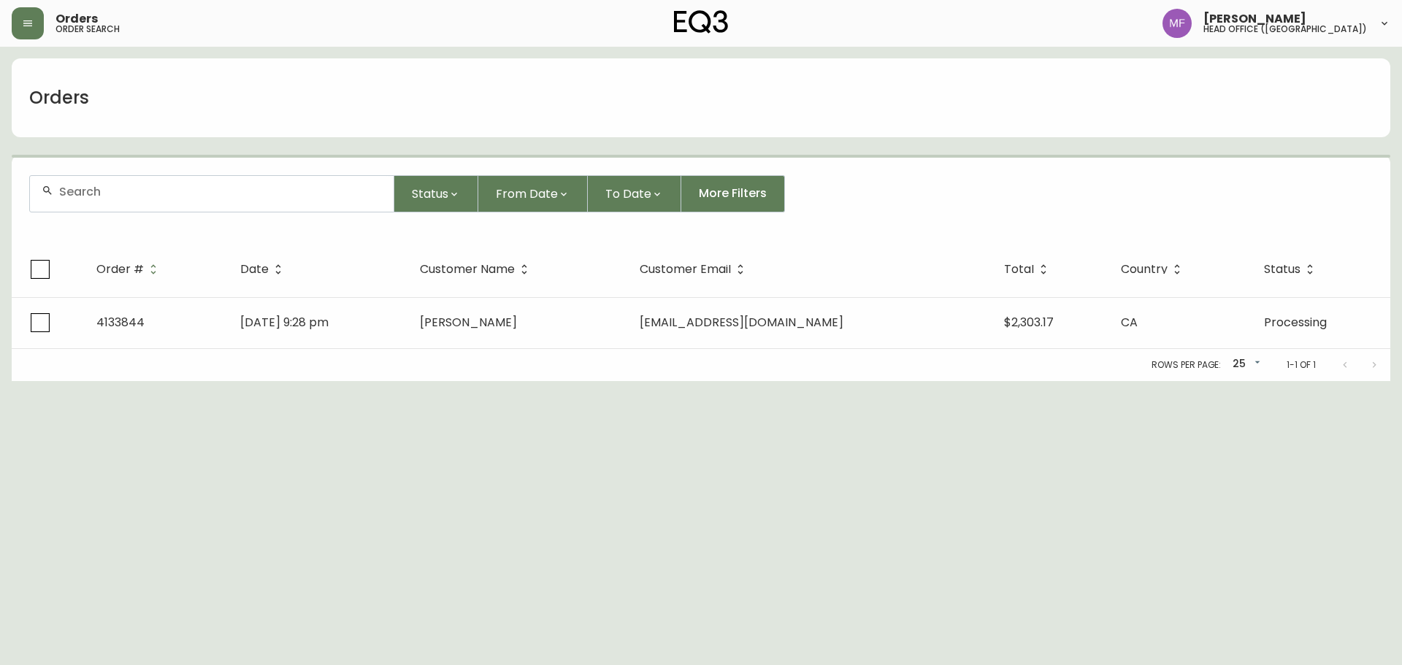
click at [122, 207] on div at bounding box center [212, 194] width 364 height 36
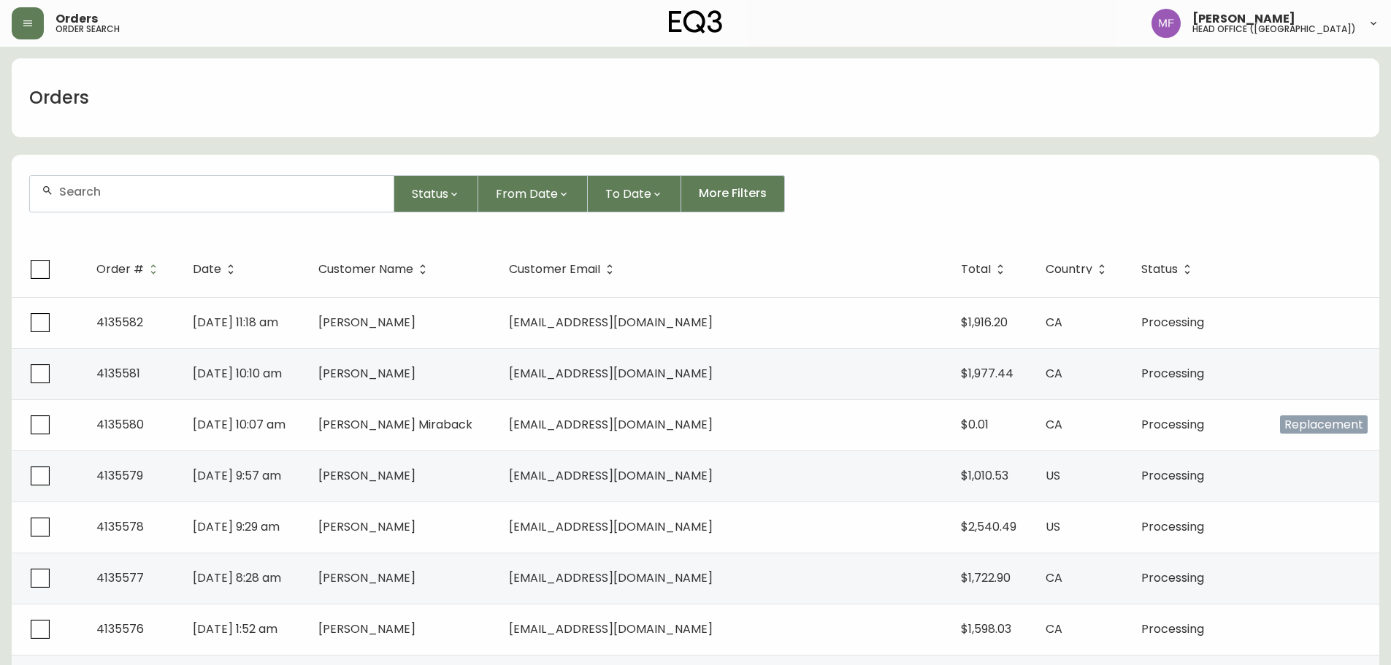
paste input "4134301"
type input "4134301"
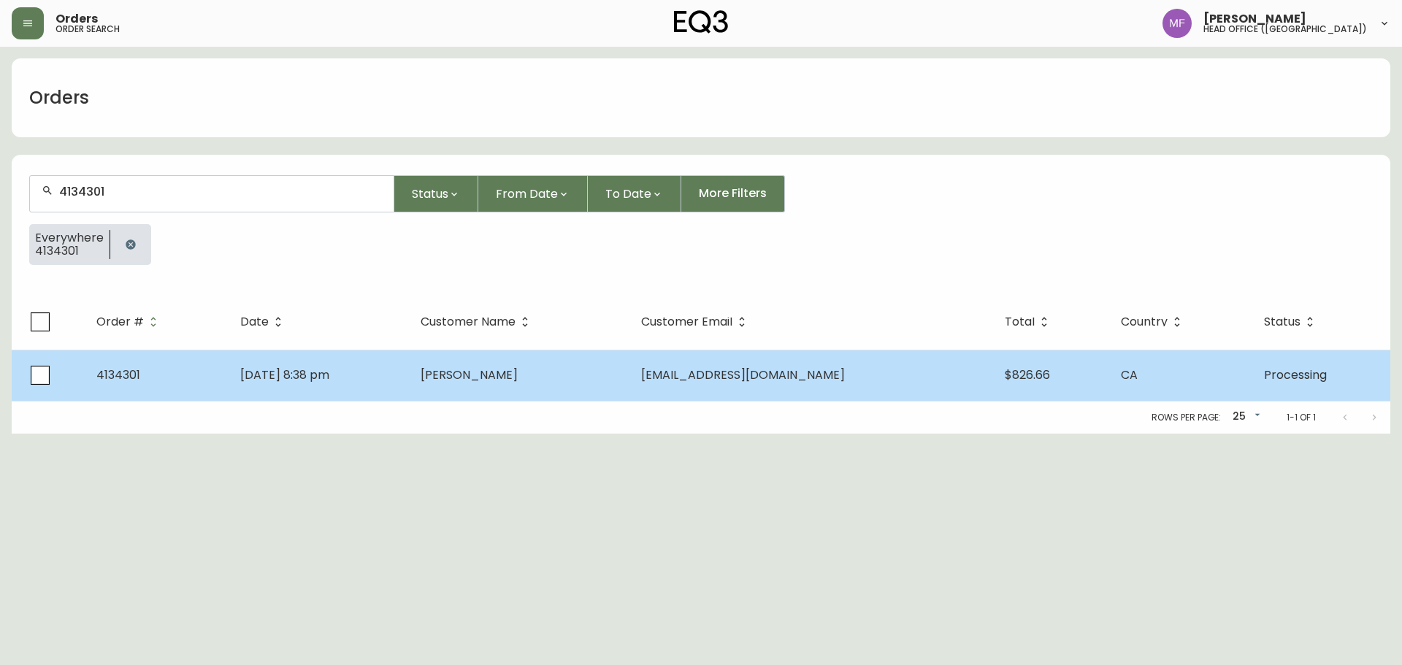
click at [400, 387] on td "Jul 23 2025, 8:38 pm" at bounding box center [319, 375] width 180 height 51
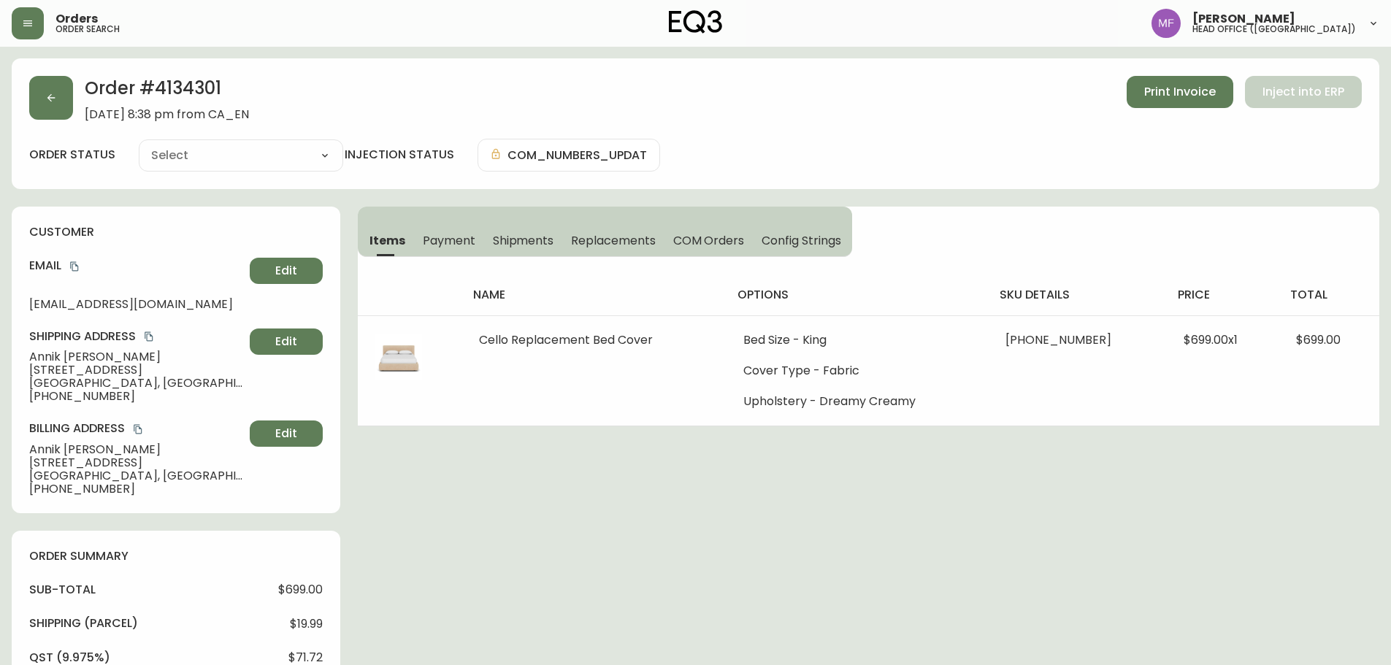
type input "Processing"
select select "PROCESSING"
click at [414, 237] on button "Payment" at bounding box center [449, 240] width 70 height 32
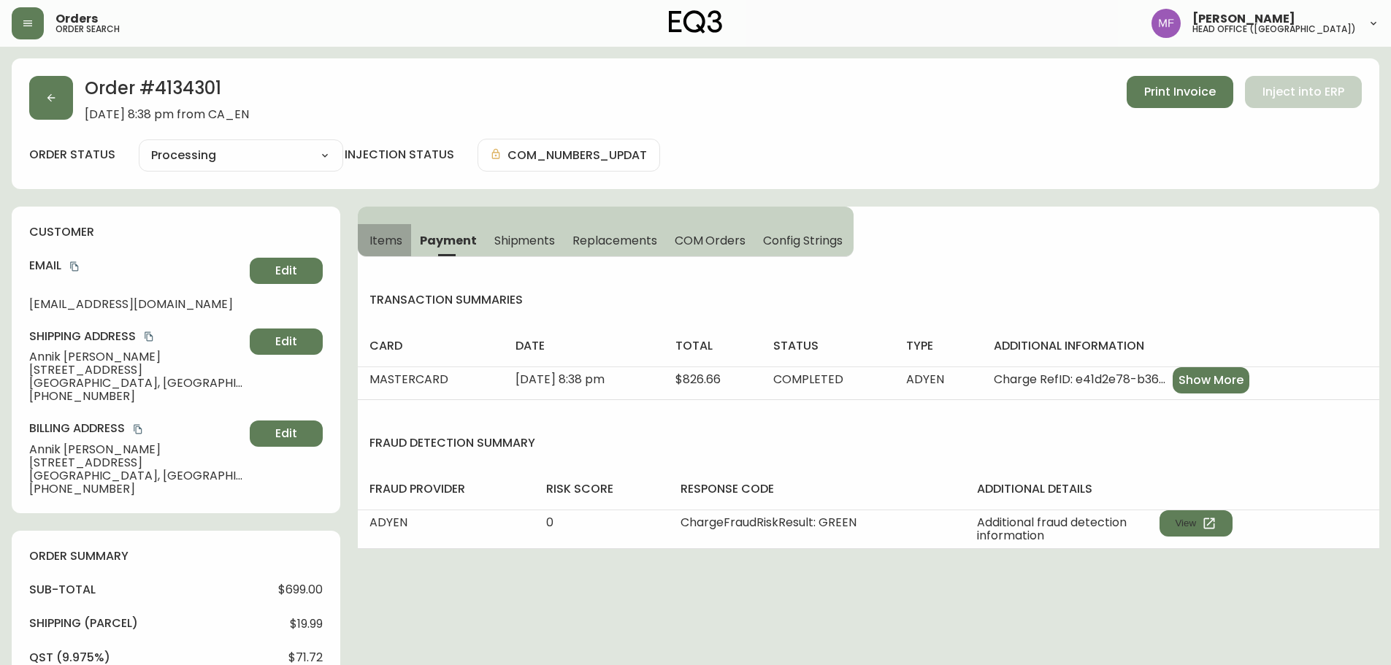
click at [378, 246] on span "Items" at bounding box center [385, 240] width 33 height 15
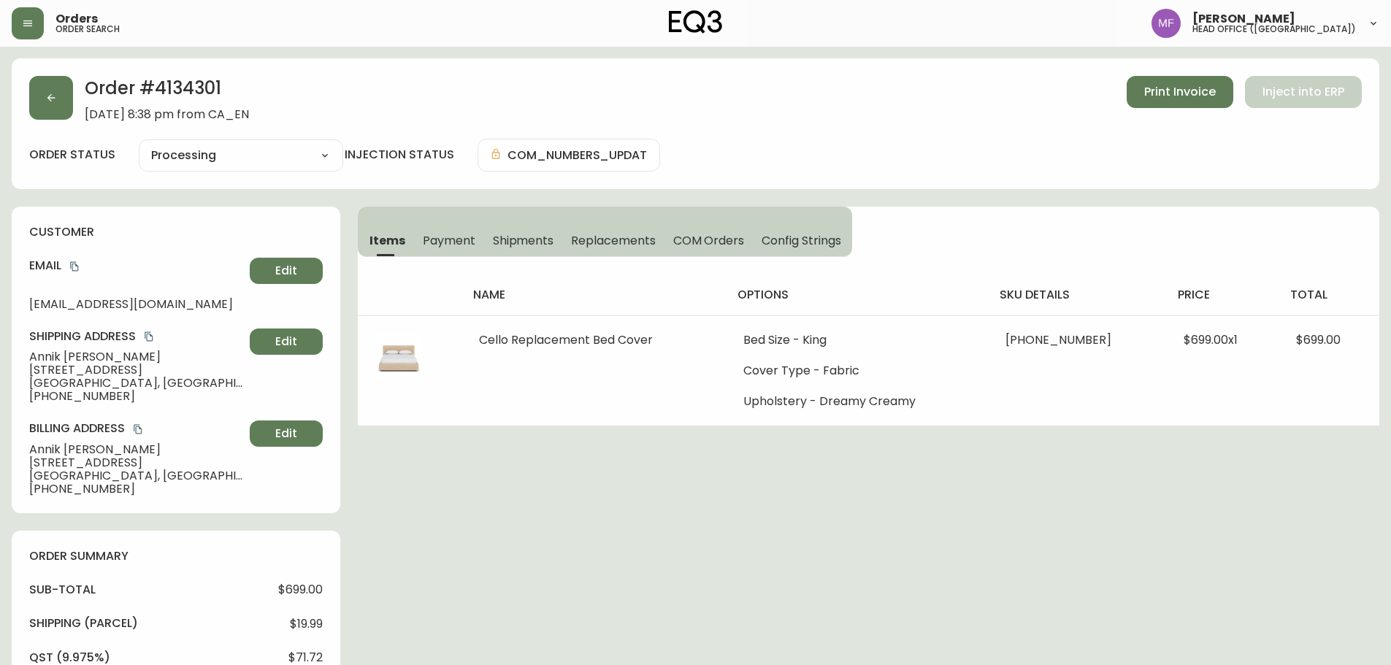
click at [187, 91] on h2 "Order # 4134301" at bounding box center [167, 92] width 164 height 32
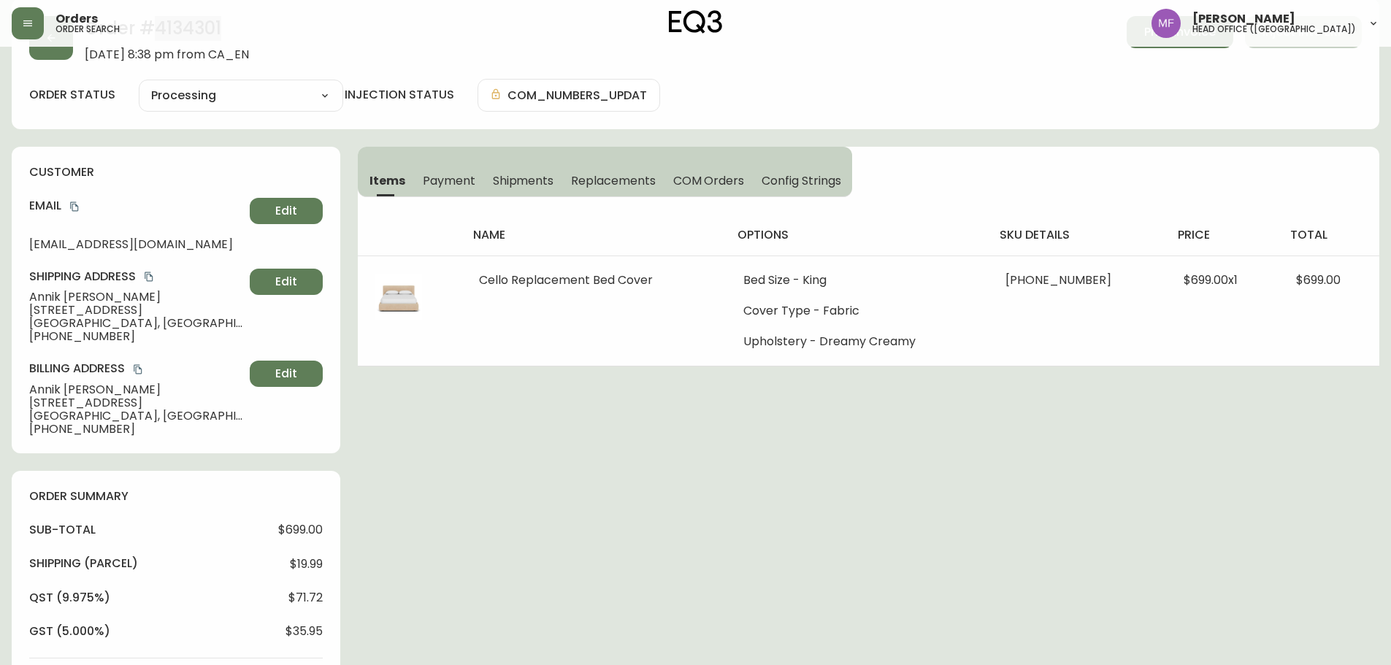
scroll to position [365, 0]
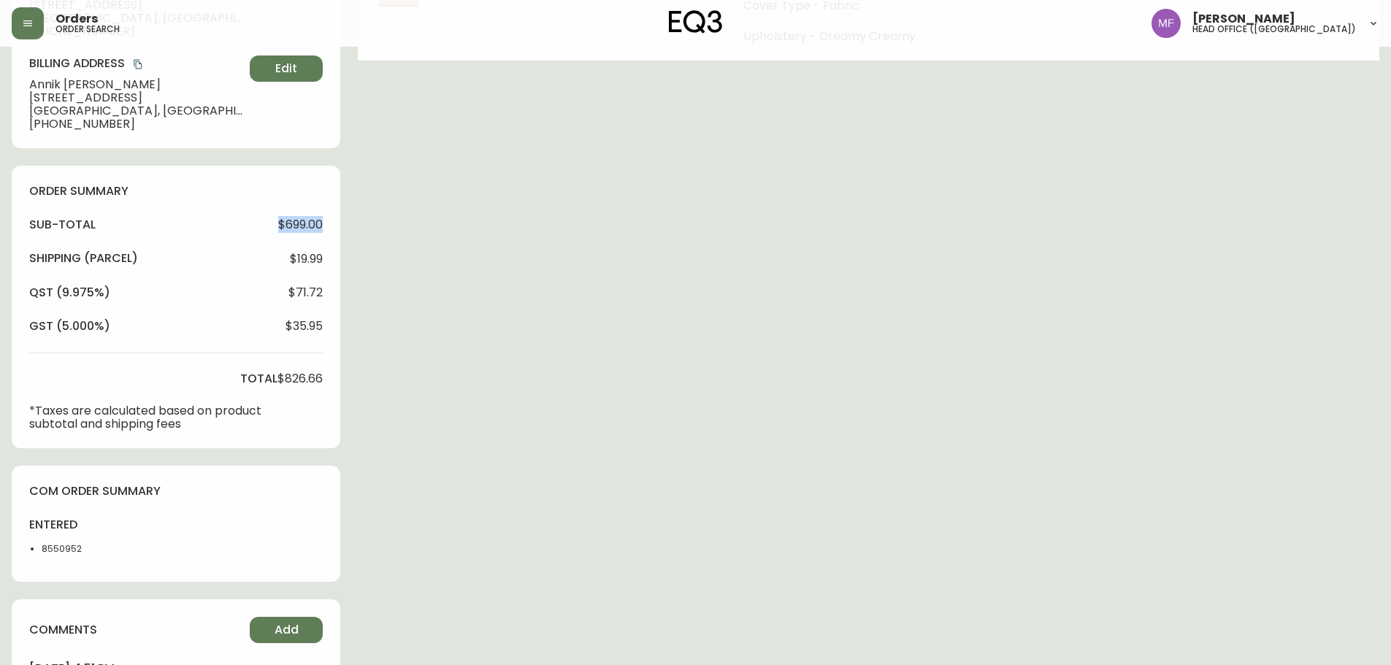
drag, startPoint x: 273, startPoint y: 221, endPoint x: 352, endPoint y: 225, distance: 78.9
click at [334, 225] on div "order summary sub-total $699.00 Shipping ( Parcel ) $19.99 qst (9.975%) $71.72 …" at bounding box center [176, 307] width 329 height 283
drag, startPoint x: 278, startPoint y: 376, endPoint x: 334, endPoint y: 371, distance: 55.7
click at [334, 371] on div "order summary sub-total $699.00 Shipping ( Parcel ) $19.99 qst (9.975%) $71.72 …" at bounding box center [176, 307] width 329 height 283
click at [697, 408] on div "Order # 4134301 July 23, 2025 at 8:38 pm from CA_EN Print Invoice Inject into E…" at bounding box center [696, 341] width 1368 height 1297
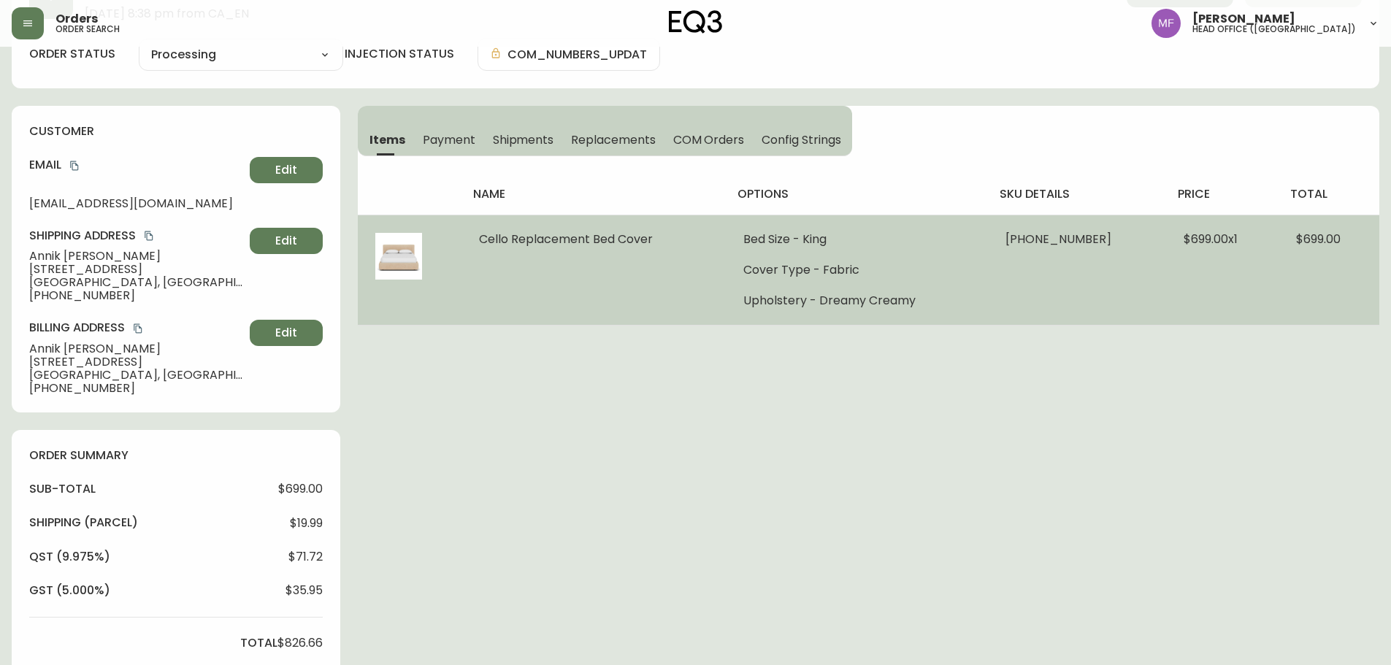
scroll to position [0, 0]
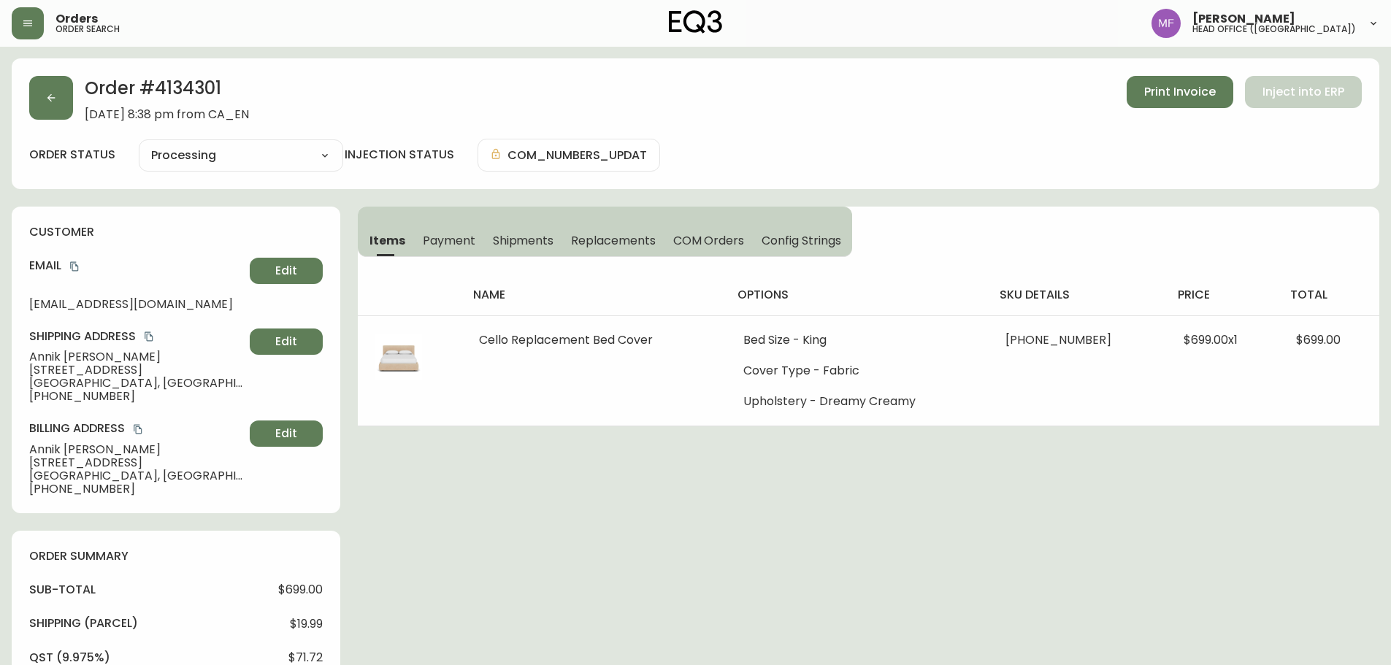
click at [45, 107] on button "button" at bounding box center [51, 98] width 44 height 44
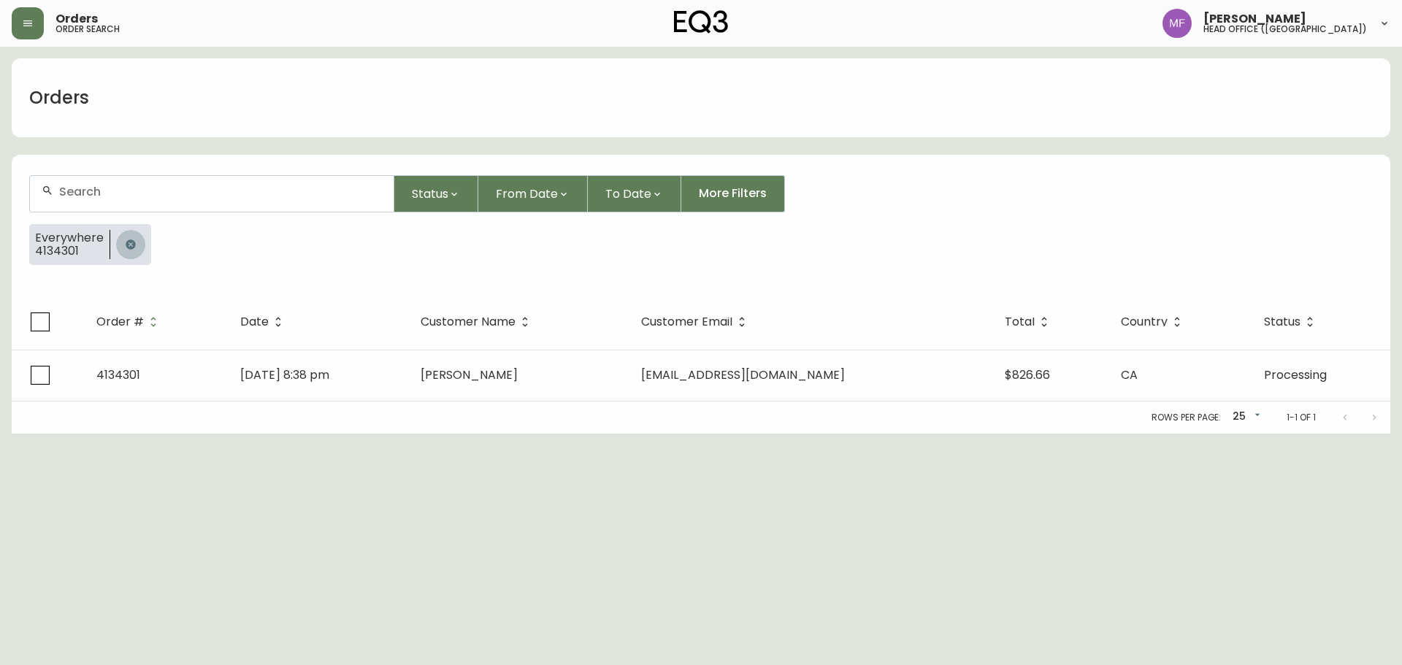
click at [129, 243] on icon "button" at bounding box center [130, 244] width 9 height 9
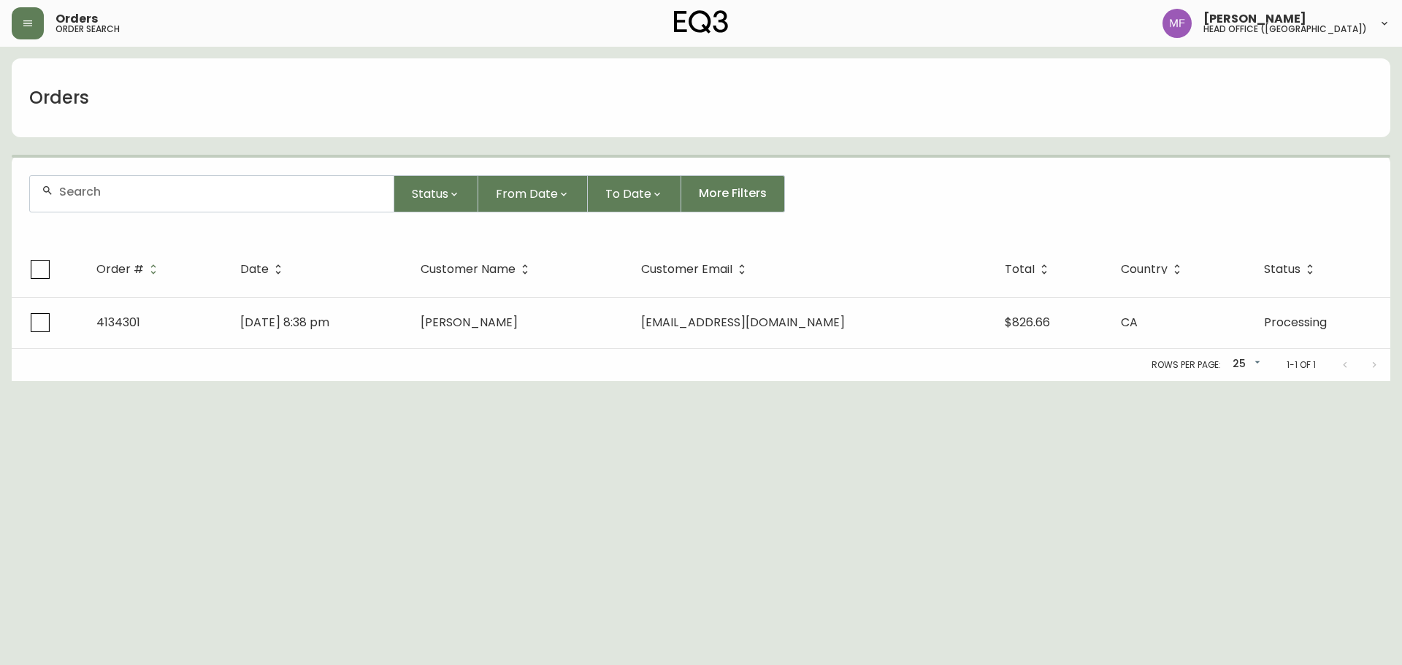
click at [126, 204] on div at bounding box center [212, 194] width 364 height 36
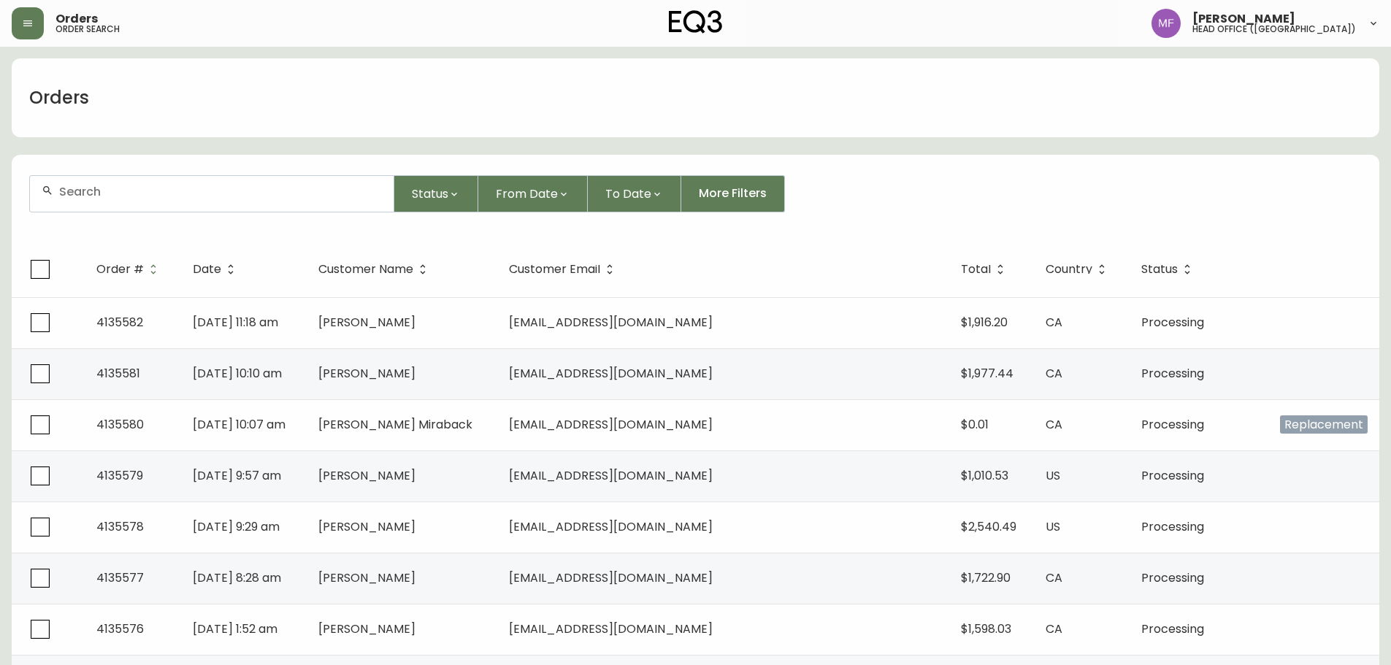
paste input "4133450"
type input "4133450"
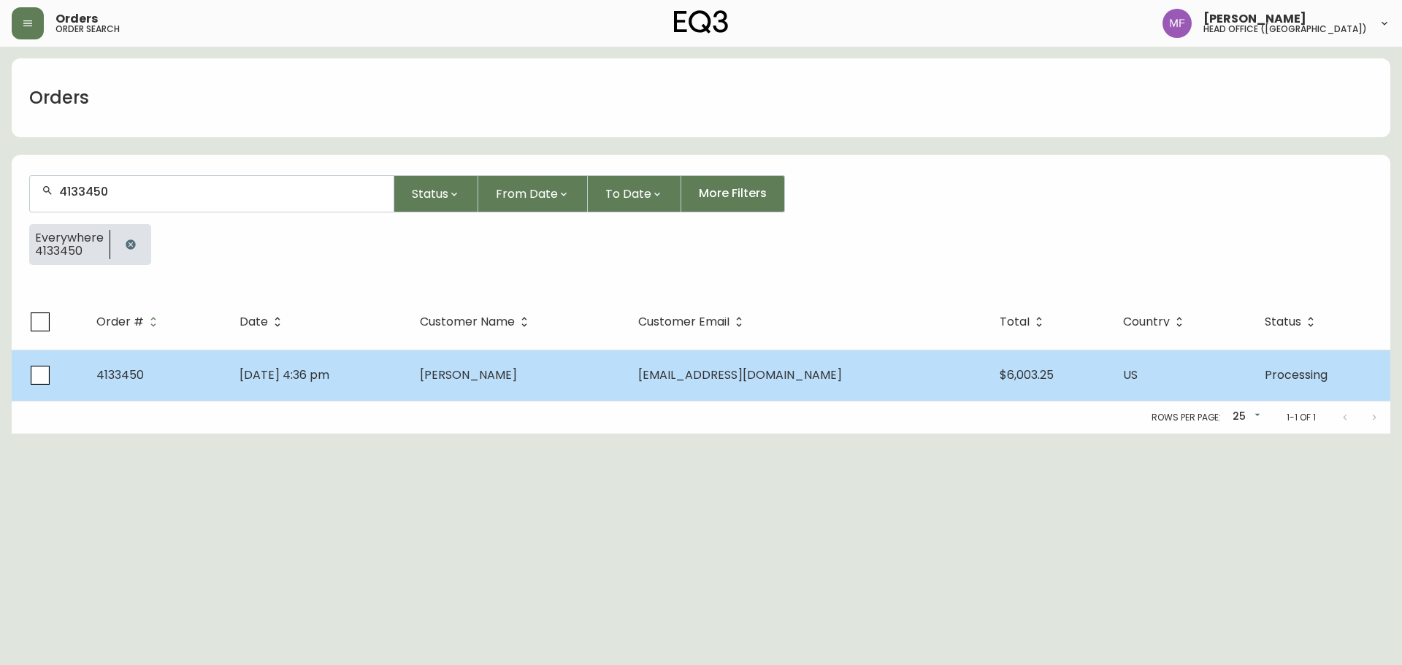
click at [484, 356] on td "Wing Yi Yau" at bounding box center [517, 375] width 218 height 51
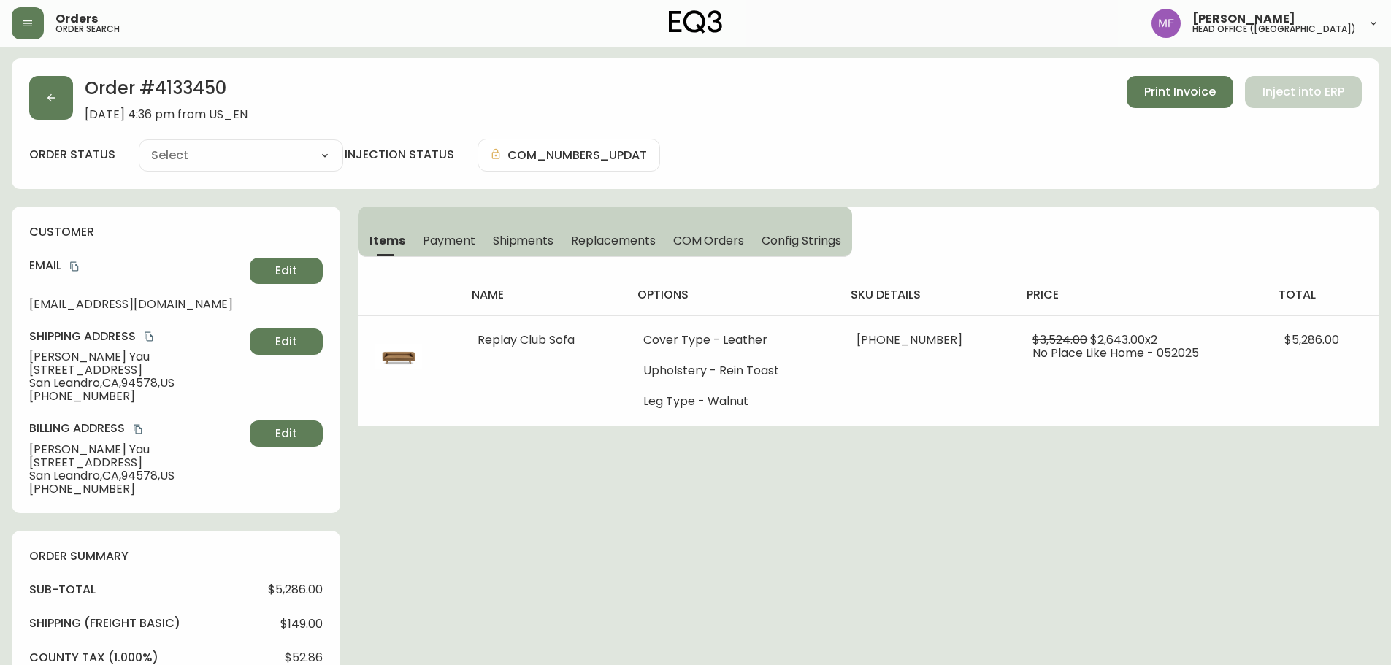
type input "Processing"
select select "PROCESSING"
click at [193, 85] on h2 "Order # 4133450" at bounding box center [166, 92] width 163 height 32
click at [192, 85] on h2 "Order # 4133450" at bounding box center [166, 92] width 163 height 32
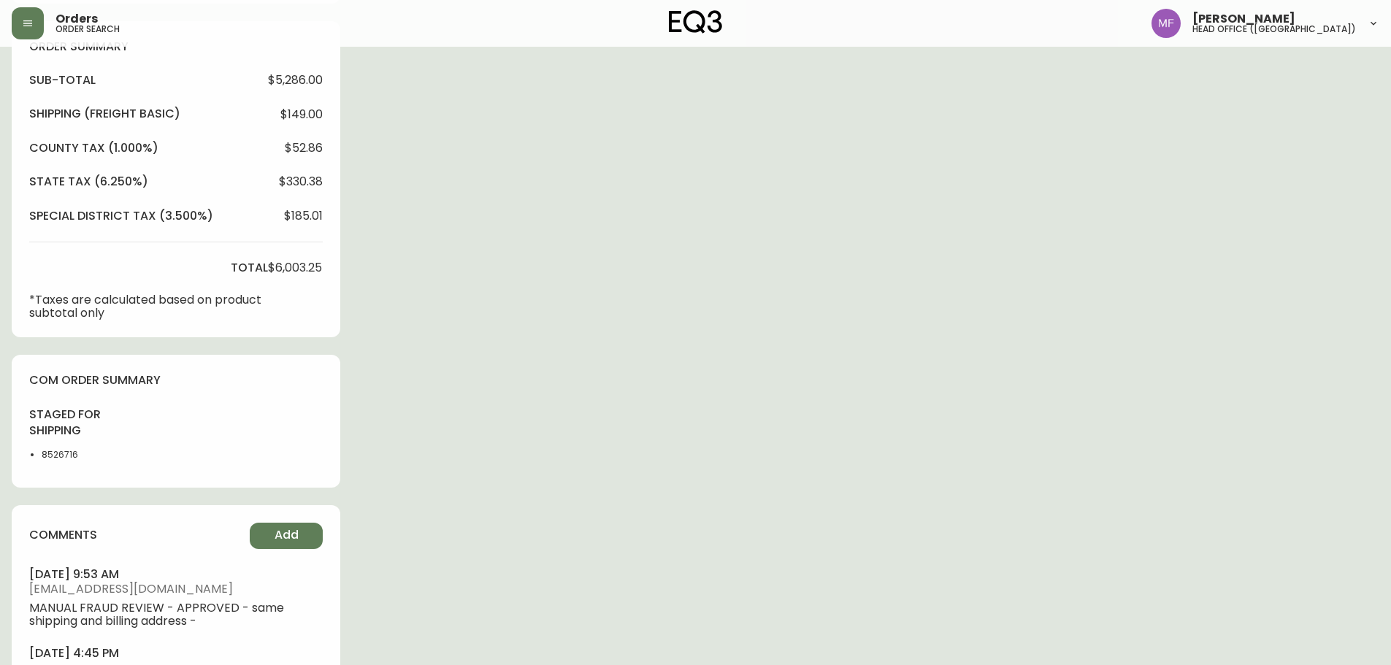
scroll to position [511, 0]
click at [64, 455] on li "8526716" at bounding box center [79, 453] width 74 height 13
click at [65, 455] on li "8526716" at bounding box center [79, 453] width 74 height 13
click at [777, 375] on div "Order # 4133450 May 31, 2025 at 4:36 pm from US_EN Print Invoice Inject into ER…" at bounding box center [696, 148] width 1368 height 1203
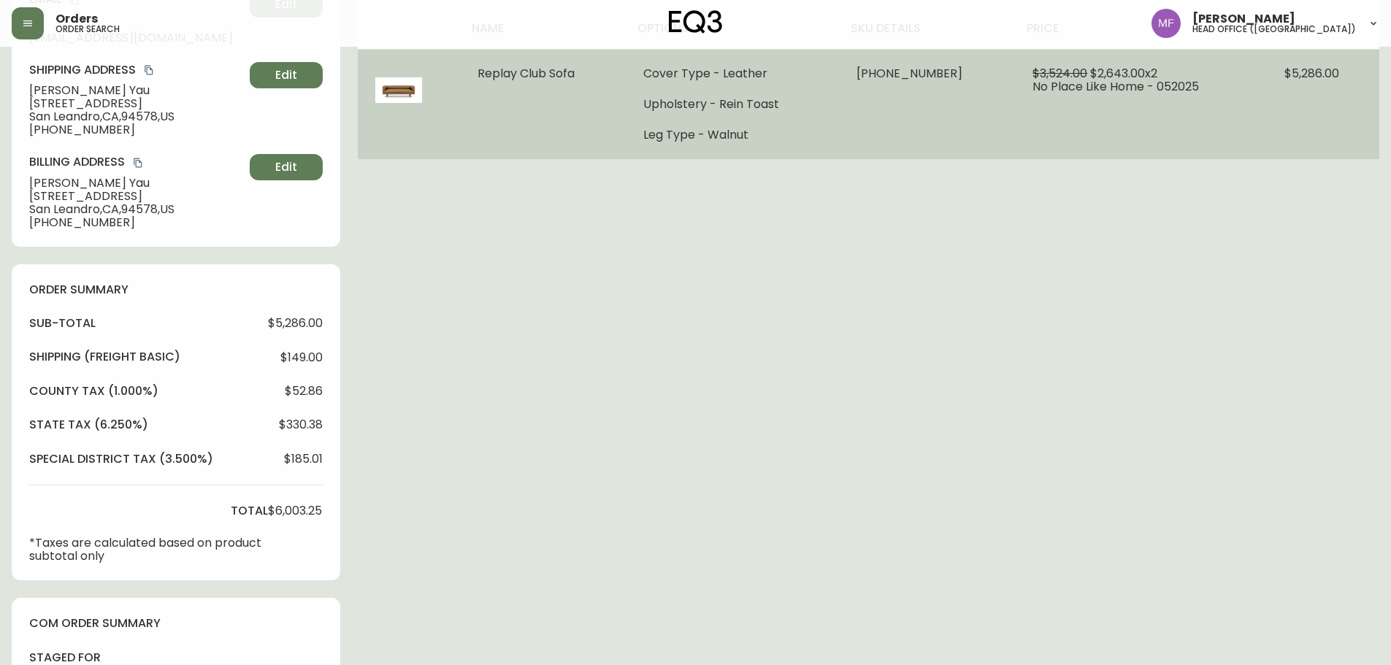
scroll to position [0, 0]
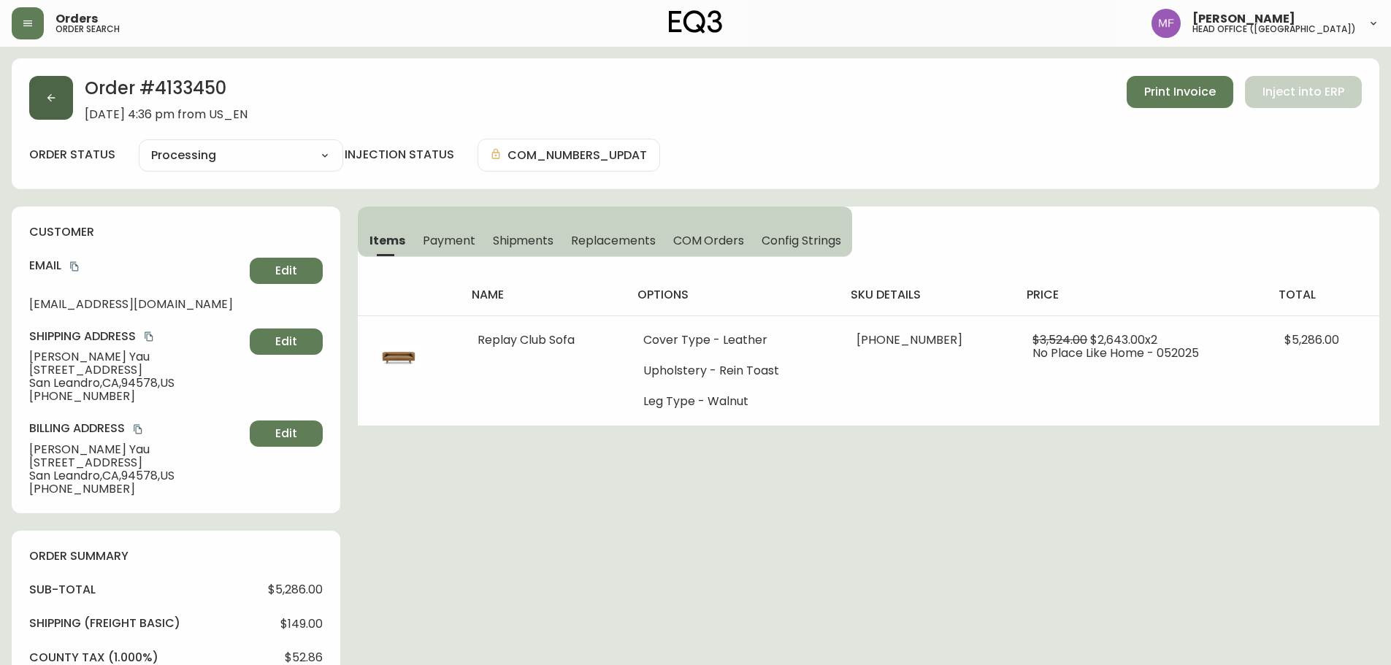
click at [55, 102] on icon "button" at bounding box center [51, 98] width 12 height 12
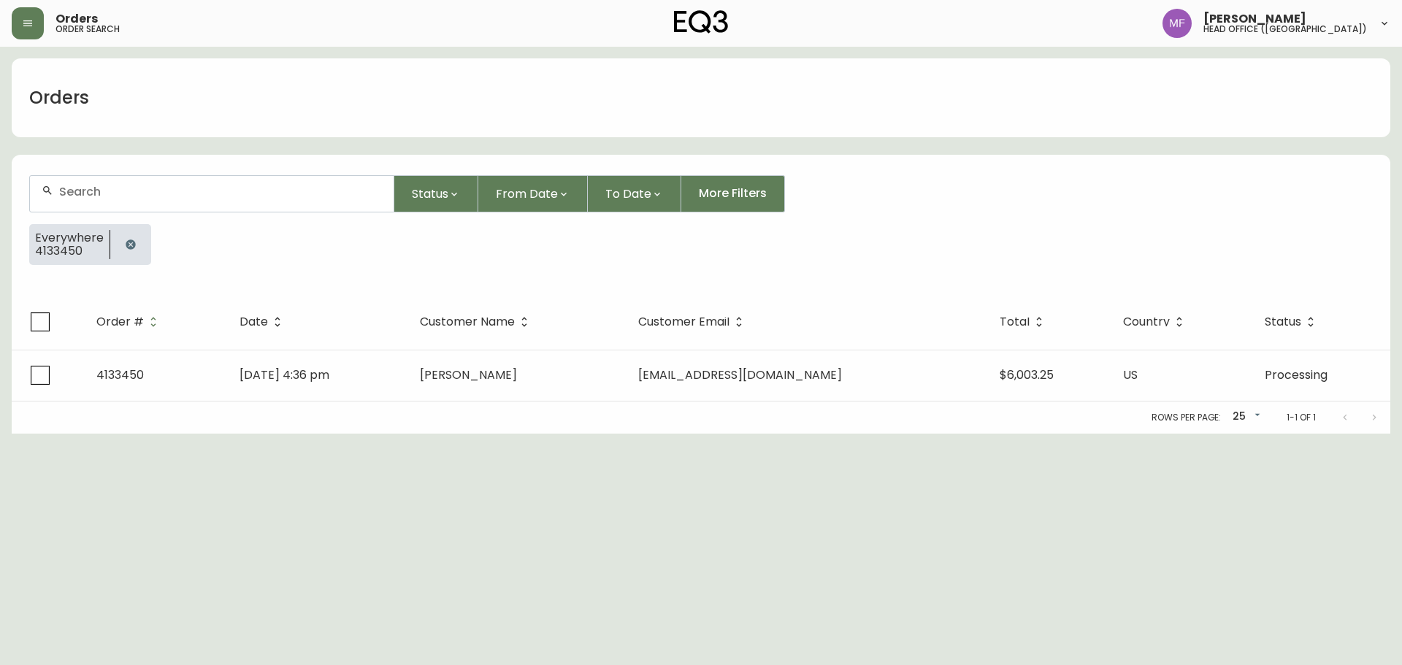
click at [126, 250] on button "button" at bounding box center [130, 244] width 29 height 29
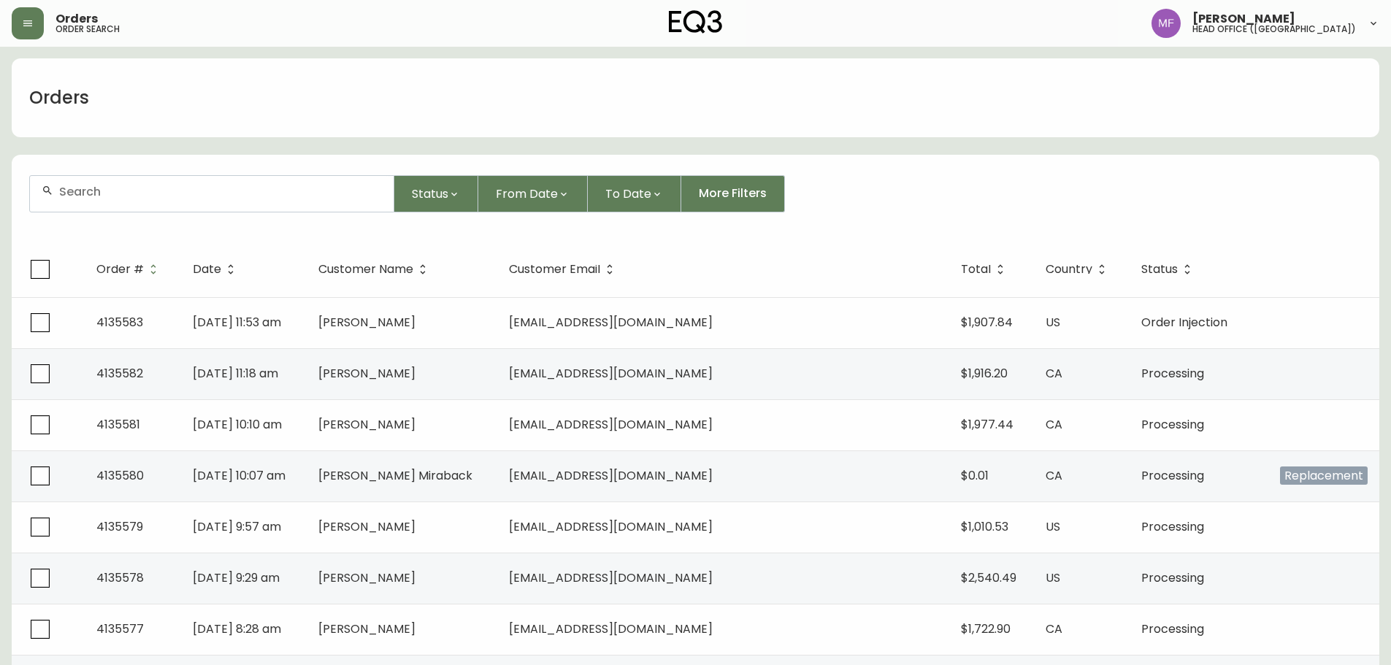
click at [123, 192] on input "text" at bounding box center [220, 192] width 323 height 14
type input "4388224481"
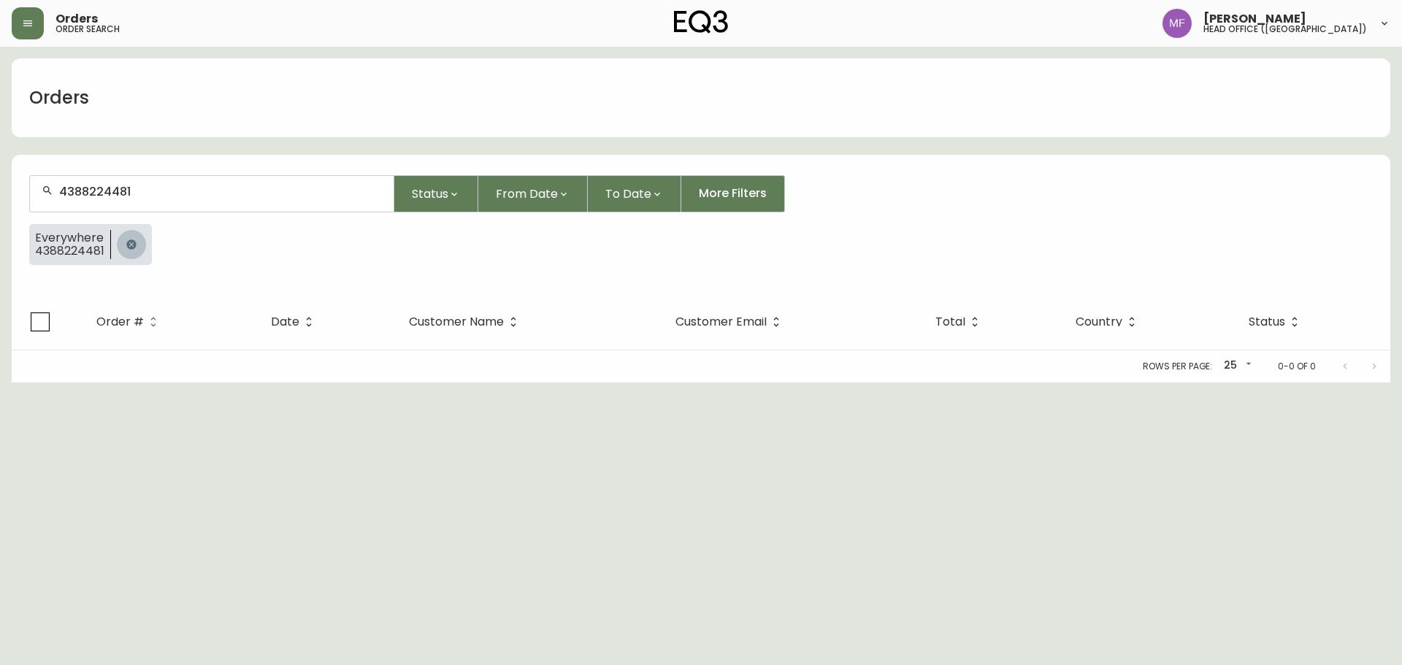
click at [141, 238] on button "button" at bounding box center [131, 244] width 29 height 29
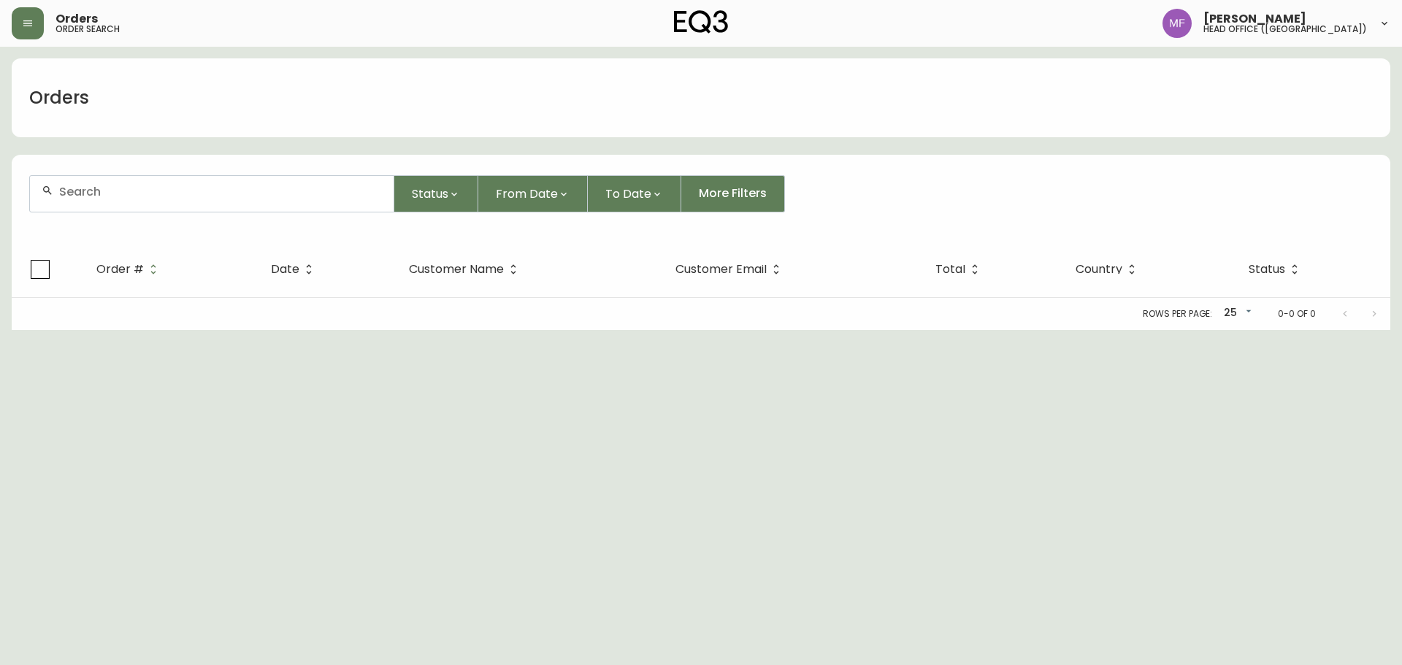
click at [140, 192] on input "text" at bounding box center [220, 192] width 323 height 14
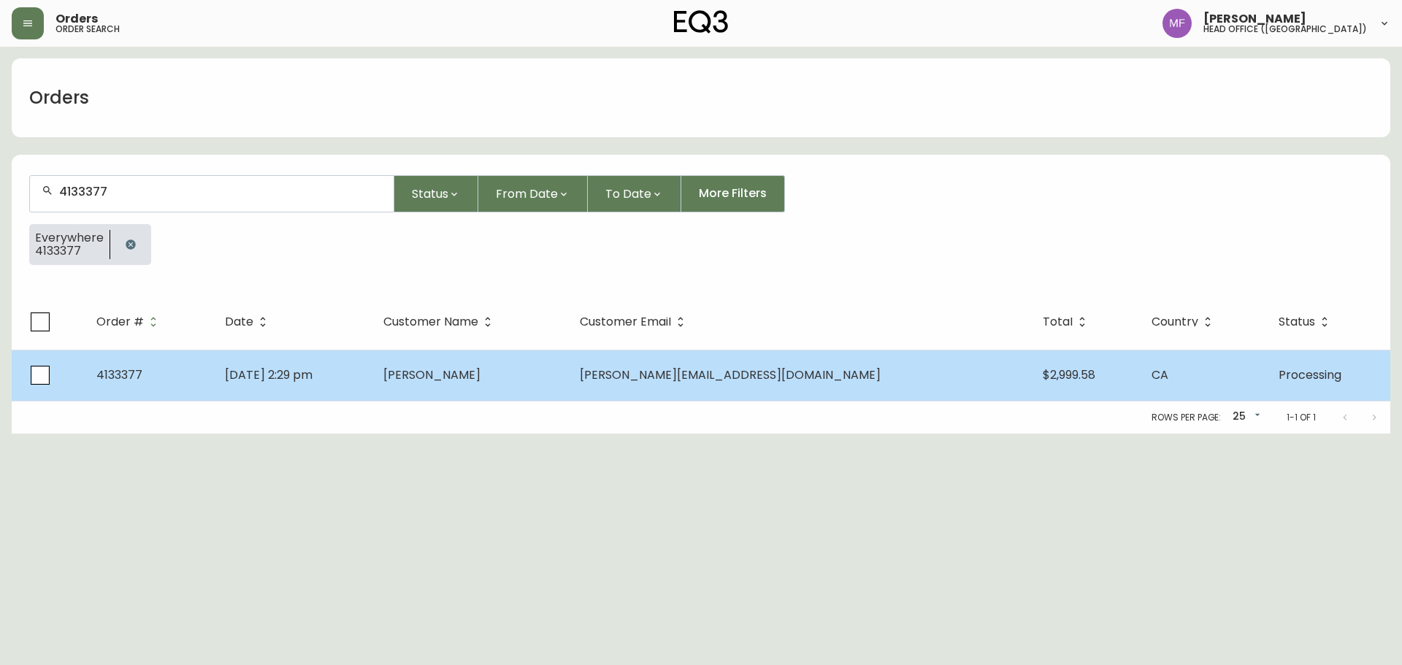
type input "4133377"
click at [313, 367] on span "May 28 2025, 2:29 pm" at bounding box center [269, 375] width 88 height 17
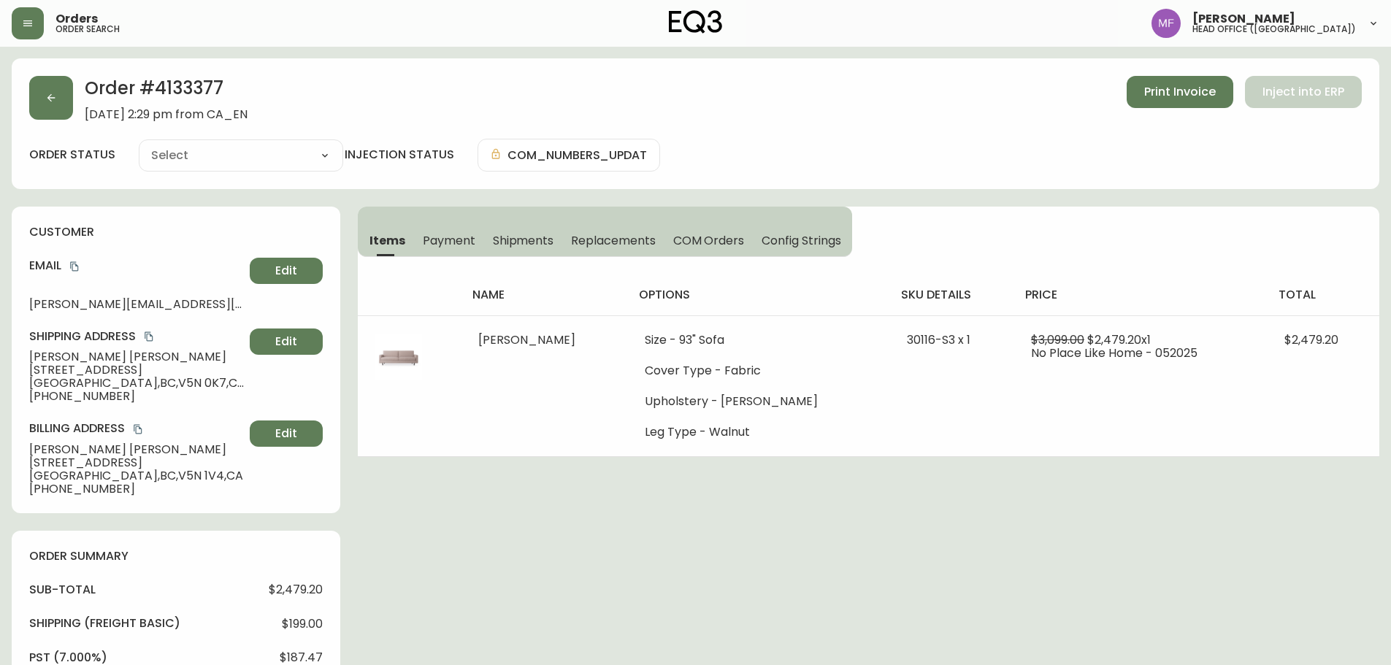
type input "Processing"
select select "PROCESSING"
click at [191, 96] on h2 "Order # 4133377" at bounding box center [166, 92] width 163 height 32
click at [48, 95] on icon "button" at bounding box center [51, 98] width 12 height 12
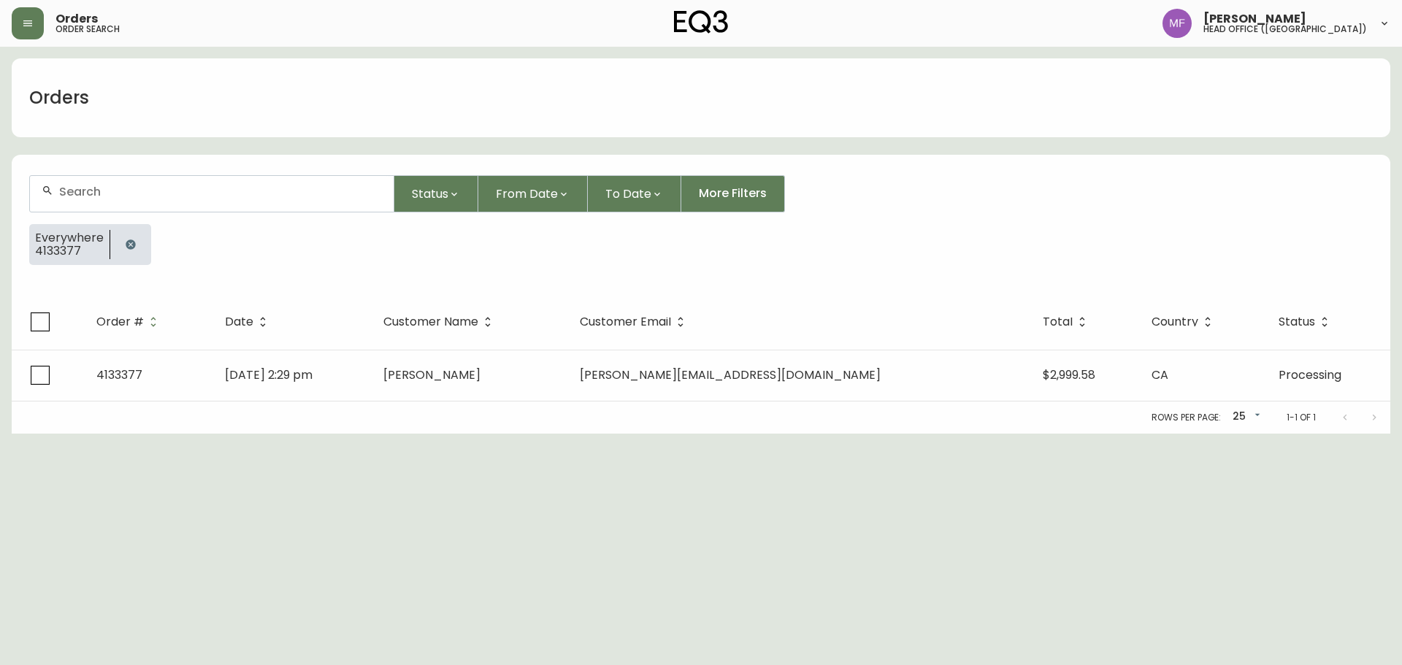
click at [134, 246] on icon "button" at bounding box center [131, 245] width 12 height 12
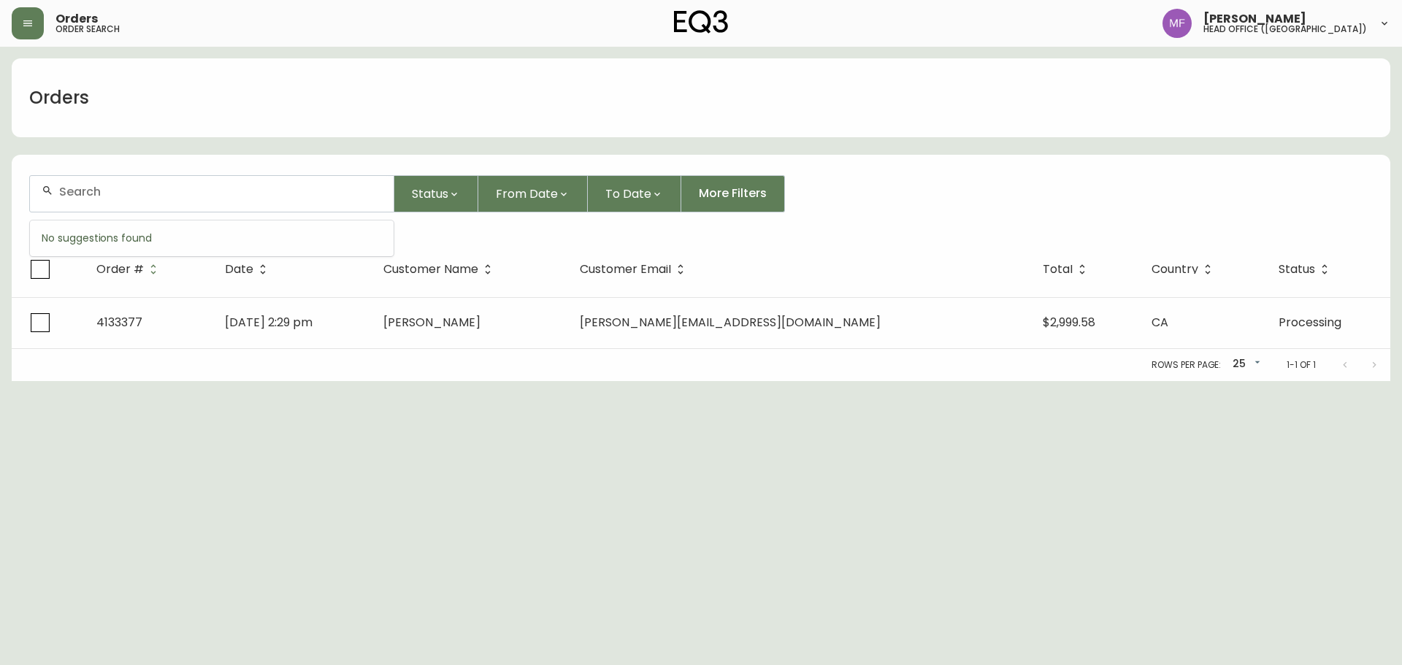
click at [129, 188] on input "text" at bounding box center [220, 192] width 323 height 14
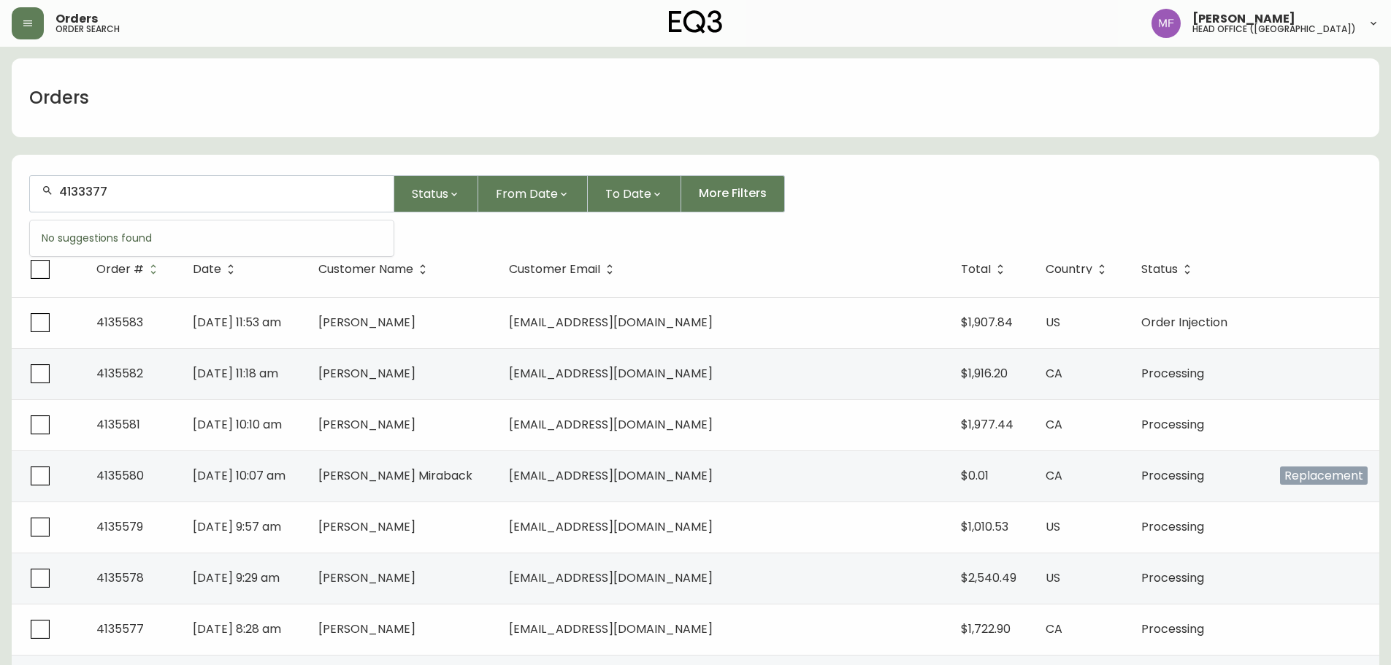
type input "4133377"
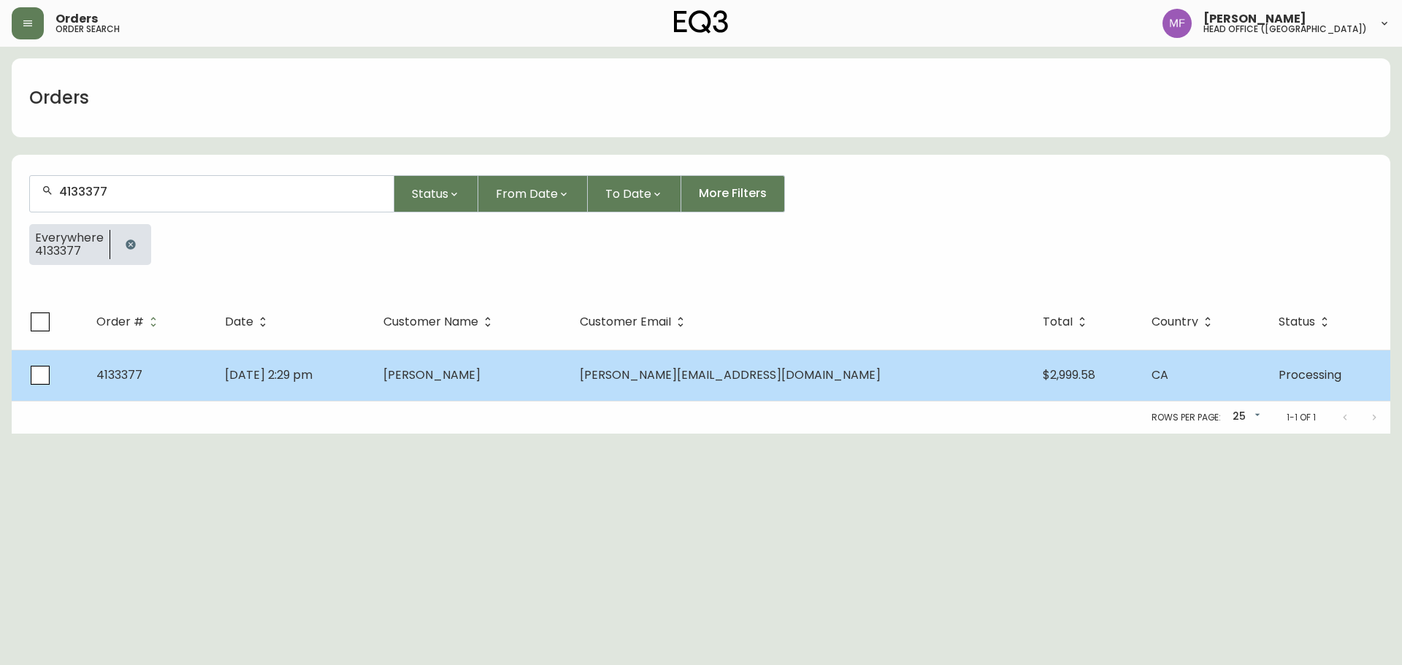
click at [568, 392] on td "Jesse Rempel" at bounding box center [470, 375] width 196 height 51
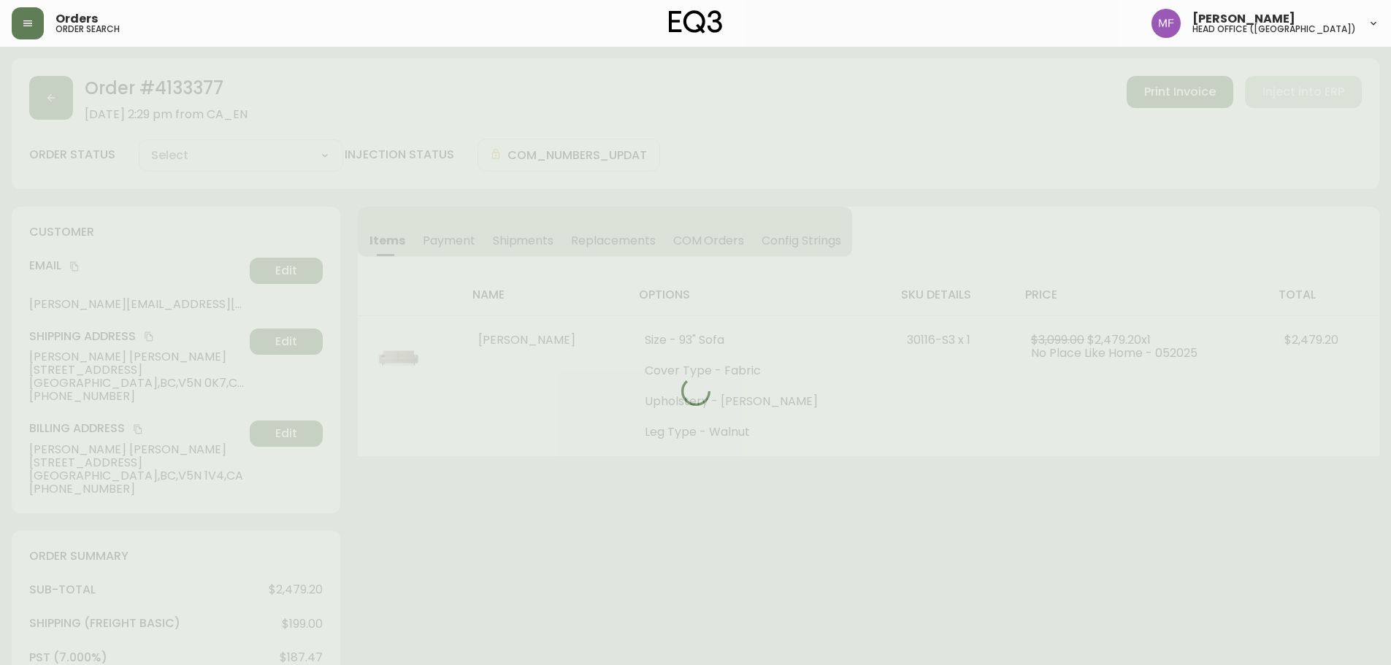
type input "Processing"
select select "PROCESSING"
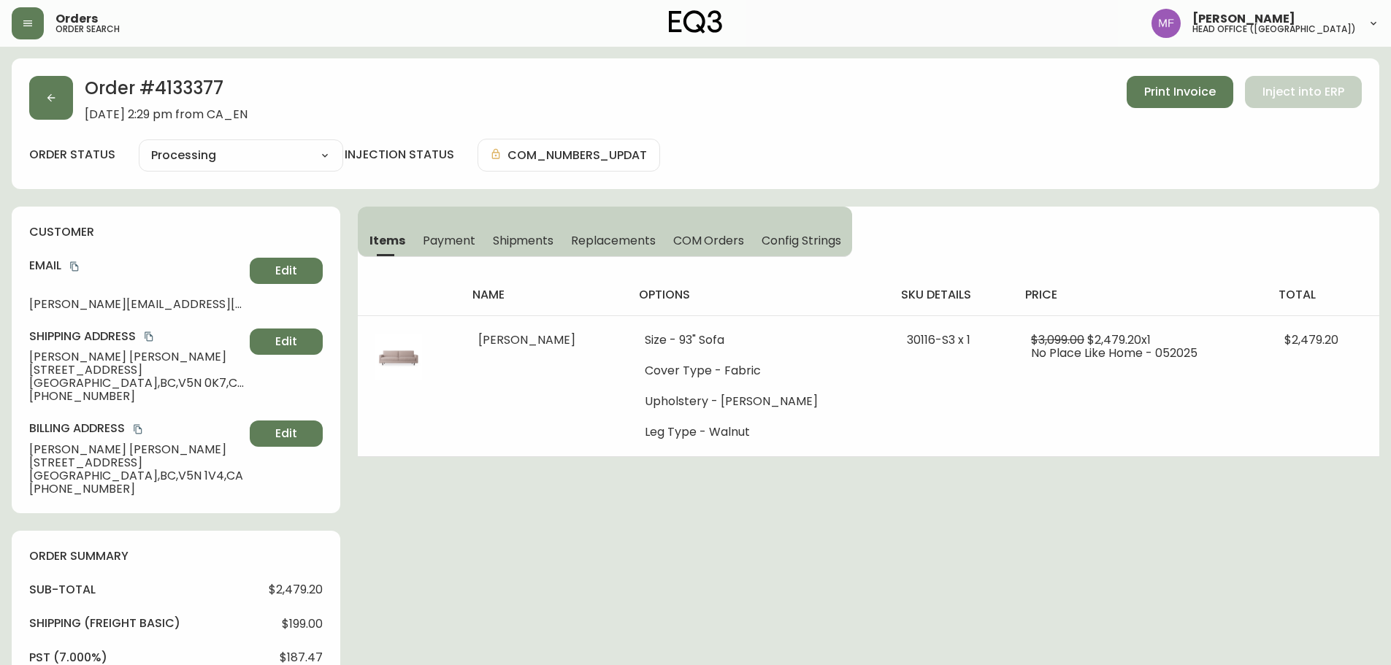
click at [179, 80] on h2 "Order # 4133377" at bounding box center [166, 92] width 163 height 32
drag, startPoint x: 118, startPoint y: 354, endPoint x: 9, endPoint y: 354, distance: 108.8
click at [9, 354] on main "Order # 4133377 May 28, 2025 at 2:29 pm from CA_EN Print Invoice Inject into ER…" at bounding box center [695, 629] width 1391 height 1164
click at [182, 88] on h2 "Order # 4133377" at bounding box center [166, 92] width 163 height 32
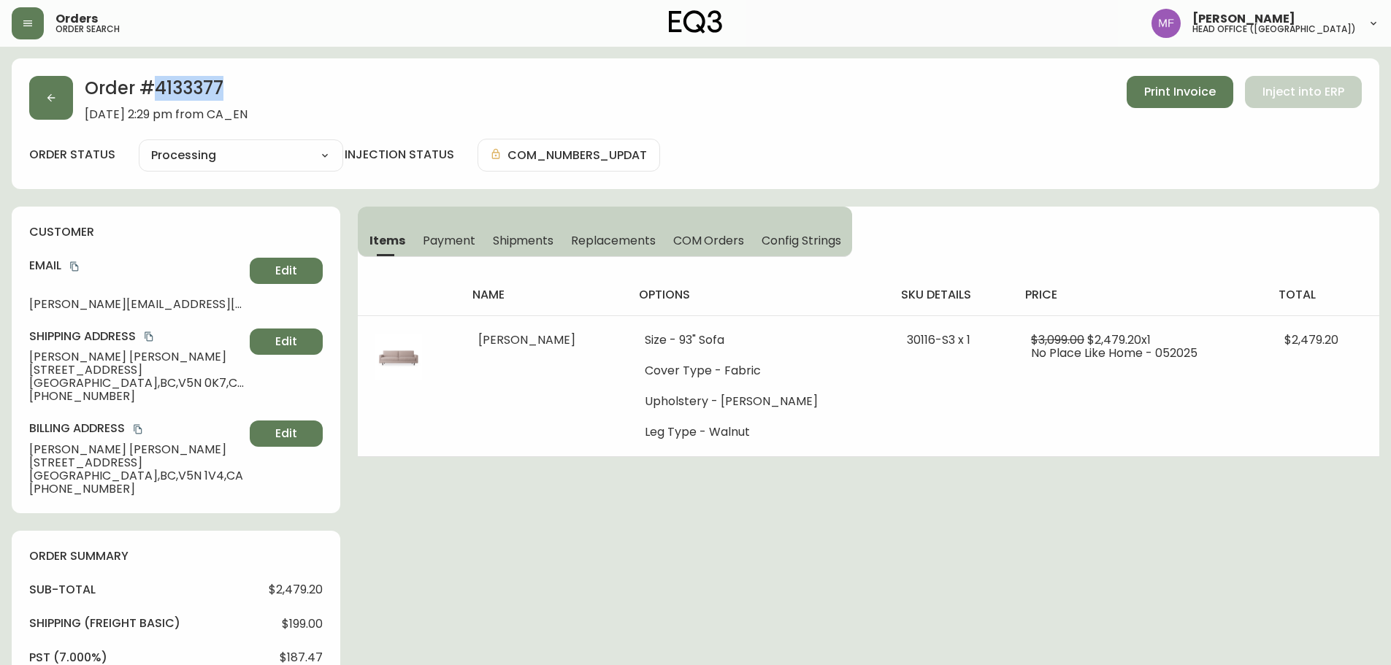
click at [182, 88] on h2 "Order # 4133377" at bounding box center [166, 92] width 163 height 32
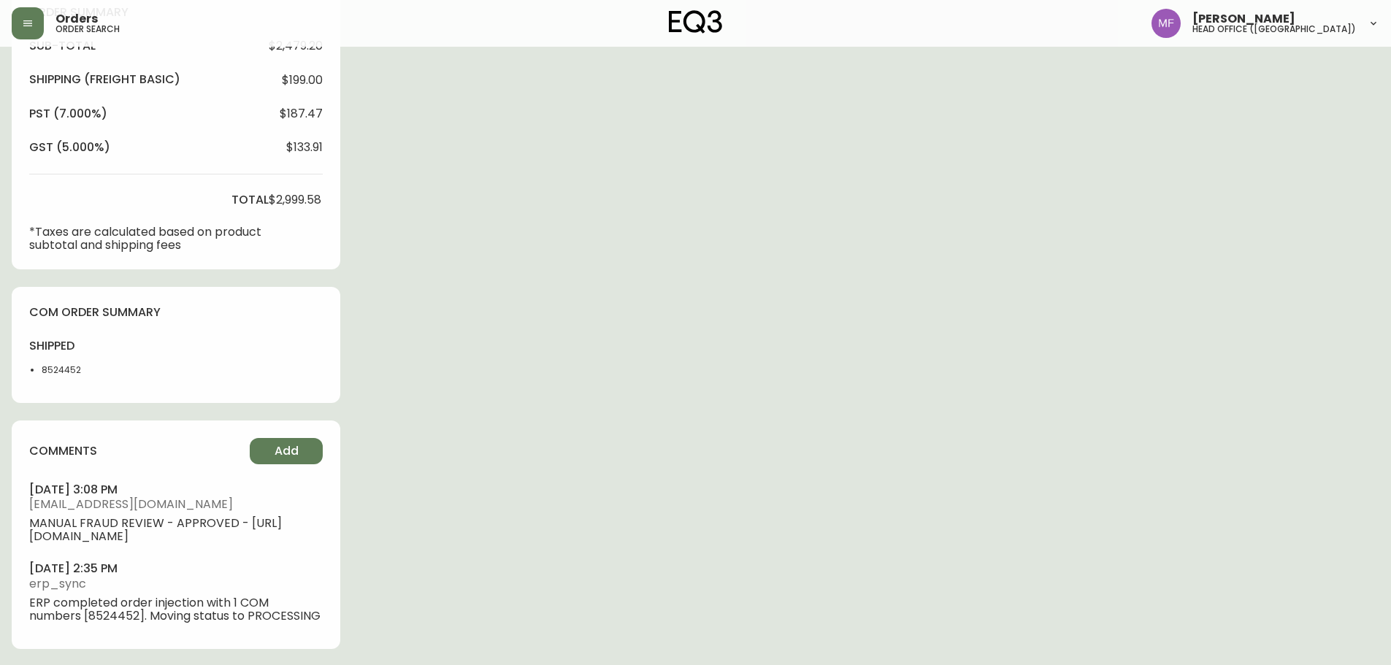
scroll to position [545, 0]
click at [47, 368] on li "8524452" at bounding box center [79, 368] width 74 height 13
click at [837, 320] on div "Order # 4133377 May 28, 2025 at 2:29 pm from CA_EN Print Invoice Inject into ER…" at bounding box center [696, 89] width 1368 height 1152
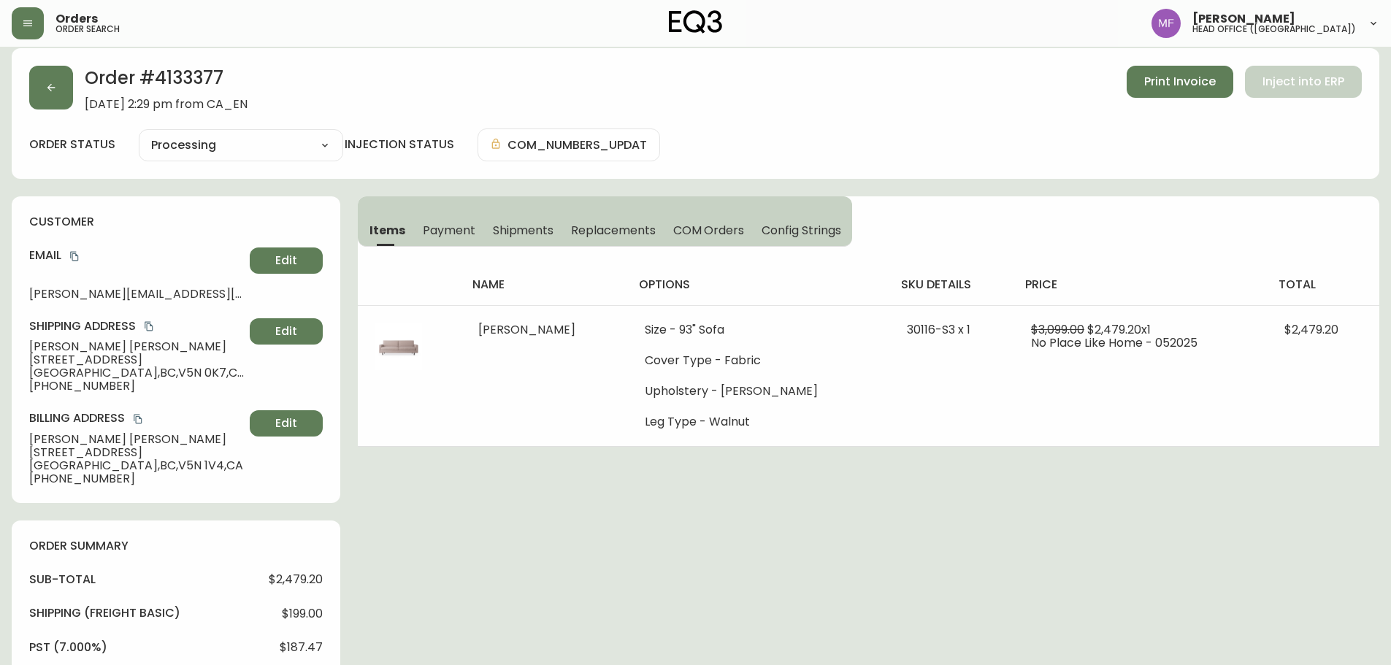
scroll to position [0, 0]
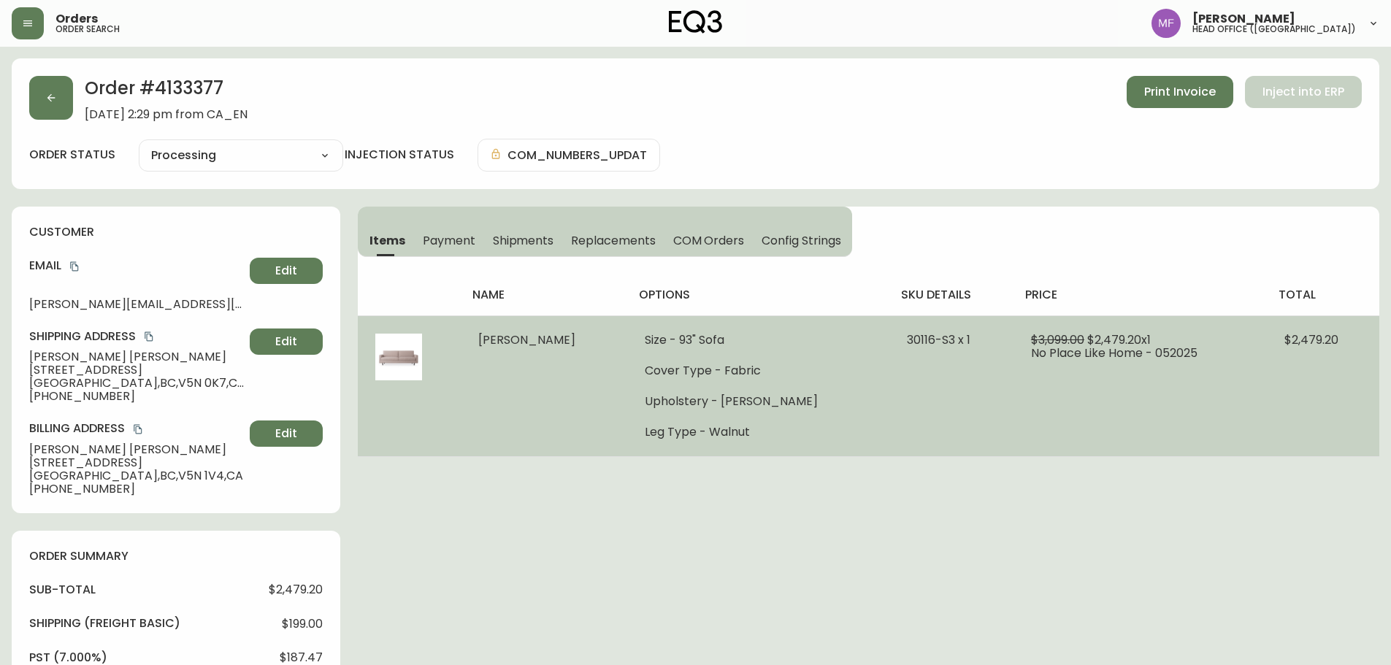
click at [1327, 450] on td "$2,479.20" at bounding box center [1323, 385] width 112 height 141
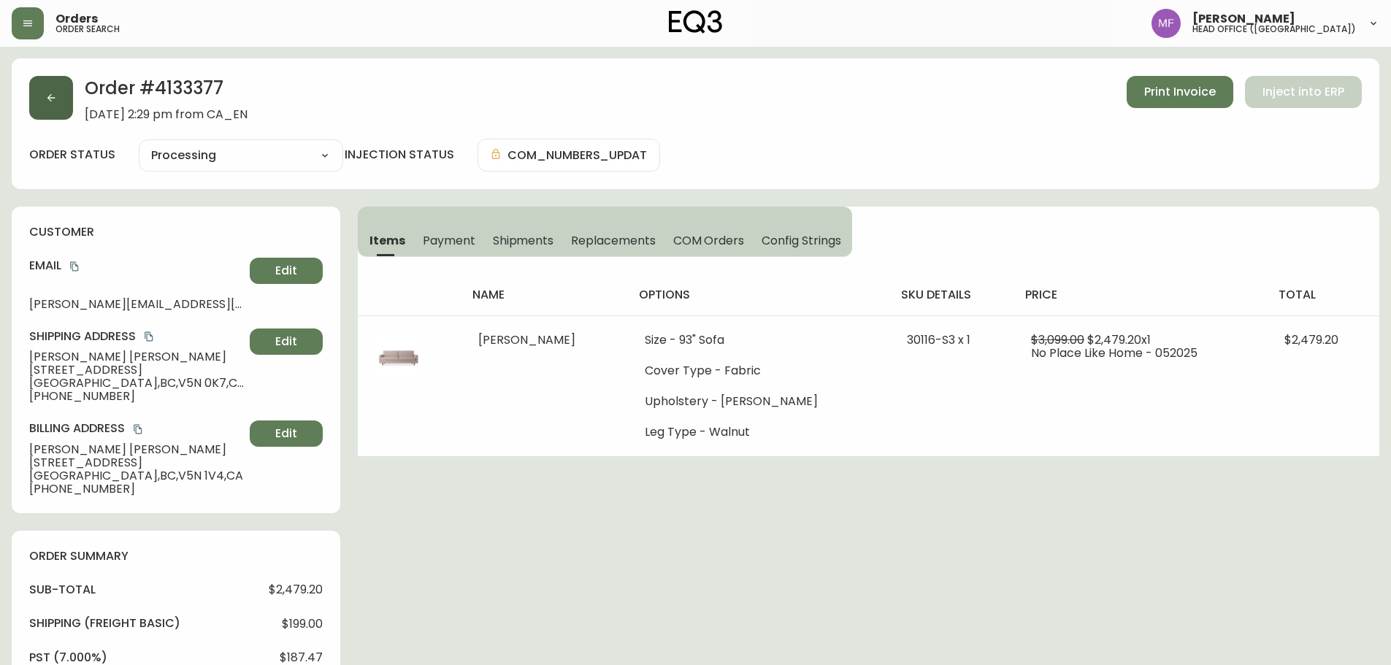
click at [54, 98] on icon "button" at bounding box center [51, 98] width 8 height 8
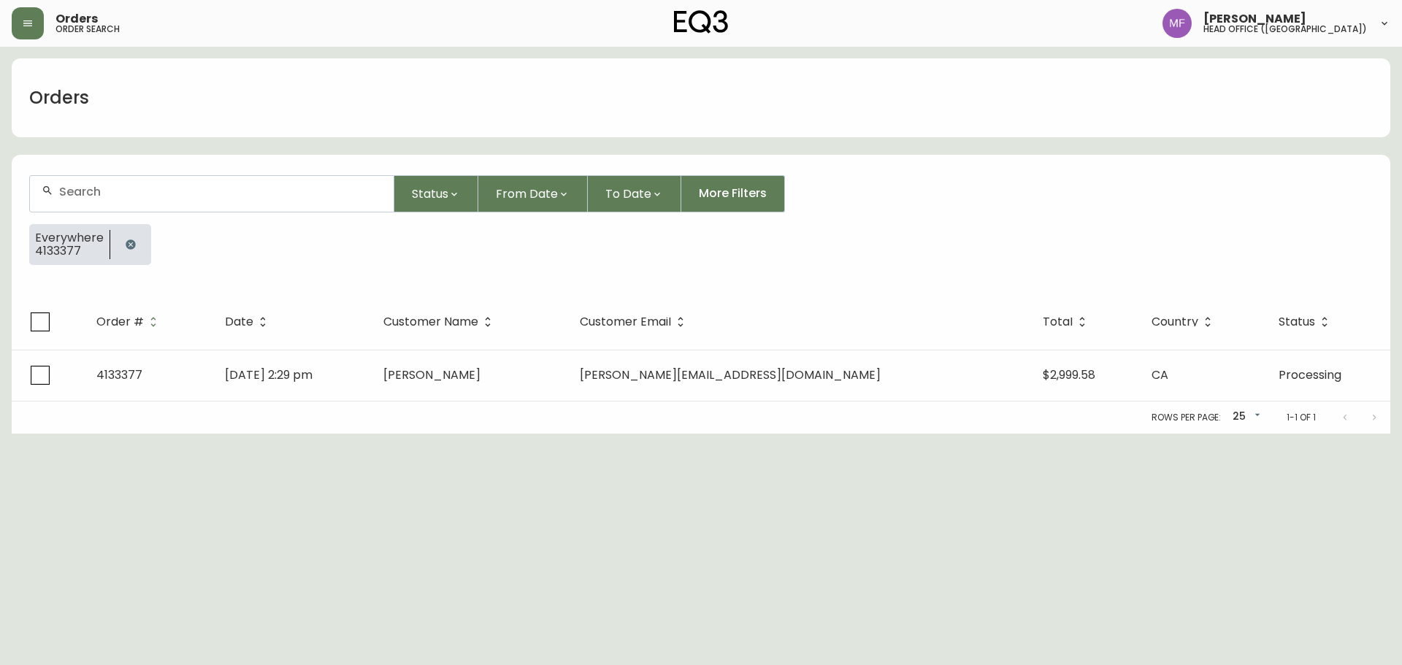
click at [120, 242] on button "button" at bounding box center [130, 244] width 29 height 29
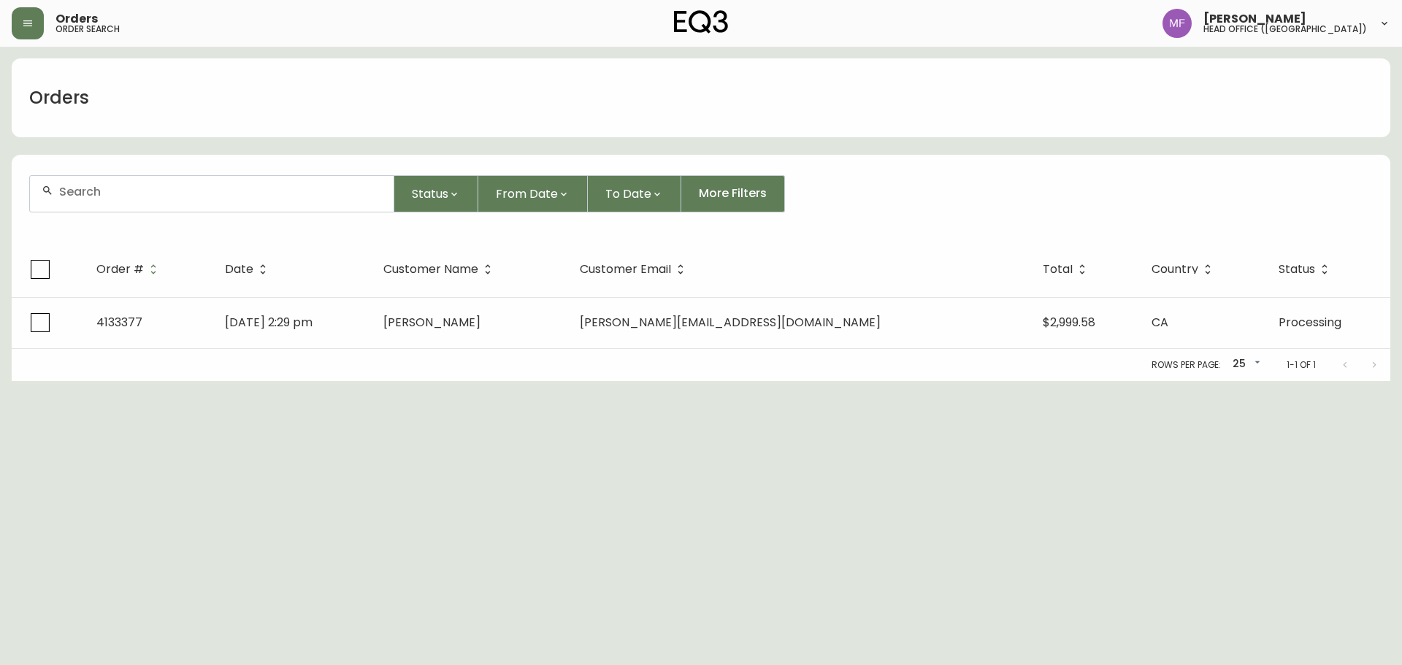
click at [122, 192] on input "text" at bounding box center [220, 192] width 323 height 14
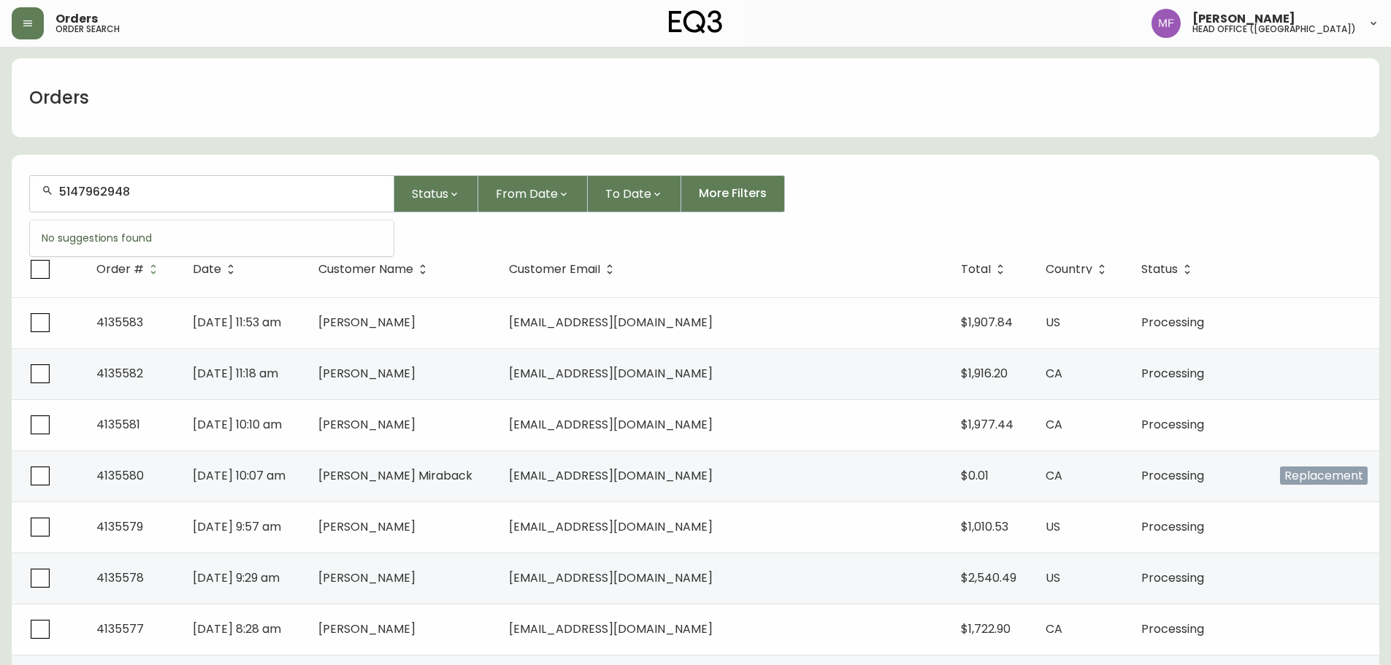
type input "5147962948"
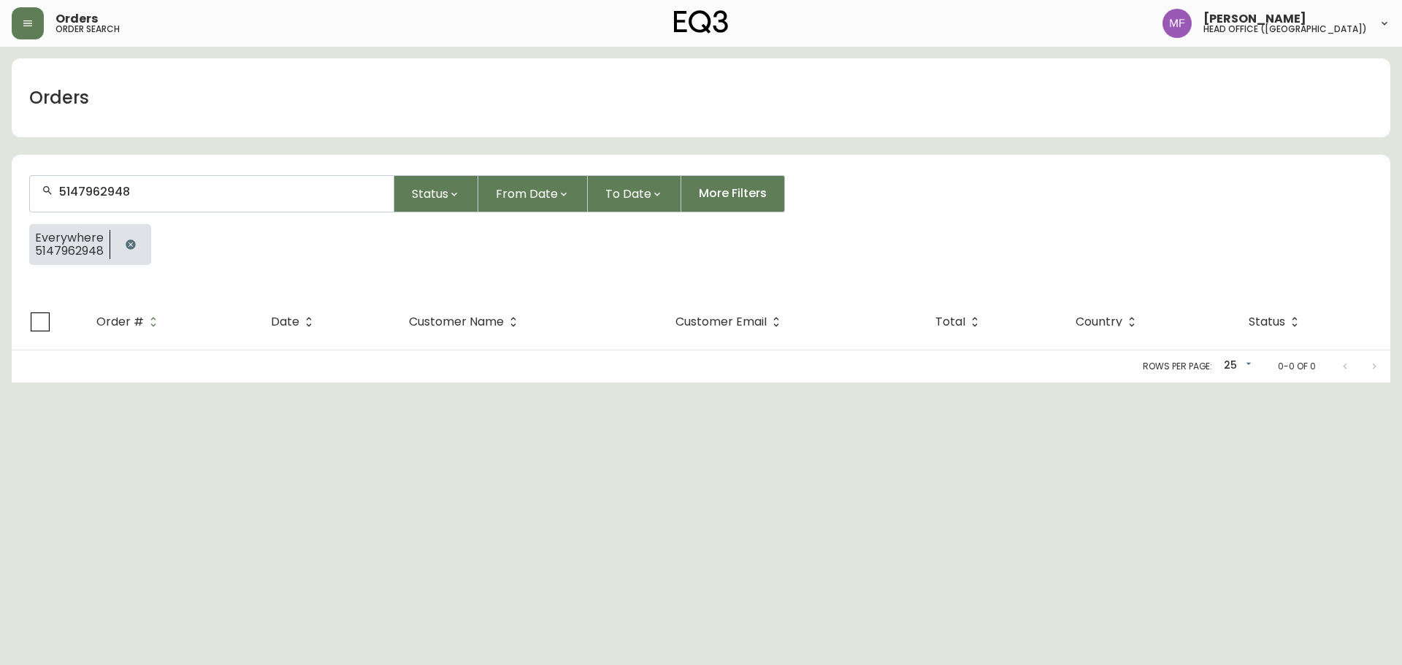
click at [137, 245] on button "button" at bounding box center [130, 244] width 29 height 29
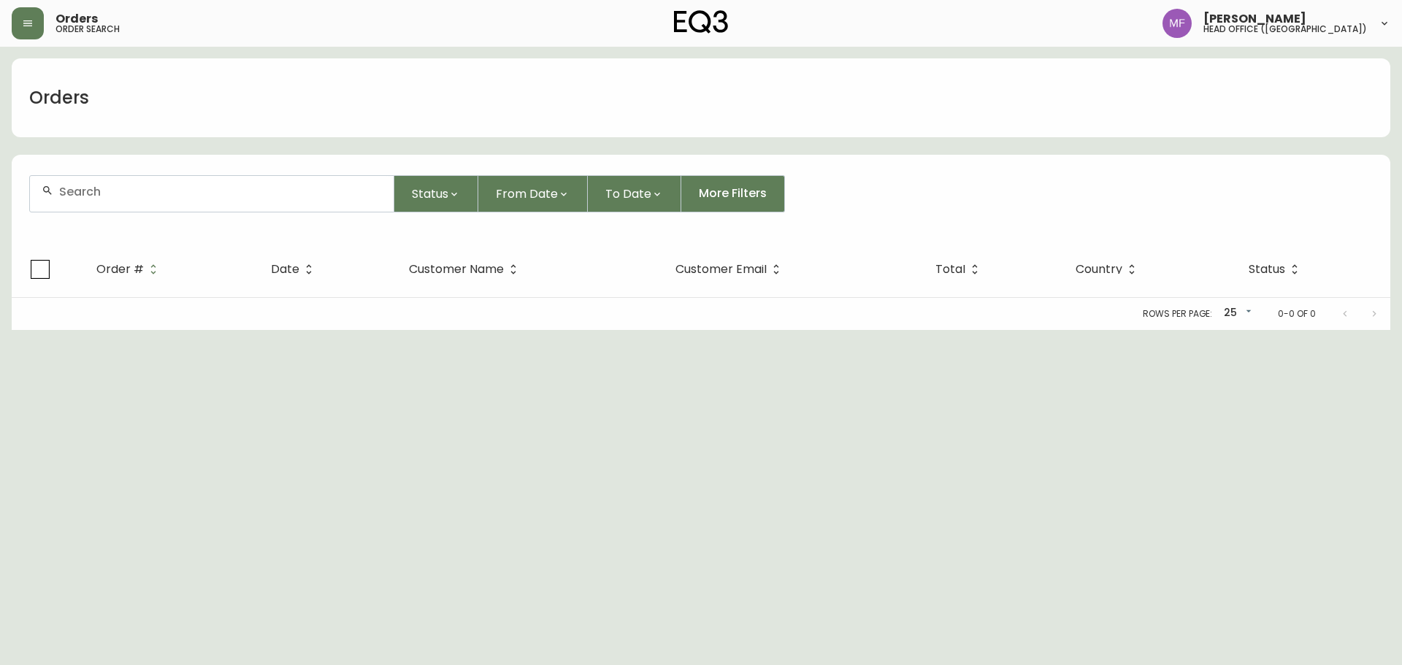
click at [131, 197] on input "text" at bounding box center [220, 192] width 323 height 14
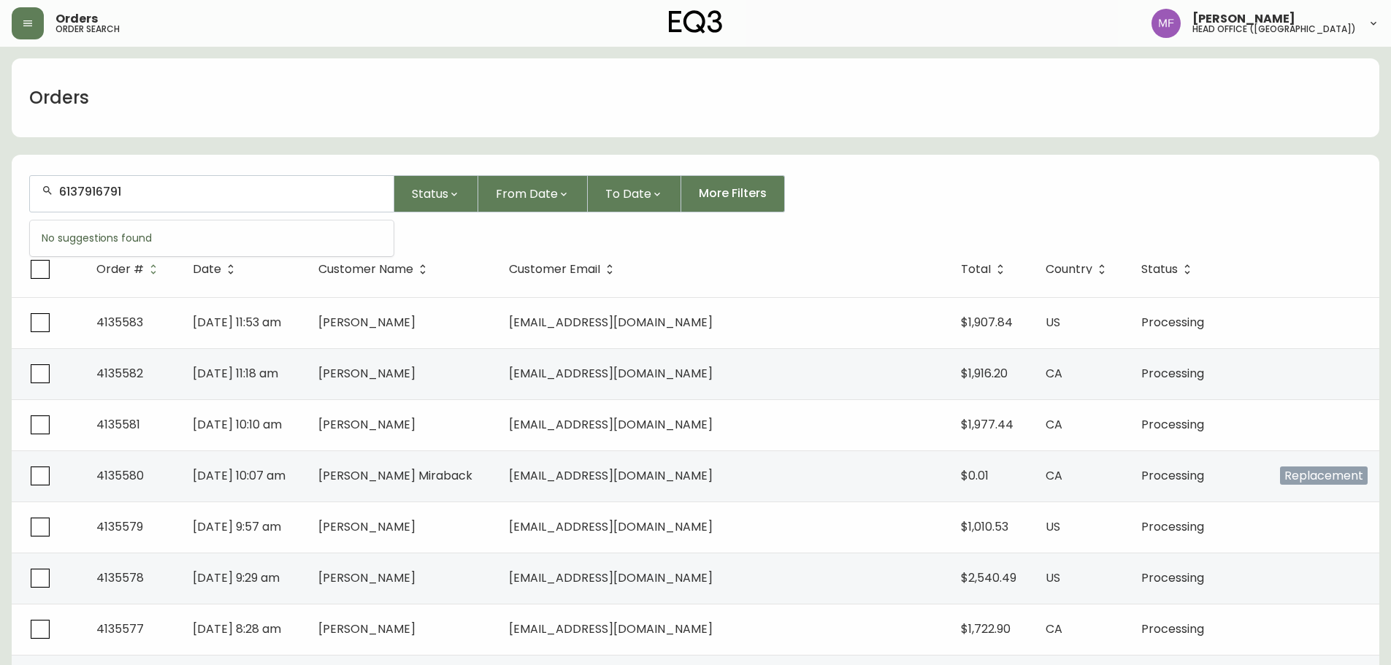
type input "6137916791"
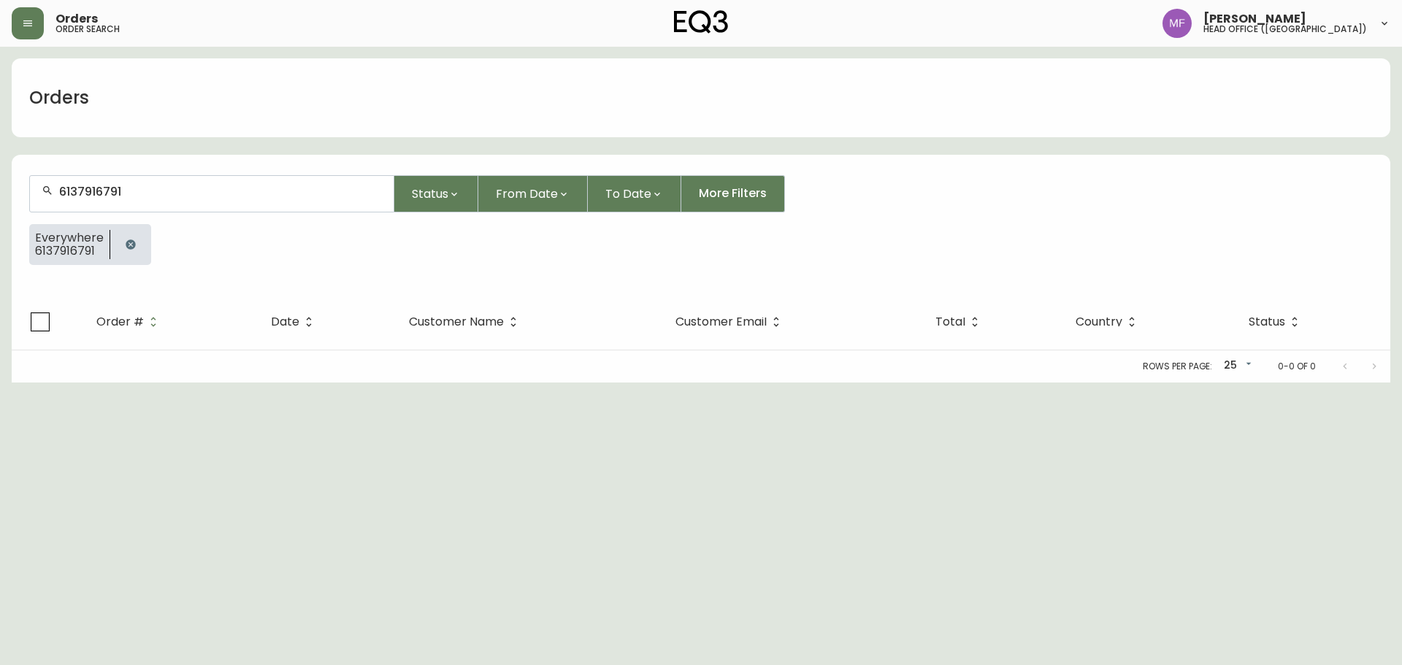
drag, startPoint x: 129, startPoint y: 247, endPoint x: 129, endPoint y: 229, distance: 17.5
click at [129, 247] on icon "button" at bounding box center [130, 244] width 9 height 9
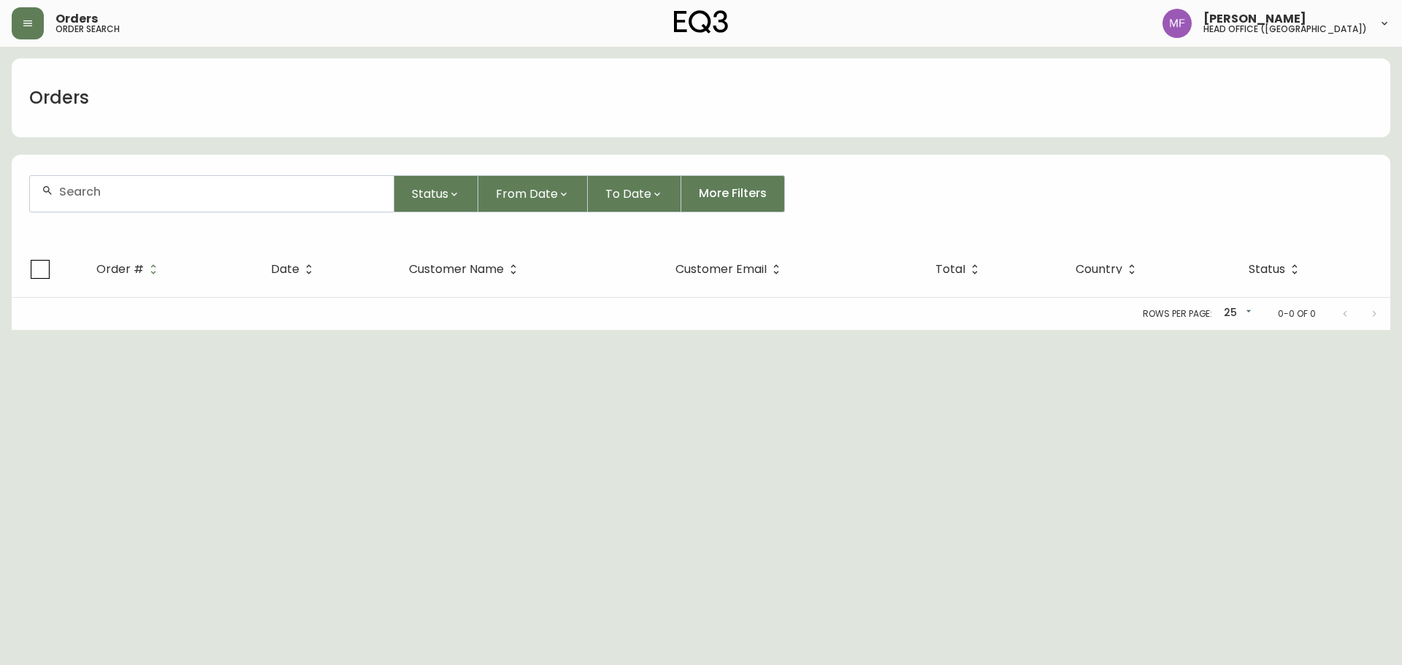
click at [129, 197] on input "text" at bounding box center [220, 192] width 323 height 14
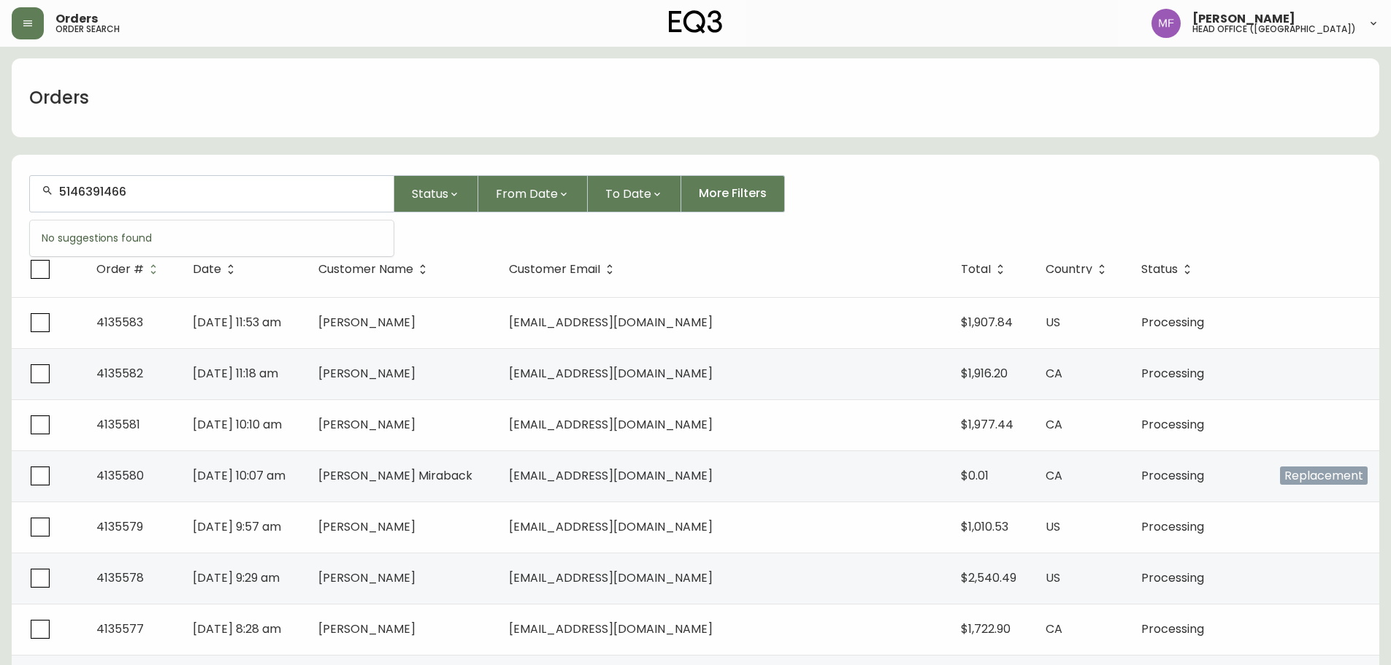
type input "5146391466"
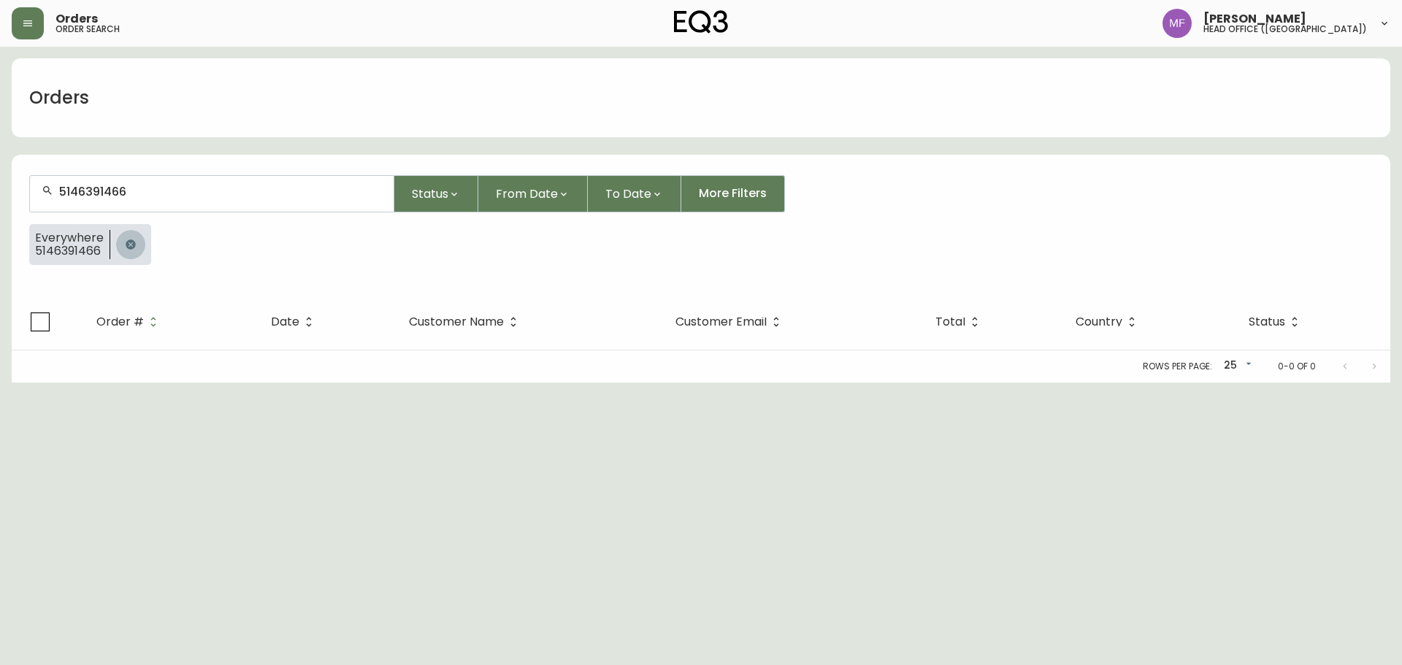
click at [125, 253] on button "button" at bounding box center [130, 244] width 29 height 29
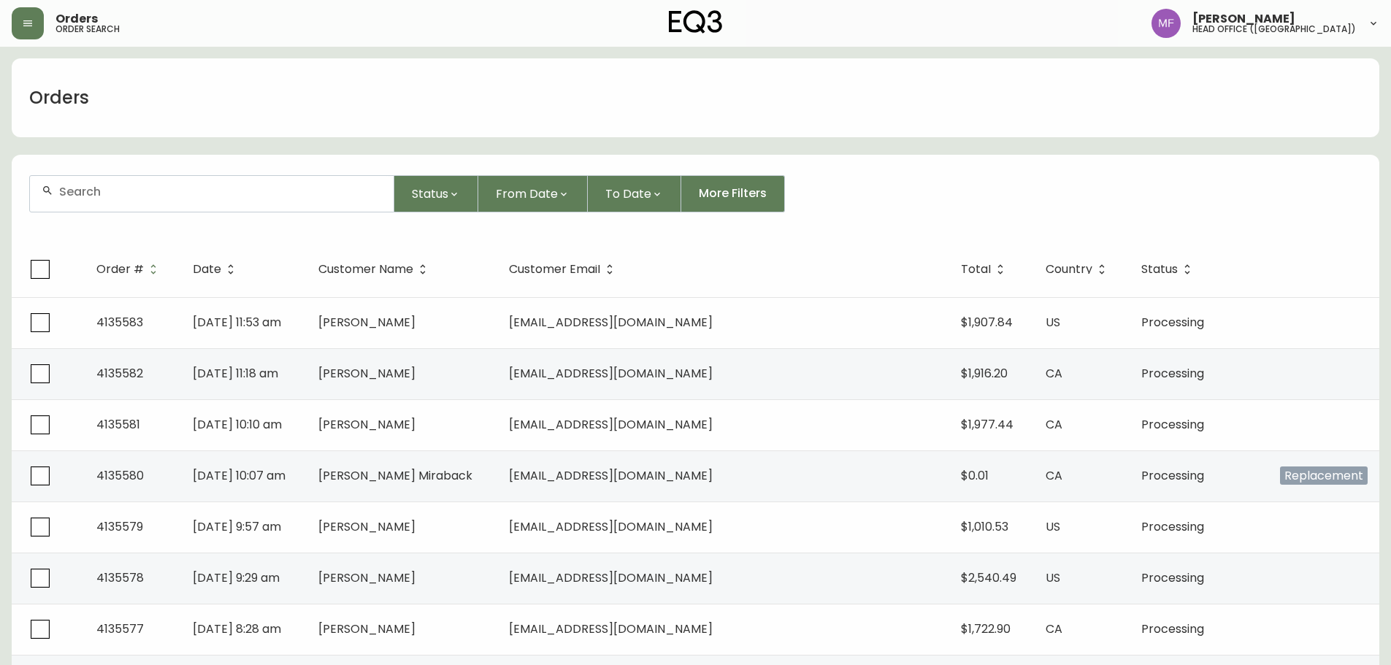
click at [91, 189] on input "text" at bounding box center [220, 192] width 323 height 14
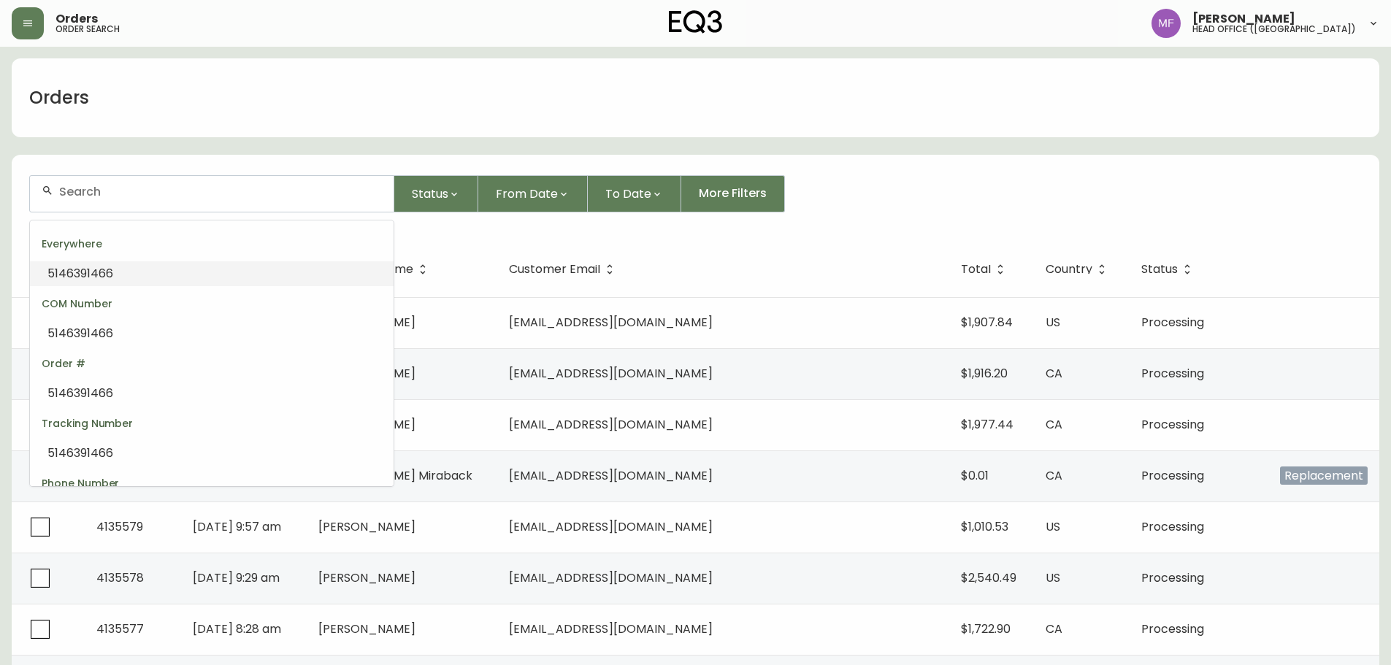
paste input "4133856"
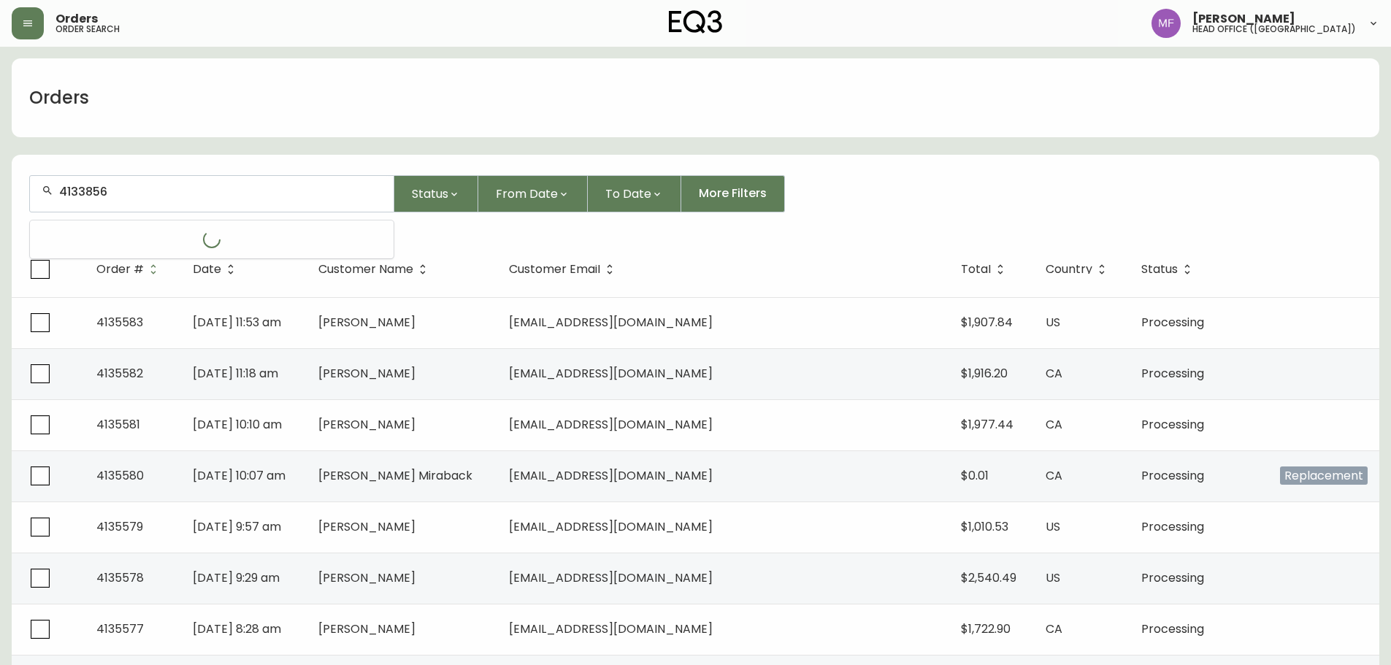
type input "4133856"
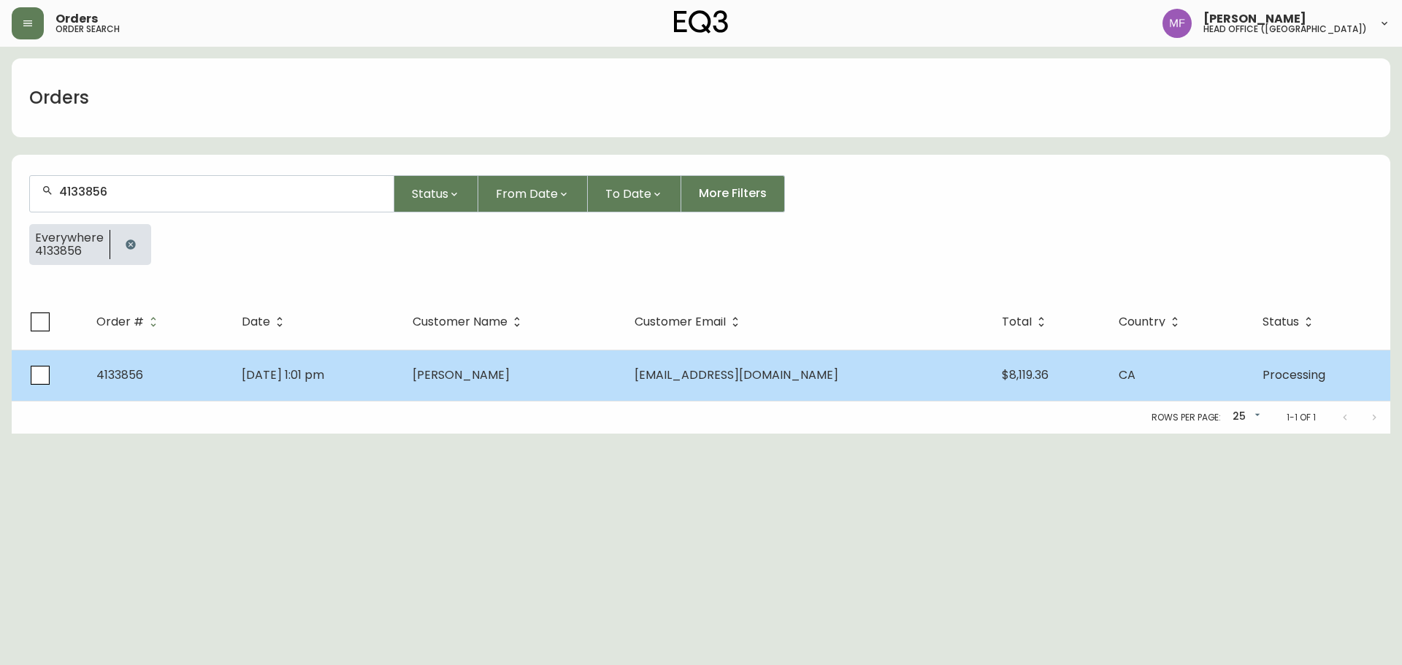
click at [618, 390] on td "Tanya Hartz" at bounding box center [512, 375] width 222 height 51
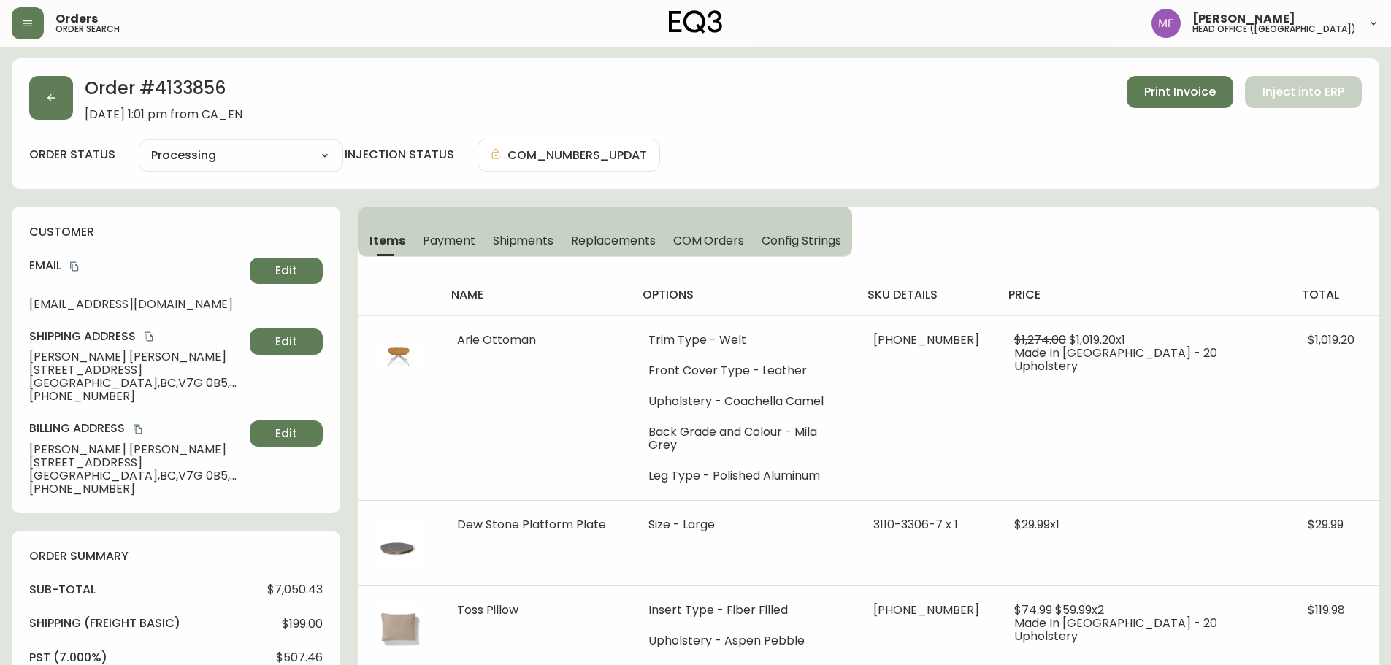
type input "Processing"
select select "PROCESSING"
click at [68, 102] on button "button" at bounding box center [51, 98] width 44 height 44
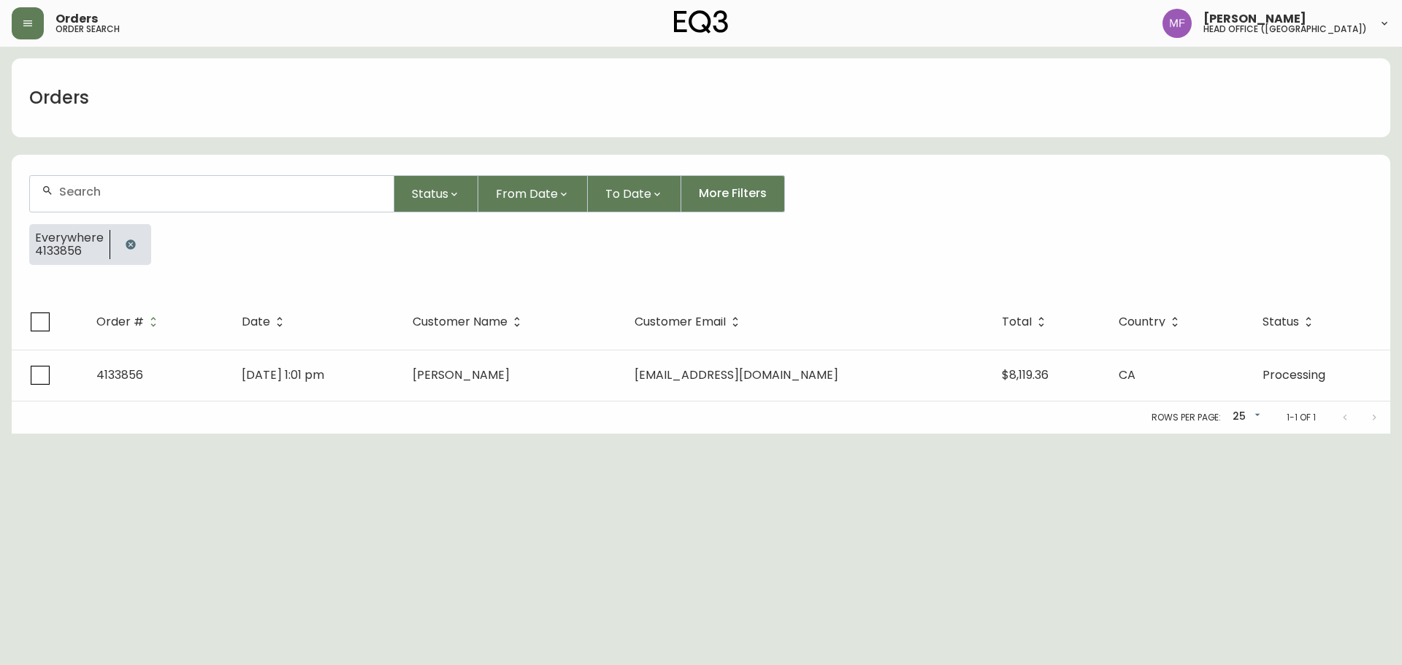
click at [132, 242] on icon "button" at bounding box center [130, 244] width 9 height 9
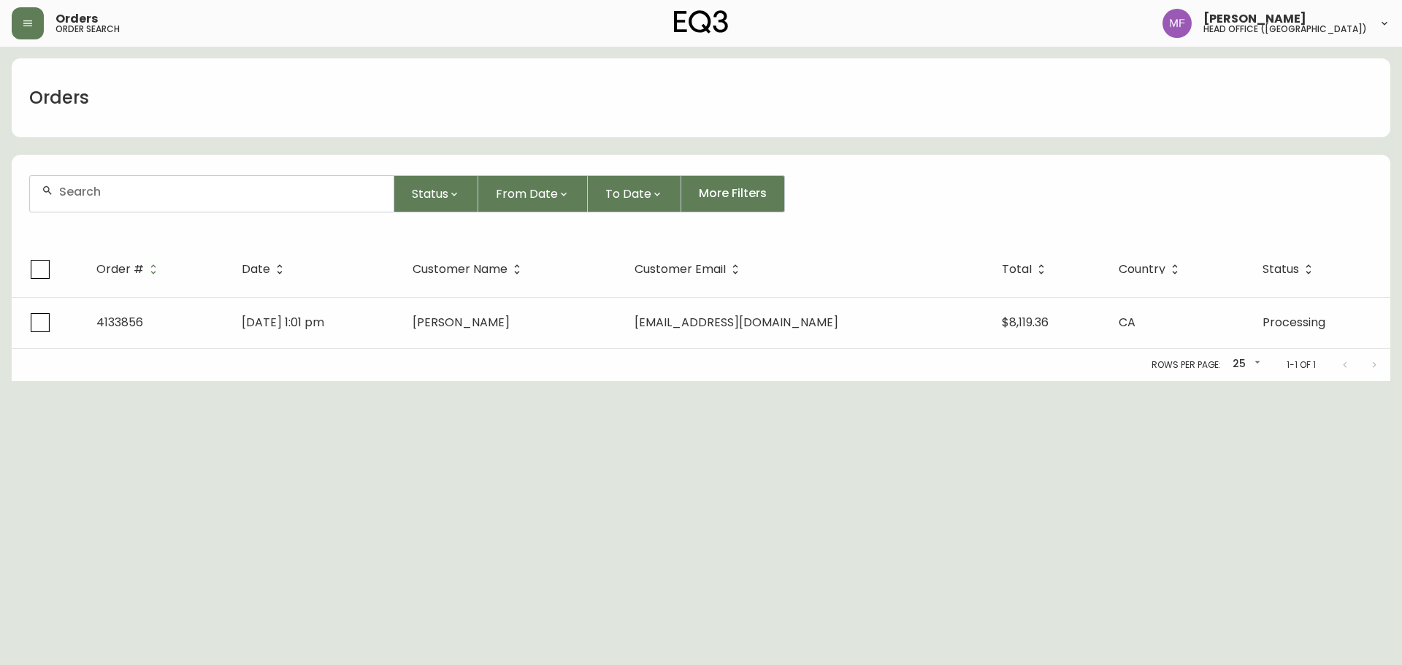
click at [129, 204] on div at bounding box center [212, 194] width 364 height 36
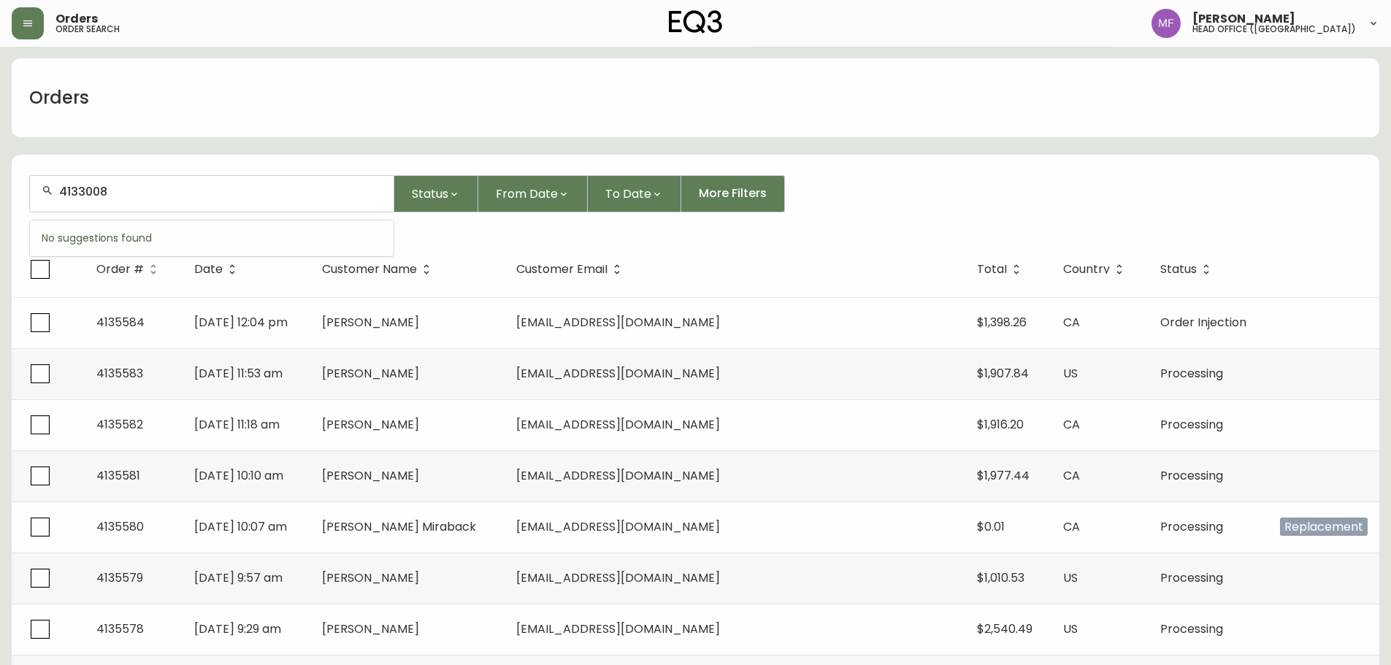
type input "4133008"
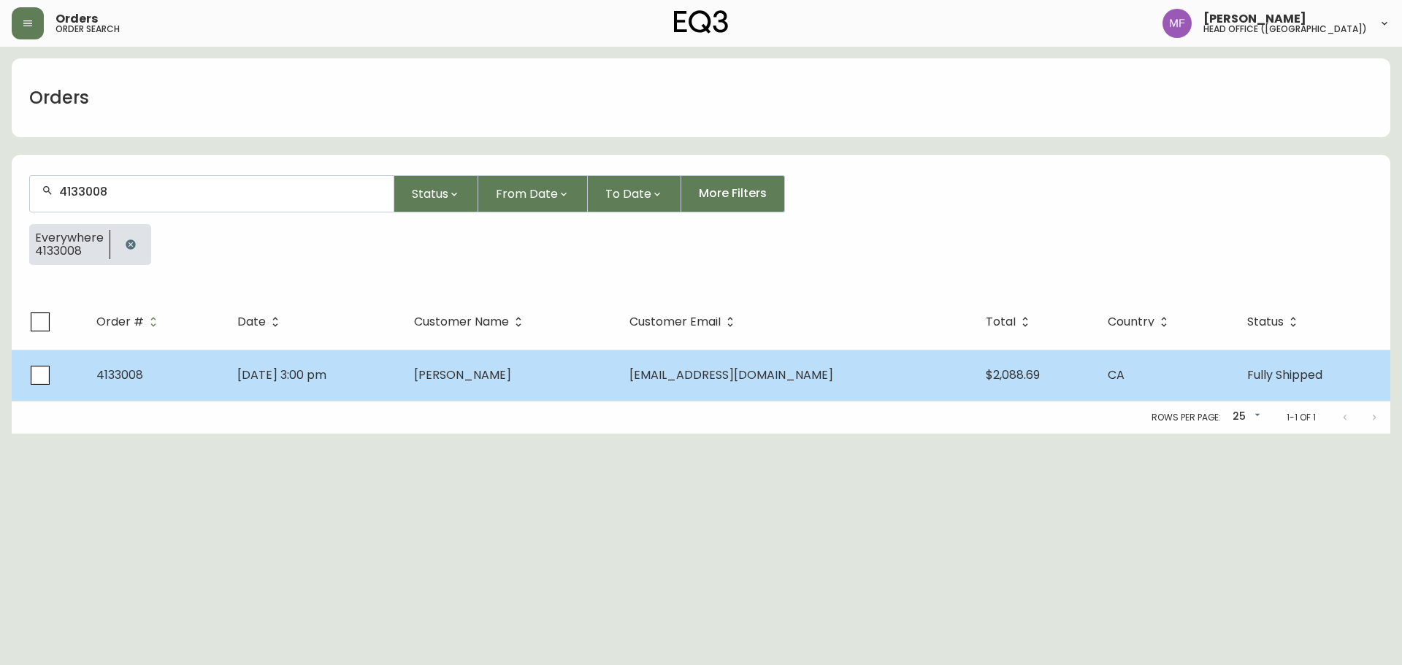
click at [618, 388] on td "[PERSON_NAME]" at bounding box center [509, 375] width 215 height 51
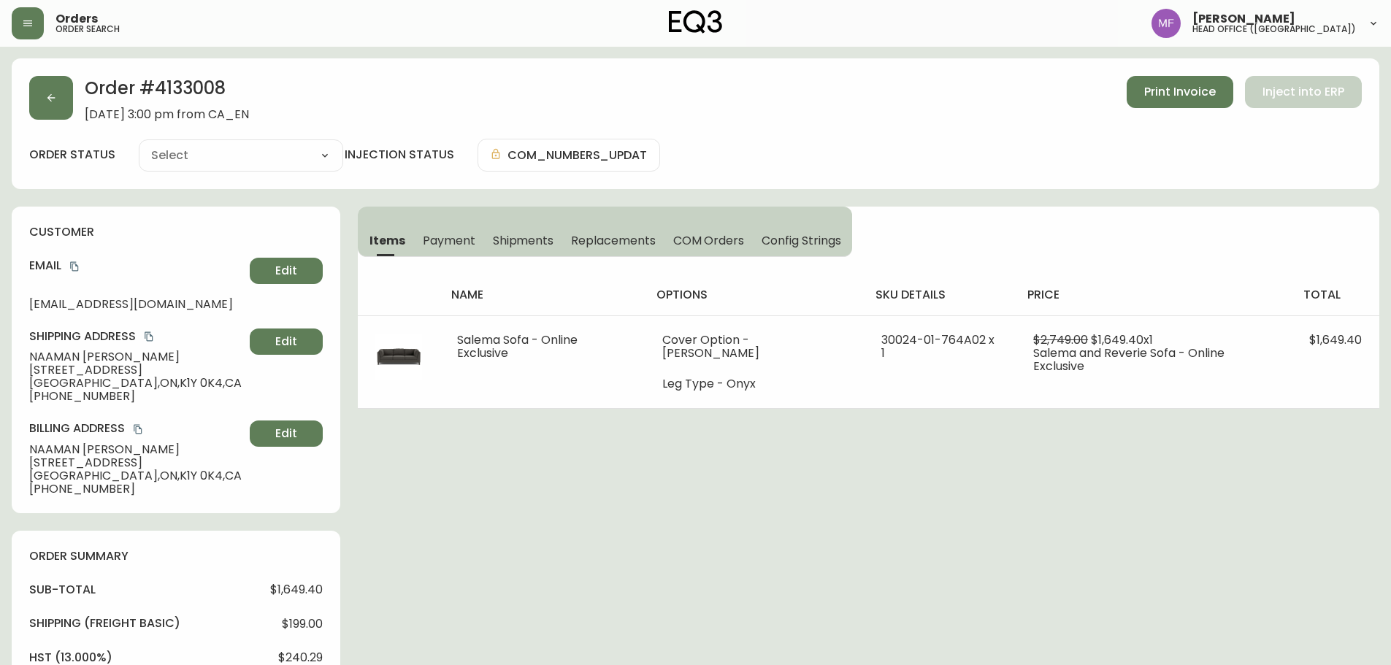
type input "Fully Shipped"
select select "FULLY_SHIPPED"
click at [45, 93] on button "button" at bounding box center [51, 98] width 44 height 44
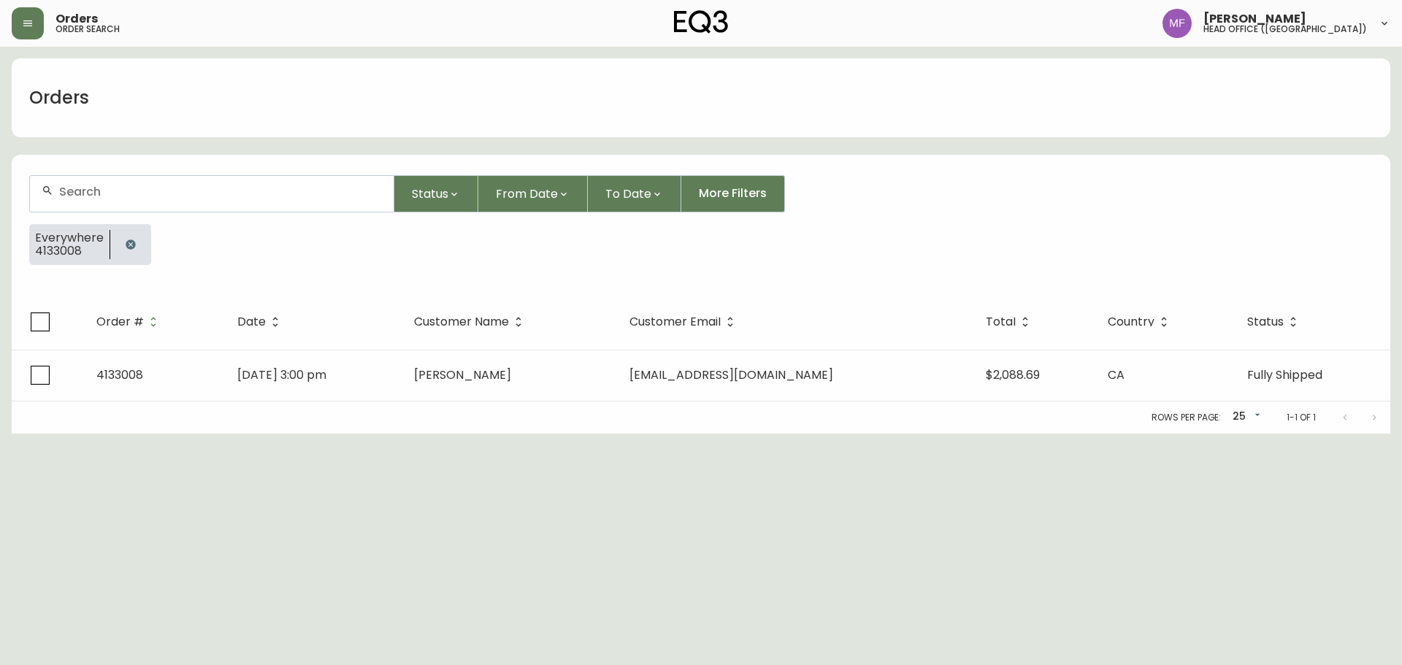
click at [126, 237] on button "button" at bounding box center [130, 244] width 29 height 29
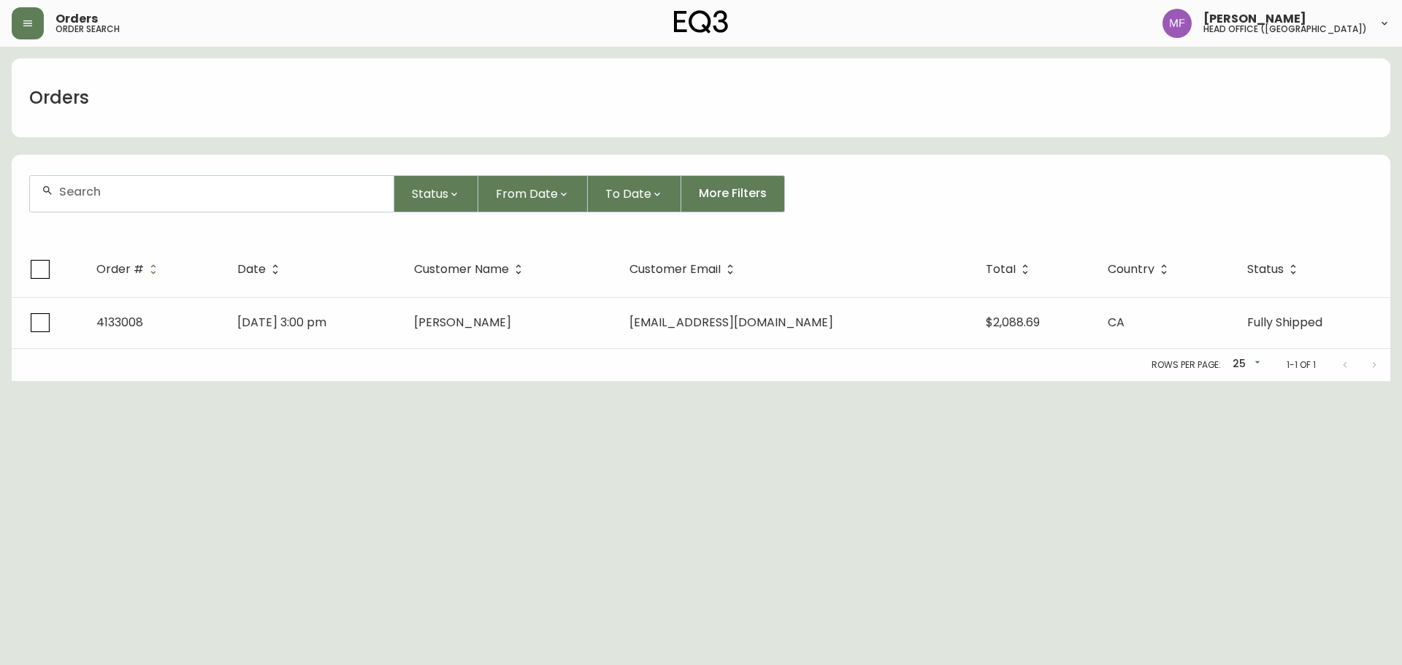
click at [104, 186] on input "text" at bounding box center [220, 192] width 323 height 14
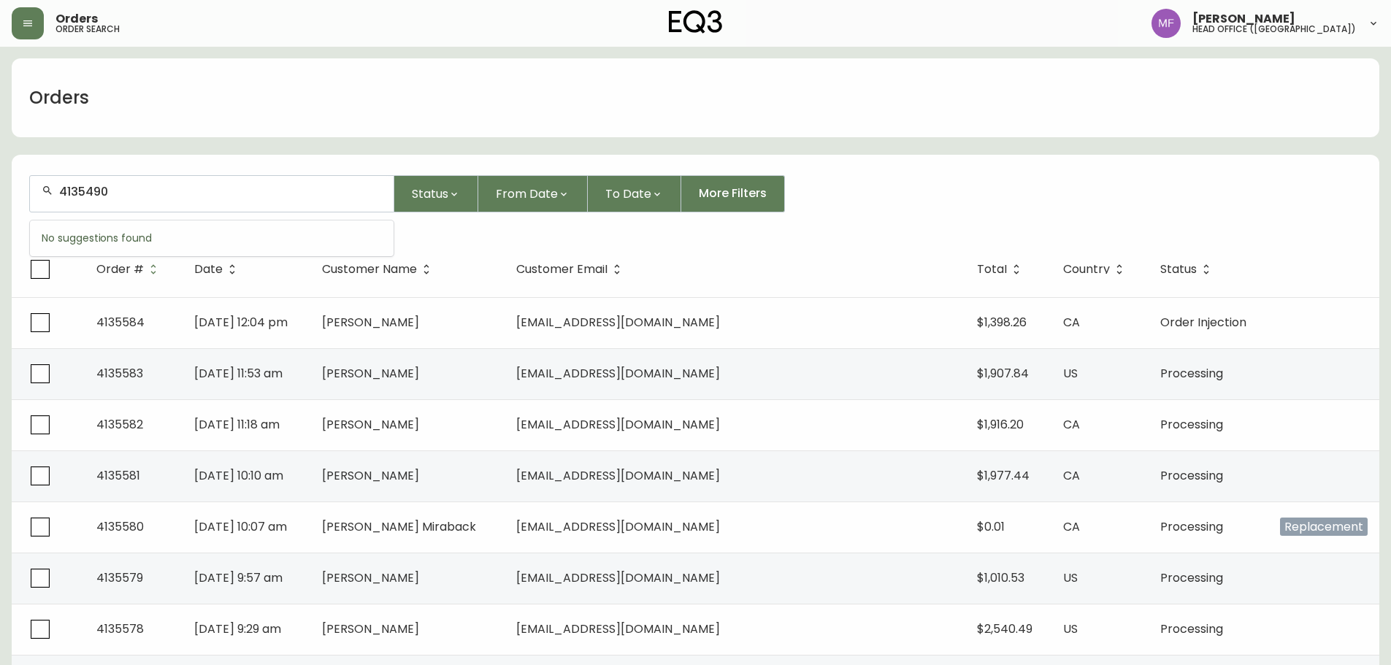
type input "4135490"
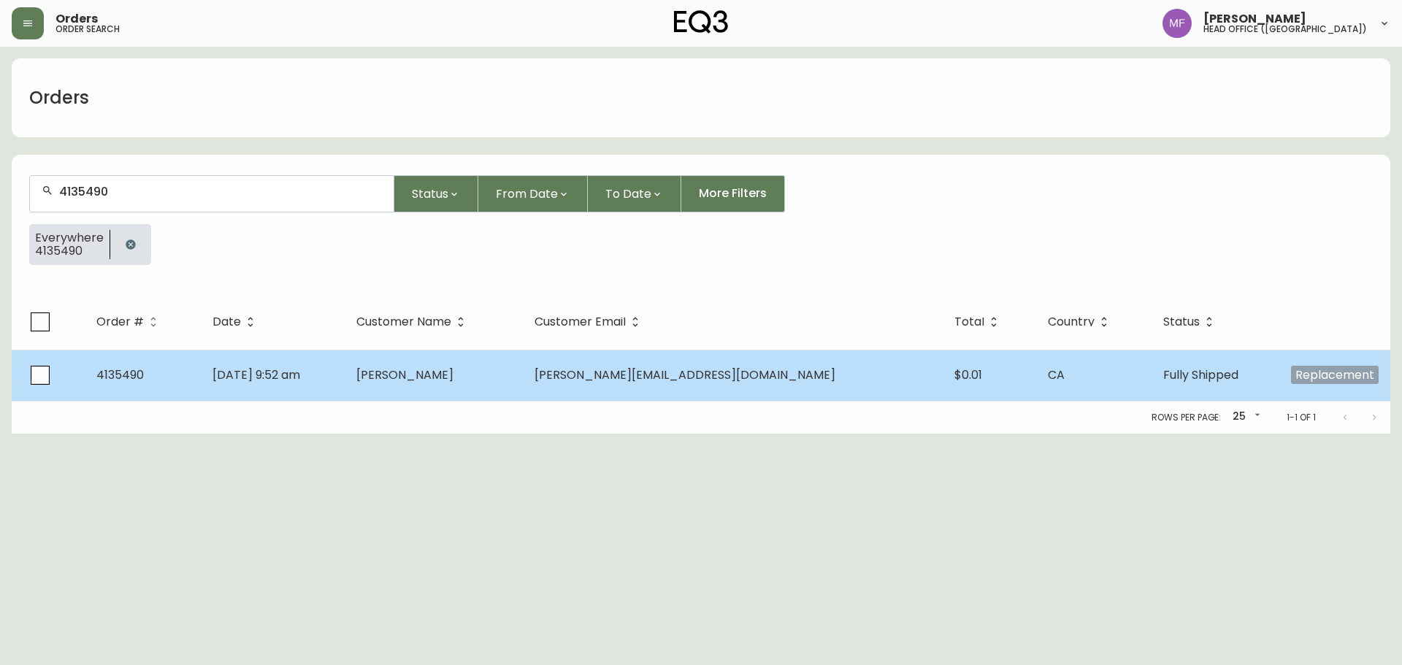
click at [507, 390] on td "Kate Watson" at bounding box center [434, 375] width 178 height 51
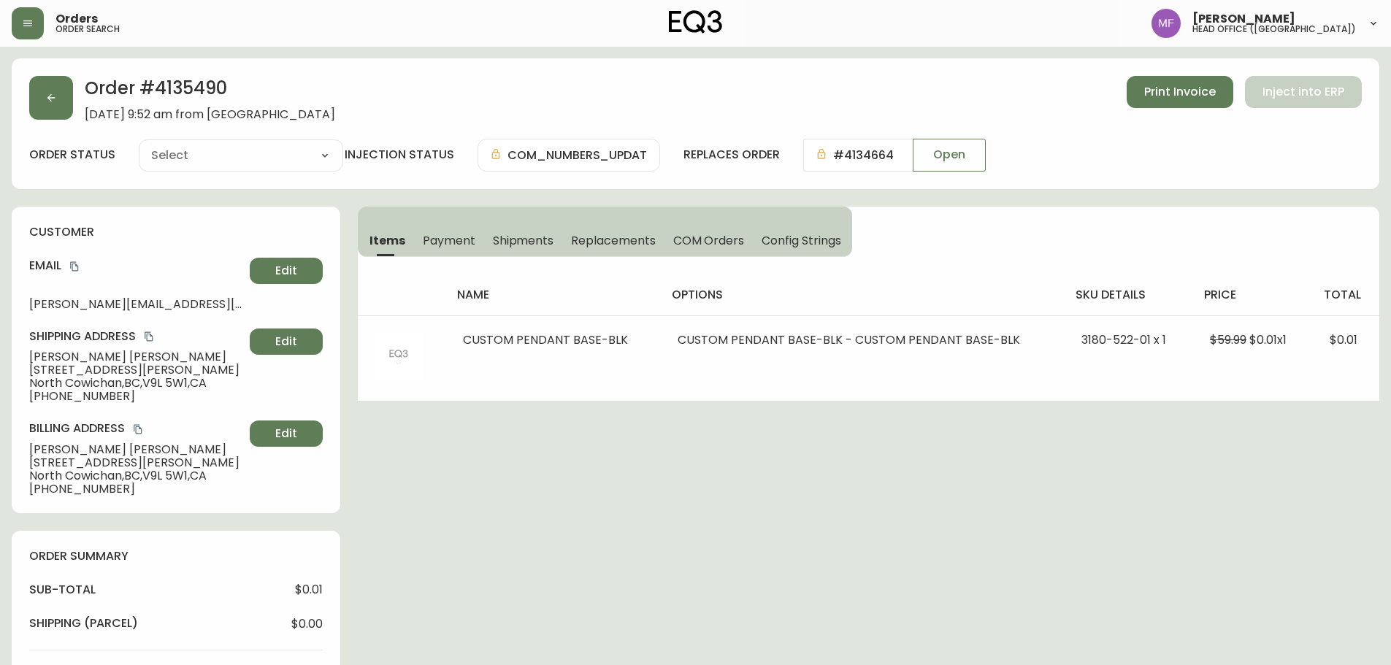
type input "Fully Shipped"
select select "FULLY_SHIPPED"
click at [545, 236] on span "Shipments" at bounding box center [523, 240] width 61 height 15
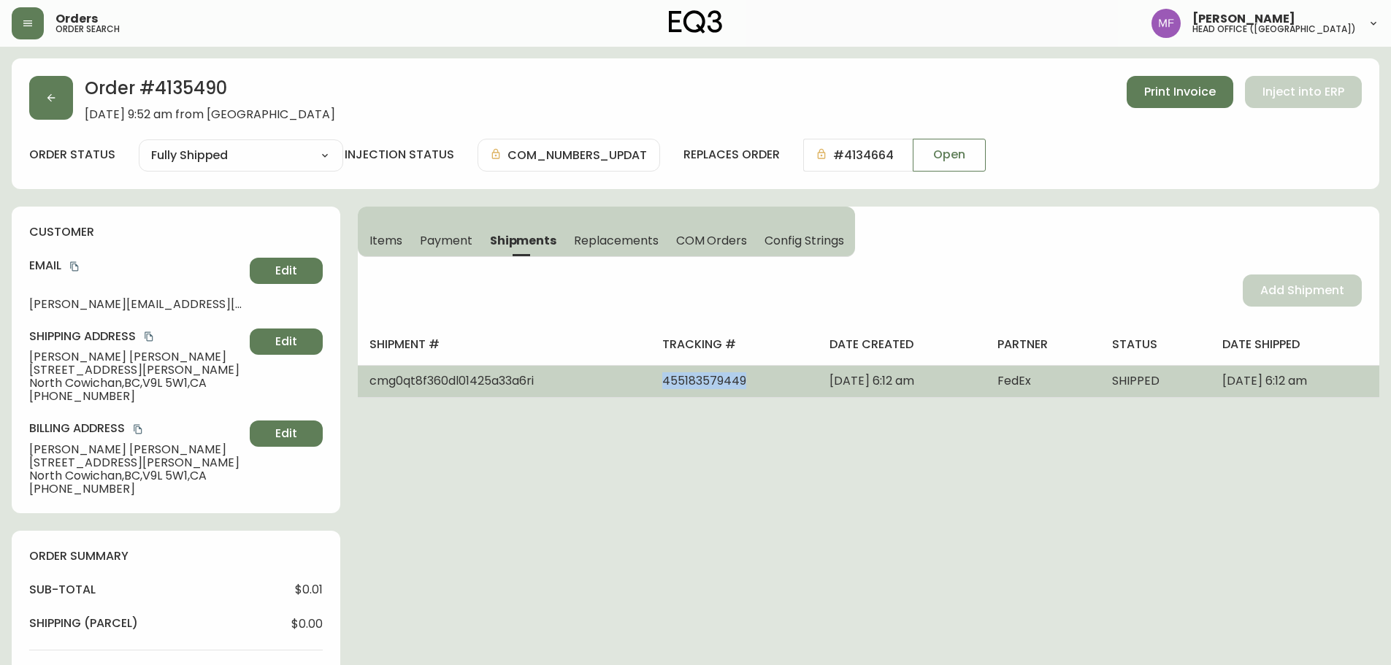
drag, startPoint x: 694, startPoint y: 386, endPoint x: 600, endPoint y: 386, distance: 94.2
click at [651, 386] on td "455183579449" at bounding box center [734, 381] width 167 height 32
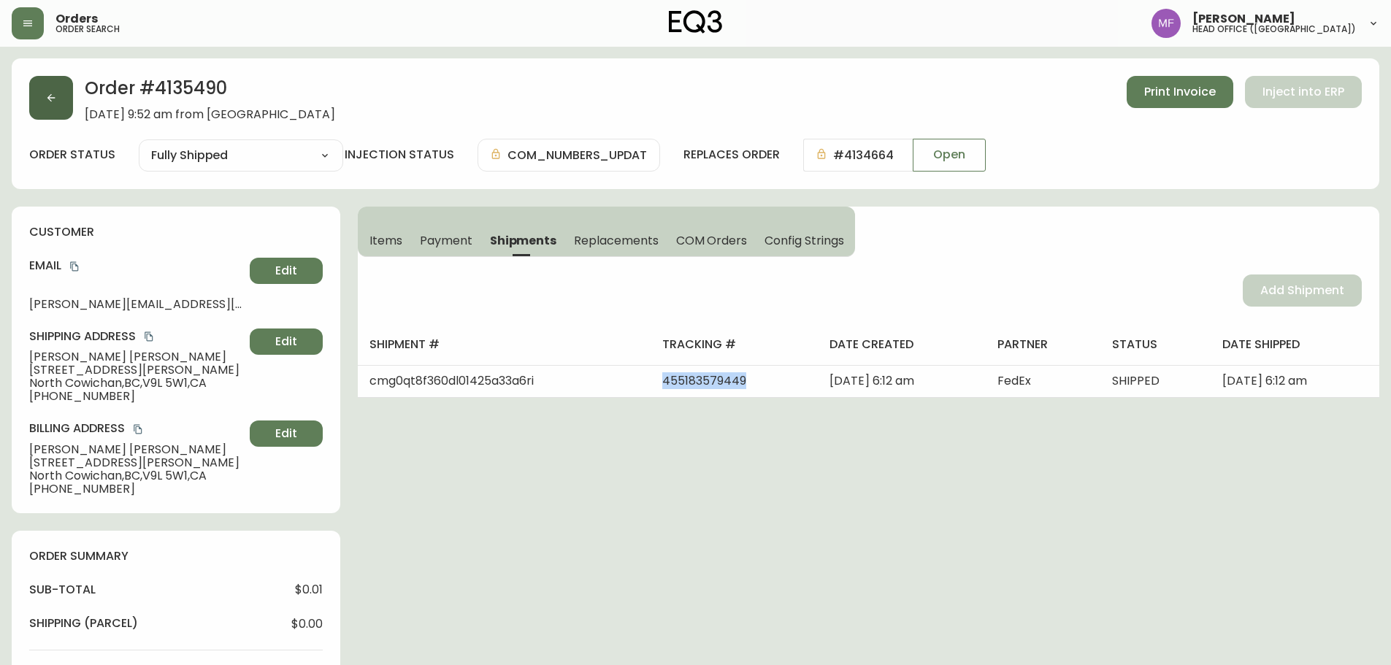
click at [63, 106] on button "button" at bounding box center [51, 98] width 44 height 44
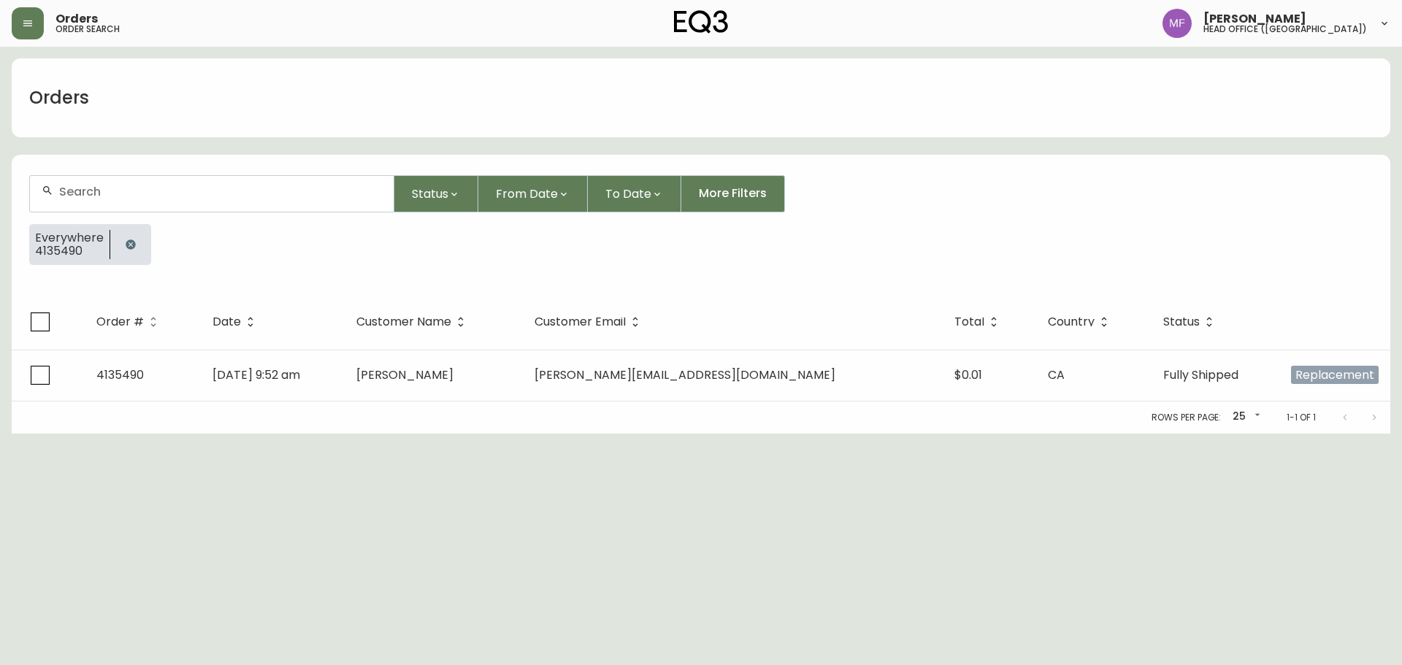
click at [132, 235] on button "button" at bounding box center [130, 244] width 29 height 29
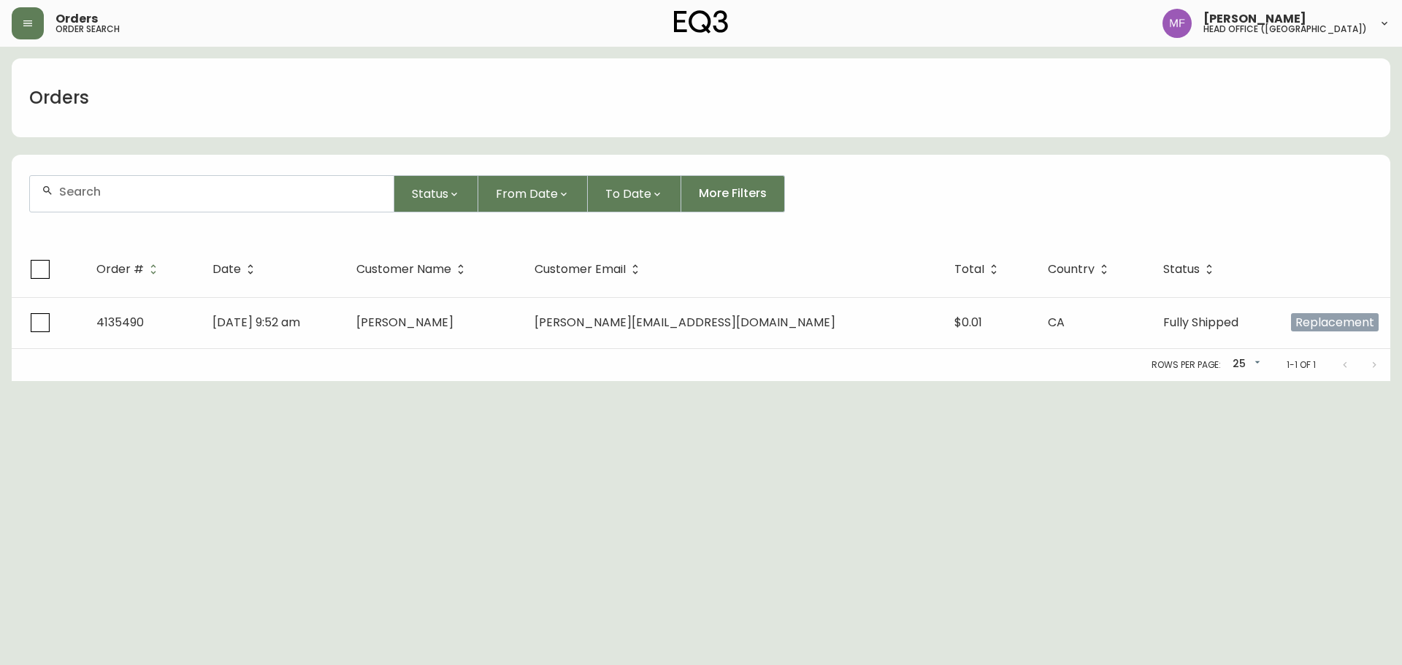
click at [116, 195] on input "text" at bounding box center [220, 192] width 323 height 14
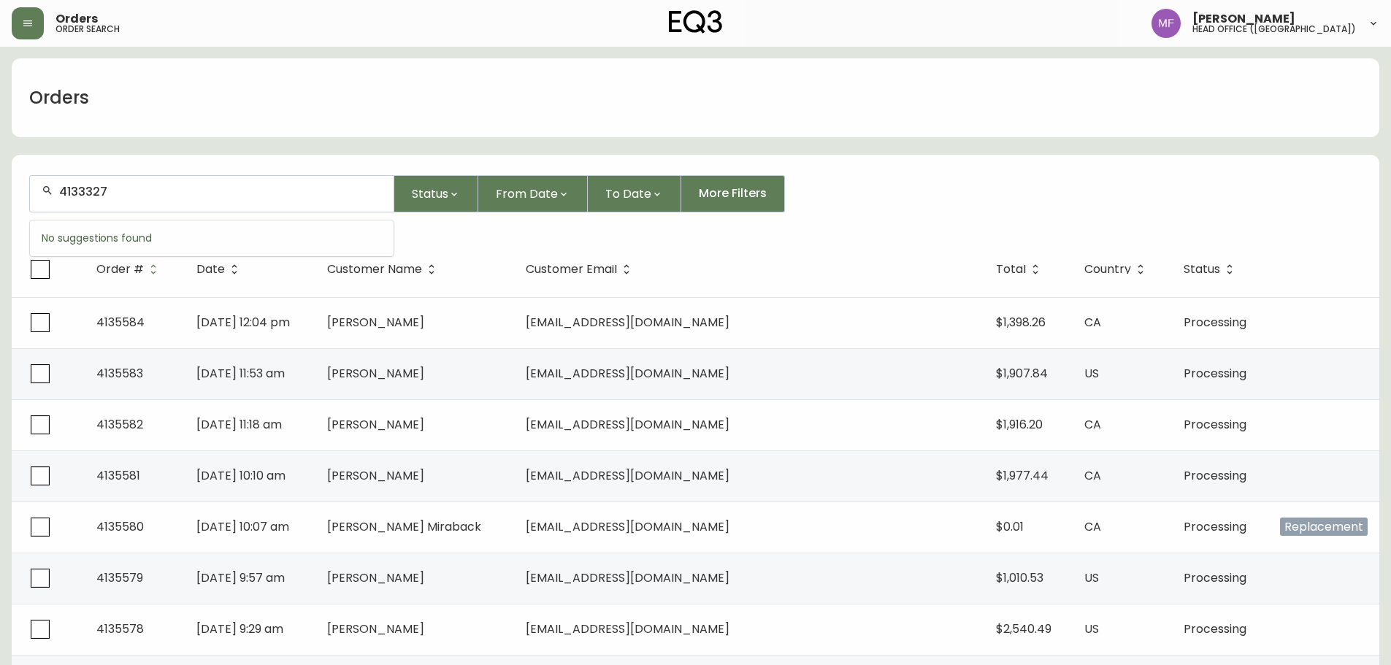
type input "4133327"
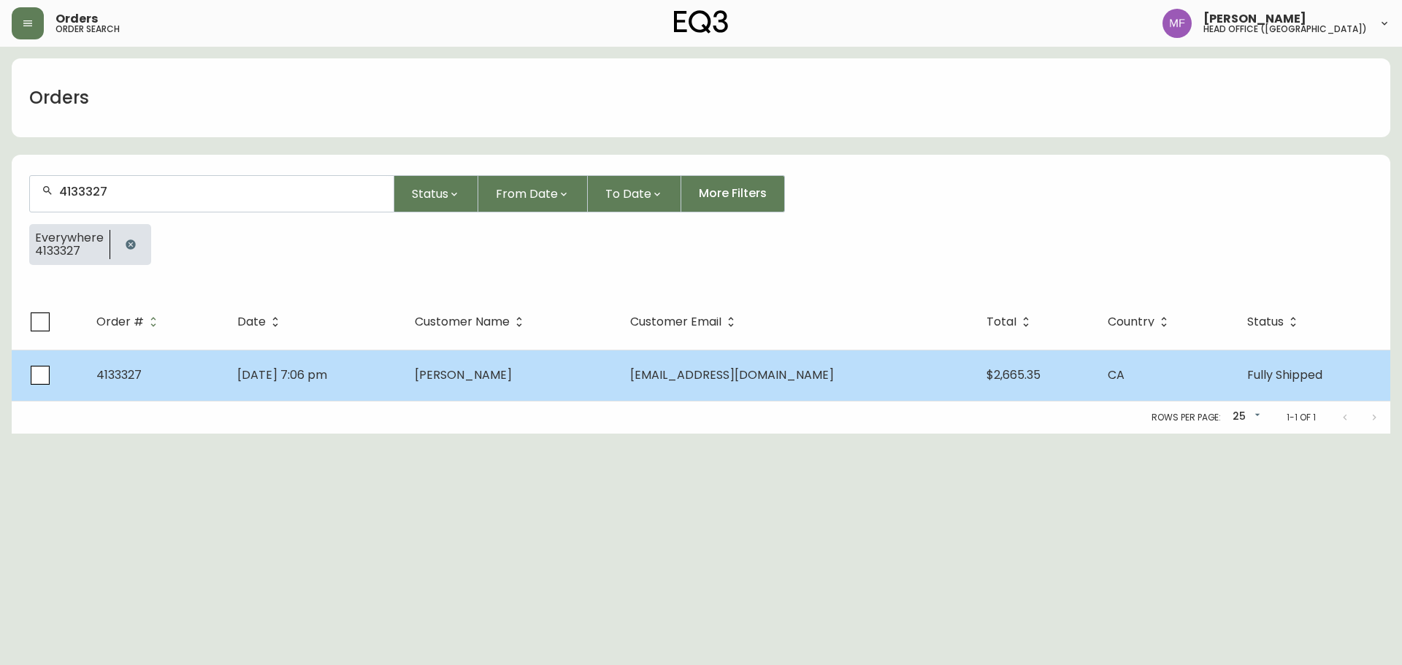
click at [403, 388] on td "May 26 2025, 7:06 pm" at bounding box center [314, 375] width 177 height 51
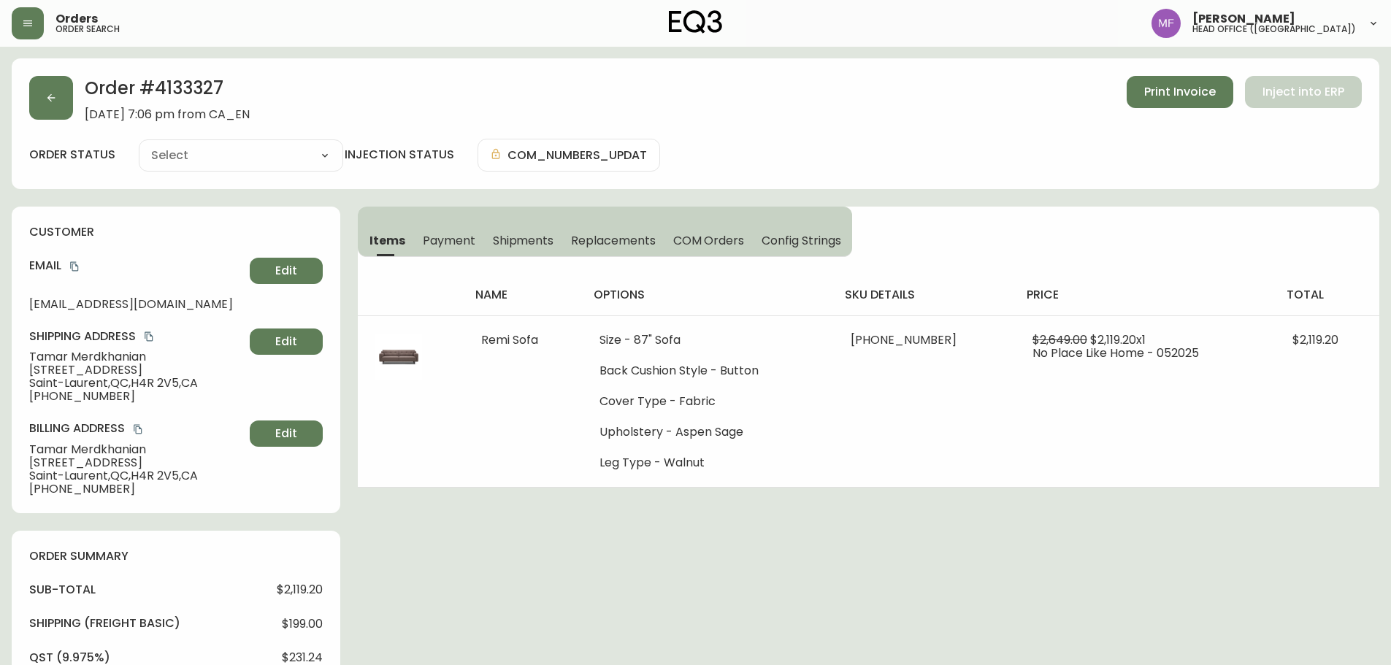
type input "Fully Shipped"
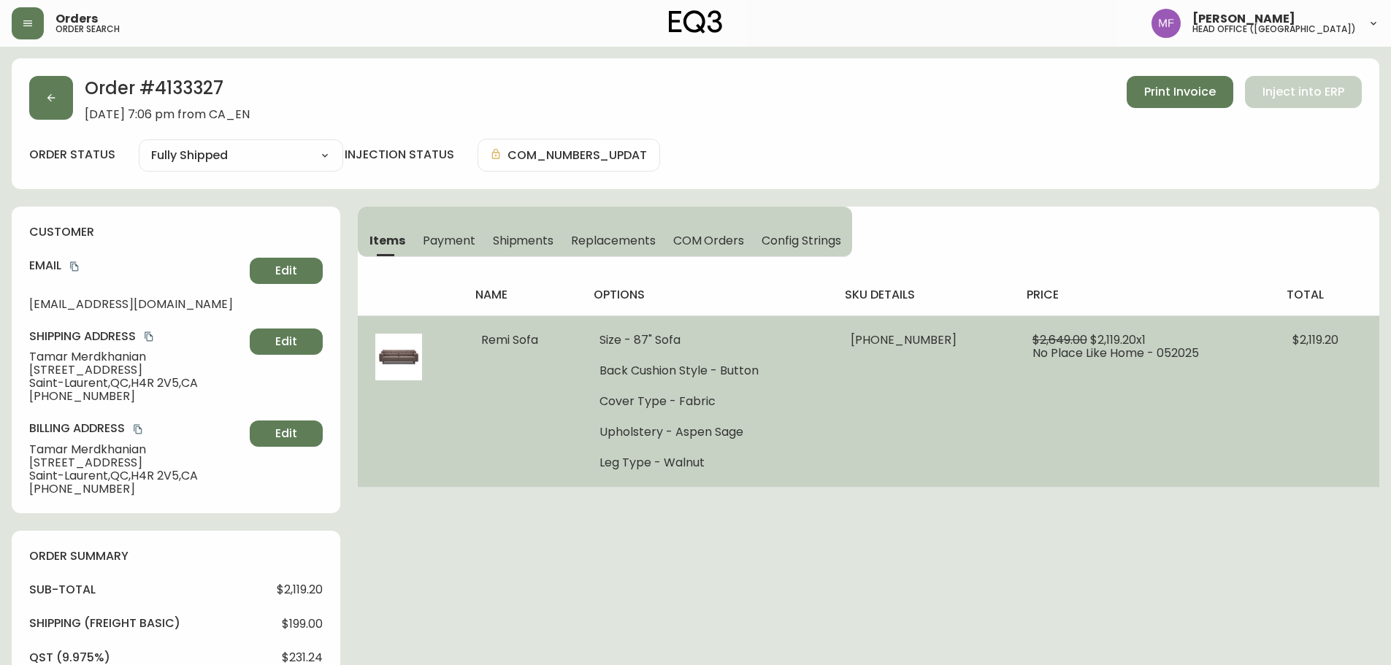
select select "FULLY_SHIPPED"
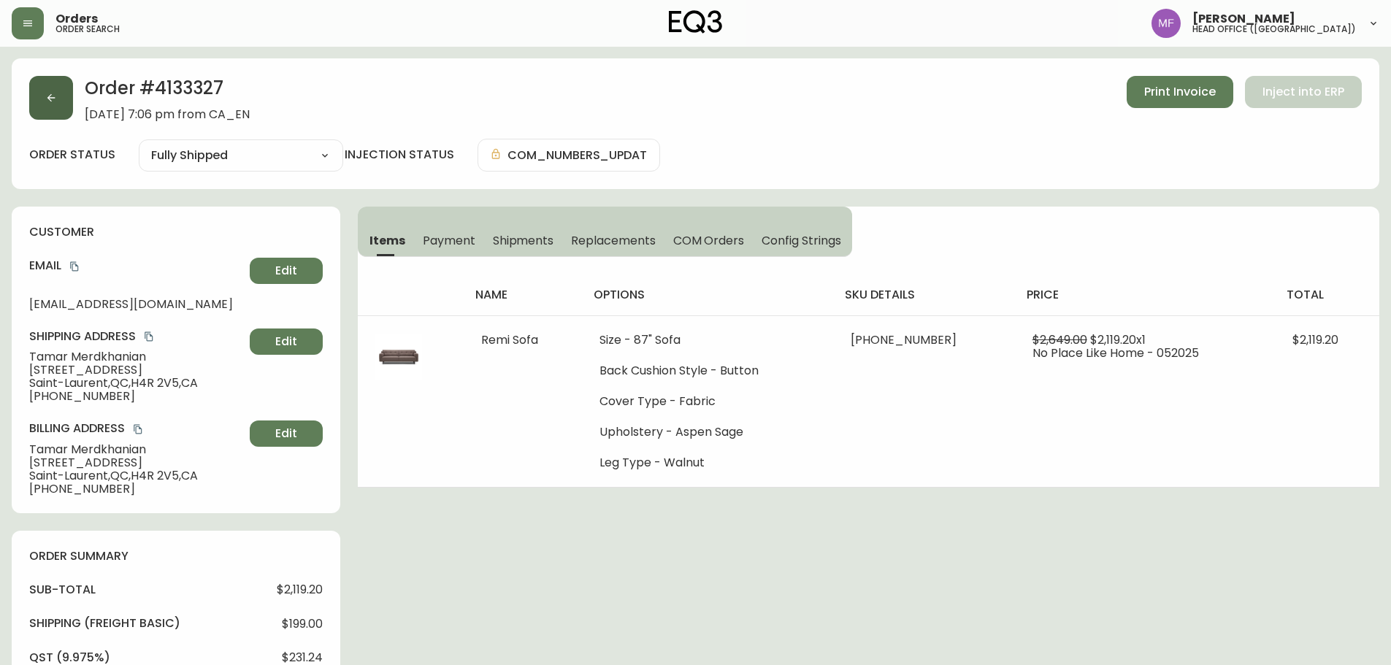
click at [44, 107] on button "button" at bounding box center [51, 98] width 44 height 44
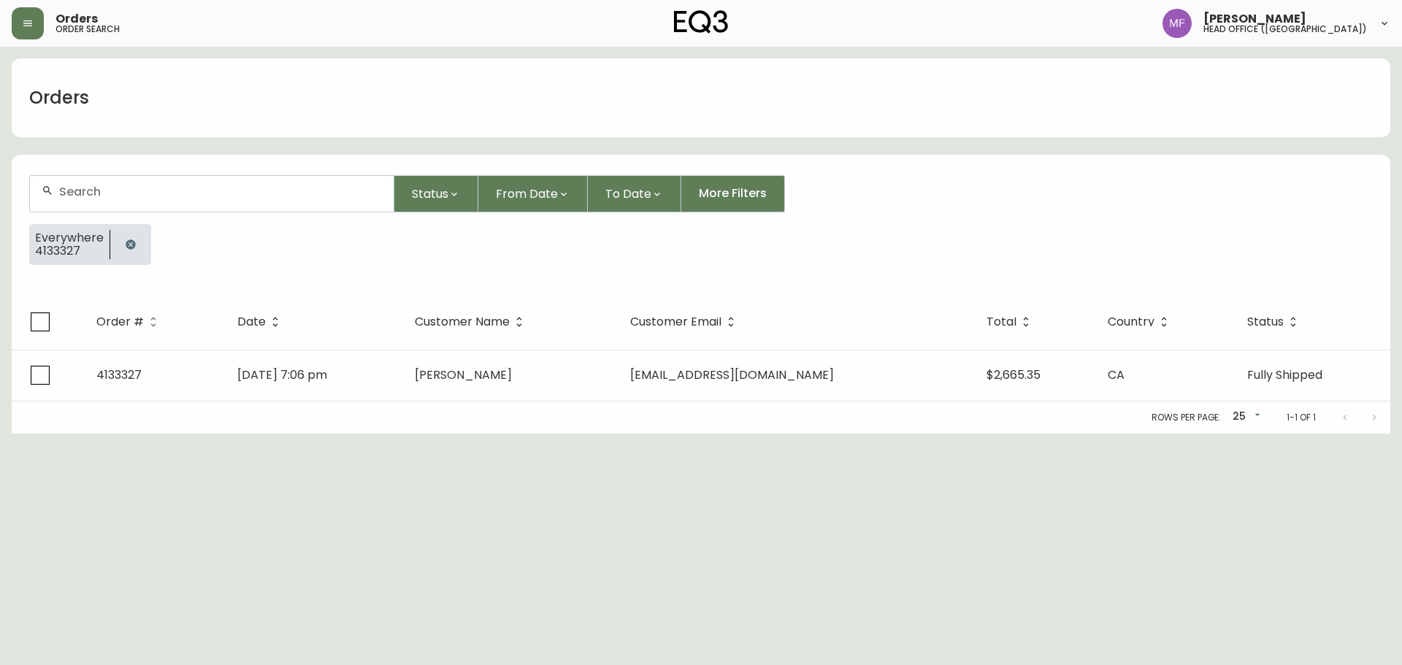
click at [126, 245] on icon "button" at bounding box center [130, 244] width 9 height 9
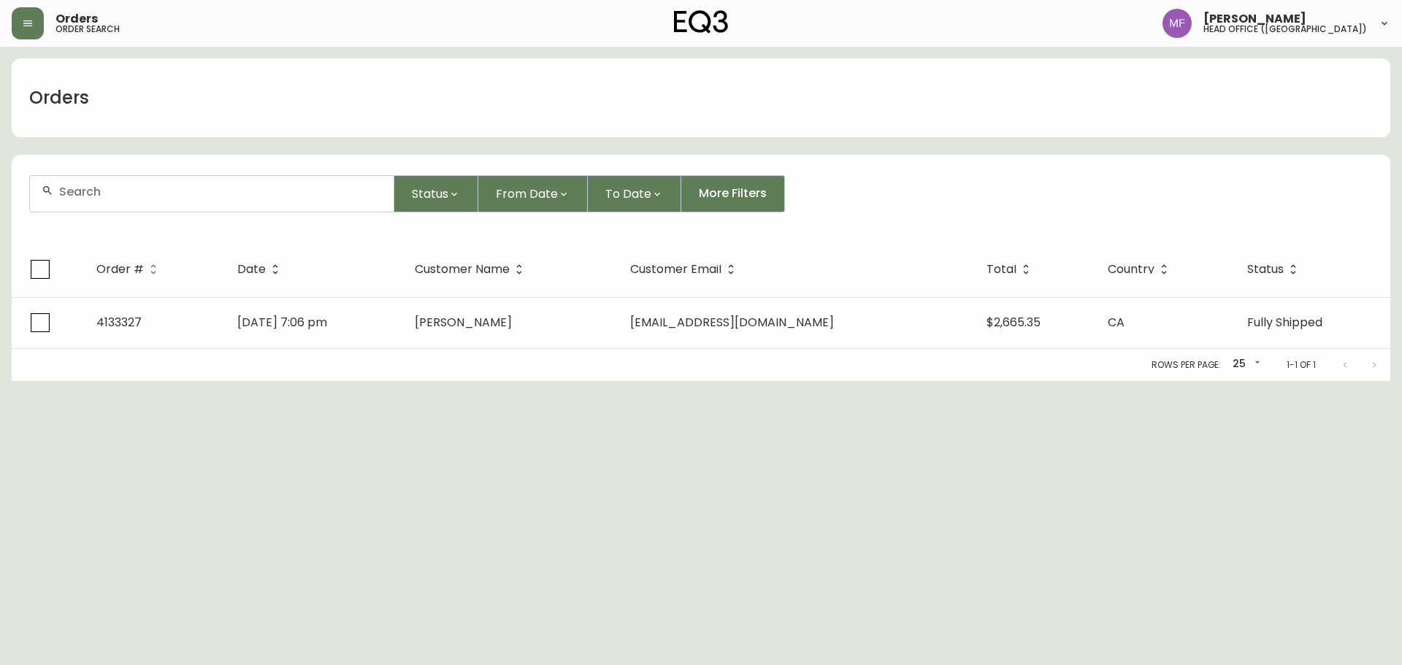
drag, startPoint x: 123, startPoint y: 197, endPoint x: 127, endPoint y: 187, distance: 10.9
click at [123, 196] on input "text" at bounding box center [220, 192] width 323 height 14
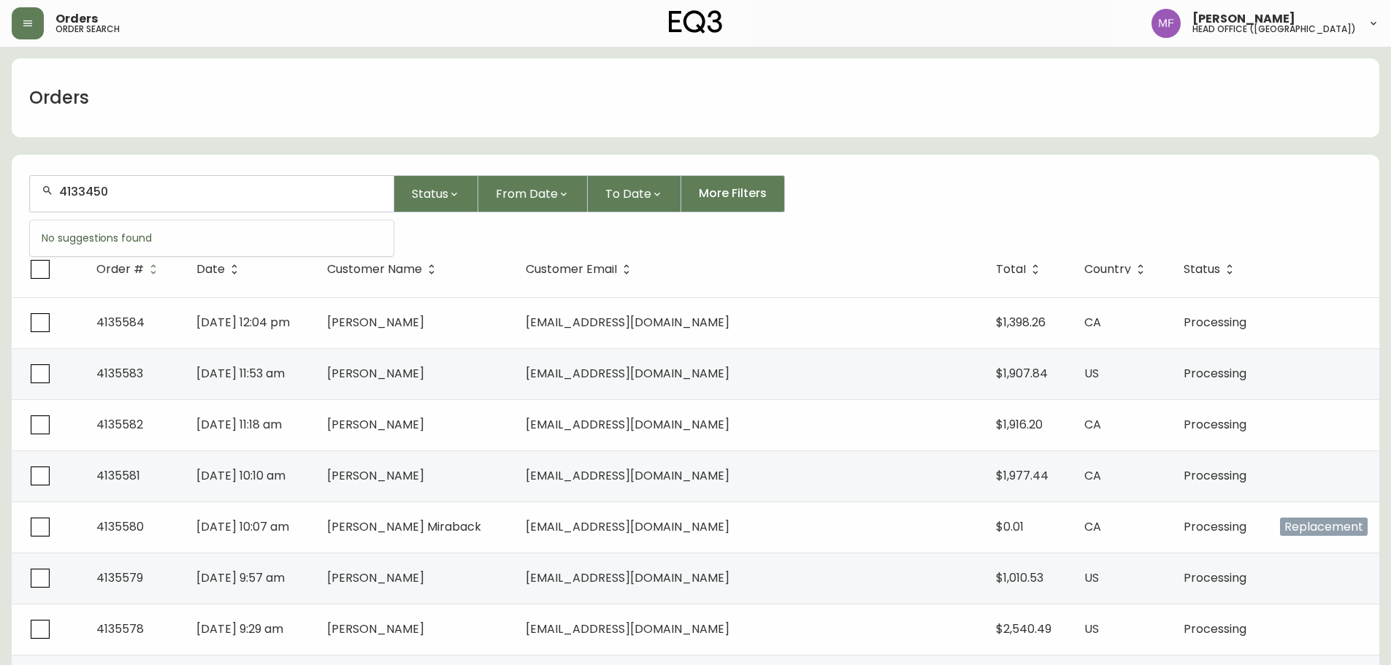
type input "4133450"
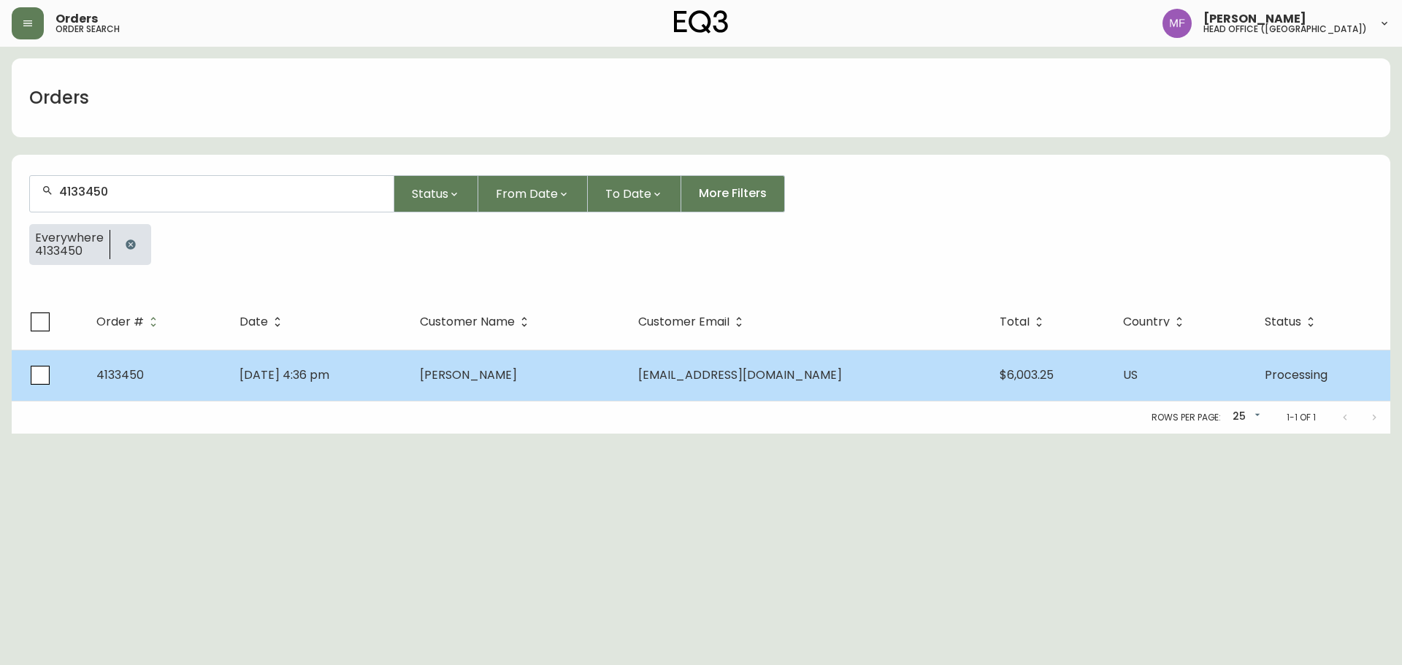
click at [408, 354] on td "May 31 2025, 4:36 pm" at bounding box center [318, 375] width 180 height 51
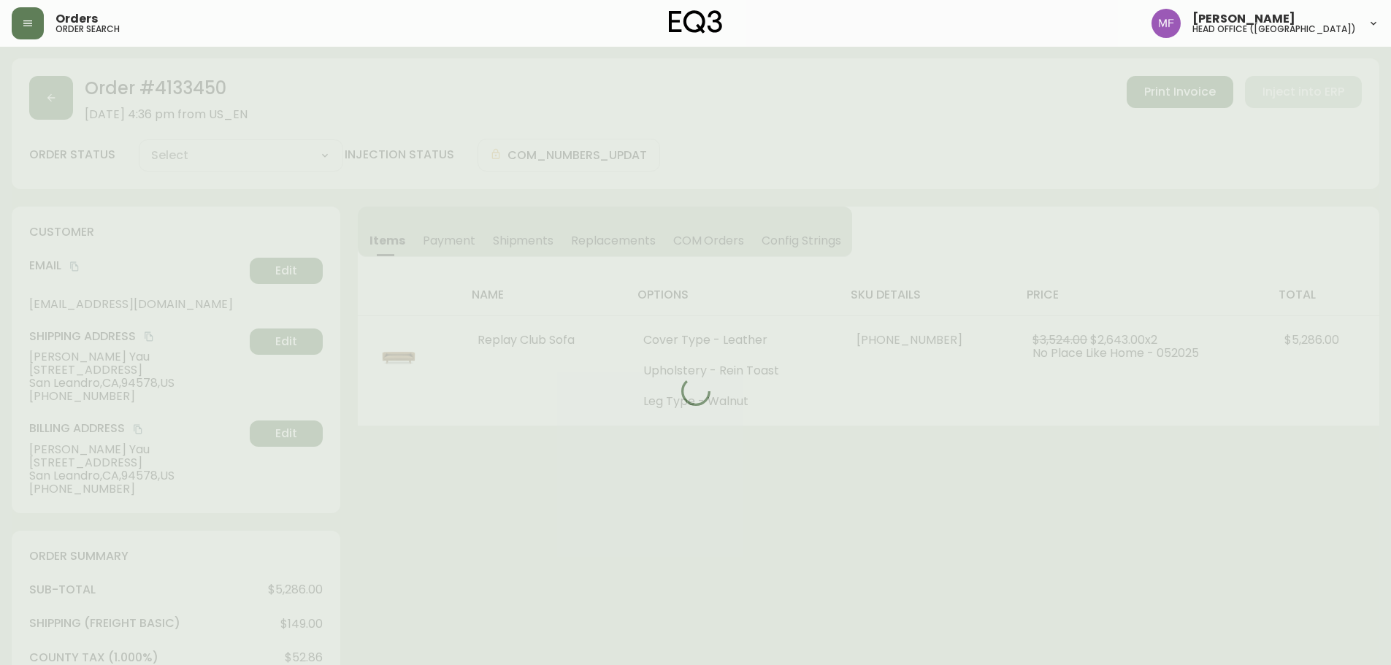
type input "Processing"
select select "PROCESSING"
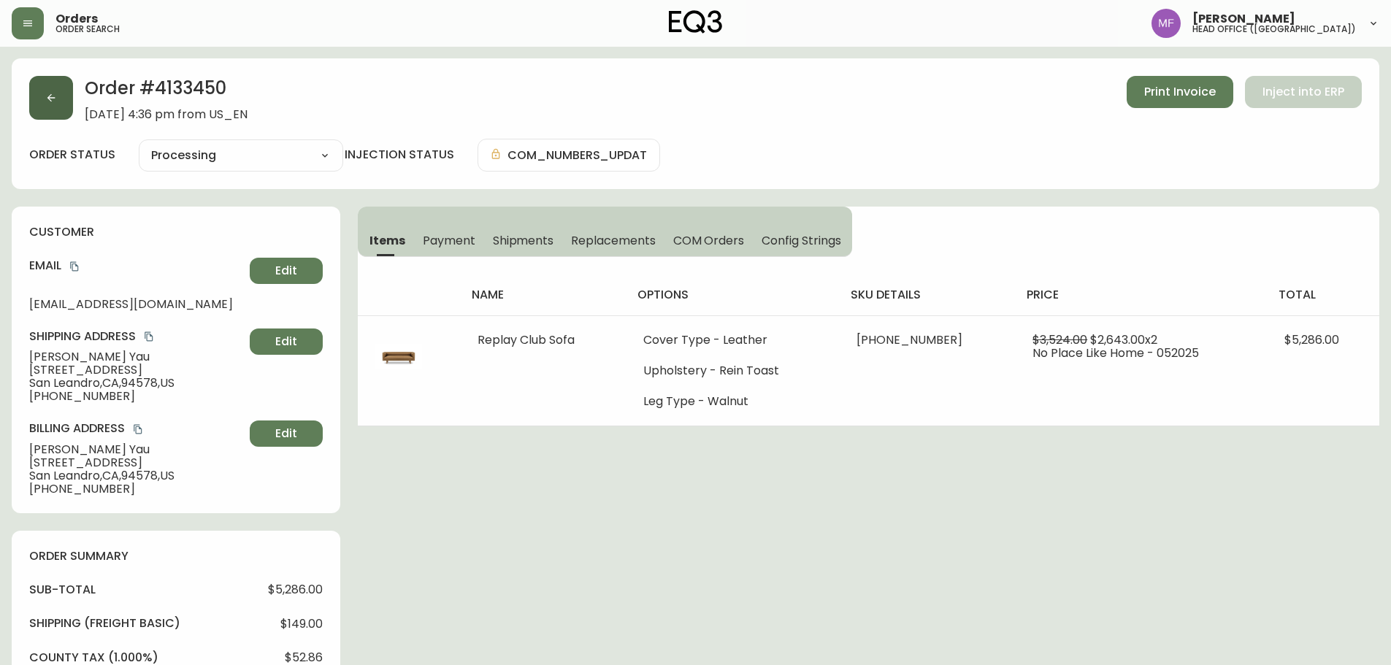
click at [63, 111] on button "button" at bounding box center [51, 98] width 44 height 44
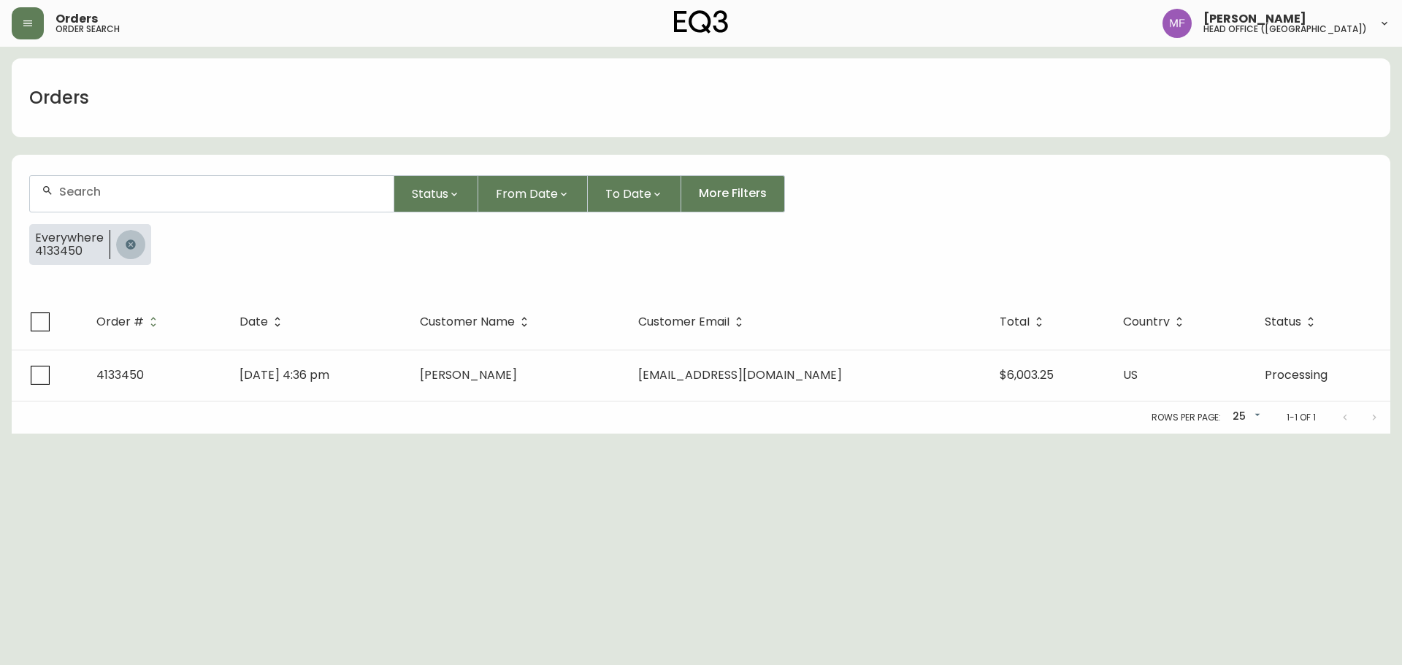
click at [118, 236] on button "button" at bounding box center [130, 244] width 29 height 29
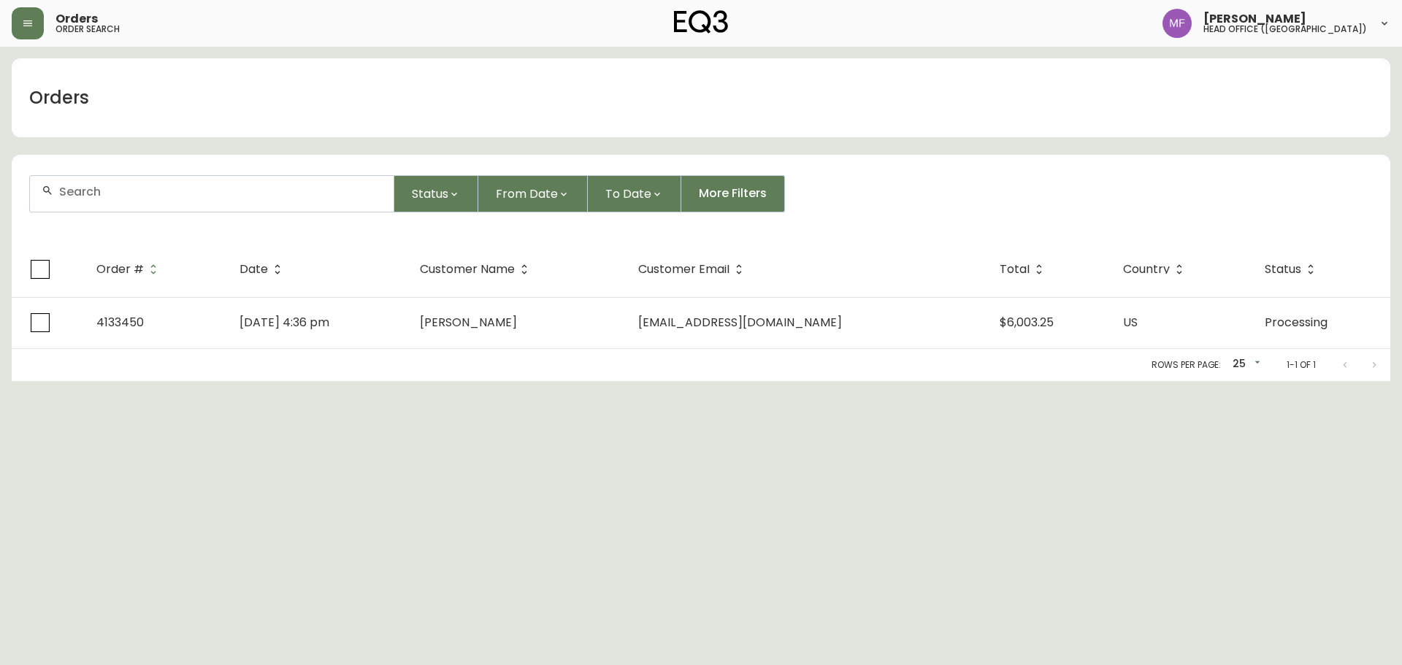
click at [123, 210] on div at bounding box center [212, 194] width 364 height 36
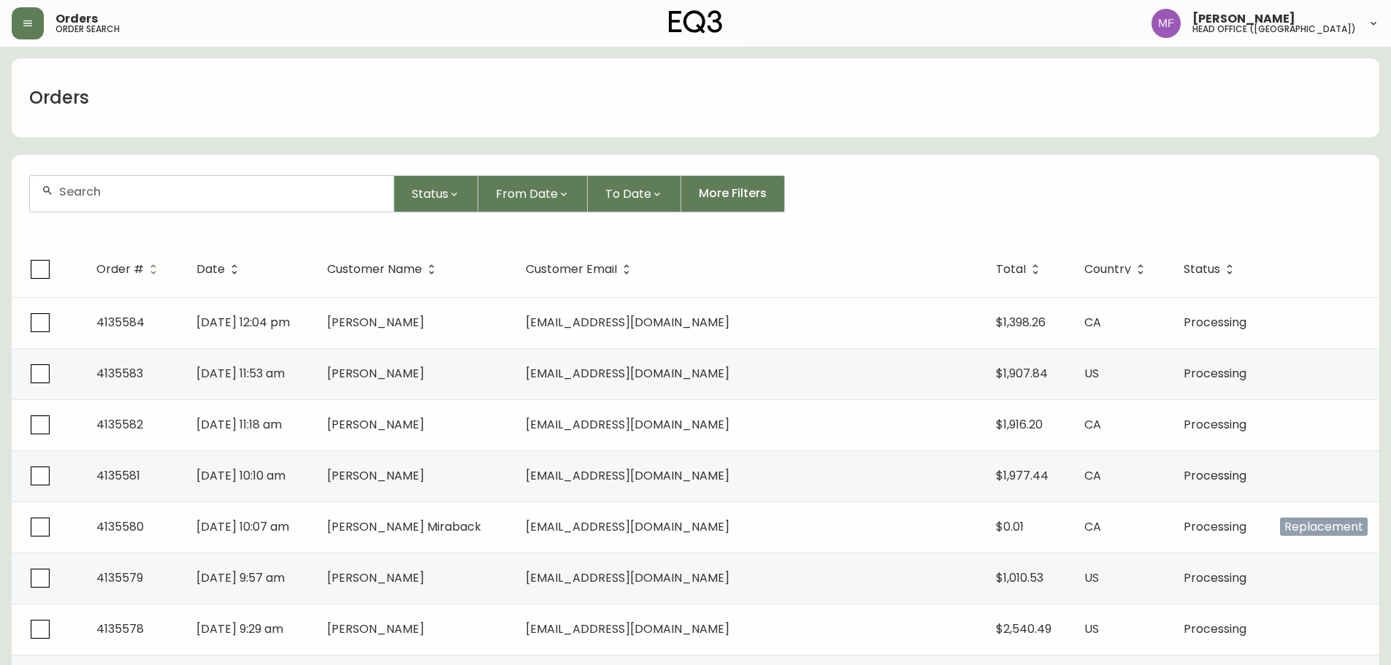
paste input "4134371"
type input "4134371"
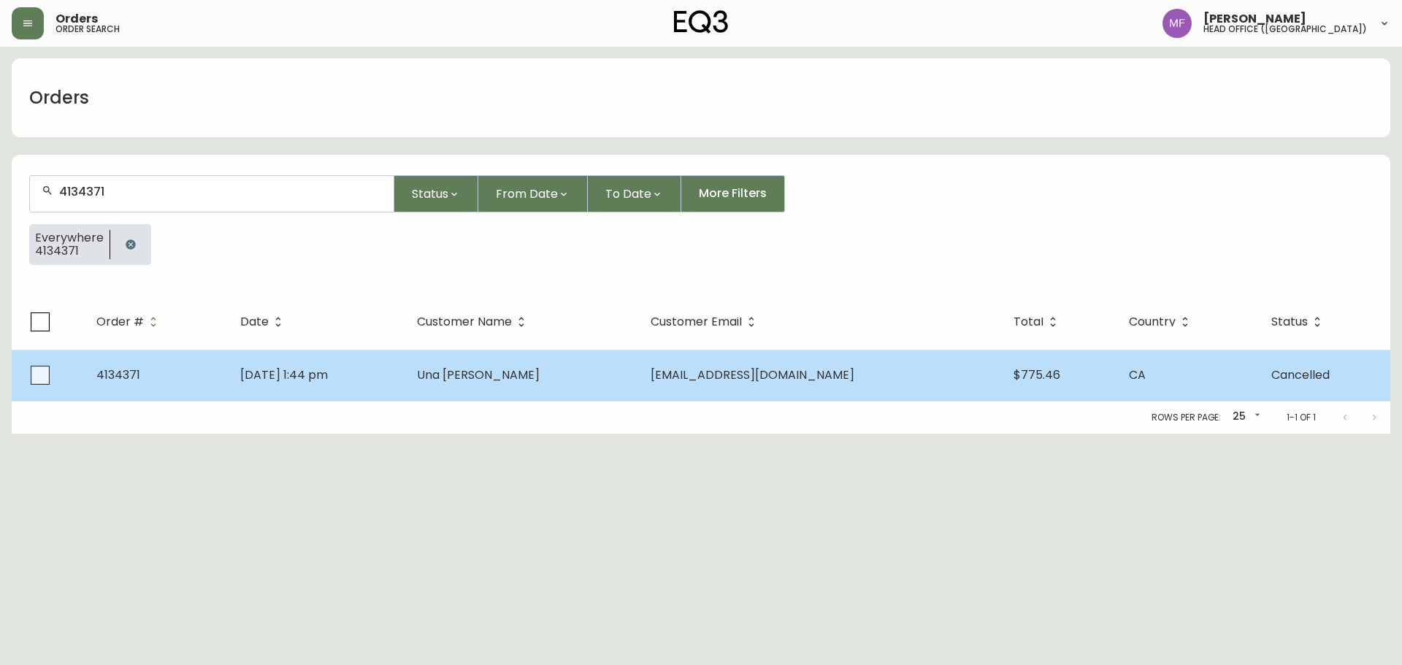
click at [577, 386] on td "Una Esden-Tempski" at bounding box center [522, 375] width 234 height 51
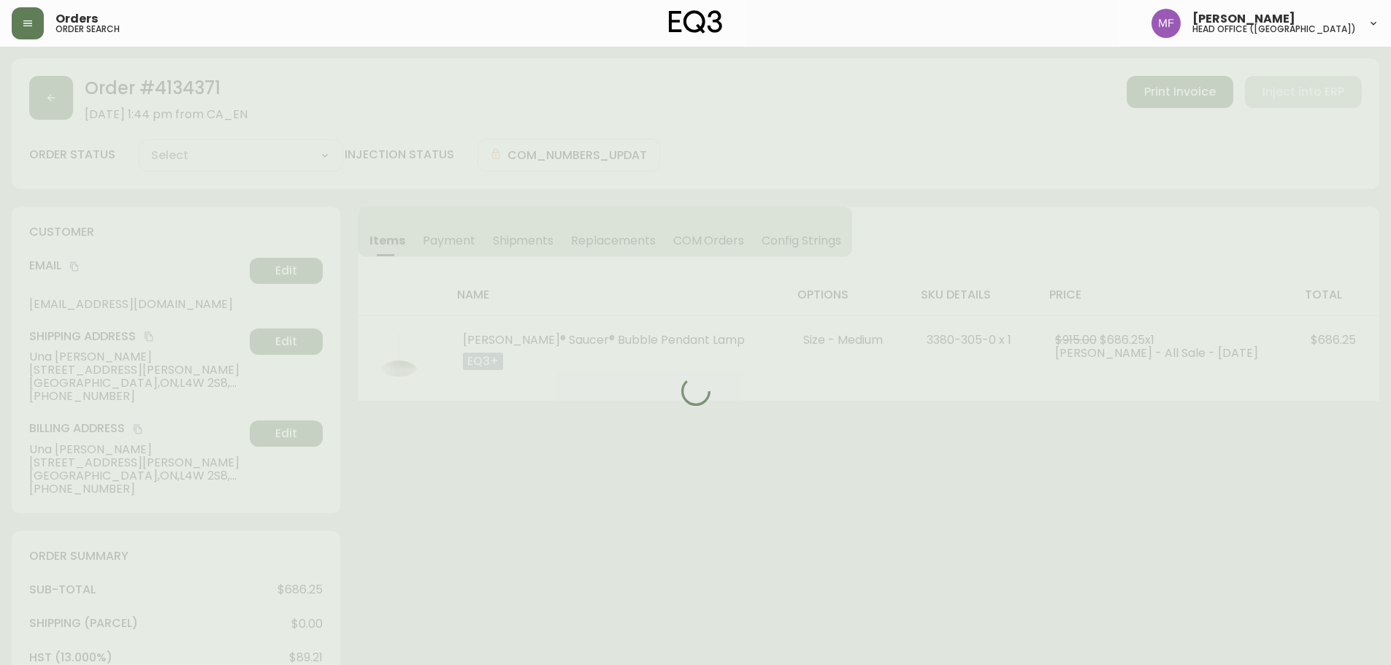
type input "Cancelled"
select select "CANCELLED"
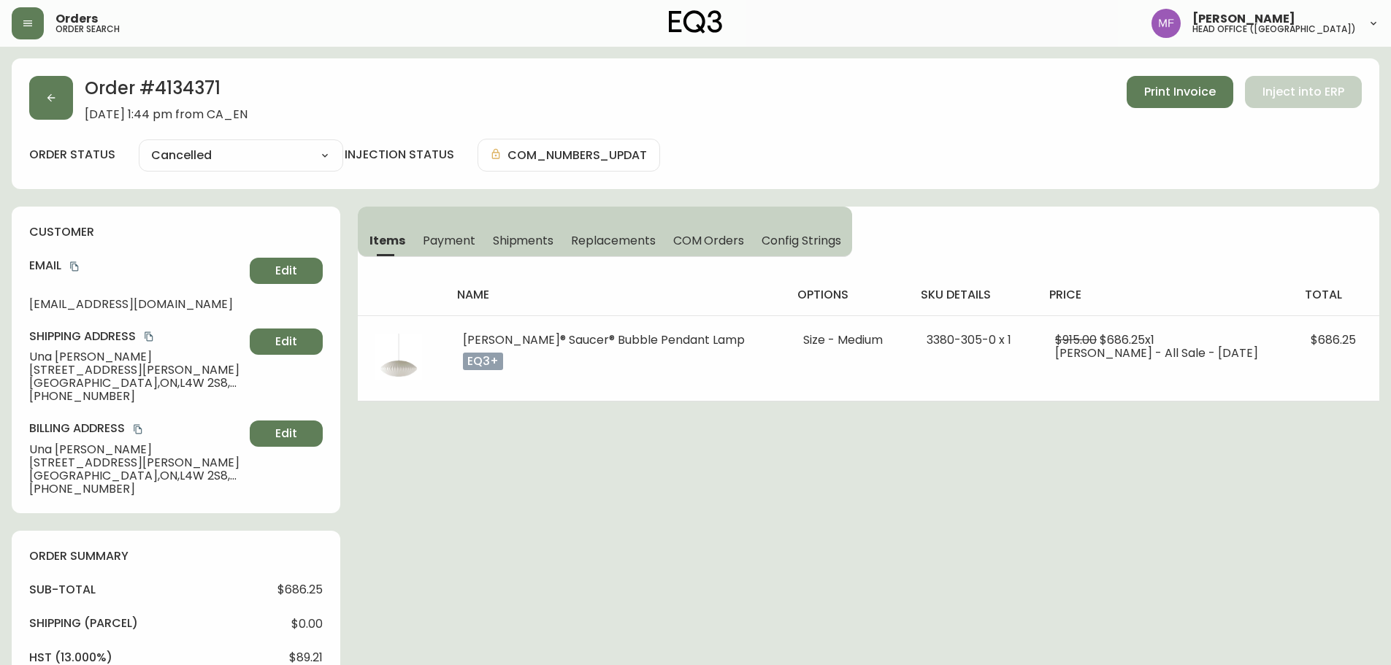
click at [462, 242] on span "Payment" at bounding box center [449, 240] width 53 height 15
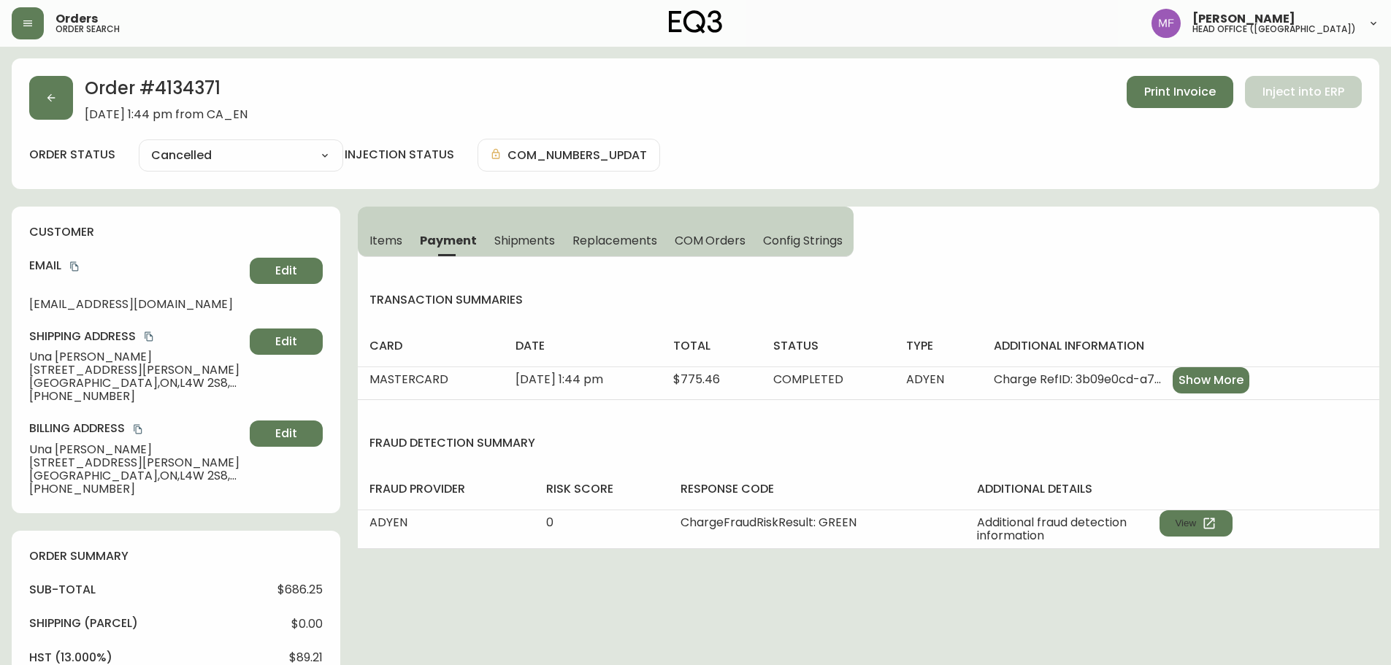
drag, startPoint x: 385, startPoint y: 242, endPoint x: 221, endPoint y: 180, distance: 175.4
click at [385, 242] on span "Items" at bounding box center [385, 240] width 33 height 15
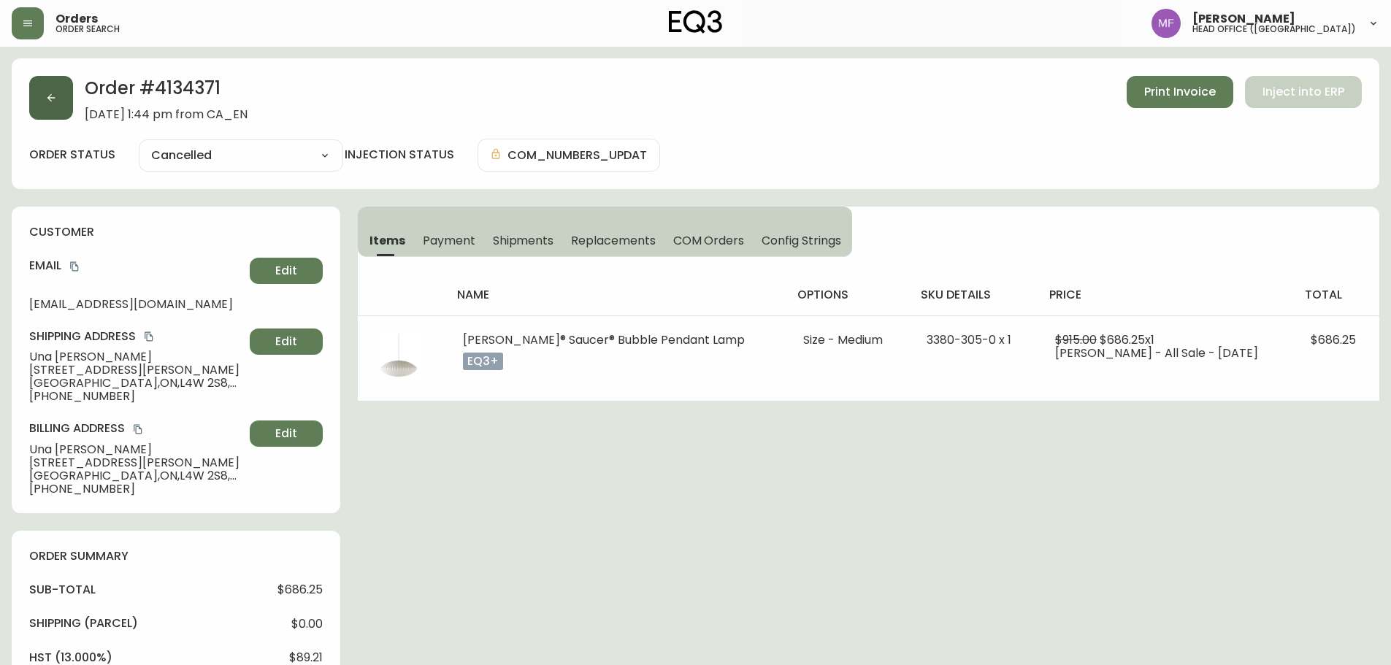
click at [59, 105] on button "button" at bounding box center [51, 98] width 44 height 44
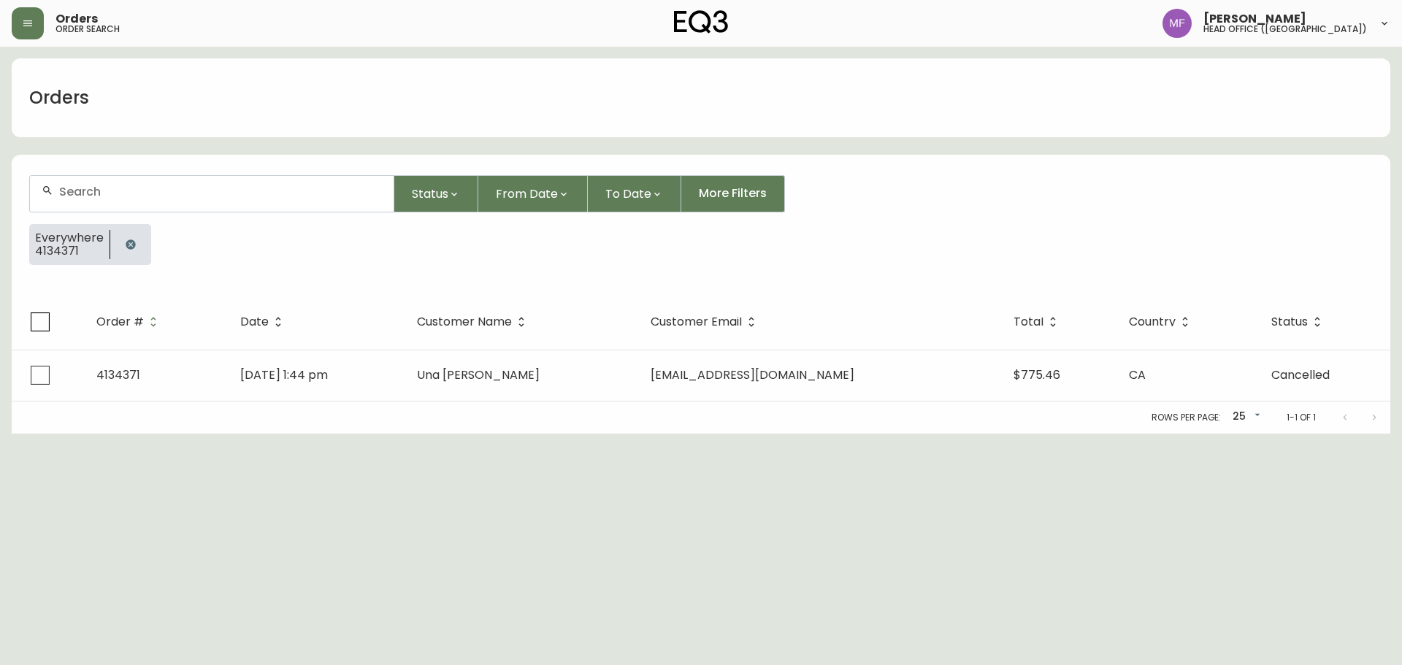
click at [128, 246] on icon "button" at bounding box center [131, 245] width 12 height 12
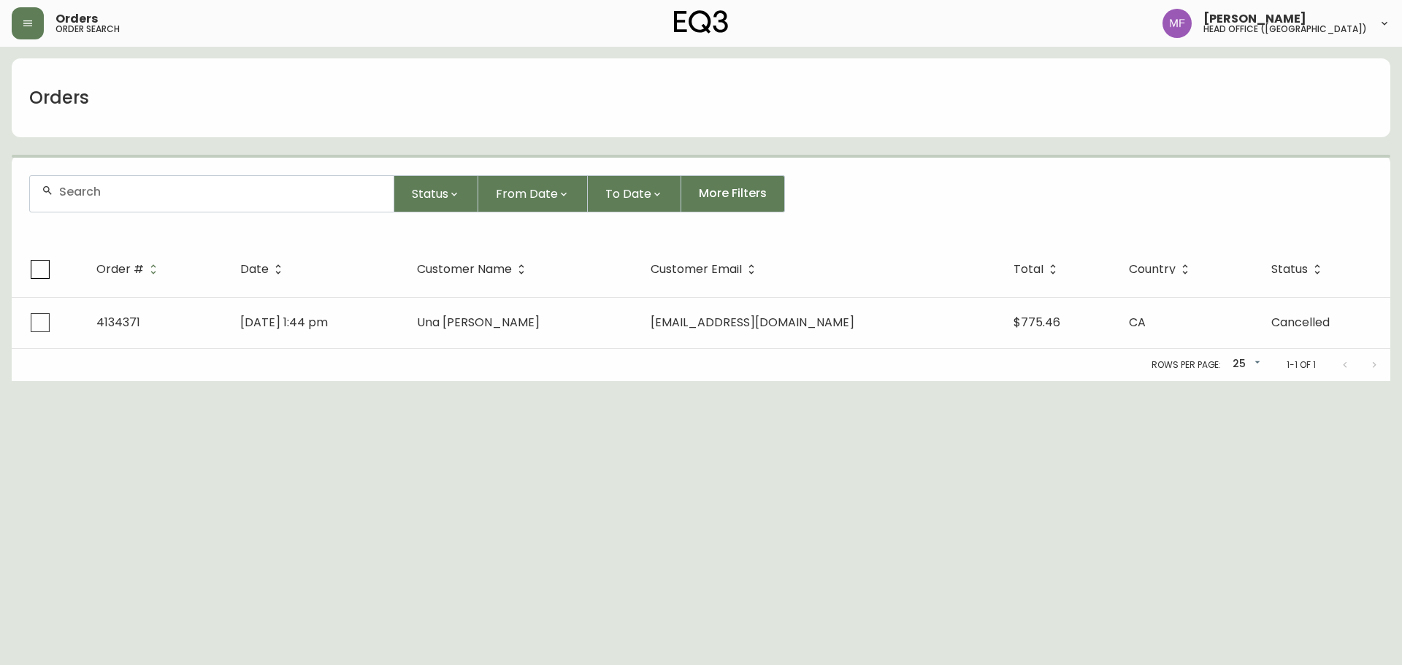
click at [123, 202] on div at bounding box center [212, 194] width 364 height 36
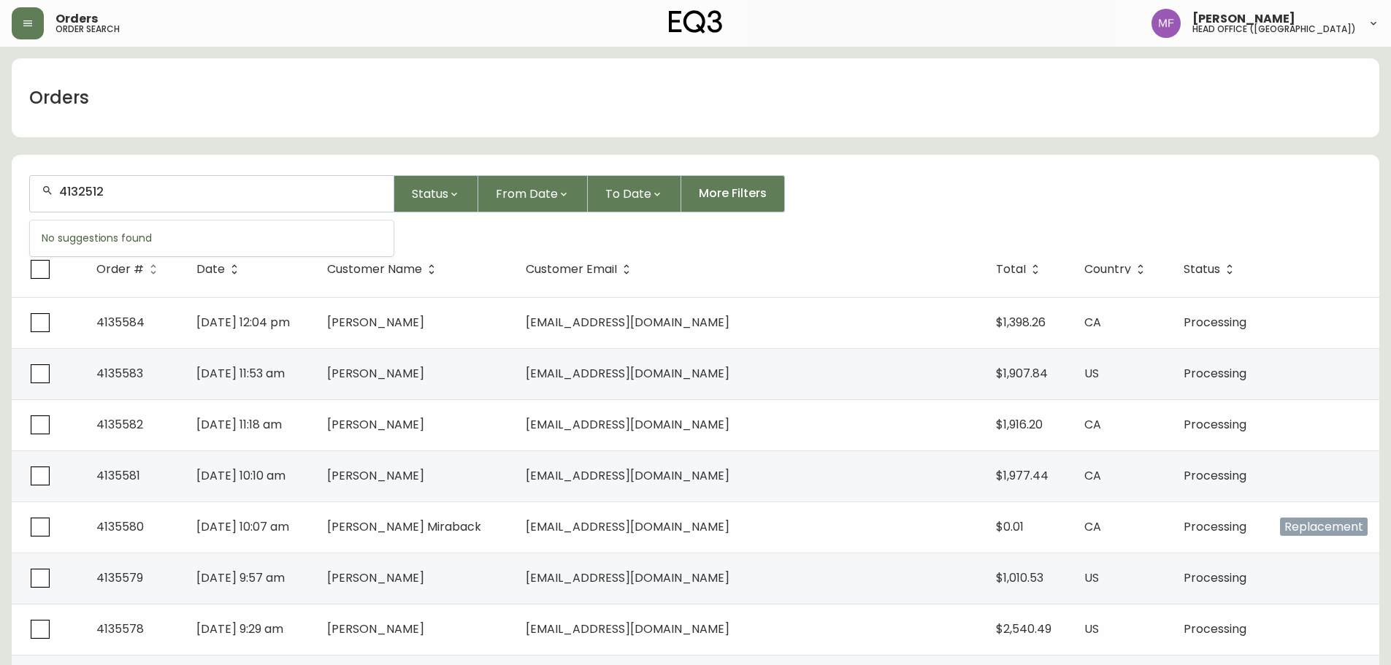
type input "4132512"
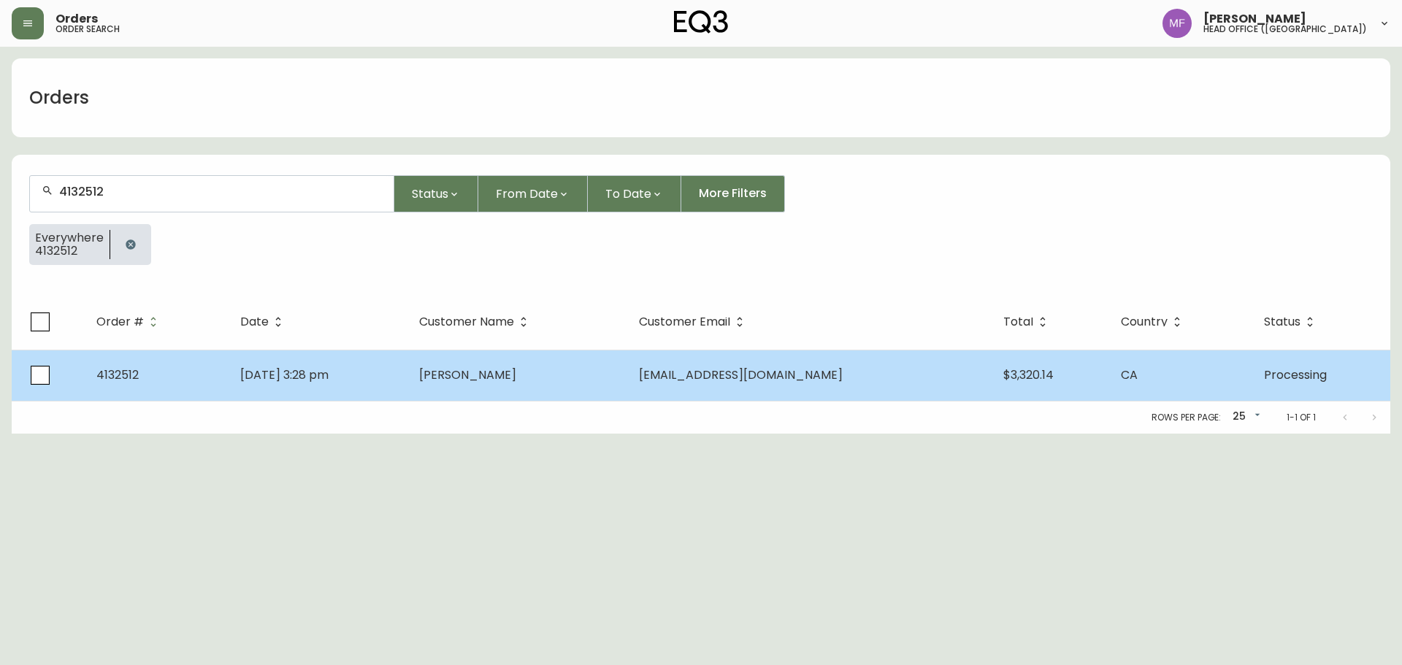
click at [573, 392] on td "Ryan Bezeau" at bounding box center [517, 375] width 220 height 51
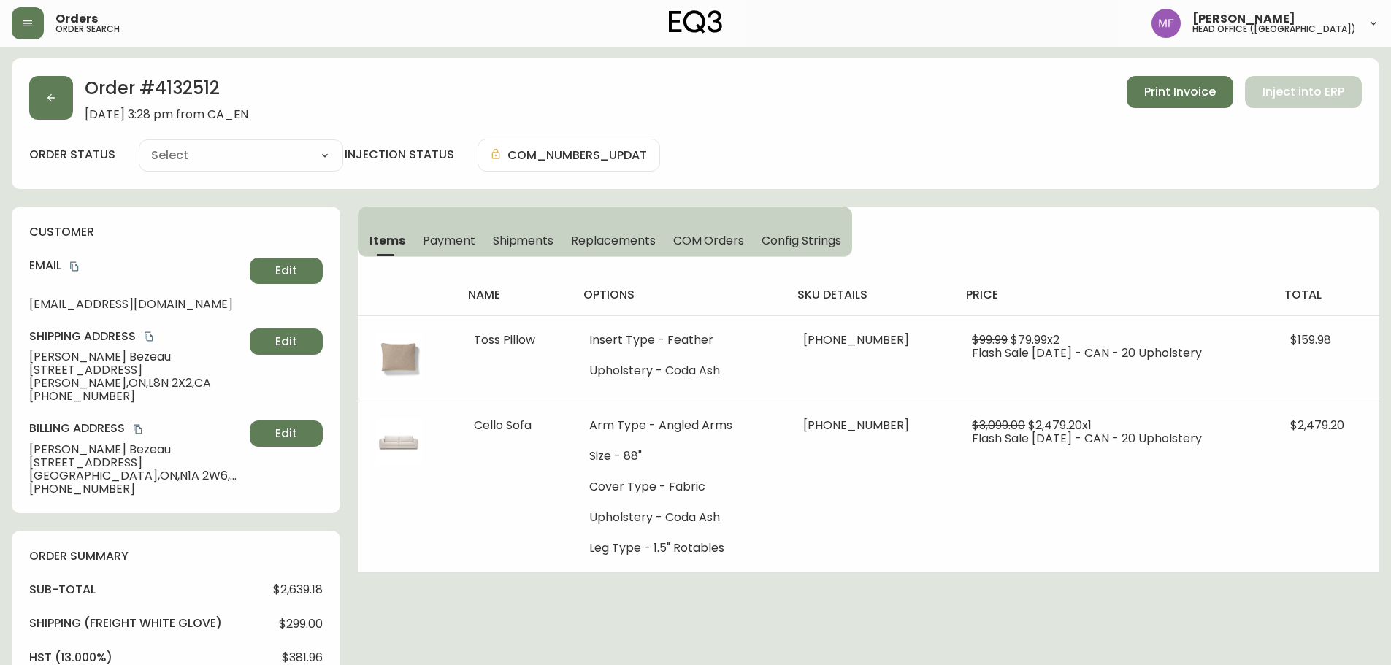
type input "Processing"
select select "PROCESSING"
click at [59, 99] on button "button" at bounding box center [51, 98] width 44 height 44
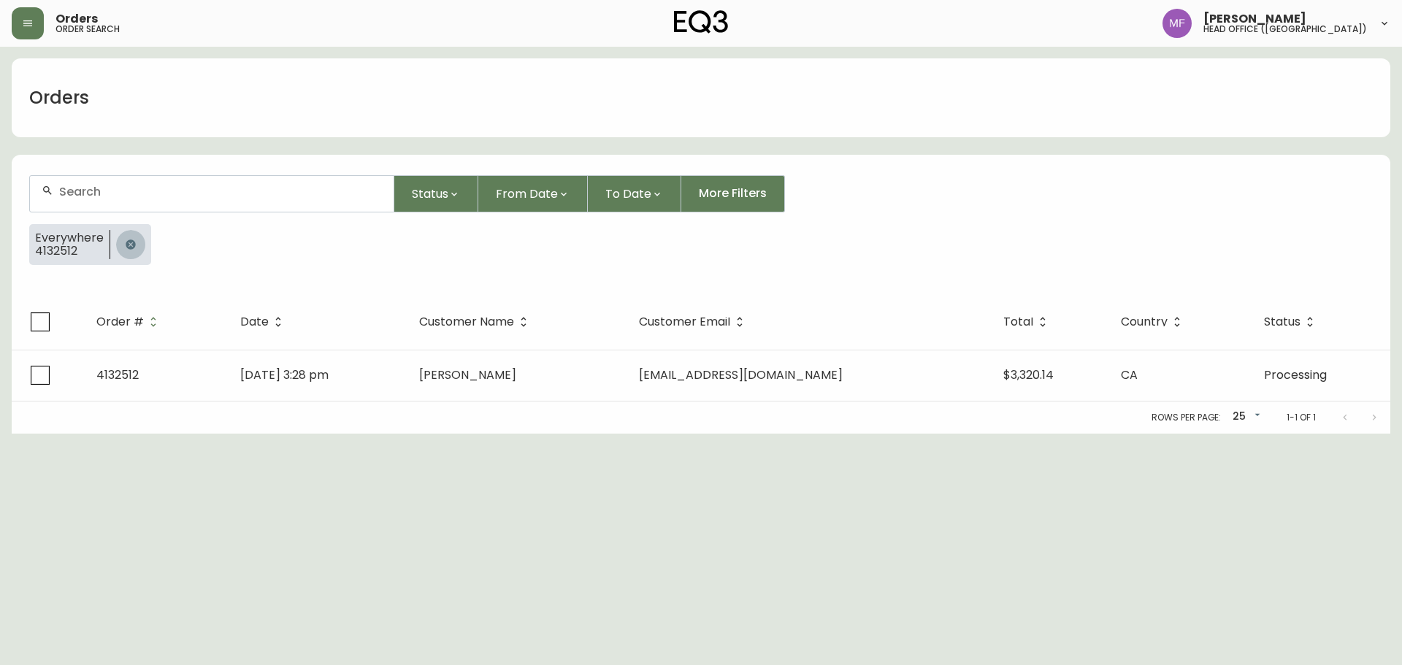
click at [125, 241] on icon "button" at bounding box center [131, 245] width 12 height 12
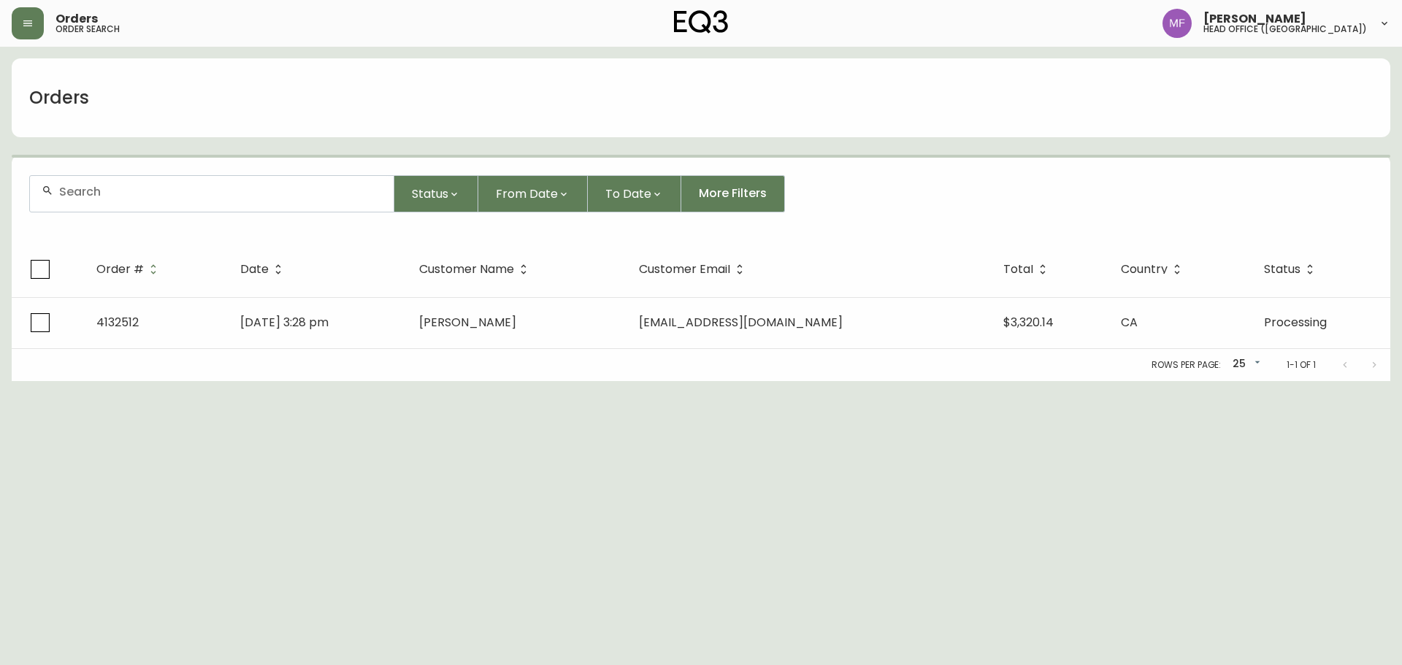
click at [110, 199] on div at bounding box center [212, 194] width 364 height 36
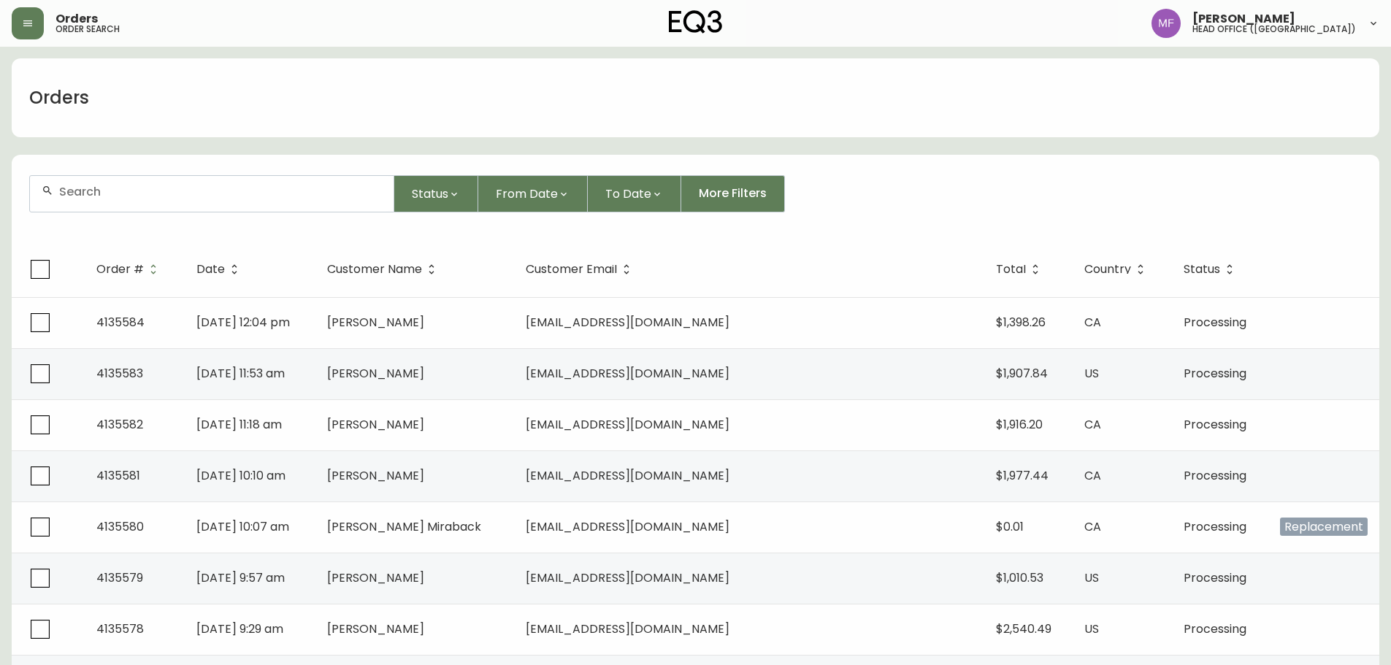
paste input "4135222"
type input "4135222"
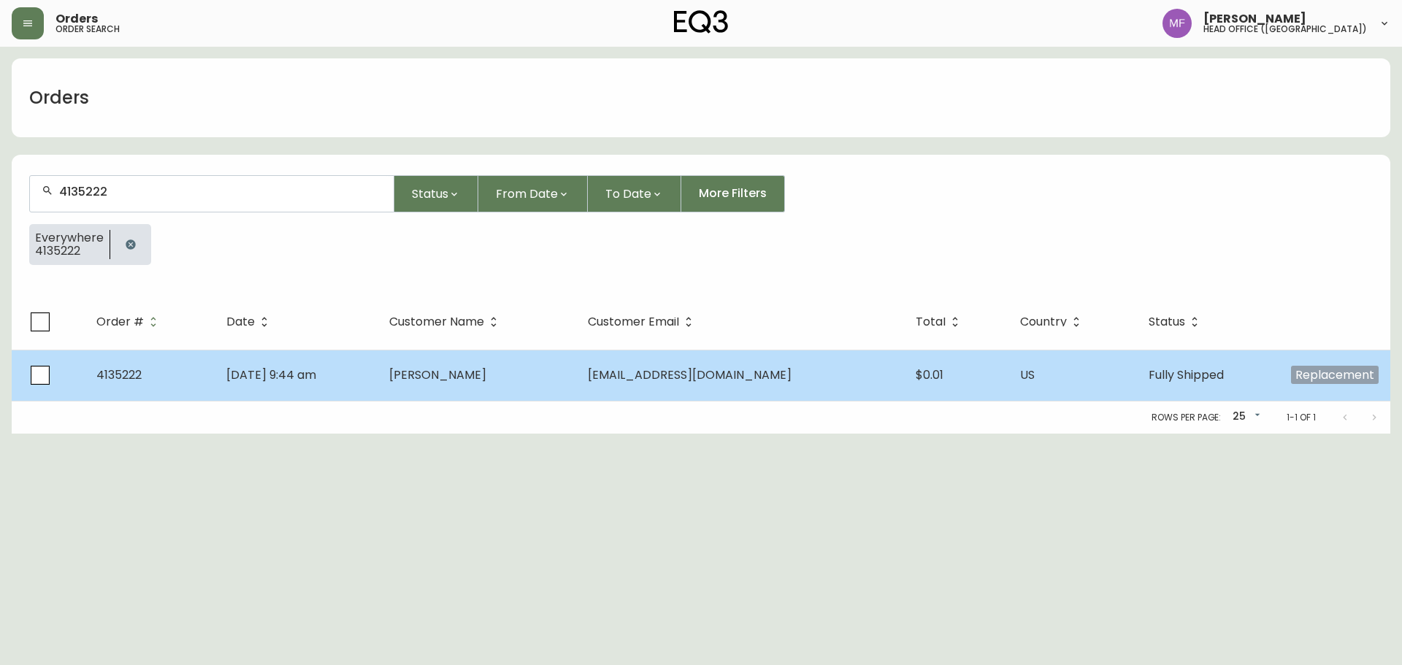
click at [460, 394] on td "Javier Rank" at bounding box center [477, 375] width 198 height 51
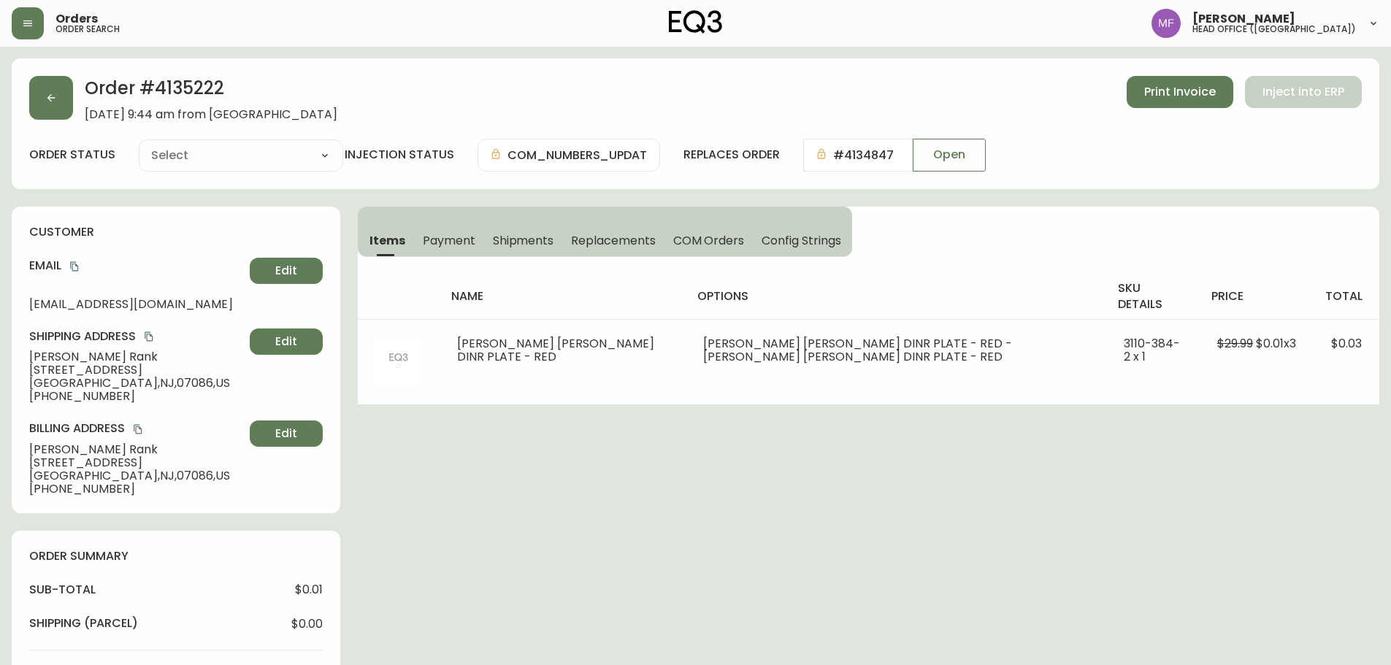
type input "Fully Shipped"
select select "FULLY_SHIPPED"
click at [535, 226] on button "Shipments" at bounding box center [523, 240] width 79 height 32
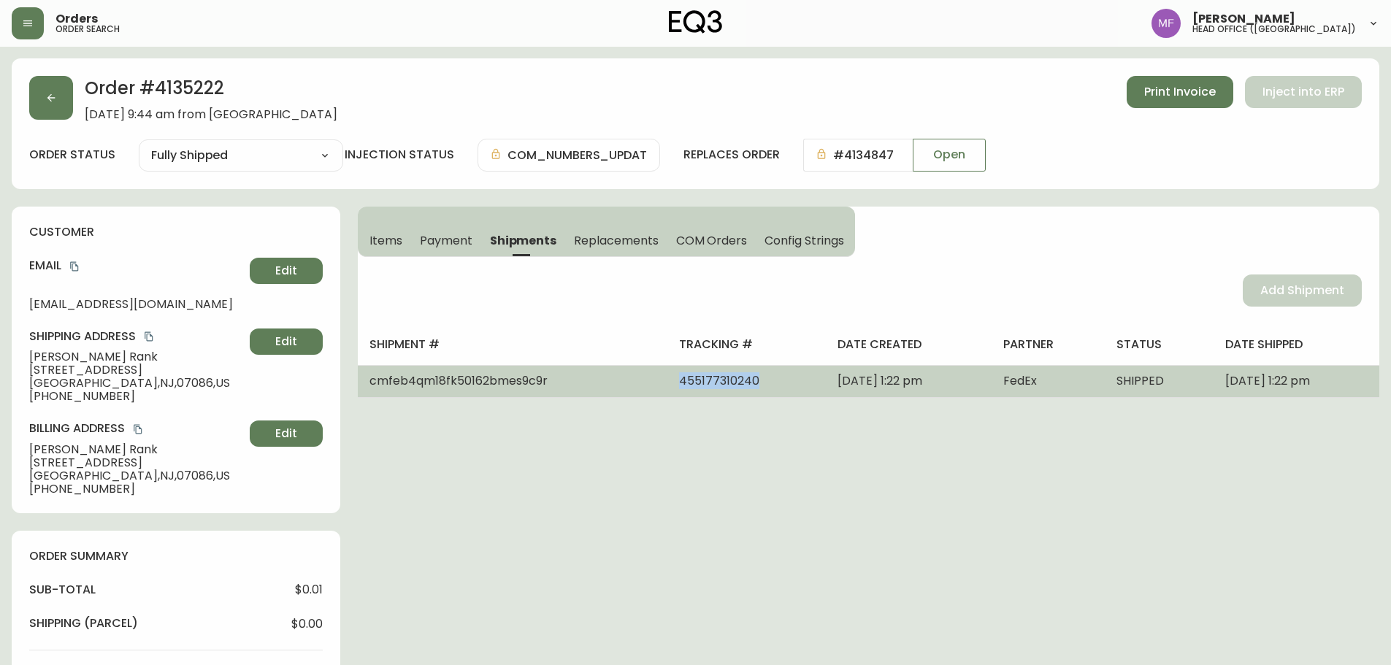
drag, startPoint x: 700, startPoint y: 388, endPoint x: 613, endPoint y: 386, distance: 86.2
click at [667, 386] on td "455177310240" at bounding box center [746, 381] width 159 height 32
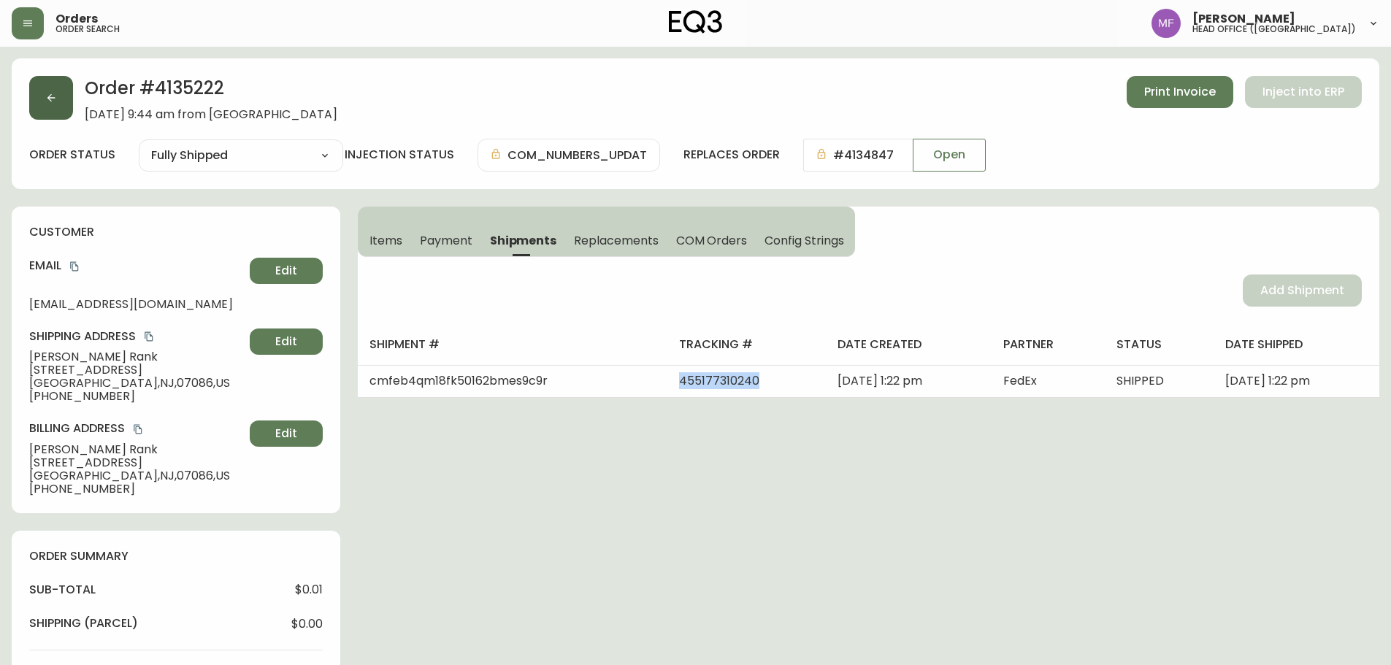
click at [57, 98] on button "button" at bounding box center [51, 98] width 44 height 44
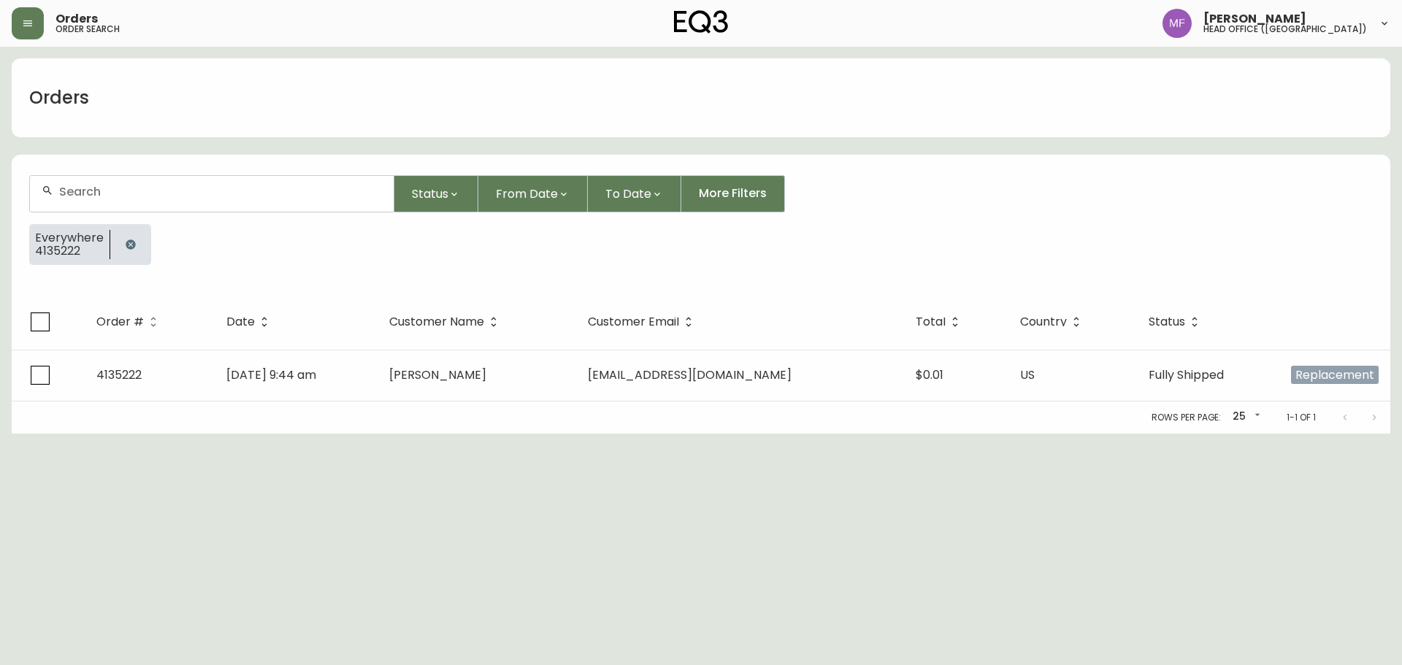
click at [134, 241] on icon "button" at bounding box center [131, 245] width 12 height 12
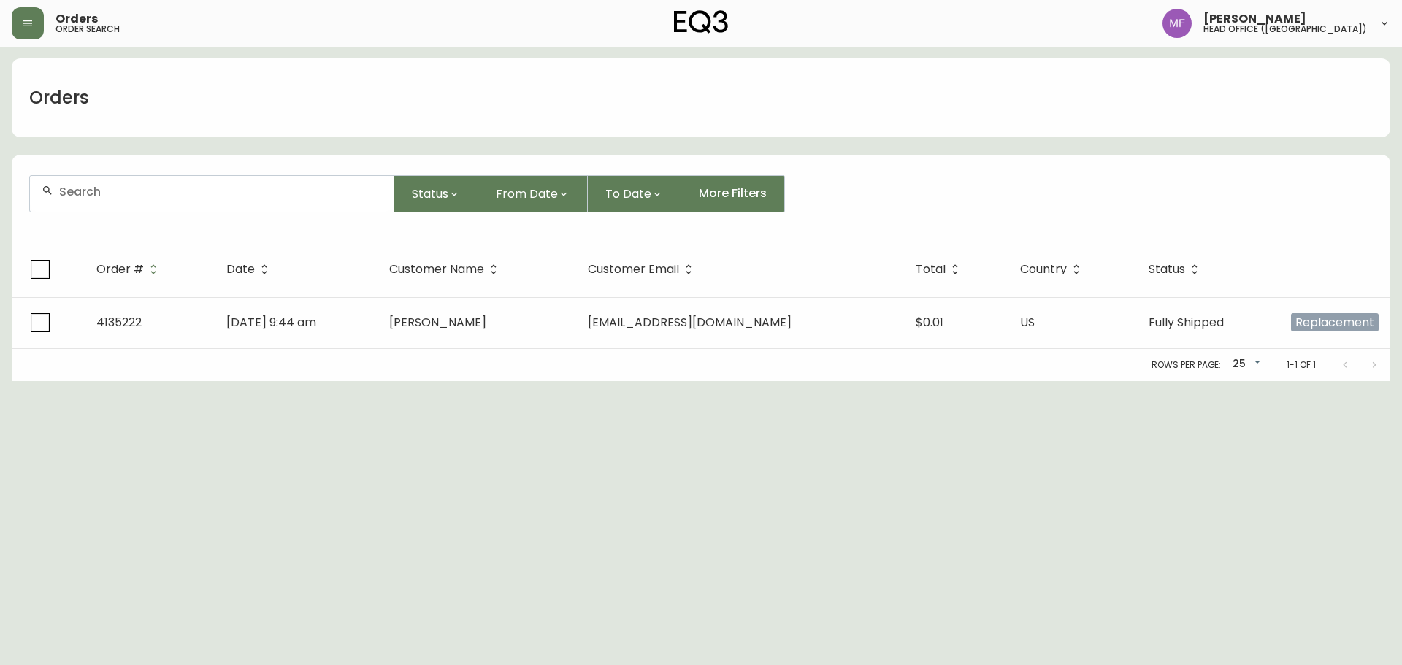
click at [130, 209] on div at bounding box center [212, 194] width 364 height 36
paste input "4135452"
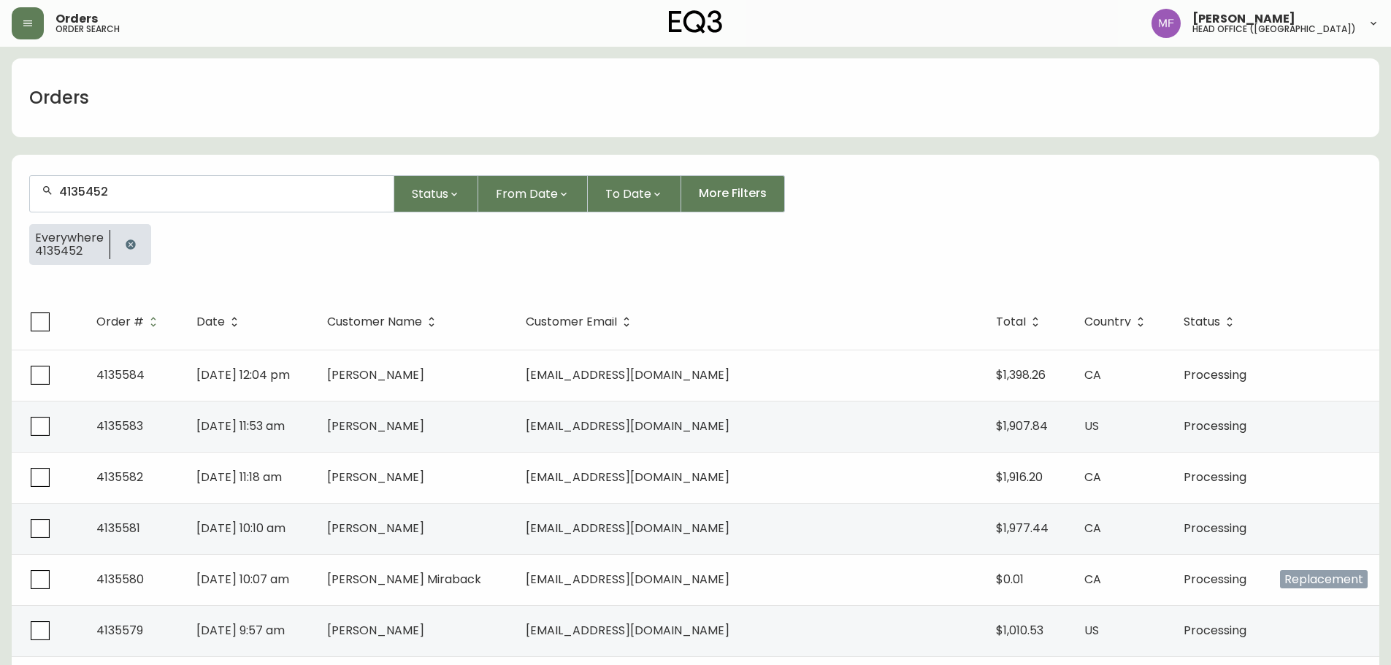
type input "4135452"
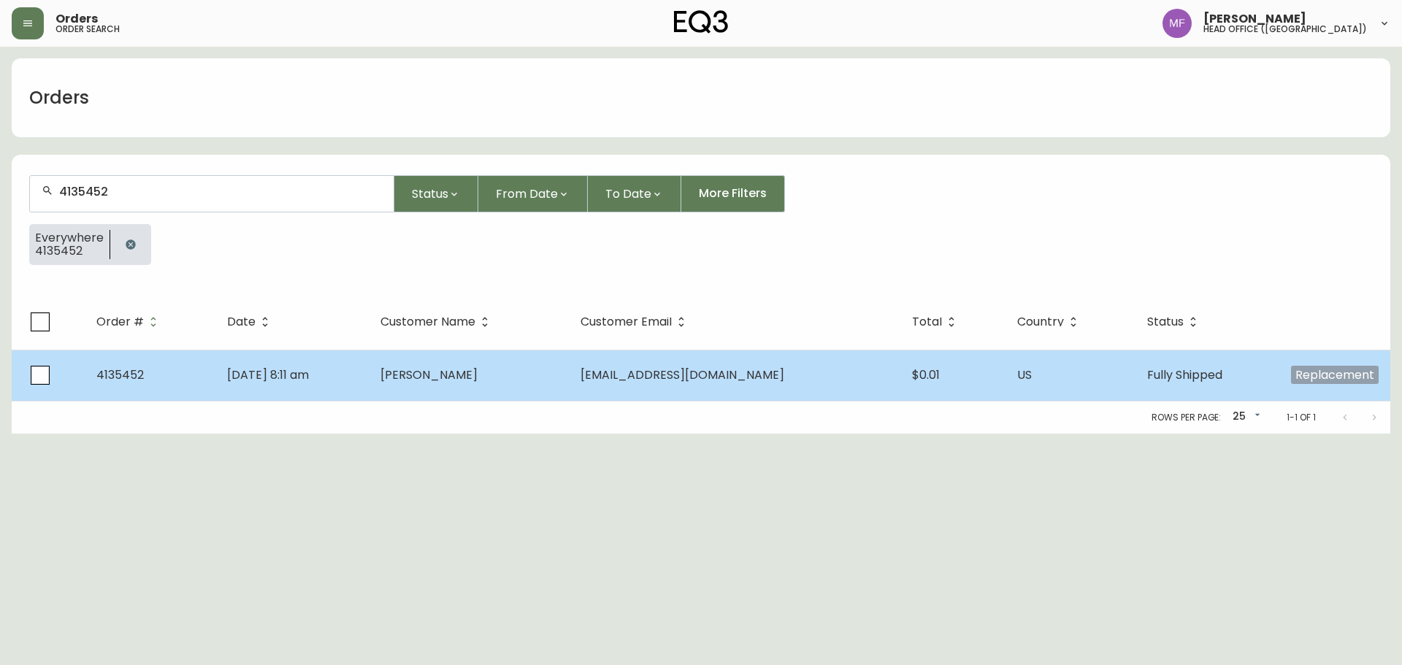
click at [442, 363] on td "Javier Rank" at bounding box center [469, 375] width 200 height 51
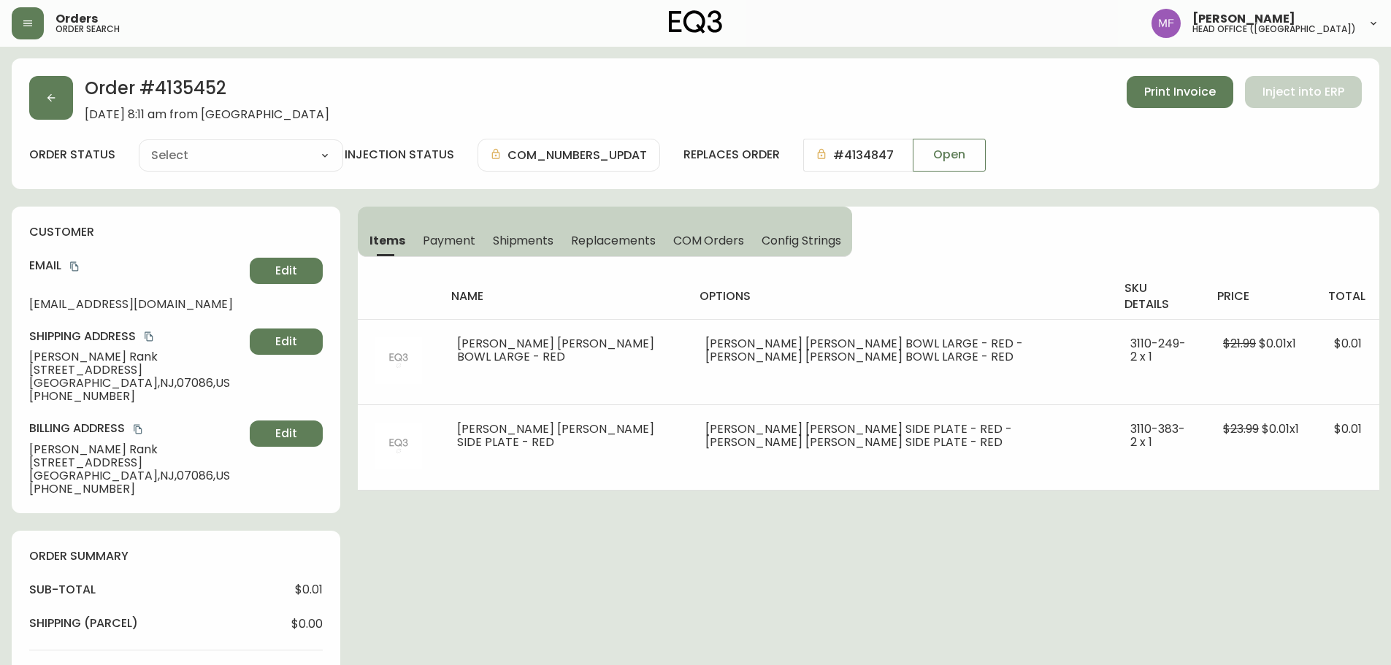
type input "Fully Shipped"
select select "FULLY_SHIPPED"
click at [548, 238] on span "Shipments" at bounding box center [523, 240] width 61 height 15
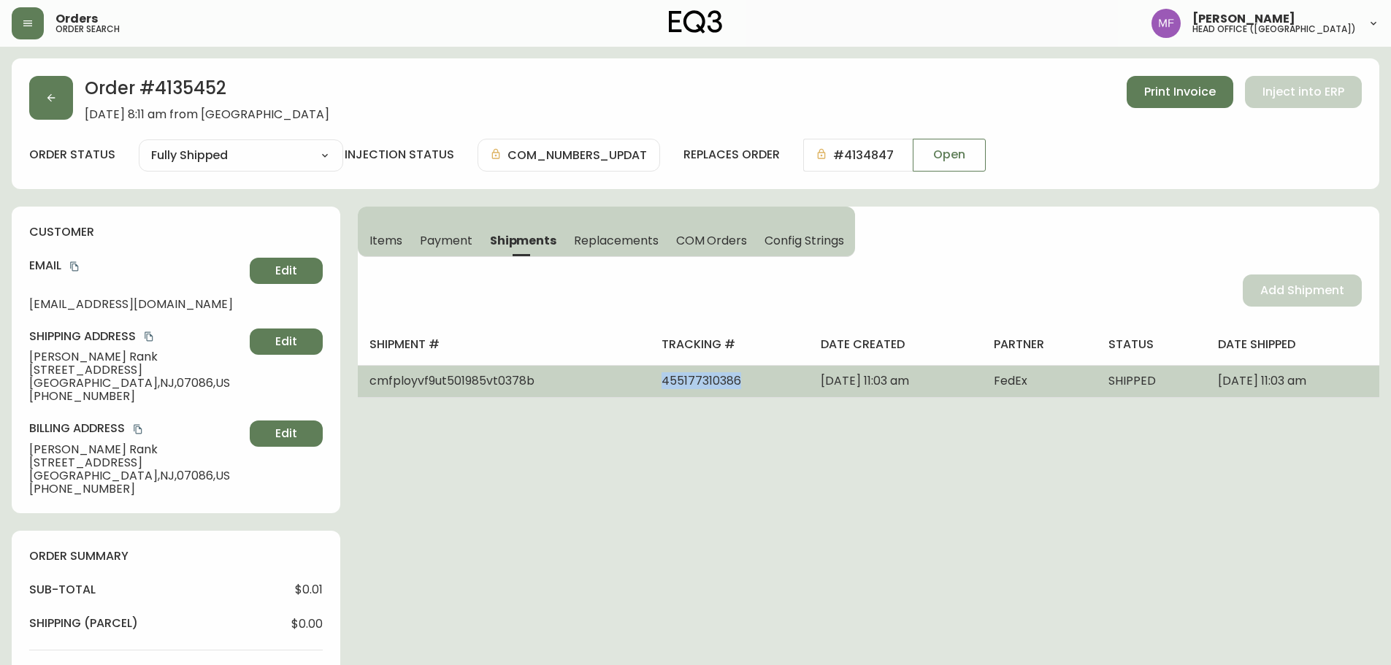
drag, startPoint x: 696, startPoint y: 389, endPoint x: 592, endPoint y: 396, distance: 103.9
click at [650, 396] on td "455177310386" at bounding box center [729, 381] width 159 height 32
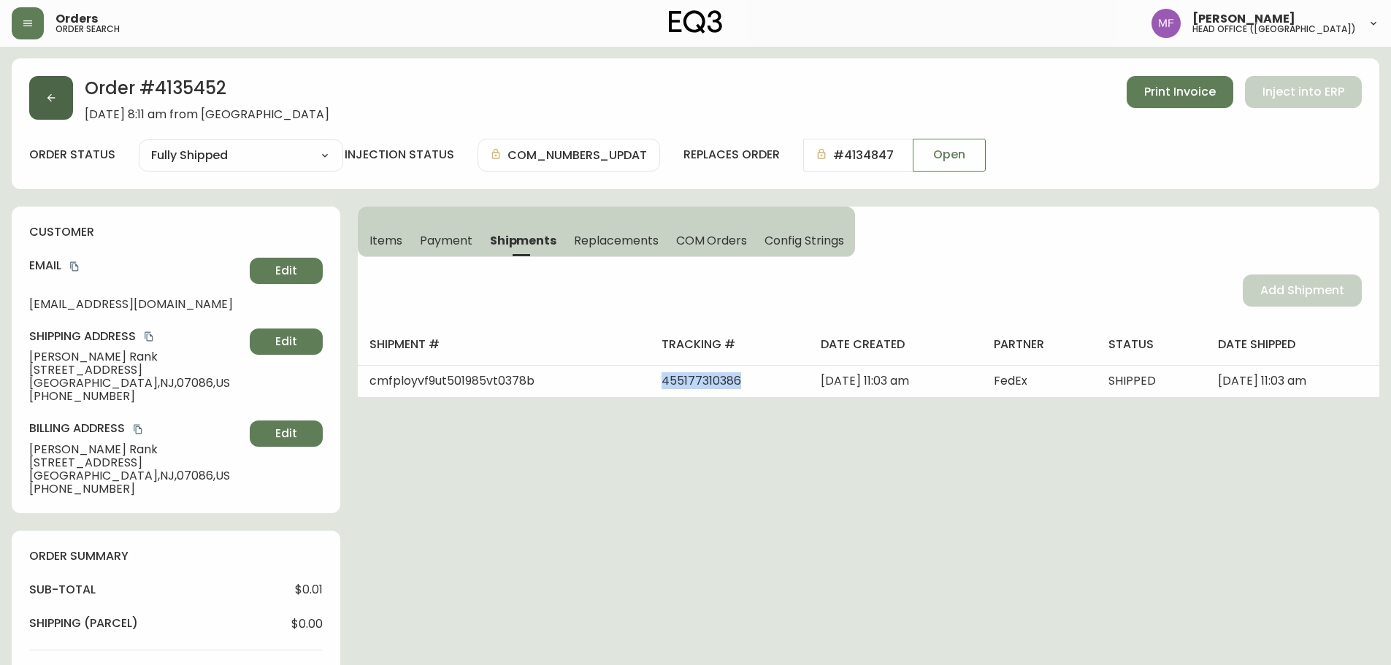
click at [69, 97] on button "button" at bounding box center [51, 98] width 44 height 44
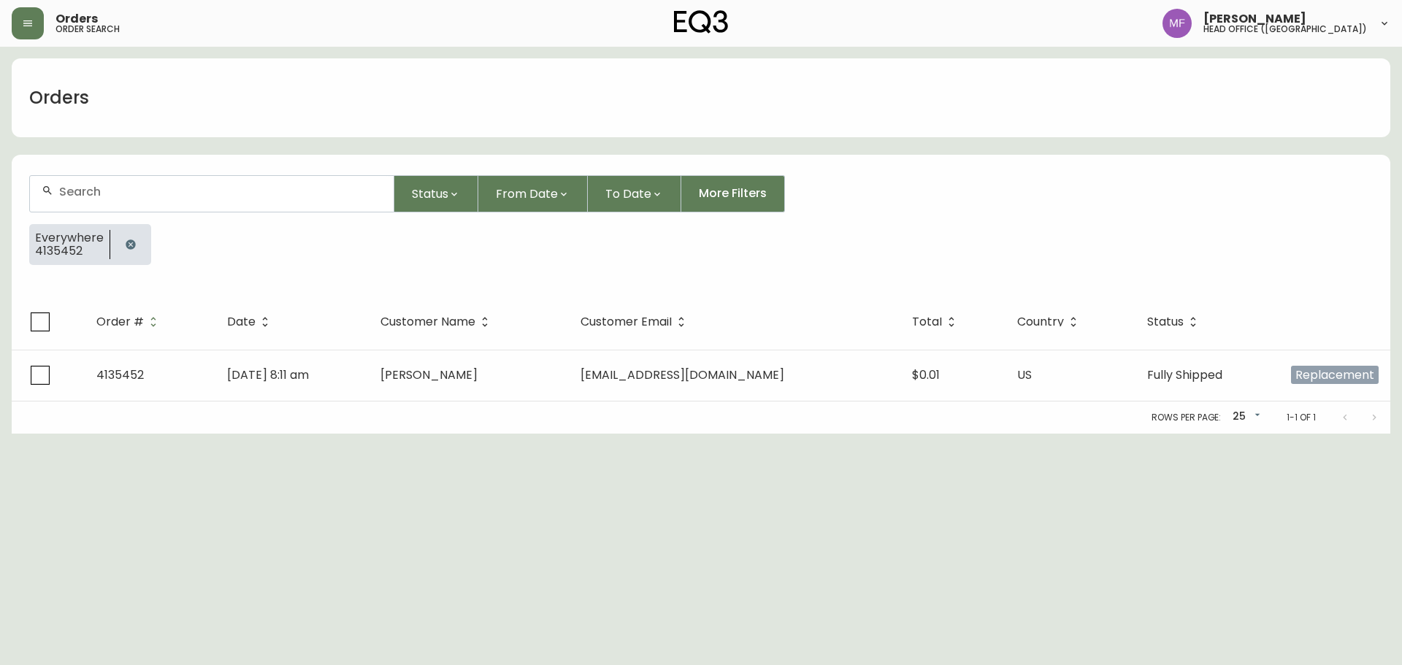
click at [121, 229] on div at bounding box center [130, 244] width 41 height 41
click at [123, 235] on button "button" at bounding box center [130, 244] width 29 height 29
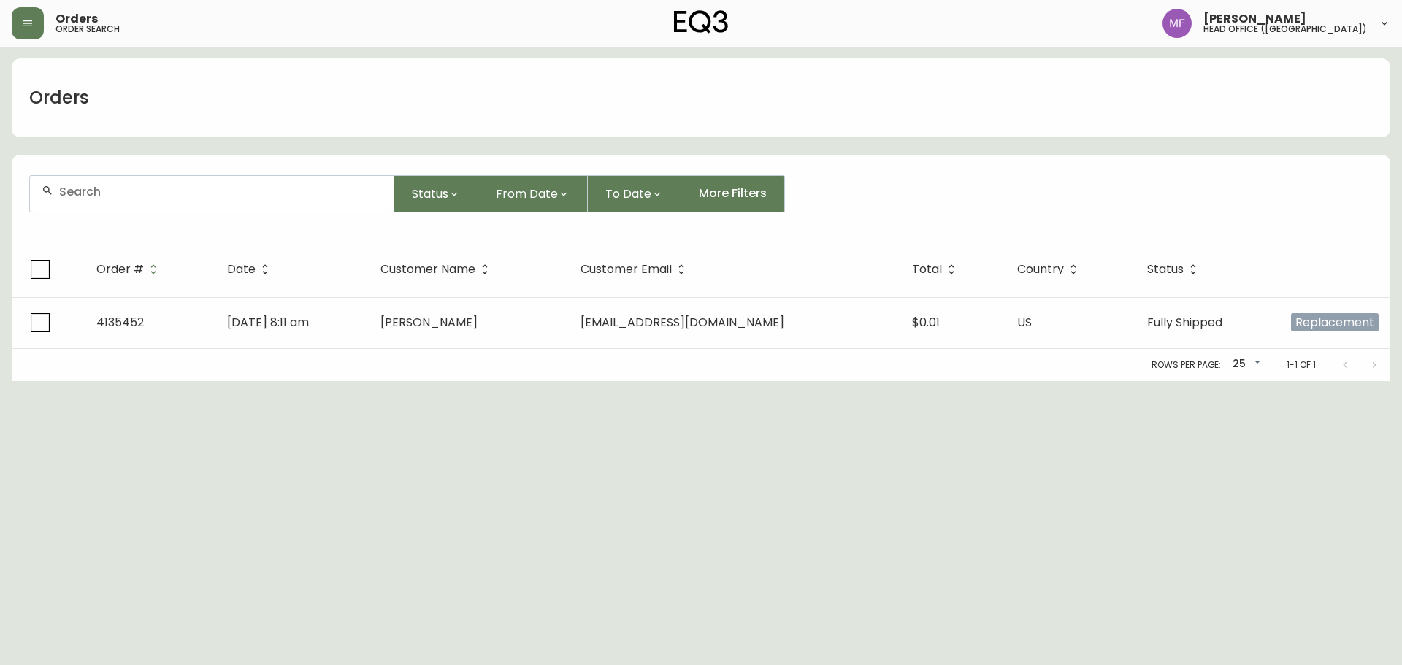
click at [122, 204] on div at bounding box center [212, 194] width 364 height 36
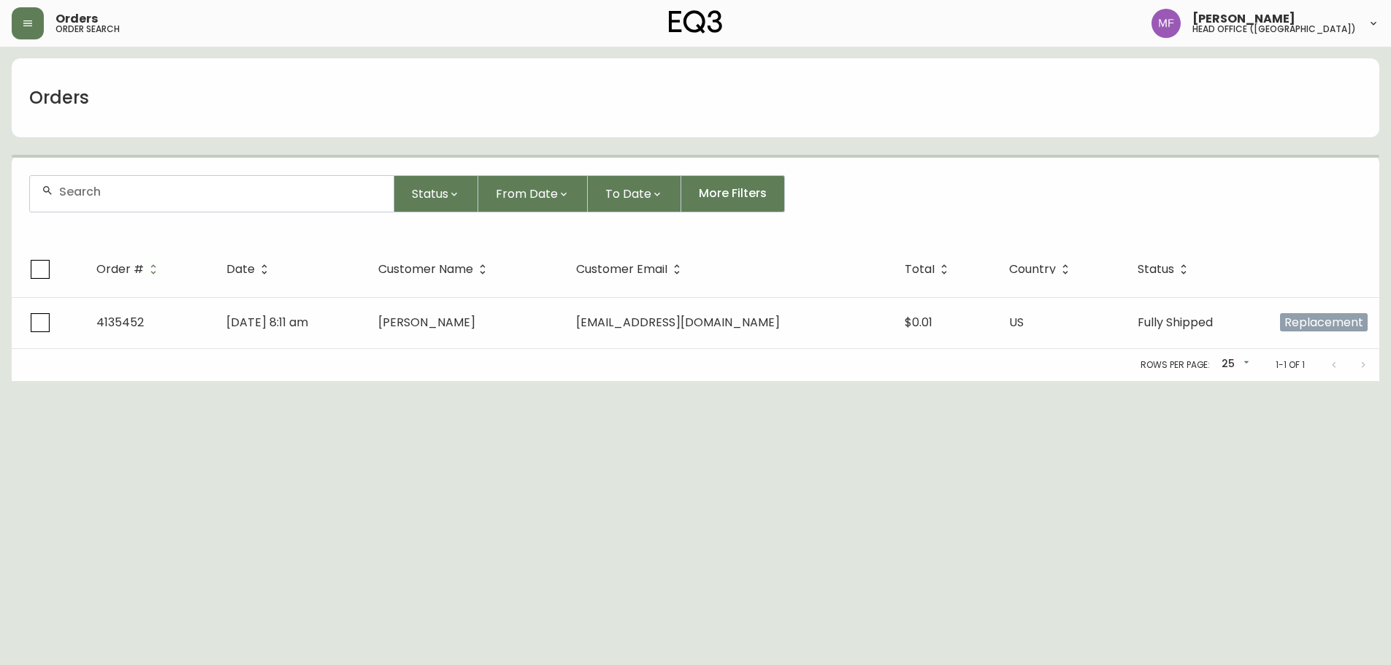
paste input "4135457"
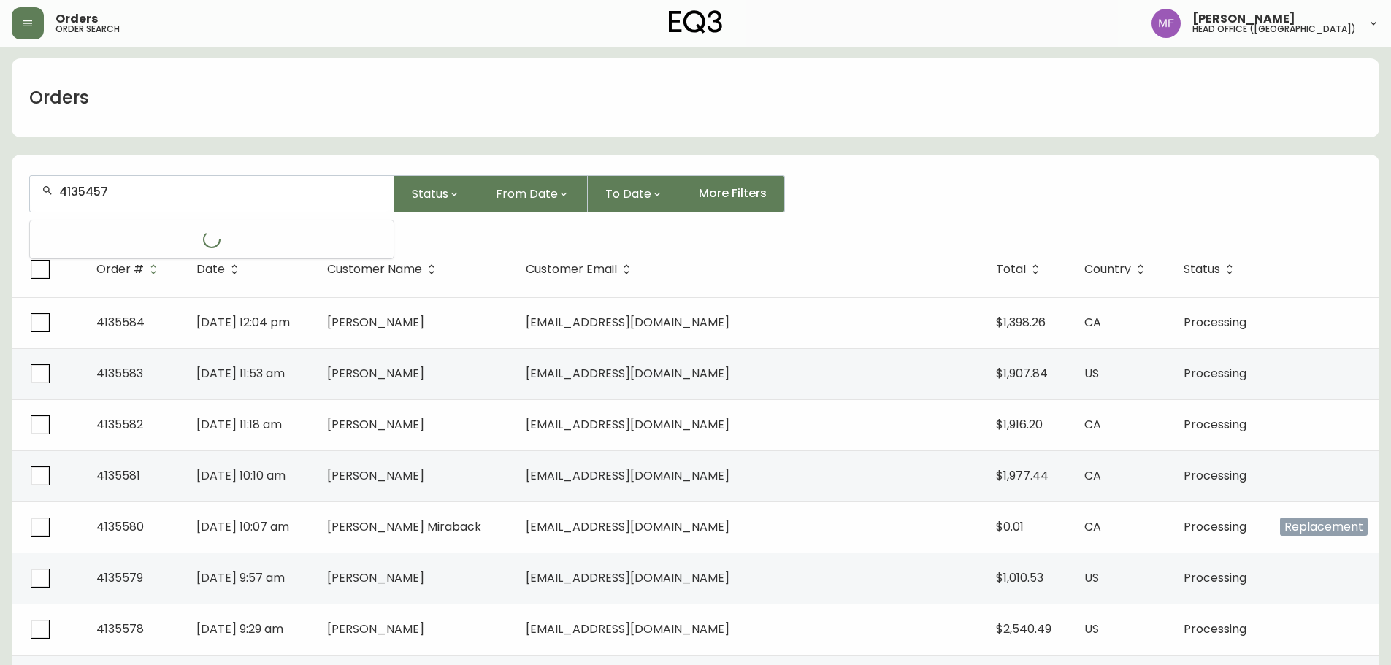
type input "4135457"
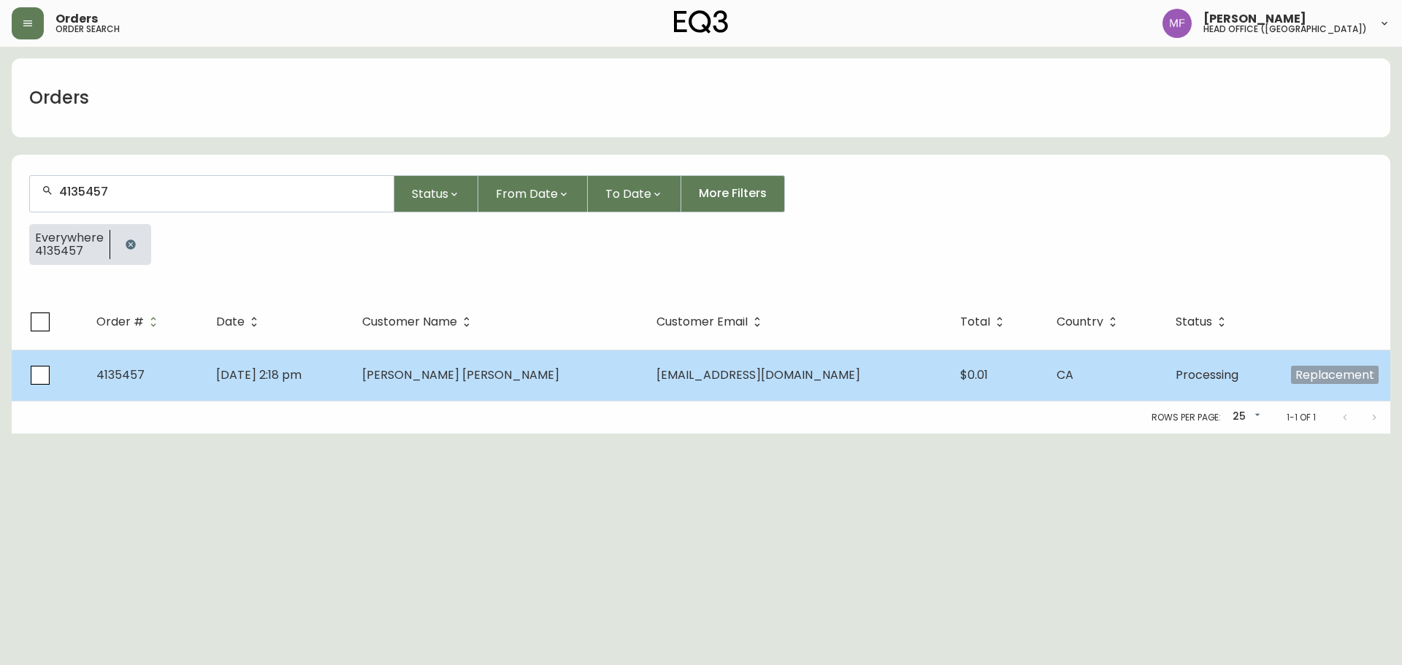
click at [502, 387] on td "Hsiao Siang Chew" at bounding box center [498, 375] width 295 height 51
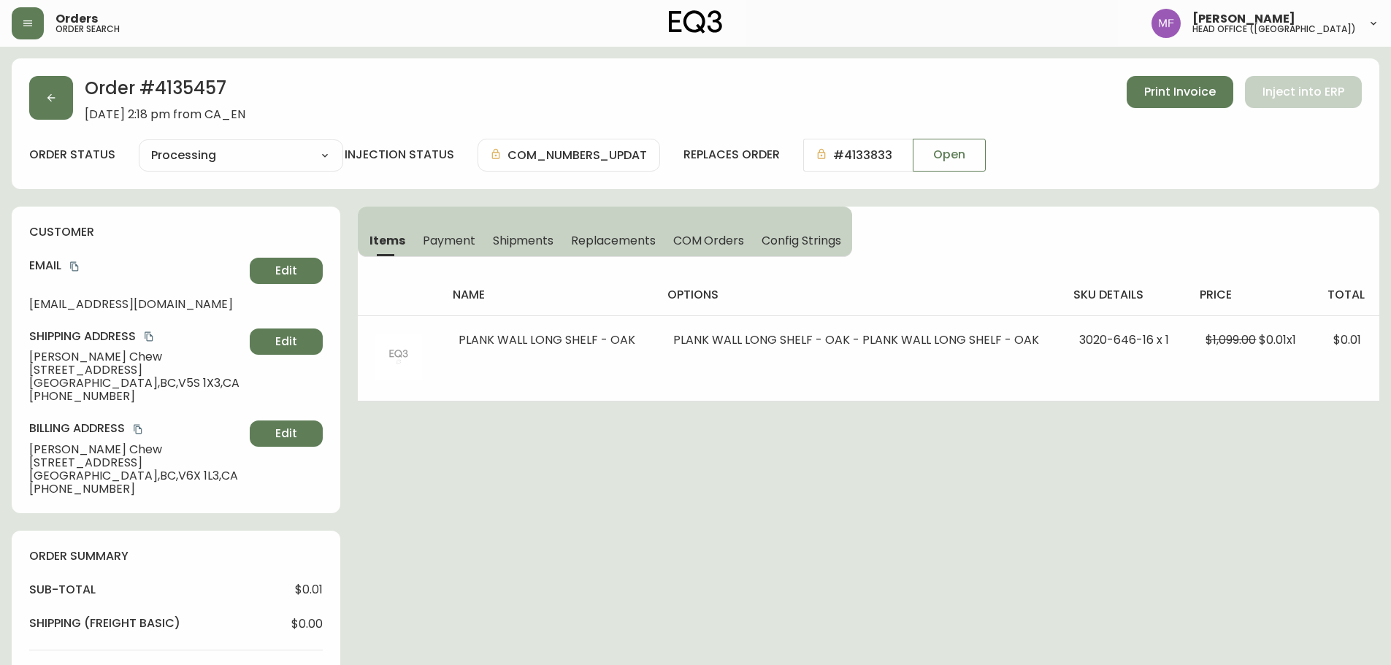
type input "Processing"
select select "PROCESSING"
click at [46, 108] on button "button" at bounding box center [51, 98] width 44 height 44
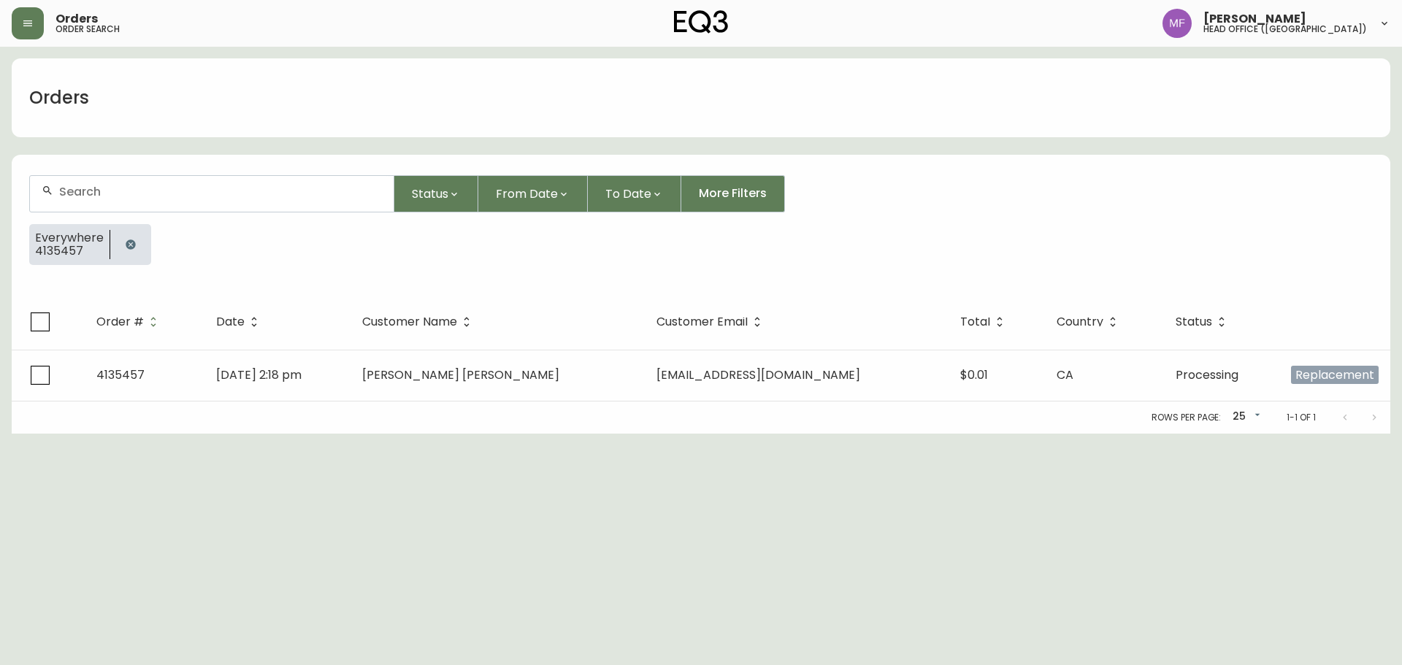
click at [131, 242] on icon "button" at bounding box center [130, 244] width 9 height 9
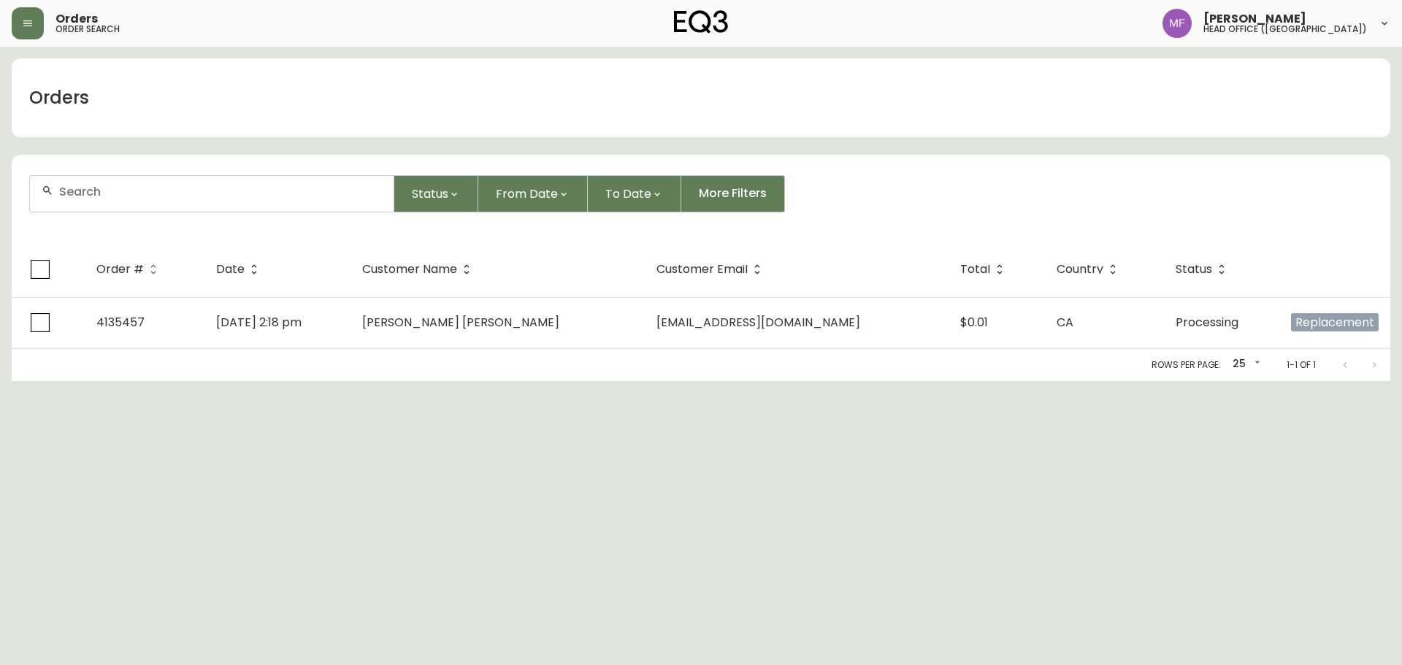
drag, startPoint x: 130, startPoint y: 212, endPoint x: 131, endPoint y: 202, distance: 11.0
click at [130, 210] on form "Status From Date To Date More Filters" at bounding box center [701, 200] width 1379 height 84
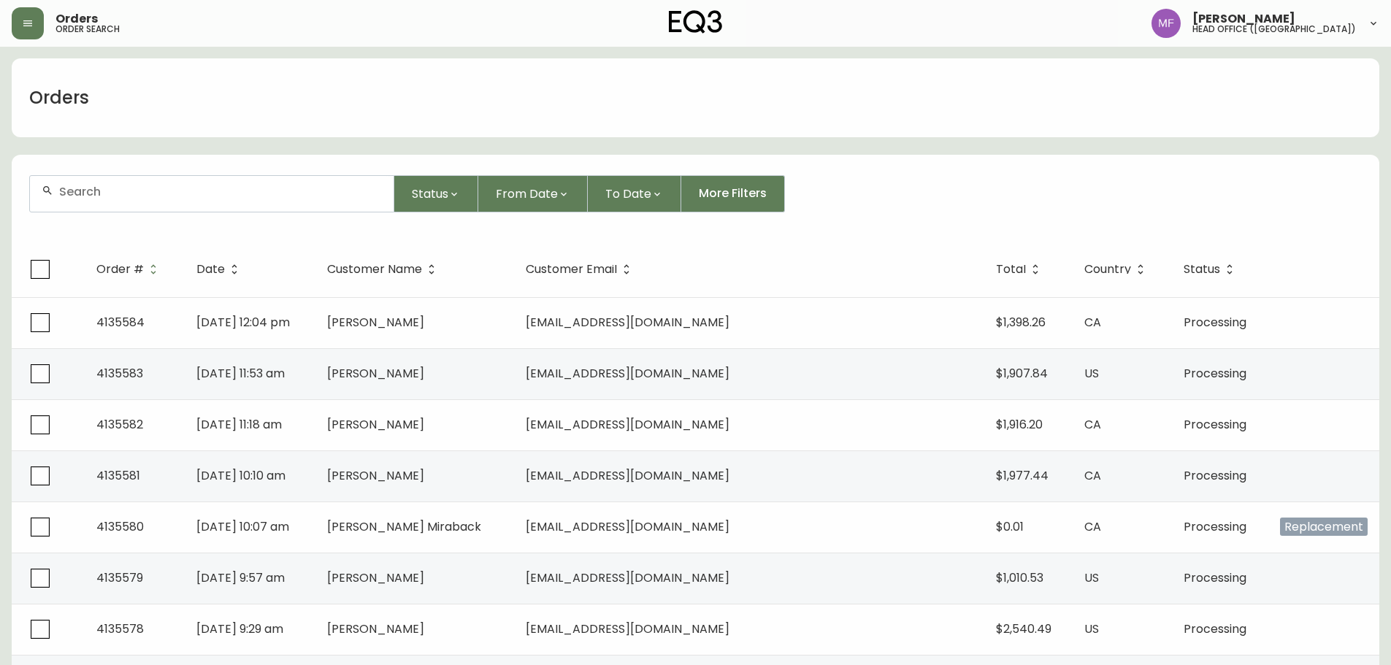
click at [91, 194] on input "text" at bounding box center [220, 192] width 323 height 14
type input "4130795"
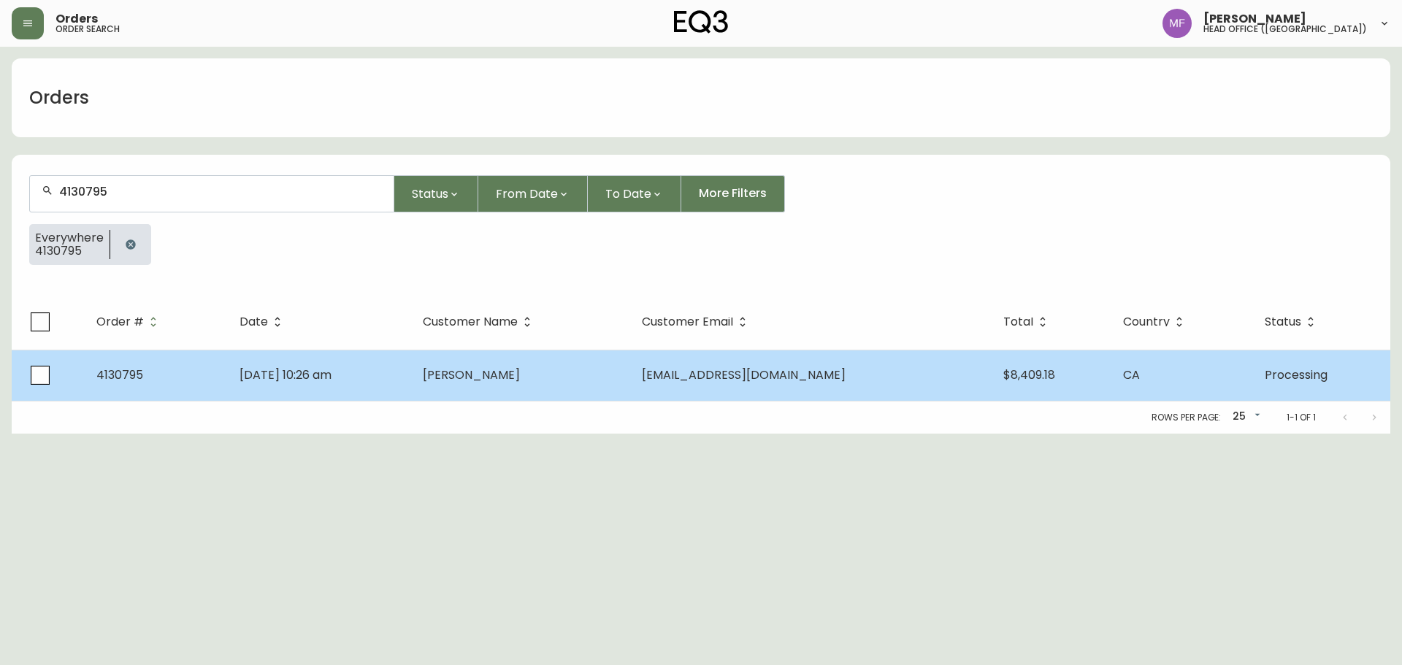
click at [391, 391] on td "Feb 07 2025, 10:26 am" at bounding box center [320, 375] width 184 height 51
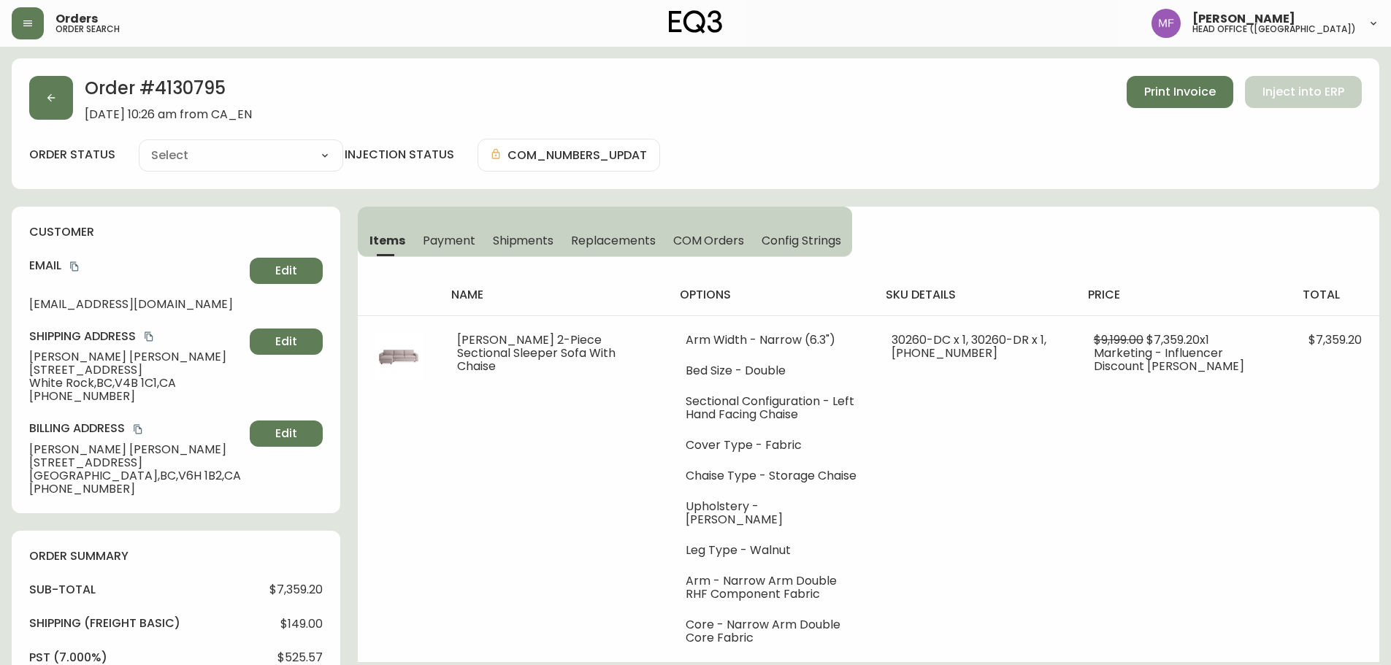
type input "Processing"
select select "PROCESSING"
click at [53, 114] on button "button" at bounding box center [51, 98] width 44 height 44
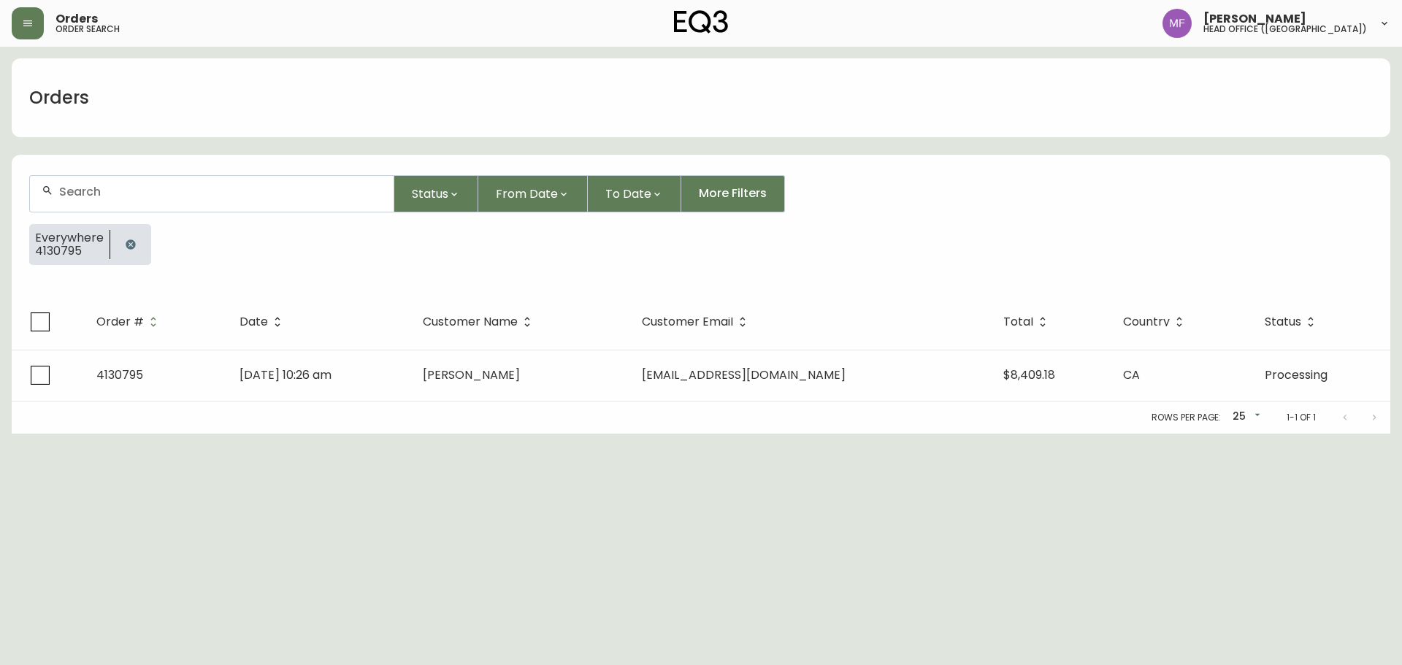
click at [131, 240] on icon "button" at bounding box center [131, 245] width 12 height 12
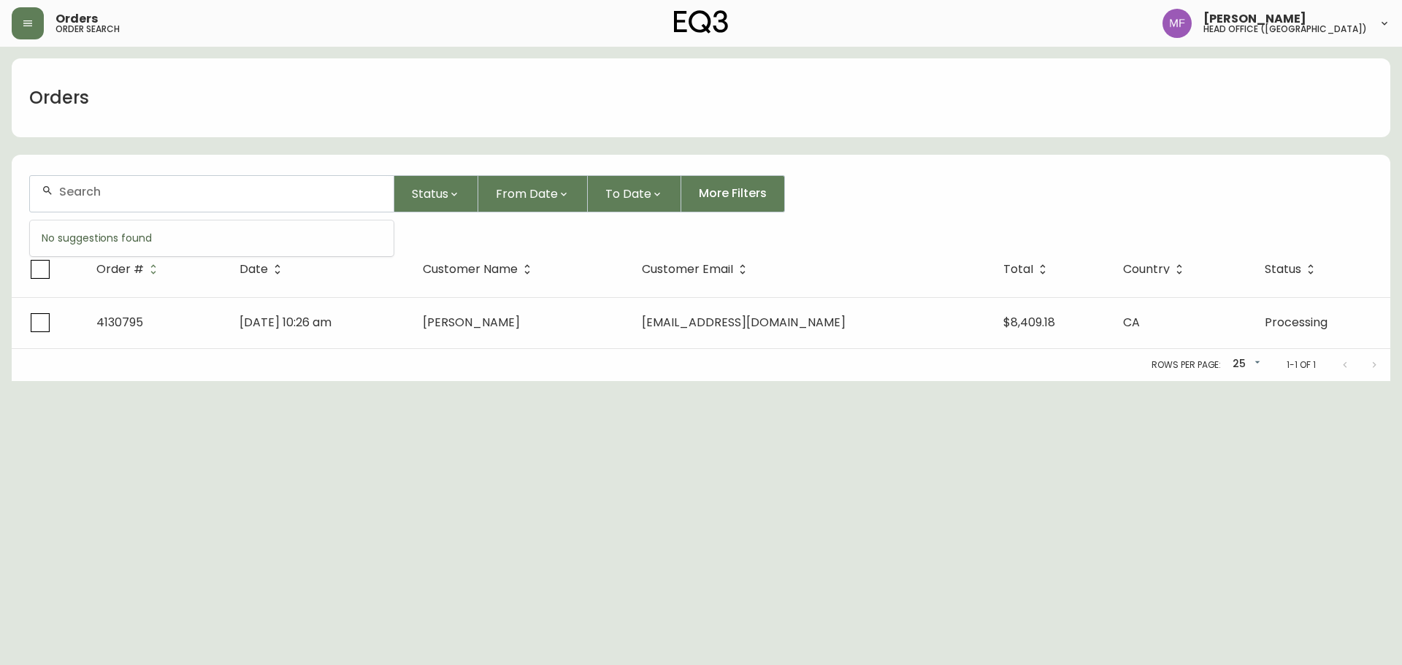
click at [128, 197] on input "text" at bounding box center [220, 192] width 323 height 14
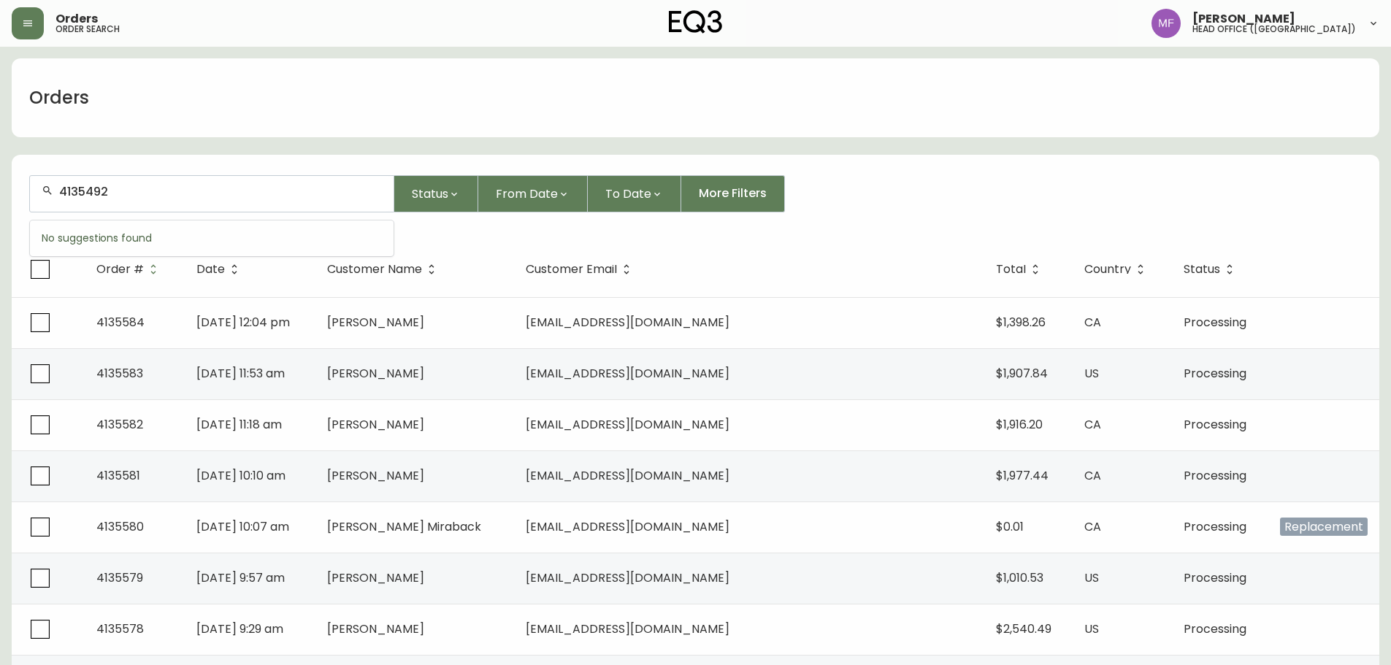
type input "4135492"
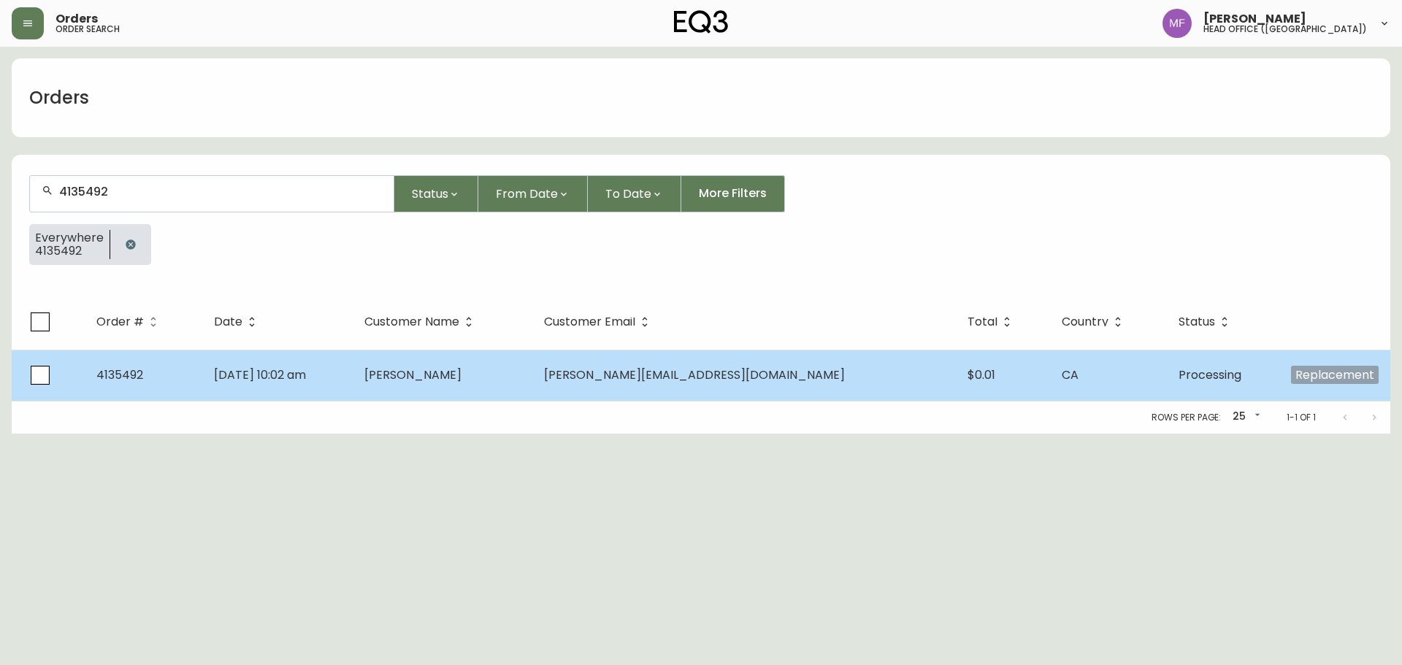
click at [455, 379] on span "jeremie arsenault" at bounding box center [412, 375] width 97 height 17
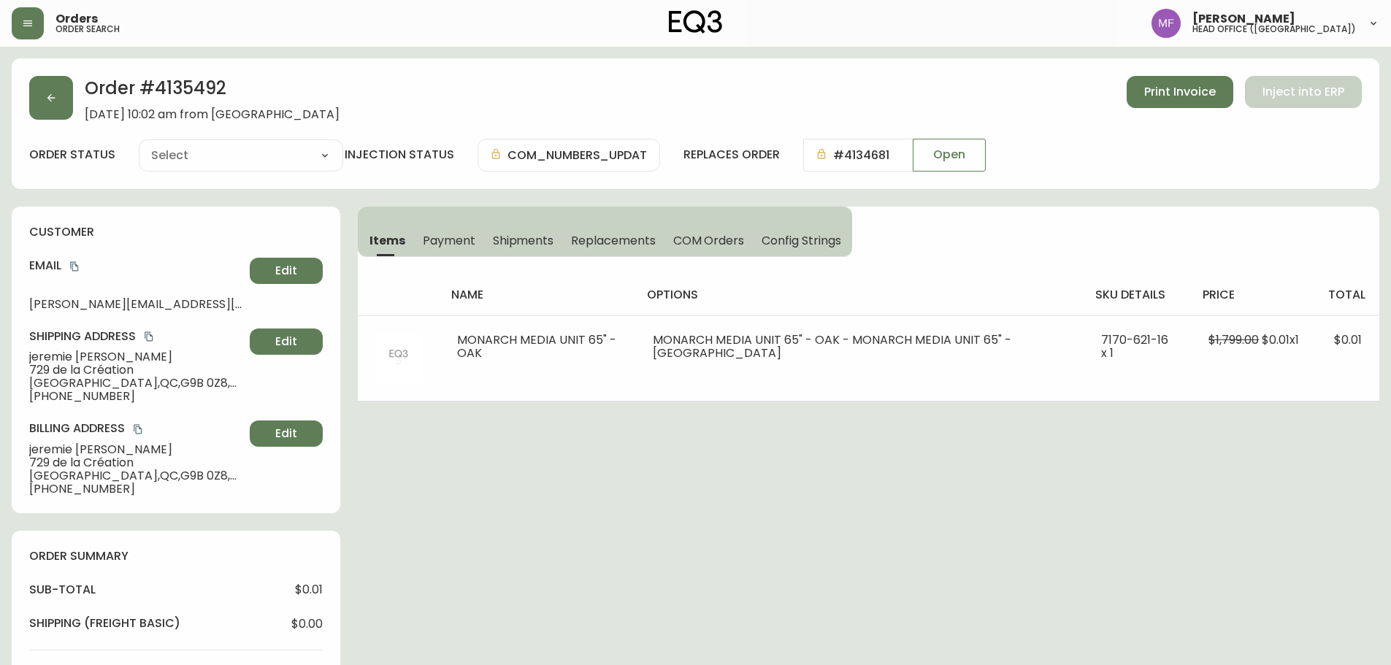
type input "Processing"
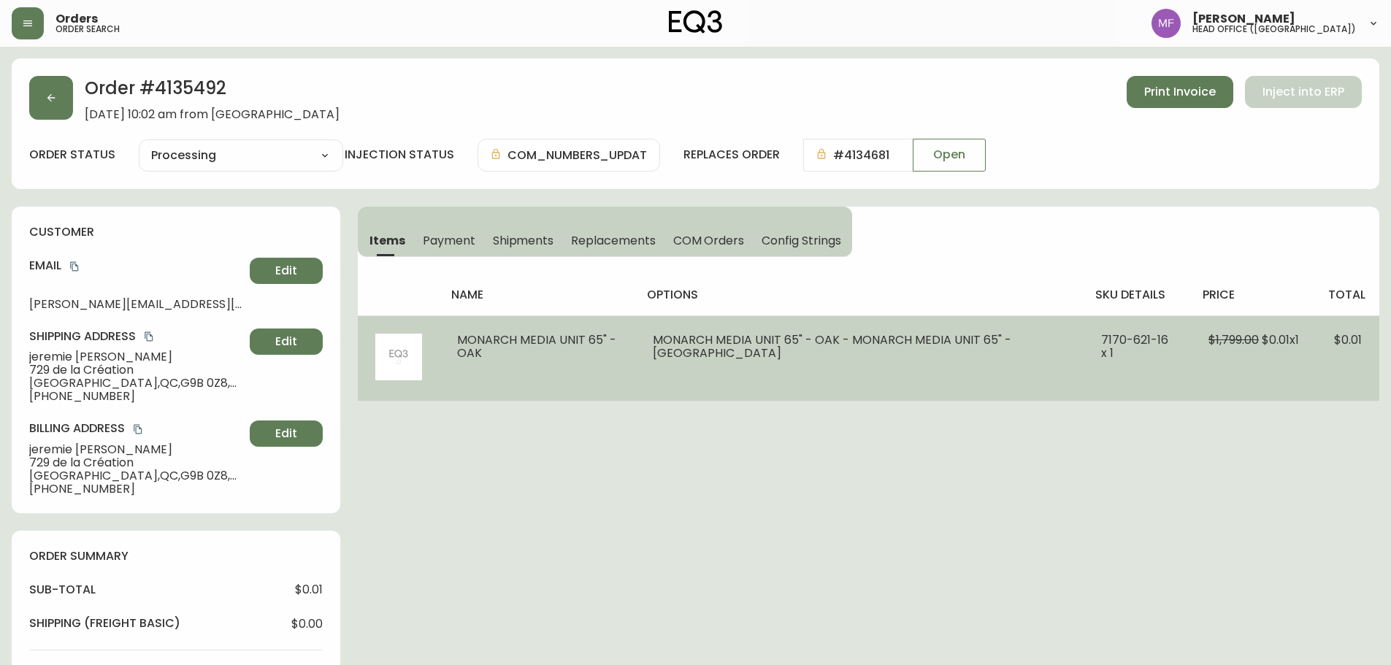
select select "PROCESSING"
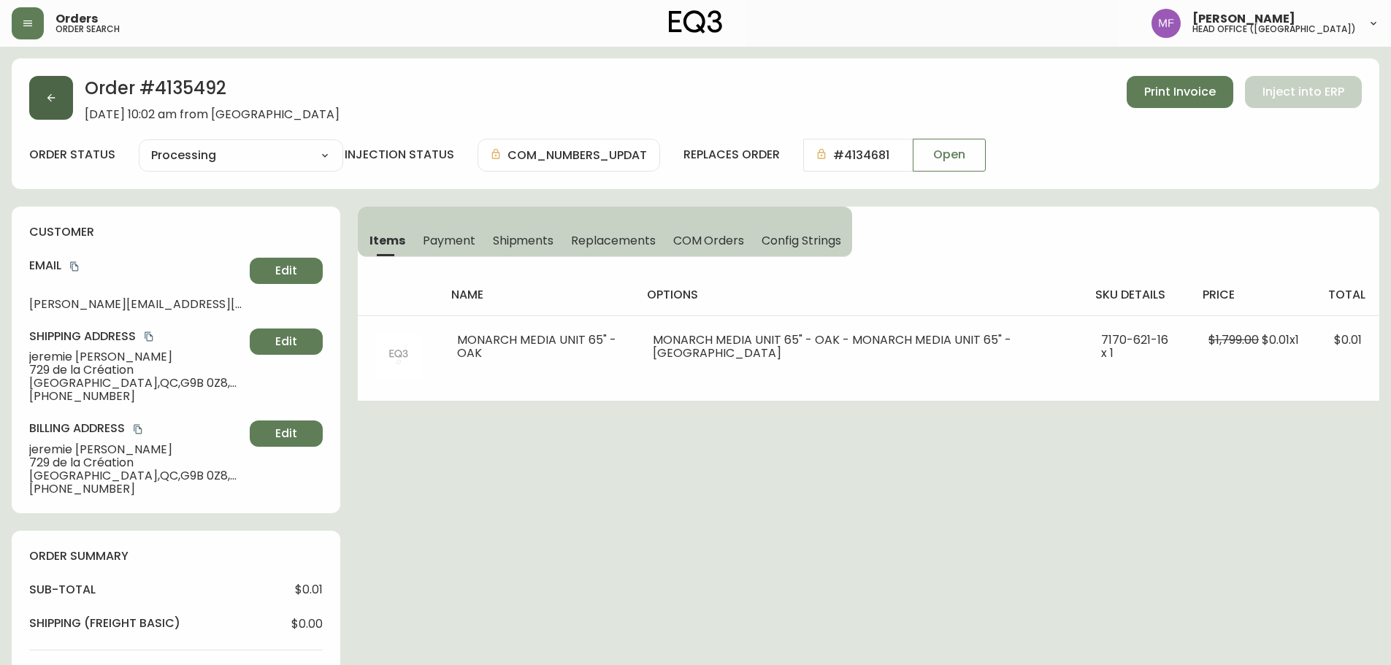
click at [47, 99] on icon "button" at bounding box center [51, 98] width 12 height 12
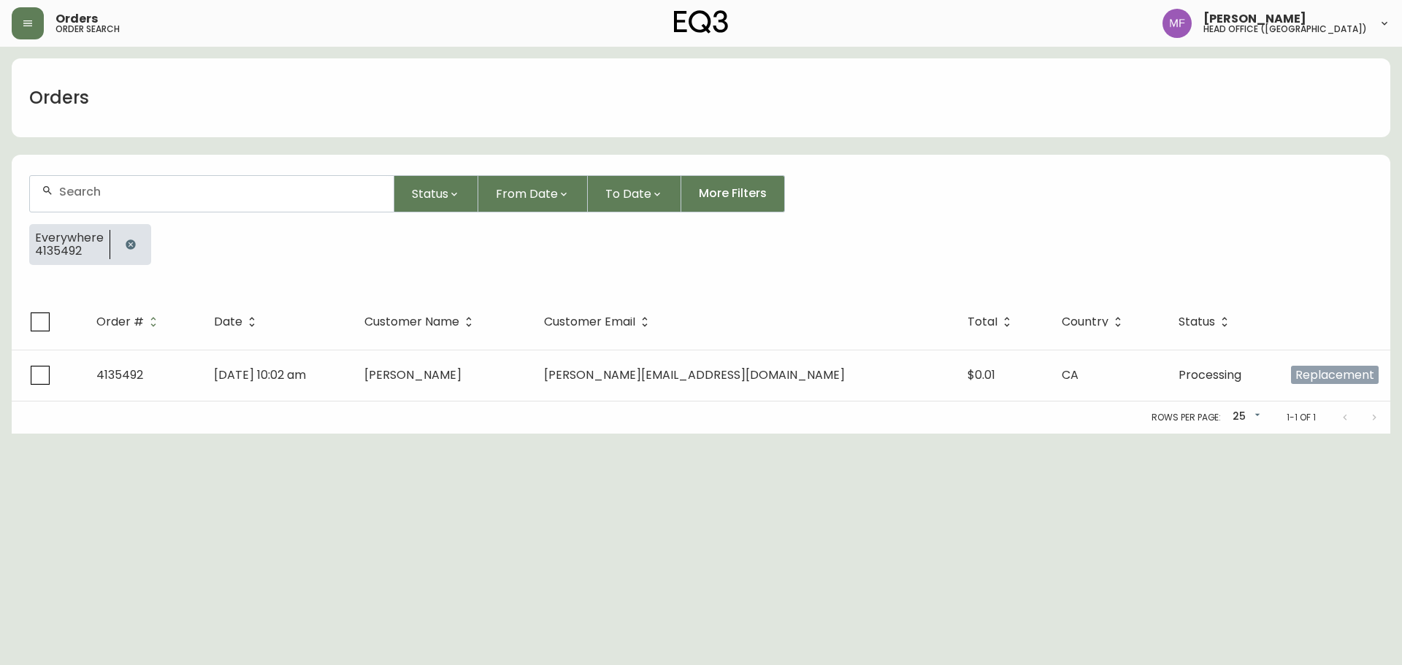
click at [128, 235] on button "button" at bounding box center [130, 244] width 29 height 29
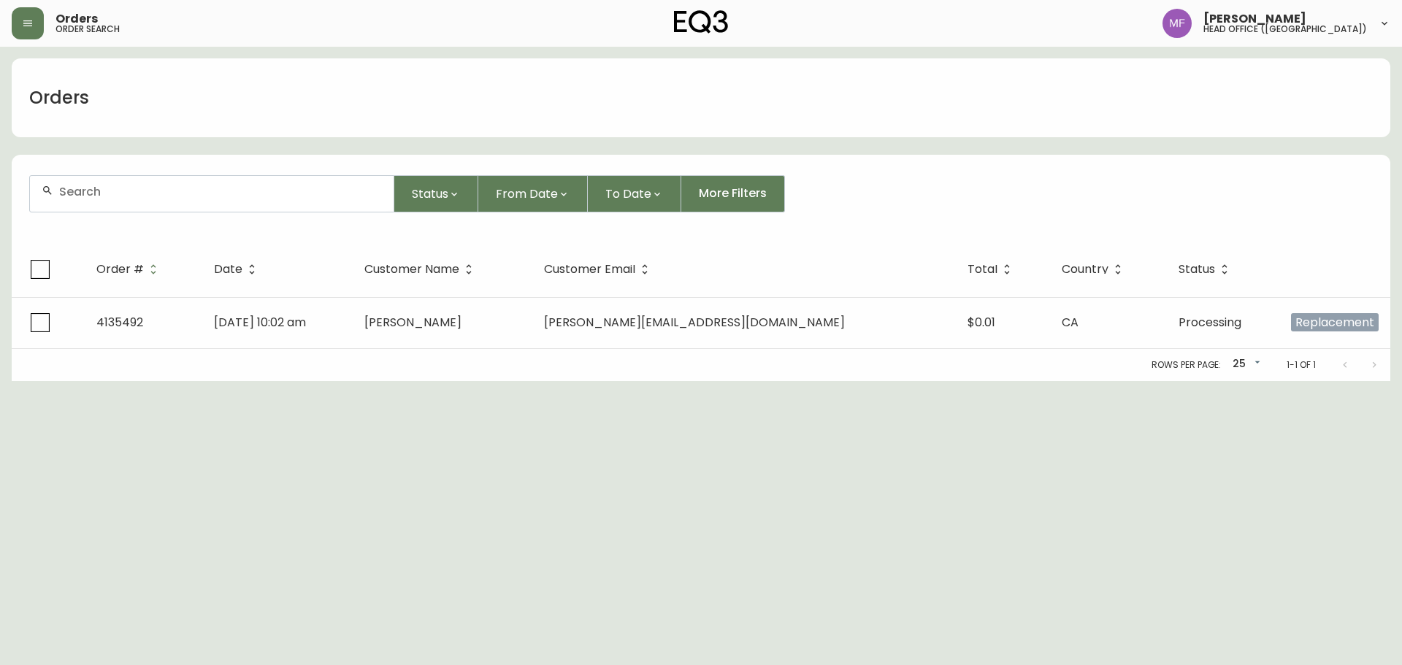
click at [112, 191] on input "text" at bounding box center [220, 192] width 323 height 14
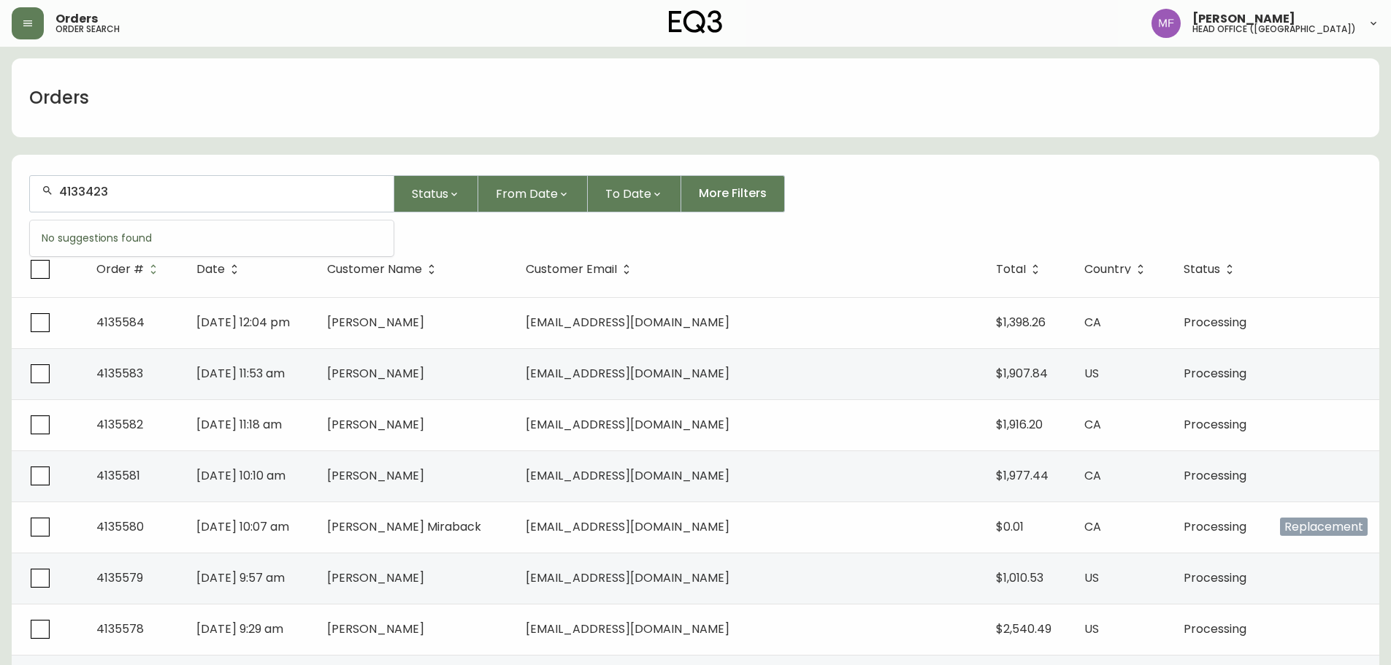
type input "4133423"
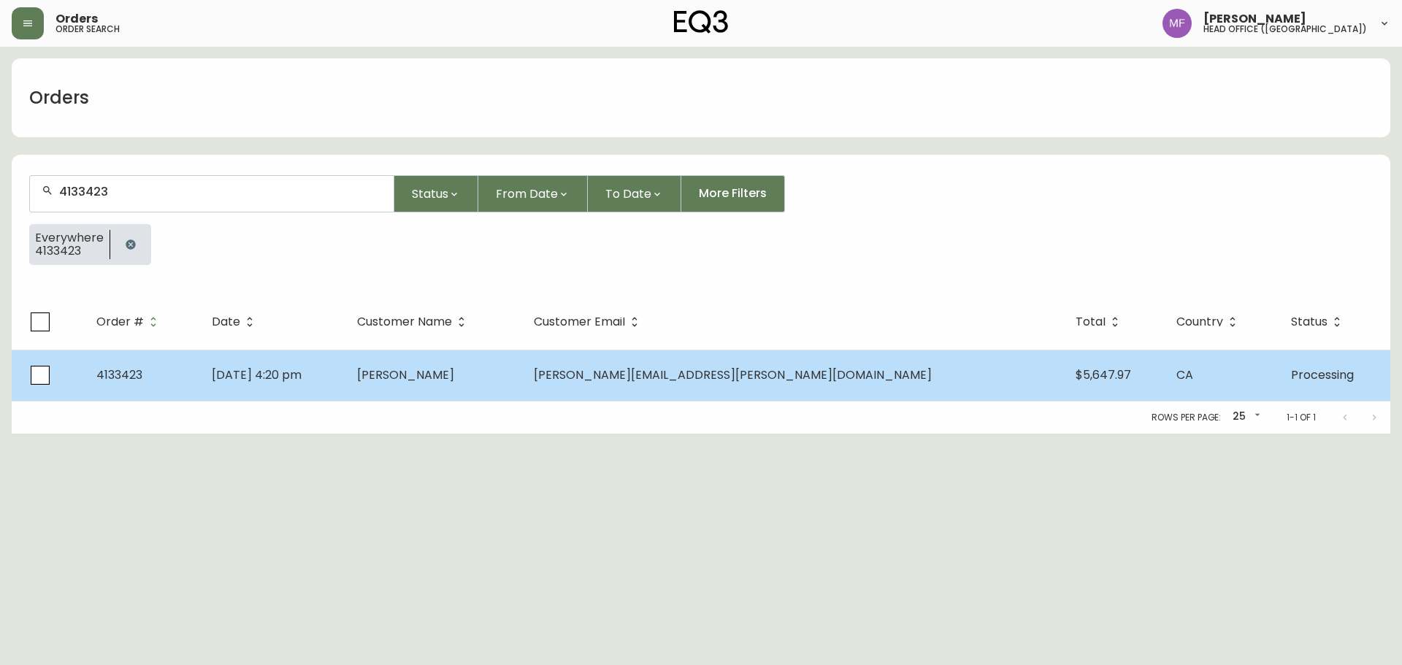
click at [345, 386] on td "May 30 2025, 4:20 pm" at bounding box center [272, 375] width 145 height 51
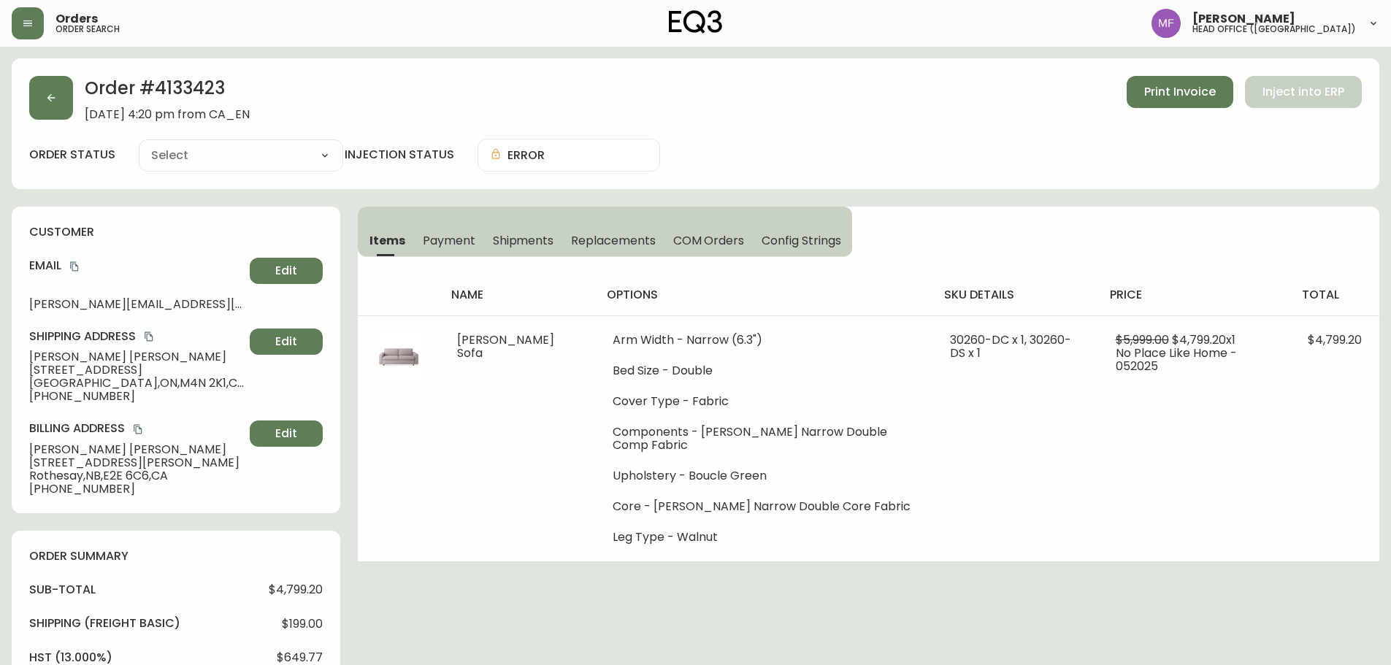
type input "Processing"
select select "PROCESSING"
click at [187, 78] on h2 "Order # 4133423" at bounding box center [167, 92] width 165 height 32
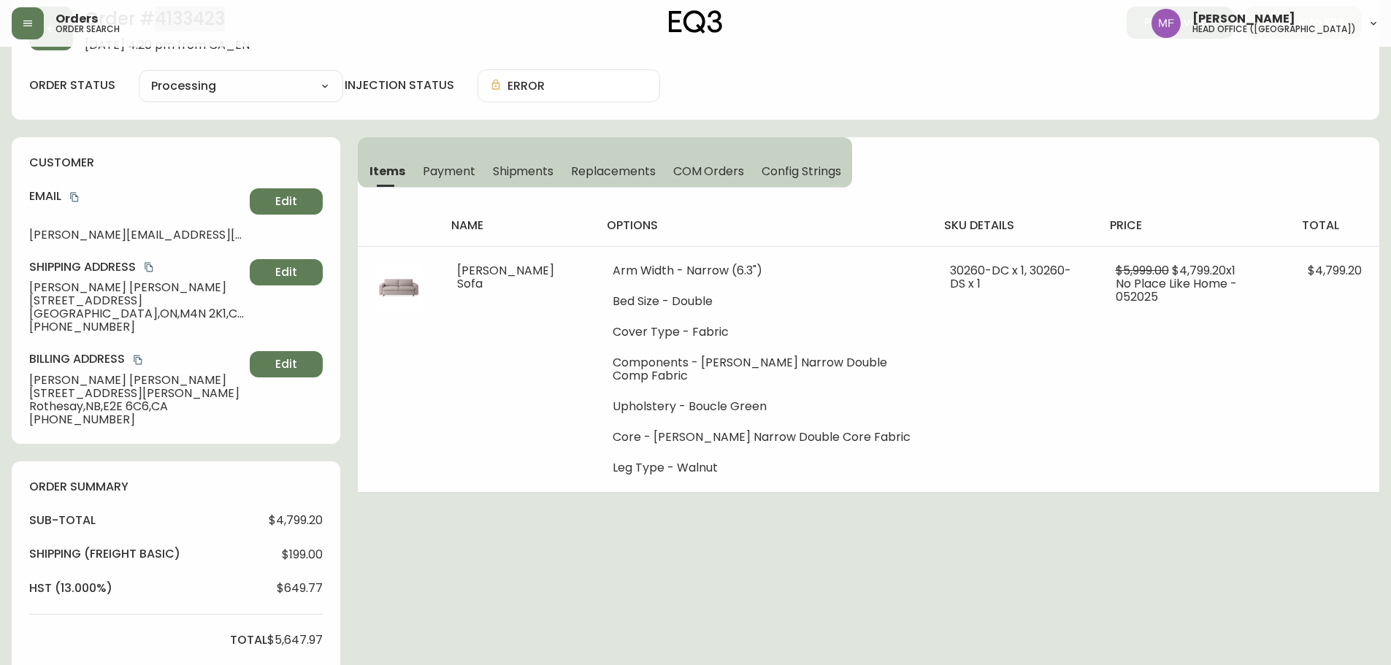
scroll to position [511, 0]
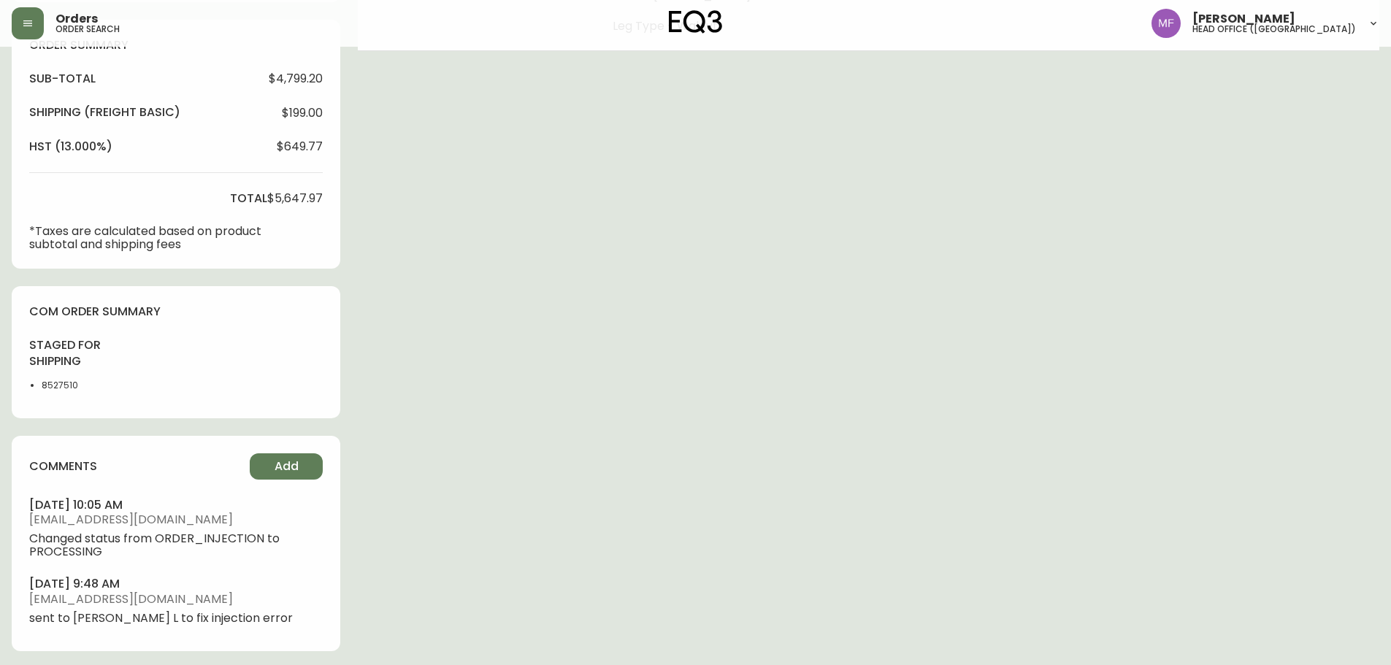
click at [58, 387] on li "8527510" at bounding box center [79, 385] width 74 height 13
click at [564, 349] on div "Order # 4133423 May 30, 2025 at 4:20 pm from CA_EN Print Invoice Inject into ER…" at bounding box center [696, 108] width 1368 height 1122
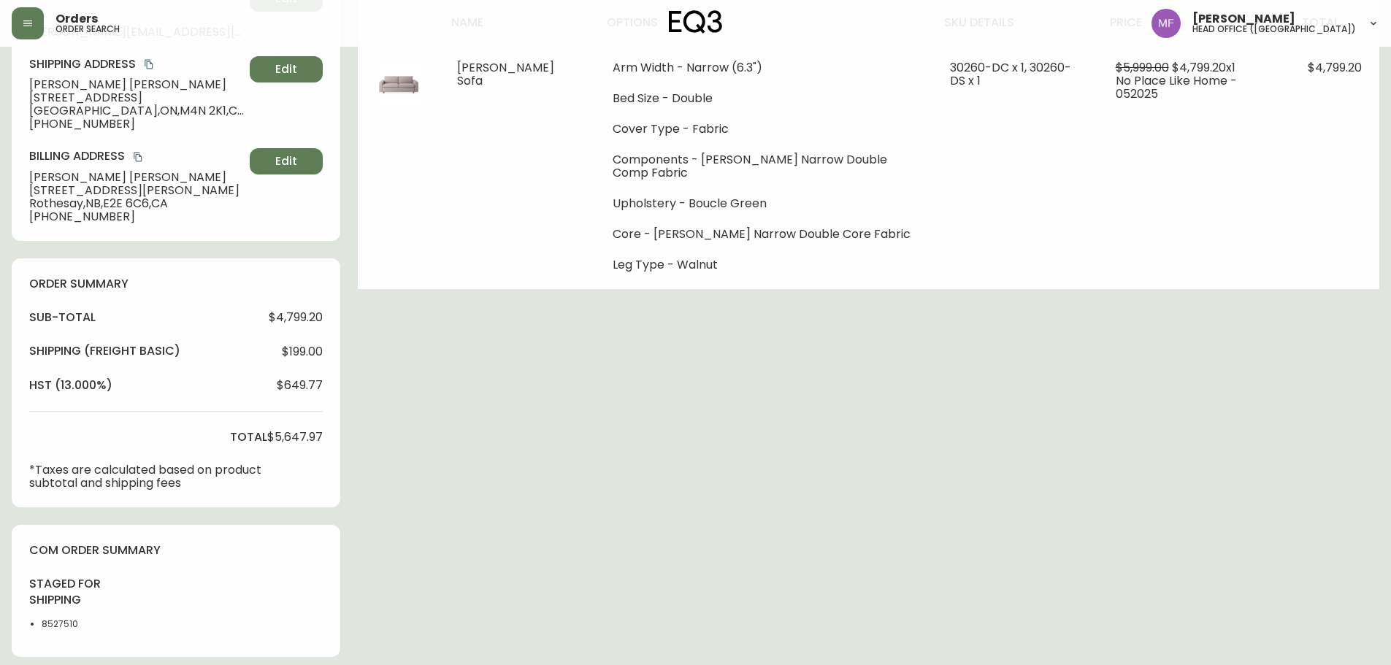
scroll to position [0, 0]
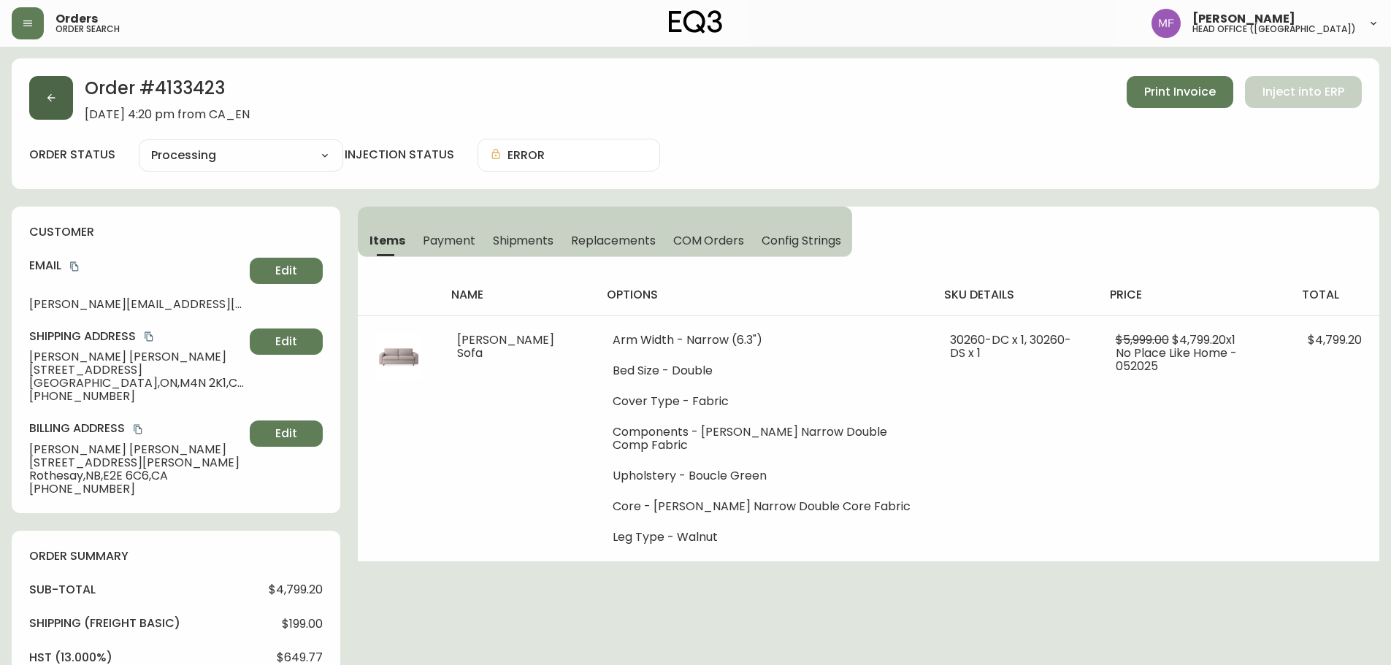
click at [66, 107] on button "button" at bounding box center [51, 98] width 44 height 44
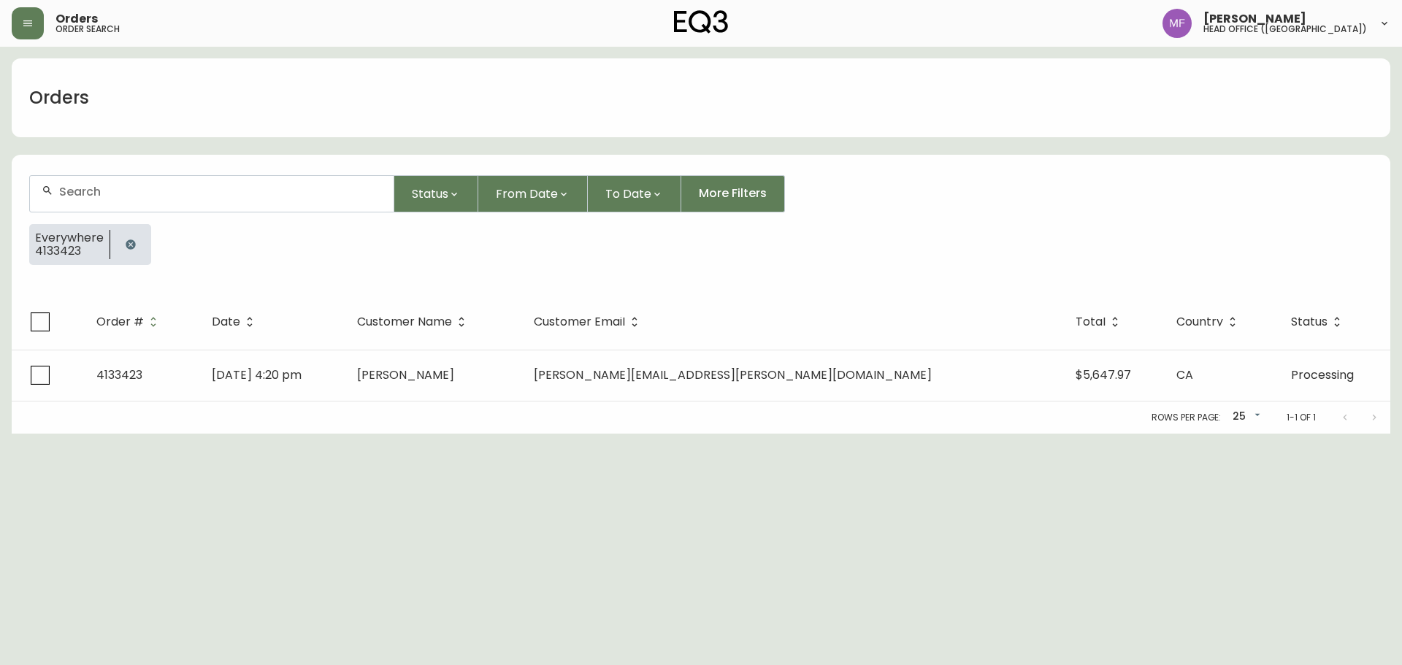
click at [132, 240] on icon "button" at bounding box center [131, 245] width 12 height 12
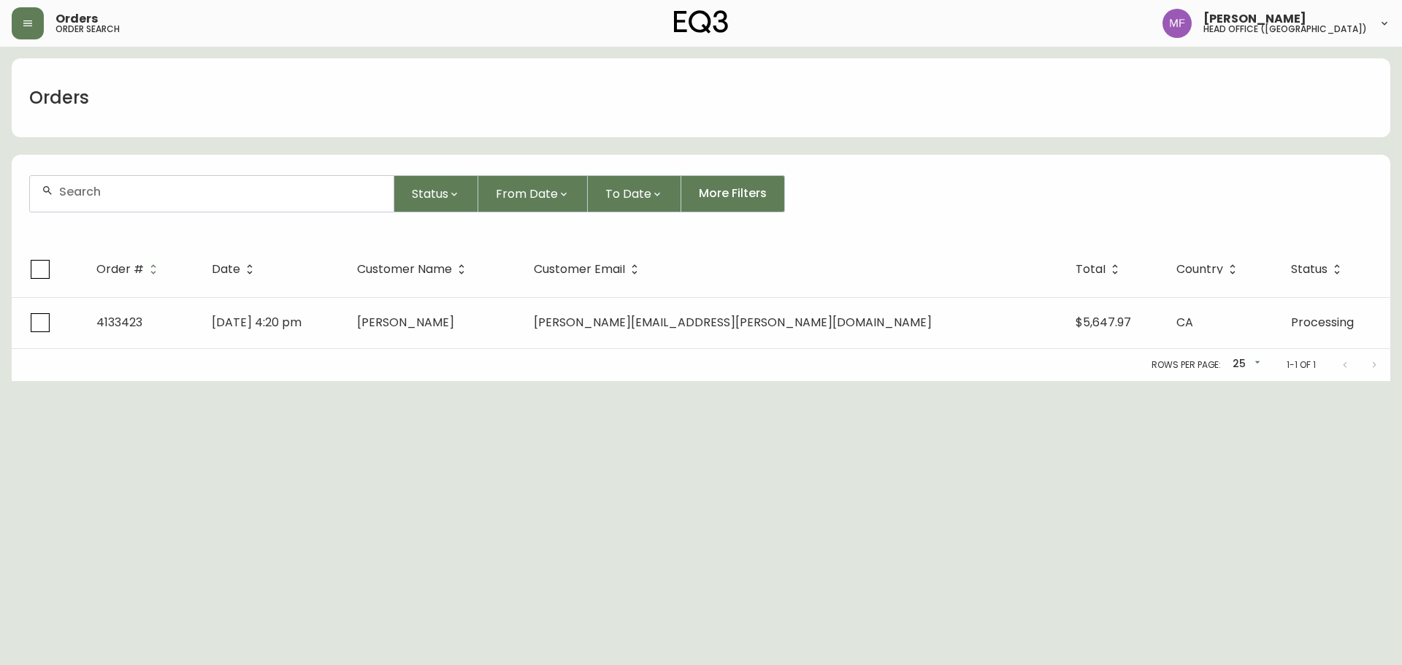
click at [110, 205] on div at bounding box center [212, 194] width 364 height 36
paste input "4134983"
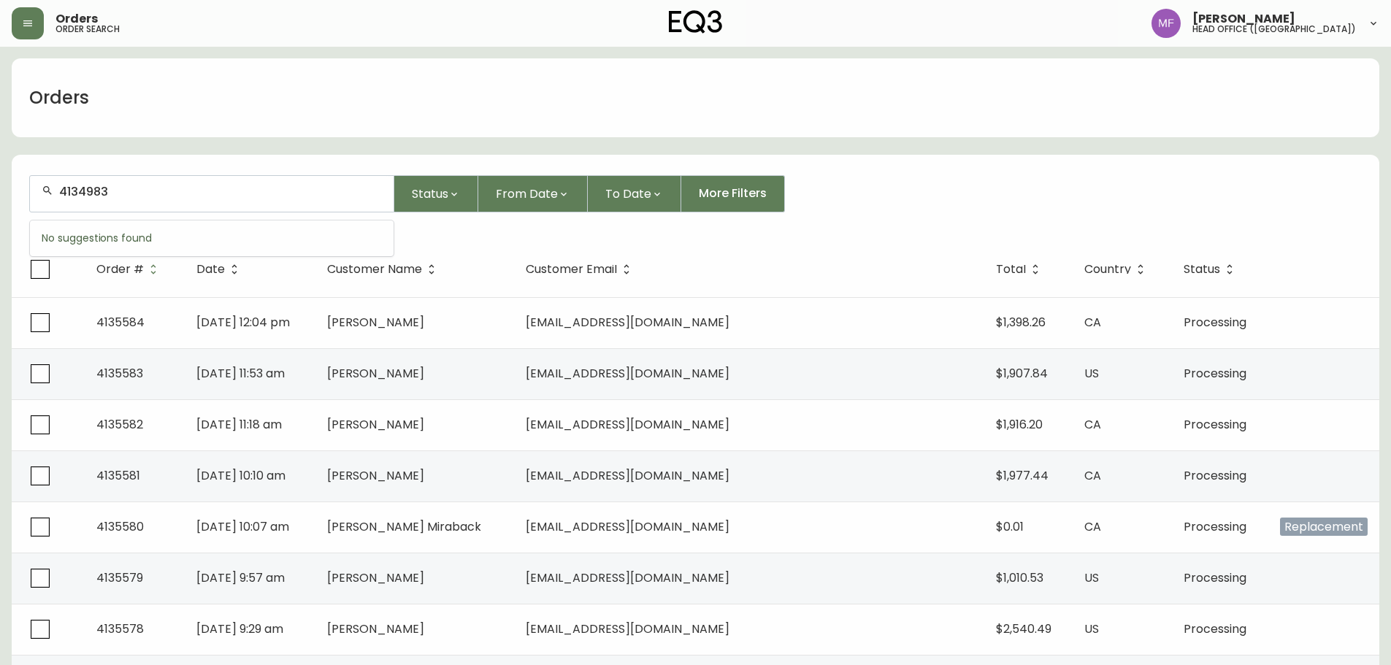
type input "4134983"
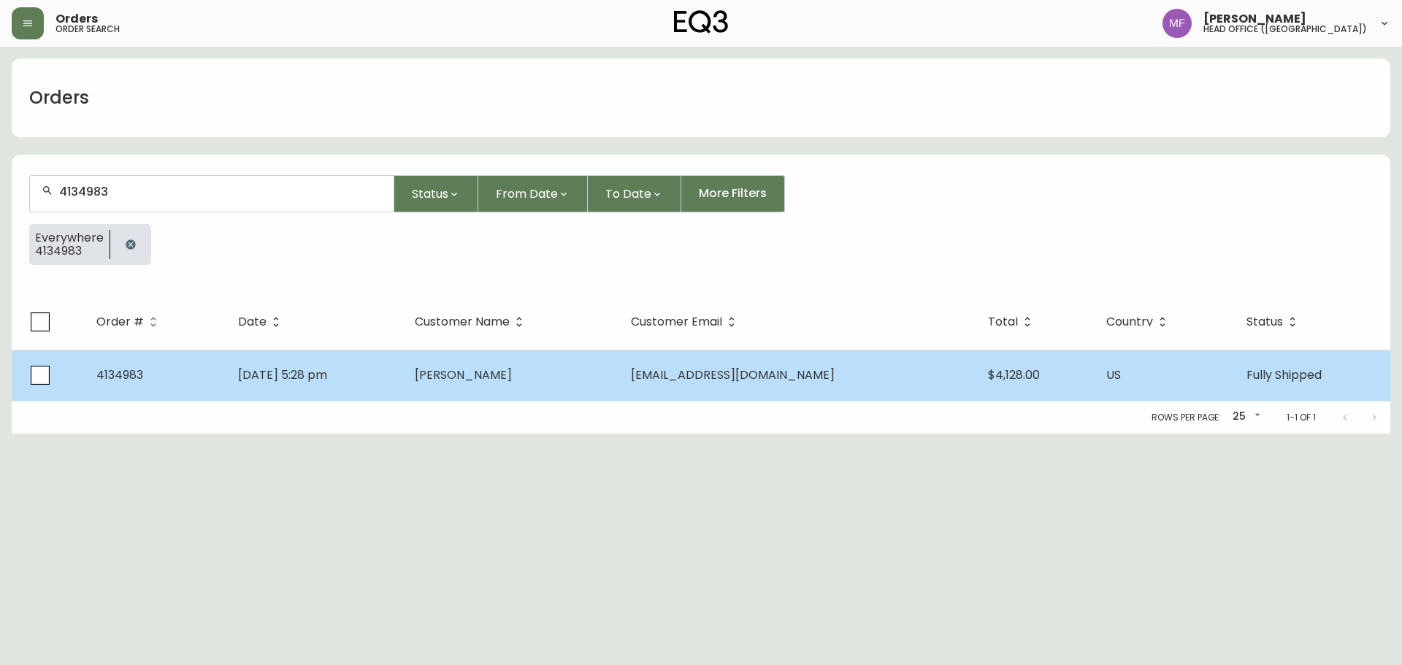
click at [554, 392] on td "Hulya Niver" at bounding box center [511, 375] width 216 height 51
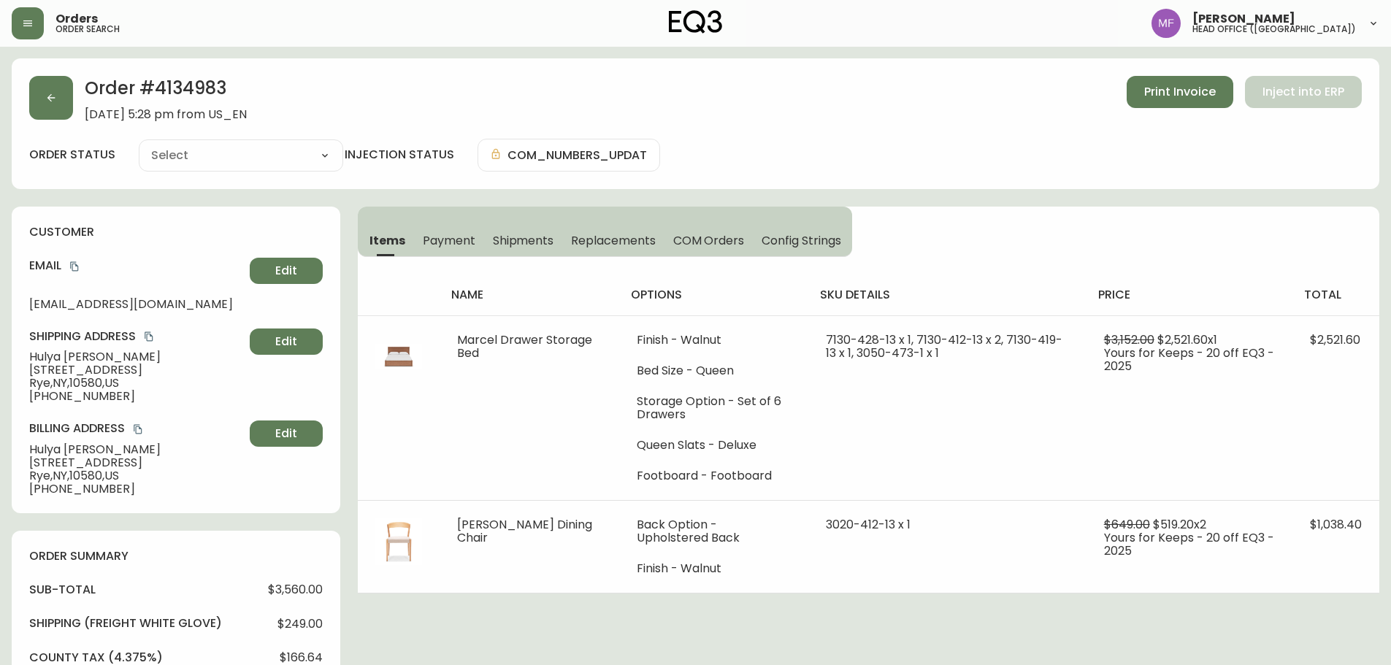
type input "Fully Shipped"
select select "FULLY_SHIPPED"
click at [47, 102] on icon "button" at bounding box center [51, 98] width 12 height 12
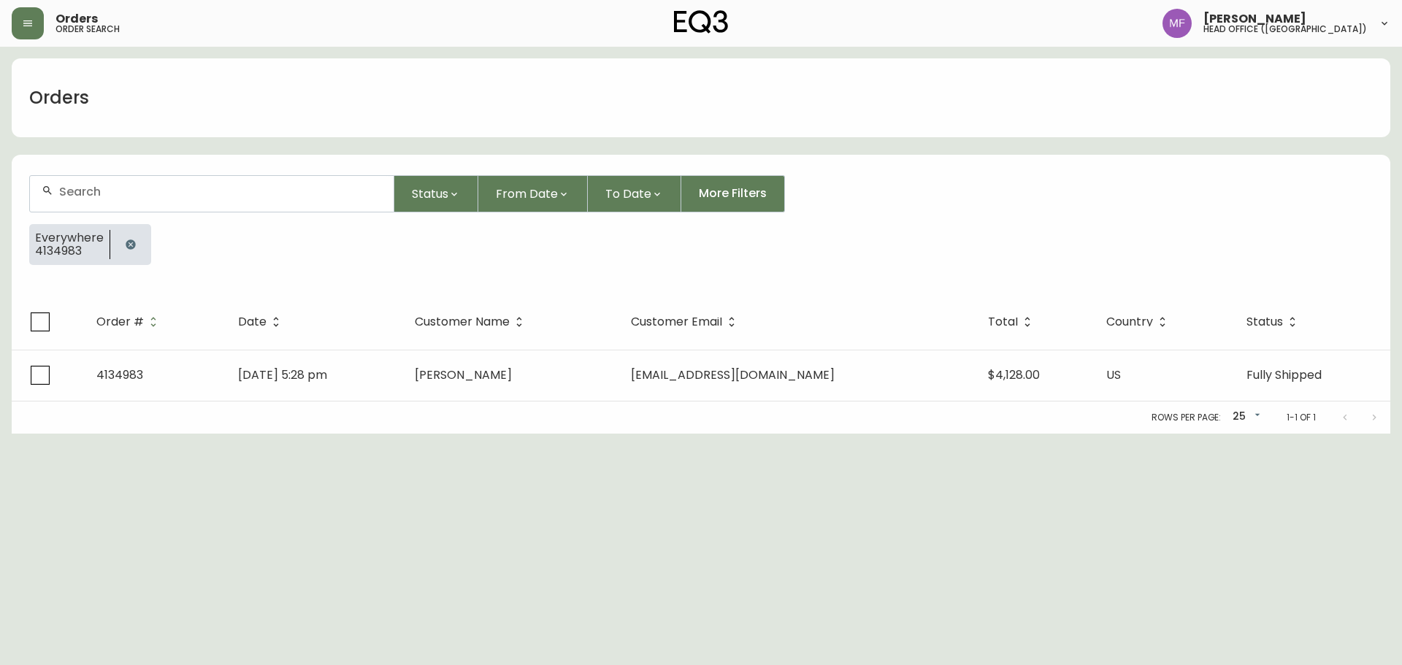
click at [139, 236] on button "button" at bounding box center [130, 244] width 29 height 29
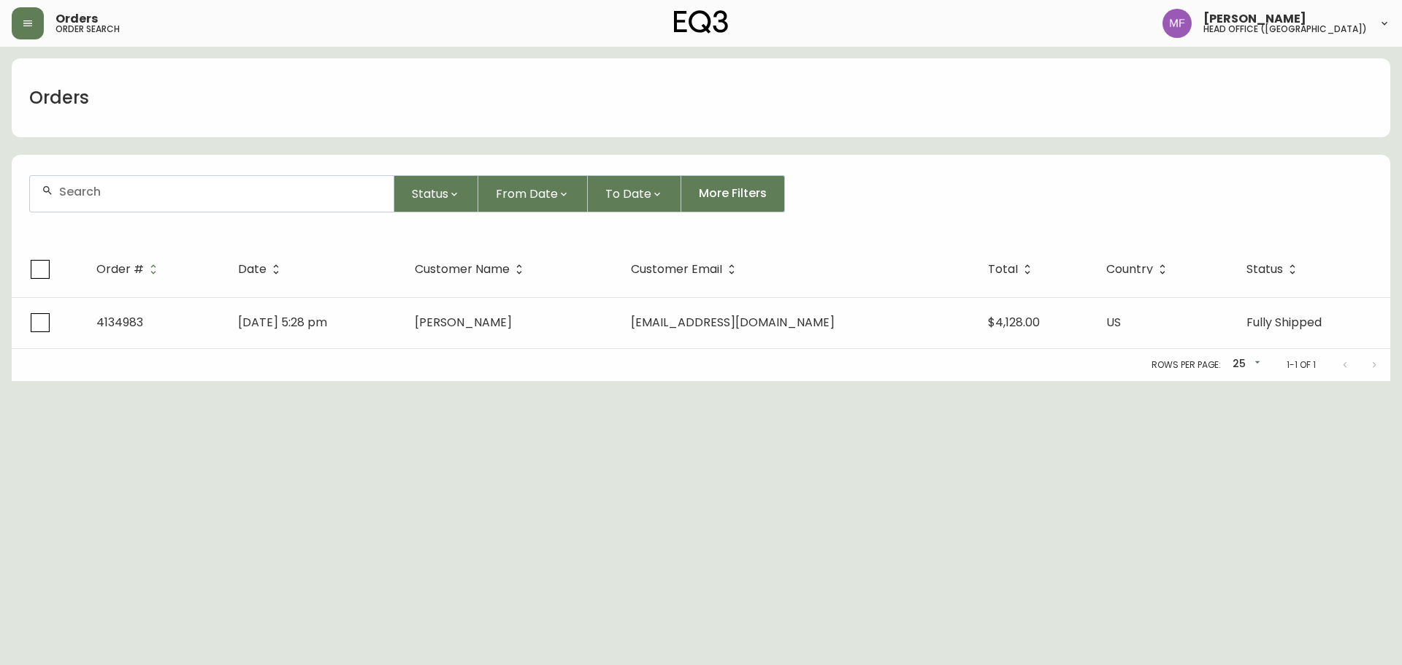
click at [127, 204] on div at bounding box center [212, 194] width 364 height 36
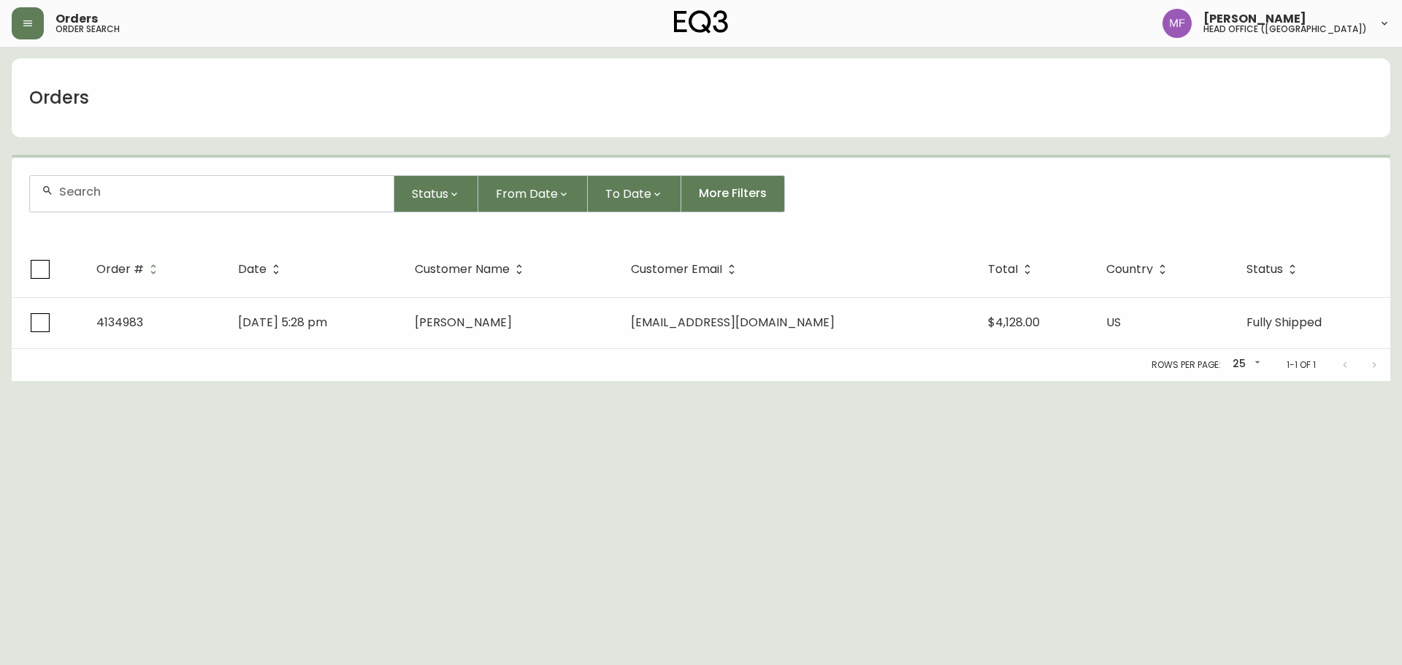
paste input "4135517"
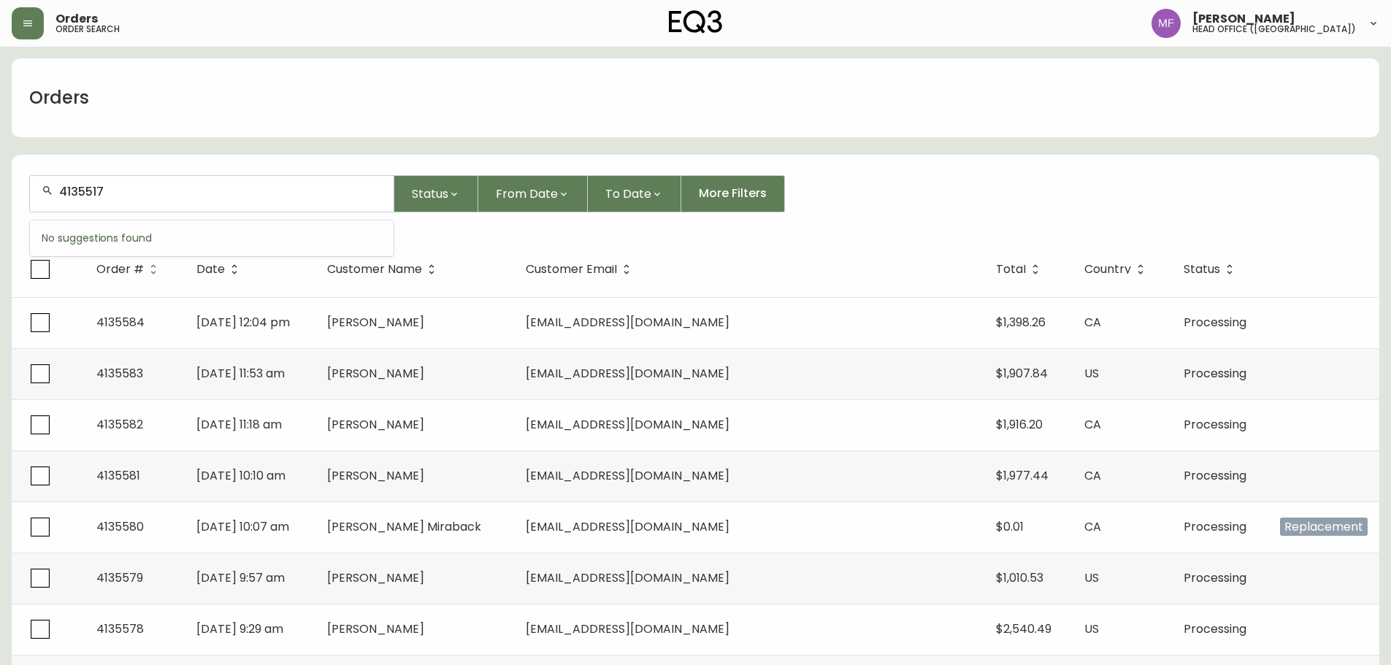
type input "4135517"
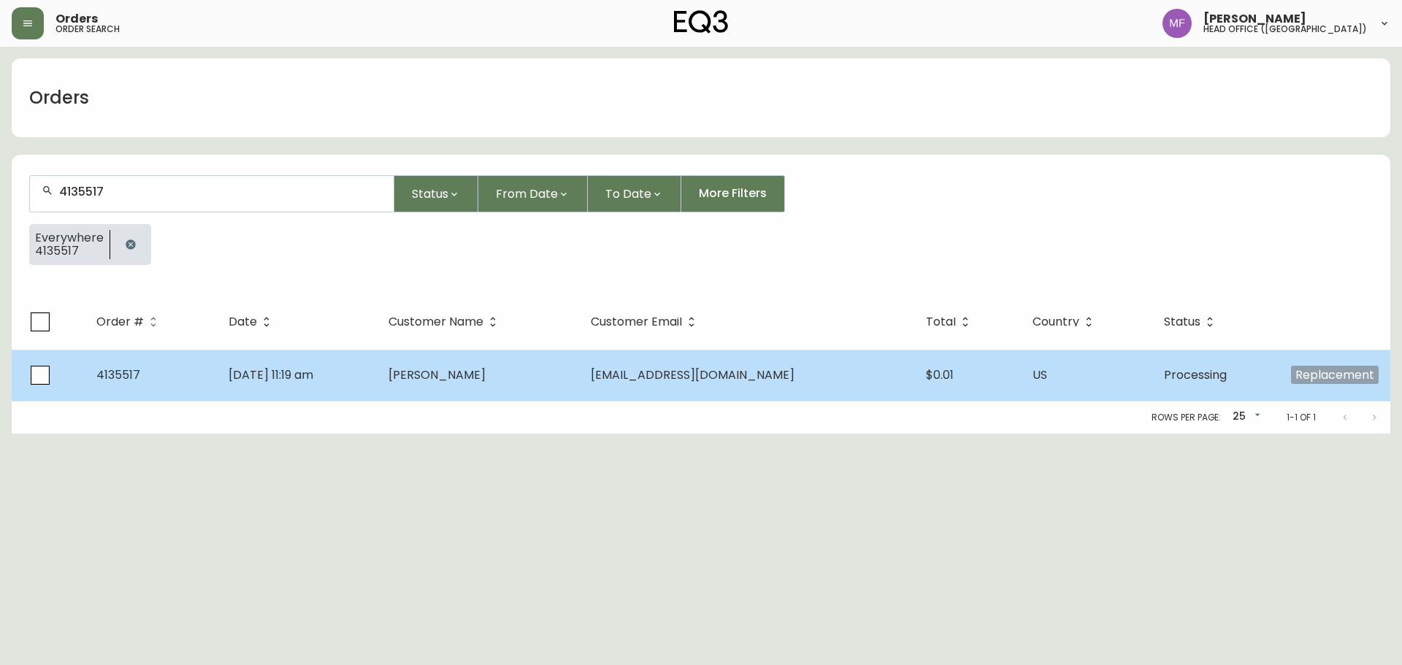
click at [376, 380] on td "Sep 24 2025, 11:19 am" at bounding box center [296, 375] width 159 height 51
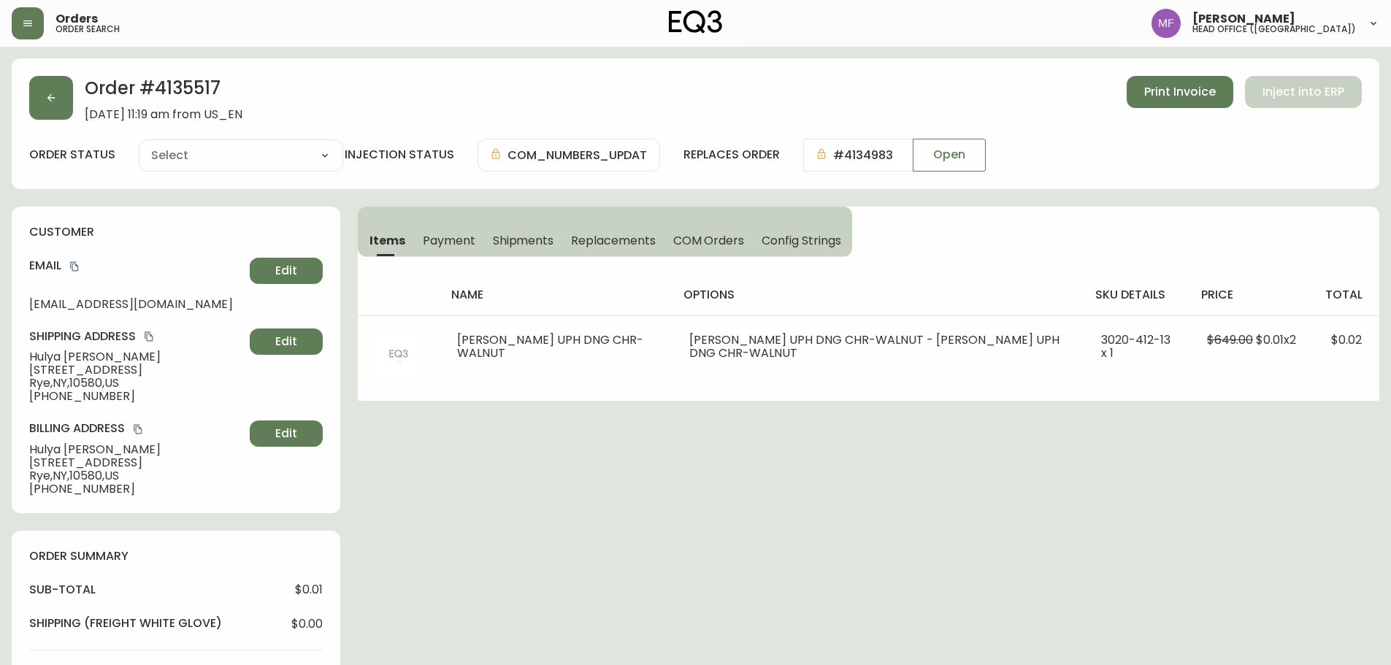
type input "Processing"
select select "PROCESSING"
click at [61, 107] on button "button" at bounding box center [51, 98] width 44 height 44
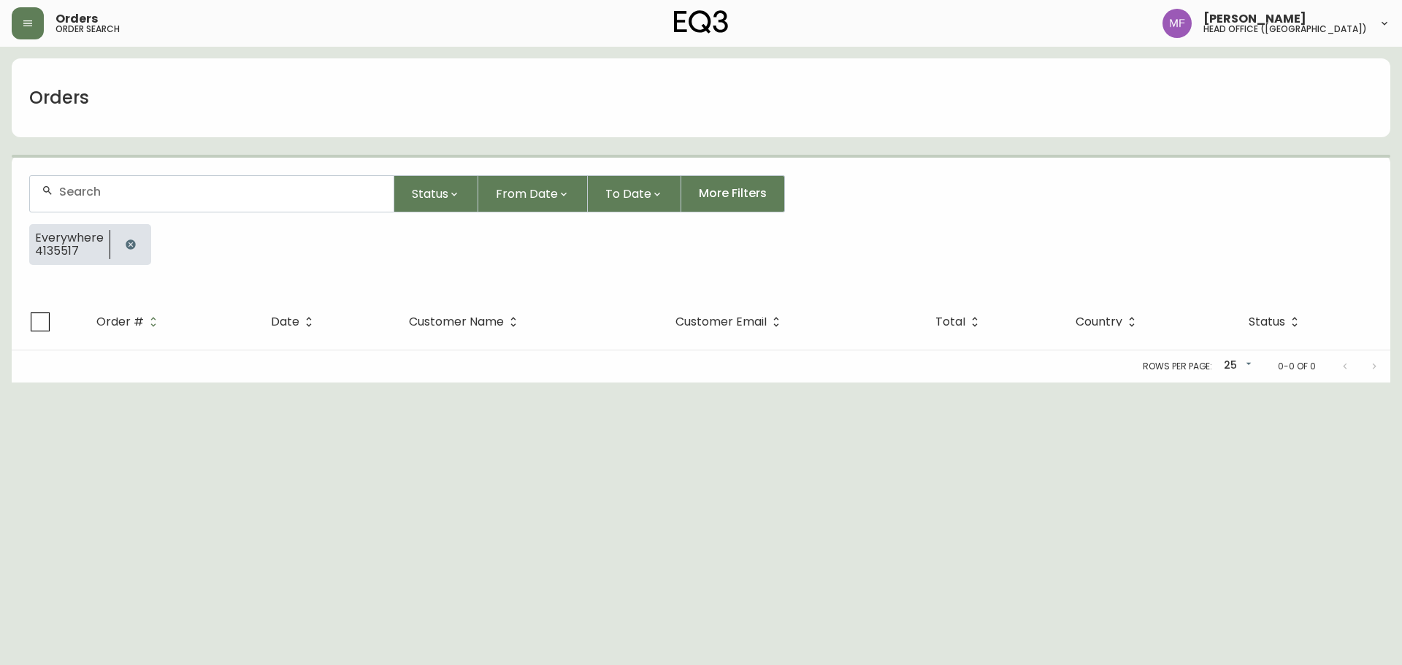
click at [130, 232] on button "button" at bounding box center [130, 244] width 29 height 29
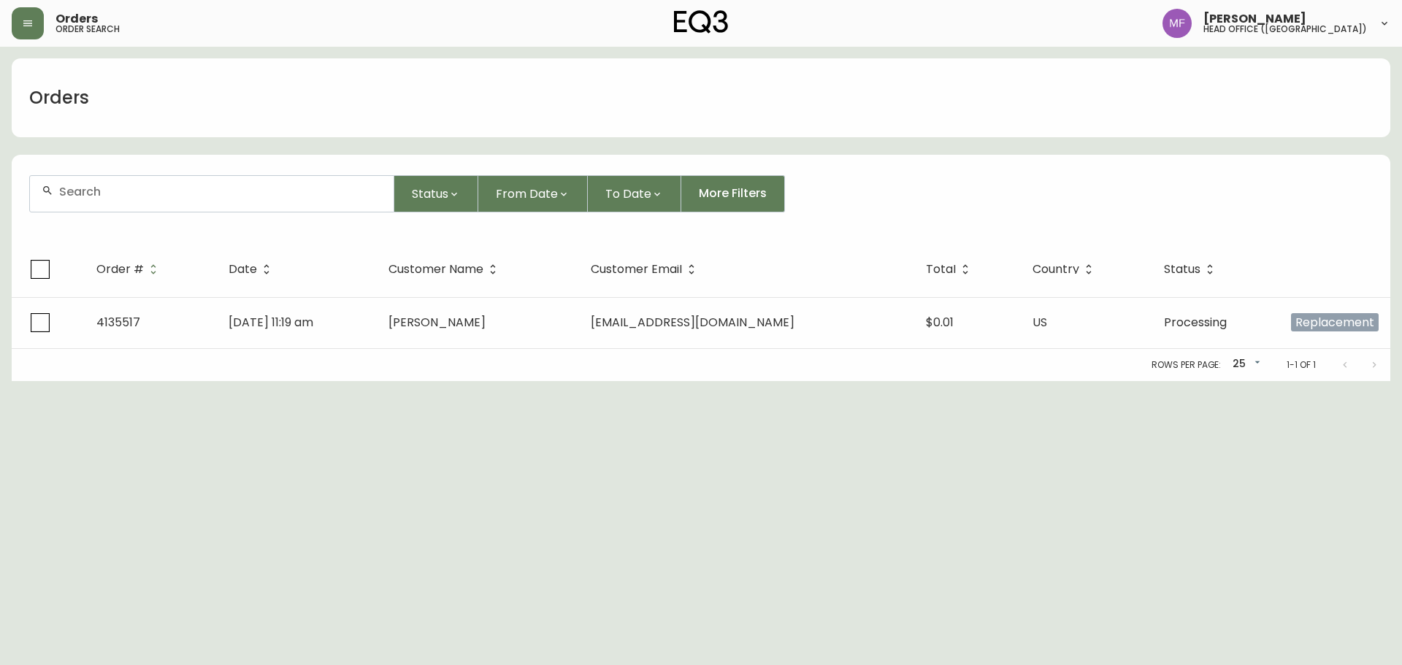
click at [116, 197] on div at bounding box center [212, 194] width 364 height 36
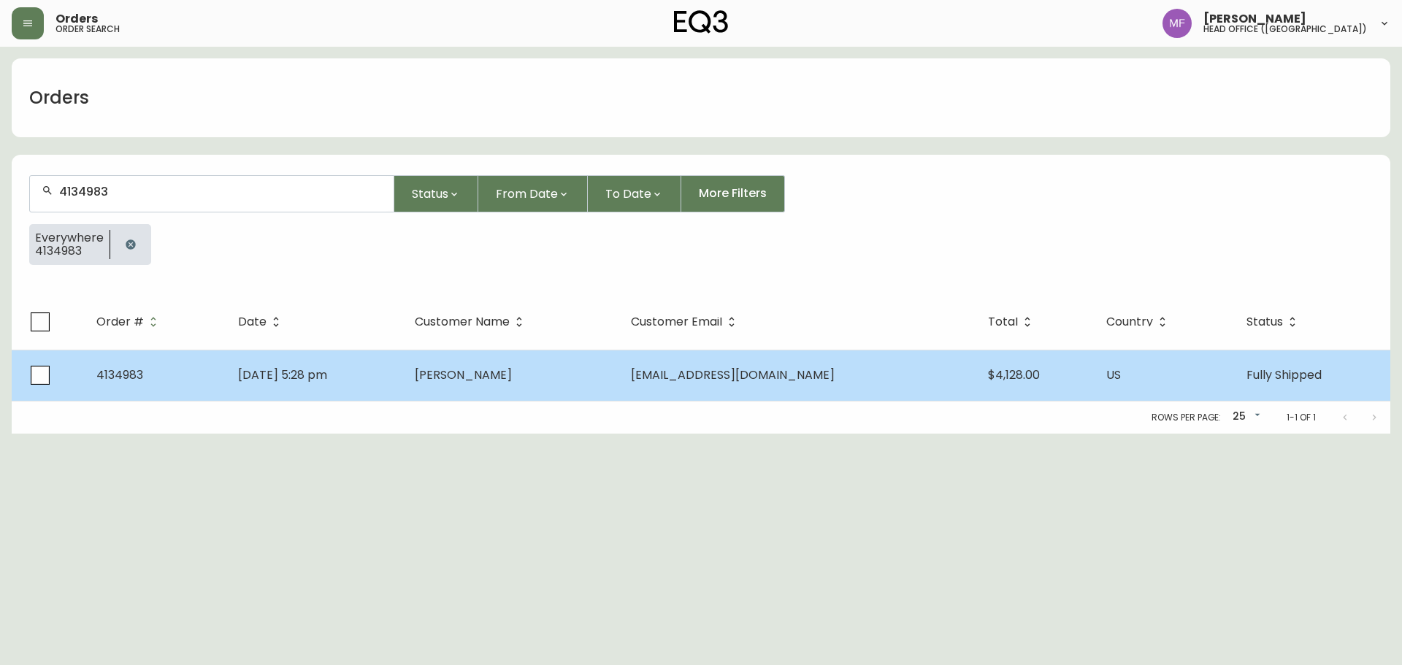
type input "4134983"
click at [403, 372] on td "Aug 31 2025, 5:28 pm" at bounding box center [314, 375] width 177 height 51
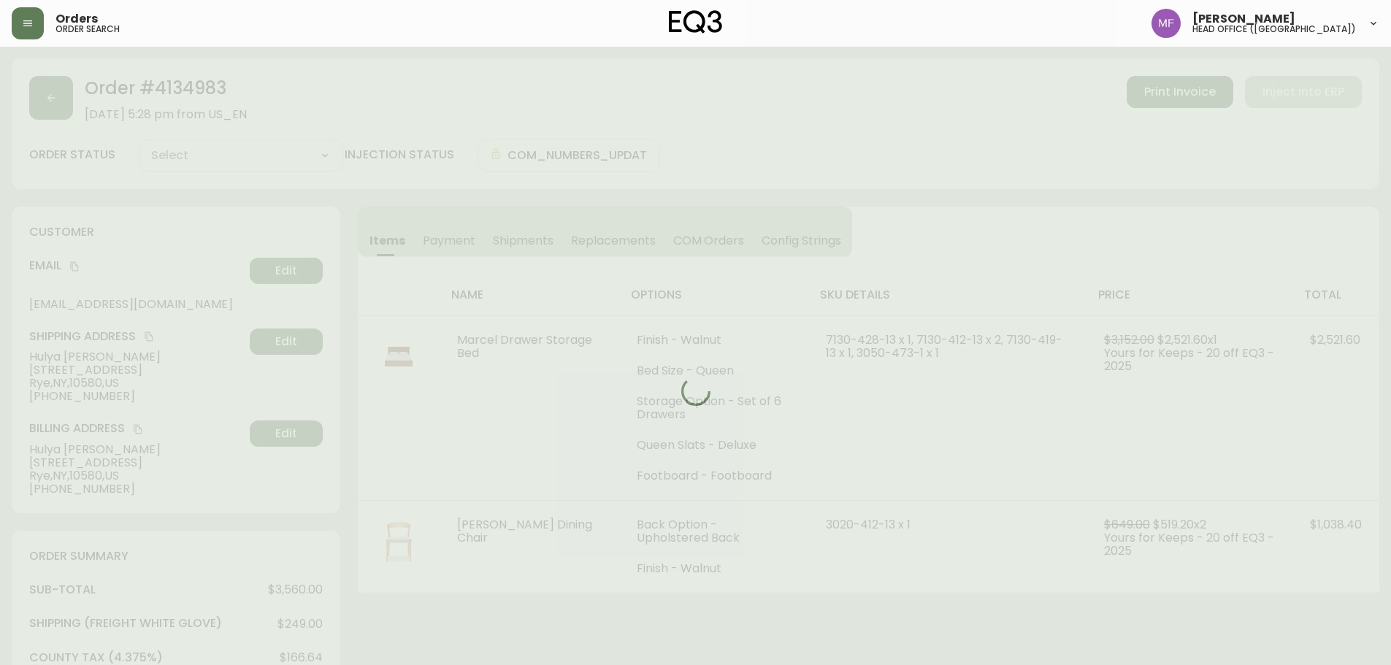
type input "Fully Shipped"
select select "FULLY_SHIPPED"
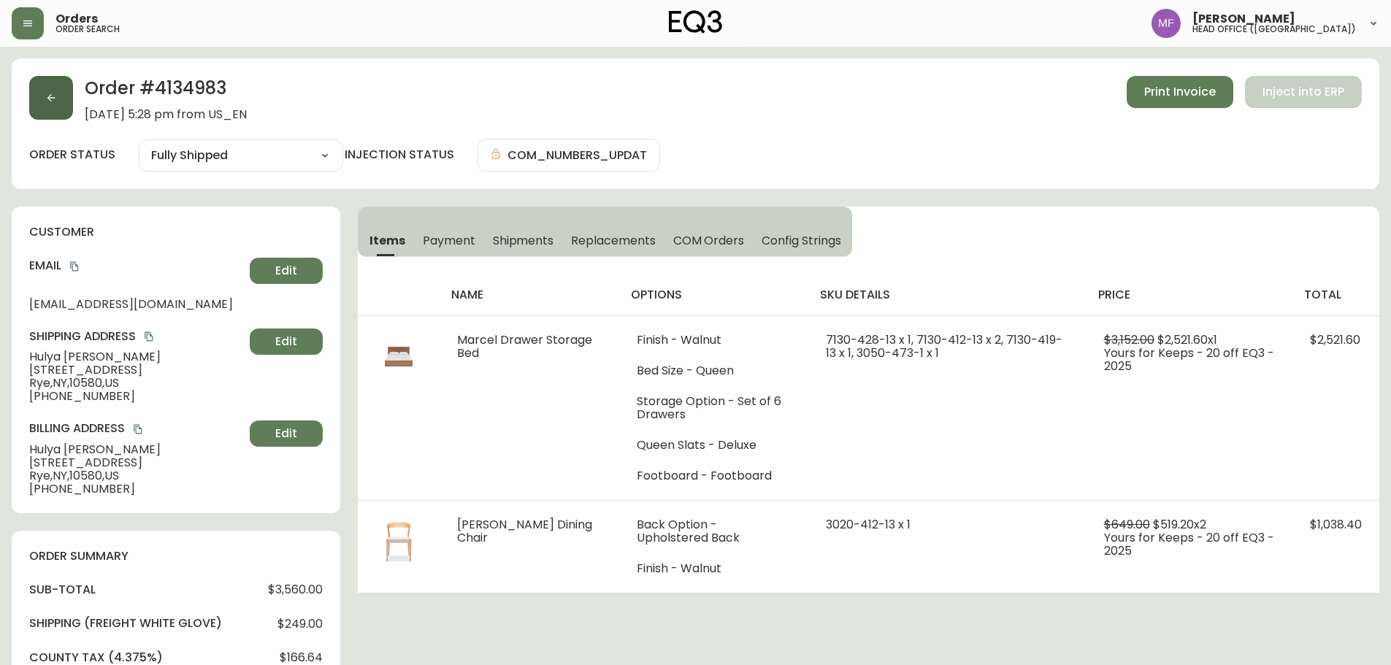
click at [56, 104] on button "button" at bounding box center [51, 98] width 44 height 44
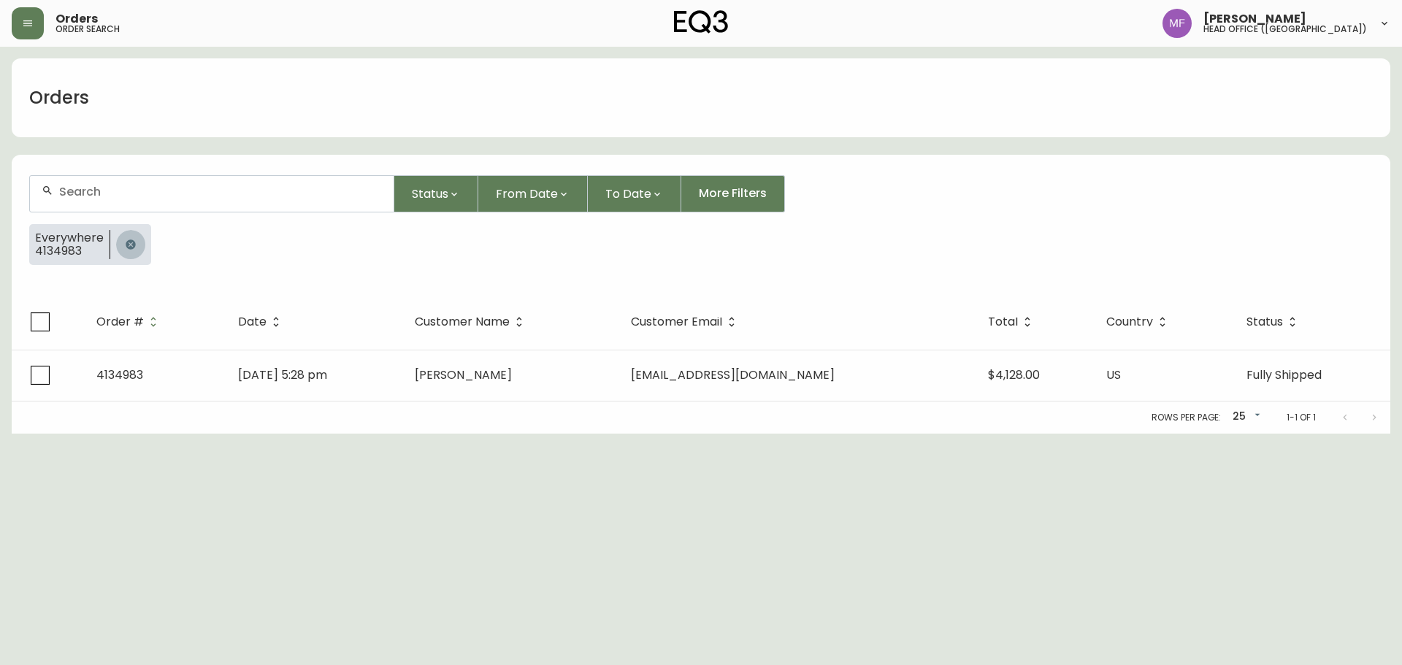
click at [126, 235] on button "button" at bounding box center [130, 244] width 29 height 29
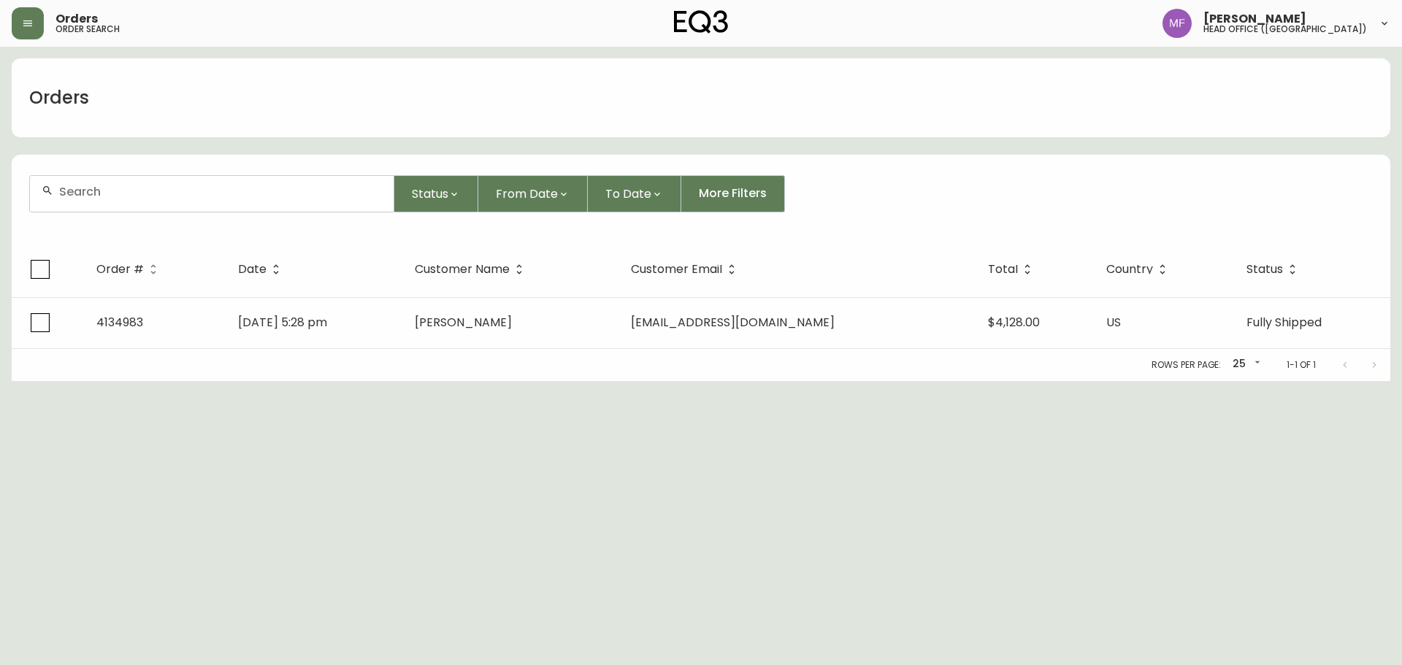
click at [126, 189] on input "text" at bounding box center [220, 192] width 323 height 14
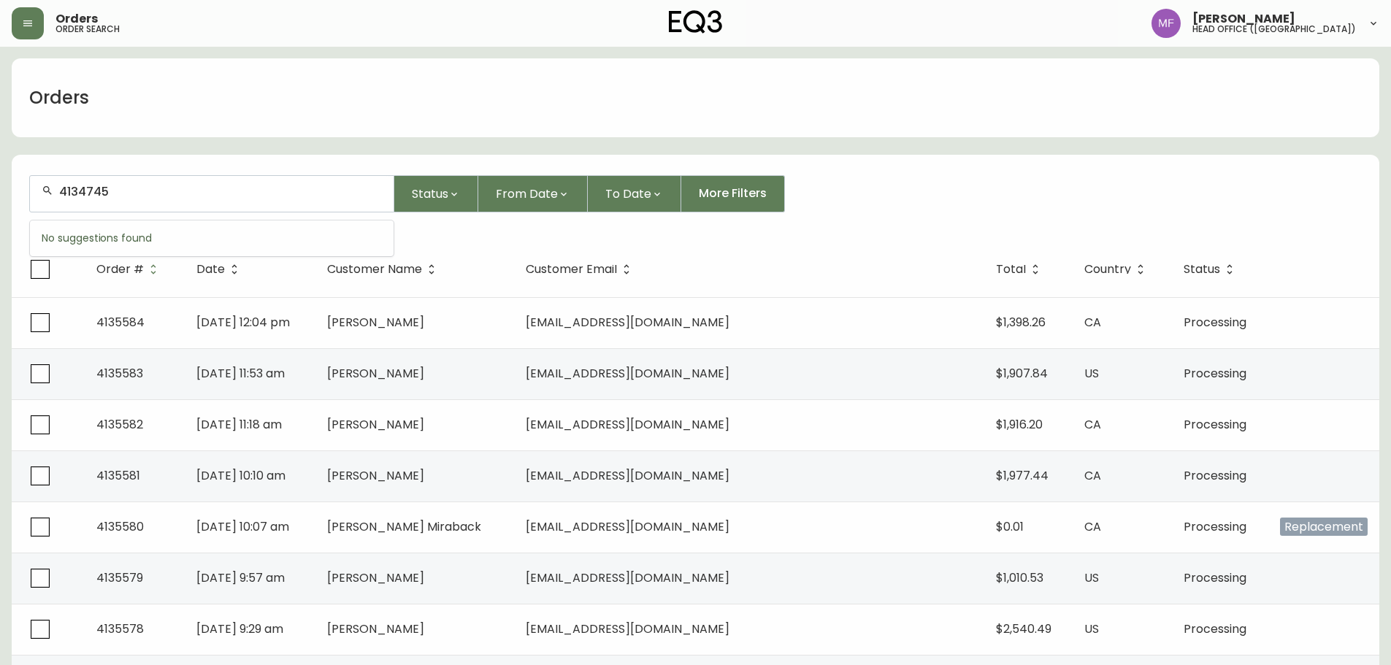
type input "4134745"
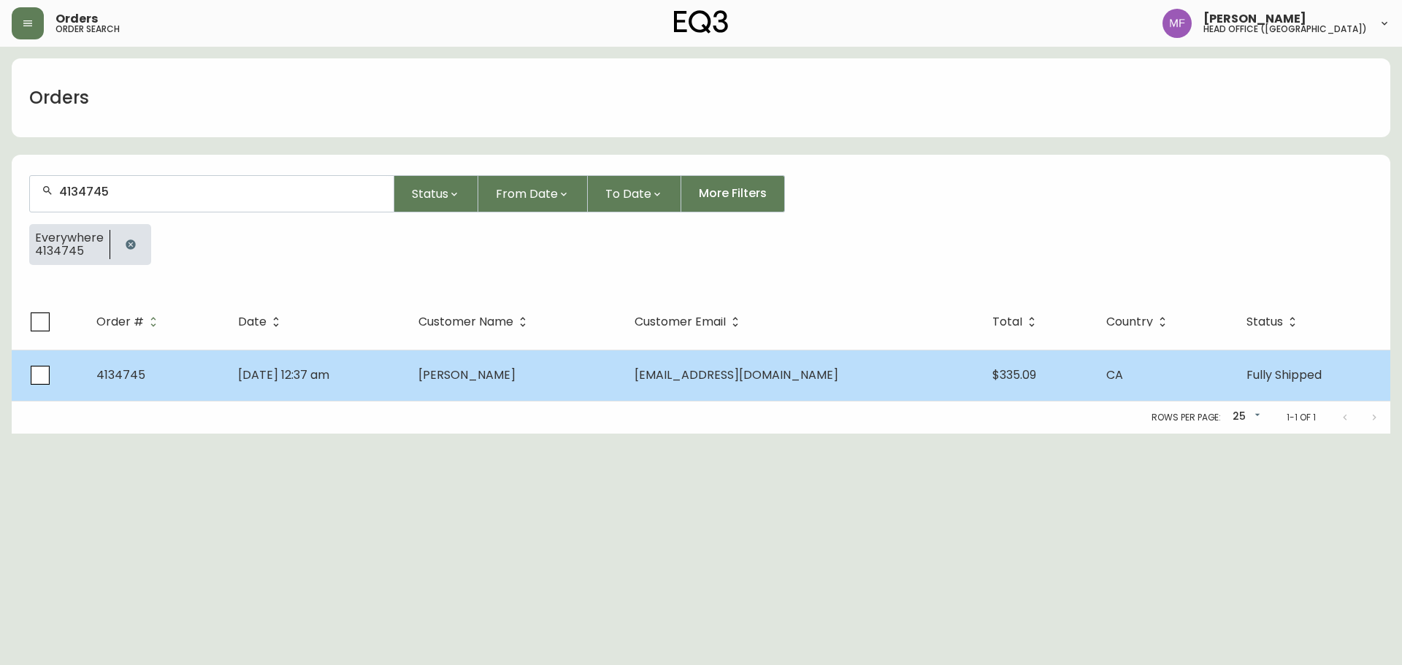
click at [324, 355] on td "Aug 22 2025, 12:37 am" at bounding box center [316, 375] width 180 height 51
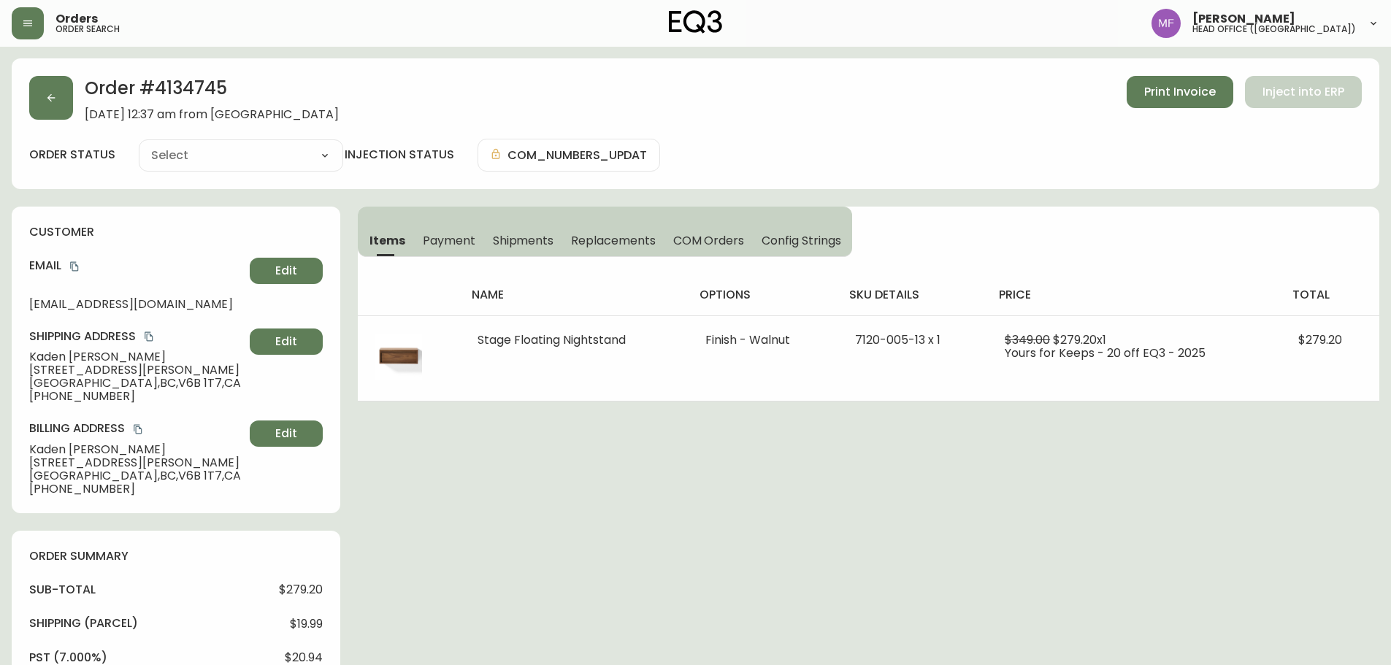
type input "Fully Shipped"
select select "FULLY_SHIPPED"
click at [581, 256] on div "Items Payment Shipments Replacements COM Orders Config Strings" at bounding box center [605, 232] width 494 height 50
click at [526, 238] on span "Shipments" at bounding box center [523, 240] width 61 height 15
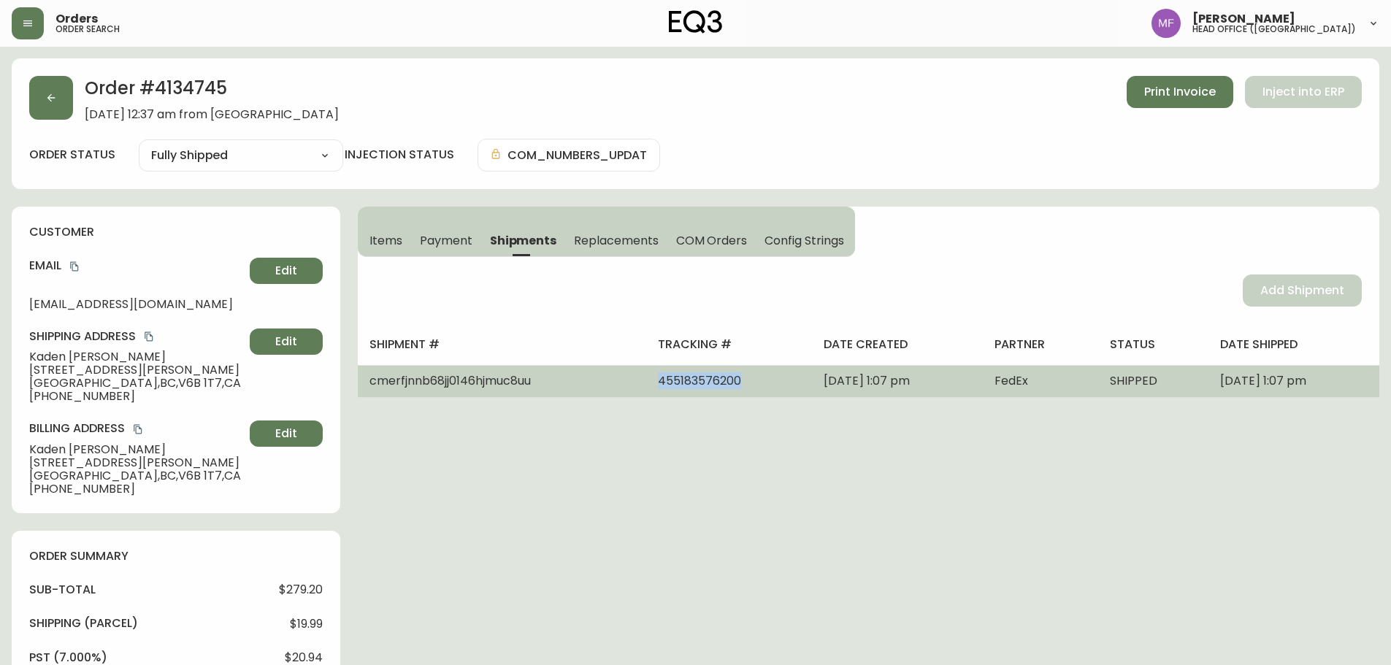
drag, startPoint x: 702, startPoint y: 380, endPoint x: 617, endPoint y: 382, distance: 85.4
click at [646, 382] on td "455183576200" at bounding box center [729, 381] width 166 height 32
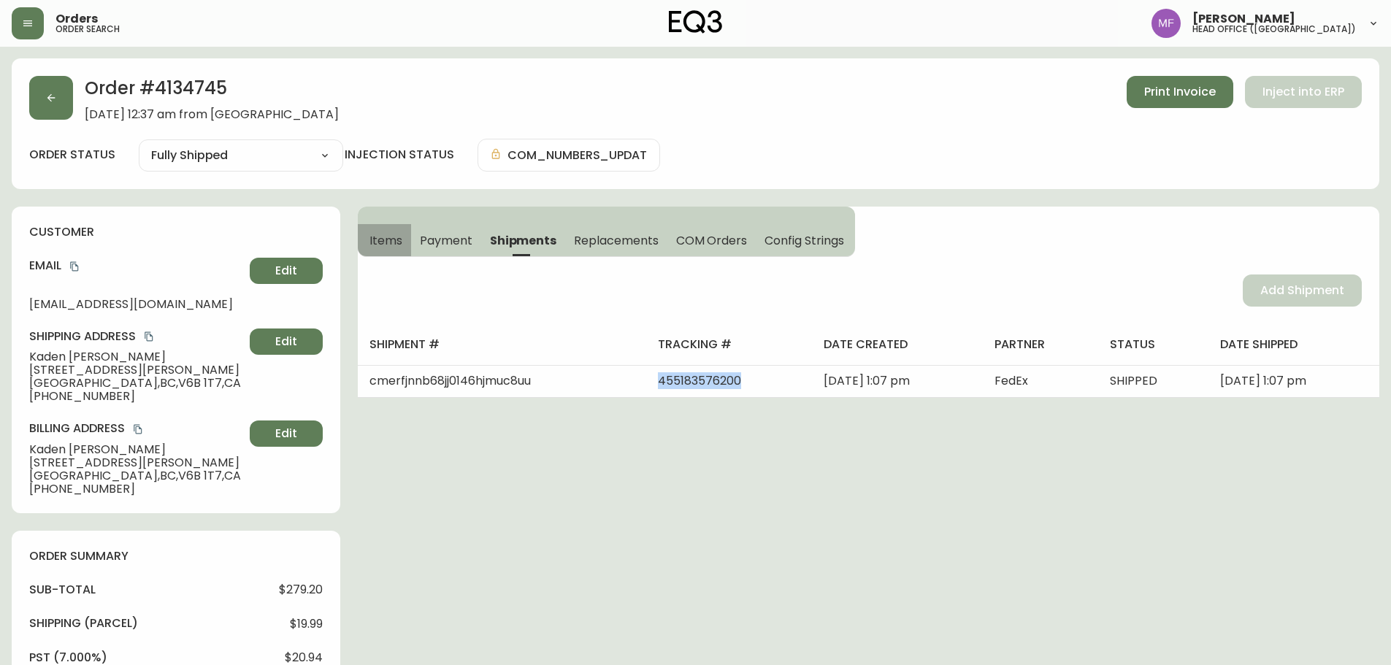
click at [388, 245] on span "Items" at bounding box center [385, 240] width 33 height 15
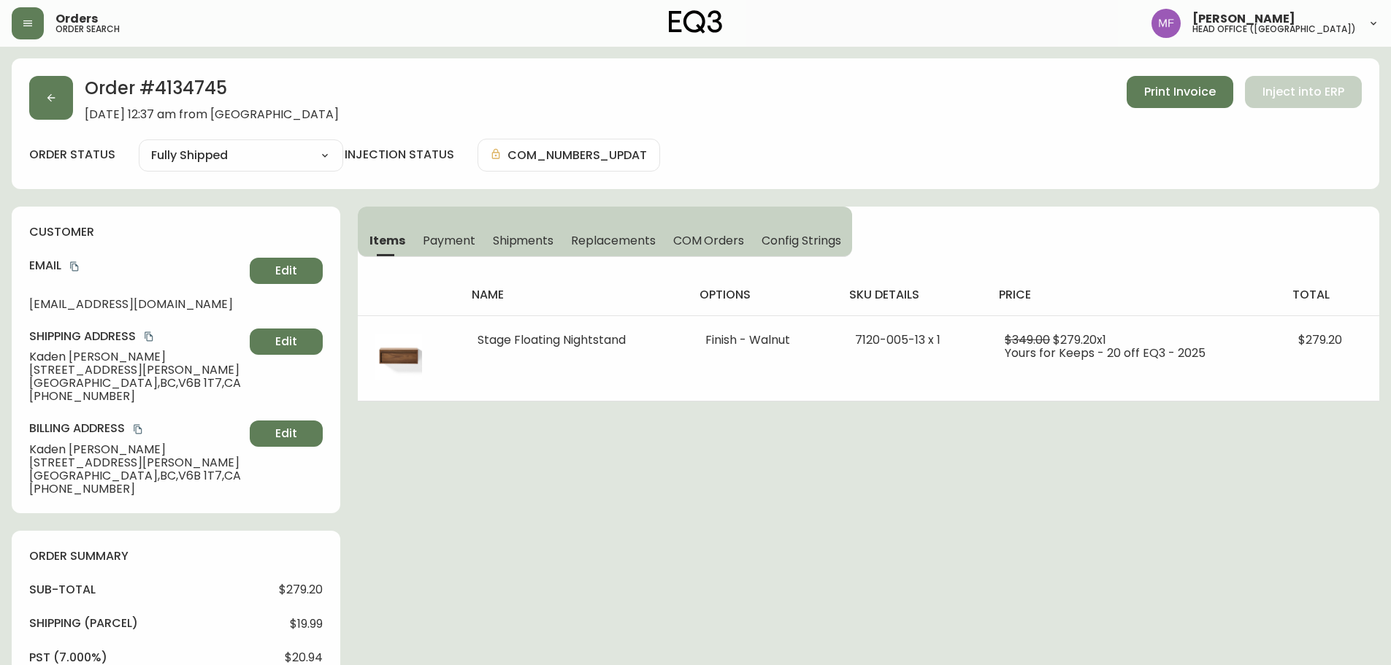
click at [42, 110] on button "button" at bounding box center [51, 98] width 44 height 44
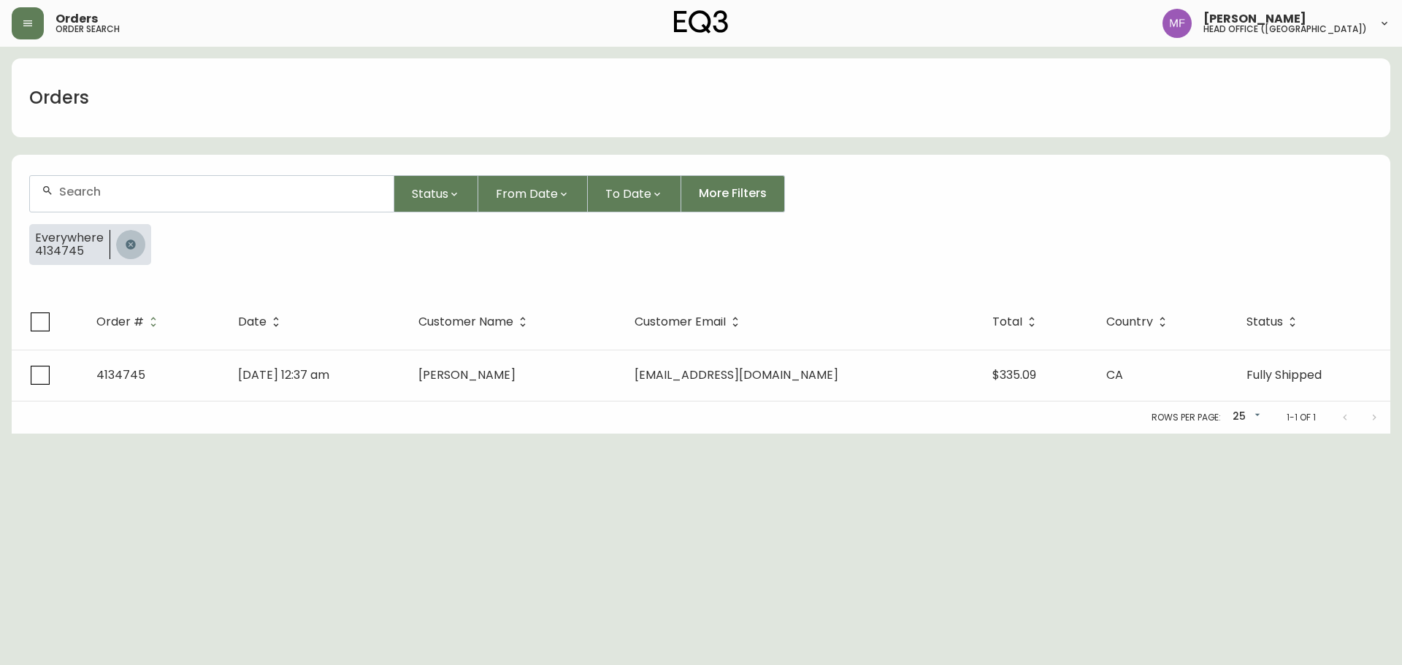
click at [127, 245] on icon "button" at bounding box center [130, 244] width 9 height 9
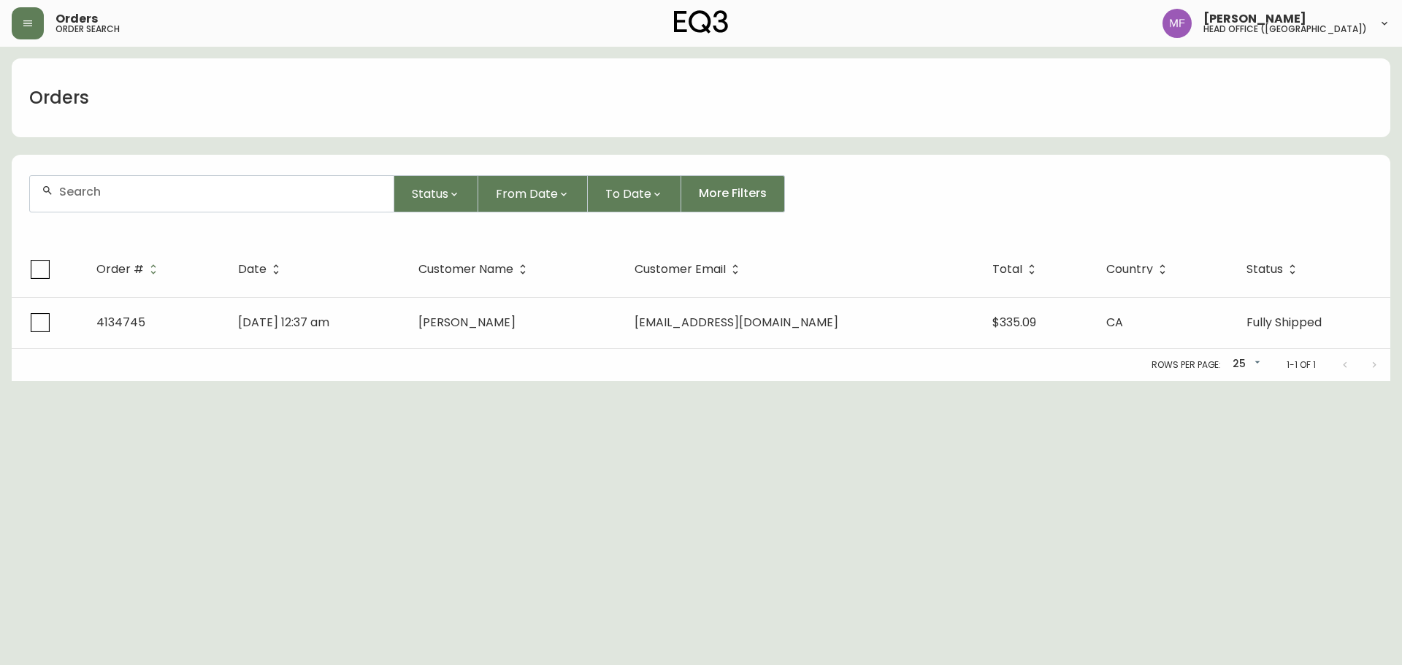
click at [104, 194] on input "text" at bounding box center [220, 192] width 323 height 14
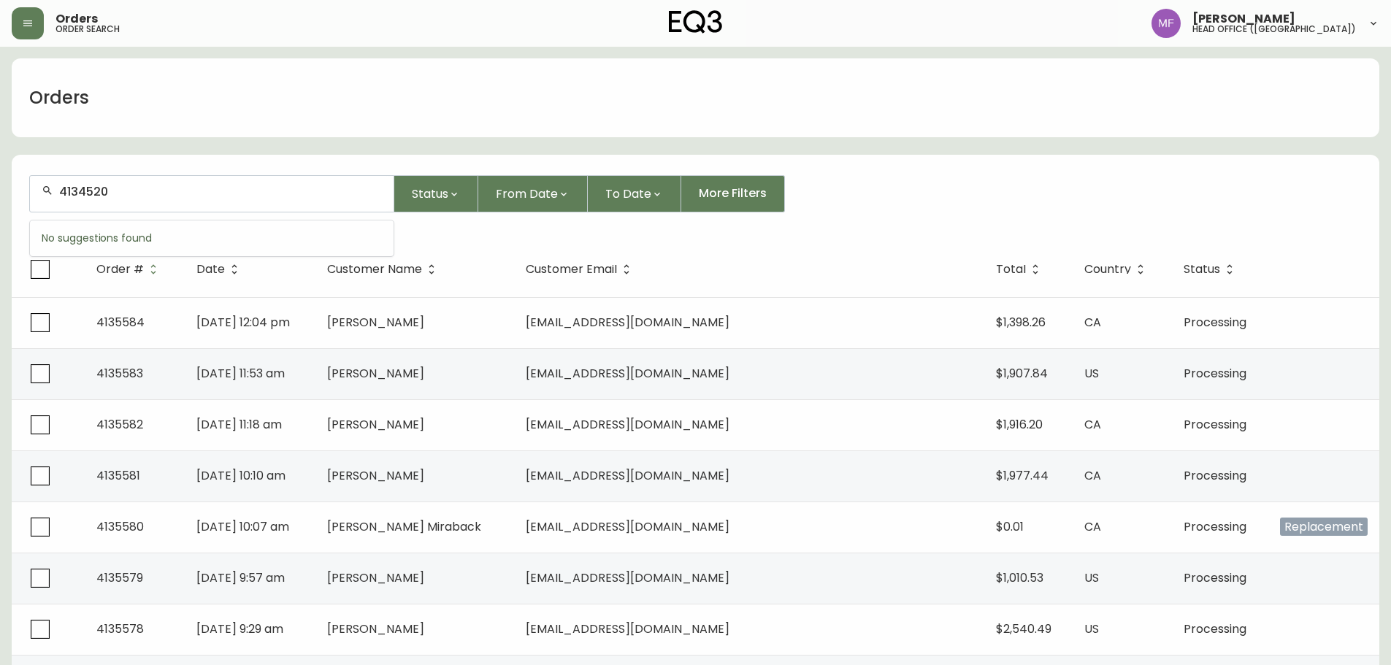
type input "4134520"
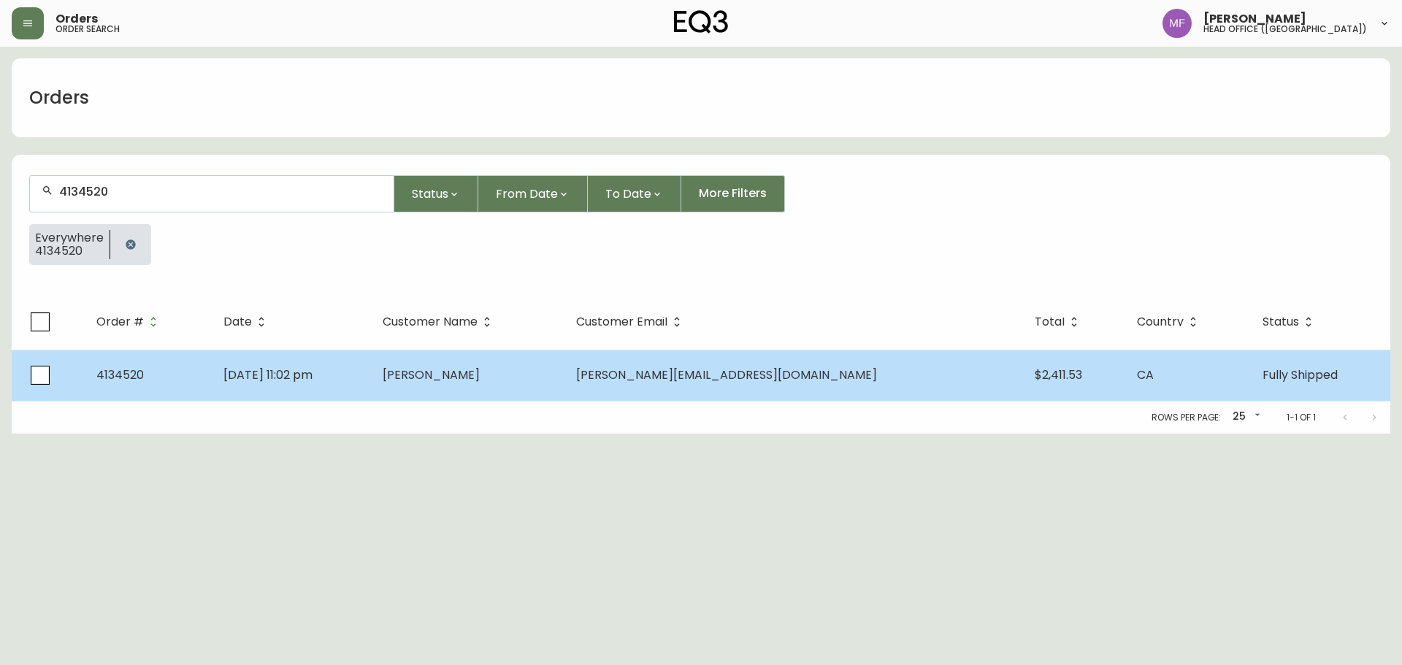
click at [371, 376] on td "Aug 04 2025, 11:02 pm" at bounding box center [291, 375] width 159 height 51
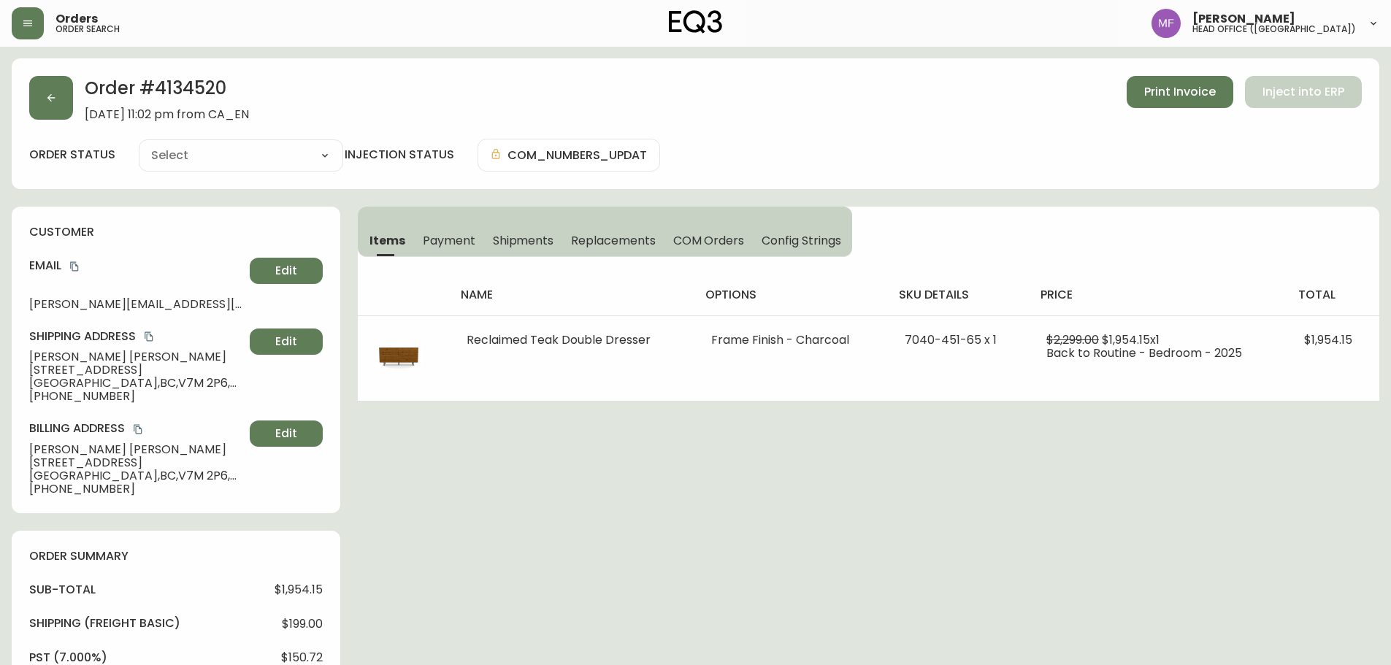
type input "Fully Shipped"
select select "FULLY_SHIPPED"
click at [438, 247] on span "Payment" at bounding box center [449, 240] width 53 height 15
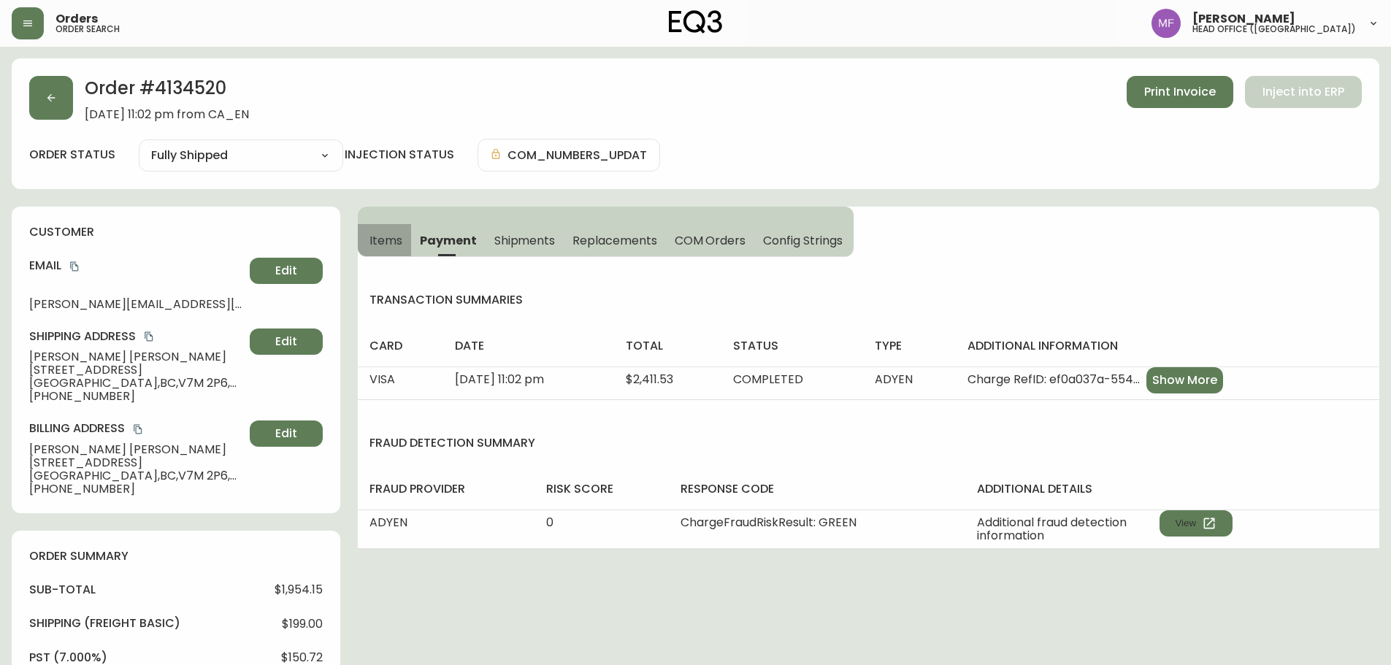
drag, startPoint x: 388, startPoint y: 244, endPoint x: 414, endPoint y: 255, distance: 27.8
click at [388, 243] on span "Items" at bounding box center [385, 240] width 33 height 15
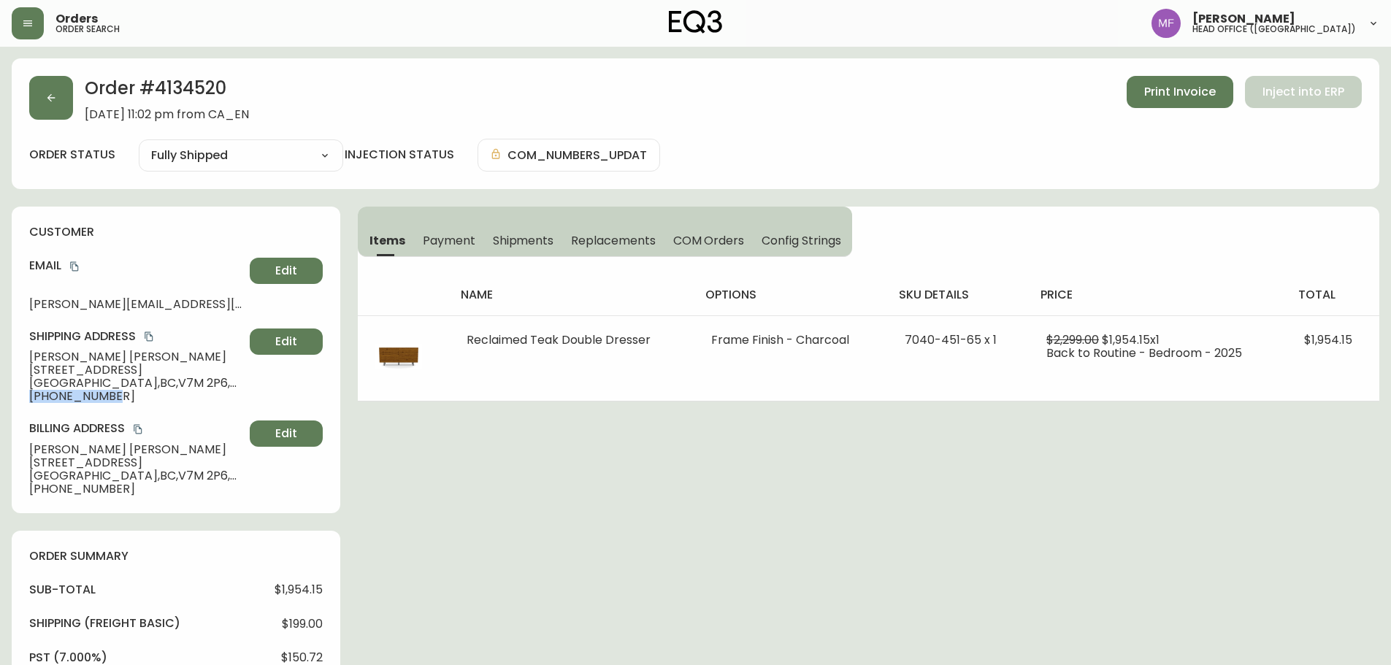
drag, startPoint x: 110, startPoint y: 396, endPoint x: 26, endPoint y: 402, distance: 84.9
click at [26, 402] on div "customer Email hoftiezer@gmail.com Edit Shipping Address Marissa Hoftiezer 2020…" at bounding box center [176, 360] width 329 height 307
drag, startPoint x: 115, startPoint y: 394, endPoint x: 0, endPoint y: 398, distance: 114.7
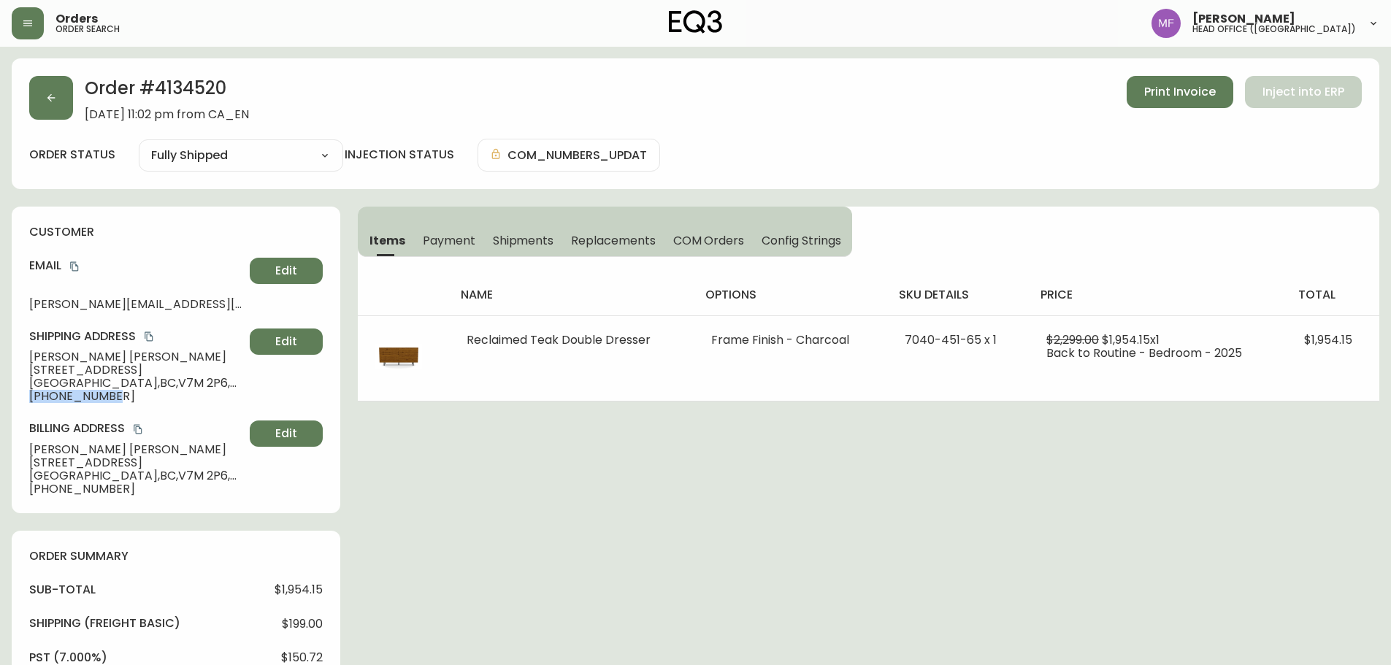
click at [130, 409] on div "customer Email hoftiezer@gmail.com Edit Shipping Address Marissa Hoftiezer 2020…" at bounding box center [176, 360] width 329 height 307
drag, startPoint x: 119, startPoint y: 398, endPoint x: 0, endPoint y: 397, distance: 119.0
click at [553, 223] on div "Items Payment Shipments Replacements COM Orders Config Strings" at bounding box center [605, 232] width 494 height 50
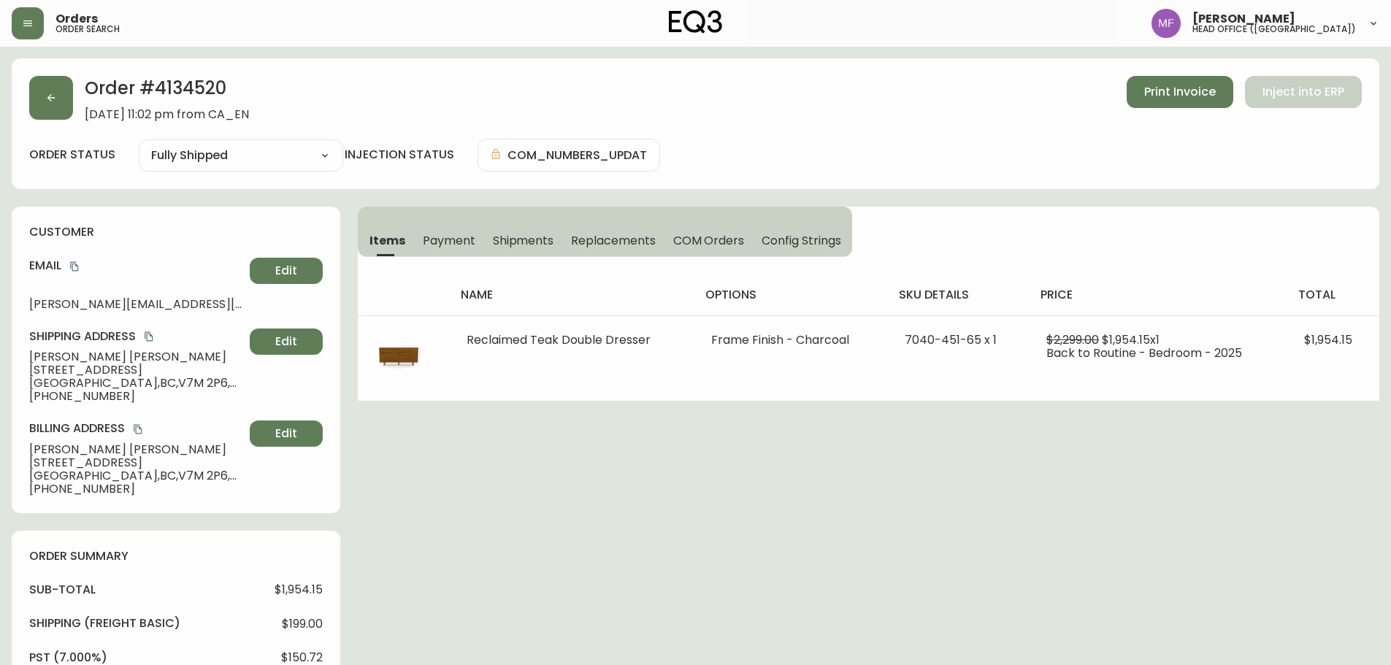
click at [537, 246] on span "Shipments" at bounding box center [523, 240] width 61 height 15
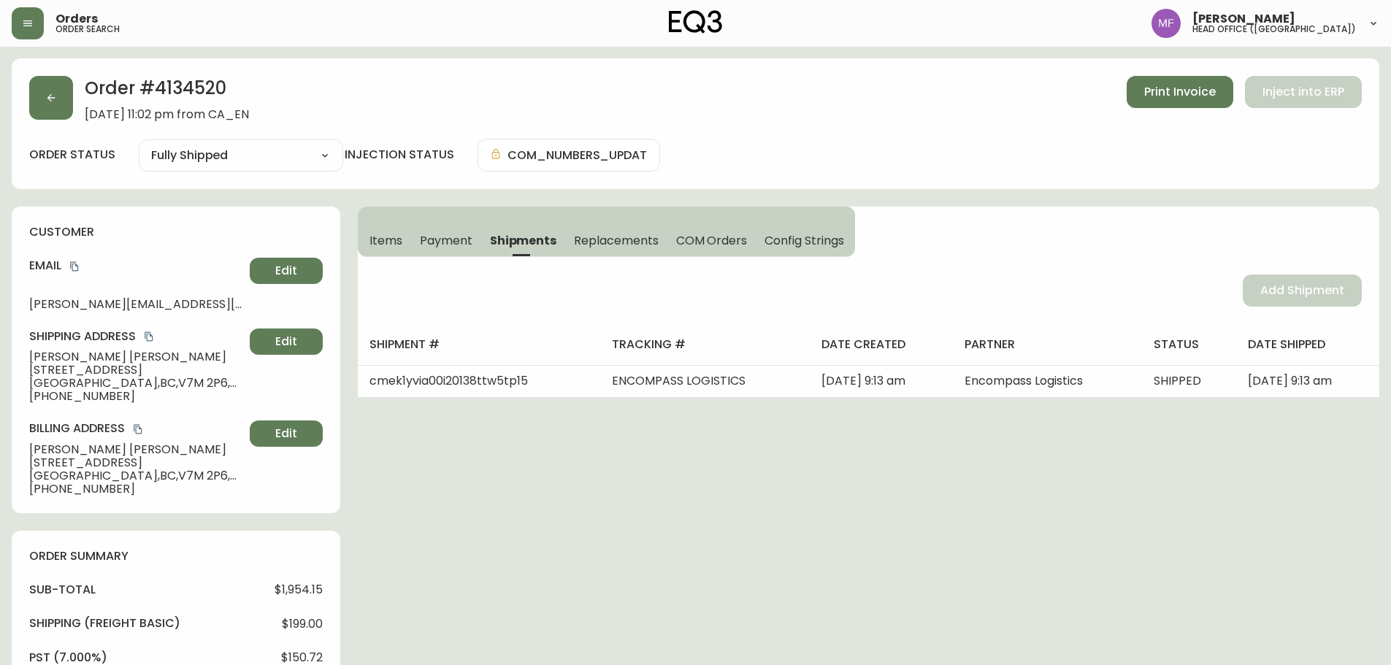
click at [380, 233] on span "Items" at bounding box center [385, 240] width 33 height 15
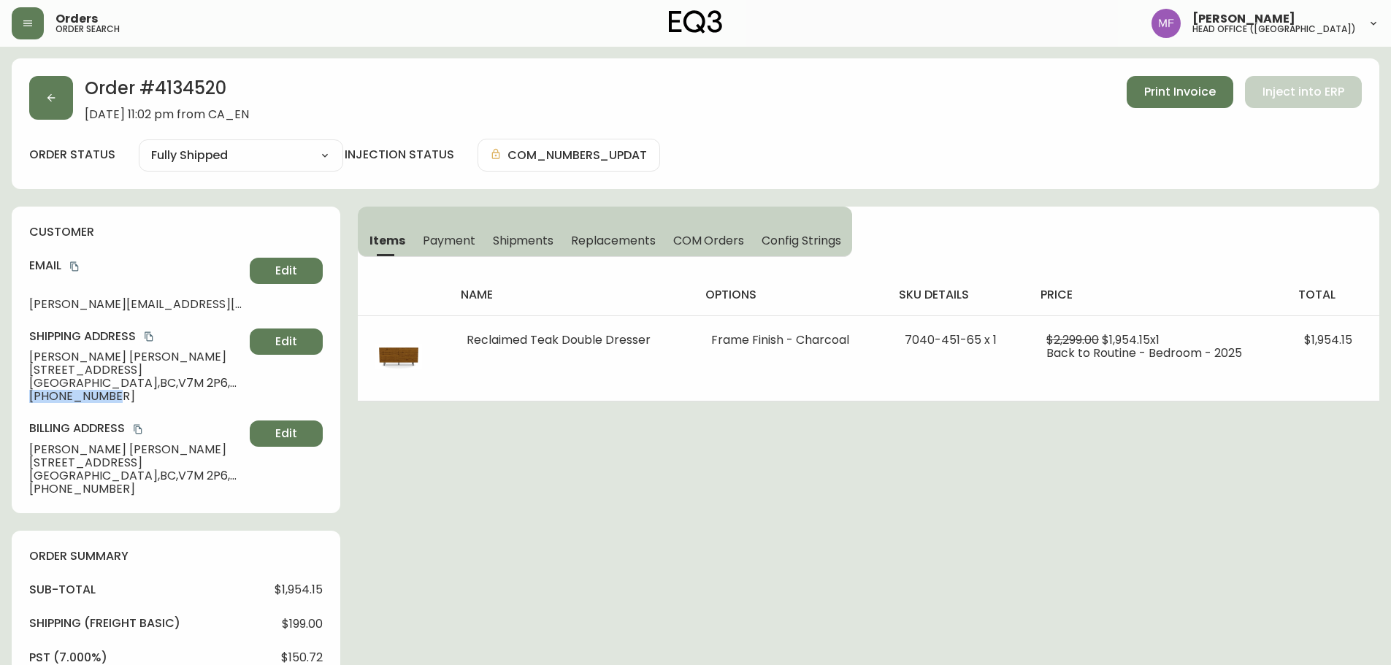
drag, startPoint x: 112, startPoint y: 400, endPoint x: 29, endPoint y: 407, distance: 83.6
click at [29, 407] on div "customer Email hoftiezer@gmail.com Edit Shipping Address Marissa Hoftiezer 2020…" at bounding box center [176, 360] width 329 height 307
click at [178, 91] on h2 "Order # 4134520" at bounding box center [167, 92] width 164 height 32
click at [179, 91] on h2 "Order # 4134520" at bounding box center [167, 92] width 164 height 32
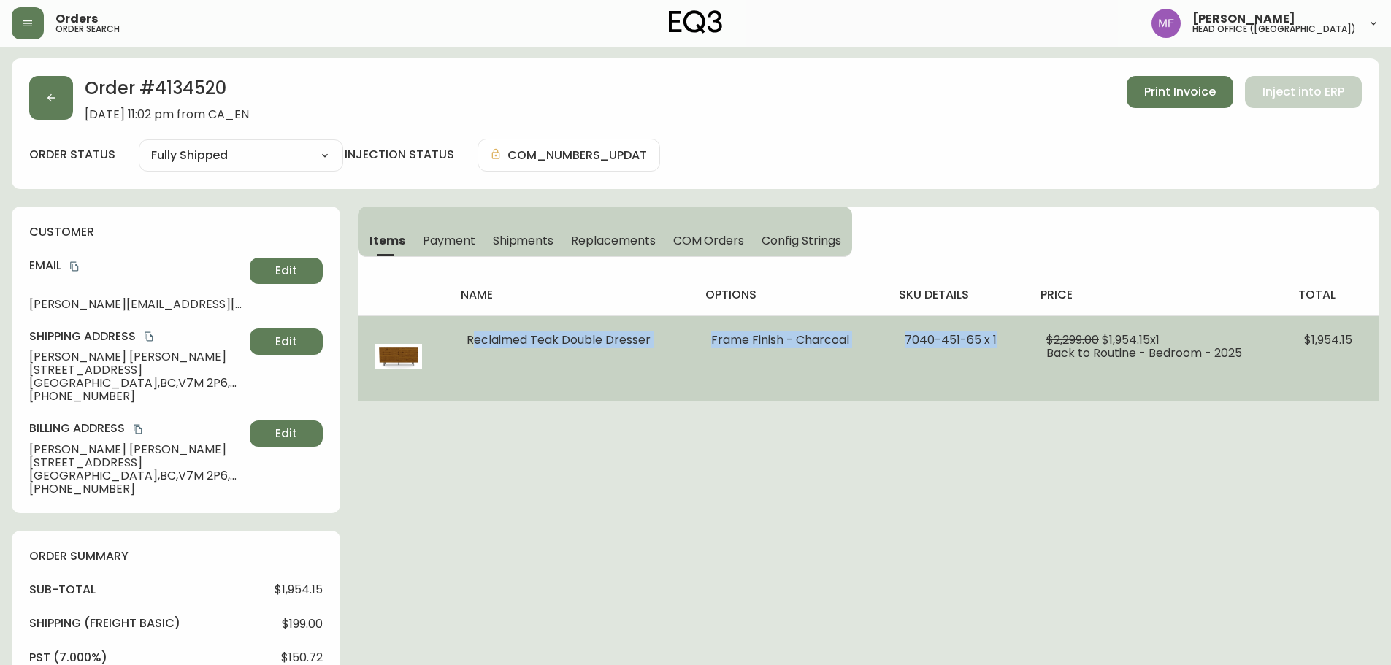
drag, startPoint x: 464, startPoint y: 341, endPoint x: 1022, endPoint y: 361, distance: 557.5
click at [1022, 361] on tr "Reclaimed Teak Double Dresser Frame Finish - Charcoal 7040-451-65 x 1 $2,299.00…" at bounding box center [869, 357] width 1022 height 85
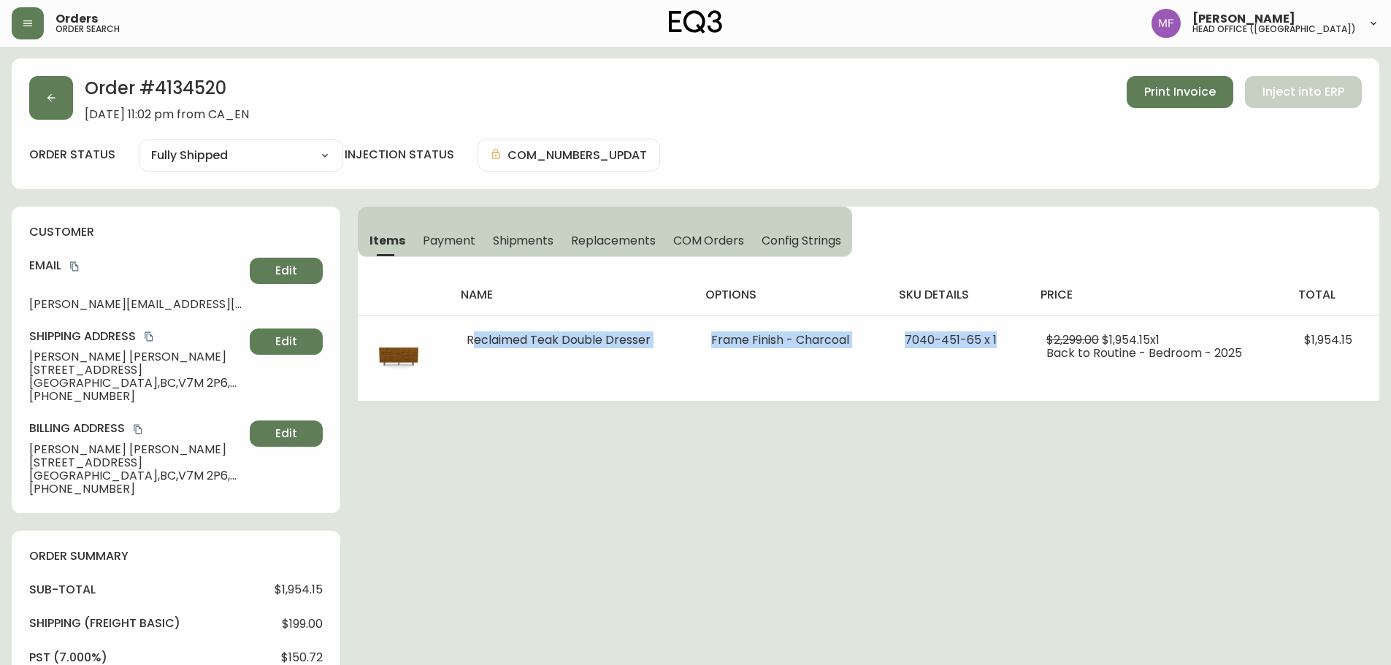
click at [544, 235] on span "Shipments" at bounding box center [523, 240] width 61 height 15
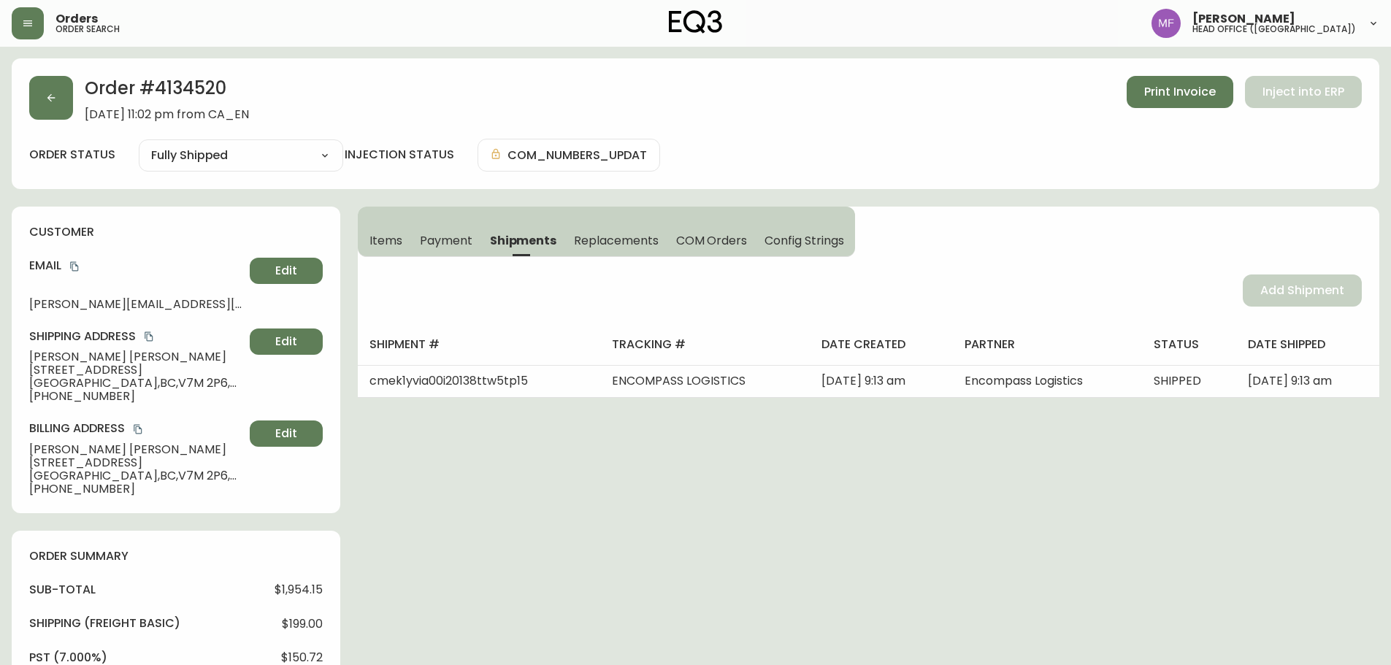
click at [364, 244] on button "Items" at bounding box center [384, 240] width 53 height 32
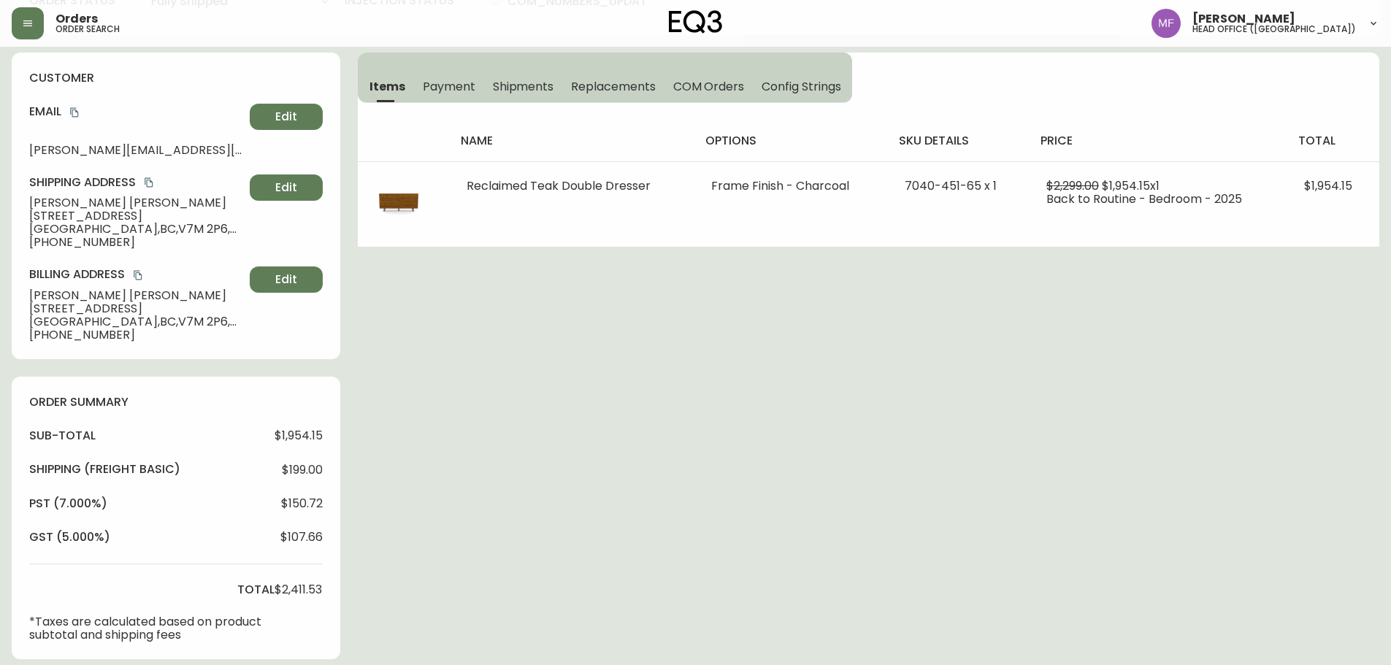
scroll to position [438, 0]
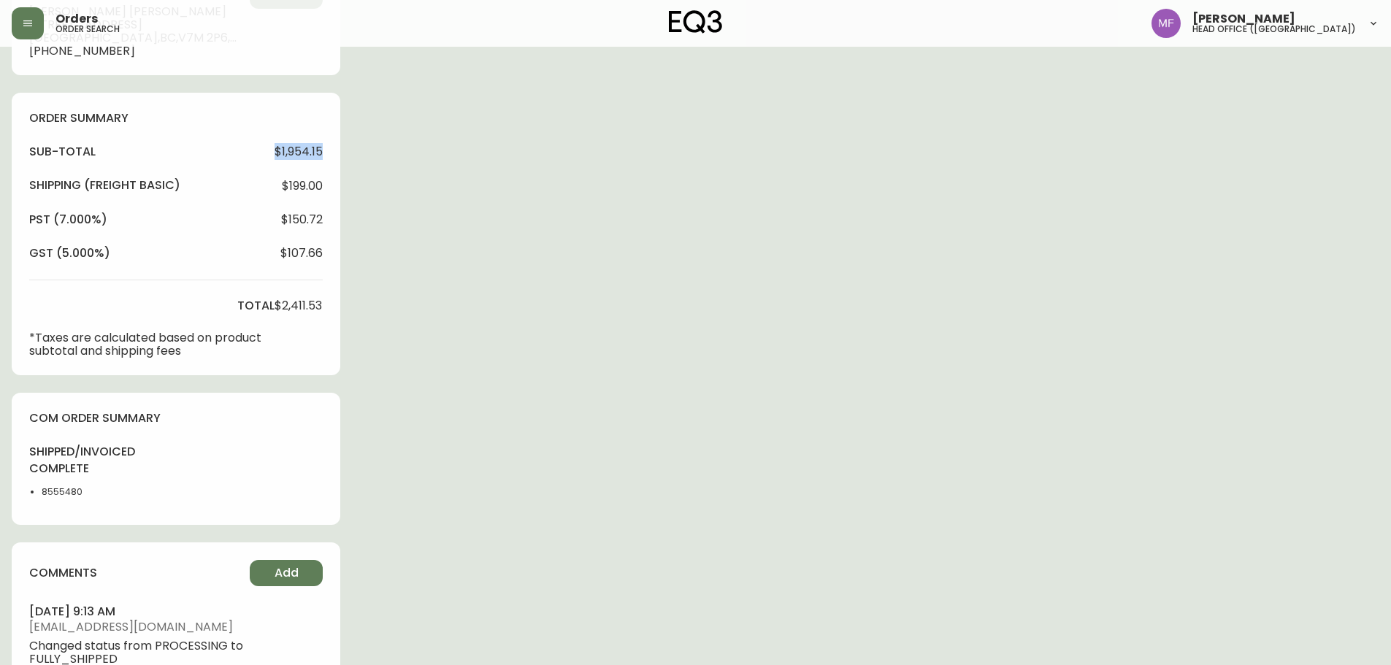
drag, startPoint x: 275, startPoint y: 153, endPoint x: 343, endPoint y: 162, distance: 68.5
click at [343, 162] on div "Order # 4134520 August 4, 2025 at 11:02 pm from CA_EN Print Invoice Inject into…" at bounding box center [696, 263] width 1368 height 1287
click at [410, 332] on div "Order # 4134520 August 4, 2025 at 11:02 pm from CA_EN Print Invoice Inject into…" at bounding box center [696, 263] width 1368 height 1287
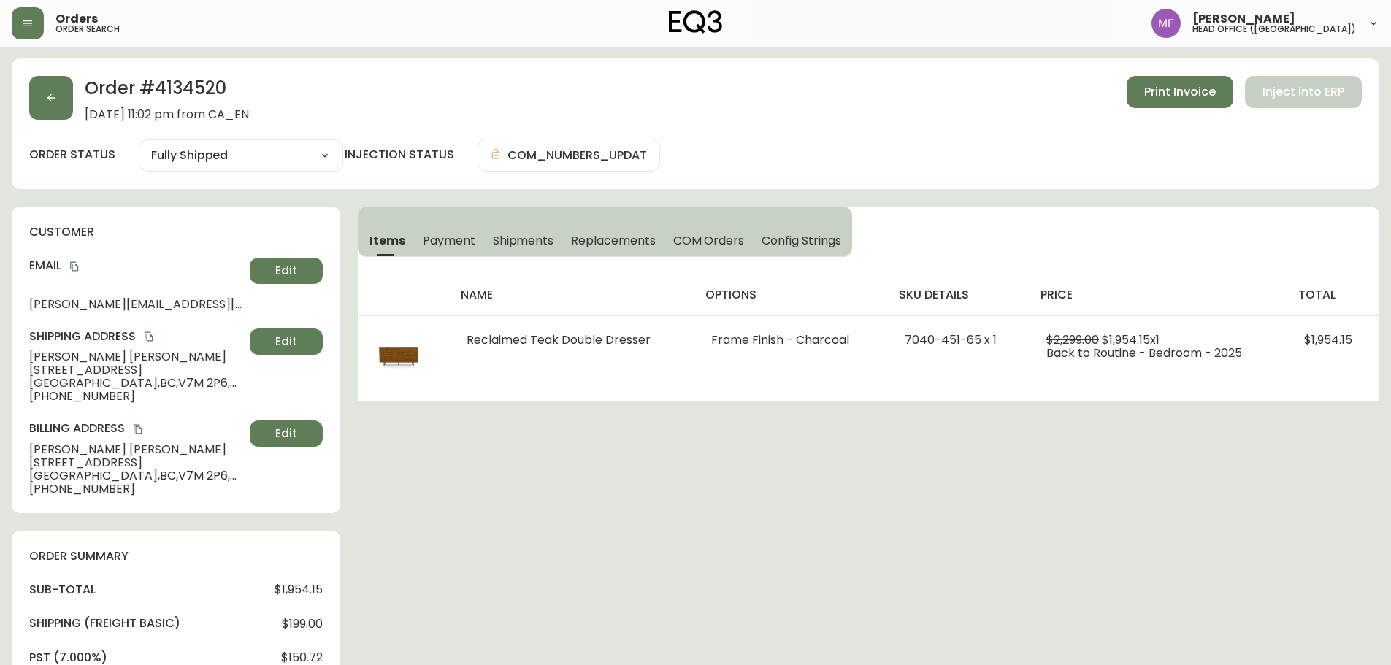
click at [175, 94] on h2 "Order # 4134520" at bounding box center [167, 92] width 164 height 32
click at [73, 263] on icon "copy" at bounding box center [74, 266] width 10 height 10
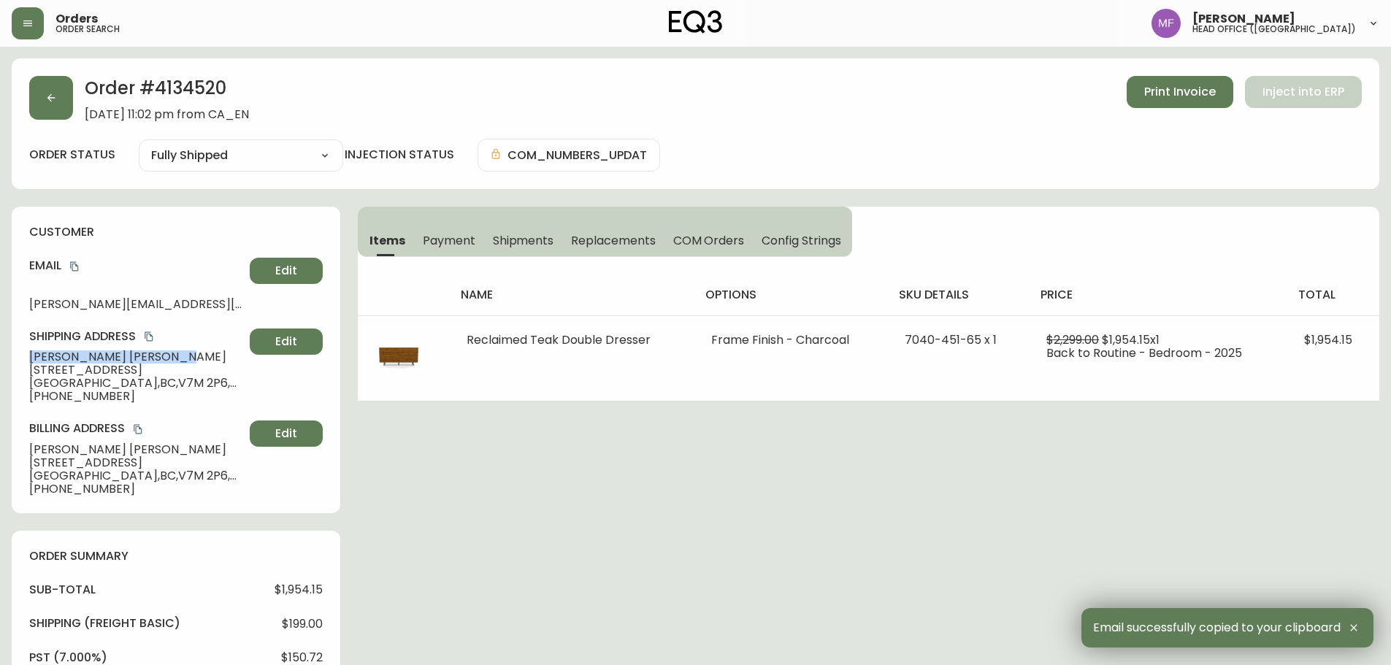
drag, startPoint x: 135, startPoint y: 359, endPoint x: 27, endPoint y: 359, distance: 108.1
click at [27, 359] on div "customer Email hoftiezer@gmail.com Edit Shipping Address Marissa Hoftiezer 2020…" at bounding box center [176, 360] width 329 height 307
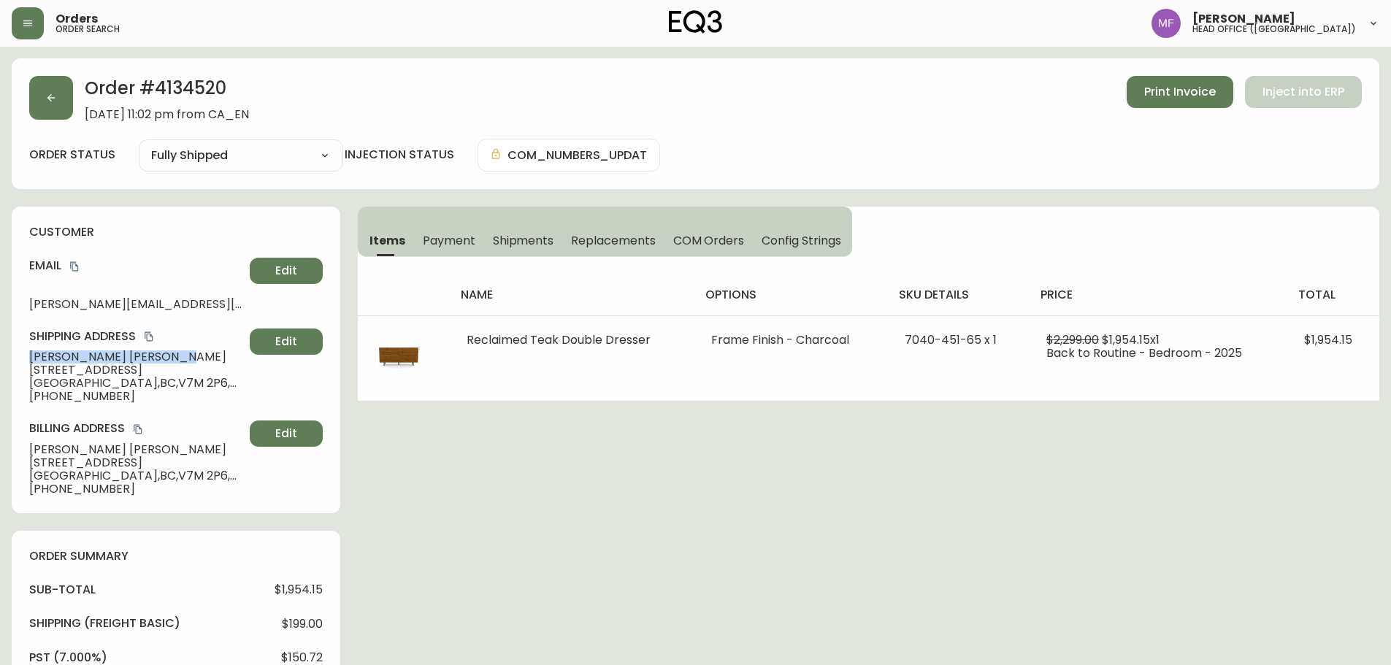
drag, startPoint x: 182, startPoint y: 372, endPoint x: 86, endPoint y: 372, distance: 95.7
click at [31, 372] on span "2020 Chesterfield Avenue" at bounding box center [136, 370] width 215 height 13
drag, startPoint x: 158, startPoint y: 380, endPoint x: 201, endPoint y: 380, distance: 42.4
click at [201, 380] on span "North Vancouver , BC , V7M 2P6 , CA" at bounding box center [136, 383] width 215 height 13
drag, startPoint x: 115, startPoint y: 397, endPoint x: 43, endPoint y: 397, distance: 72.3
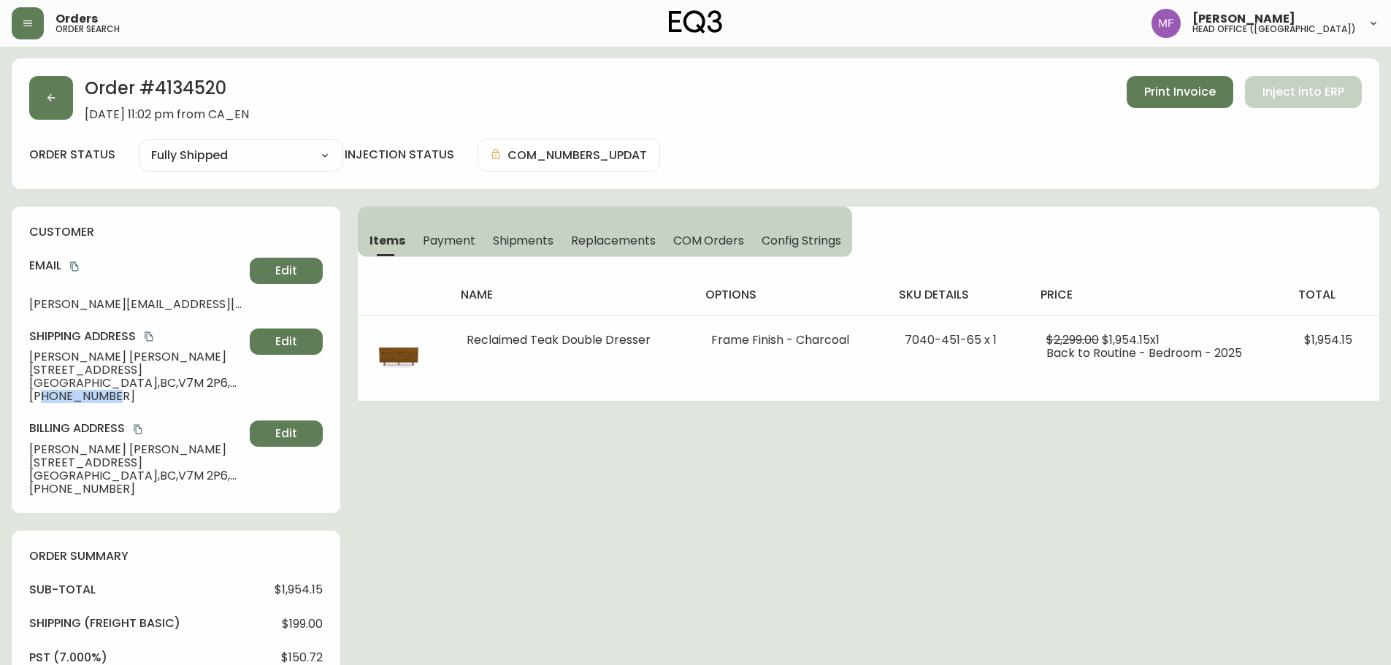
click at [43, 397] on span "+15144357657" at bounding box center [136, 396] width 215 height 13
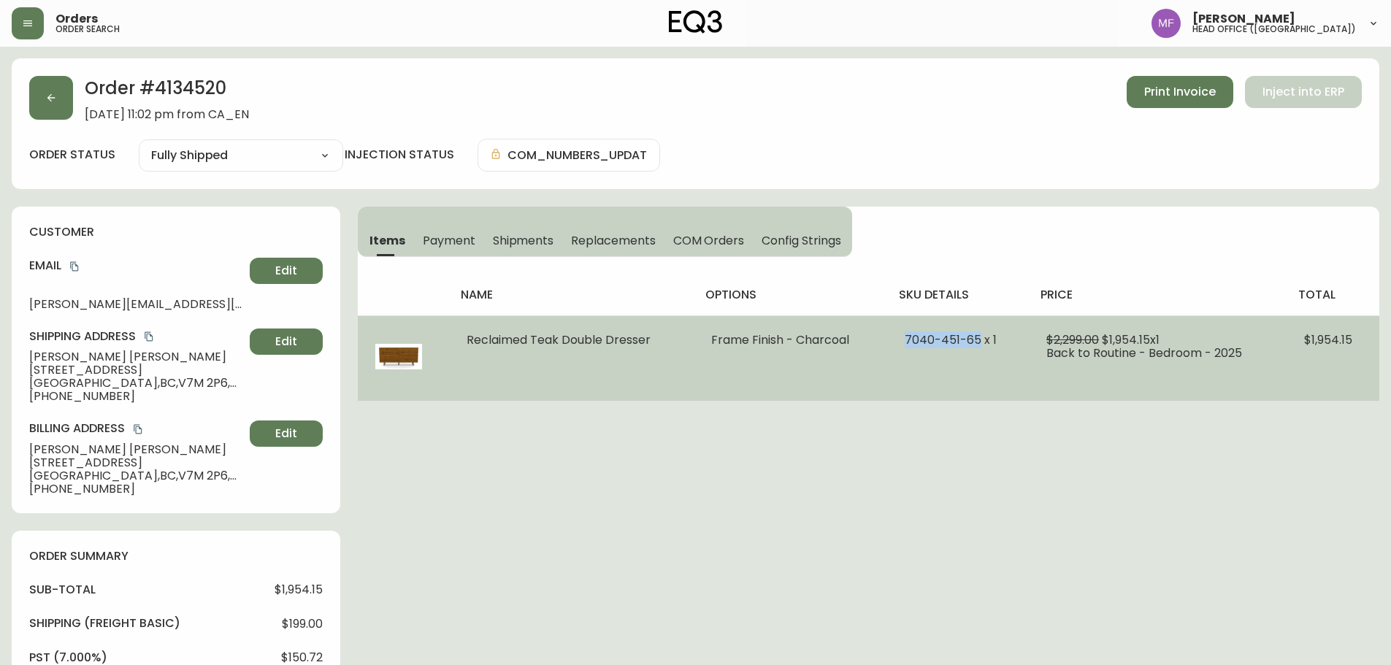
drag, startPoint x: 977, startPoint y: 337, endPoint x: 908, endPoint y: 336, distance: 69.4
click at [908, 336] on span "7040-451-65 x 1" at bounding box center [951, 340] width 92 height 17
click at [1319, 340] on span "$1,954.15" at bounding box center [1328, 340] width 48 height 17
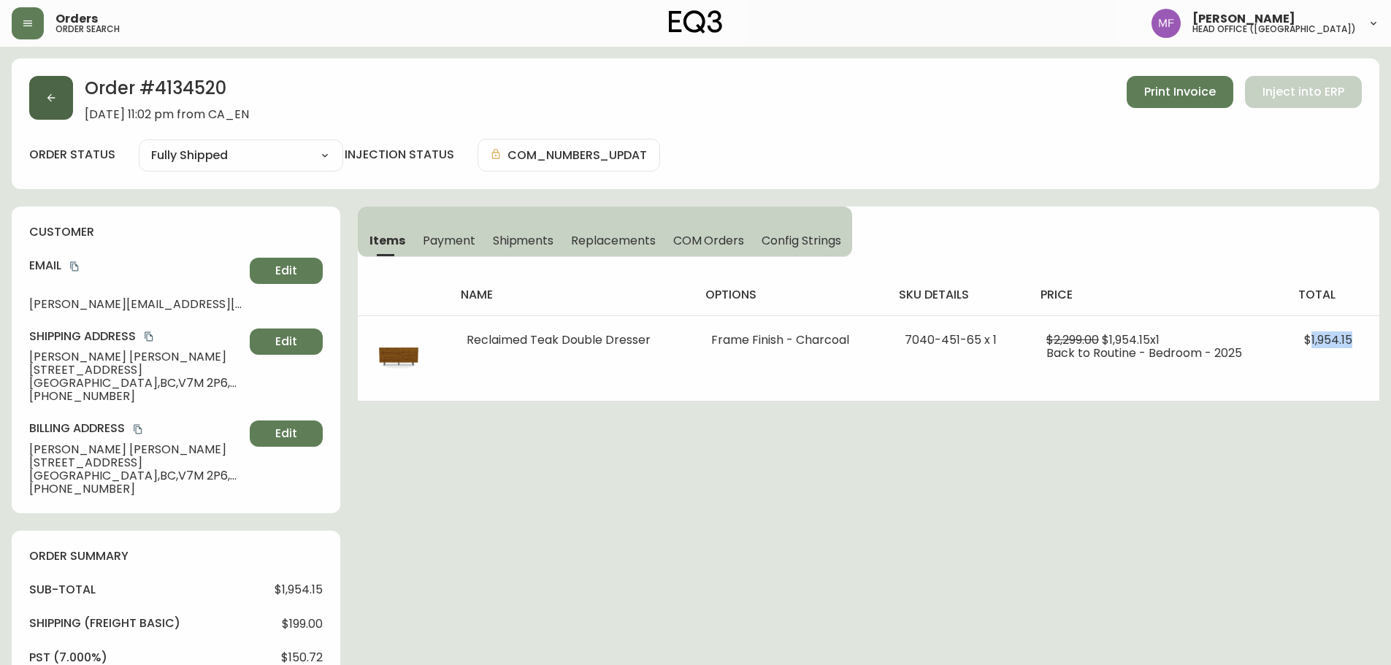
click at [50, 106] on button "button" at bounding box center [51, 98] width 44 height 44
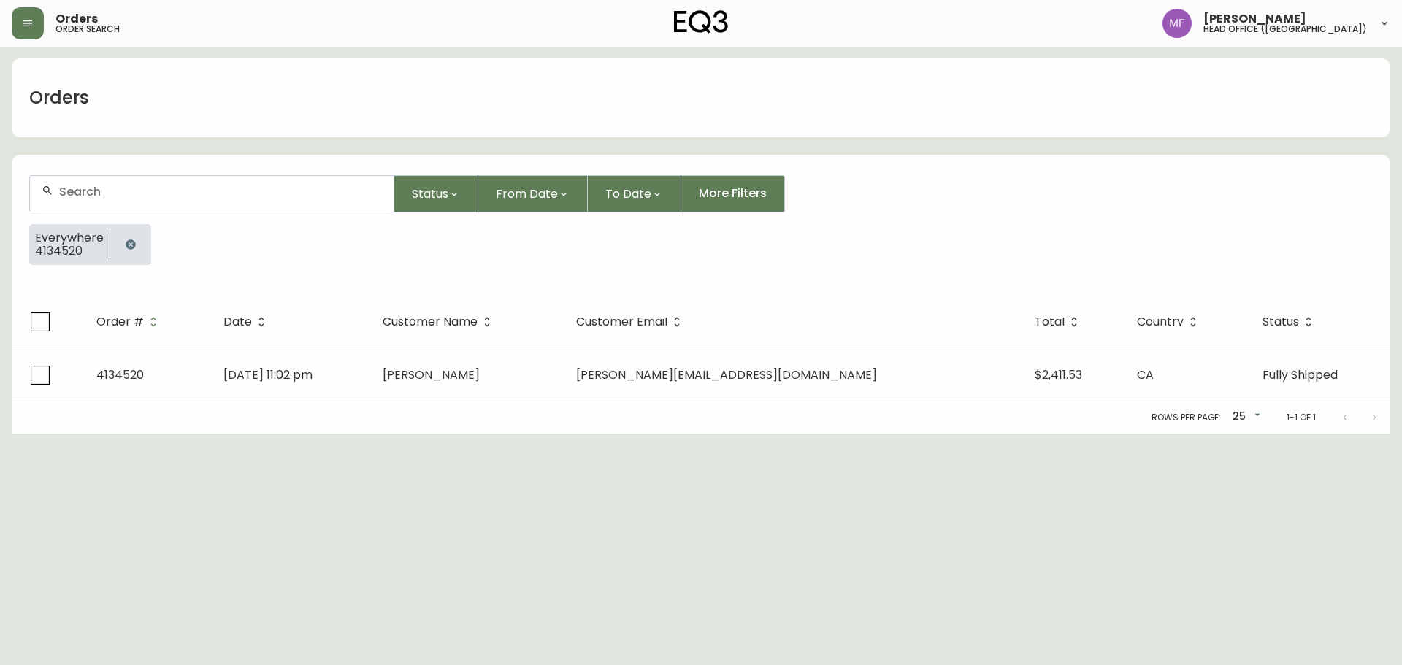
click at [120, 248] on button "button" at bounding box center [130, 244] width 29 height 29
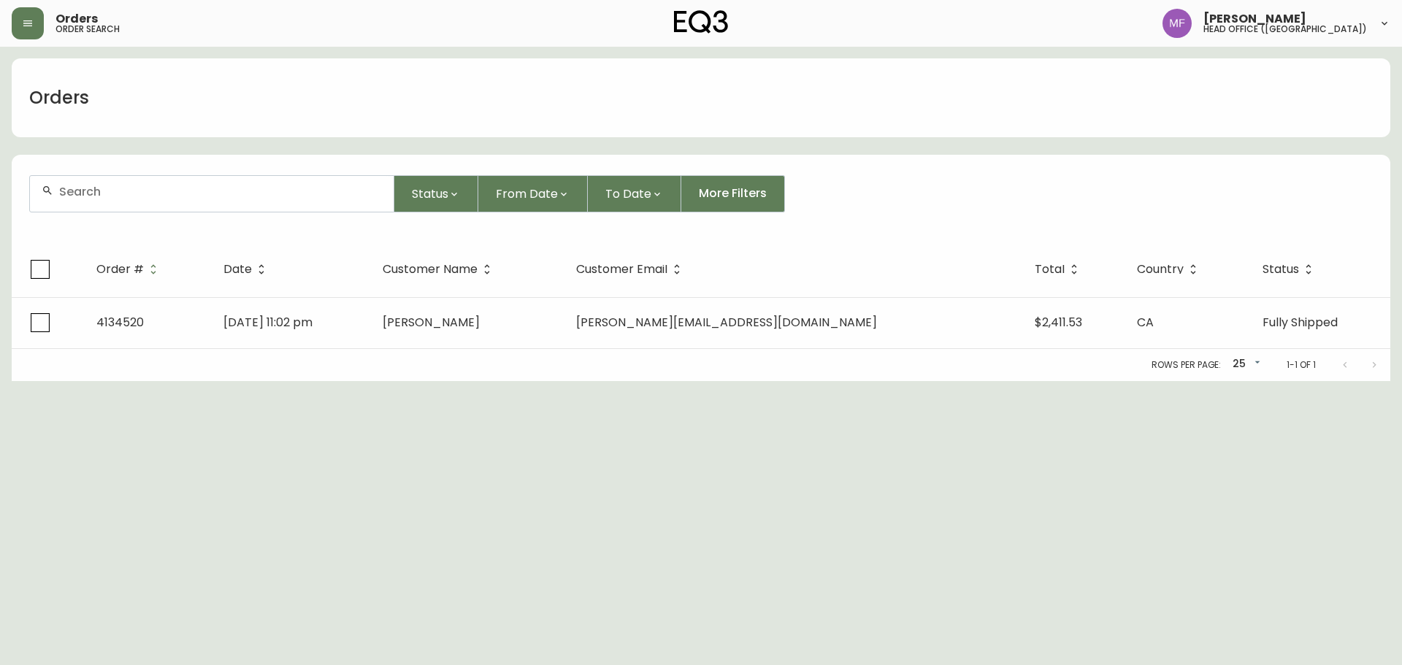
click at [120, 199] on div at bounding box center [212, 194] width 364 height 36
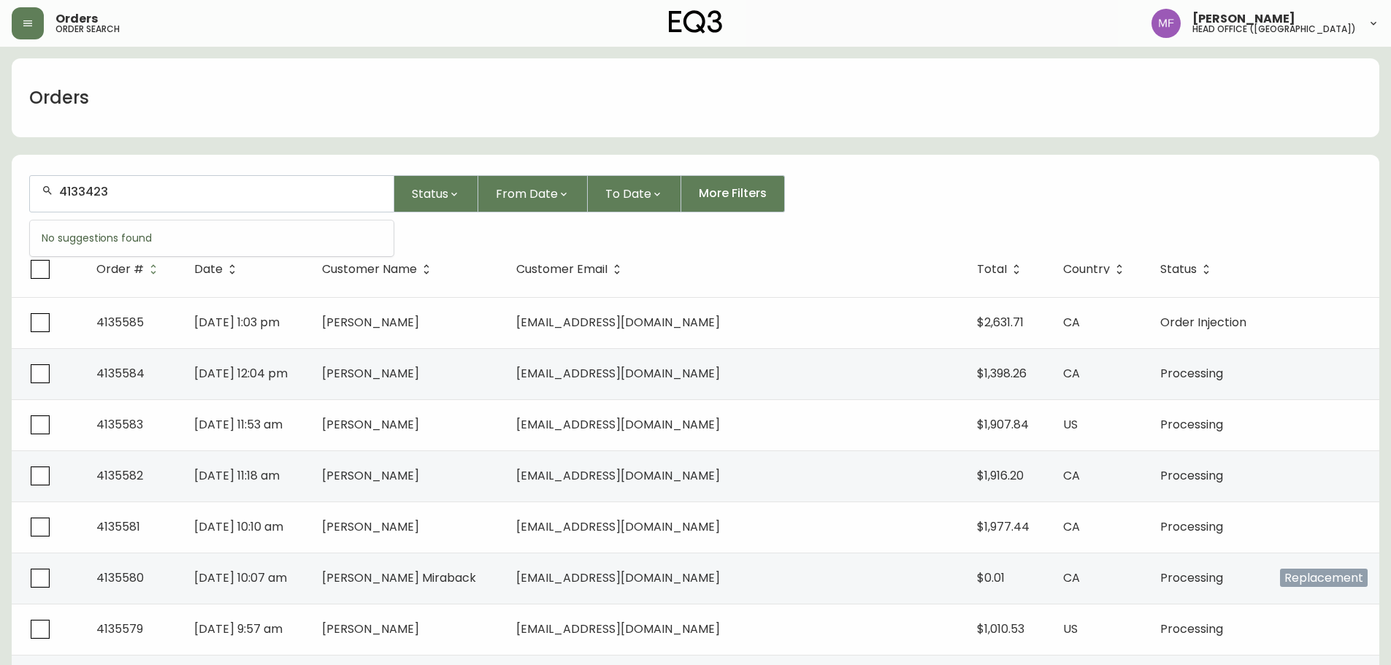
type input "4133423"
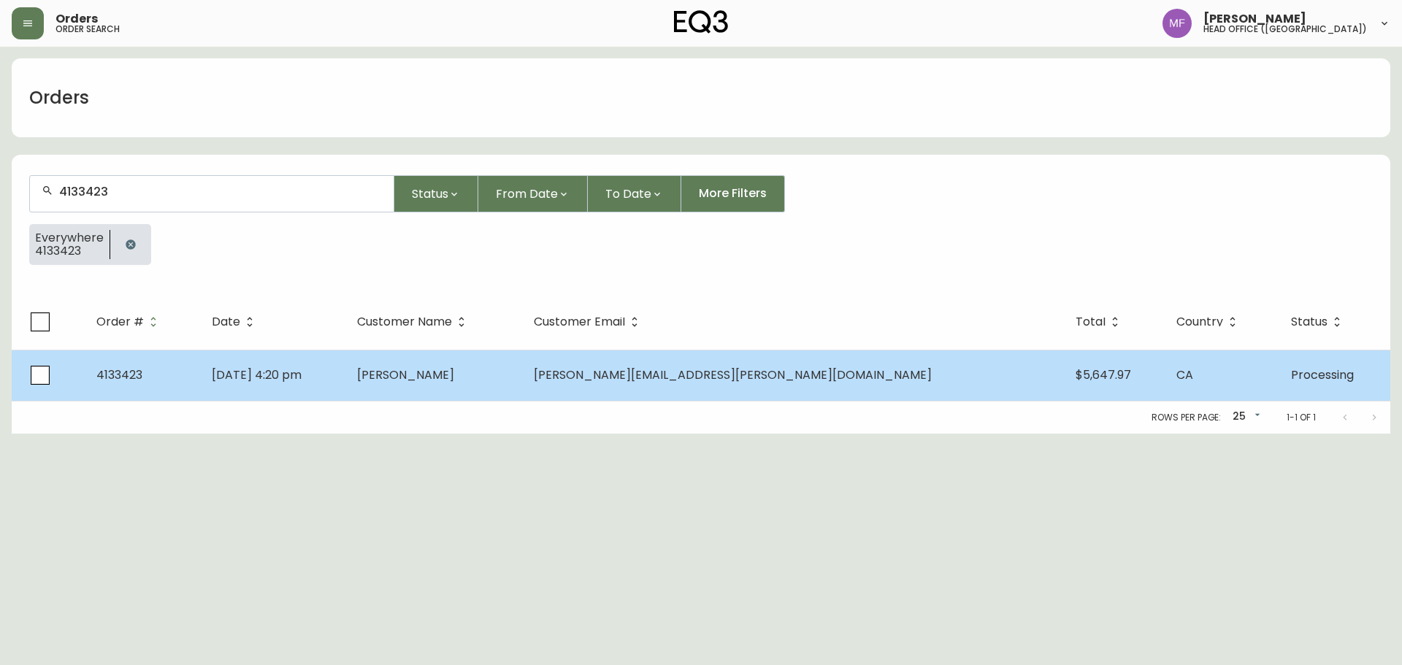
click at [345, 373] on td "May 30 2025, 4:20 pm" at bounding box center [272, 375] width 145 height 51
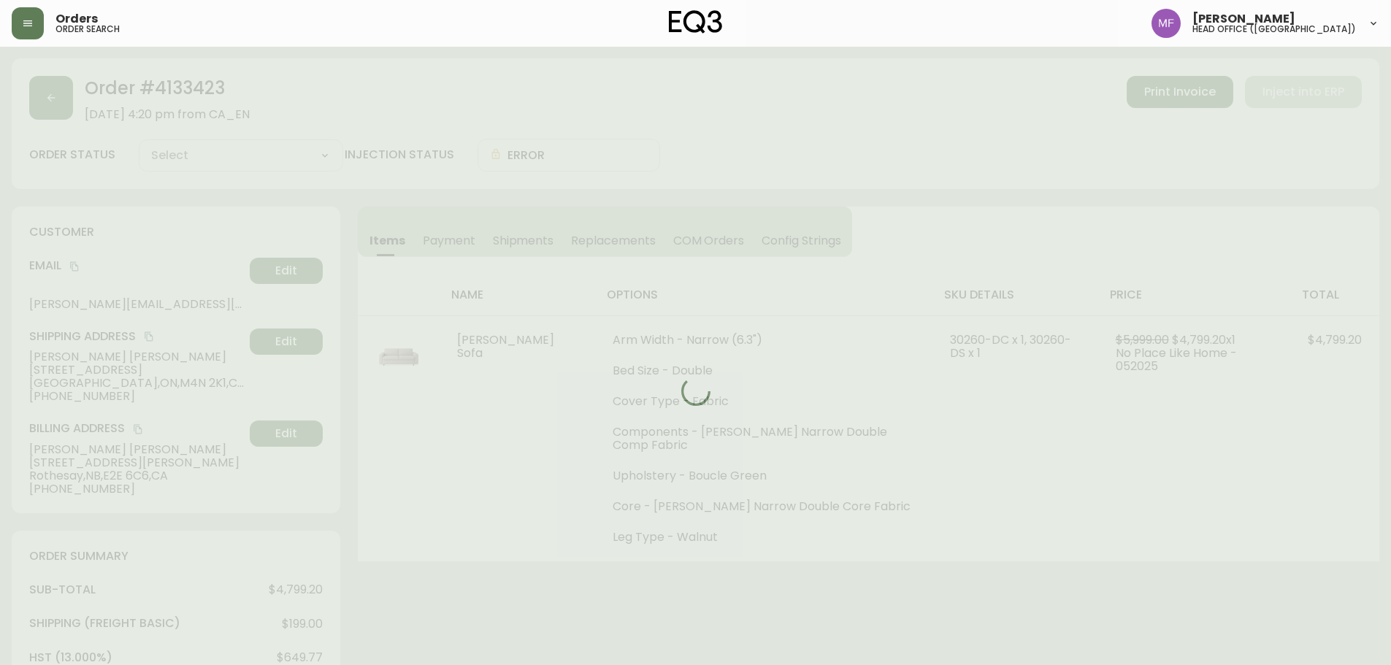
type input "Processing"
select select "PROCESSING"
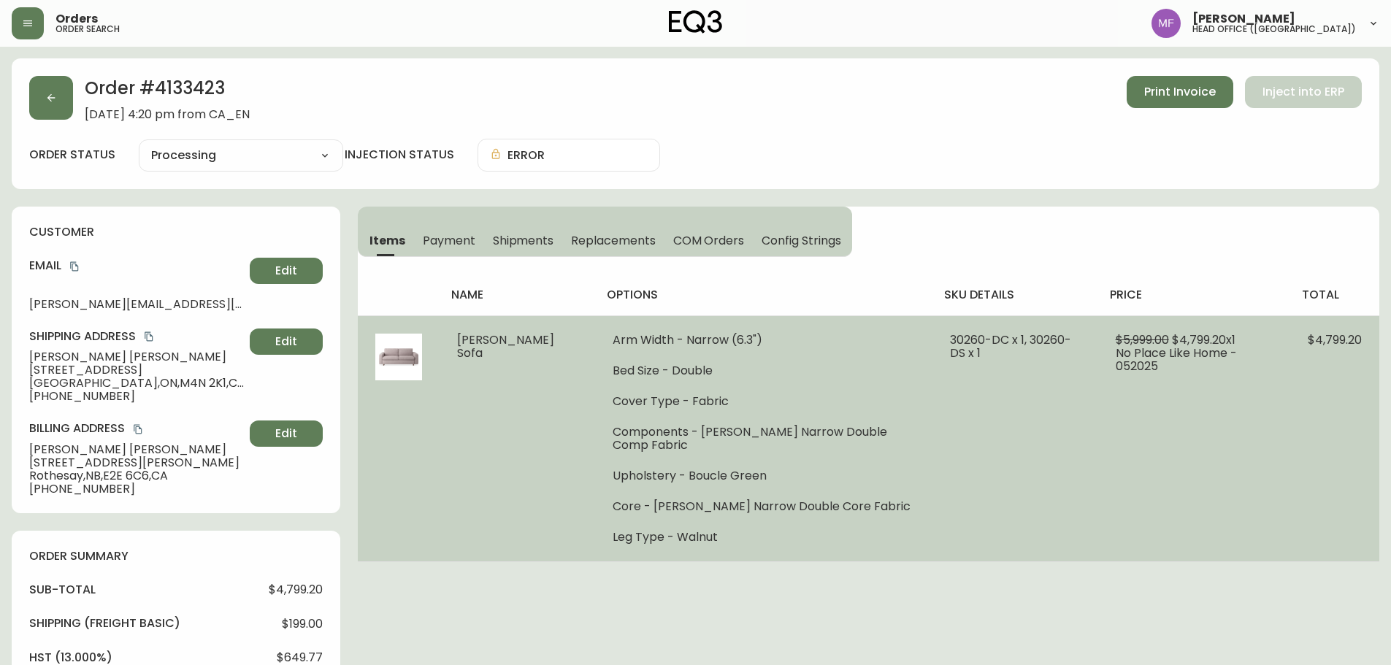
click at [1047, 437] on td "30260-DC x 1, 30260-DS x 1" at bounding box center [1014, 438] width 165 height 246
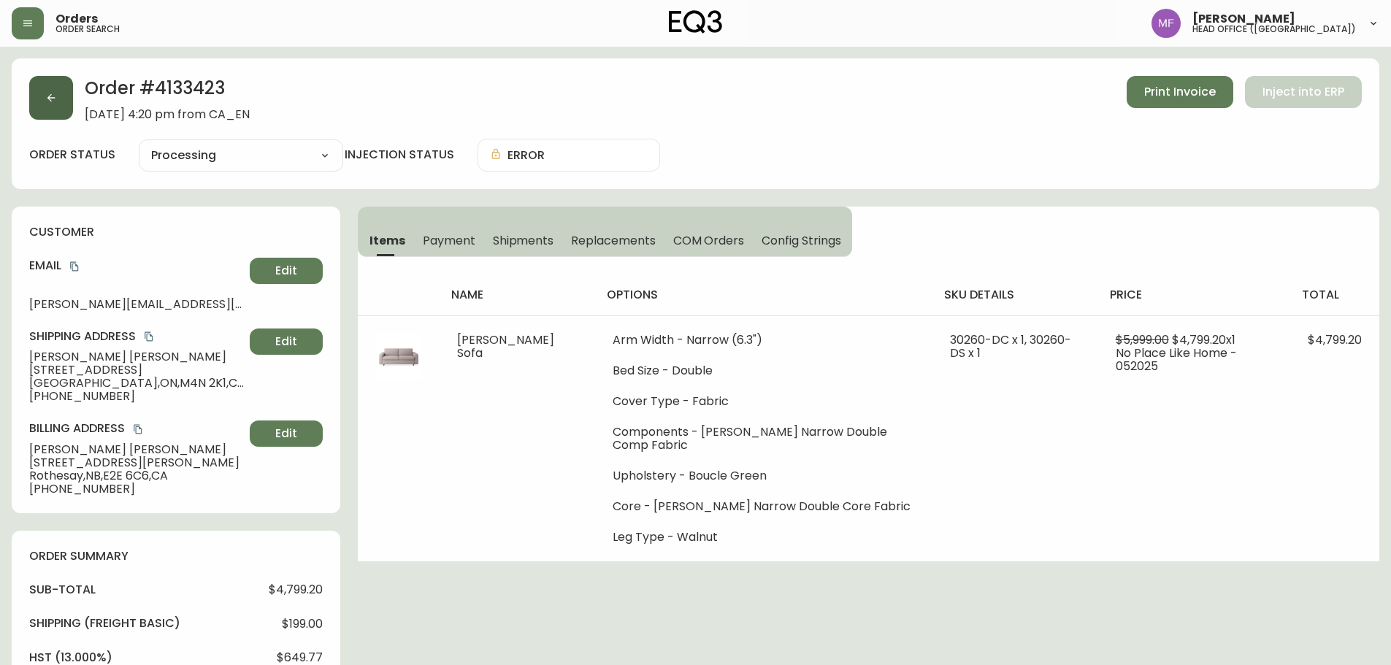
drag, startPoint x: 76, startPoint y: 112, endPoint x: 51, endPoint y: 107, distance: 25.2
click at [76, 112] on div "Order # 4133423 May 30, 2025 at 4:20 pm from CA_EN Print Invoice Inject into ERP" at bounding box center [695, 98] width 1333 height 45
click at [47, 106] on button "button" at bounding box center [51, 98] width 44 height 44
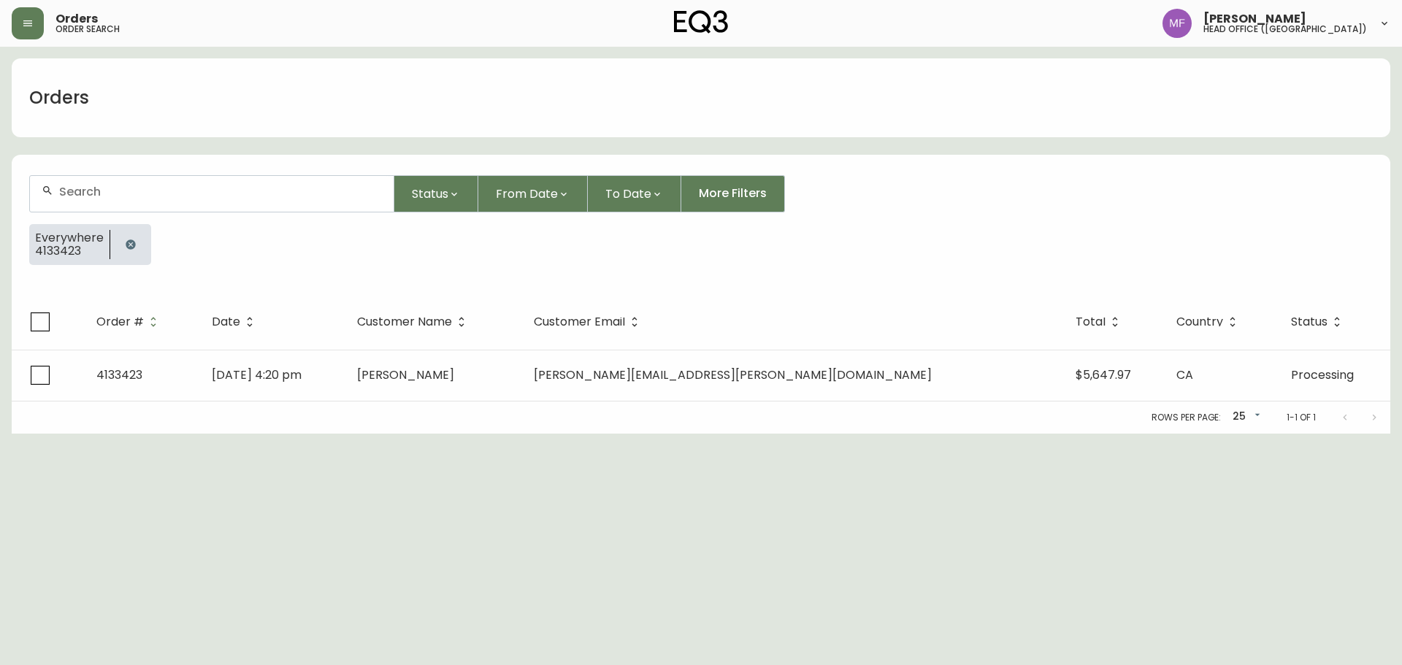
click at [125, 248] on icon "button" at bounding box center [131, 245] width 12 height 12
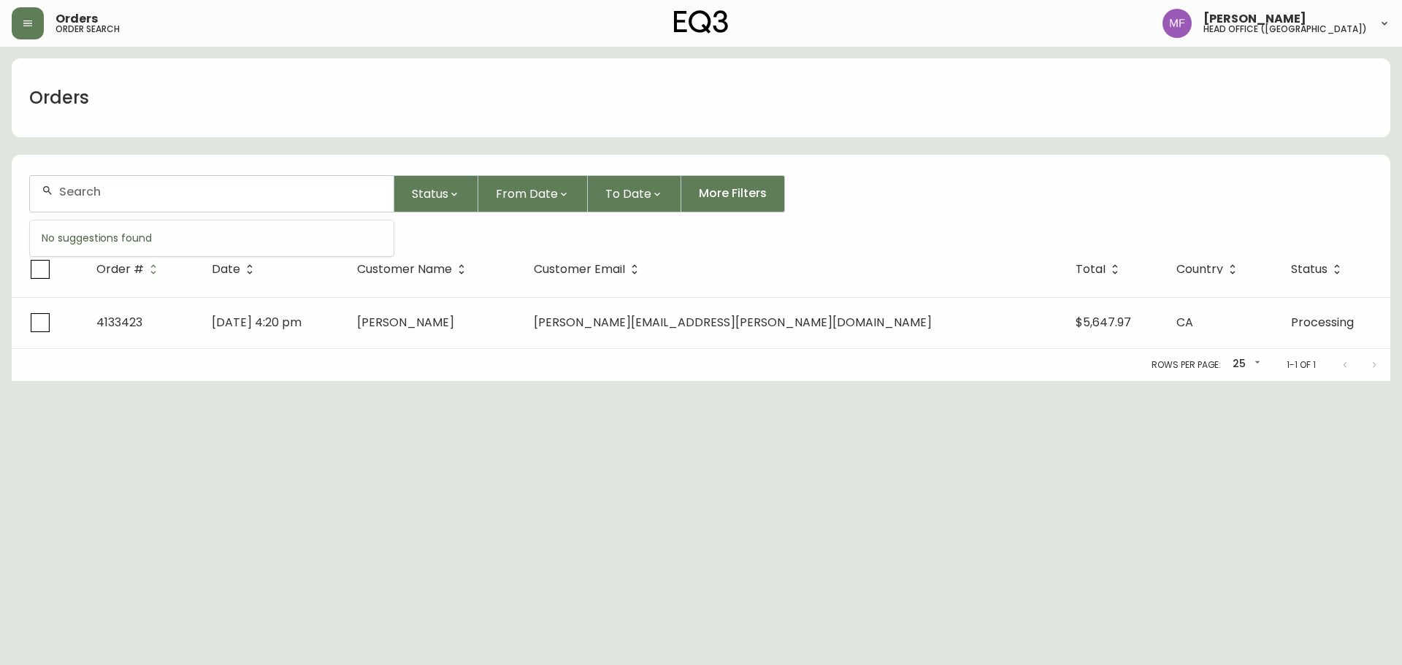
click at [129, 194] on input "text" at bounding box center [220, 192] width 323 height 14
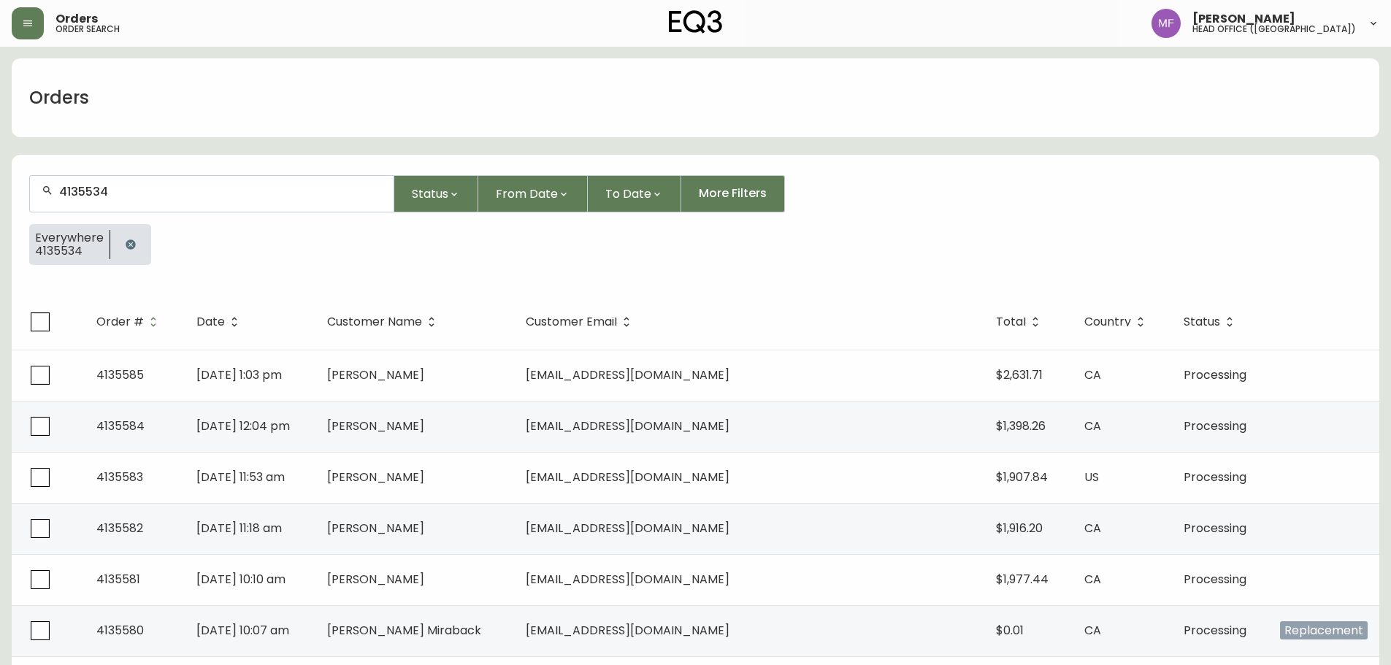
type input "4135534"
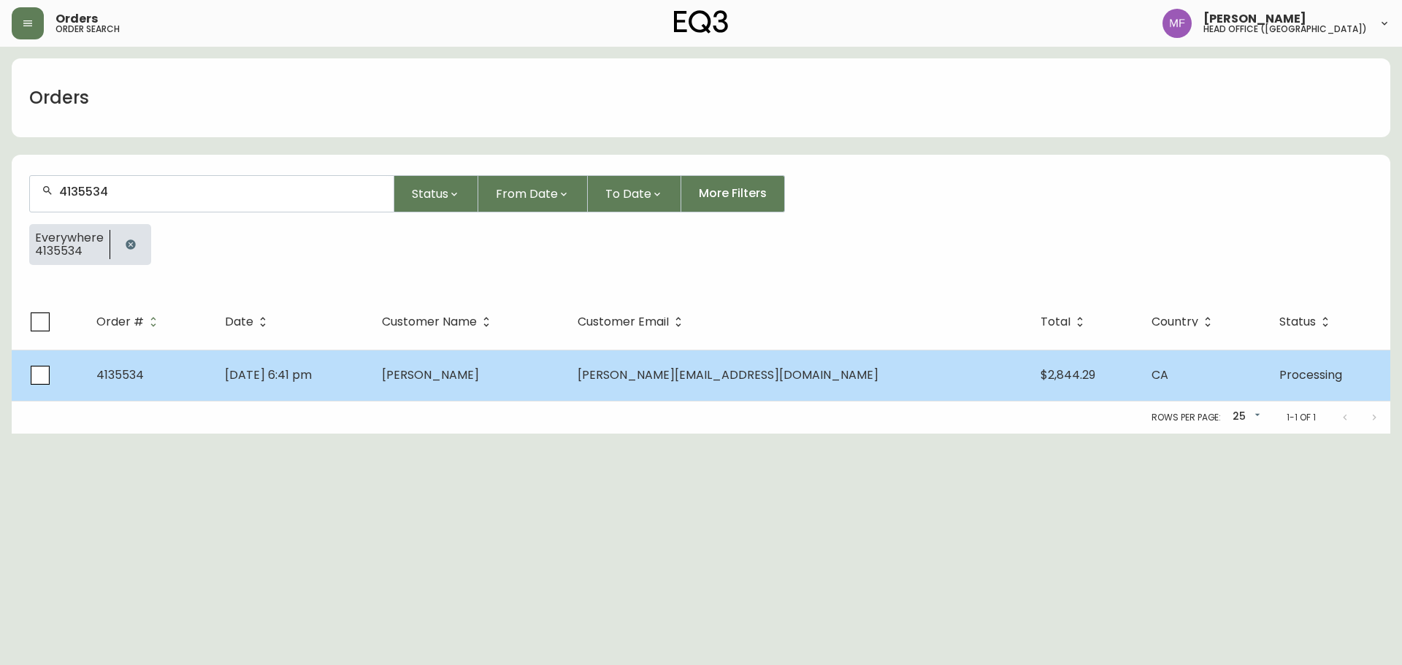
click at [518, 386] on td "[PERSON_NAME]" at bounding box center [468, 375] width 196 height 51
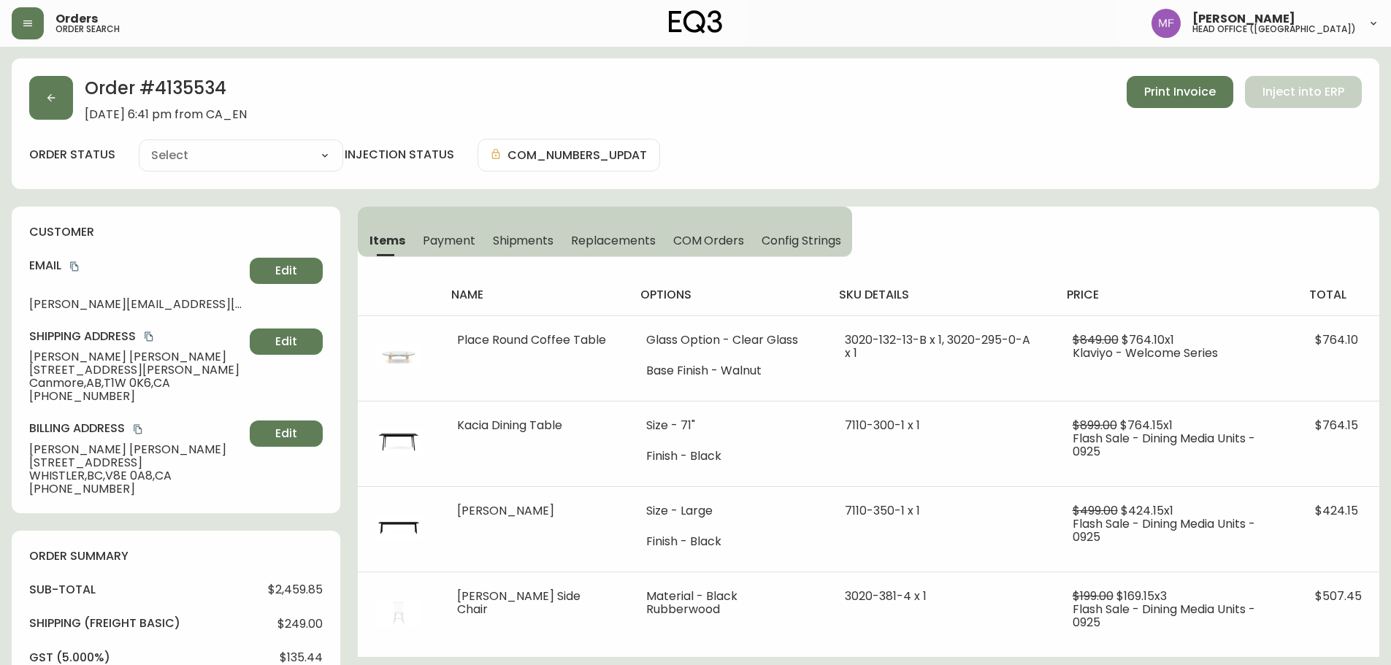
type input "Processing"
select select "PROCESSING"
click at [194, 108] on span "[DATE] 6:41 pm from CA_EN" at bounding box center [166, 114] width 162 height 13
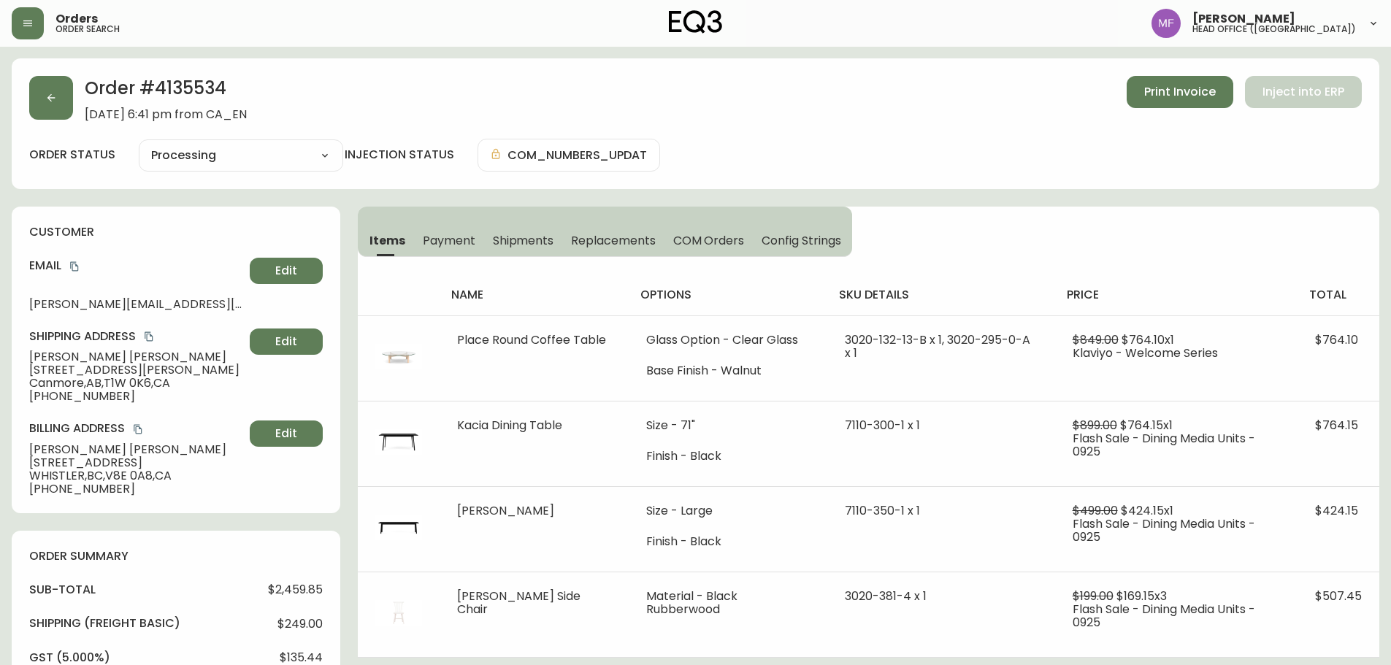
click at [210, 84] on h2 "Order # 4135534" at bounding box center [166, 92] width 162 height 32
copy h2 "4135534"
drag, startPoint x: 96, startPoint y: 357, endPoint x: 3, endPoint y: 364, distance: 93.8
click at [3, 364] on main "Order # 4135534 [DATE] 6:41 pm from CA_EN Print Invoice Inject into ERP order s…" at bounding box center [695, 572] width 1391 height 1051
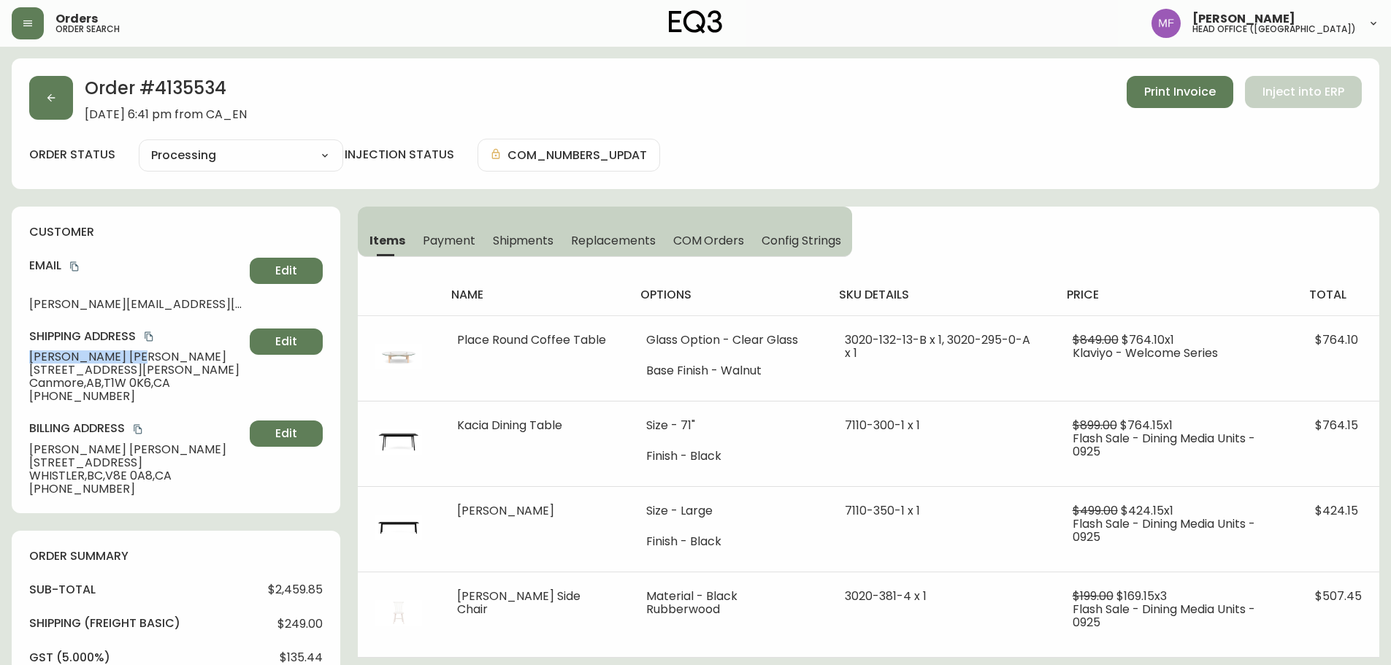
drag, startPoint x: 33, startPoint y: 356, endPoint x: 108, endPoint y: 351, distance: 75.4
click at [108, 351] on span "[PERSON_NAME]" at bounding box center [136, 357] width 215 height 13
copy span "[PERSON_NAME]"
click at [211, 87] on h2 "Order # 4135534" at bounding box center [166, 92] width 162 height 32
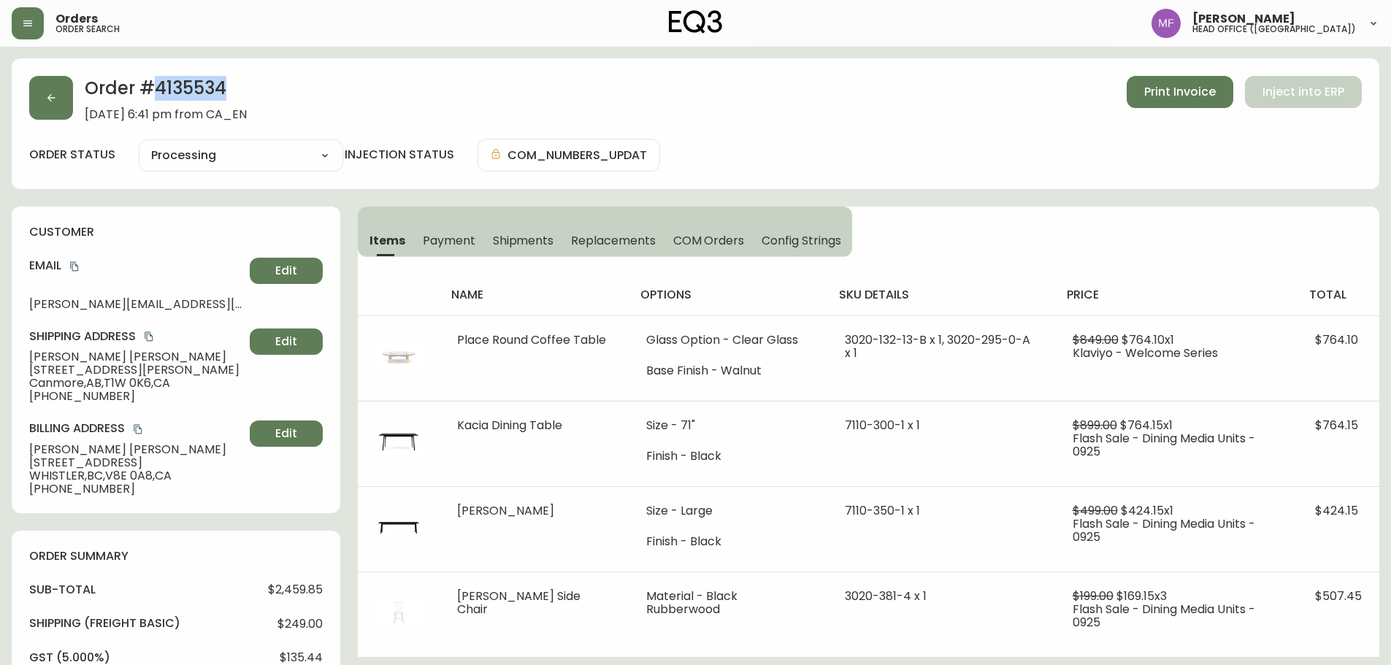
copy h2 "4135534"
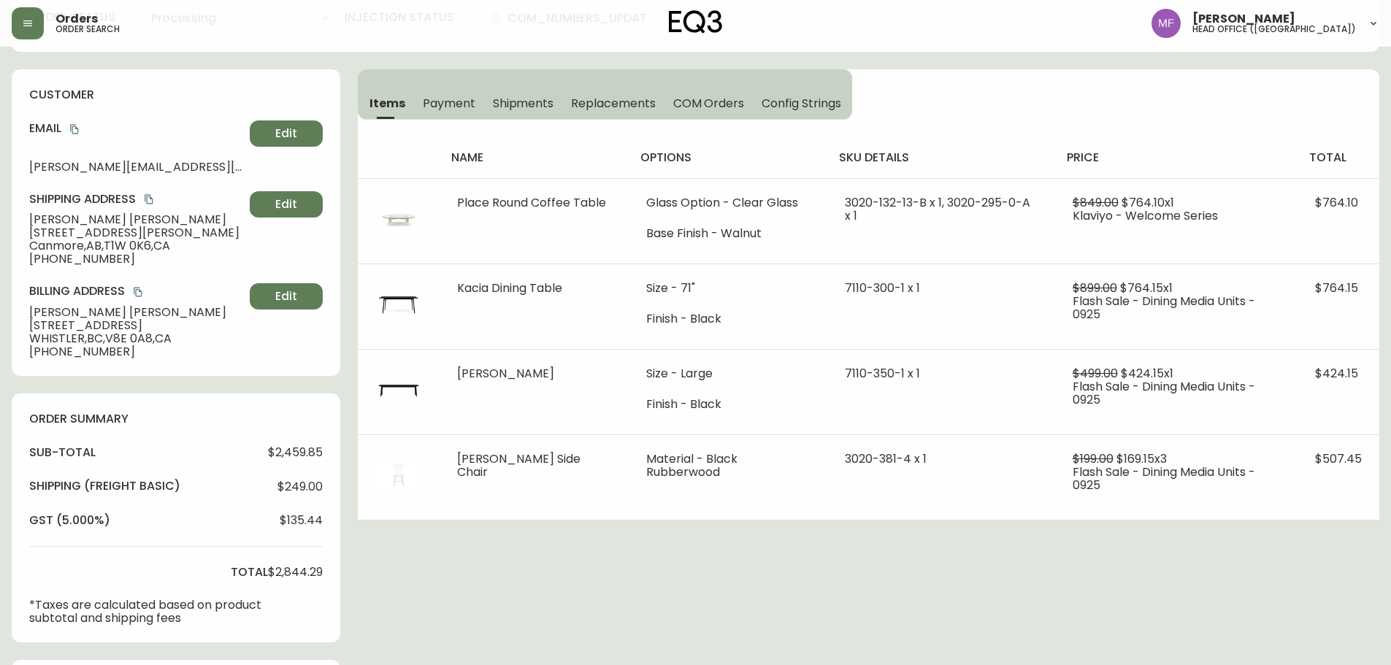
scroll to position [432, 0]
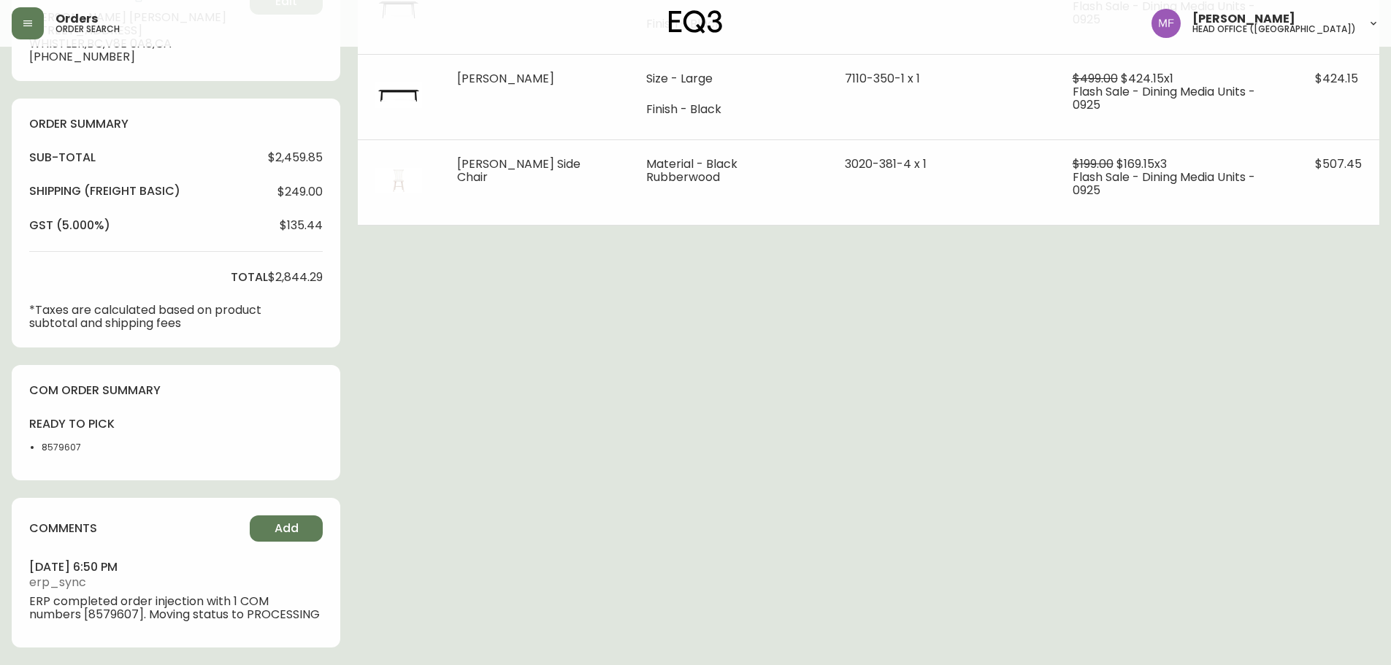
click at [71, 448] on li "8579607" at bounding box center [79, 447] width 74 height 13
copy li "8579607"
click at [700, 383] on div "Order # 4135534 [DATE] 6:41 pm from CA_EN Print Invoice Inject into ERP order s…" at bounding box center [696, 145] width 1368 height 1039
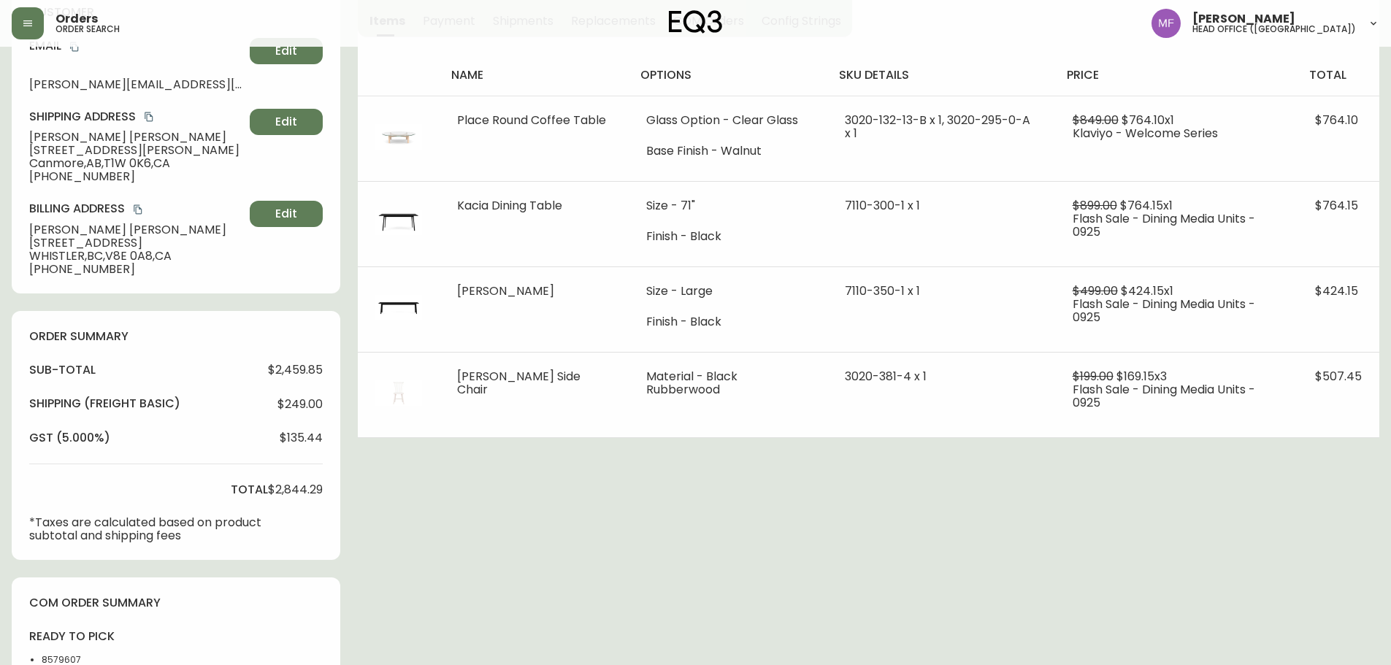
scroll to position [0, 0]
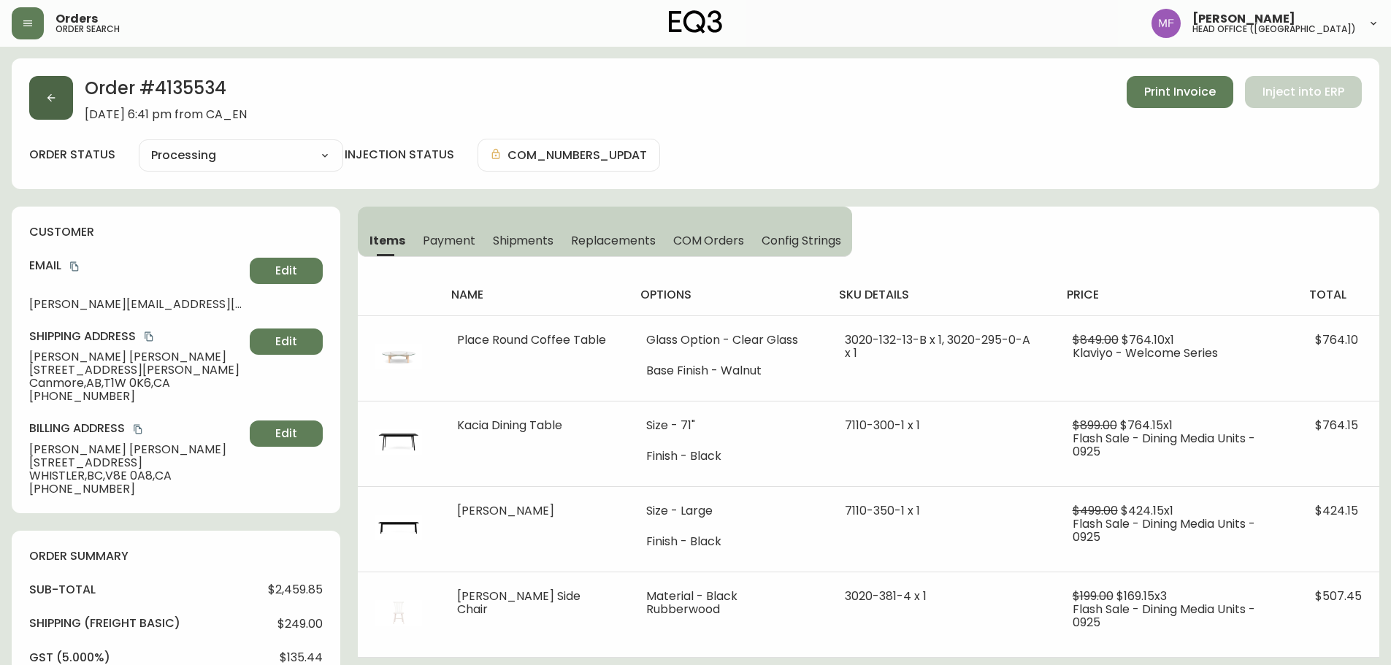
click at [46, 102] on icon "button" at bounding box center [51, 98] width 12 height 12
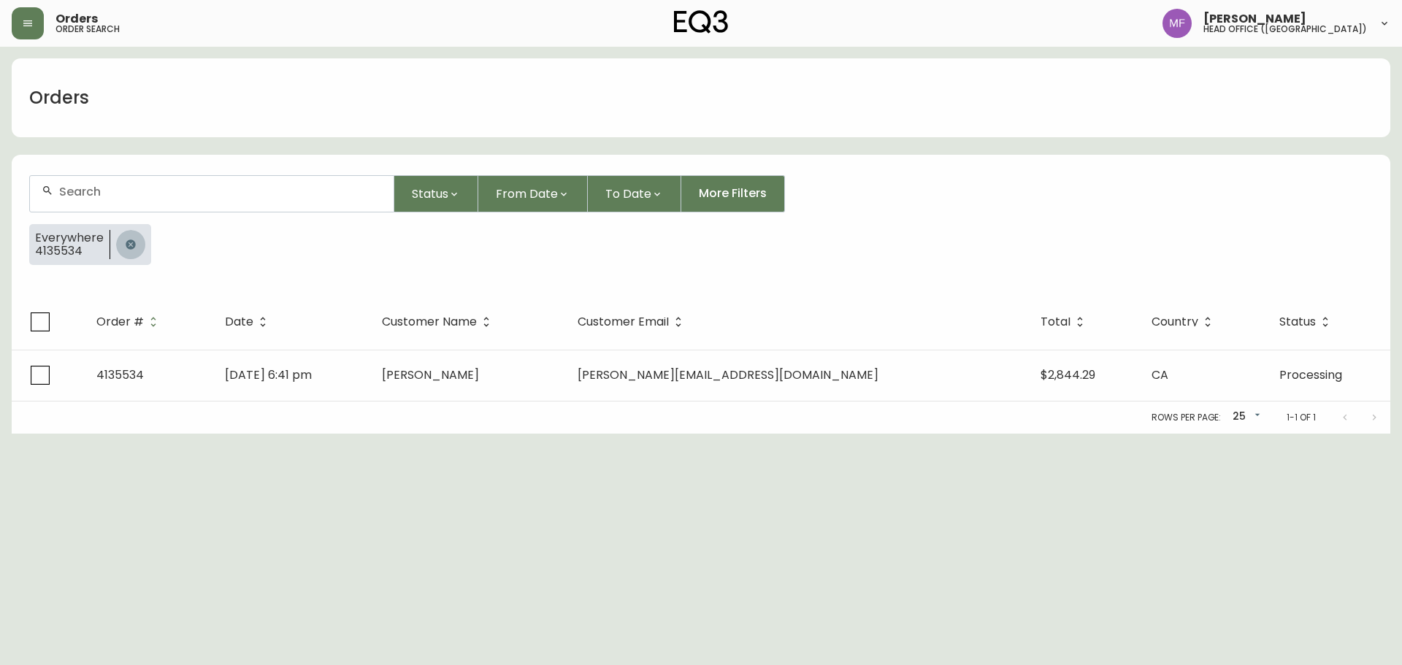
click at [131, 235] on button "button" at bounding box center [130, 244] width 29 height 29
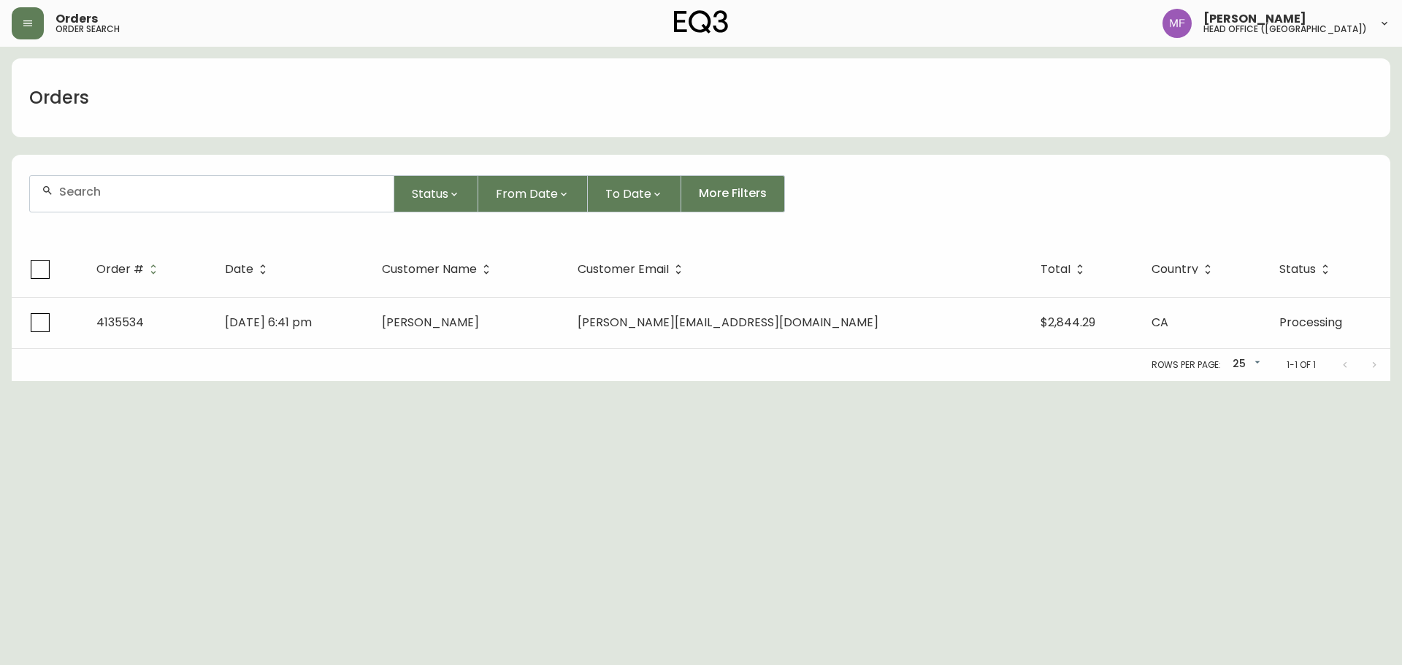
click at [123, 191] on input "text" at bounding box center [220, 192] width 323 height 14
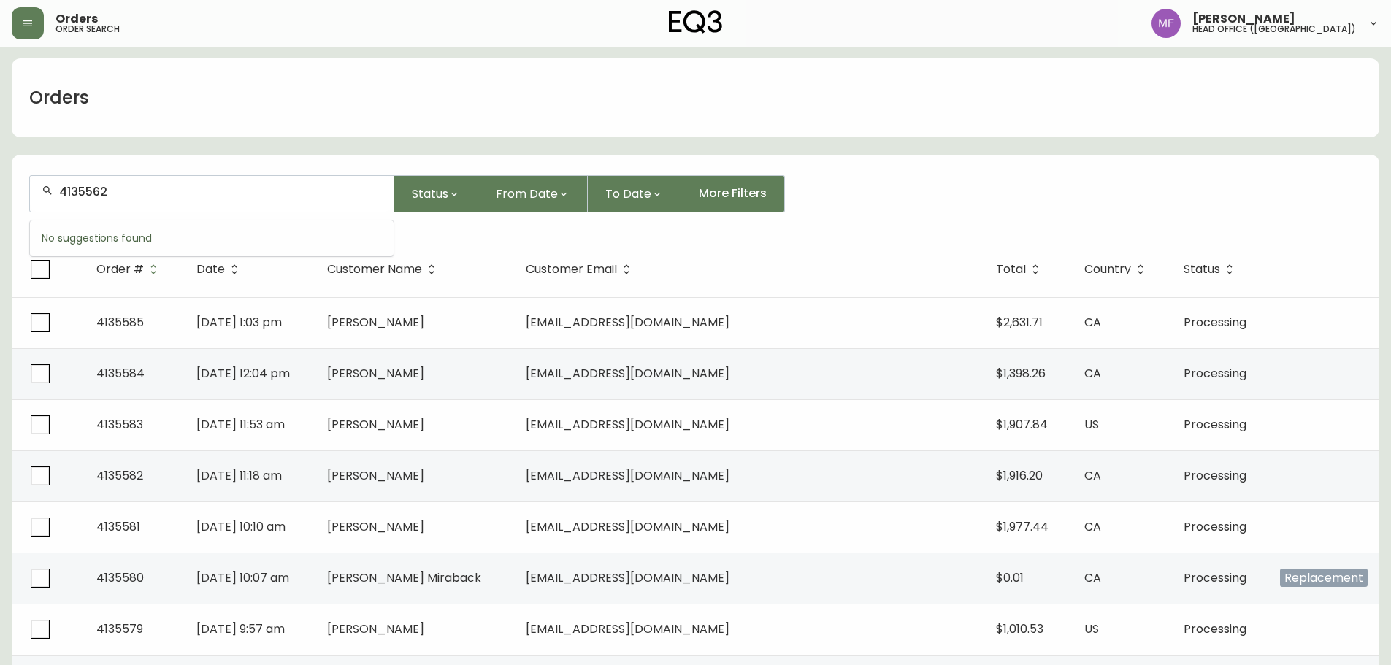
type input "4135562"
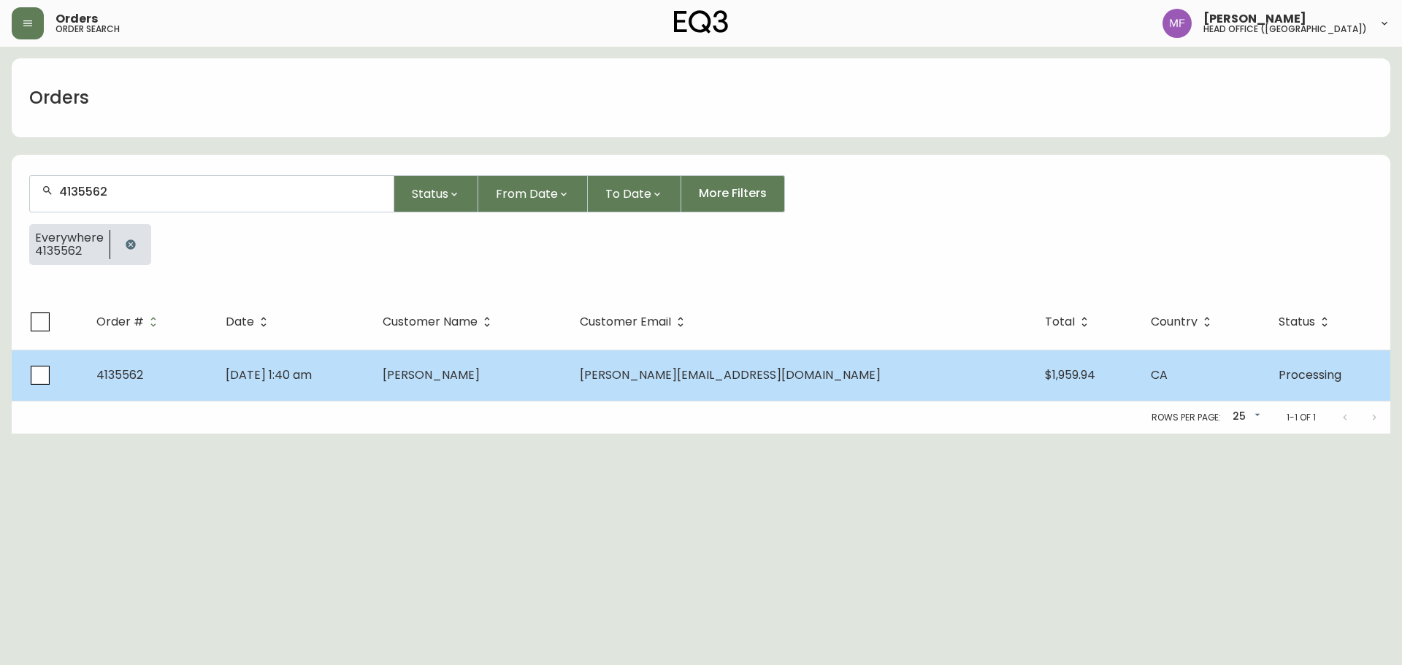
click at [480, 382] on span "[PERSON_NAME]" at bounding box center [431, 375] width 97 height 17
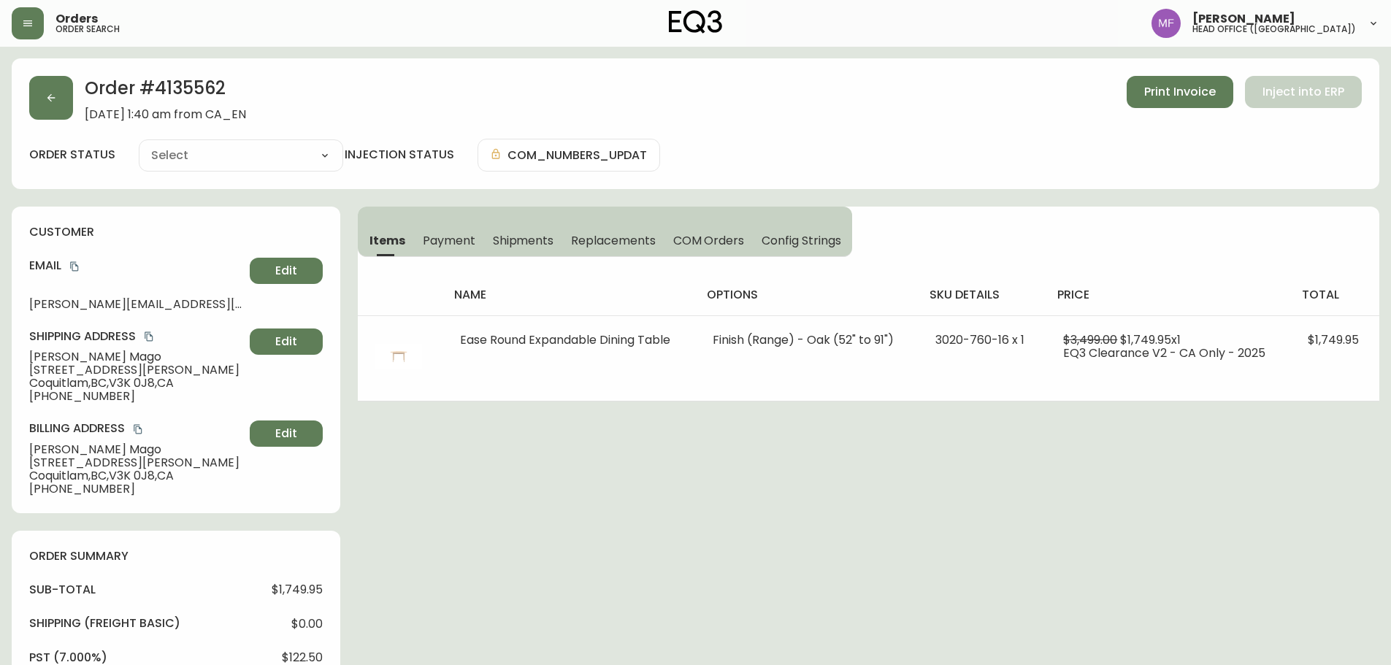
type input "Processing"
select select "PROCESSING"
click at [210, 88] on h2 "Order # 4135562" at bounding box center [165, 92] width 161 height 32
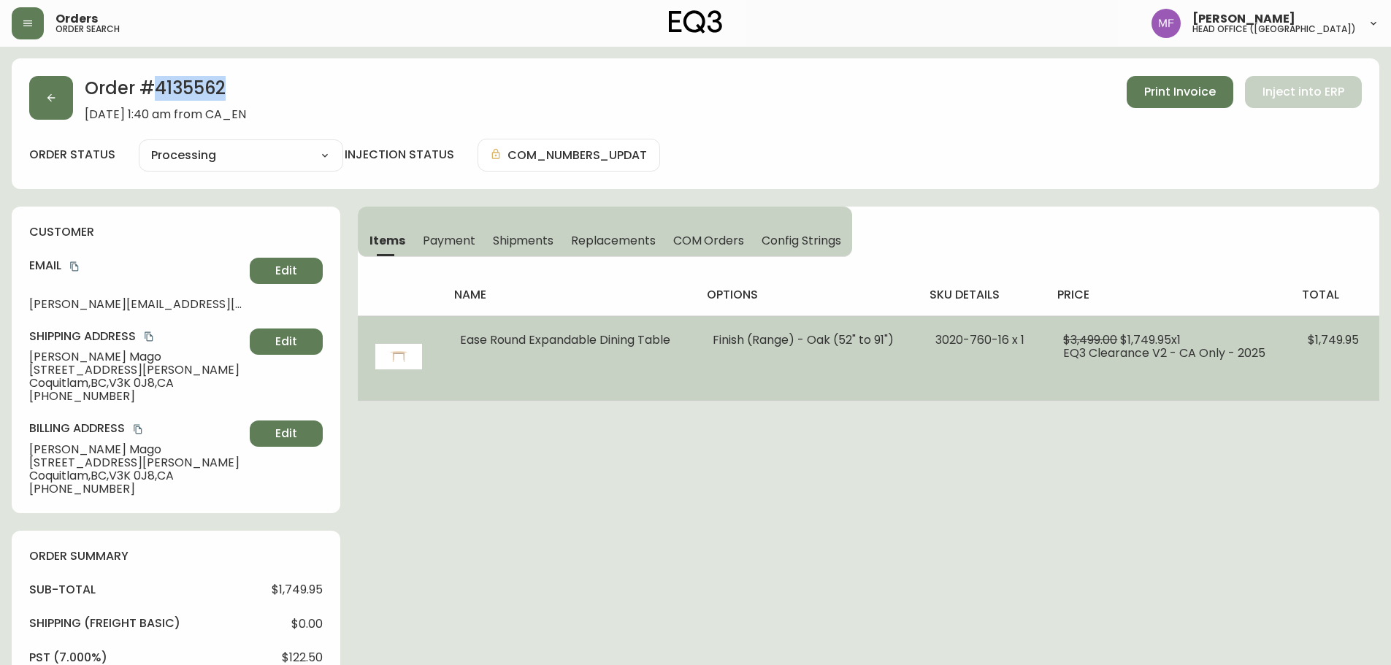
copy h2 "4135562"
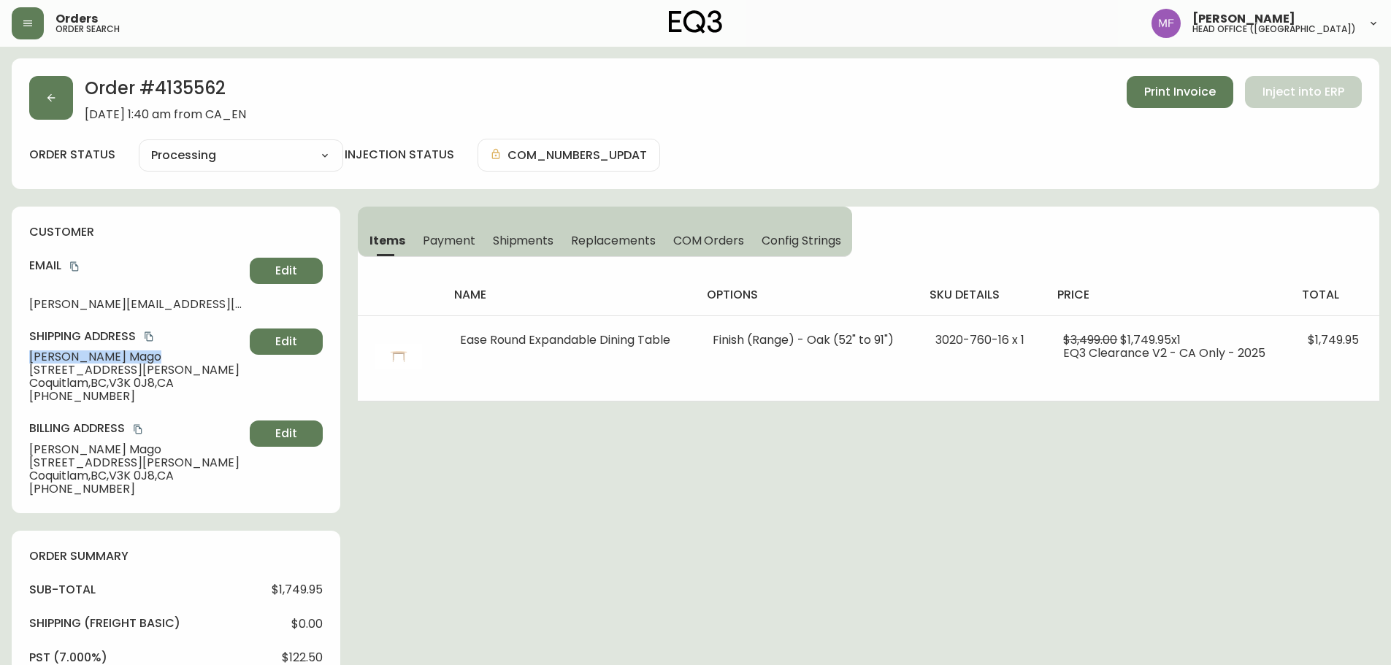
drag, startPoint x: 123, startPoint y: 353, endPoint x: 26, endPoint y: 363, distance: 98.3
click at [26, 363] on div "customer Email [PERSON_NAME][EMAIL_ADDRESS][DOMAIN_NAME] Edit Shipping Address …" at bounding box center [176, 360] width 329 height 307
copy span "[PERSON_NAME]"
click at [216, 96] on h2 "Order # 4135562" at bounding box center [165, 92] width 161 height 32
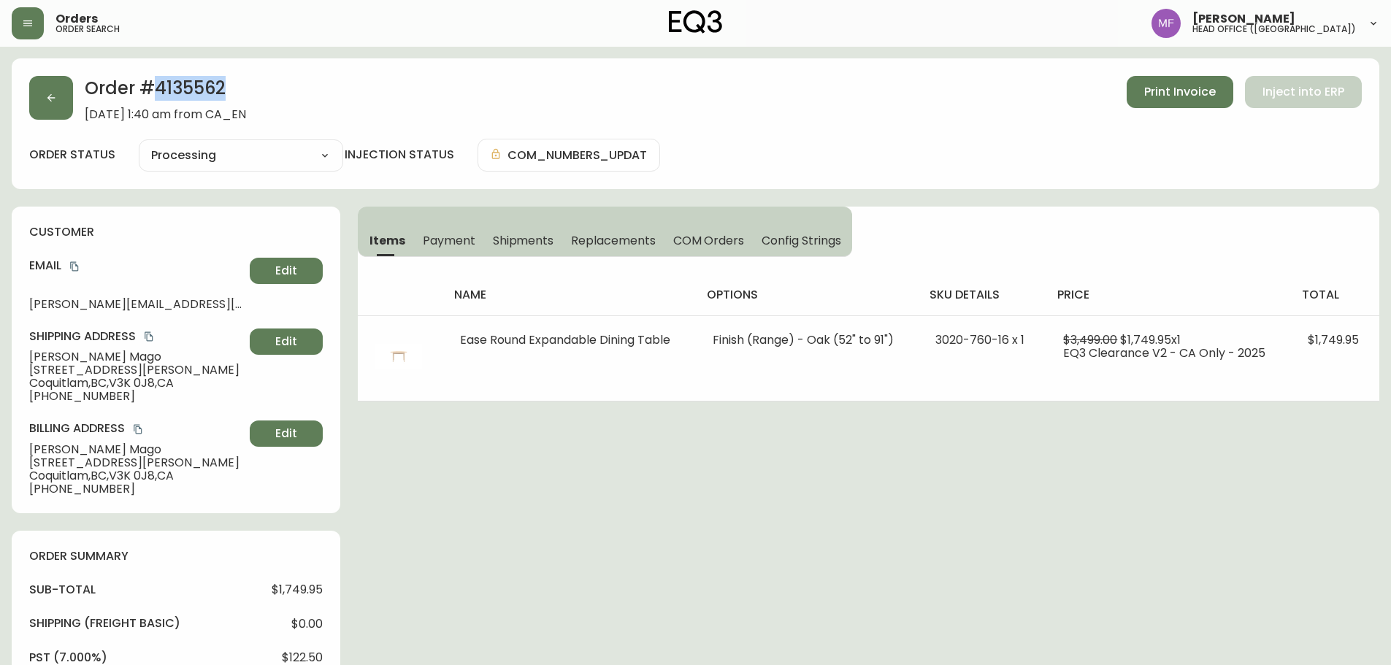
copy h2 "4135562"
click at [39, 115] on button "button" at bounding box center [51, 98] width 44 height 44
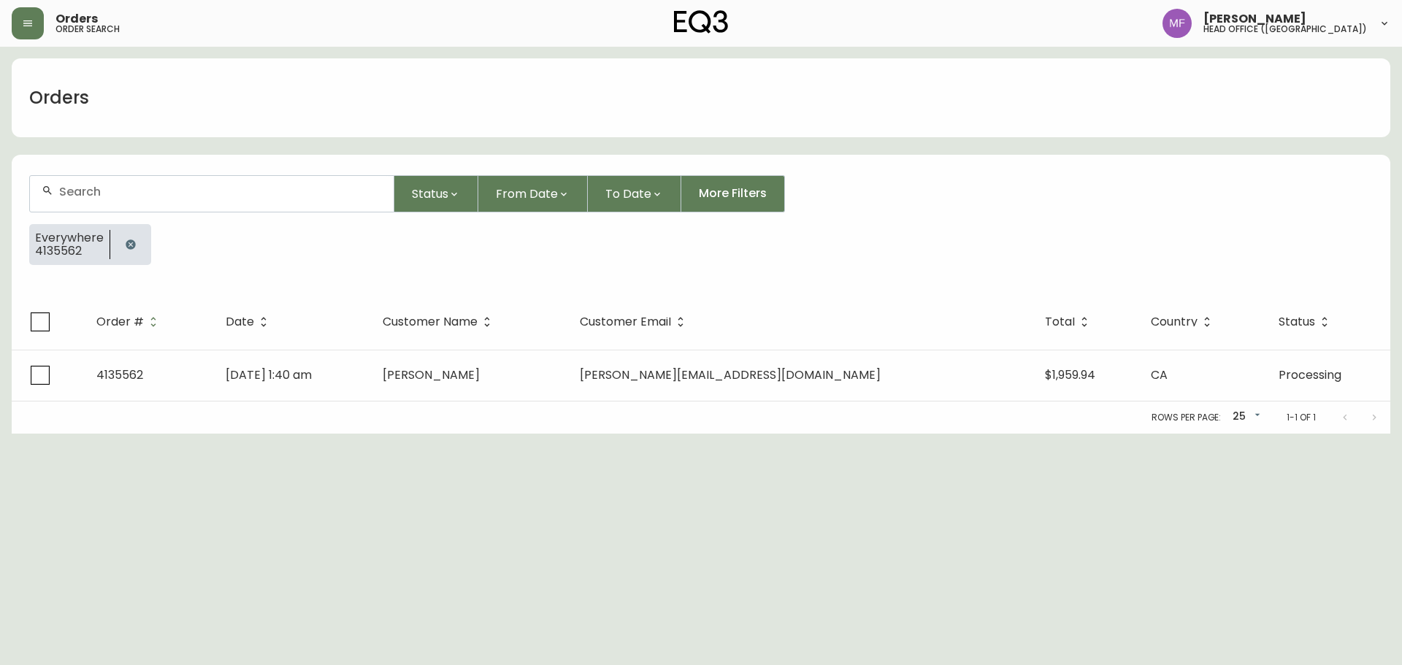
drag, startPoint x: 125, startPoint y: 240, endPoint x: 126, endPoint y: 209, distance: 31.4
click at [126, 238] on button "button" at bounding box center [130, 244] width 29 height 29
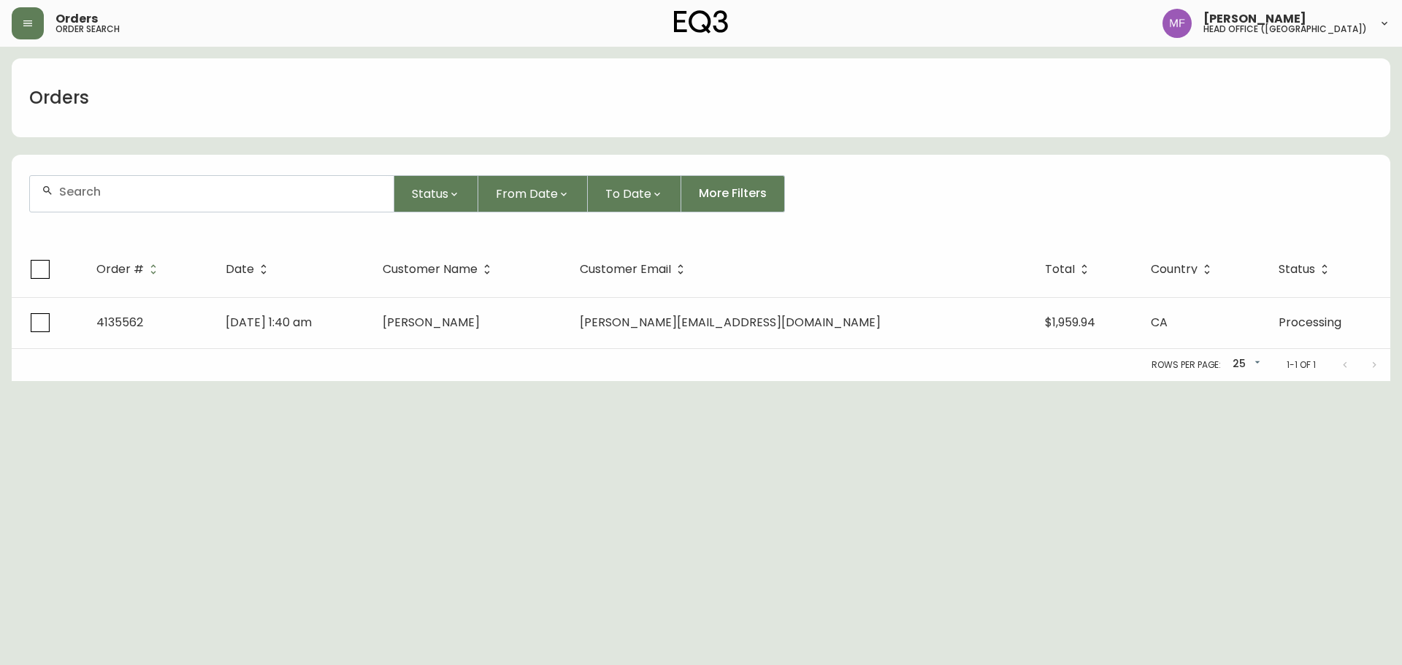
click at [126, 202] on div at bounding box center [212, 194] width 364 height 36
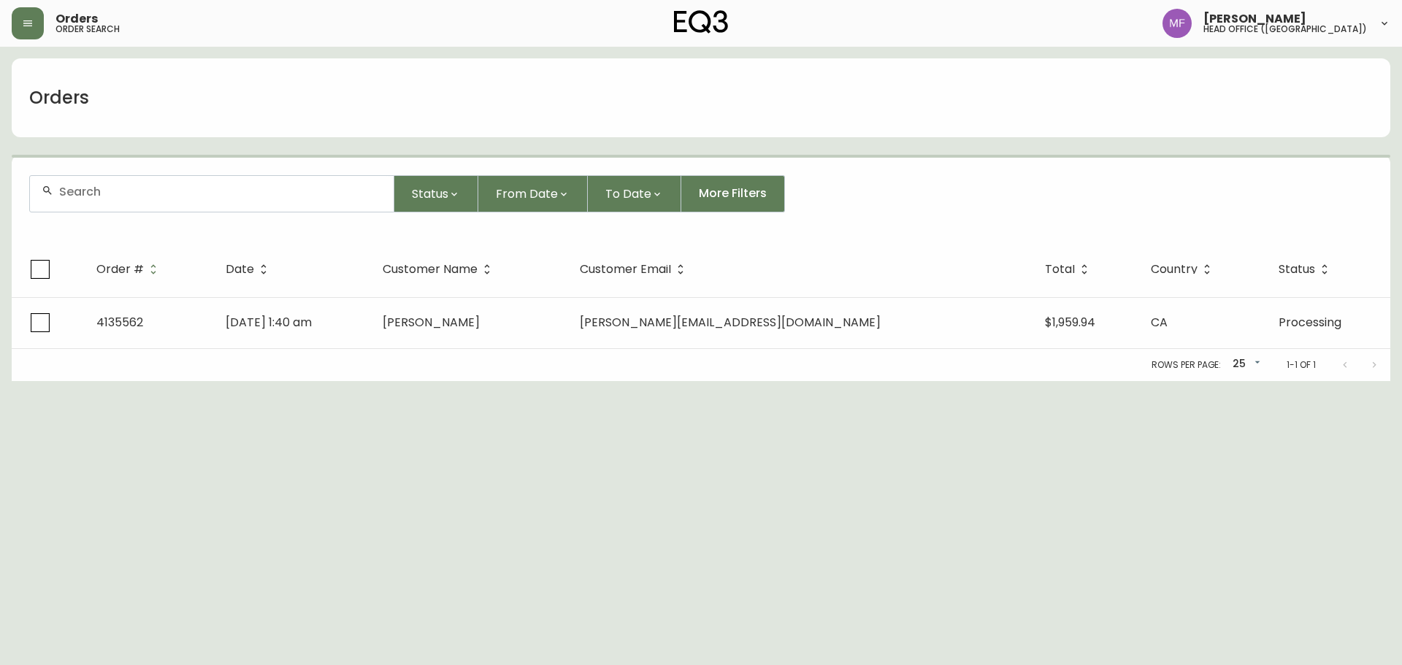
paste input "4135562"
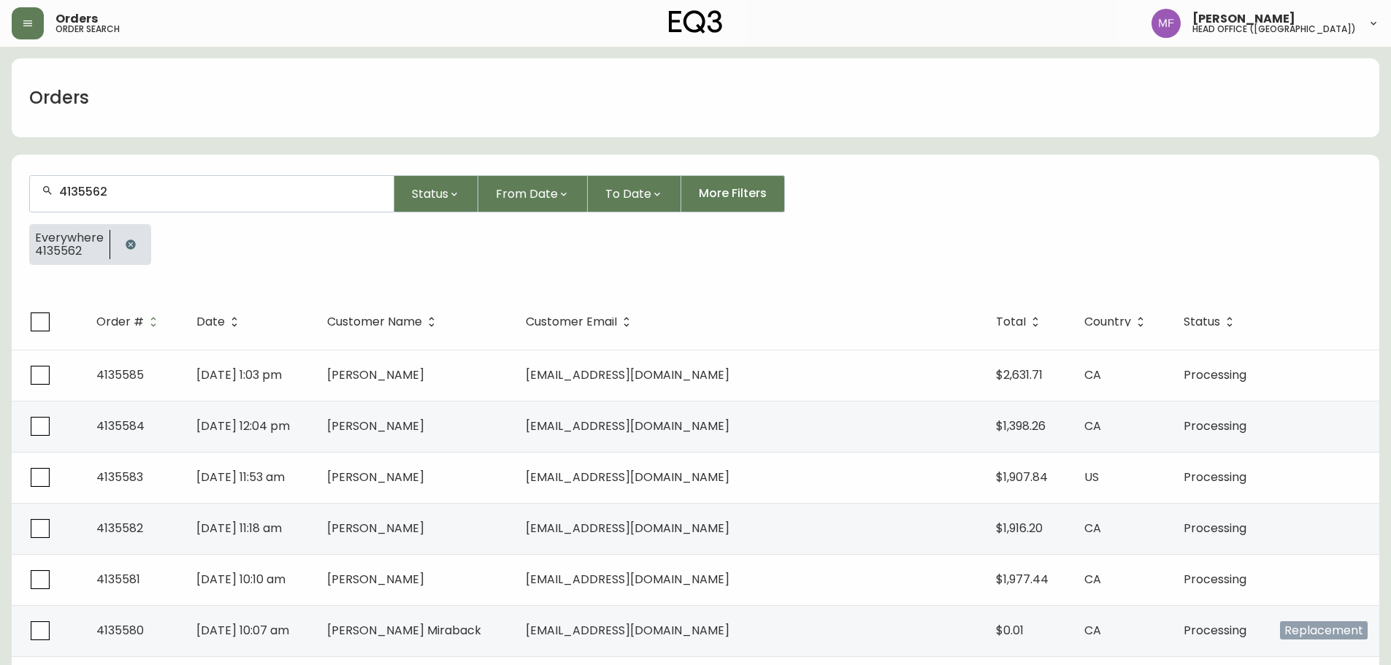
type input "4135562"
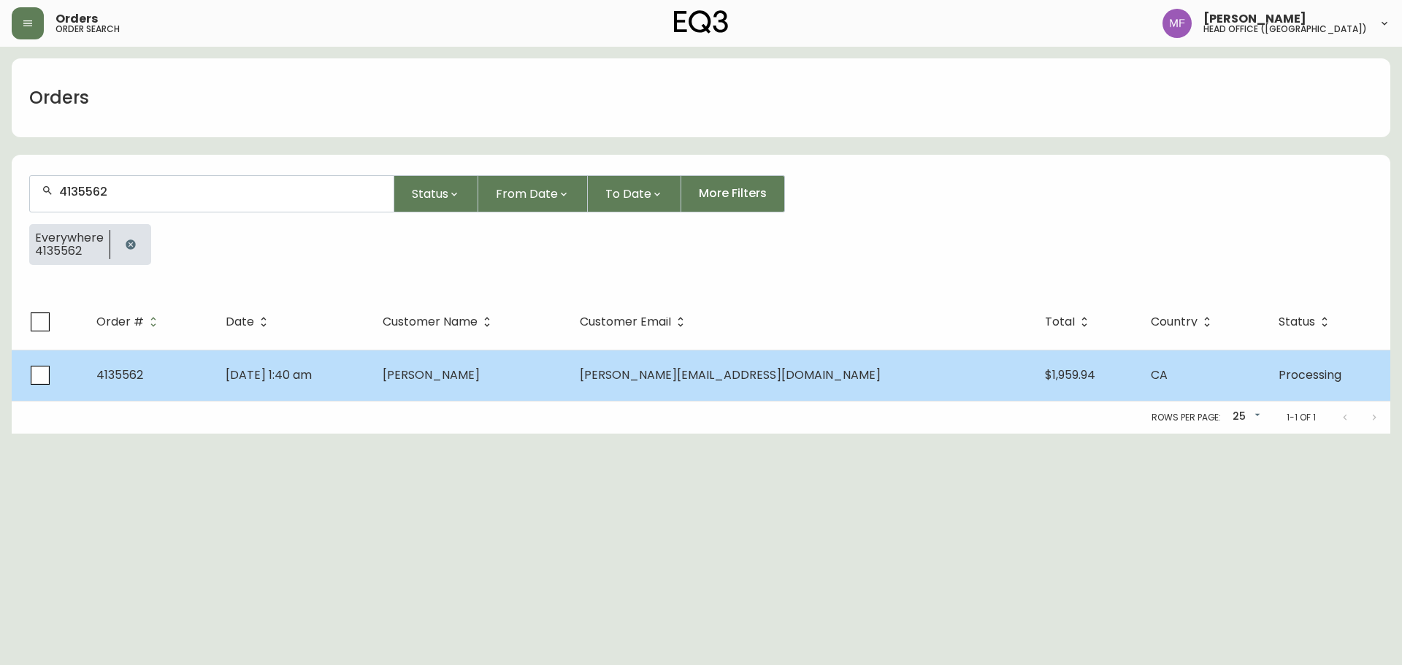
click at [305, 370] on span "[DATE] 1:40 am" at bounding box center [269, 375] width 86 height 17
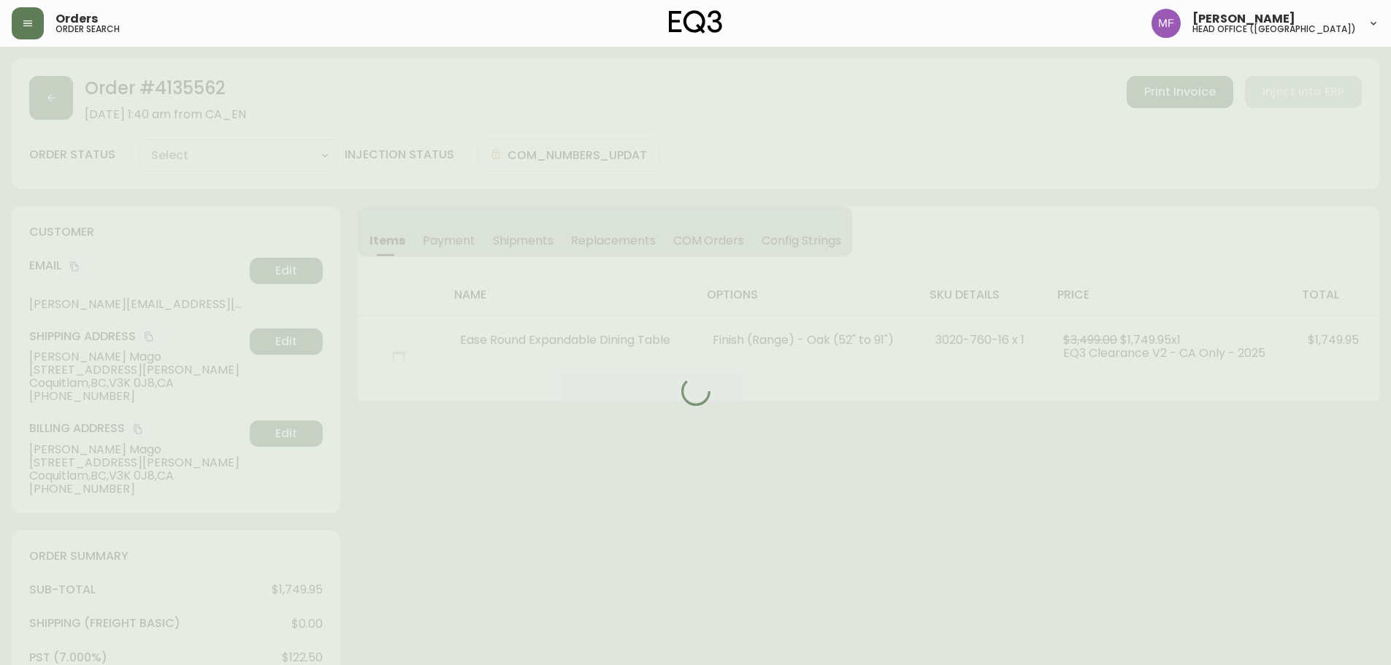
type input "Processing"
select select "PROCESSING"
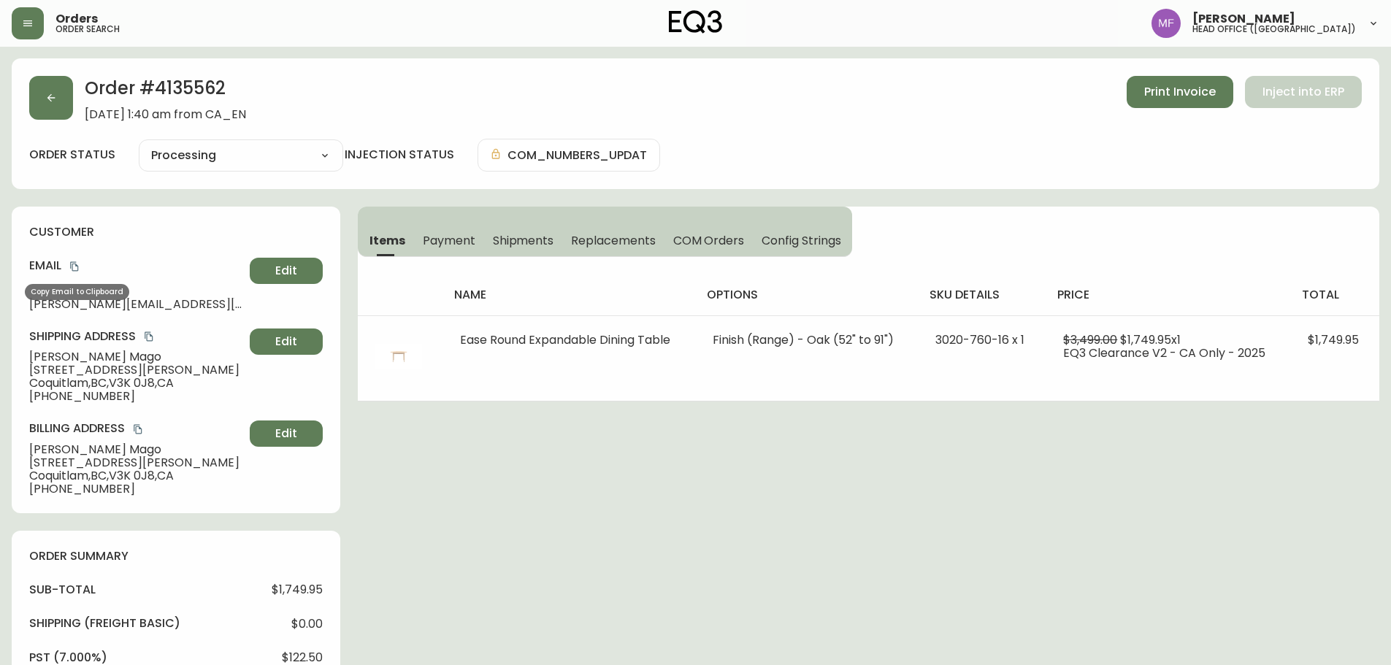
drag, startPoint x: 78, startPoint y: 267, endPoint x: 93, endPoint y: 275, distance: 17.0
click at [78, 267] on icon "copy" at bounding box center [74, 266] width 10 height 10
drag, startPoint x: 123, startPoint y: 361, endPoint x: 16, endPoint y: 358, distance: 106.7
click at [16, 358] on div "customer Email [PERSON_NAME][EMAIL_ADDRESS][DOMAIN_NAME] Edit Shipping Address …" at bounding box center [176, 360] width 329 height 307
copy span "[PERSON_NAME]"
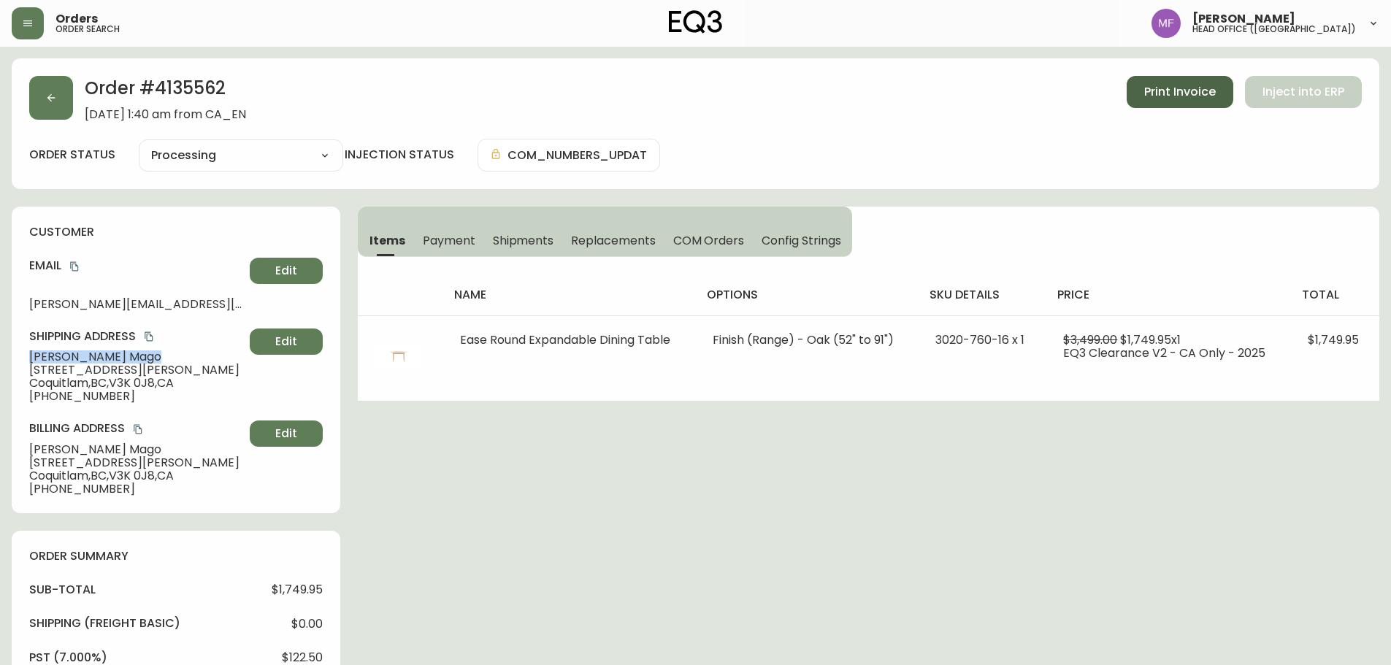
click at [1146, 92] on span "Print Invoice" at bounding box center [1180, 92] width 72 height 16
click at [410, 603] on div "Order # 4135562 [DATE] 1:40 am from [GEOGRAPHIC_DATA] Print Invoice Inject into…" at bounding box center [696, 594] width 1368 height 1073
click at [50, 115] on button "button" at bounding box center [51, 98] width 44 height 44
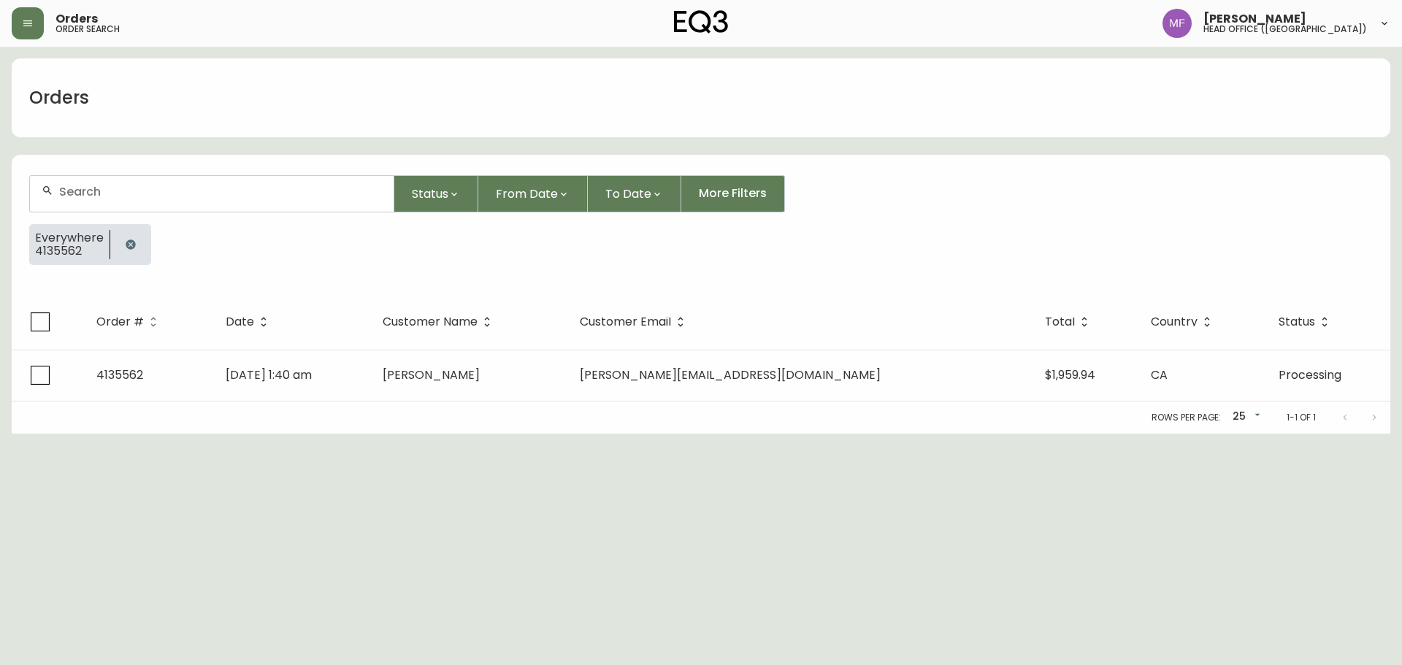
click at [129, 237] on button "button" at bounding box center [130, 244] width 29 height 29
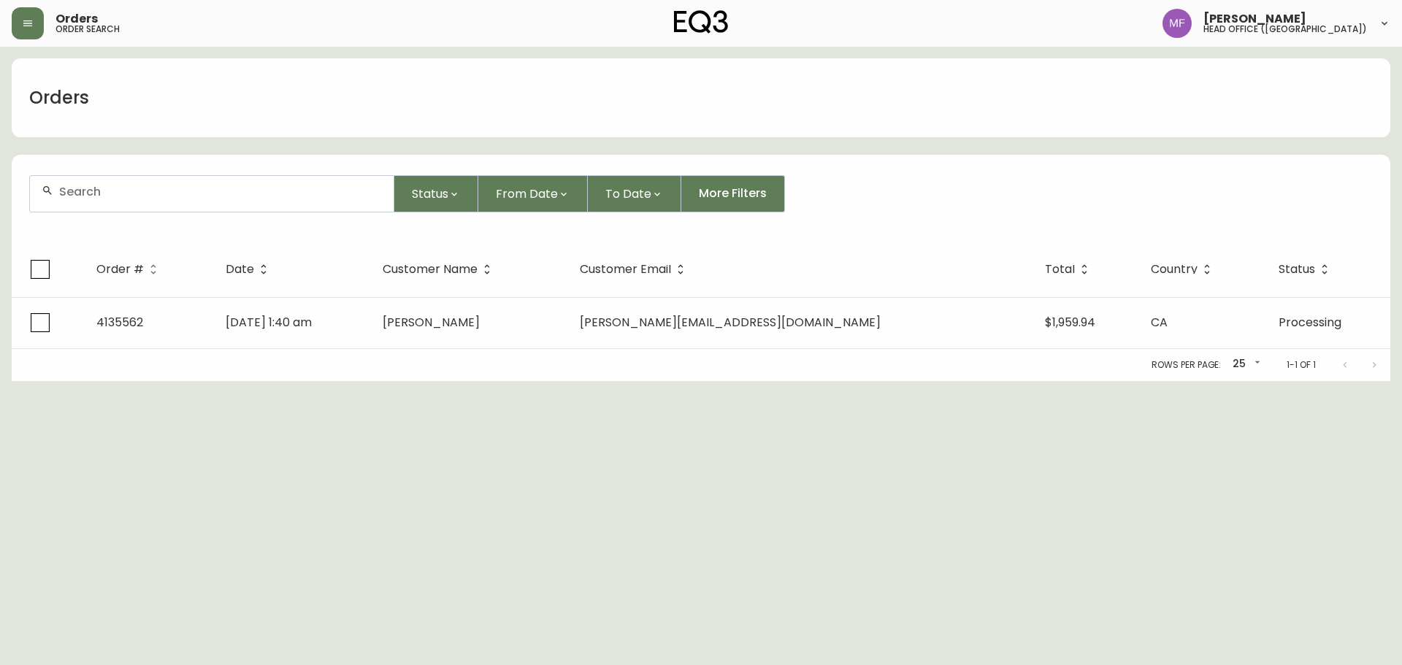
click at [99, 198] on input "text" at bounding box center [220, 192] width 323 height 14
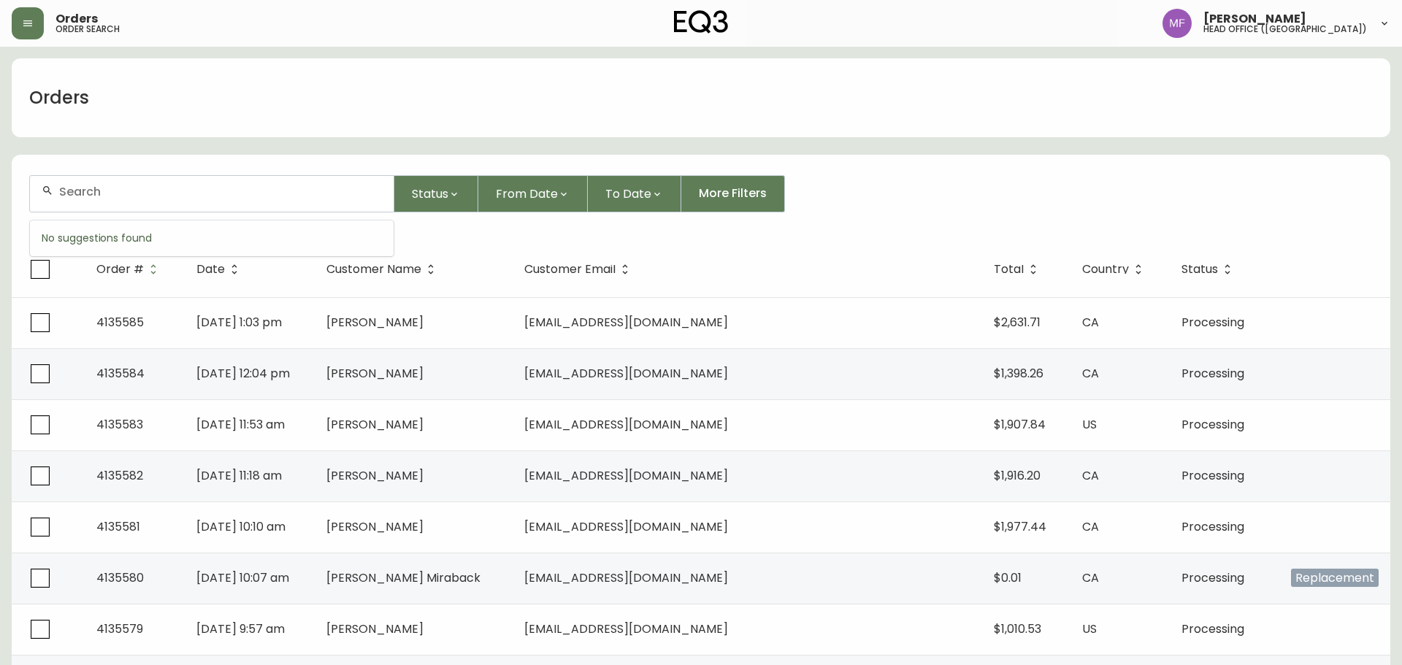
paste input "4135562"
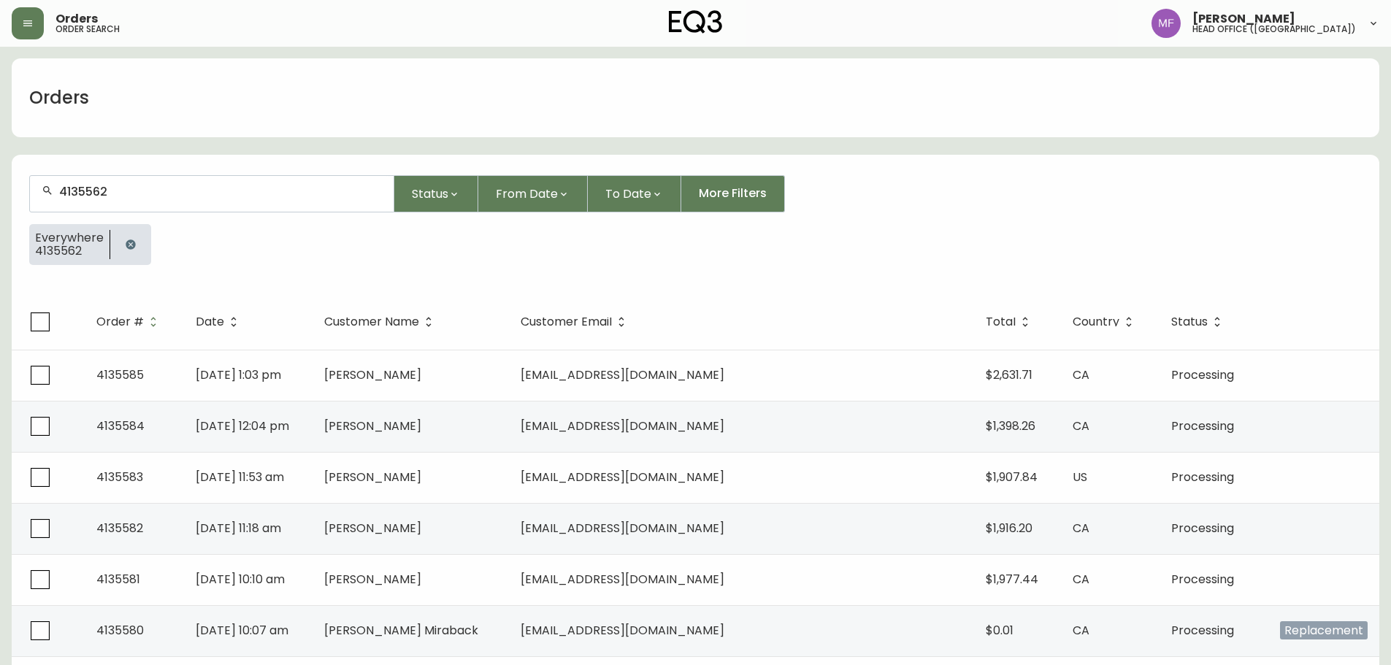
type input "4135562"
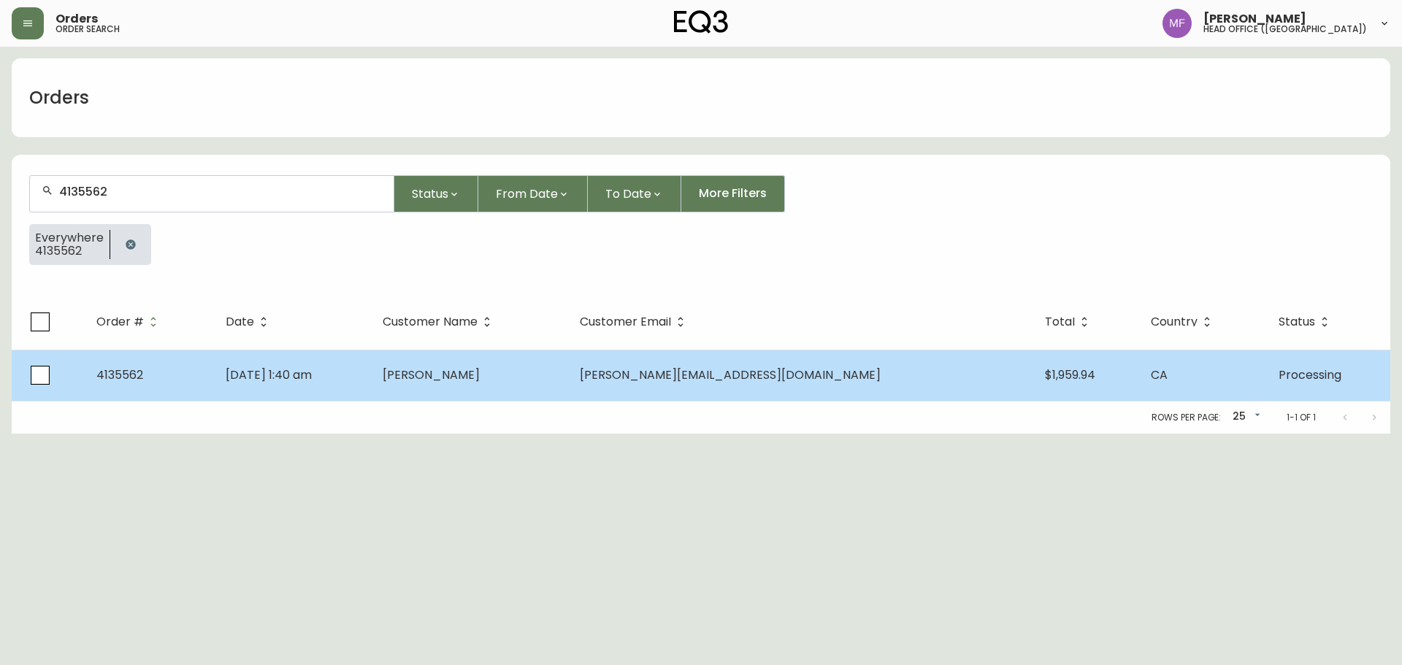
click at [568, 386] on td "[PERSON_NAME]" at bounding box center [469, 375] width 197 height 51
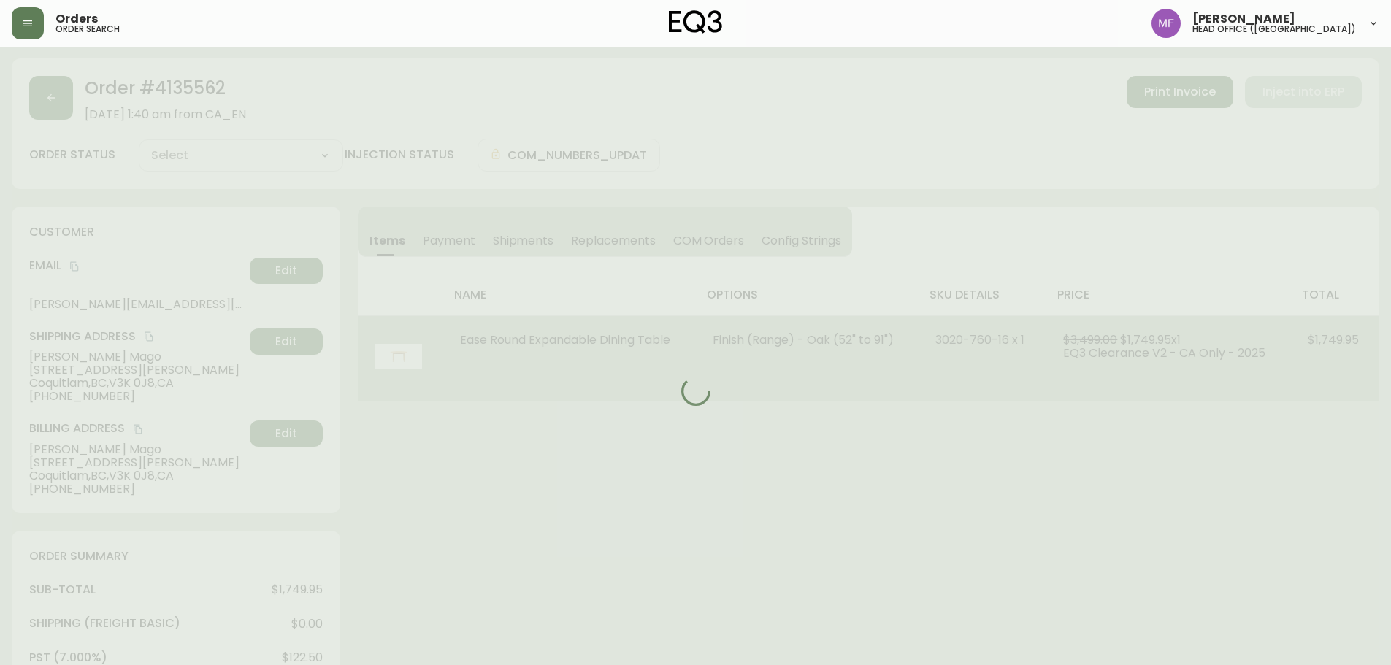
type input "Processing"
select select "PROCESSING"
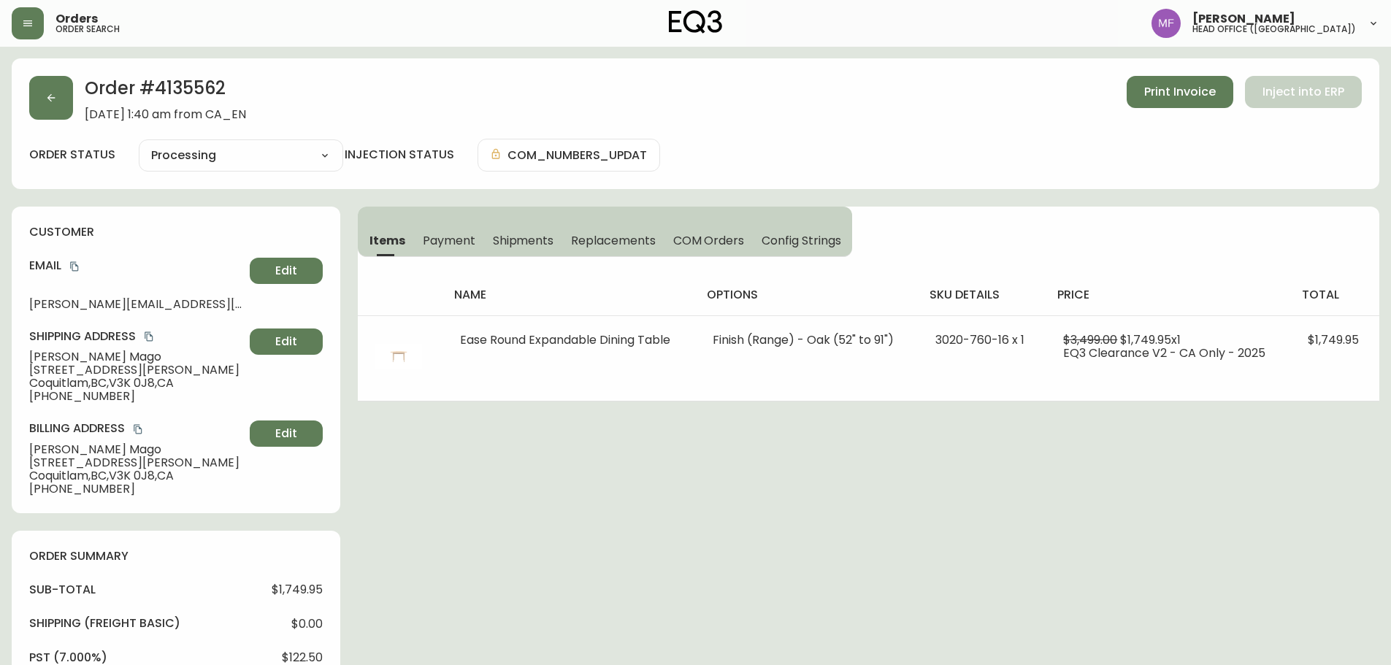
click at [207, 91] on h2 "Order # 4135562" at bounding box center [165, 92] width 161 height 32
copy h2 "4135562"
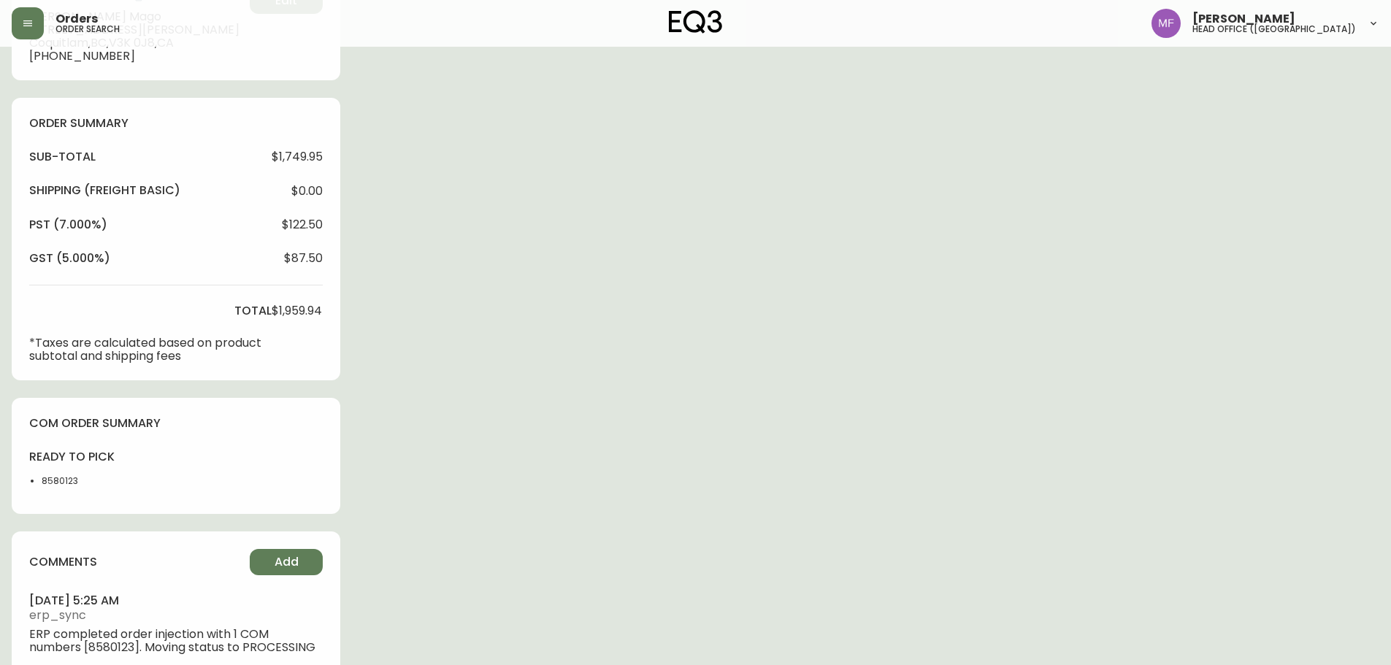
scroll to position [438, 0]
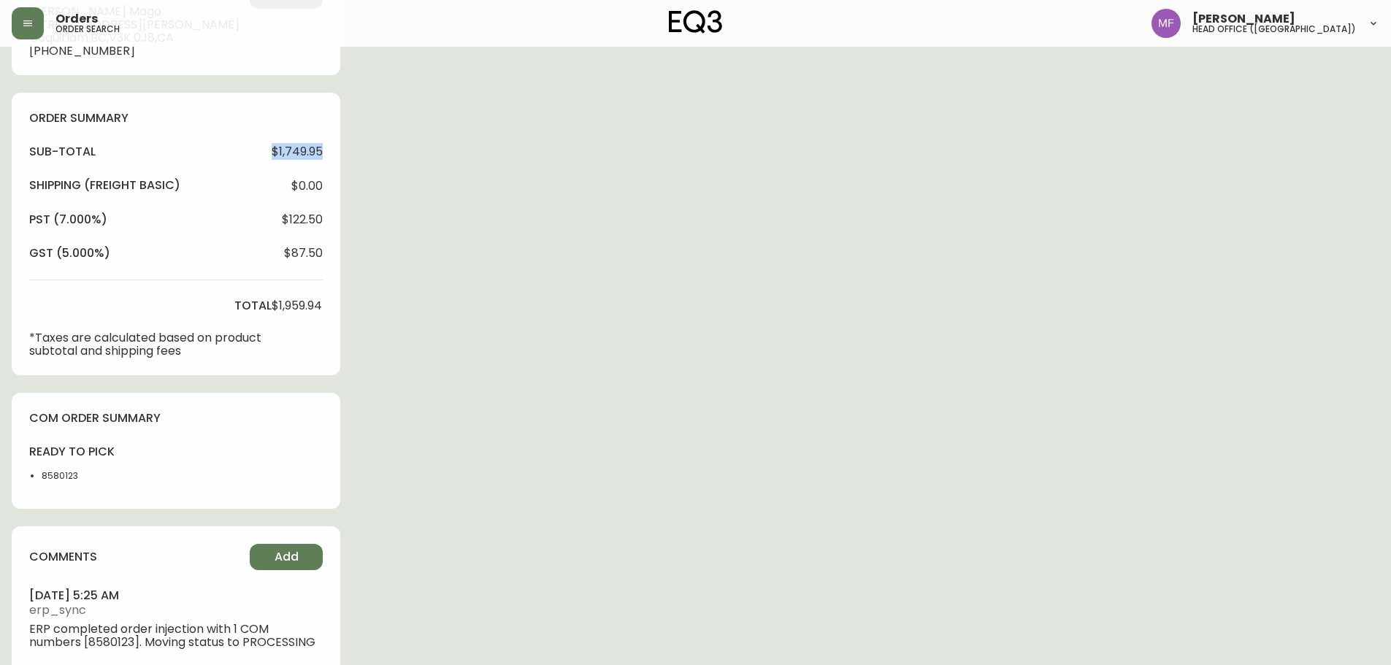
drag, startPoint x: 271, startPoint y: 154, endPoint x: 334, endPoint y: 157, distance: 62.9
click at [334, 157] on div "order summary sub-total $1,749.95 Shipping ( Freight Basic ) $0.00 pst (7.000%)…" at bounding box center [176, 234] width 329 height 283
copy span "$1,749.95"
drag, startPoint x: 273, startPoint y: 303, endPoint x: 322, endPoint y: 305, distance: 49.0
click at [322, 305] on span "$1,959.94" at bounding box center [297, 305] width 50 height 13
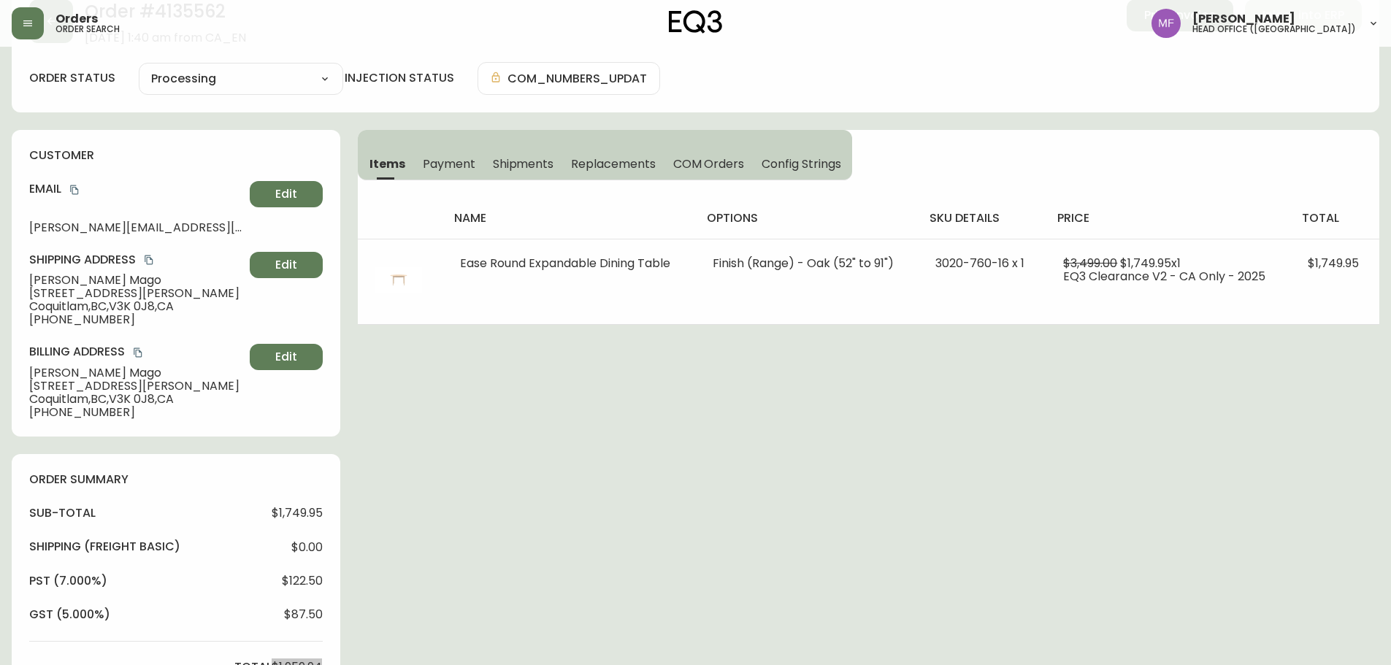
scroll to position [292, 0]
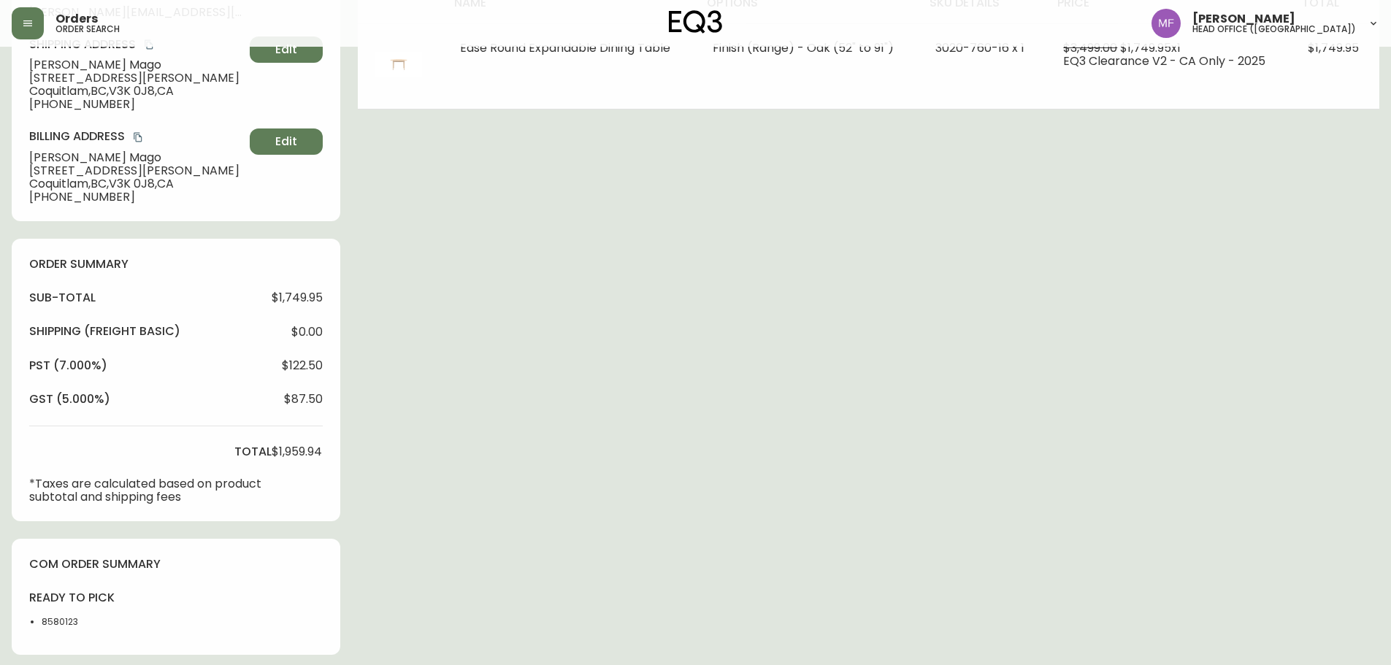
click at [755, 420] on div "Order # 4135562 [DATE] 1:40 am from [GEOGRAPHIC_DATA] Print Invoice Inject into…" at bounding box center [696, 302] width 1368 height 1073
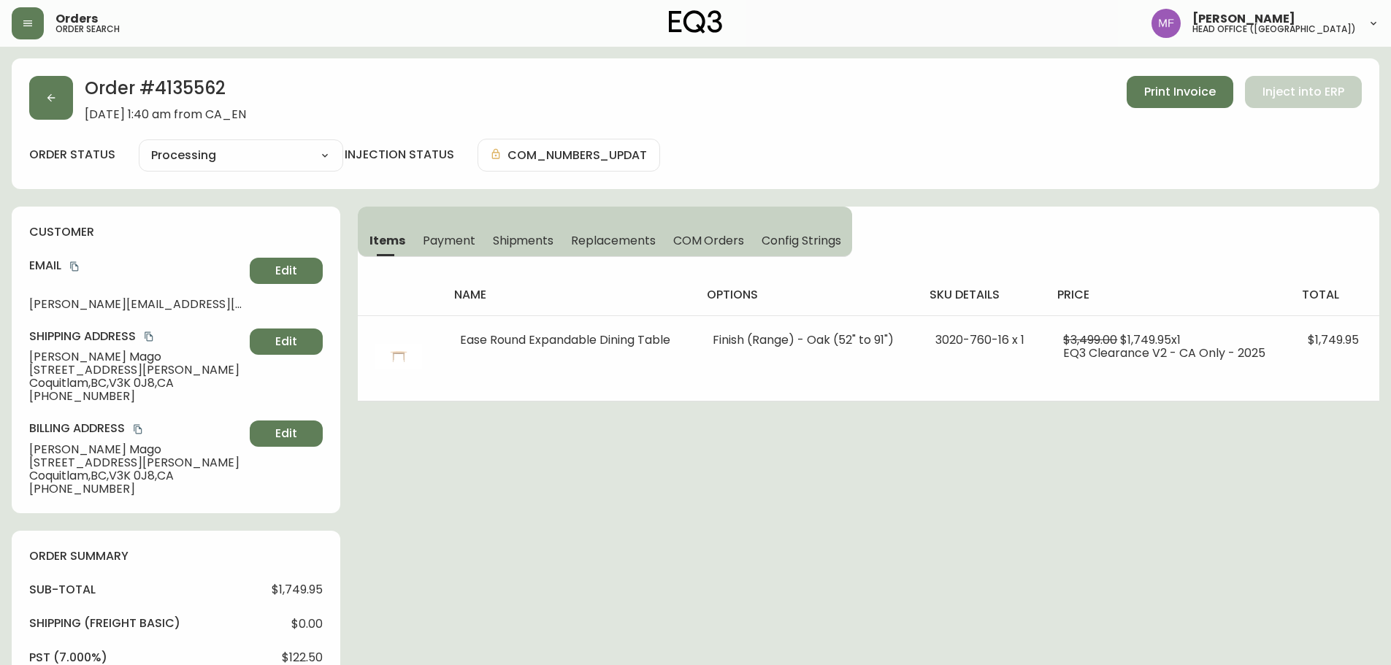
click at [744, 475] on div "Order # 4135562 [DATE] 1:40 am from [GEOGRAPHIC_DATA] Print Invoice Inject into…" at bounding box center [696, 594] width 1368 height 1073
click at [51, 112] on button "button" at bounding box center [51, 98] width 44 height 44
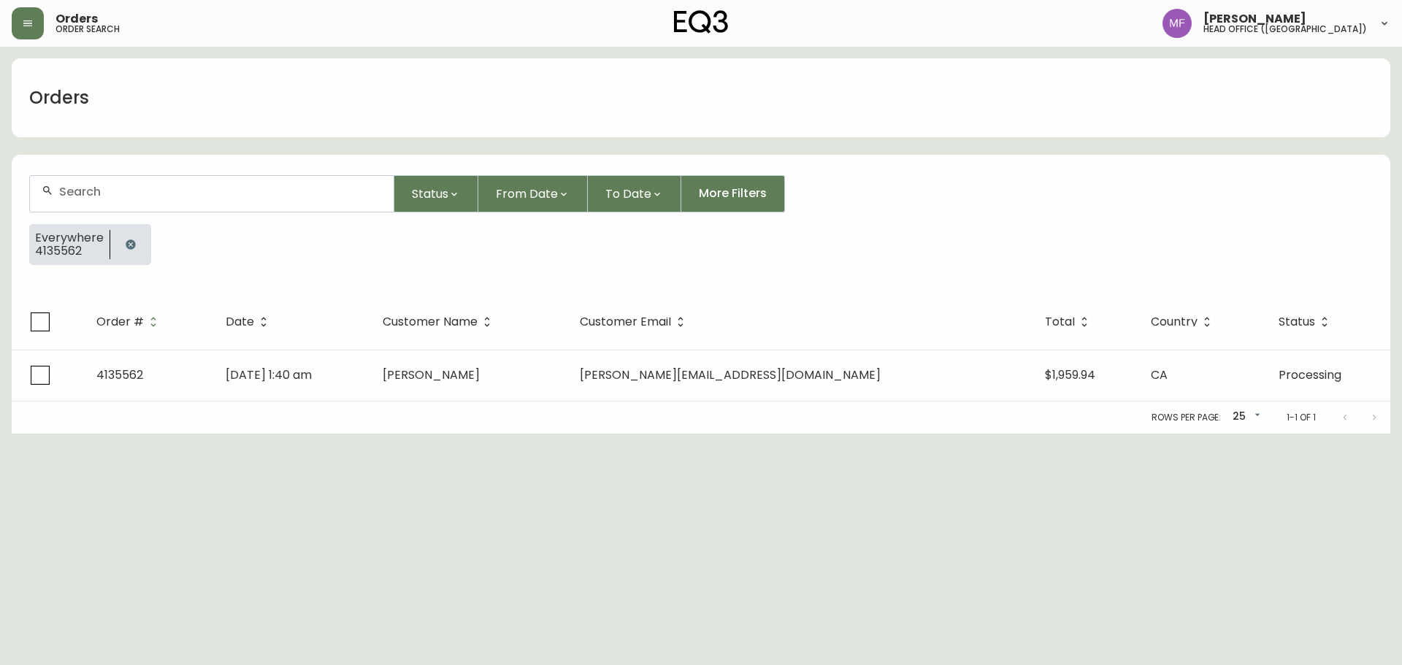
click at [131, 235] on button "button" at bounding box center [130, 244] width 29 height 29
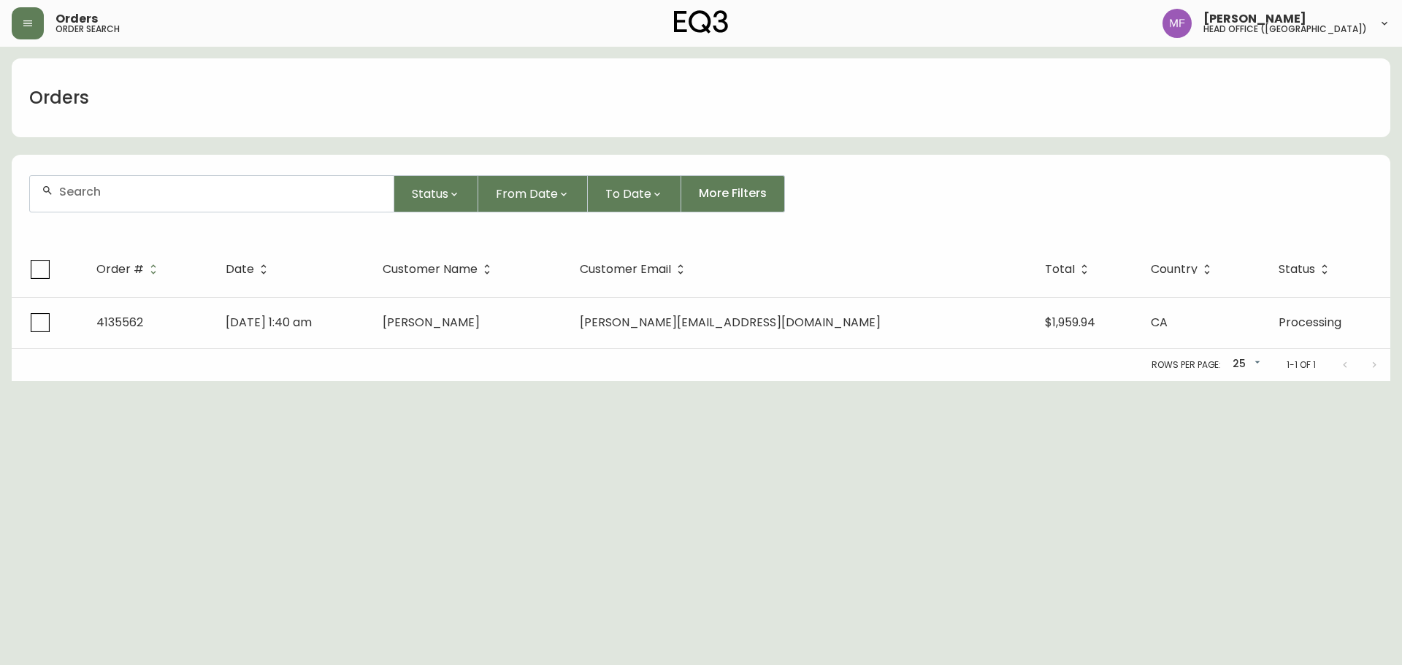
click at [131, 202] on div at bounding box center [212, 194] width 364 height 36
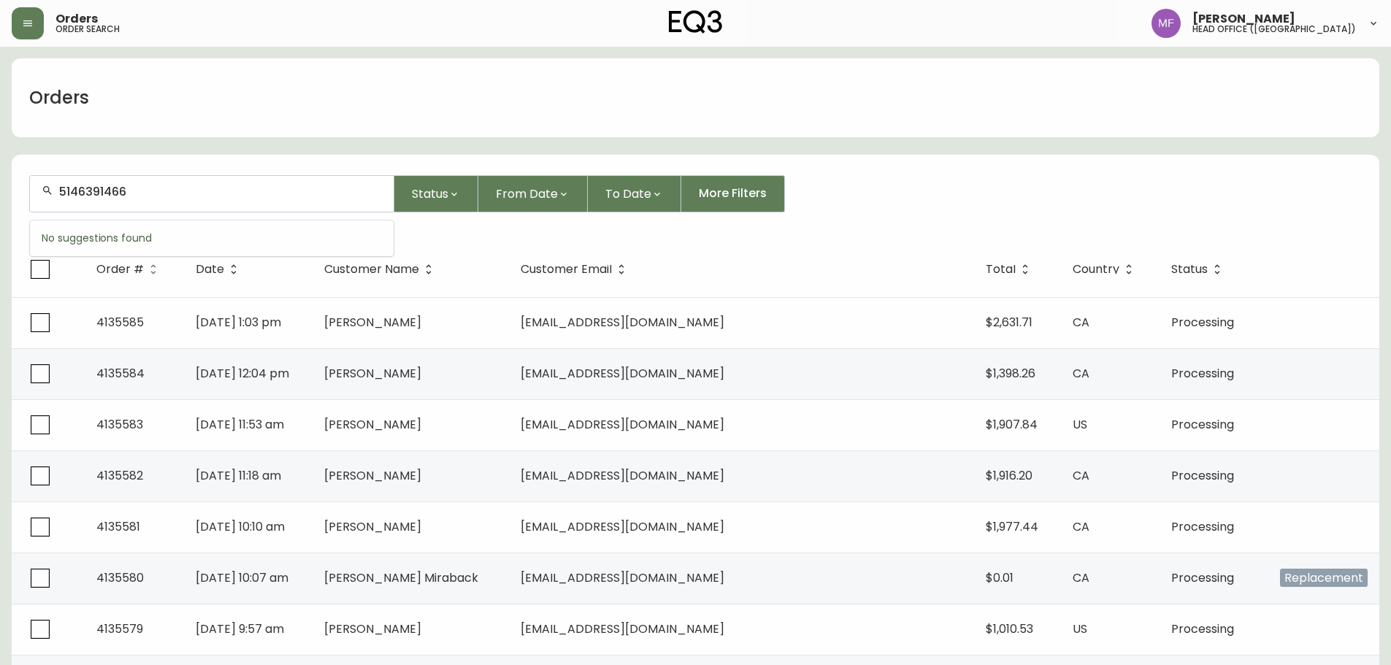
type input "5146391466"
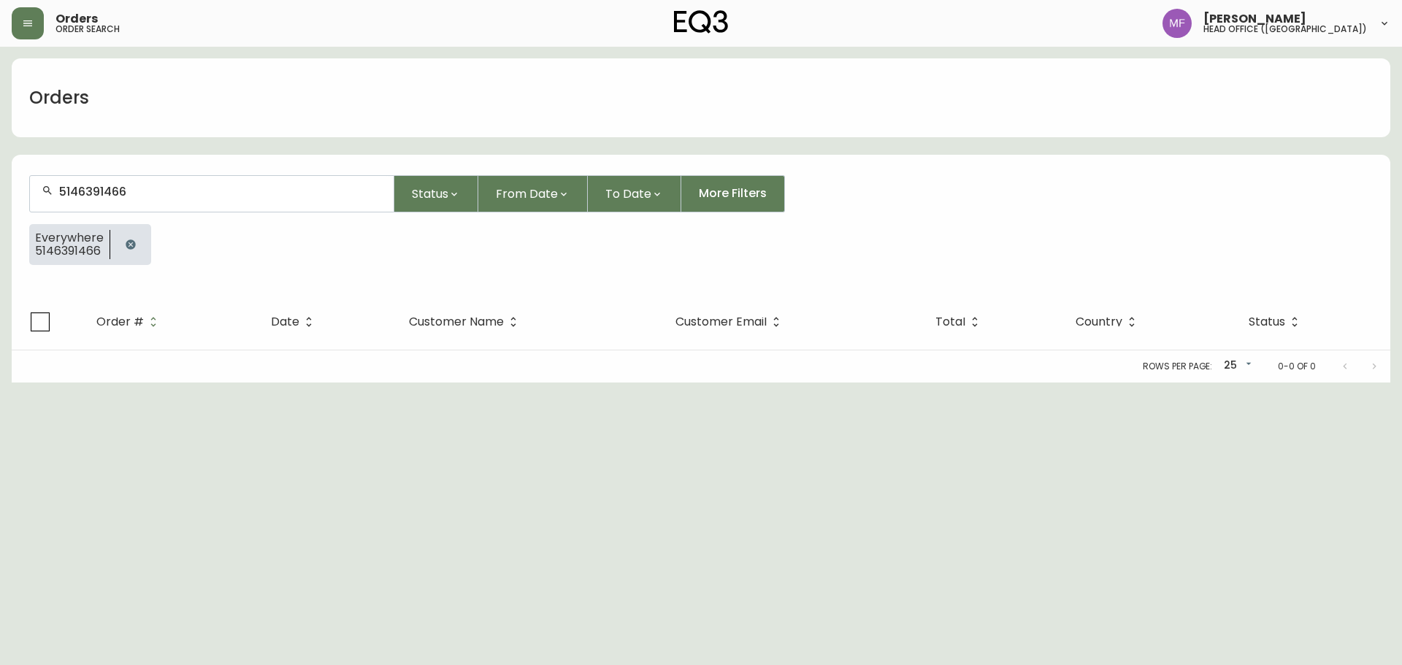
click at [128, 255] on button "button" at bounding box center [130, 244] width 29 height 29
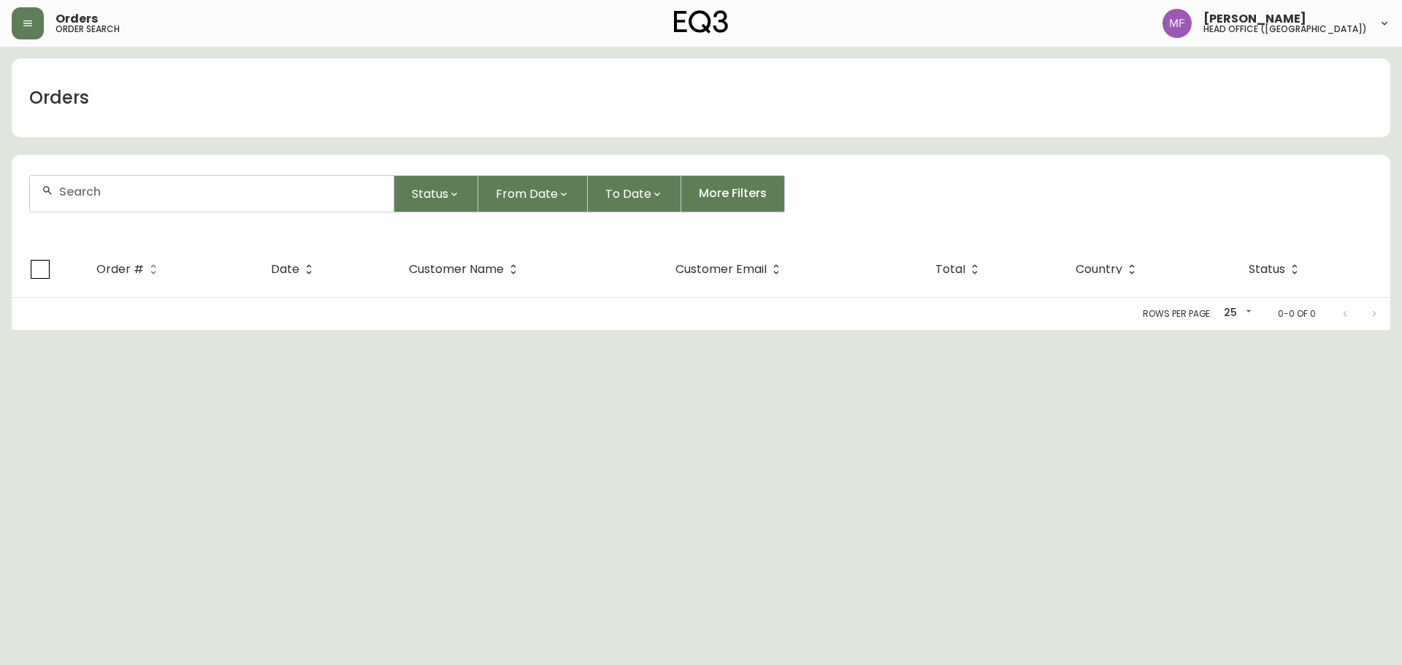
click at [118, 201] on div at bounding box center [212, 194] width 364 height 36
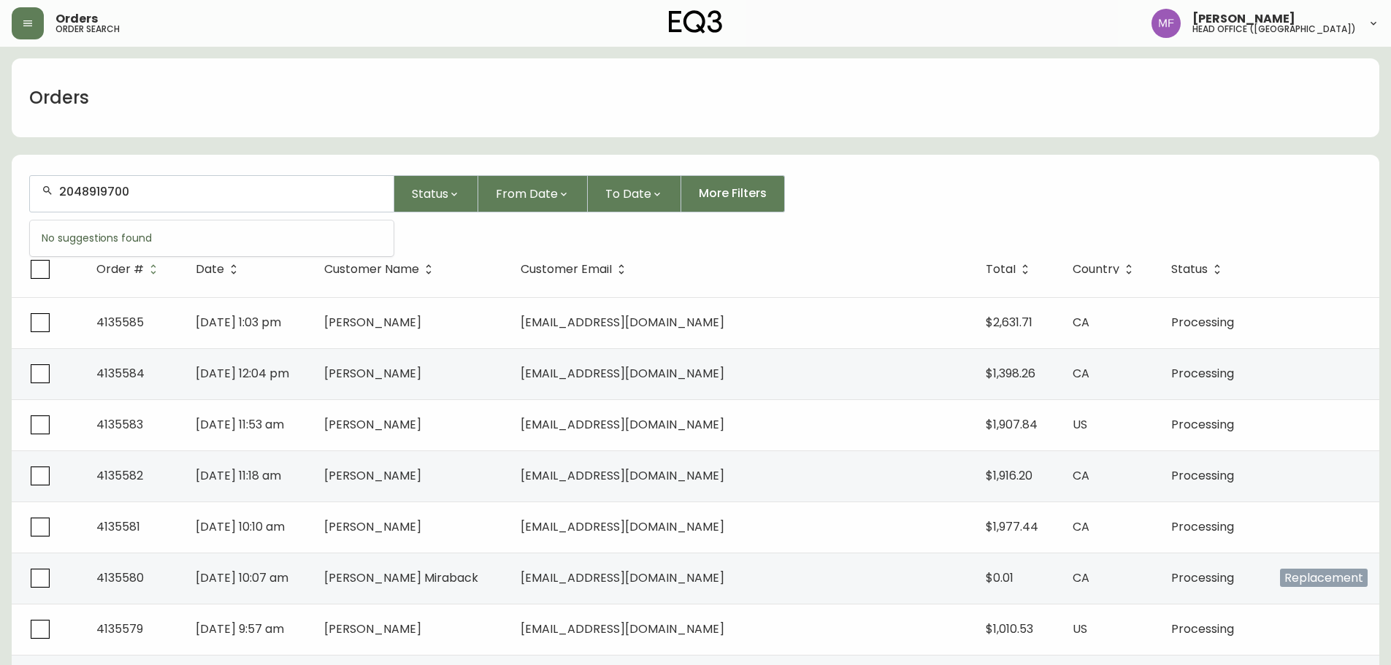
type input "2048919700"
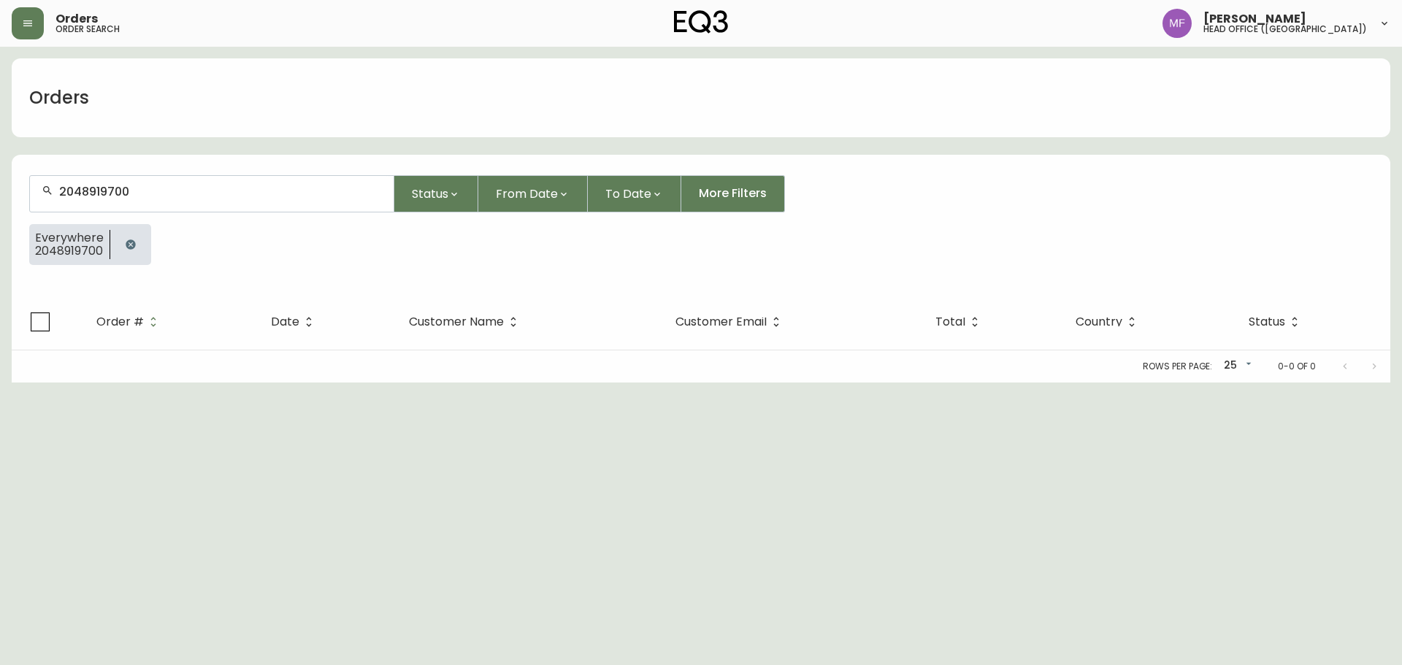
click at [133, 245] on icon "button" at bounding box center [130, 244] width 9 height 9
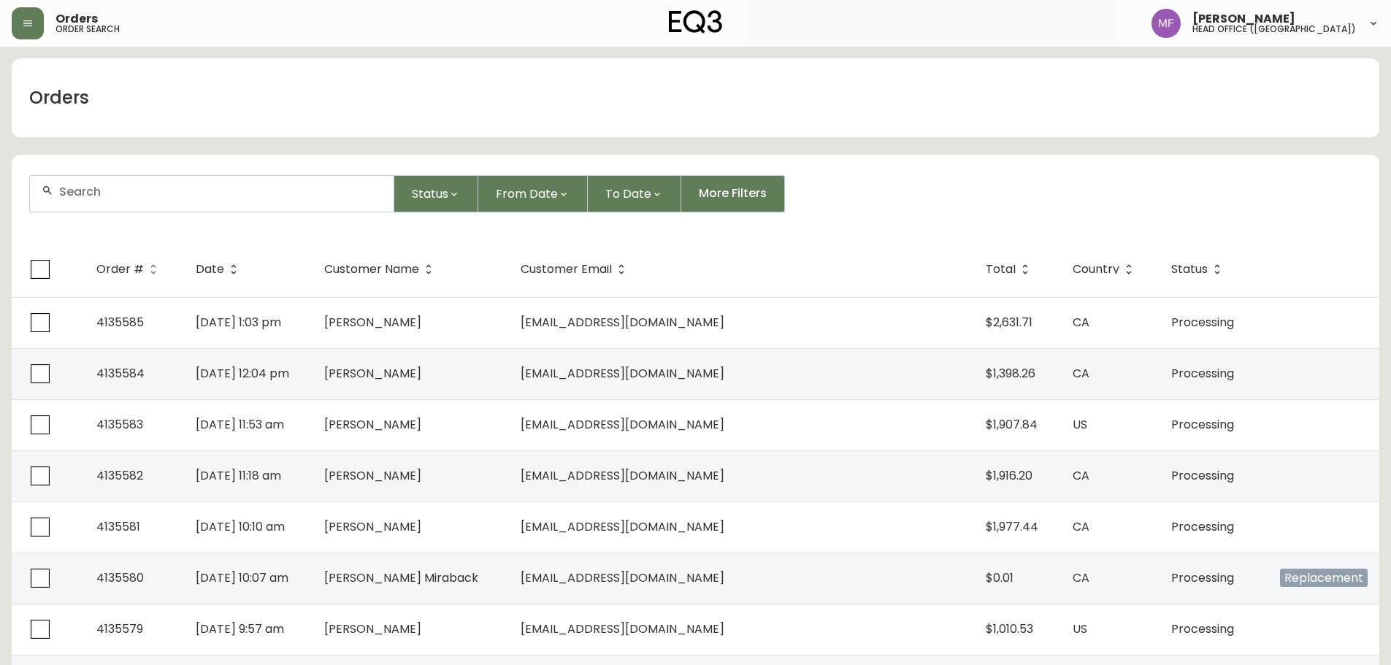
click at [93, 202] on div at bounding box center [212, 194] width 364 height 36
type input "4134447"
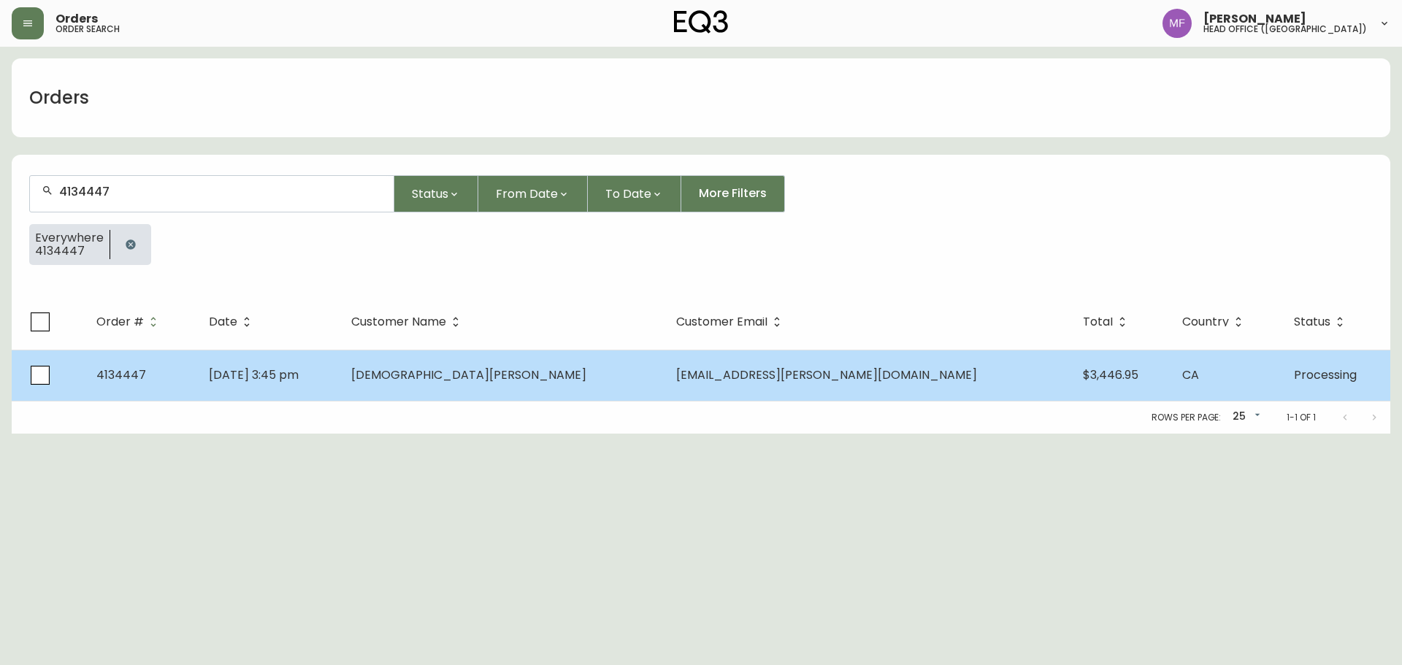
click at [495, 387] on td "[DEMOGRAPHIC_DATA][PERSON_NAME]" at bounding box center [502, 375] width 324 height 51
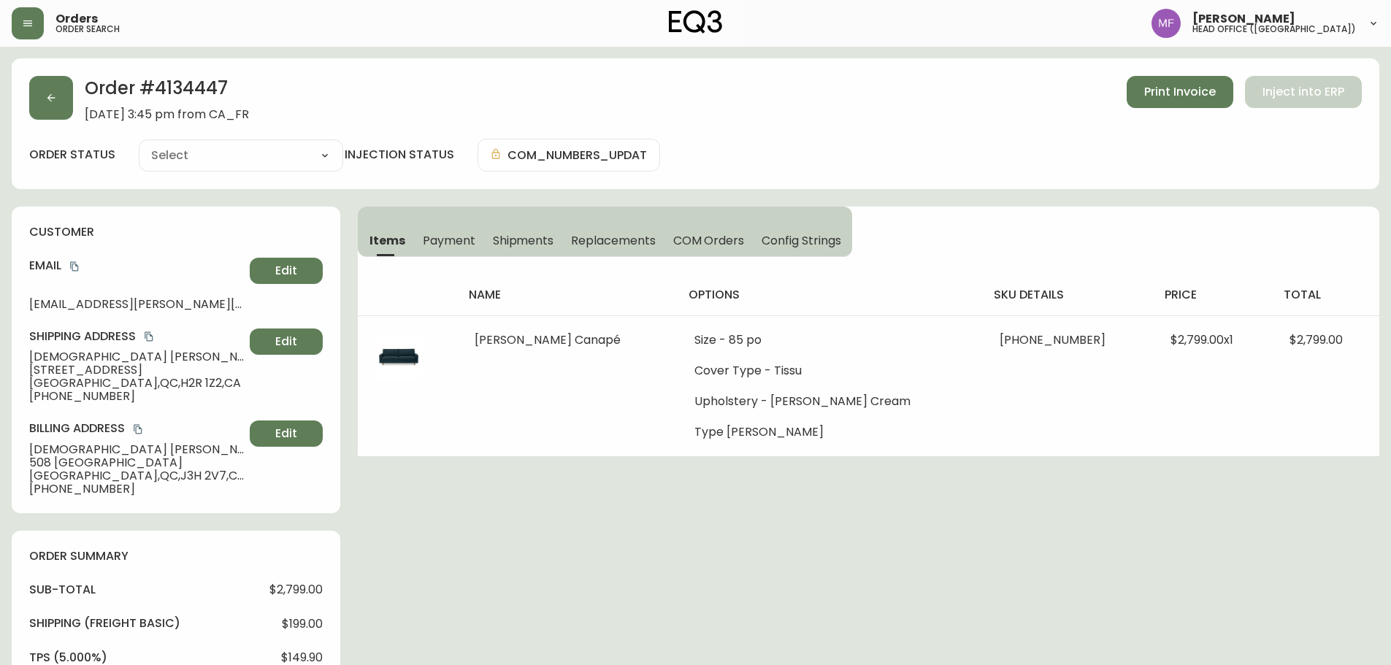
type input "Processing"
select select "PROCESSING"
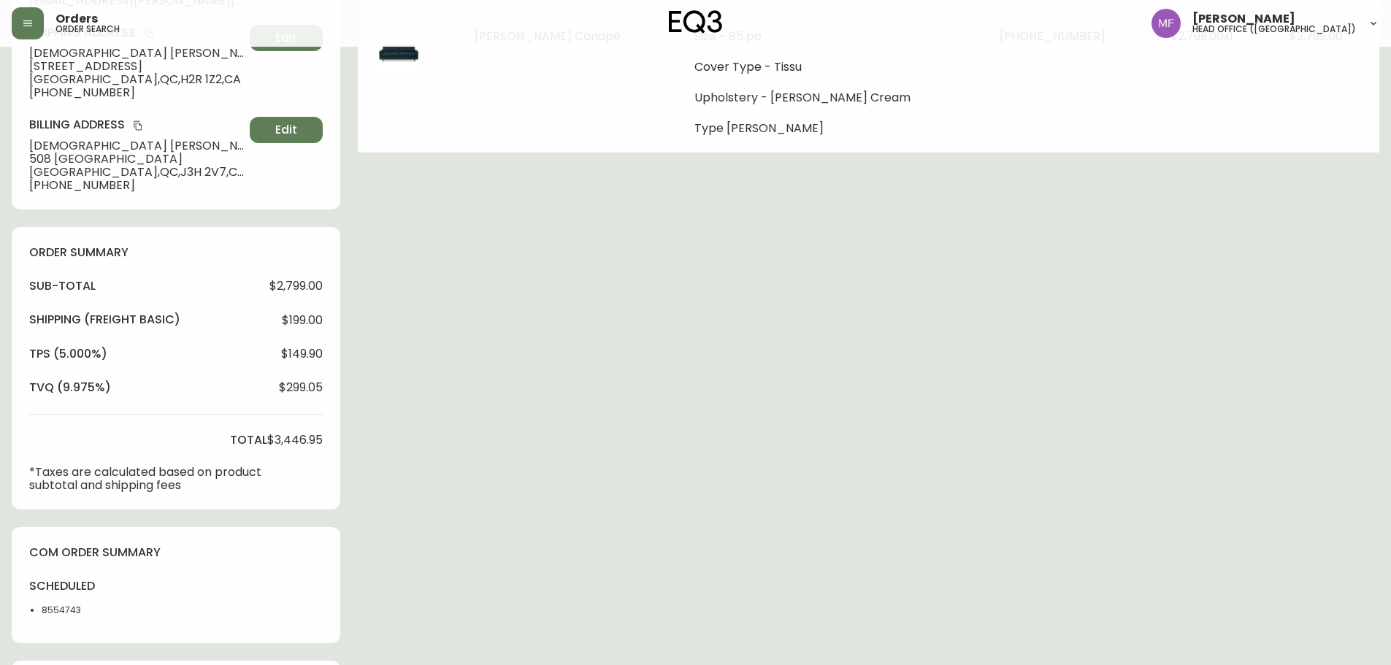
scroll to position [146, 0]
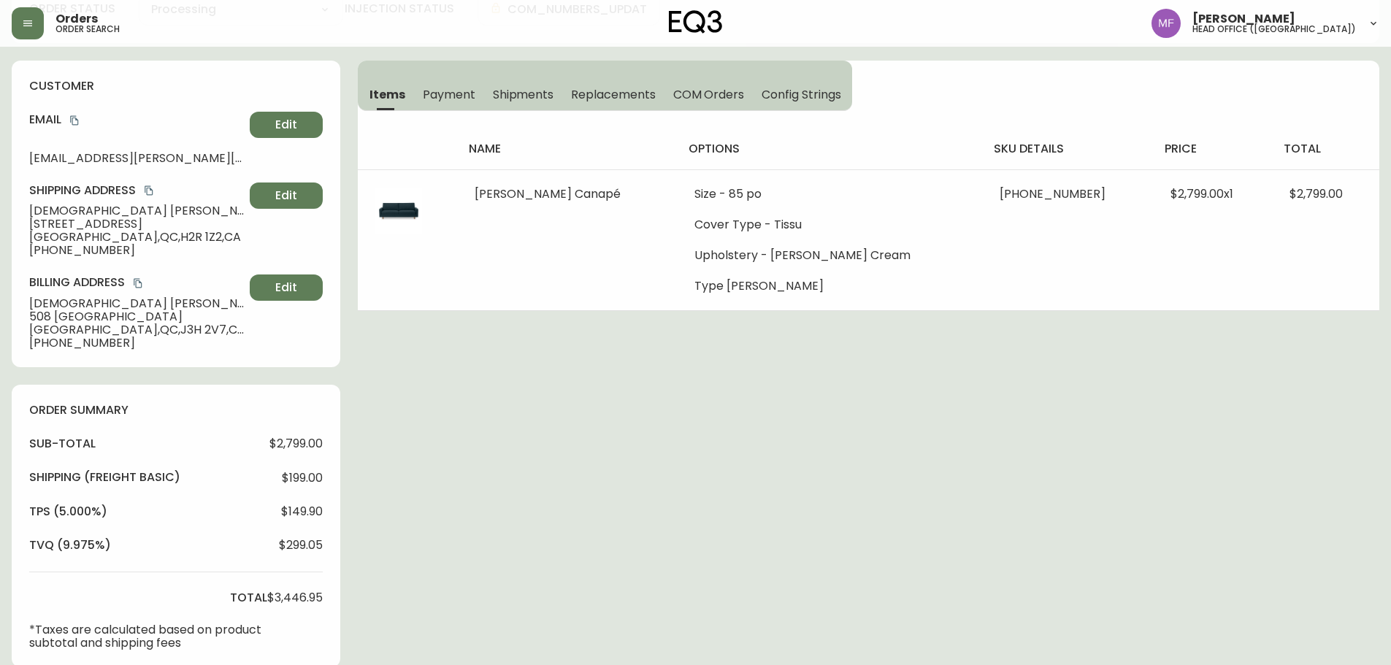
click at [1228, 327] on div "Order # 4134447 [DATE] 3:45 pm from CA_FR Print Invoice Inject into ERP order s…" at bounding box center [696, 574] width 1368 height 1324
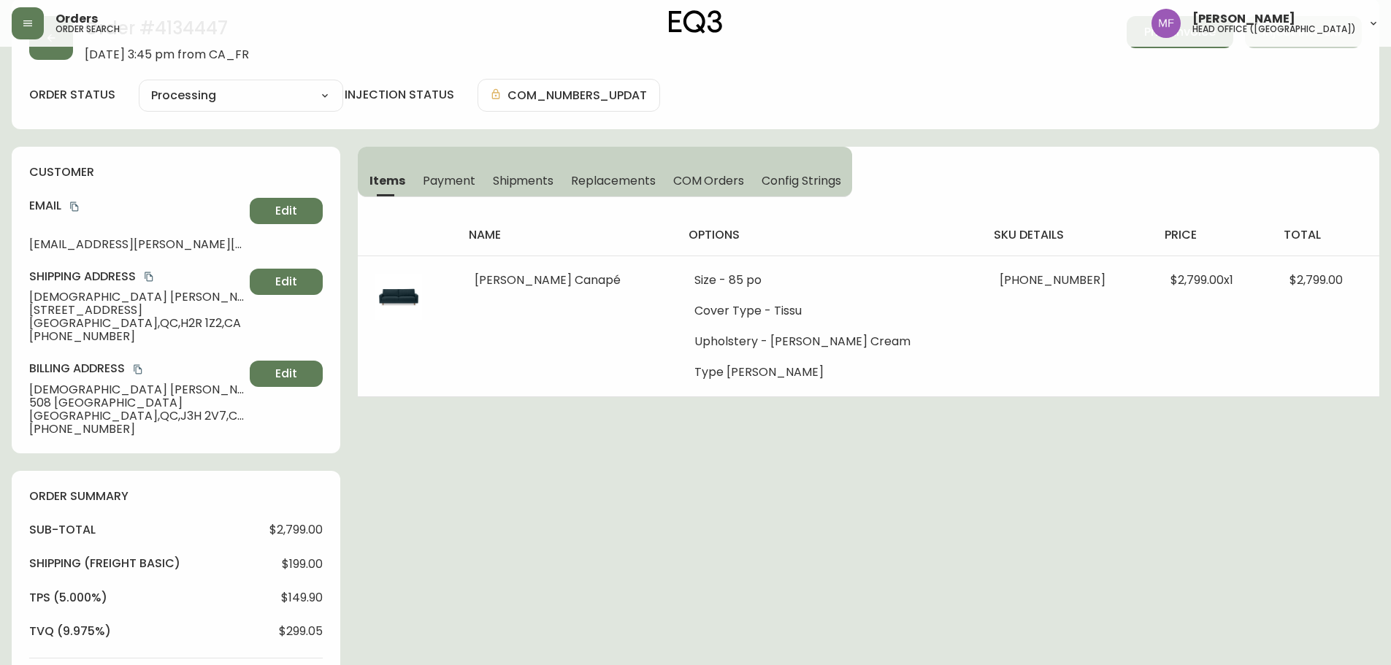
scroll to position [0, 0]
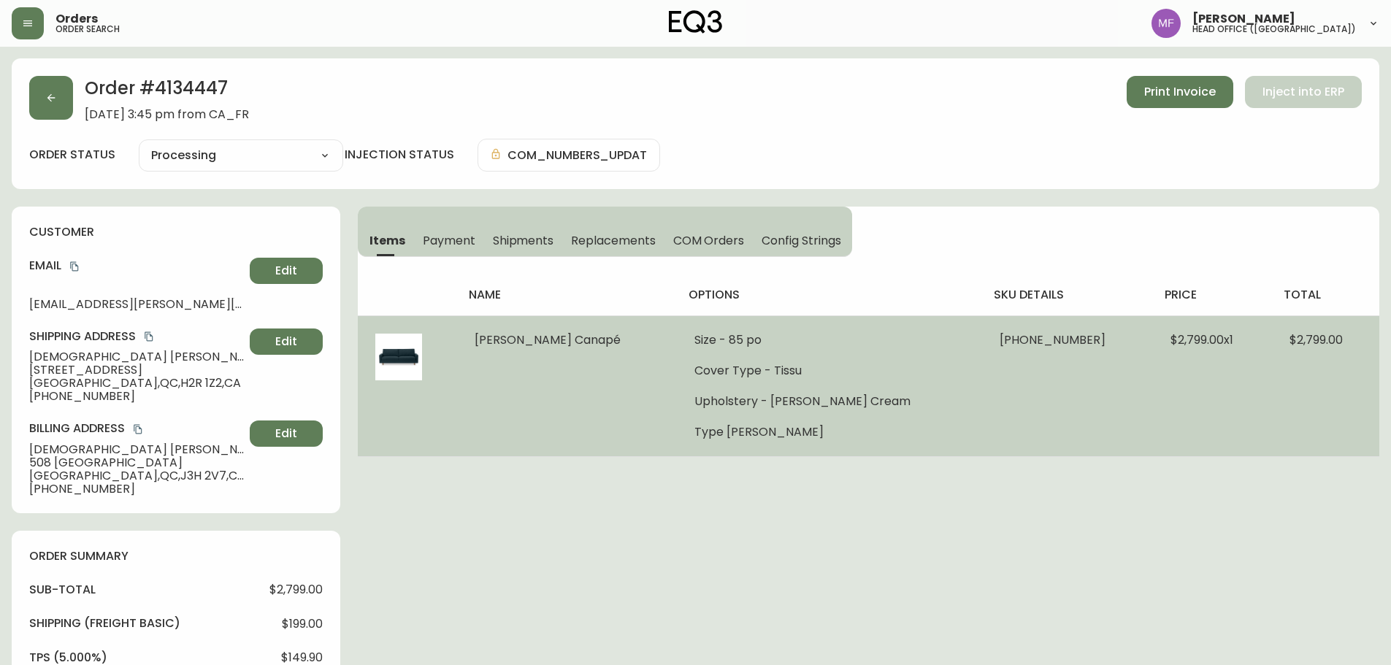
click at [935, 403] on li "Upholstery - [PERSON_NAME] Cream" at bounding box center [829, 401] width 270 height 13
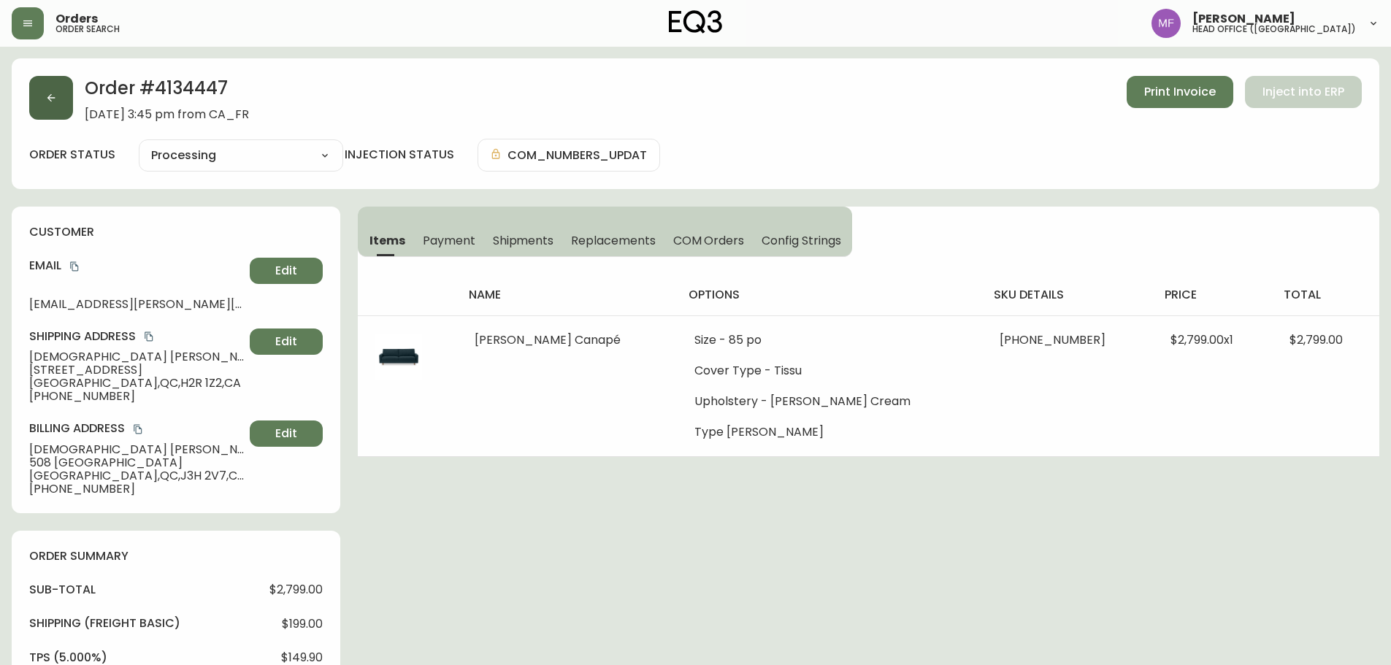
click at [34, 104] on button "button" at bounding box center [51, 98] width 44 height 44
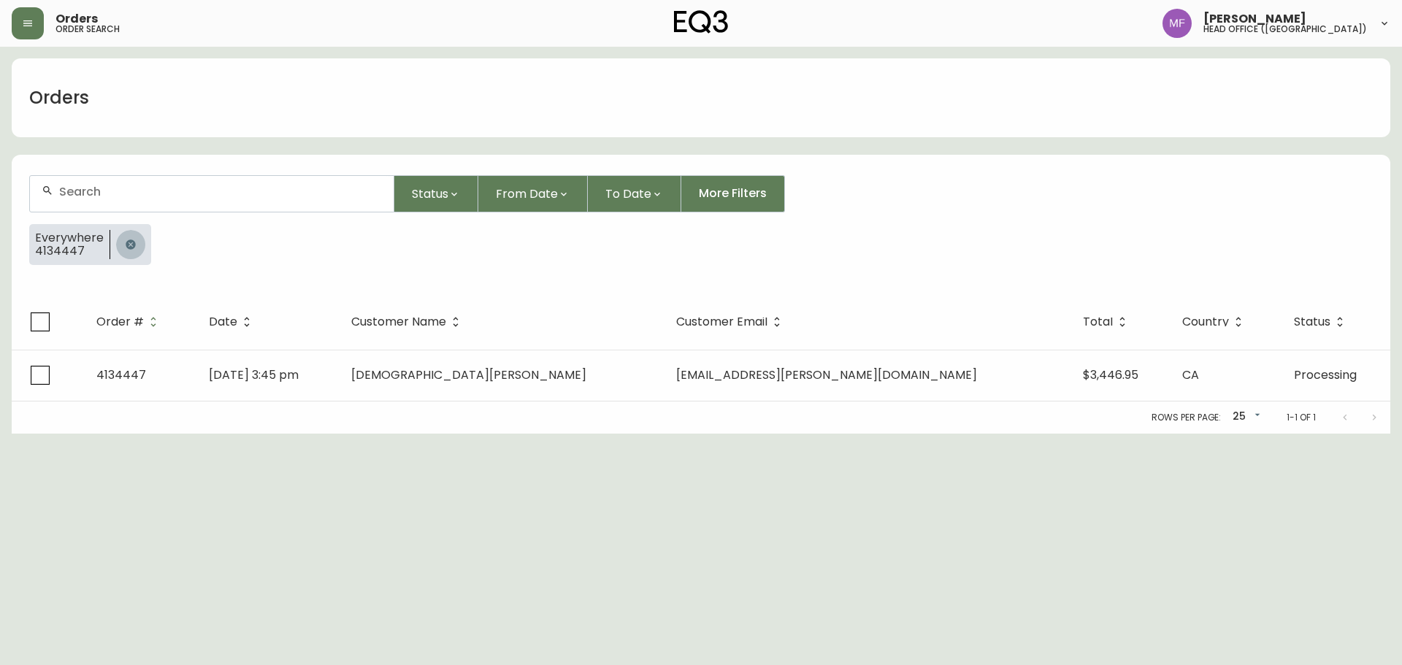
click at [138, 243] on button "button" at bounding box center [130, 244] width 29 height 29
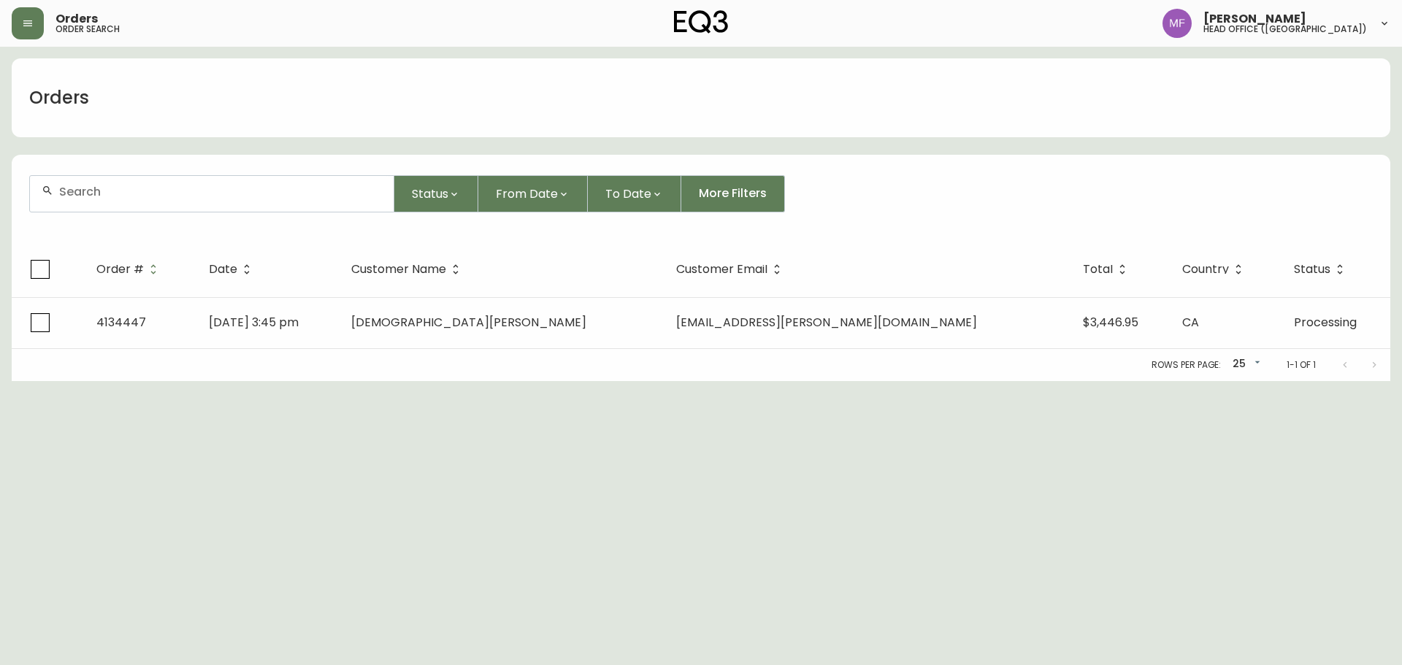
click at [134, 205] on div at bounding box center [212, 194] width 364 height 36
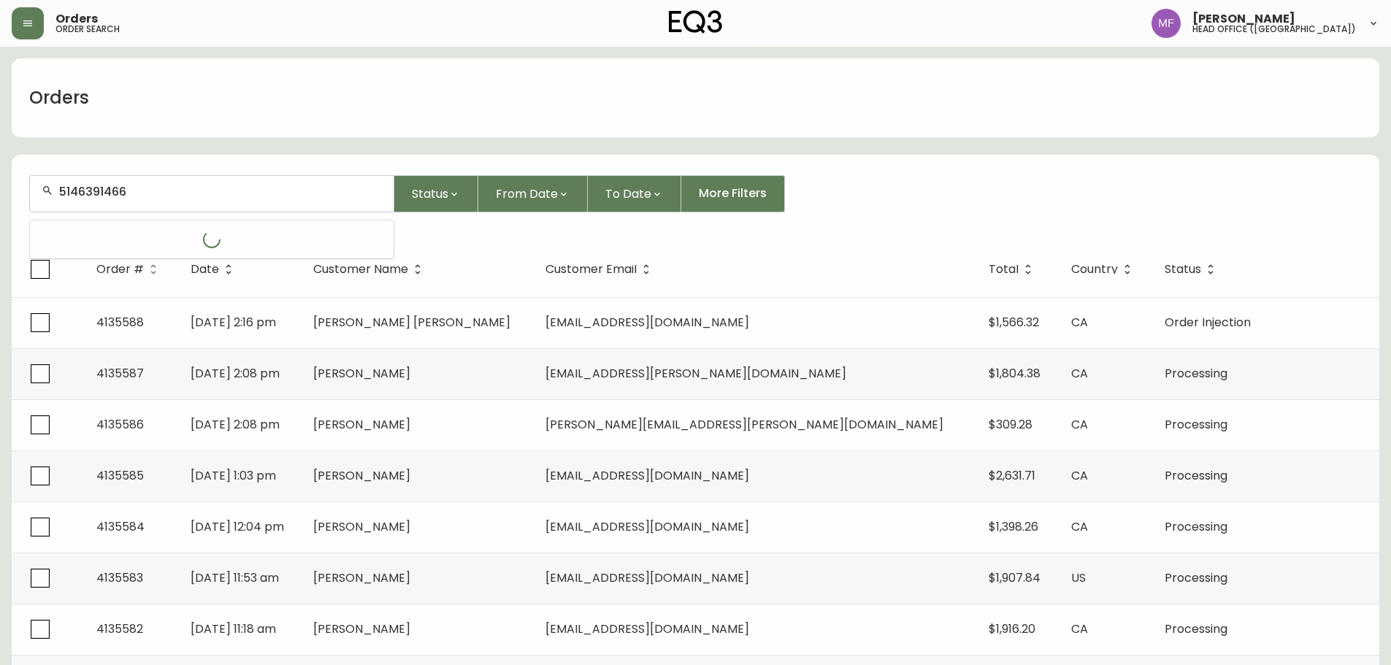
type input "5146391466"
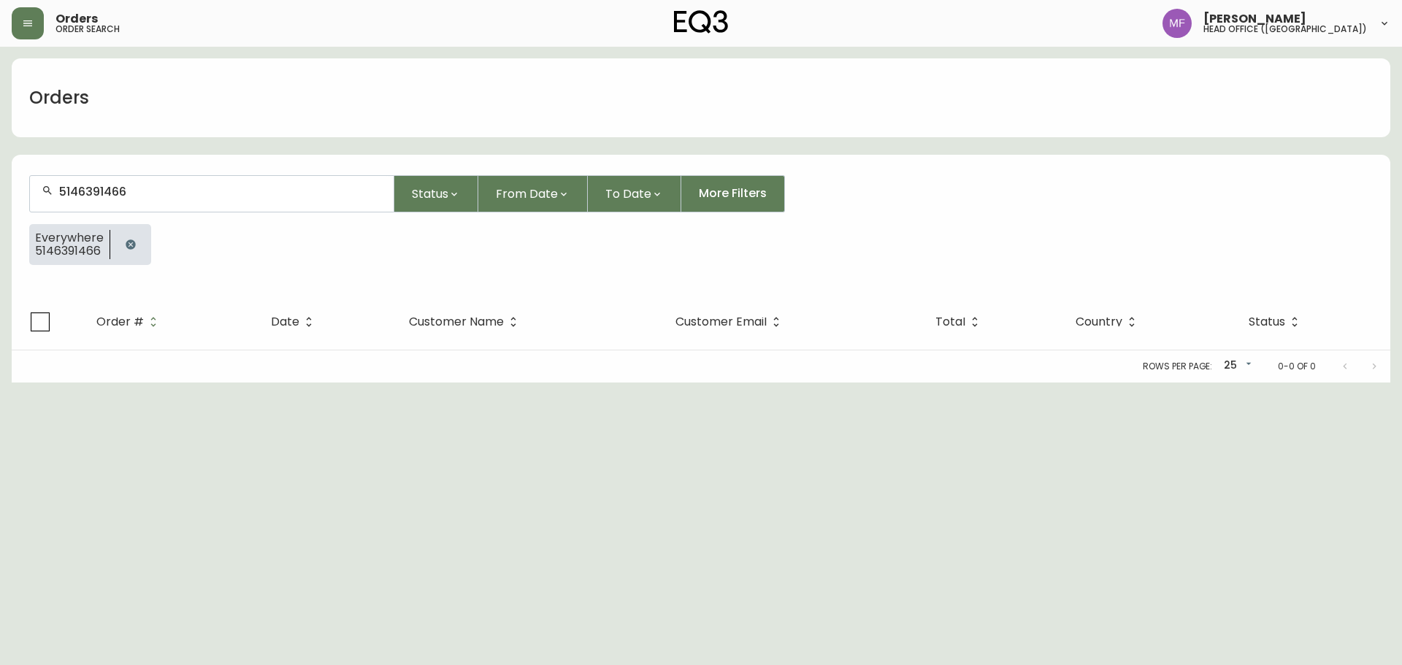
click at [131, 240] on icon "button" at bounding box center [131, 245] width 12 height 12
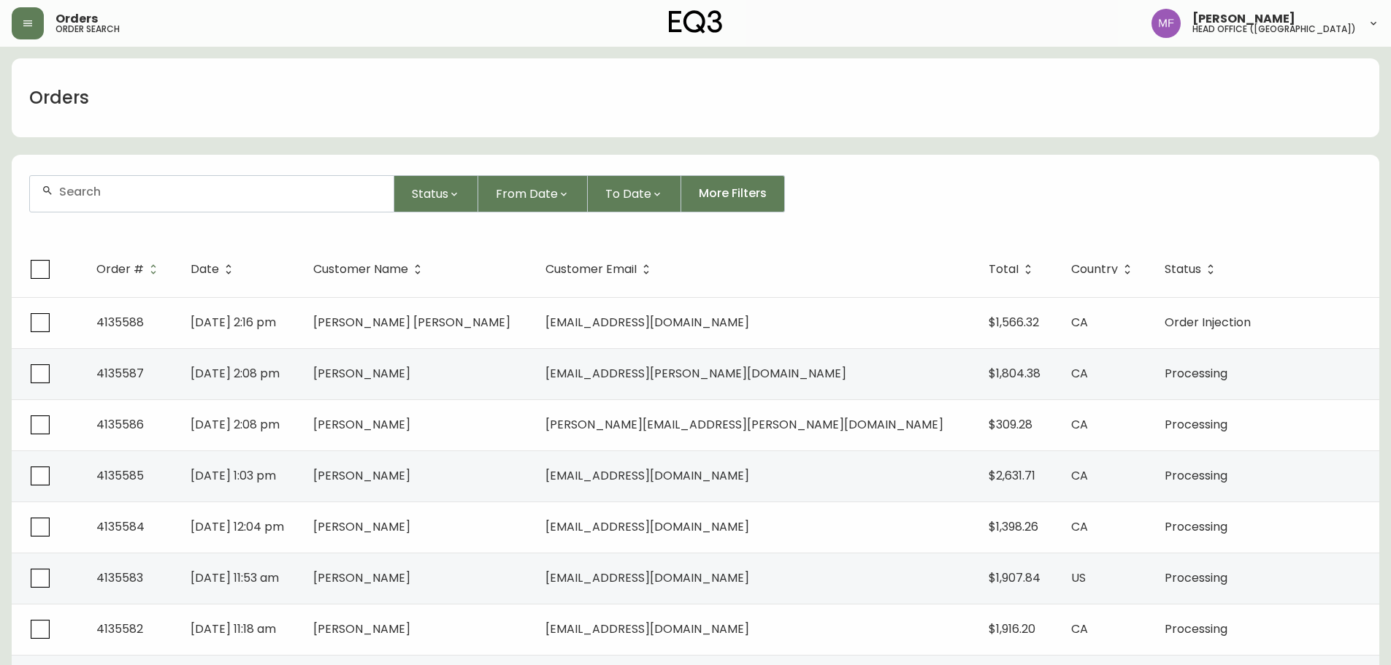
click at [175, 180] on div at bounding box center [212, 194] width 364 height 36
type input "4135460"
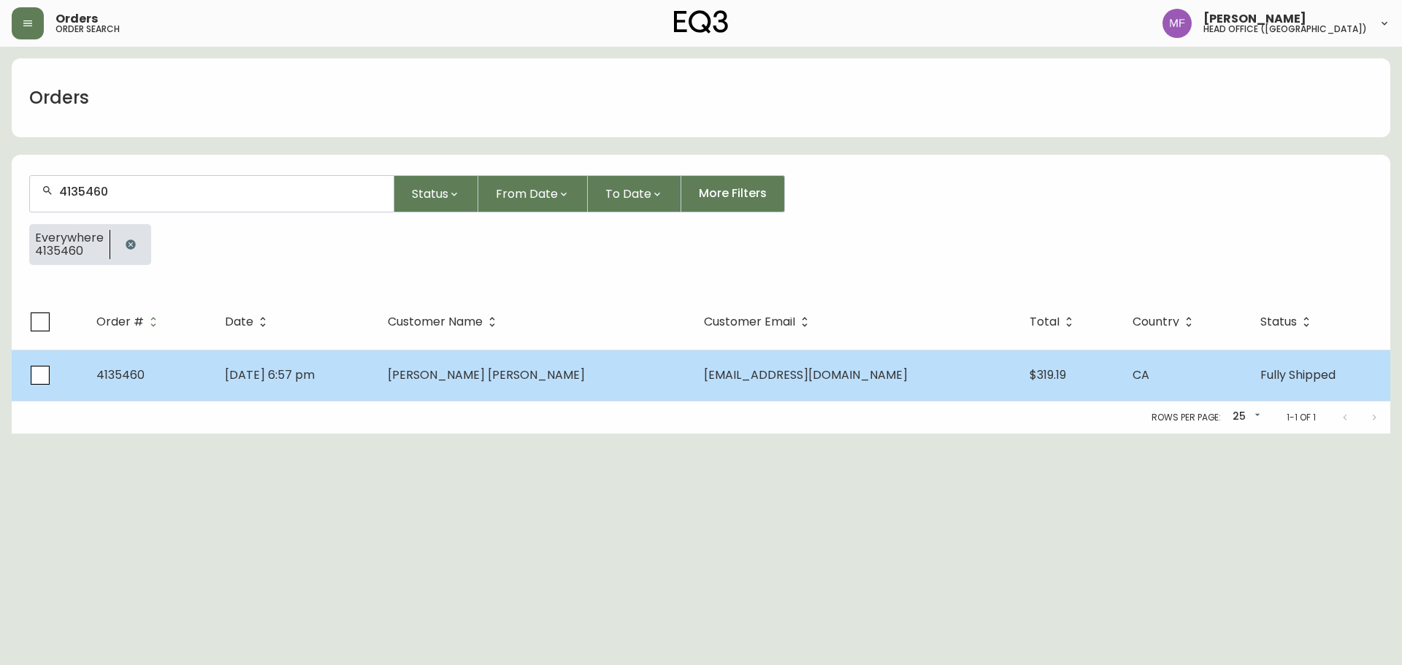
click at [504, 378] on span "[PERSON_NAME] [PERSON_NAME]" at bounding box center [486, 375] width 197 height 17
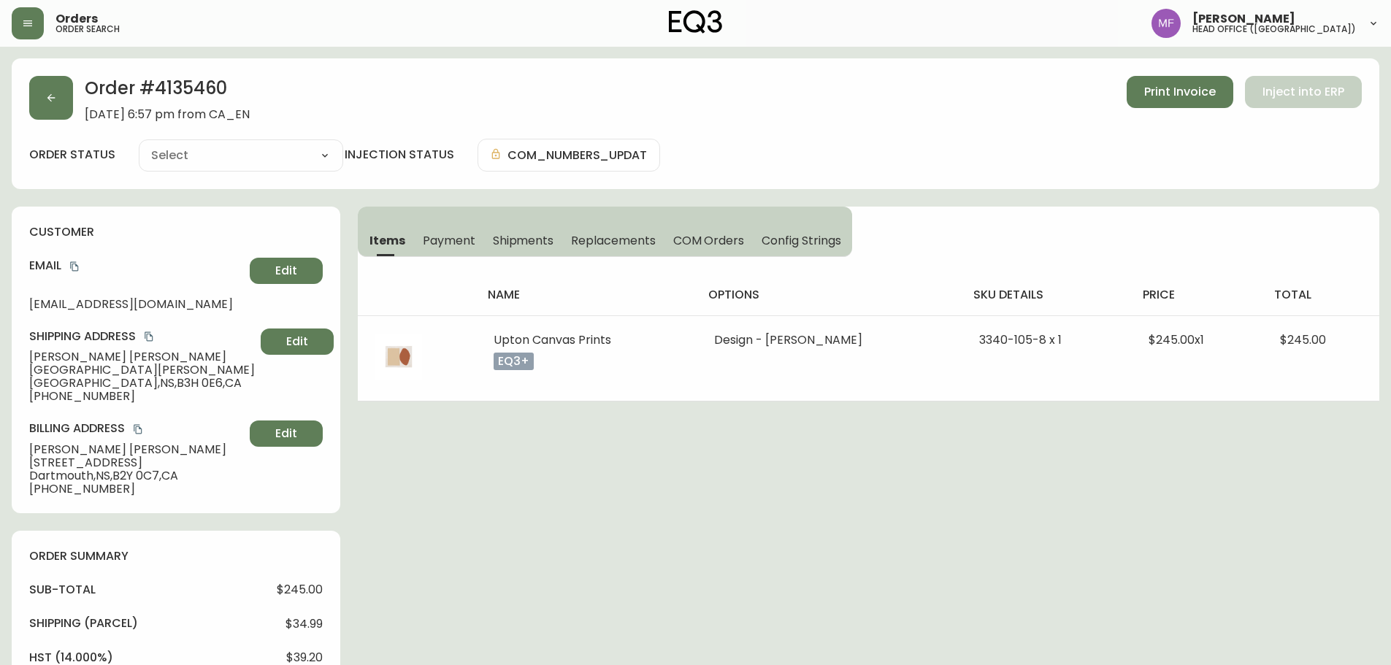
type input "Fully Shipped"
select select "FULLY_SHIPPED"
click at [889, 498] on div "Order # 4135460 [DATE] 6:57 pm from CA_EN Print Invoice Inject into ERP order s…" at bounding box center [696, 658] width 1368 height 1200
click at [449, 566] on div "Order # 4135460 [DATE] 6:57 pm from CA_EN Print Invoice Inject into ERP order s…" at bounding box center [696, 658] width 1368 height 1200
click at [732, 502] on div "Order # 4135460 [DATE] 6:57 pm from CA_EN Print Invoice Inject into ERP order s…" at bounding box center [696, 658] width 1368 height 1200
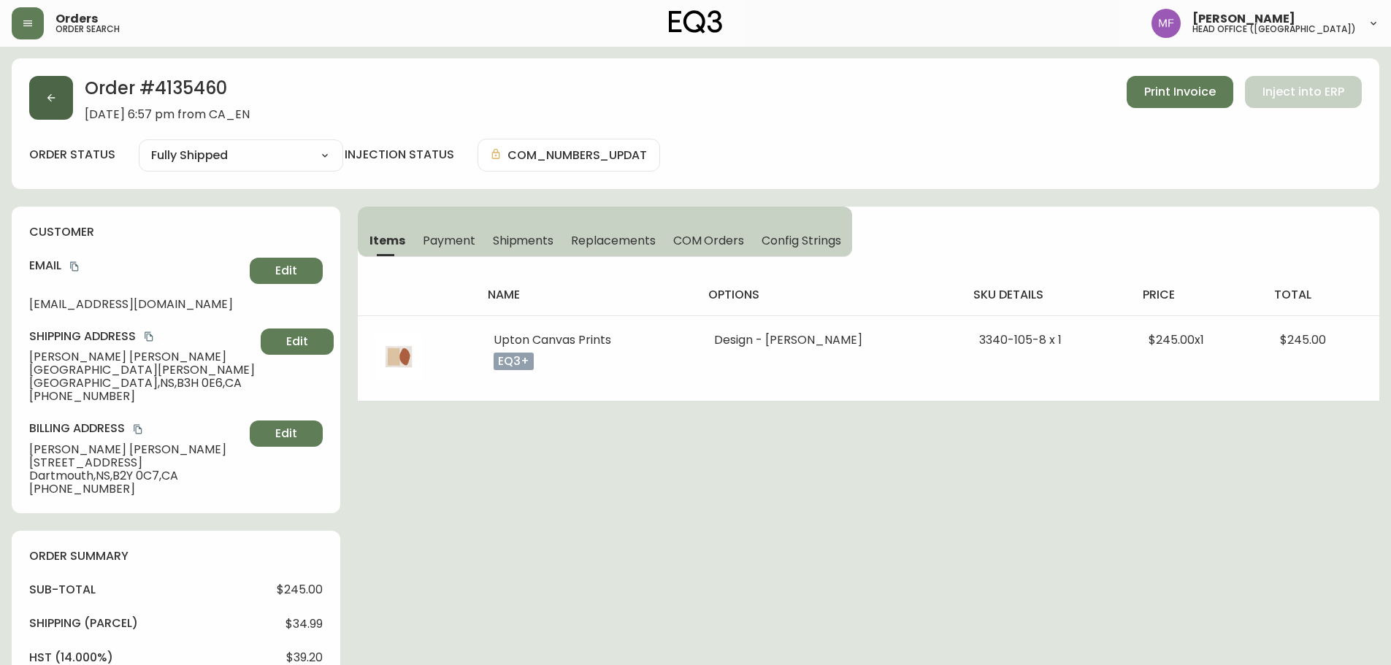
click at [64, 104] on button "button" at bounding box center [51, 98] width 44 height 44
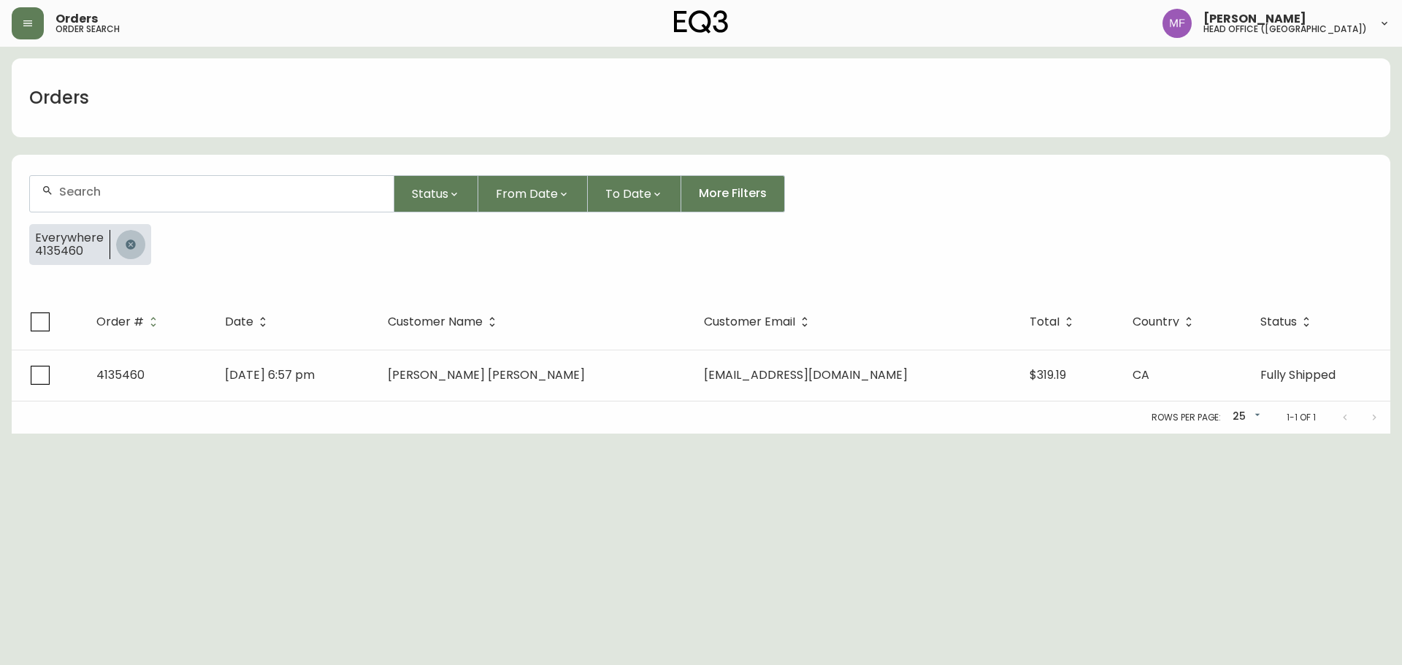
click at [126, 243] on icon "button" at bounding box center [130, 244] width 9 height 9
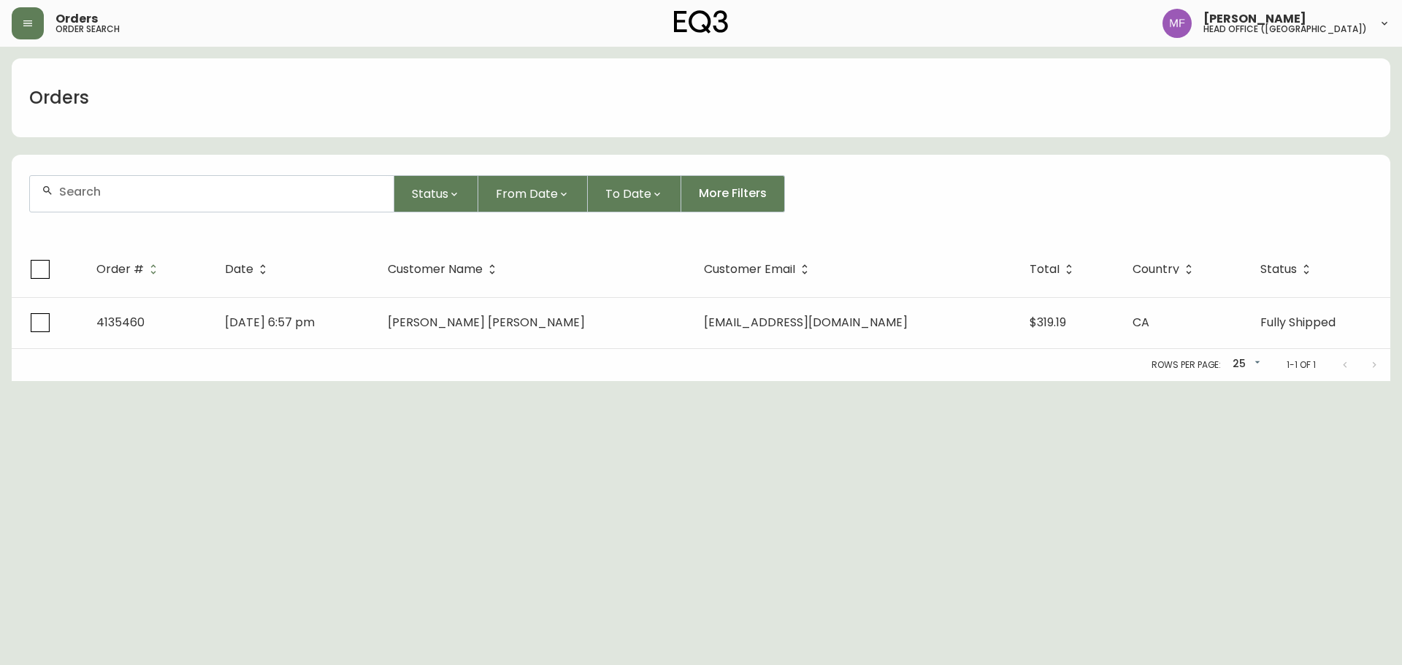
click at [116, 191] on input "text" at bounding box center [220, 192] width 323 height 14
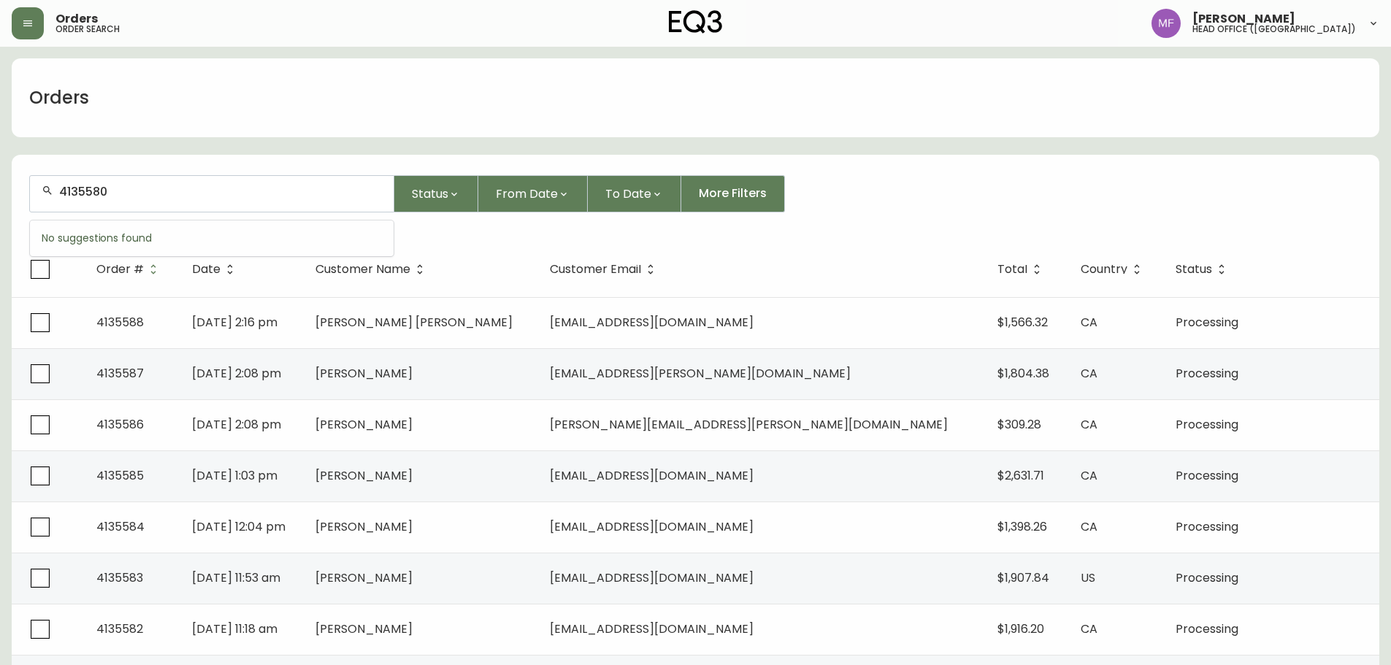
type input "4135580"
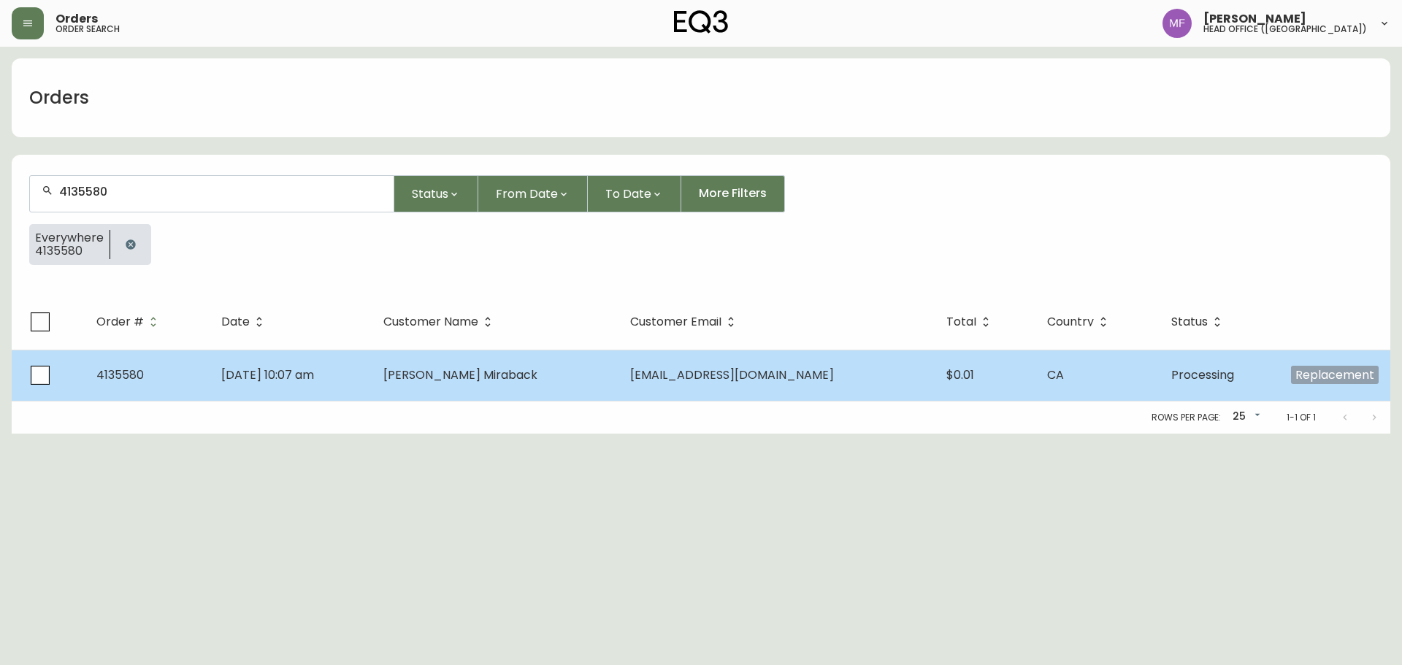
click at [526, 387] on td "[PERSON_NAME] Miraback" at bounding box center [495, 375] width 247 height 51
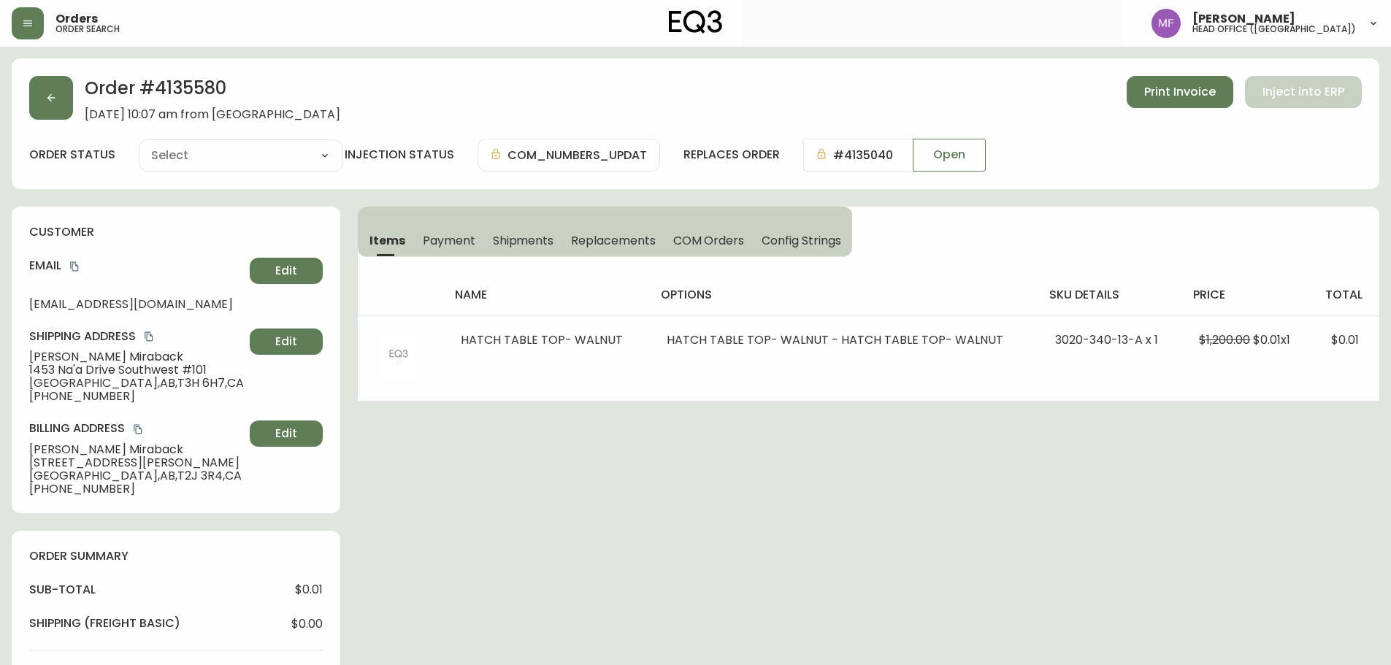
type input "Processing"
select select "PROCESSING"
click at [650, 420] on div "Order # 4135580 [DATE] 10:07 am from [GEOGRAPHIC_DATA] Print Invoice Inject int…" at bounding box center [696, 613] width 1368 height 1111
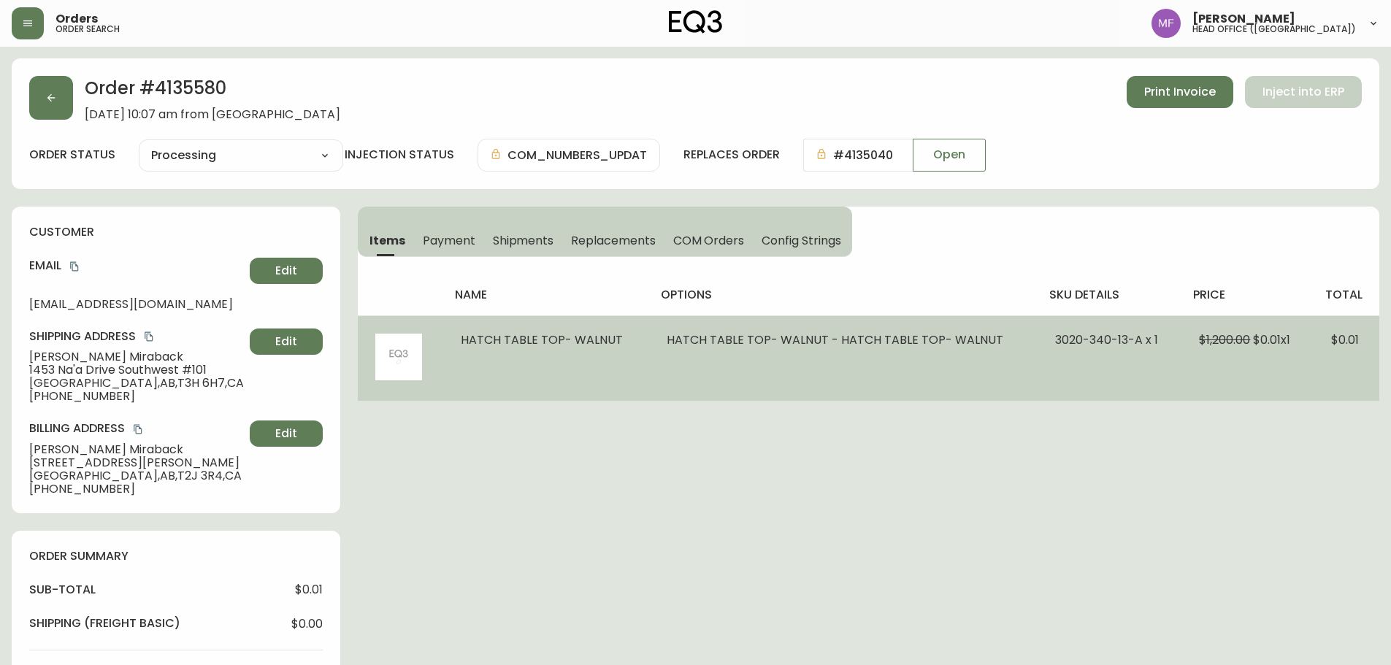
click at [938, 359] on td "HATCH TABLE TOP- WALNUT - HATCH TABLE TOP- WALNUT" at bounding box center [843, 357] width 388 height 85
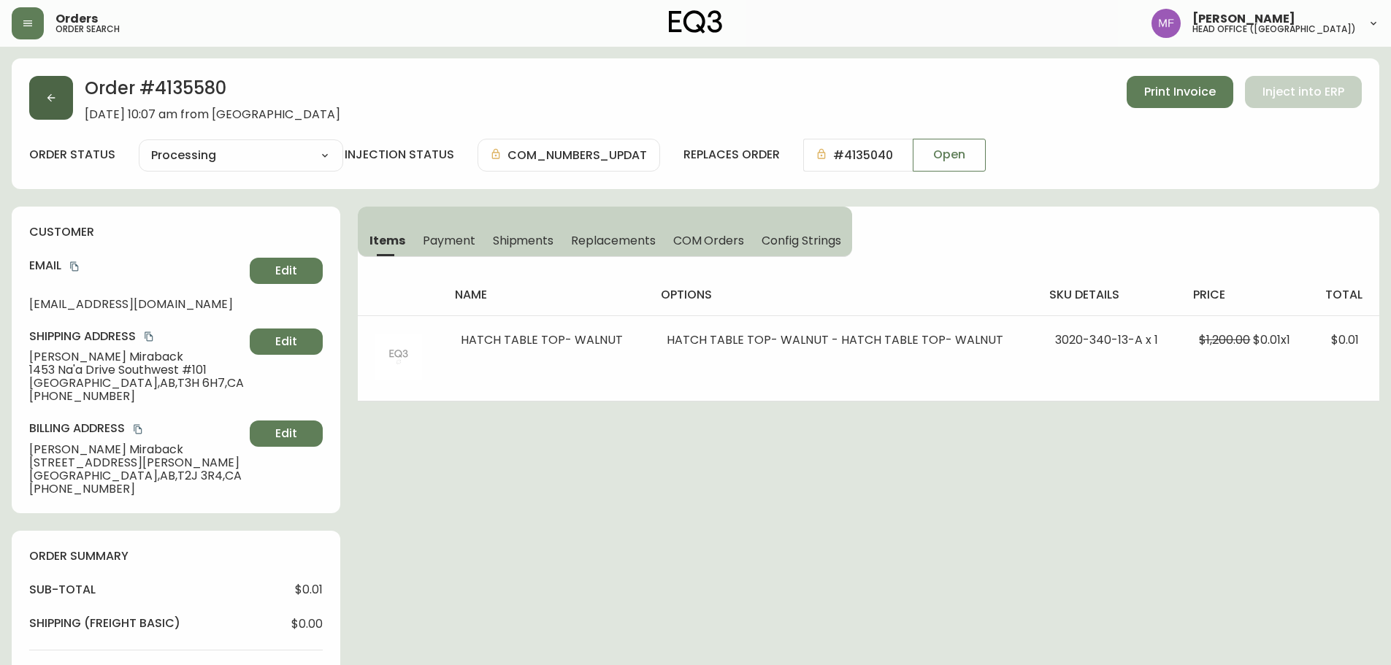
click at [37, 105] on button "button" at bounding box center [51, 98] width 44 height 44
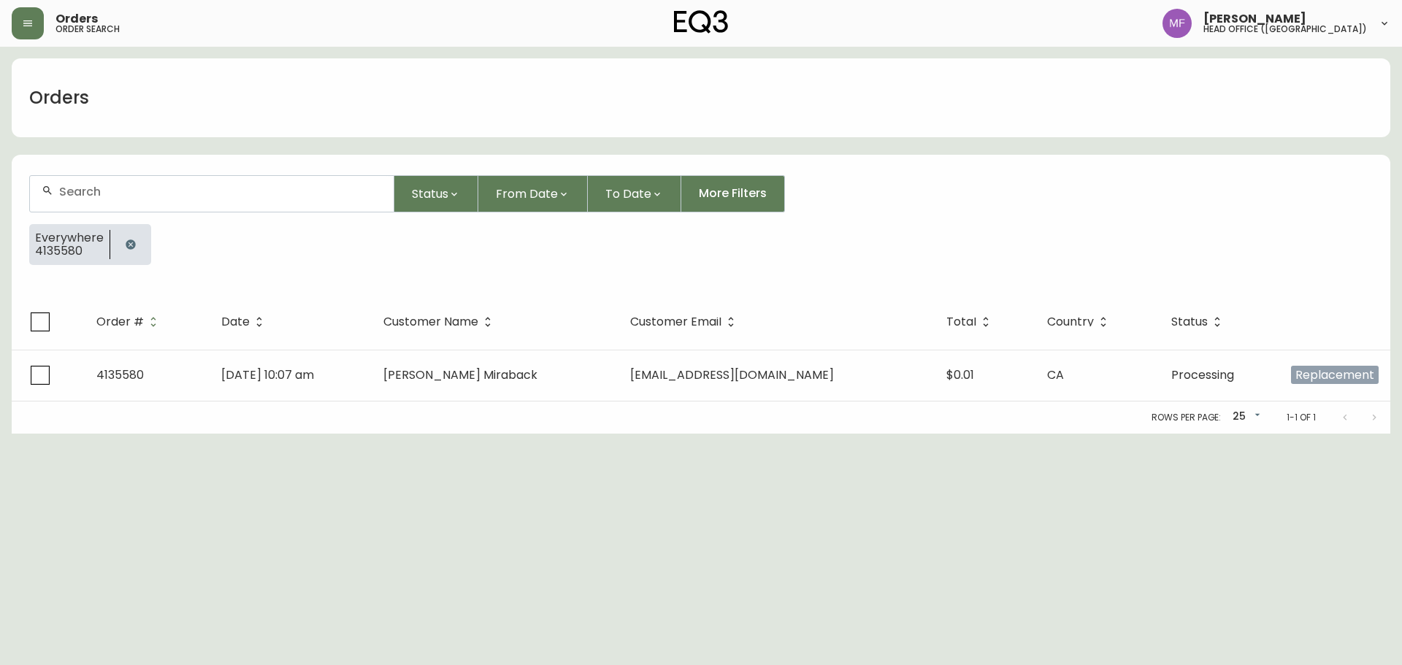
click at [112, 242] on div at bounding box center [130, 244] width 41 height 41
drag, startPoint x: 137, startPoint y: 240, endPoint x: 135, endPoint y: 212, distance: 27.8
click at [137, 240] on button "button" at bounding box center [130, 244] width 29 height 29
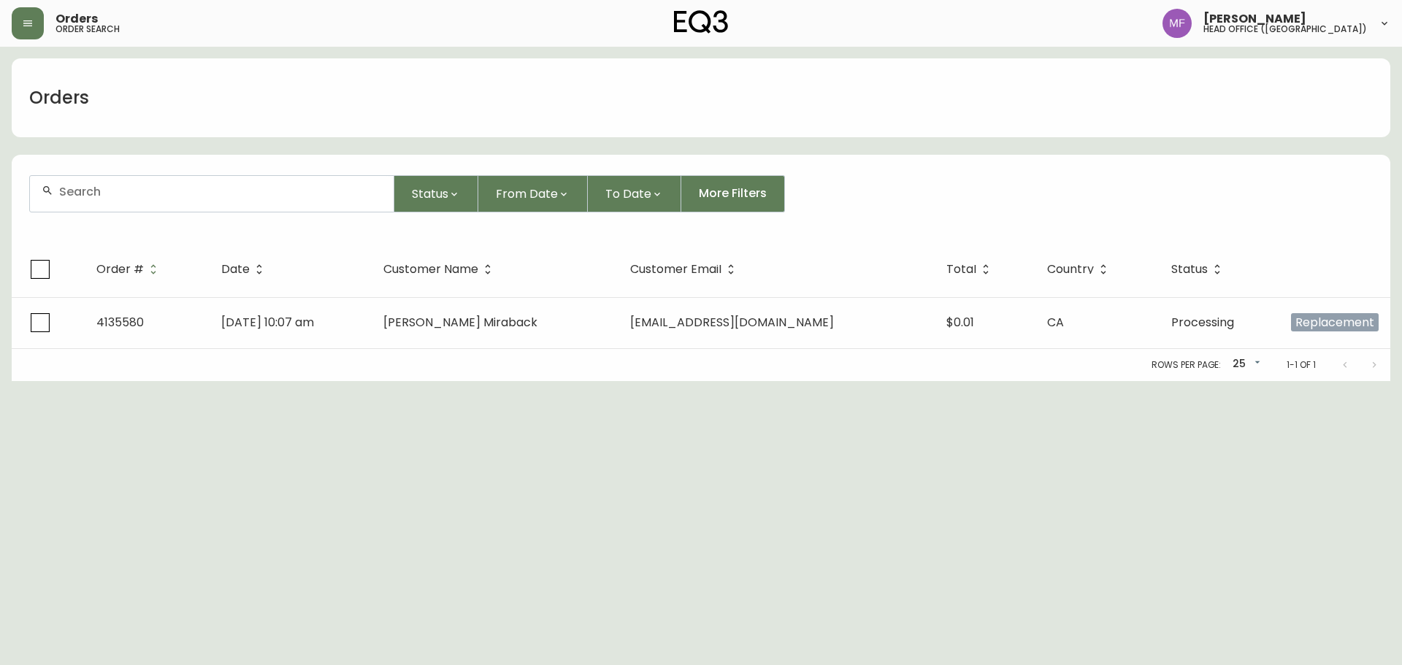
click at [135, 208] on div at bounding box center [212, 194] width 364 height 36
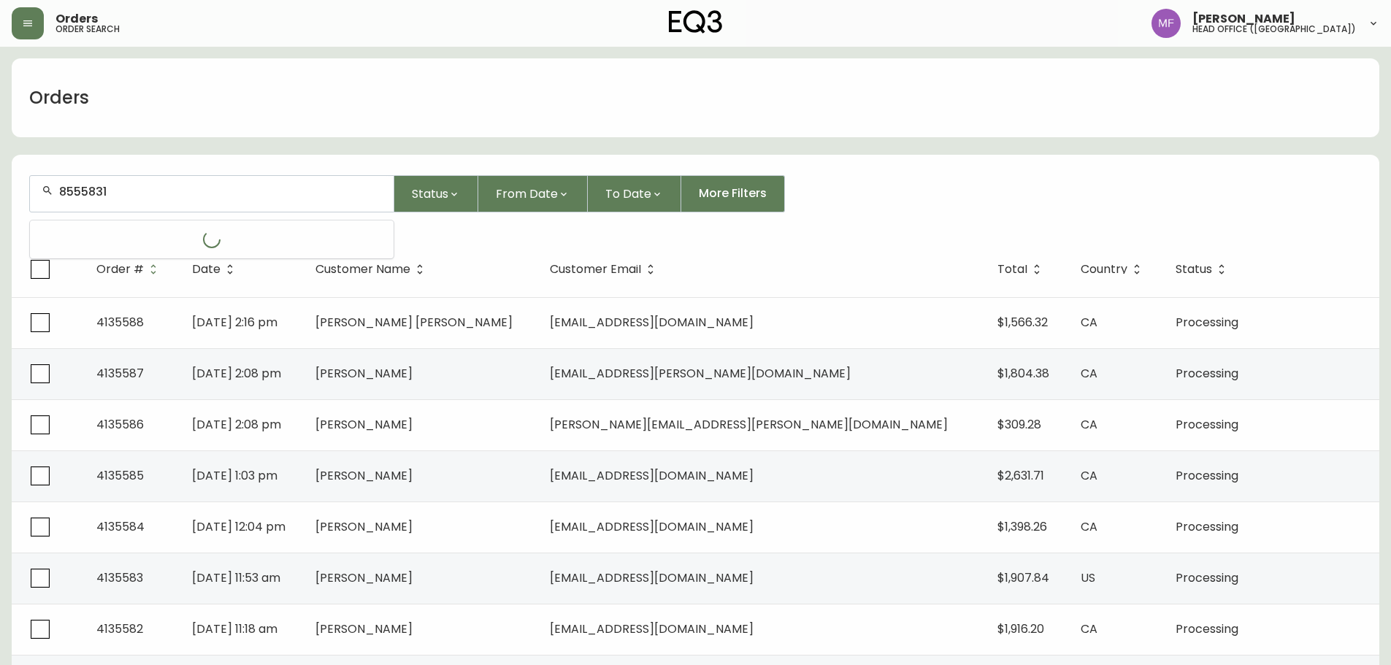
type input "8555831"
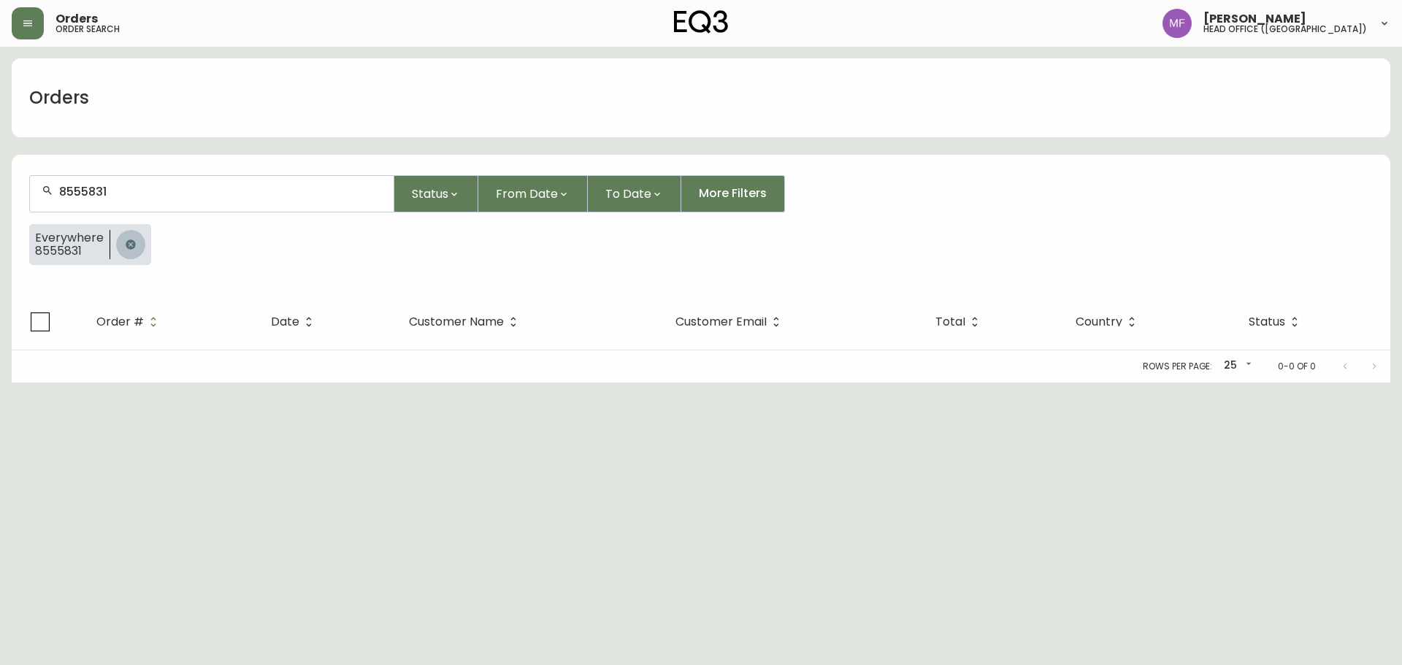
click at [139, 235] on button "button" at bounding box center [130, 244] width 29 height 29
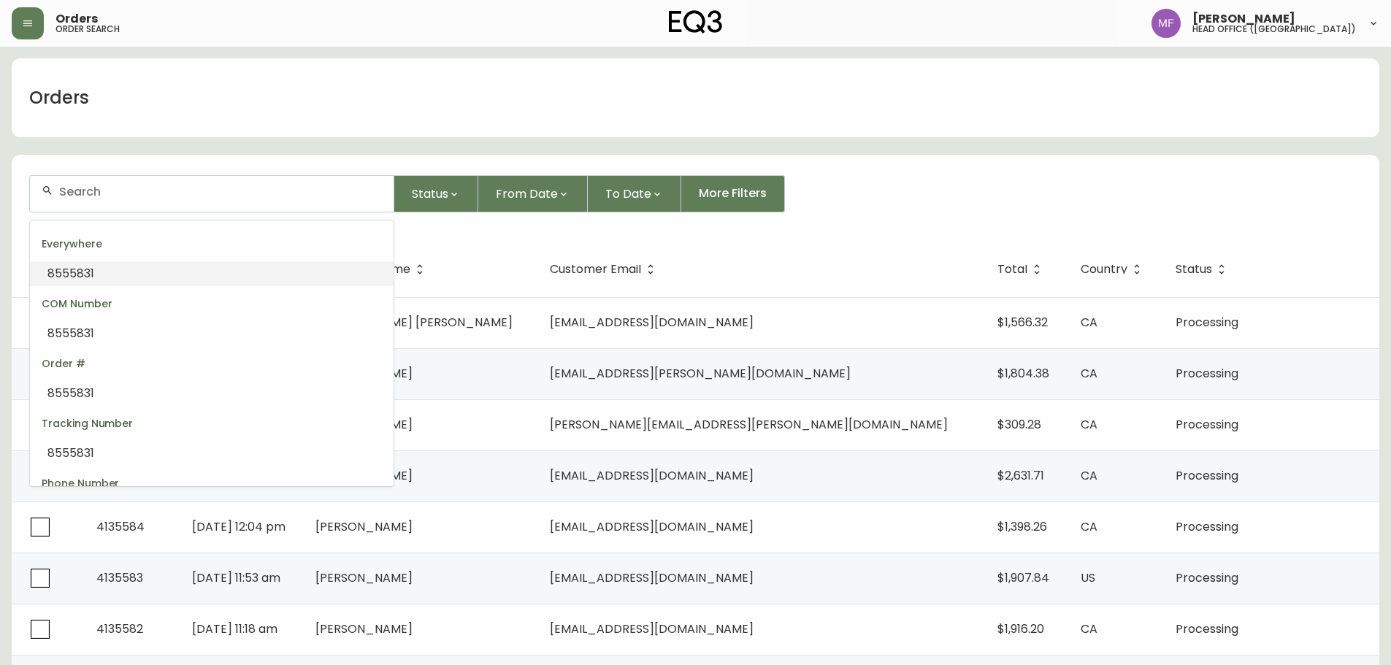
click at [88, 196] on input "text" at bounding box center [220, 192] width 323 height 14
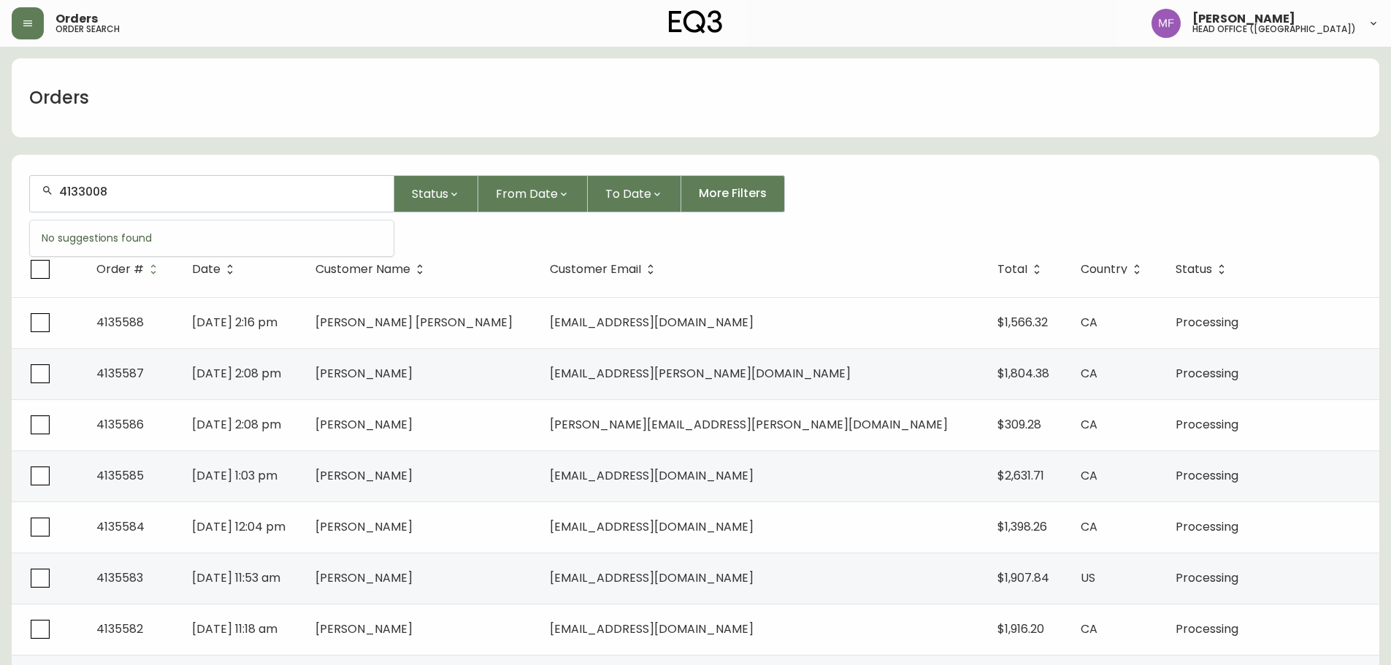
type input "4133008"
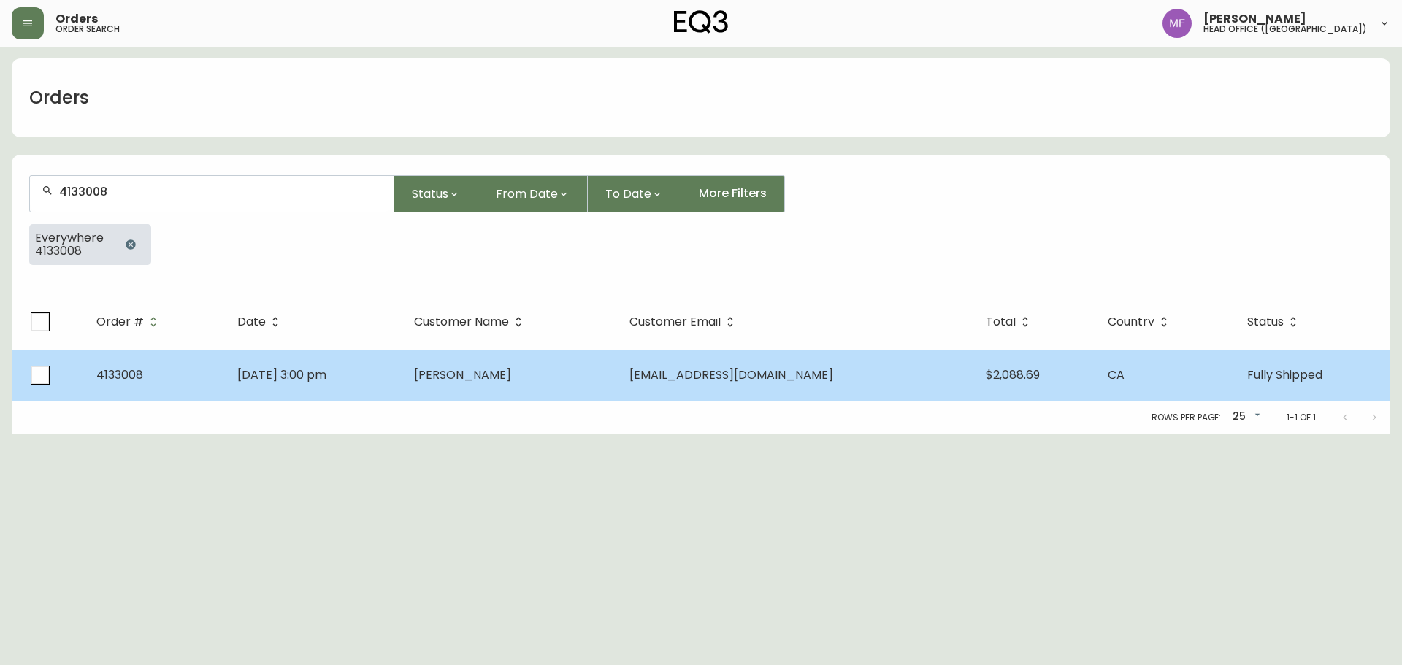
click at [402, 399] on td "[DATE] 3:00 pm" at bounding box center [314, 375] width 177 height 51
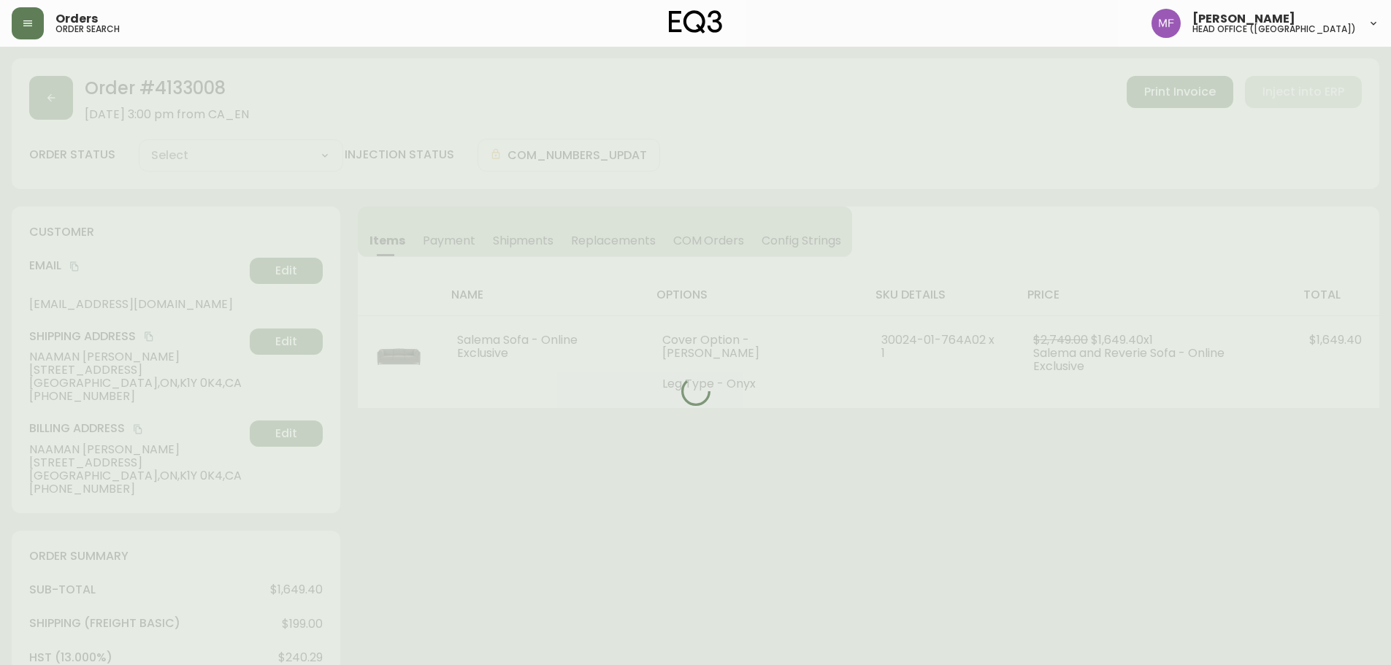
type input "Fully Shipped"
select select "FULLY_SHIPPED"
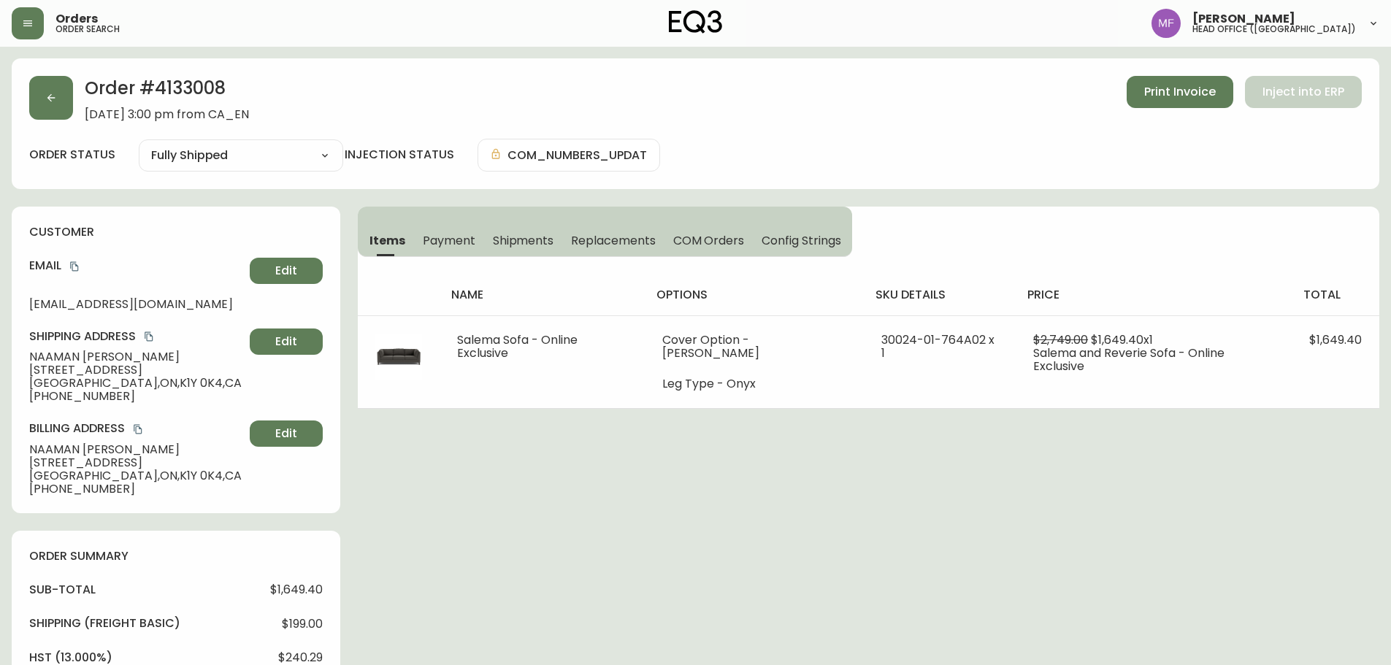
click at [169, 83] on h2 "Order # 4133008" at bounding box center [167, 92] width 164 height 32
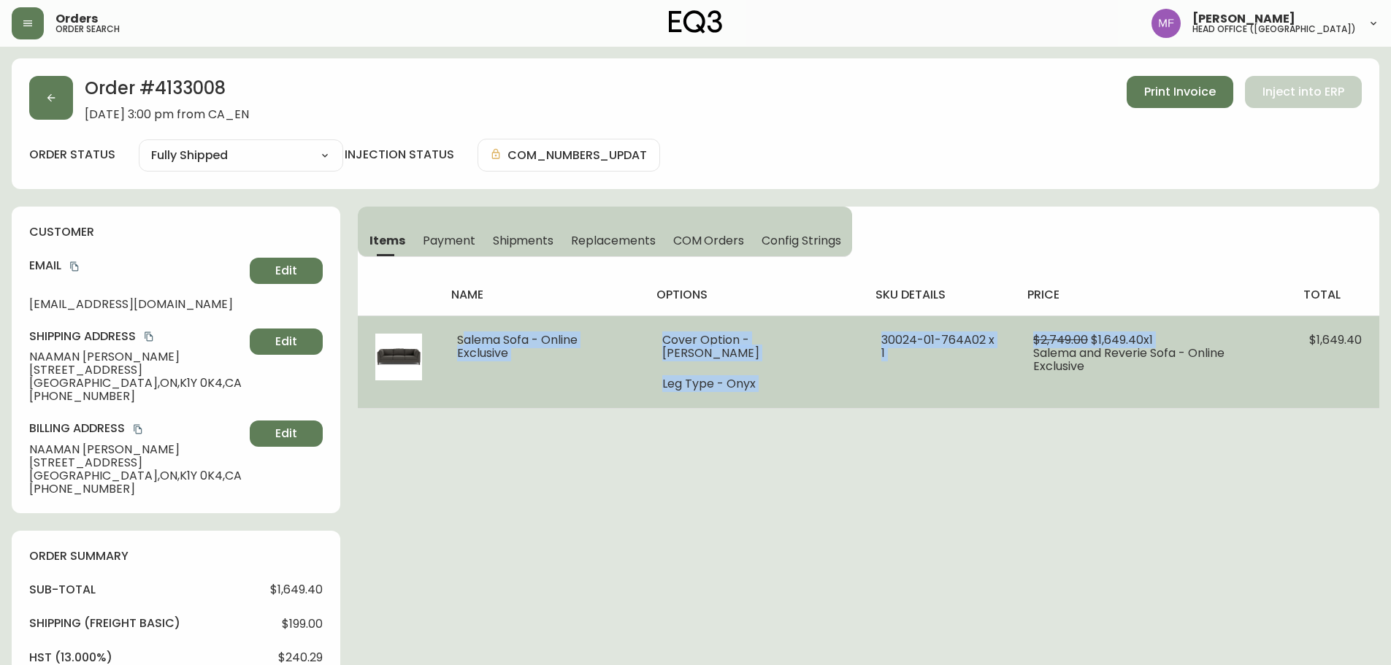
drag, startPoint x: 456, startPoint y: 340, endPoint x: 1005, endPoint y: 355, distance: 548.6
click at [1005, 355] on tr "Salema Sofa - Online Exclusive Cover Option - [PERSON_NAME] Leg Type - Onyx 300…" at bounding box center [869, 361] width 1022 height 93
click at [914, 384] on td "30024-01-764A02 x 1" at bounding box center [940, 361] width 152 height 93
drag, startPoint x: 458, startPoint y: 339, endPoint x: 984, endPoint y: 346, distance: 526.5
click at [984, 346] on tr "Salema Sofa - Online Exclusive Cover Option - [PERSON_NAME] Leg Type - Onyx 300…" at bounding box center [869, 361] width 1022 height 93
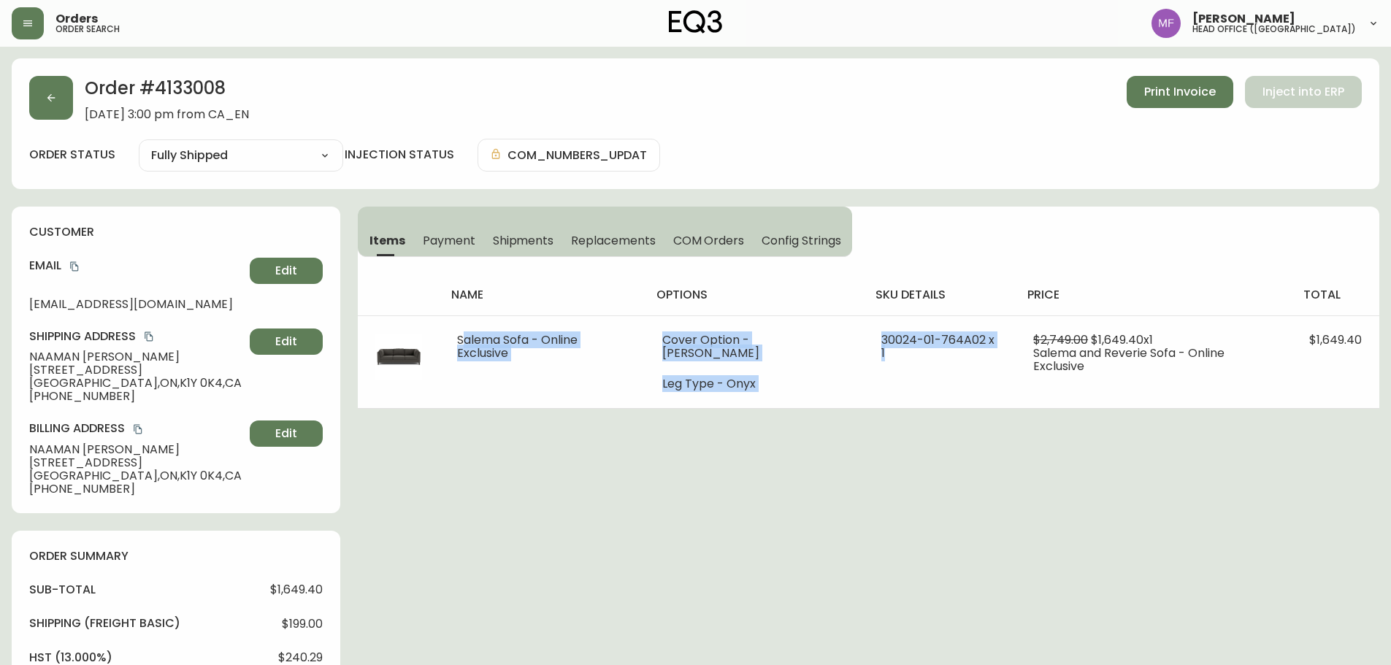
click at [150, 337] on icon "copy" at bounding box center [149, 337] width 10 height 10
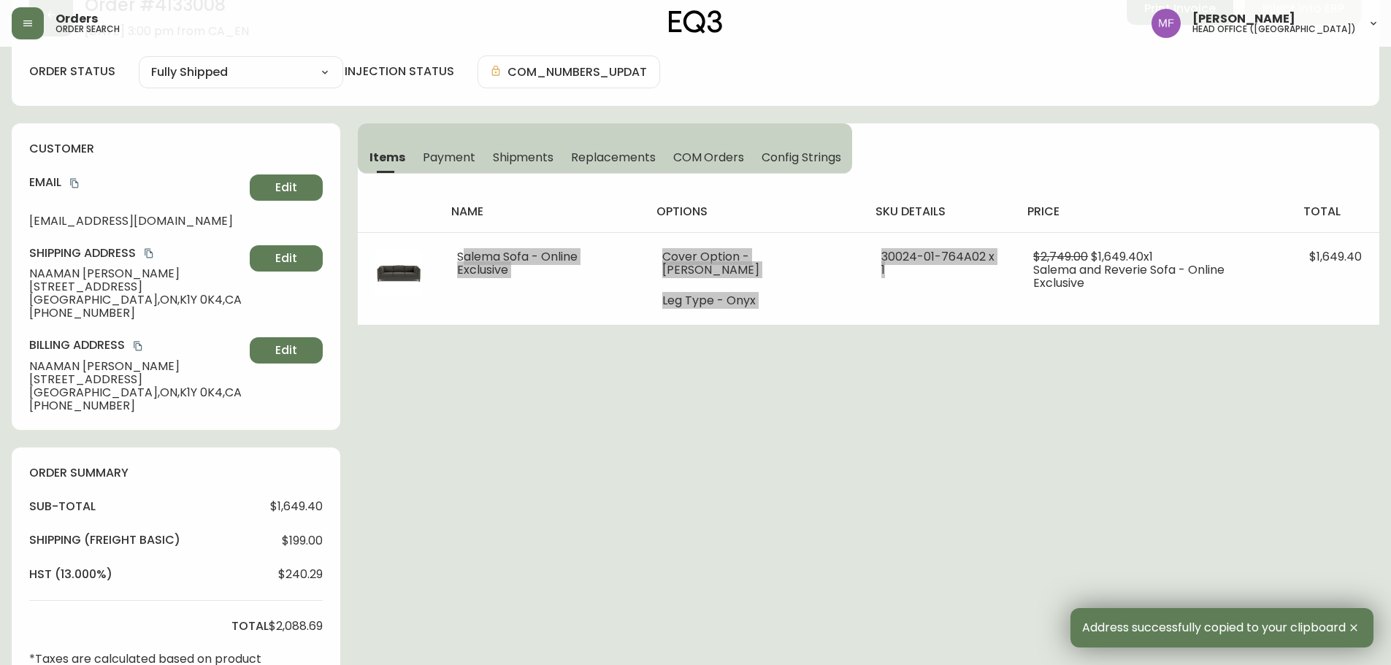
scroll to position [292, 0]
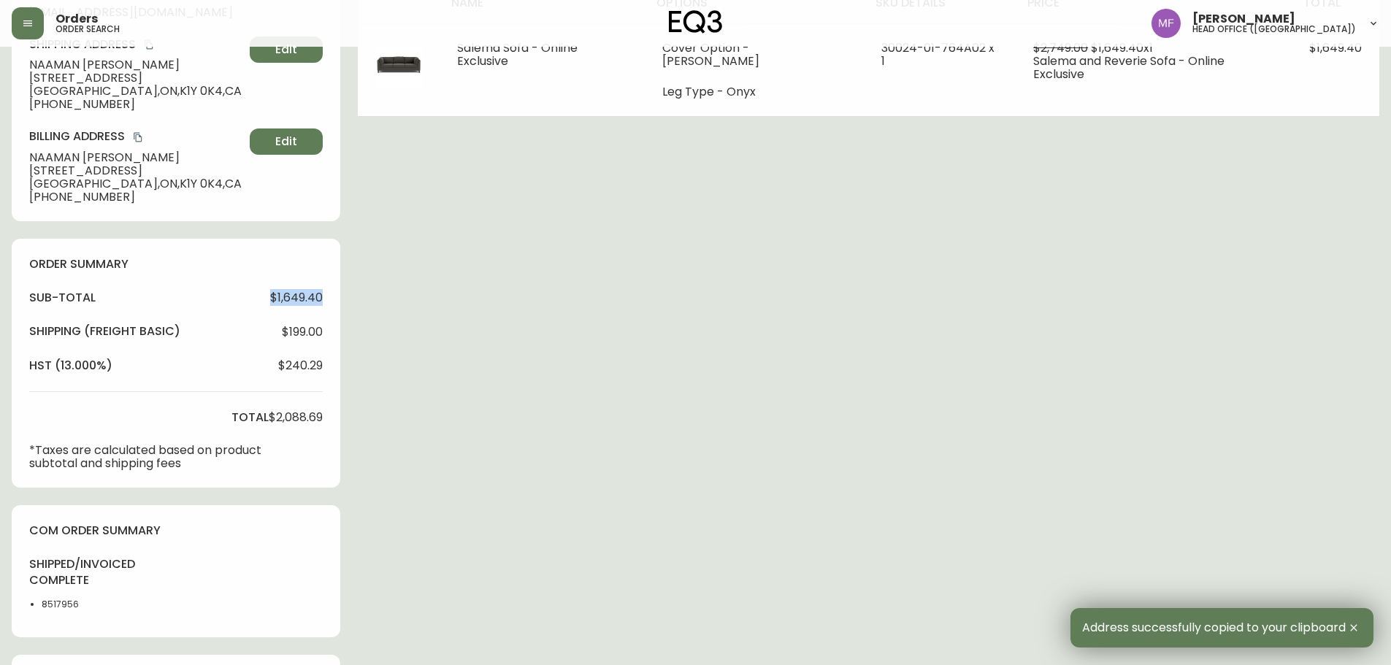
drag, startPoint x: 260, startPoint y: 290, endPoint x: 333, endPoint y: 301, distance: 73.8
click at [333, 301] on div "order summary sub-total $1,649.40 Shipping ( Freight Basic ) $199.00 hst (13.00…" at bounding box center [176, 363] width 329 height 249
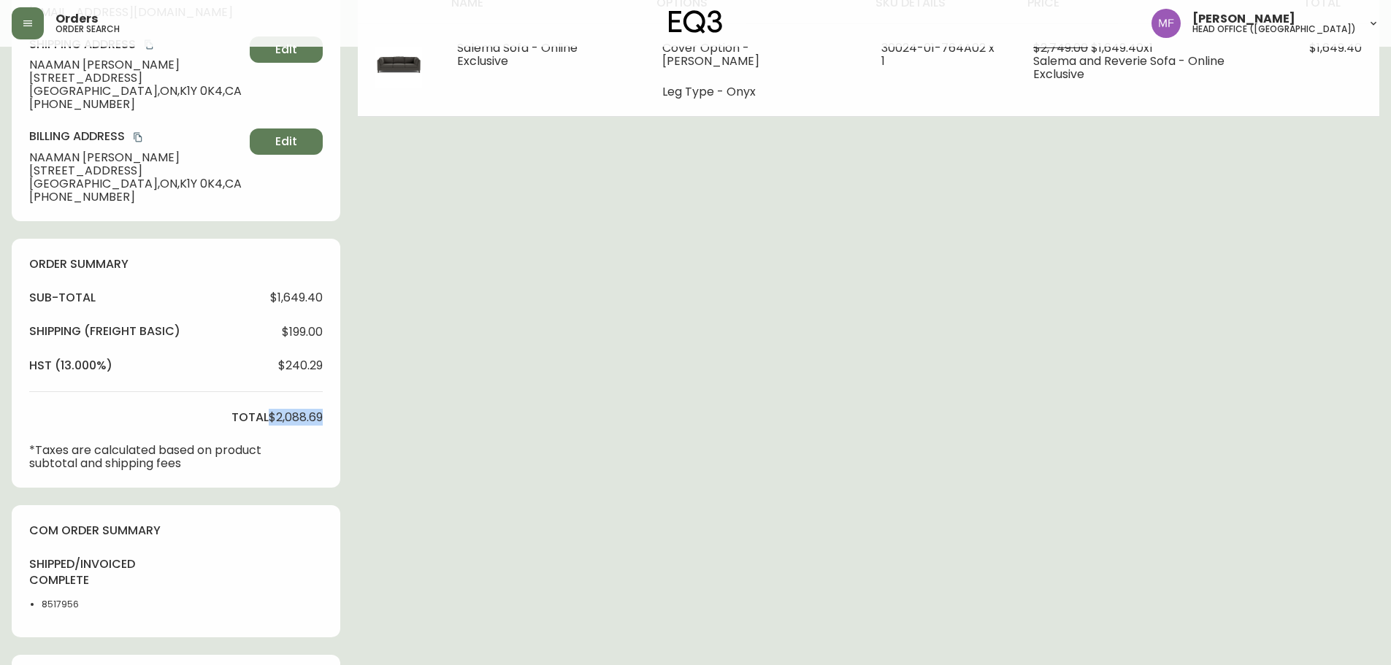
drag, startPoint x: 269, startPoint y: 418, endPoint x: 326, endPoint y: 418, distance: 57.7
click at [326, 418] on div "order summary sub-total $1,649.40 Shipping ( Freight Basic ) $199.00 hst (13.00…" at bounding box center [176, 363] width 329 height 249
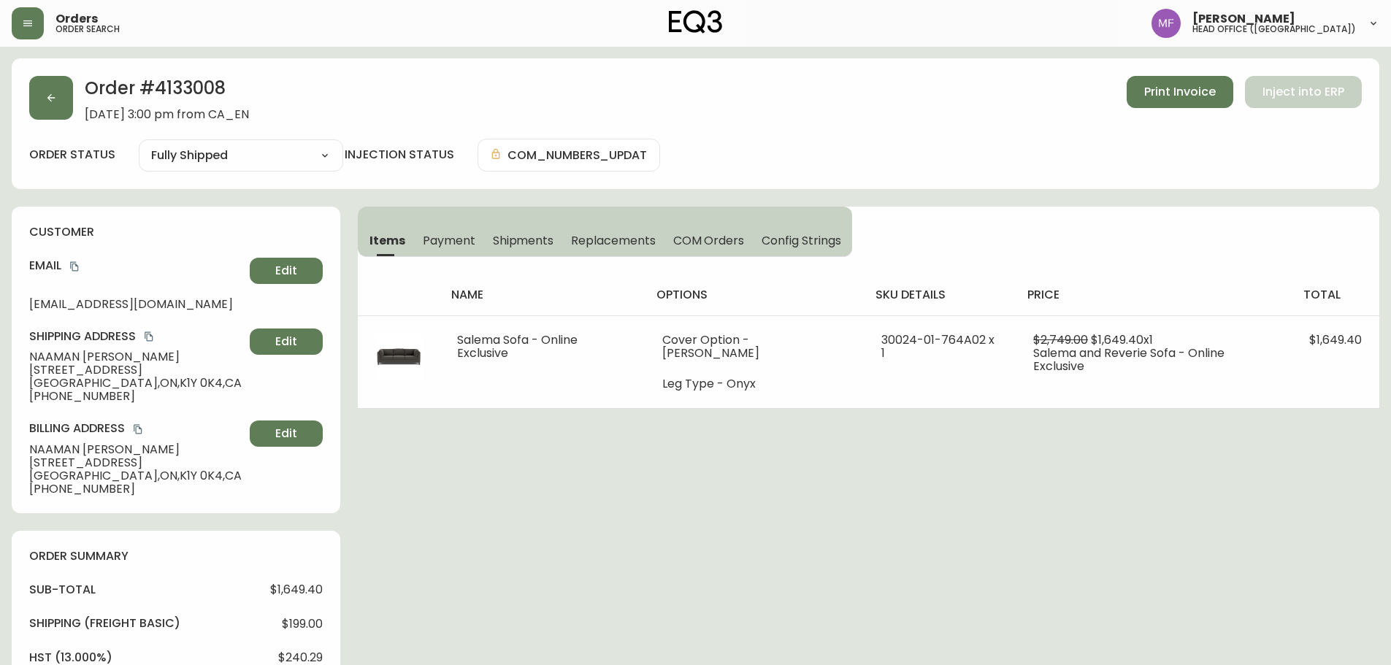
click at [207, 93] on h2 "Order # 4133008" at bounding box center [167, 92] width 164 height 32
click at [76, 266] on icon "copy" at bounding box center [74, 266] width 10 height 10
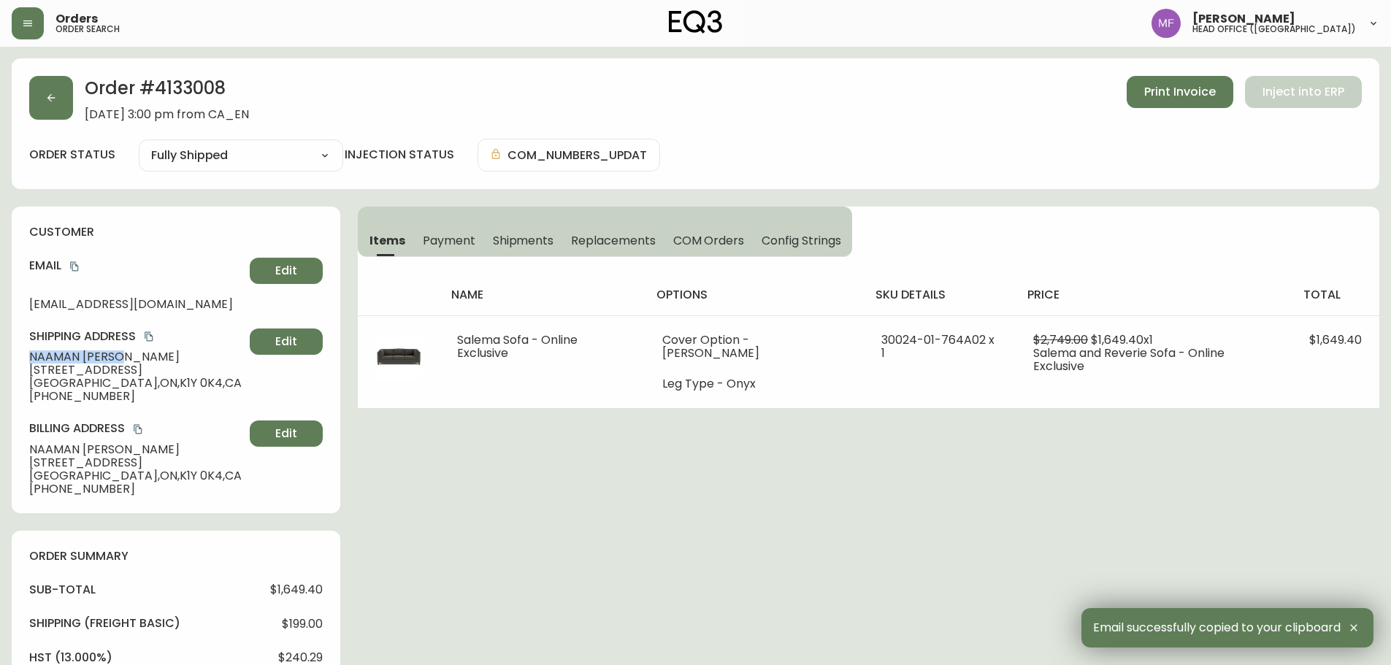
drag, startPoint x: 130, startPoint y: 356, endPoint x: 31, endPoint y: 356, distance: 98.6
click at [31, 356] on span "[PERSON_NAME]" at bounding box center [136, 357] width 215 height 13
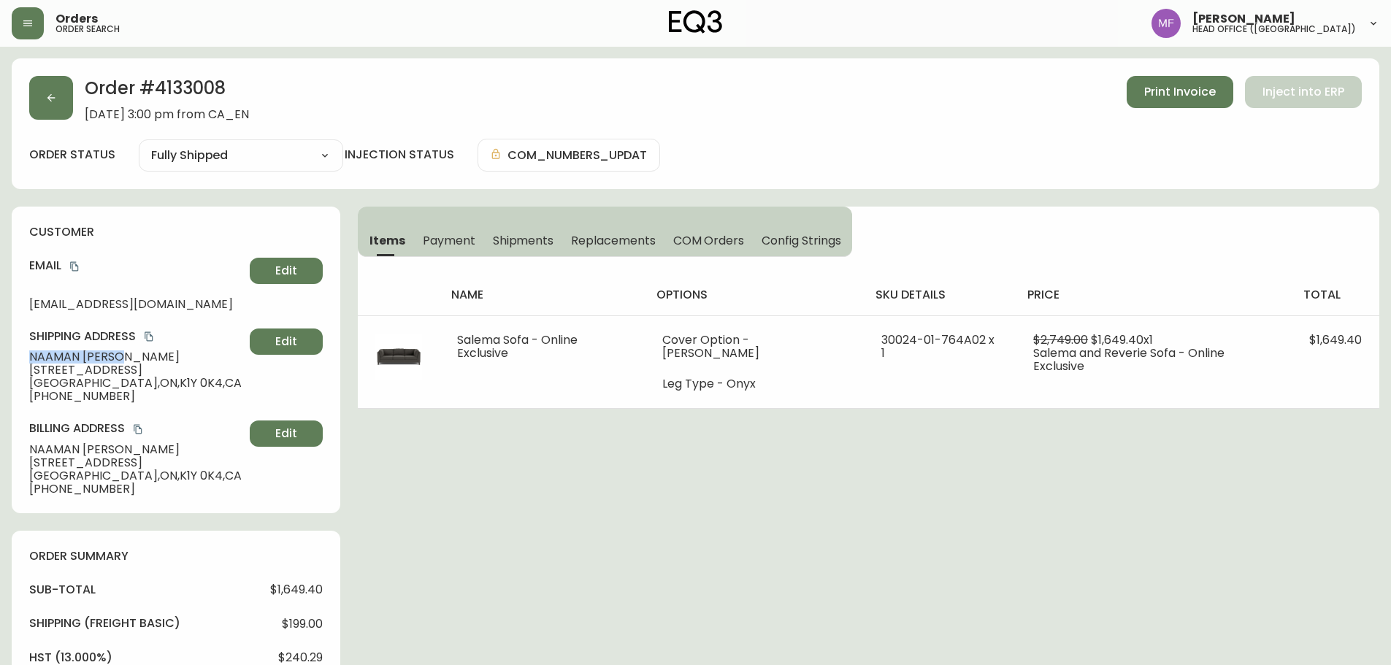
drag, startPoint x: 153, startPoint y: 372, endPoint x: 11, endPoint y: 372, distance: 141.7
click at [11, 372] on main "Order # 4133008 [DATE] 3:00 pm from CA_EN Print Invoice Inject into ERP order s…" at bounding box center [695, 659] width 1391 height 1225
drag, startPoint x: 100, startPoint y: 382, endPoint x: 139, endPoint y: 385, distance: 39.5
click at [139, 385] on span "[GEOGRAPHIC_DATA] , [GEOGRAPHIC_DATA] , K1Y 0K4 , [GEOGRAPHIC_DATA]" at bounding box center [136, 383] width 215 height 13
drag, startPoint x: 107, startPoint y: 394, endPoint x: 42, endPoint y: 392, distance: 64.3
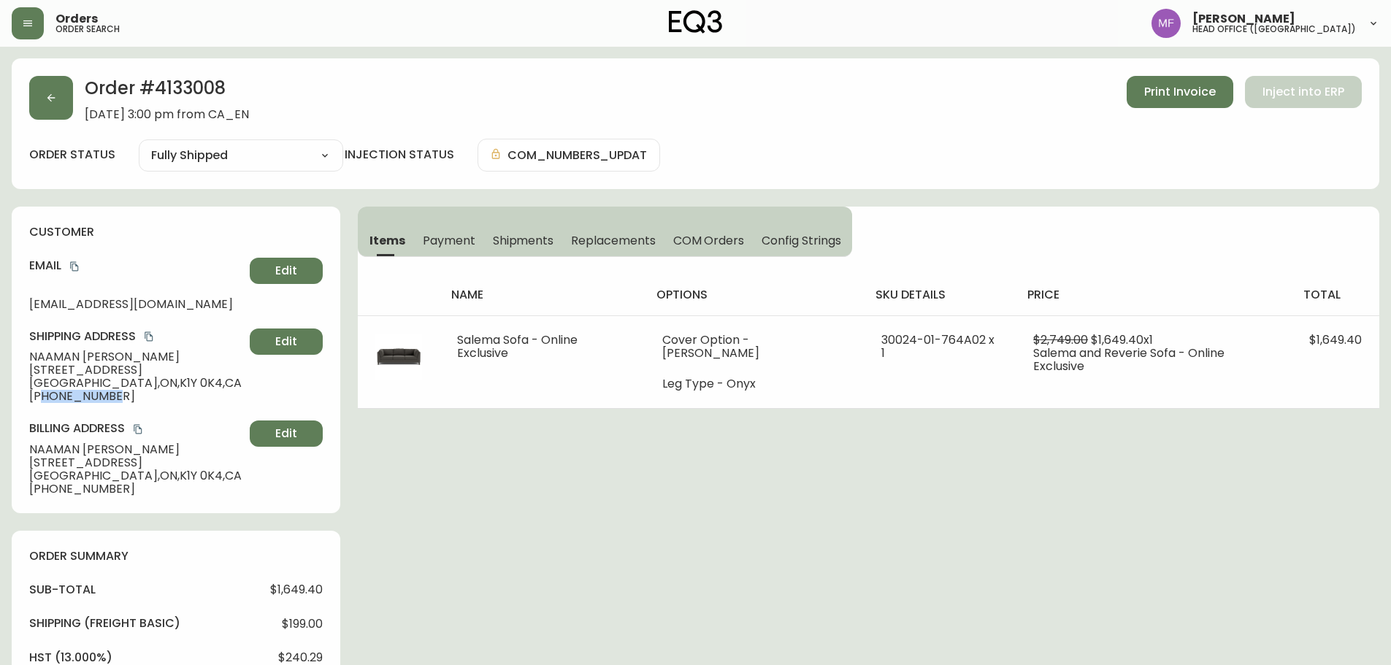
click at [42, 392] on span "[PHONE_NUMBER]" at bounding box center [136, 396] width 215 height 13
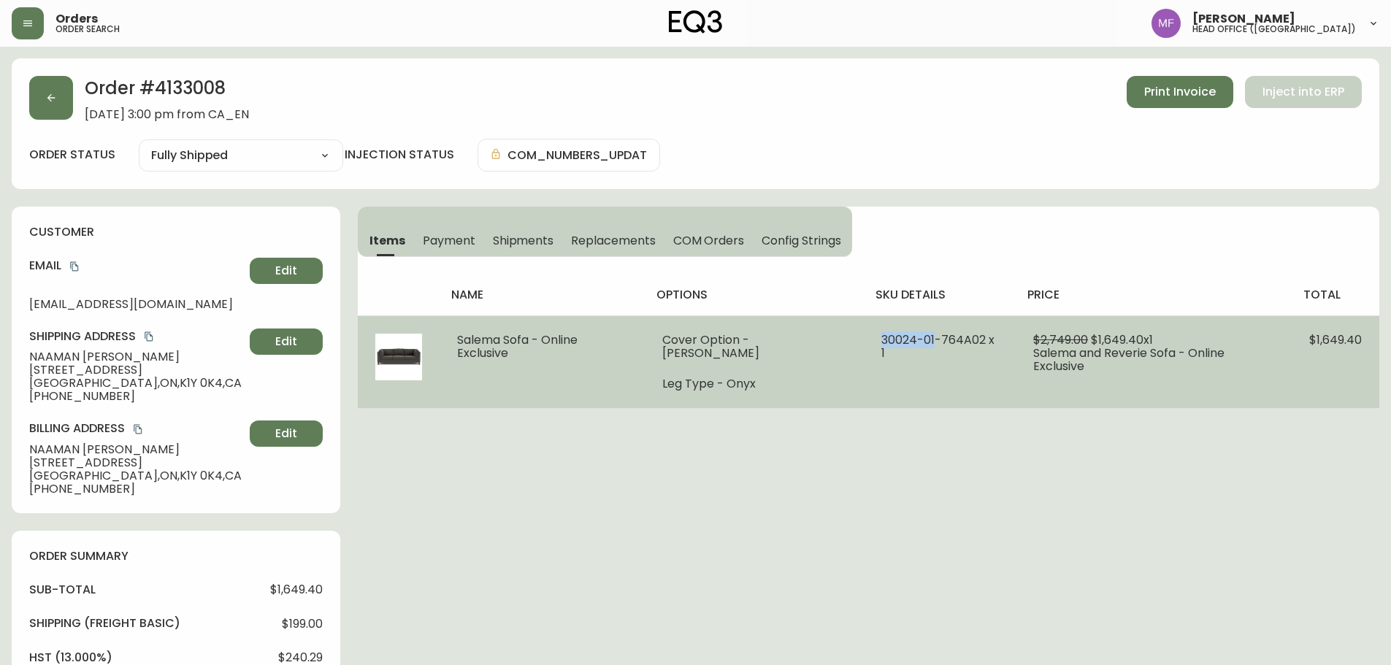
drag, startPoint x: 922, startPoint y: 340, endPoint x: 869, endPoint y: 340, distance: 52.6
click at [881, 340] on span "30024-01-764A02 x 1" at bounding box center [937, 347] width 113 height 30
click at [1347, 343] on span "$1,649.40" at bounding box center [1335, 340] width 53 height 17
drag, startPoint x: 453, startPoint y: 336, endPoint x: 984, endPoint y: 338, distance: 530.9
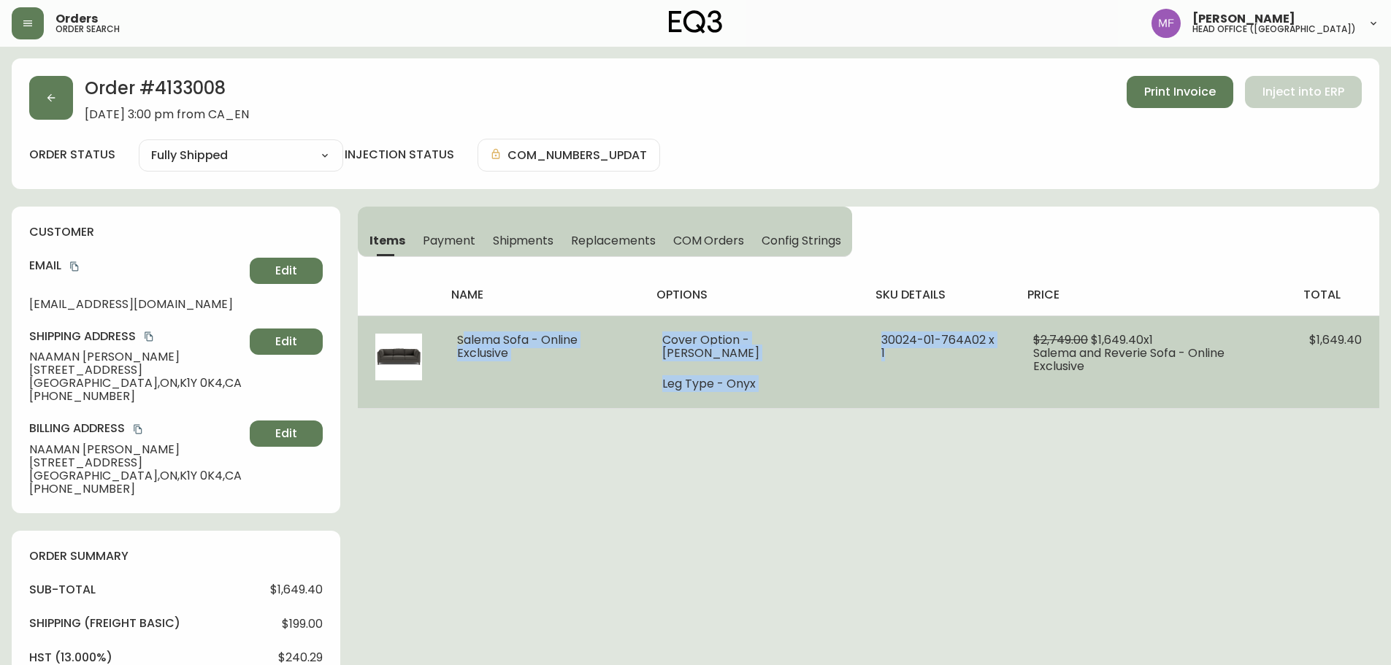
click at [984, 338] on tr "Salema Sofa - Online Exclusive Cover Option - [PERSON_NAME] Leg Type - Onyx 300…" at bounding box center [869, 361] width 1022 height 93
click at [1268, 372] on td "$2,749.00 $1,649.40 x 1 Salema and Reverie Sofa - Online Exclusive" at bounding box center [1154, 361] width 276 height 93
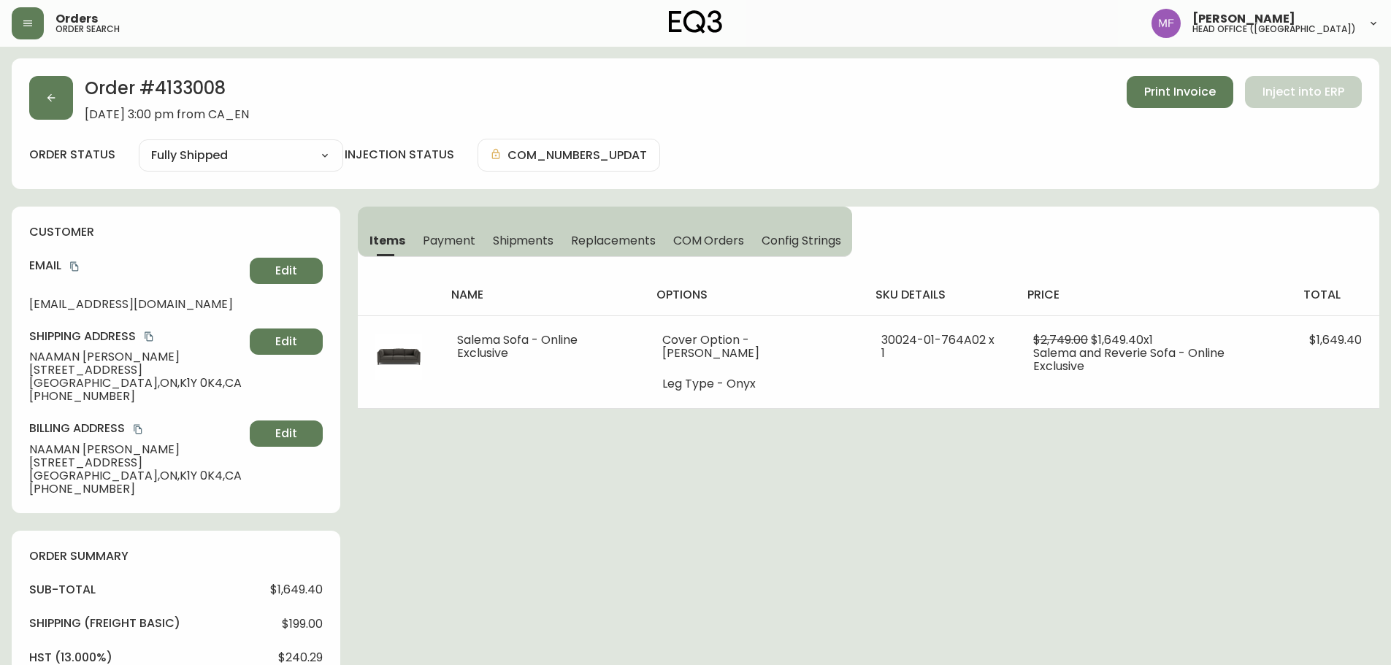
click at [190, 83] on h2 "Order # 4133008" at bounding box center [167, 92] width 164 height 32
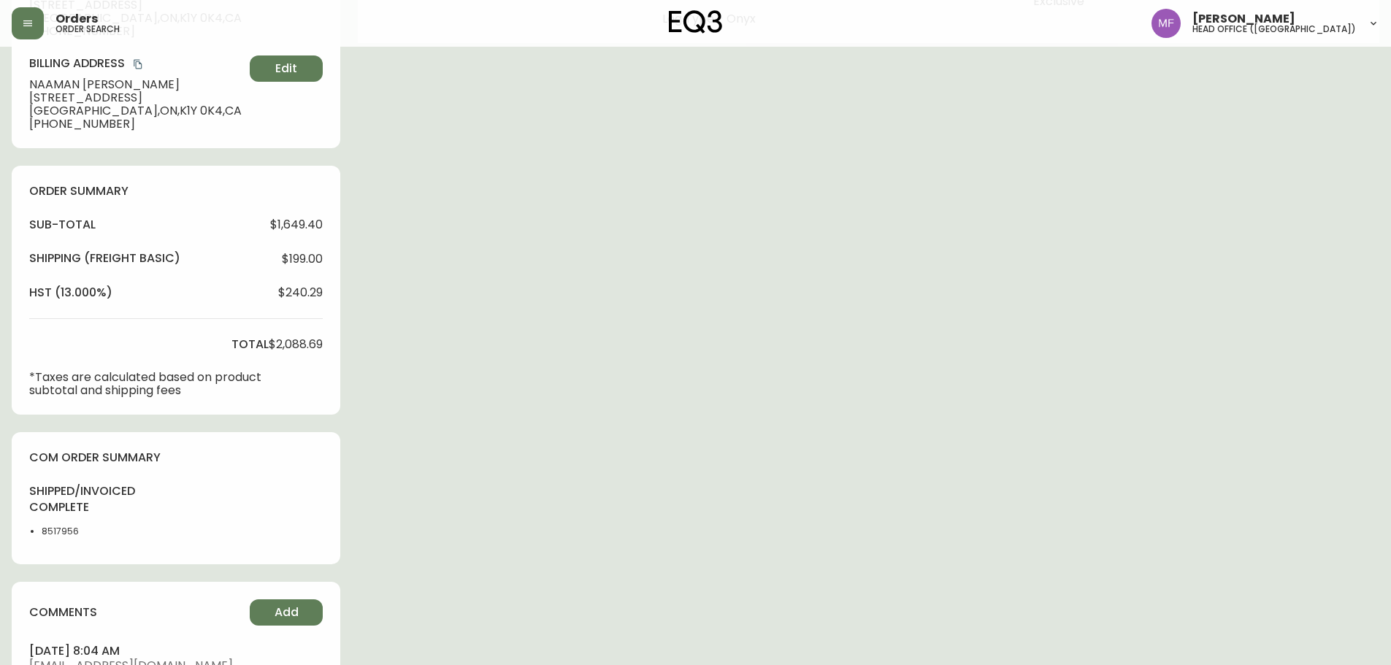
scroll to position [438, 0]
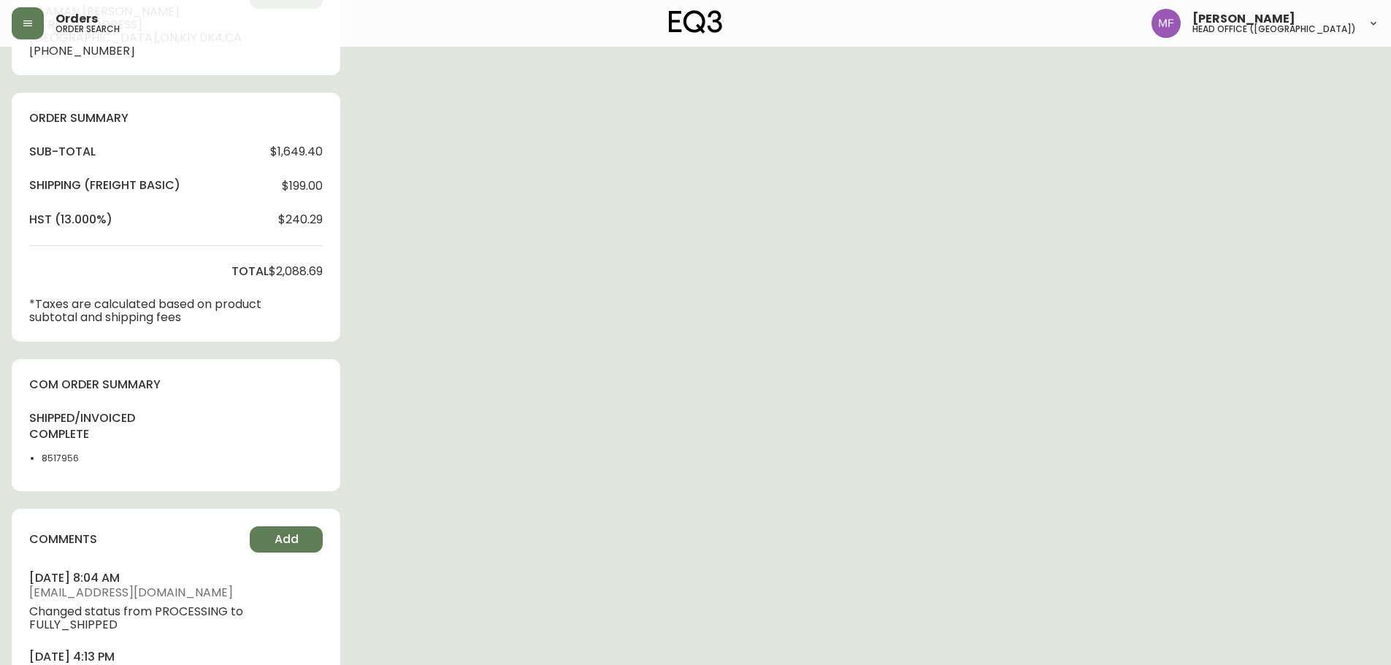
click at [64, 460] on li "8517956" at bounding box center [79, 458] width 74 height 13
click at [627, 408] on div "Order # 4133008 [DATE] 3:00 pm from CA_EN Print Invoice Inject into ERP order s…" at bounding box center [696, 227] width 1368 height 1214
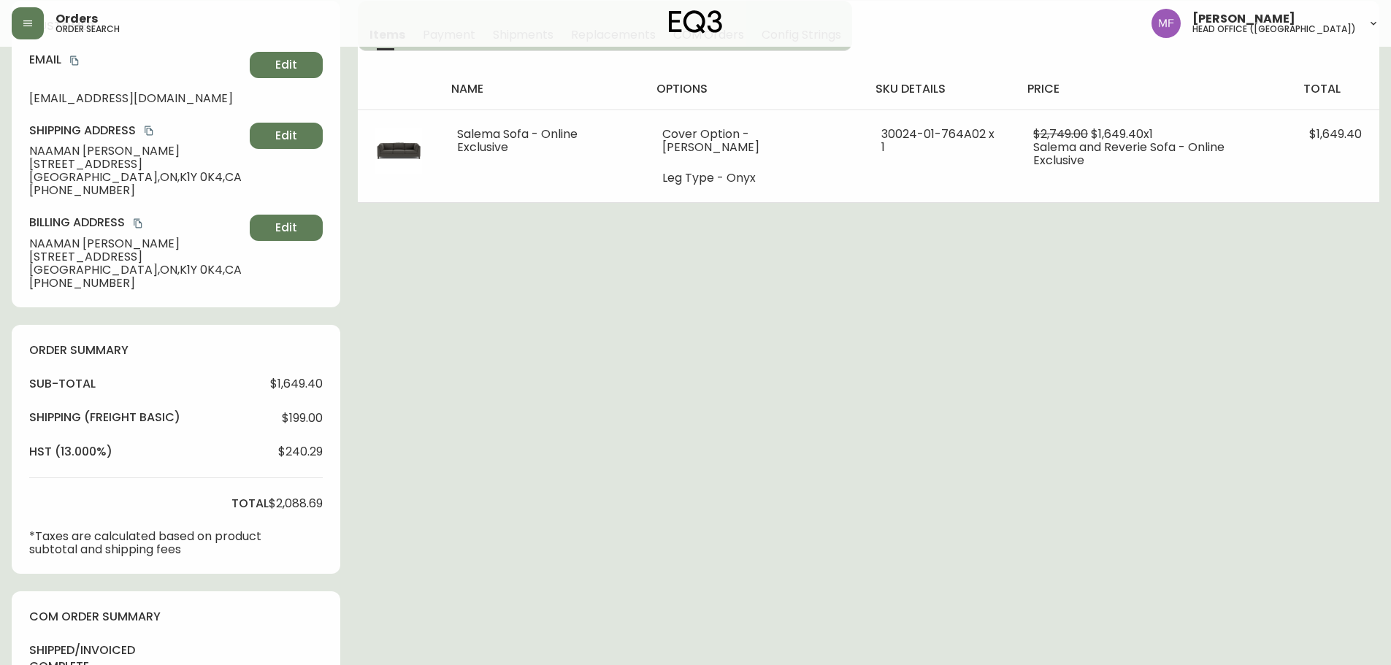
scroll to position [0, 0]
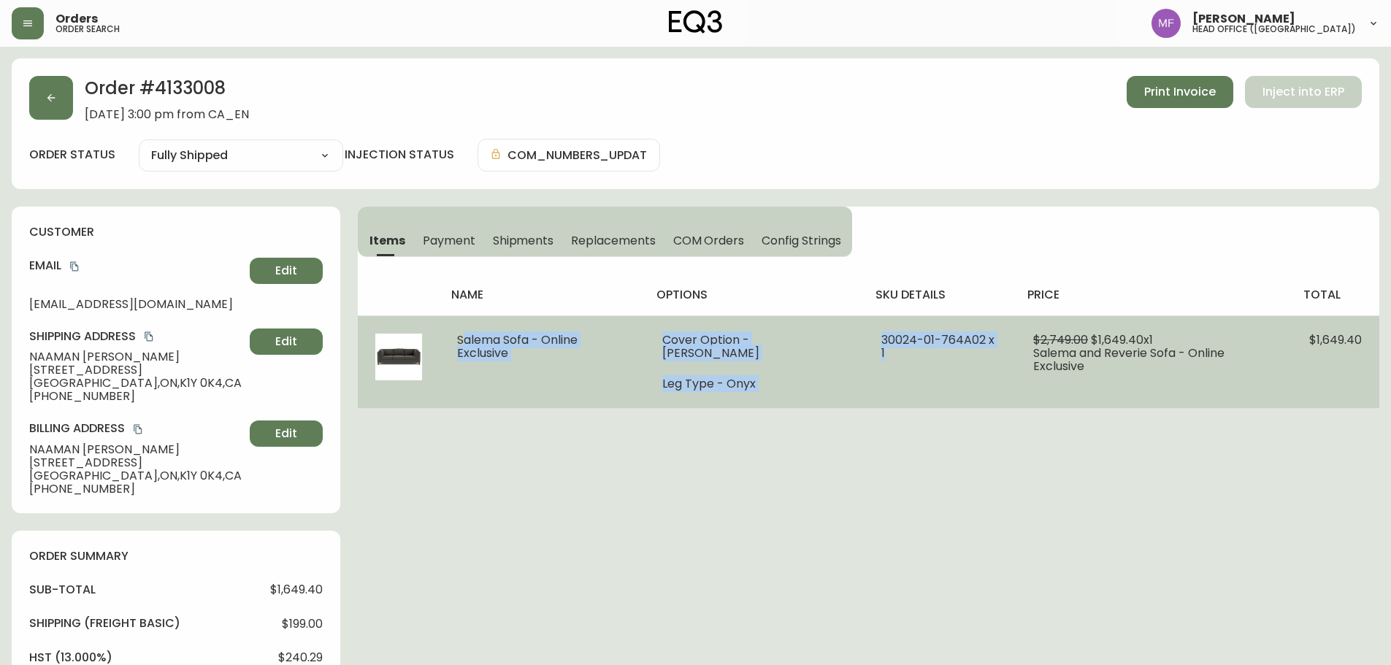
drag, startPoint x: 453, startPoint y: 342, endPoint x: 984, endPoint y: 354, distance: 531.0
click at [984, 354] on tr "Salema Sofa - Online Exclusive Cover Option - [PERSON_NAME] Leg Type - Onyx 300…" at bounding box center [869, 361] width 1022 height 93
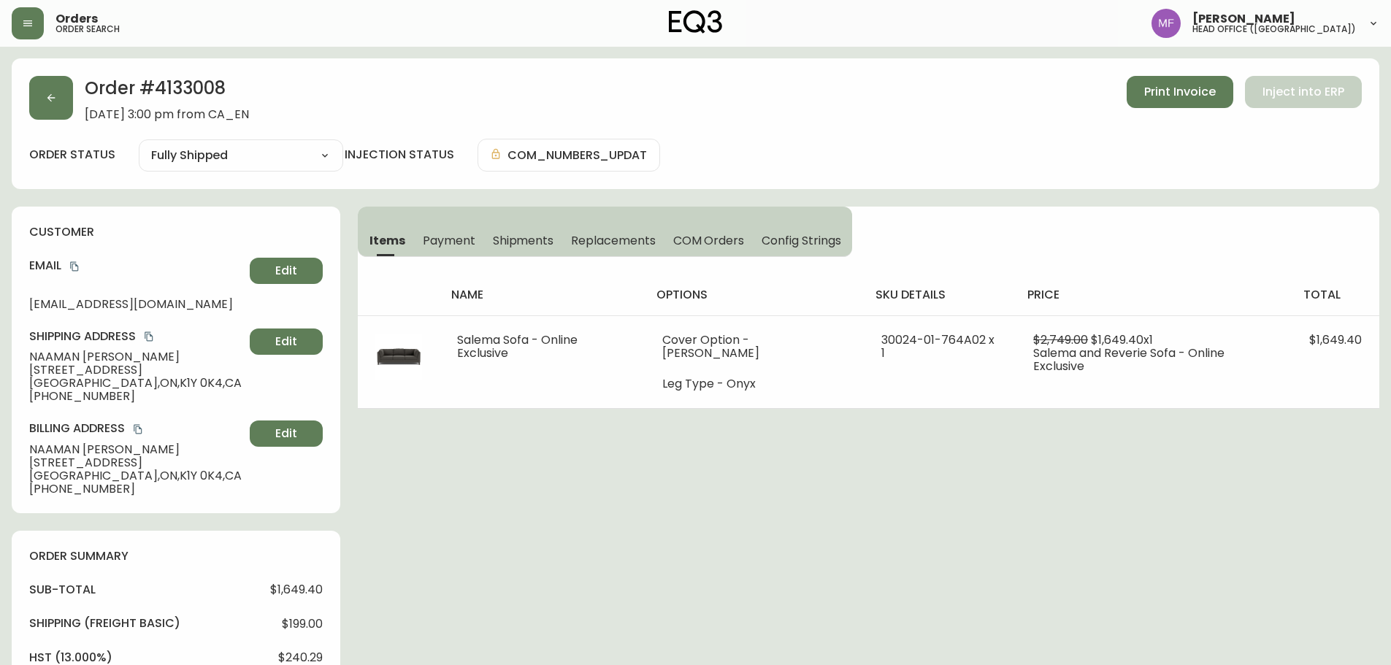
click at [932, 483] on div "Order # 4133008 [DATE] 3:00 pm from CA_EN Print Invoice Inject into ERP order s…" at bounding box center [696, 665] width 1368 height 1214
click at [795, 497] on div "Order # 4133008 [DATE] 3:00 pm from CA_EN Print Invoice Inject into ERP order s…" at bounding box center [696, 665] width 1368 height 1214
click at [50, 104] on button "button" at bounding box center [51, 98] width 44 height 44
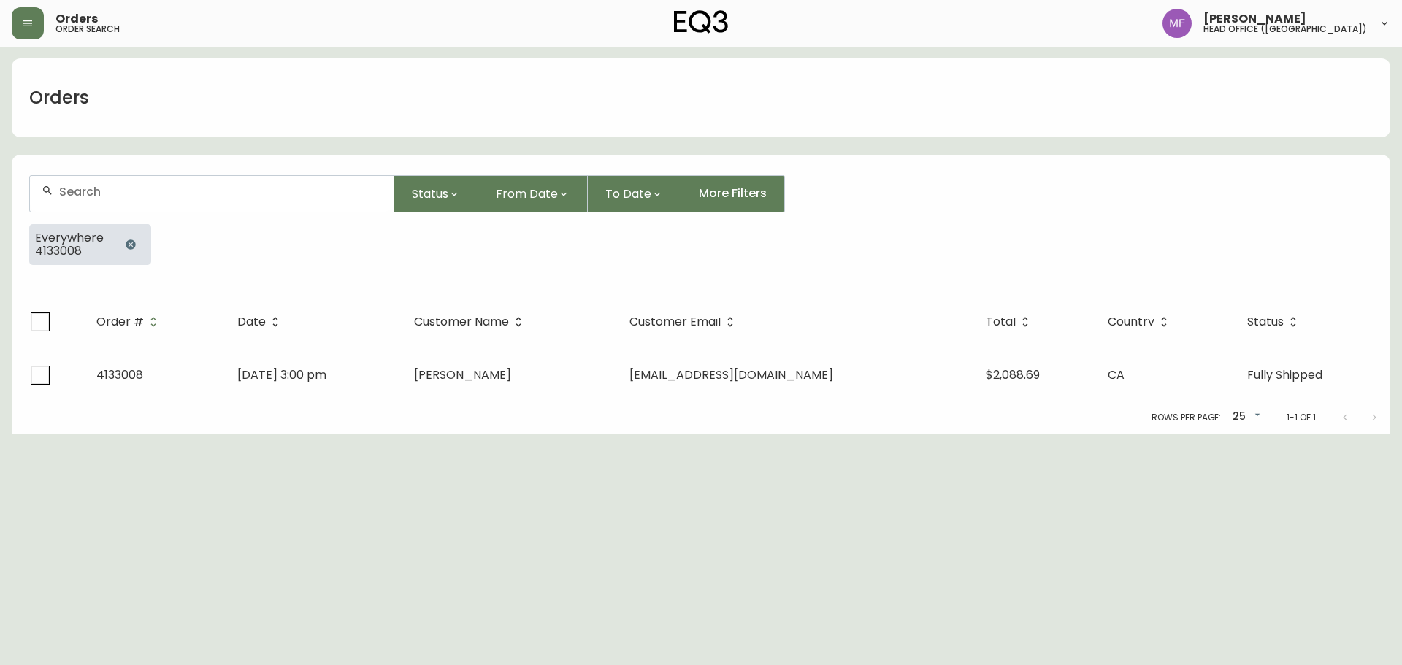
click at [129, 249] on icon "button" at bounding box center [130, 244] width 9 height 9
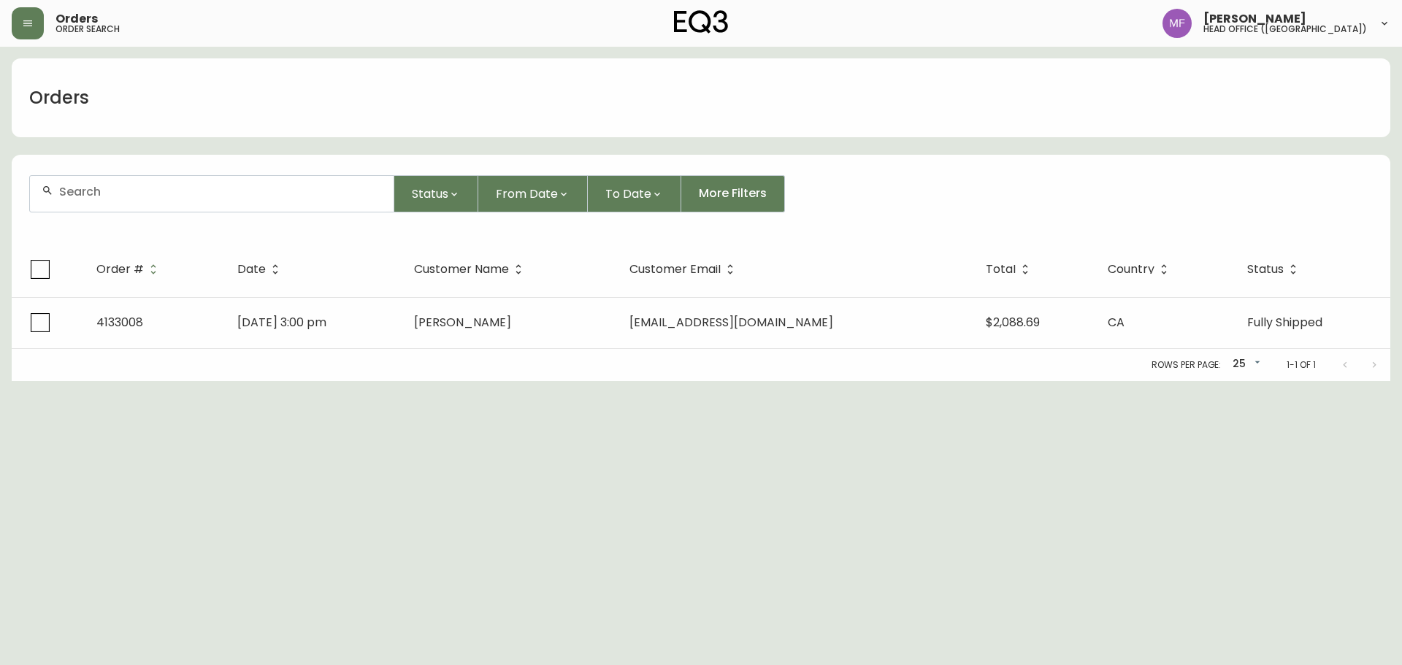
click at [126, 205] on div at bounding box center [212, 194] width 364 height 36
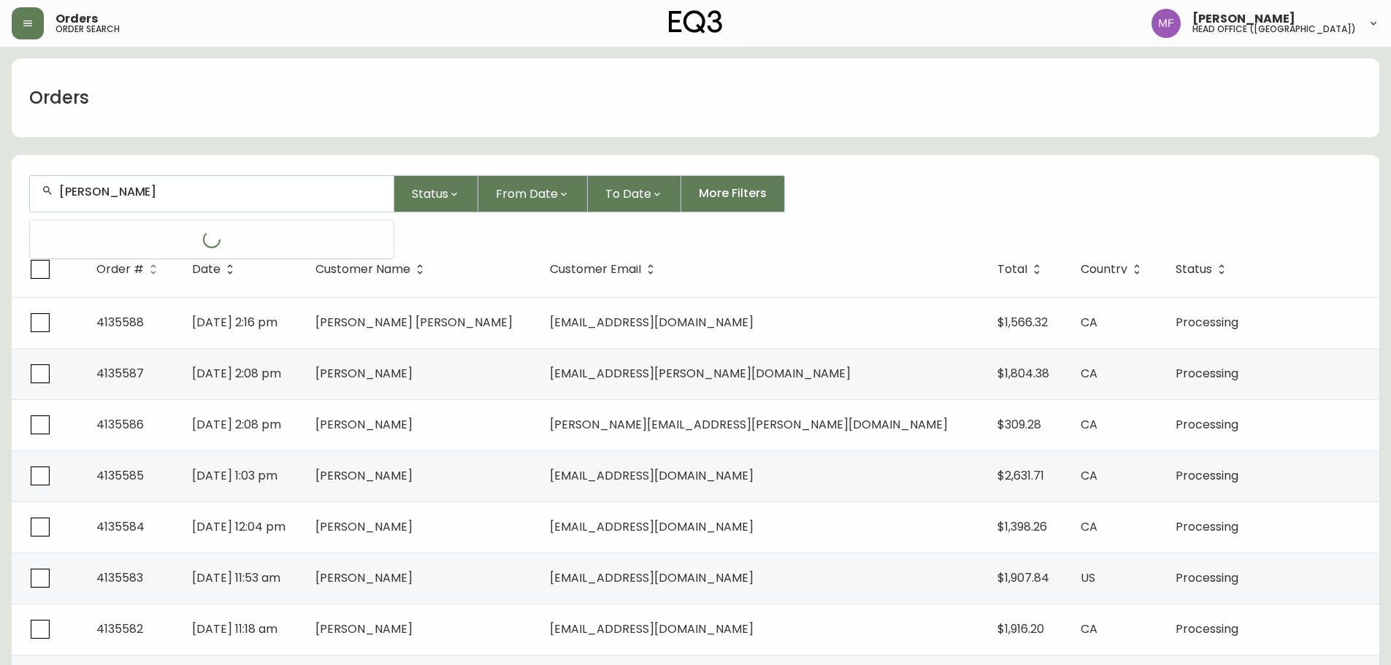
type input "[PERSON_NAME]"
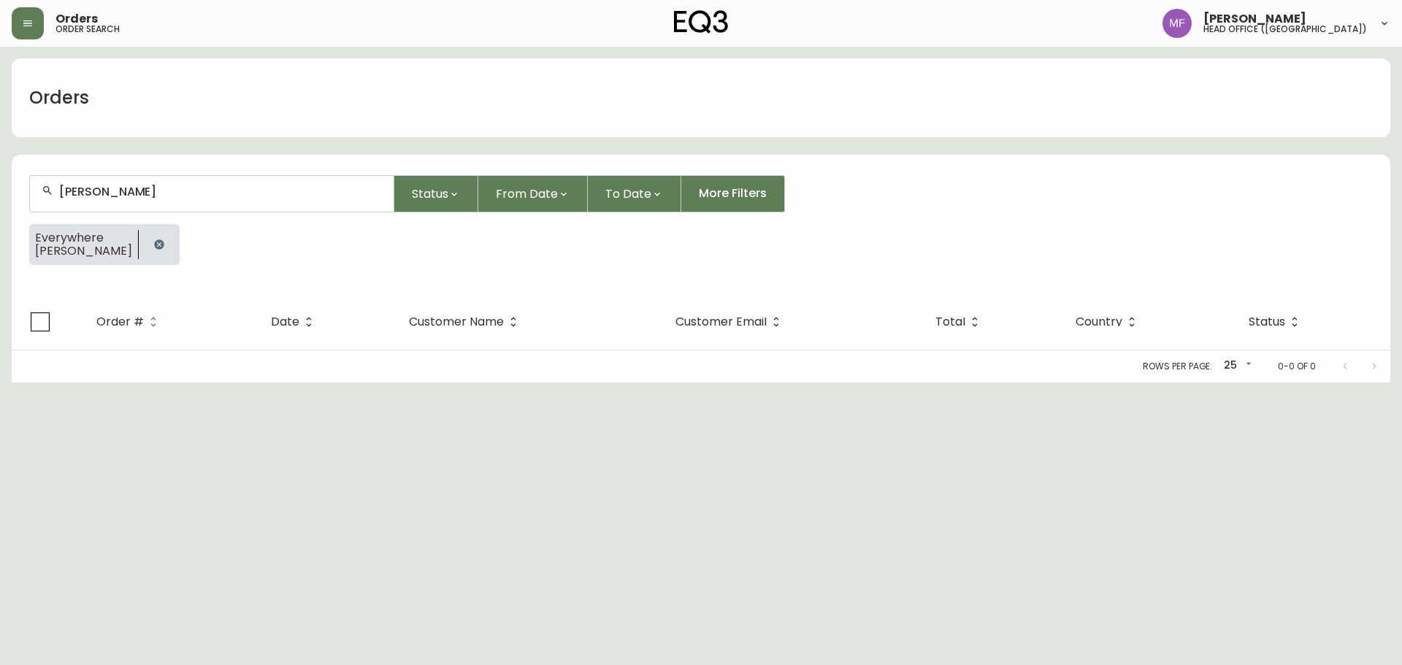
click at [139, 242] on div at bounding box center [159, 244] width 41 height 41
click at [153, 241] on icon "button" at bounding box center [159, 245] width 12 height 12
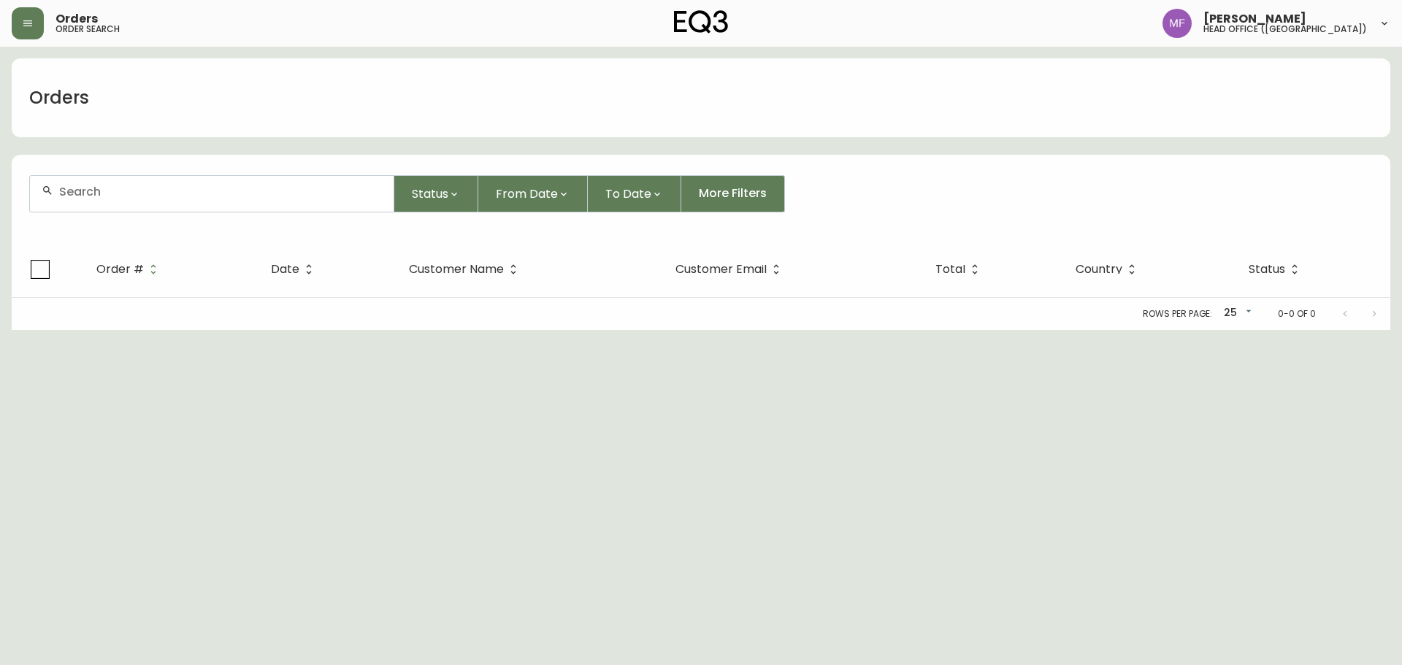
click at [122, 206] on div at bounding box center [212, 194] width 364 height 36
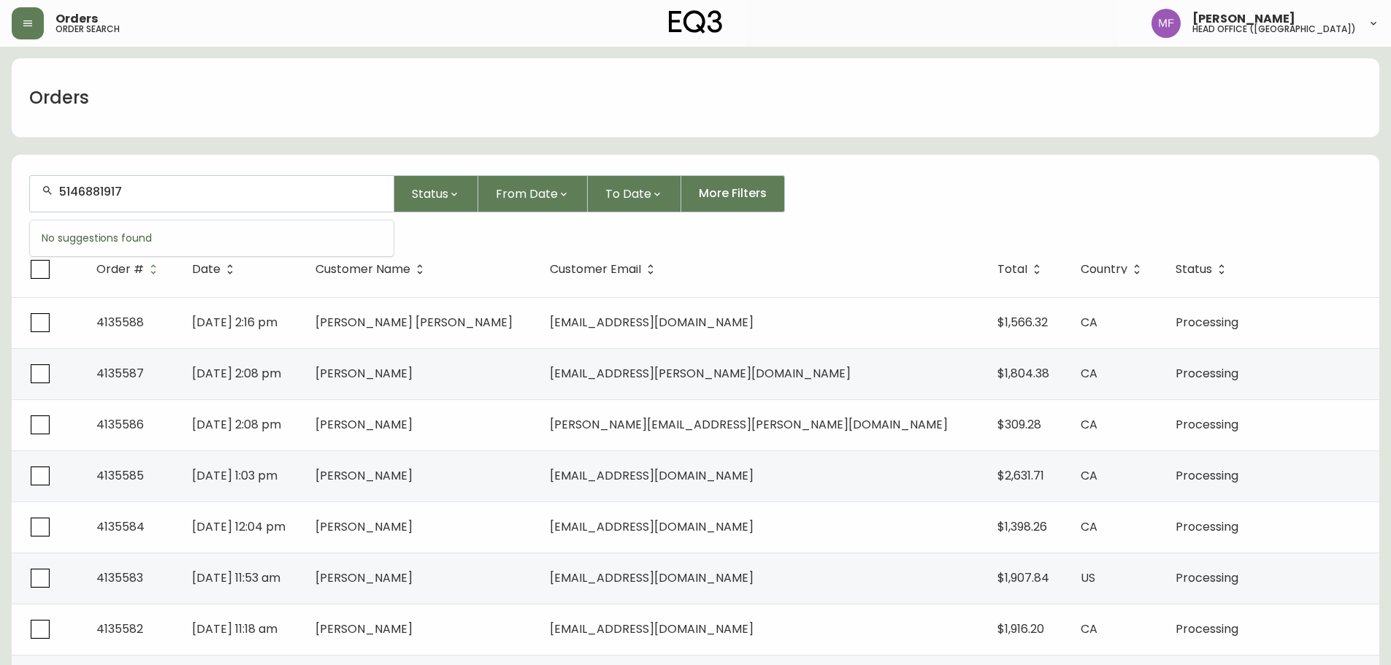
type input "5146881917"
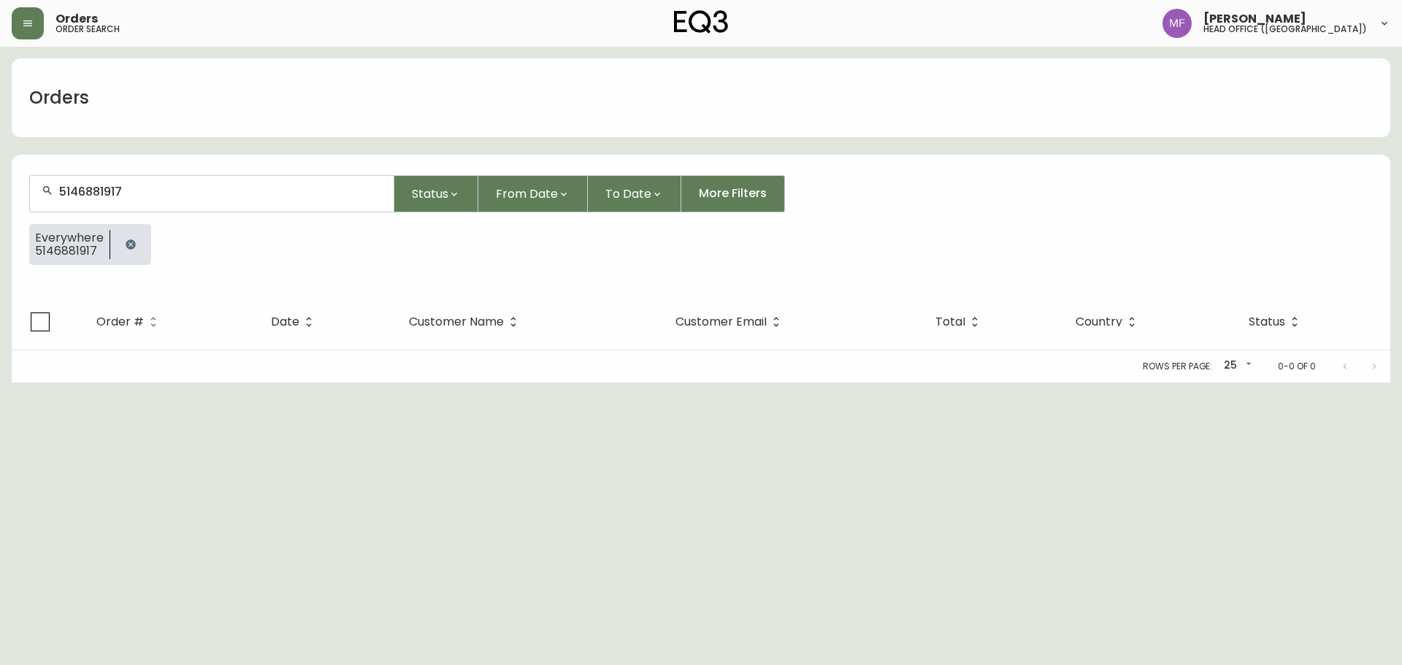
click at [126, 244] on icon "button" at bounding box center [130, 244] width 9 height 9
